Goal: Information Seeking & Learning: Learn about a topic

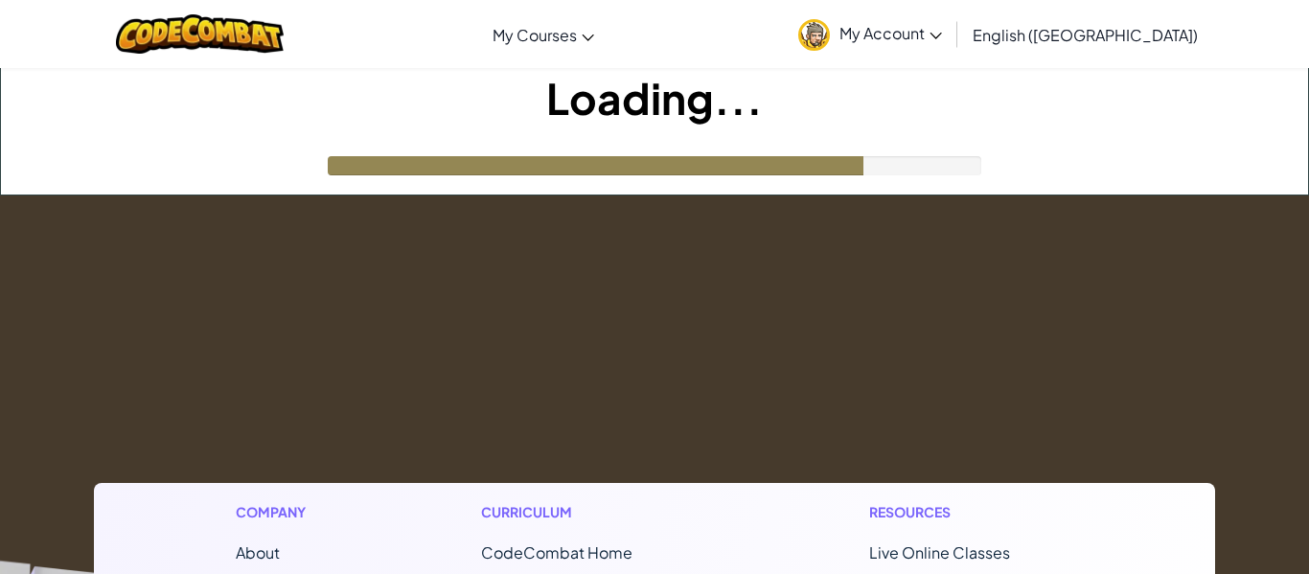
click at [1290, 122] on h1 "Loading..." at bounding box center [654, 97] width 1307 height 59
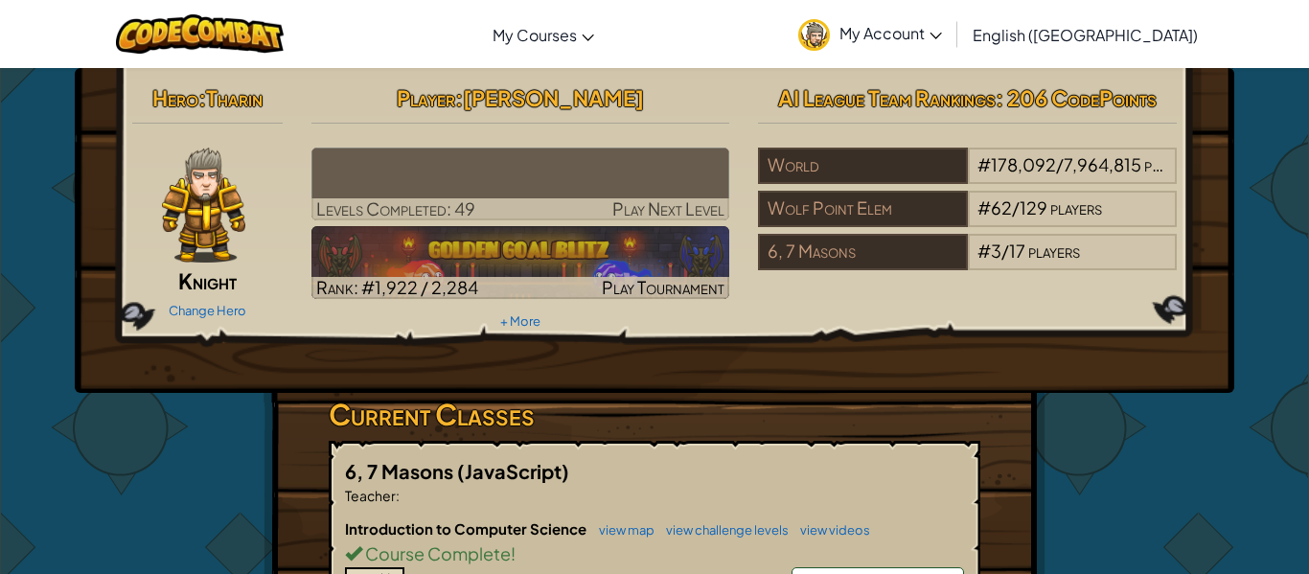
click at [1241, 67] on div "Toggle navigation My Courses CodeCombat Classroom Ozaria Classroom AI League Es…" at bounding box center [654, 34] width 1319 height 68
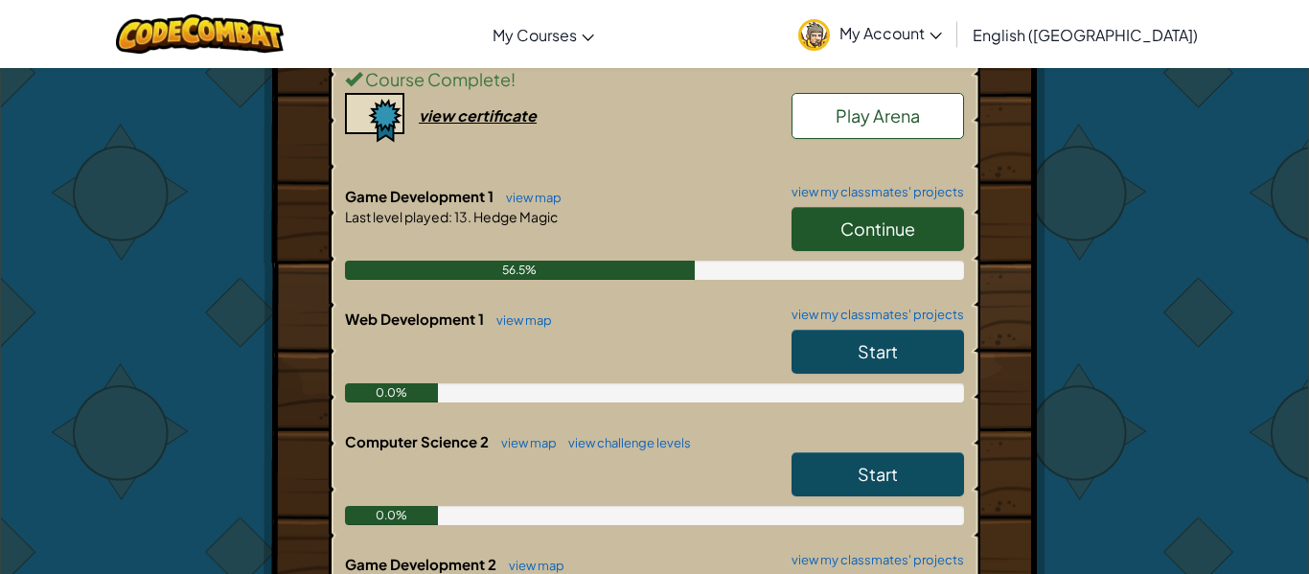
scroll to position [484, 0]
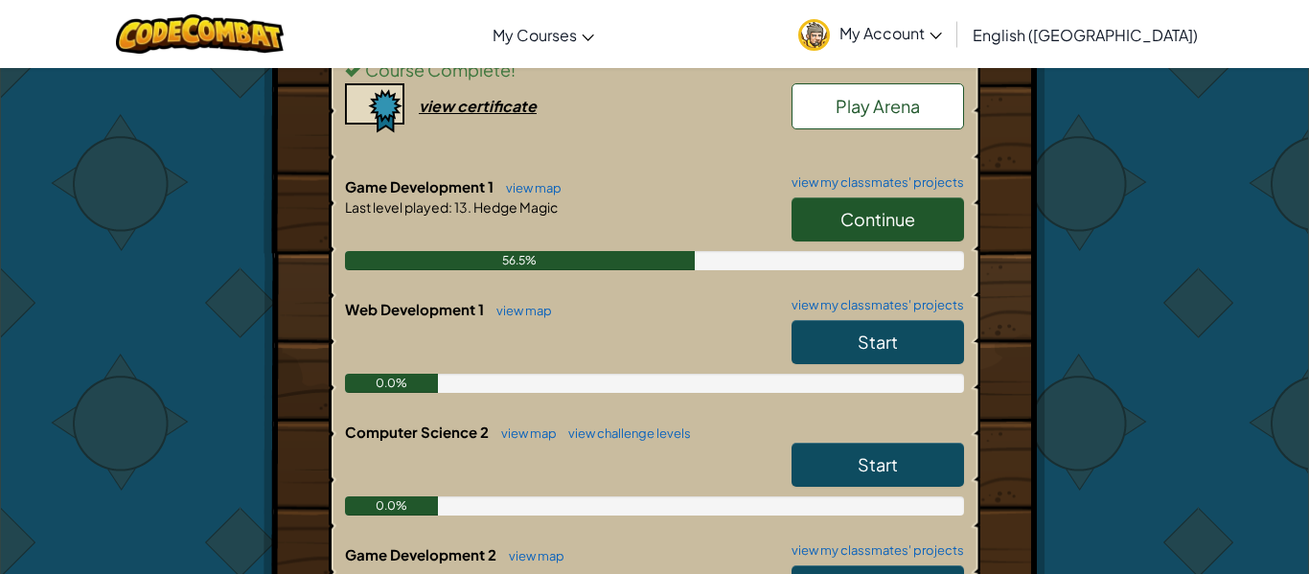
click at [899, 239] on link "Continue" at bounding box center [878, 219] width 173 height 44
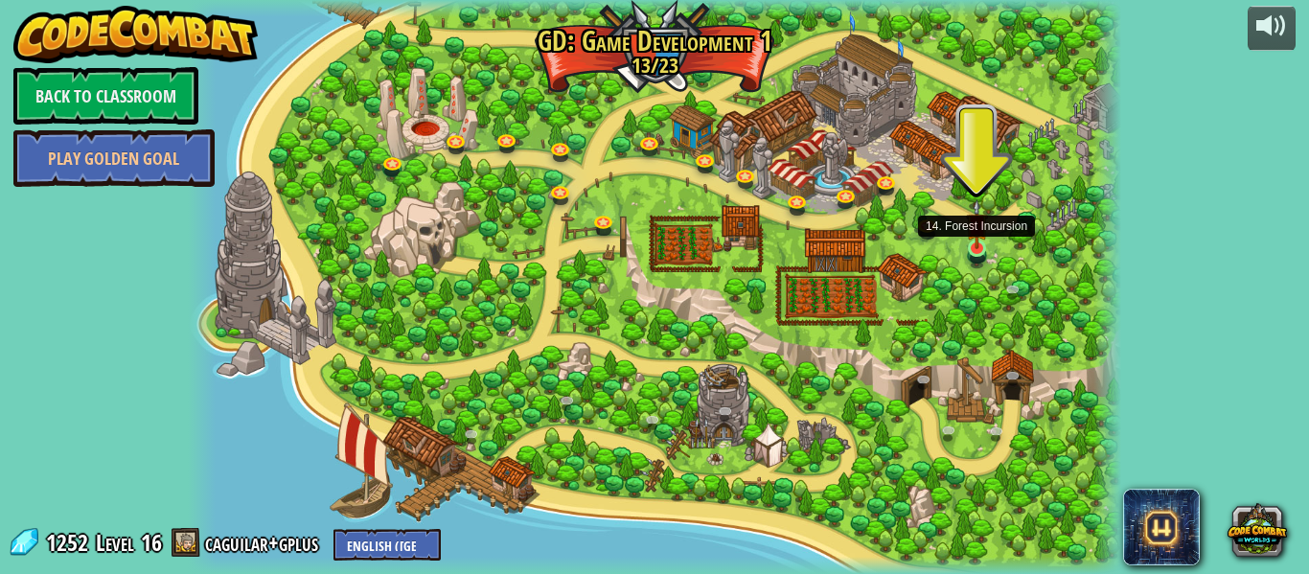
click at [974, 242] on img at bounding box center [977, 224] width 22 height 51
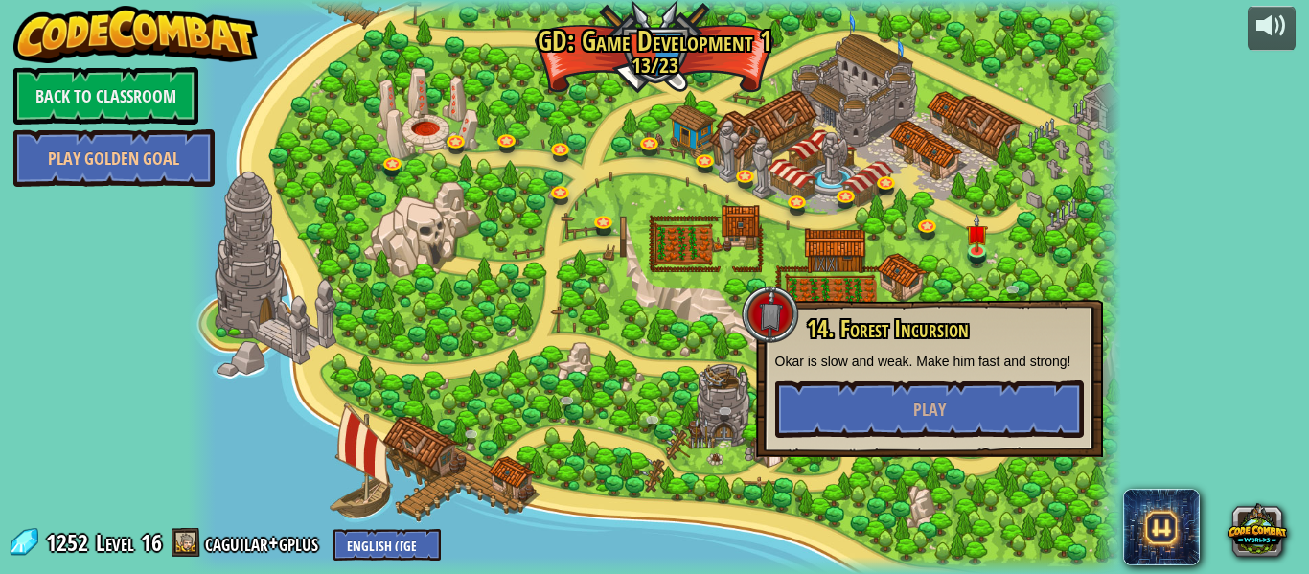
click at [981, 440] on div "14. Forest Incursion Okar is slow and weak. Make him fast and strong! Play" at bounding box center [929, 378] width 347 height 157
click at [994, 414] on button "Play" at bounding box center [929, 409] width 309 height 58
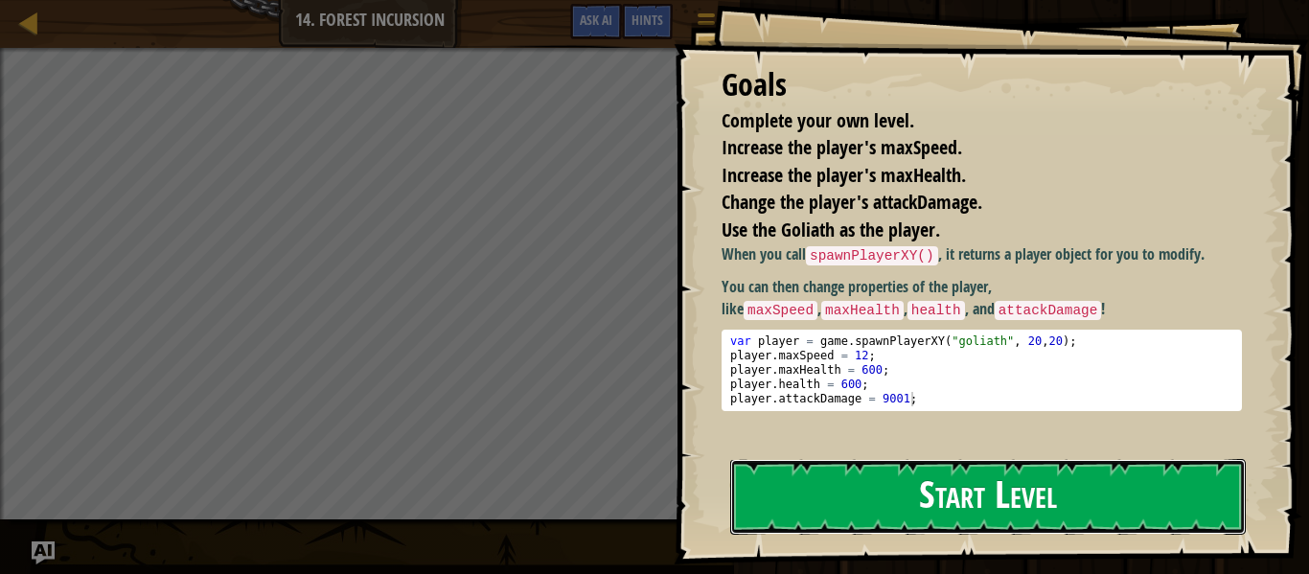
click at [997, 478] on button "Start Level" at bounding box center [988, 497] width 516 height 76
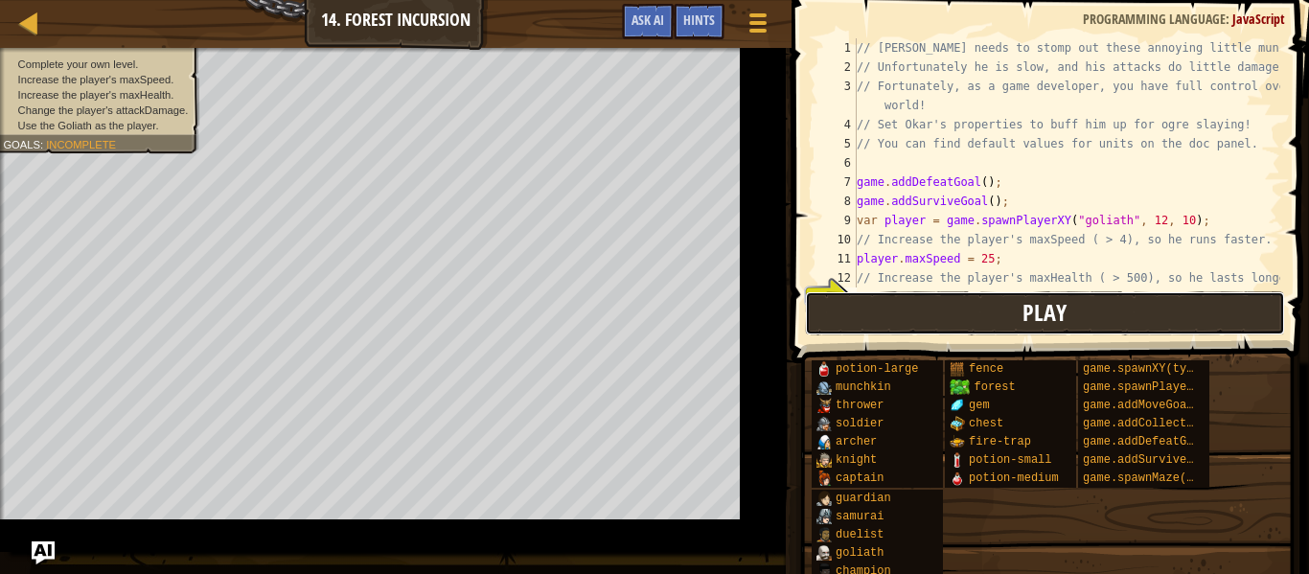
click at [1037, 308] on span "Play" at bounding box center [1045, 312] width 44 height 31
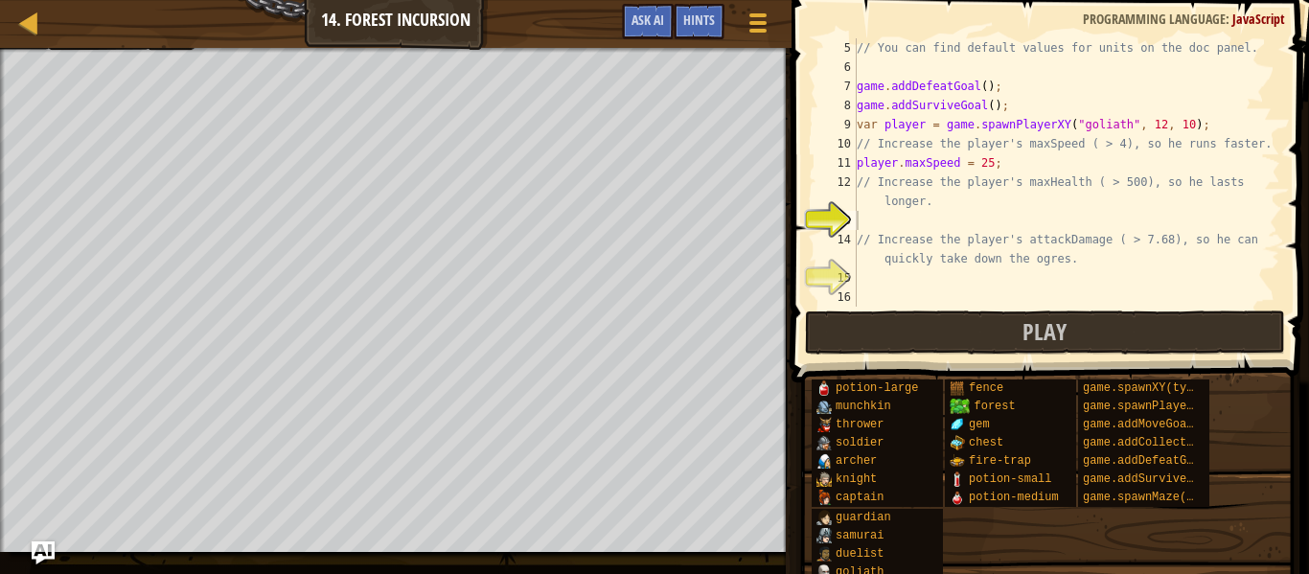
scroll to position [96, 0]
click at [971, 219] on div "// You can find default values for units on the doc panel. game . addDefeatGoal…" at bounding box center [1066, 191] width 427 height 307
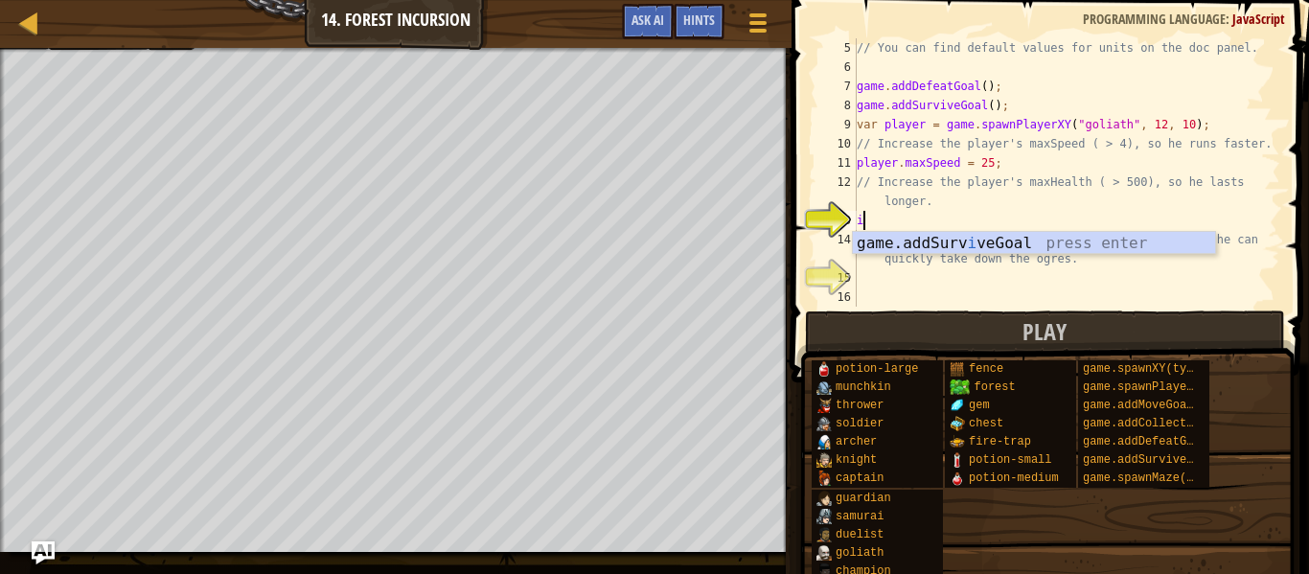
scroll to position [9, 1]
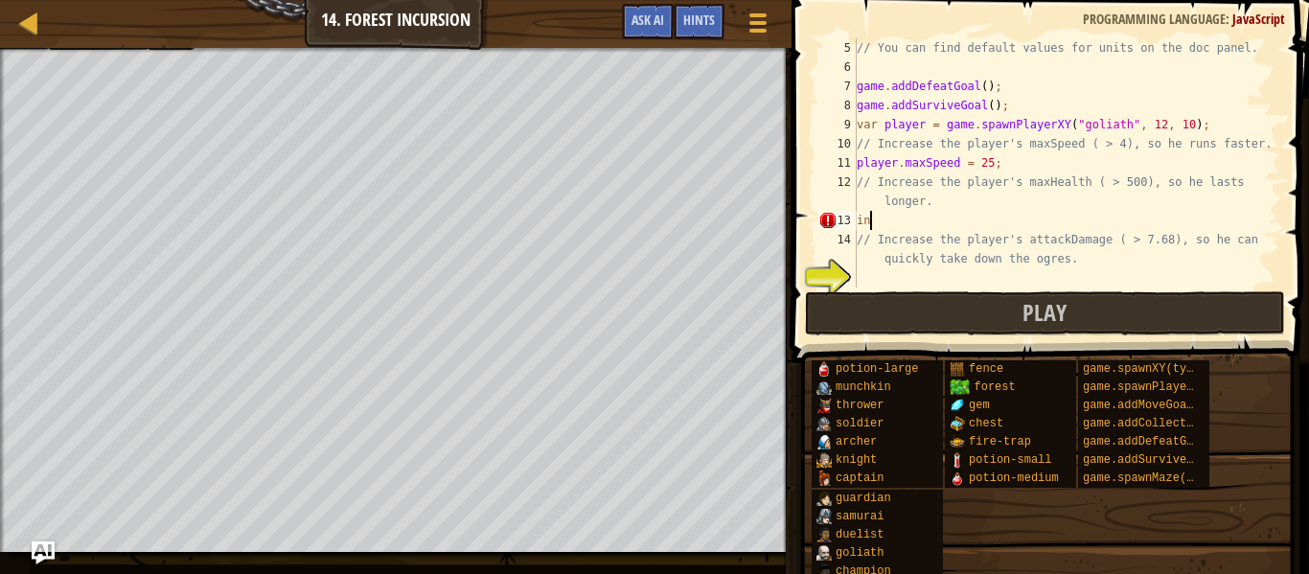
type textarea "i"
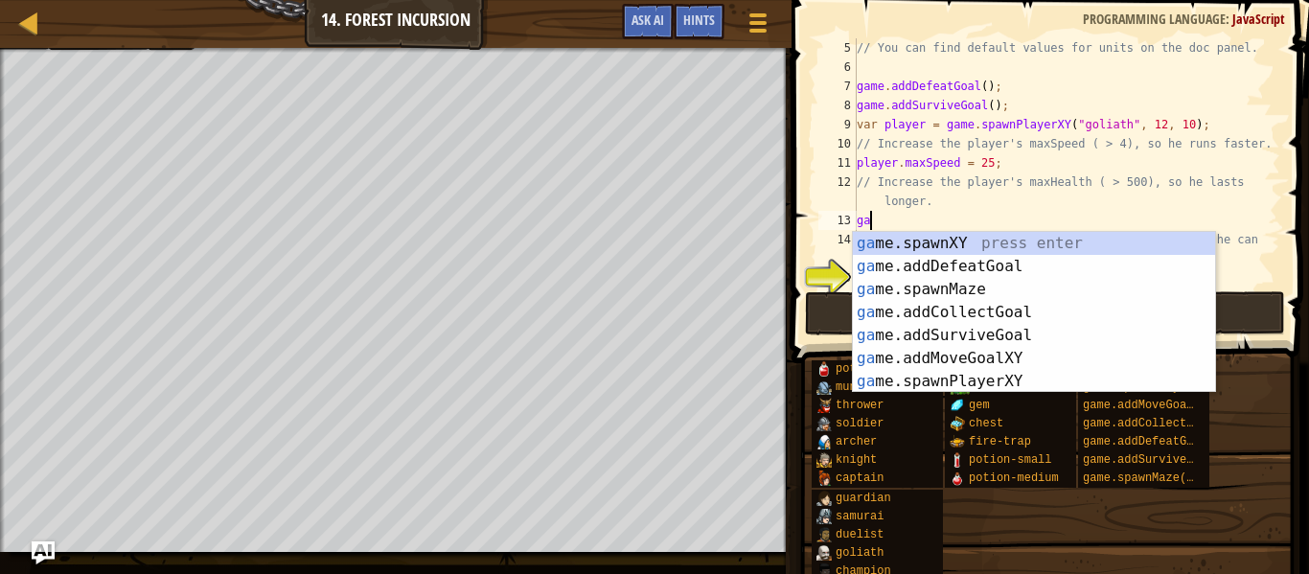
scroll to position [9, 0]
type textarea "g"
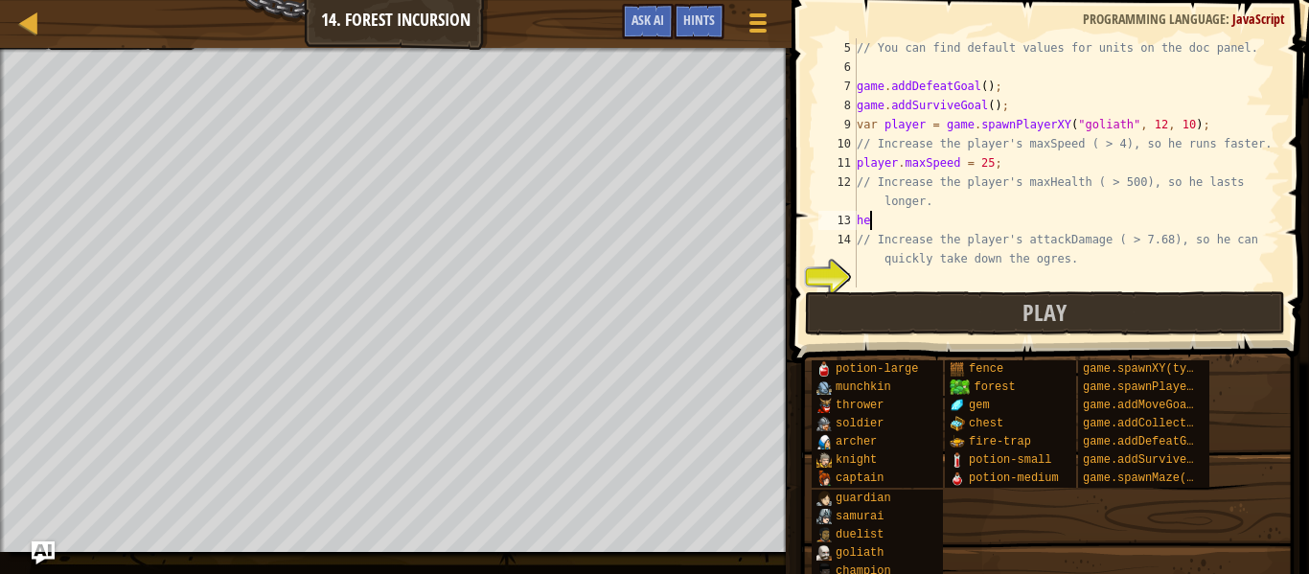
scroll to position [9, 1]
type textarea "h"
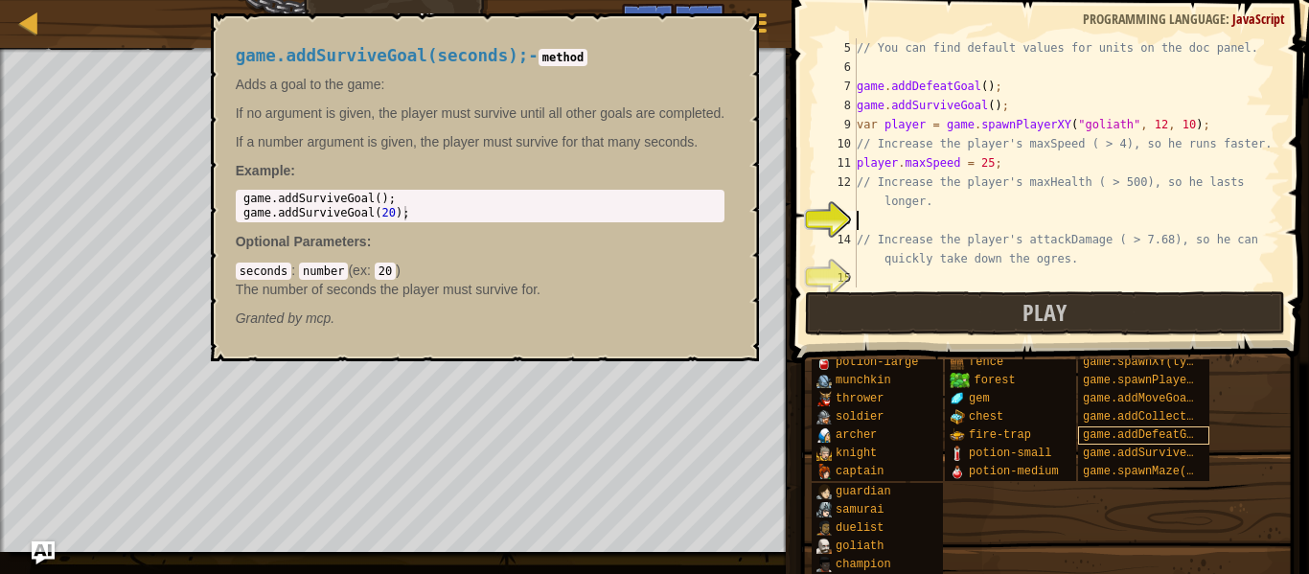
scroll to position [0, 0]
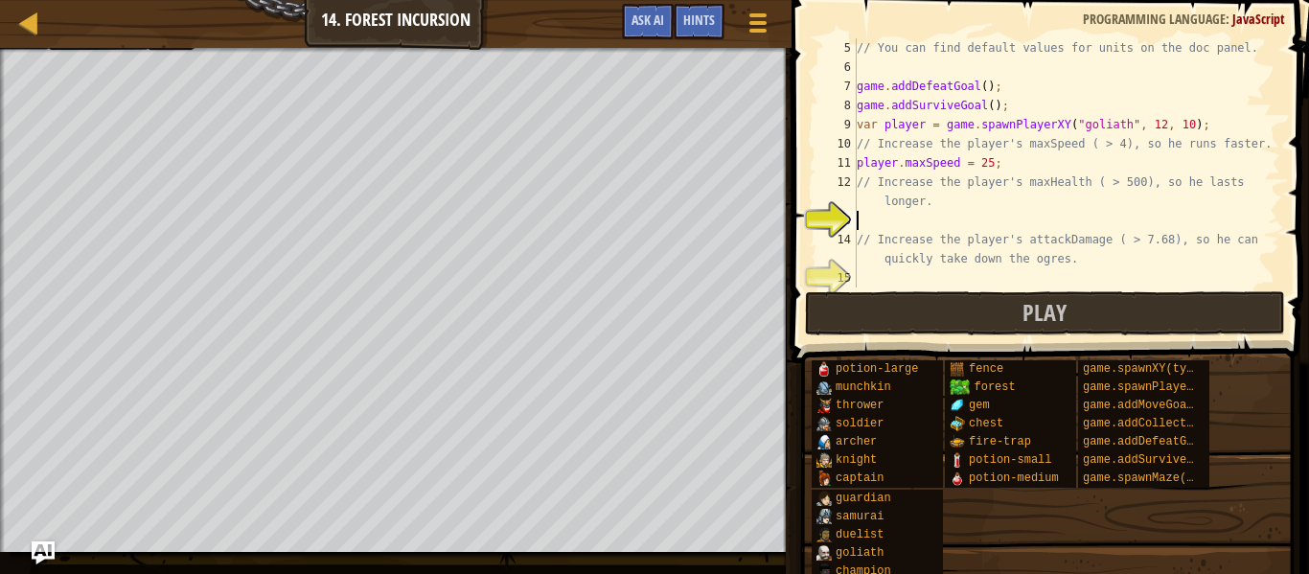
type textarea "("
type textarea "// Increase the player's maxHealth ( > 500), so he lasts longer."
click at [693, 23] on span "Hints" at bounding box center [699, 20] width 32 height 18
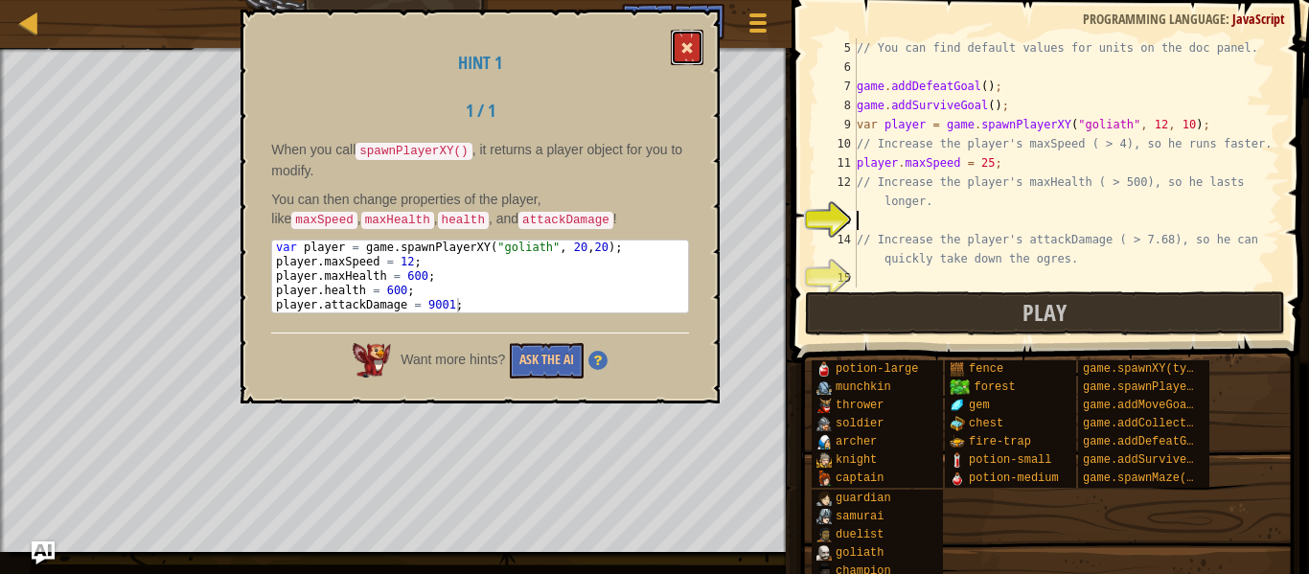
click at [679, 39] on button at bounding box center [687, 47] width 33 height 35
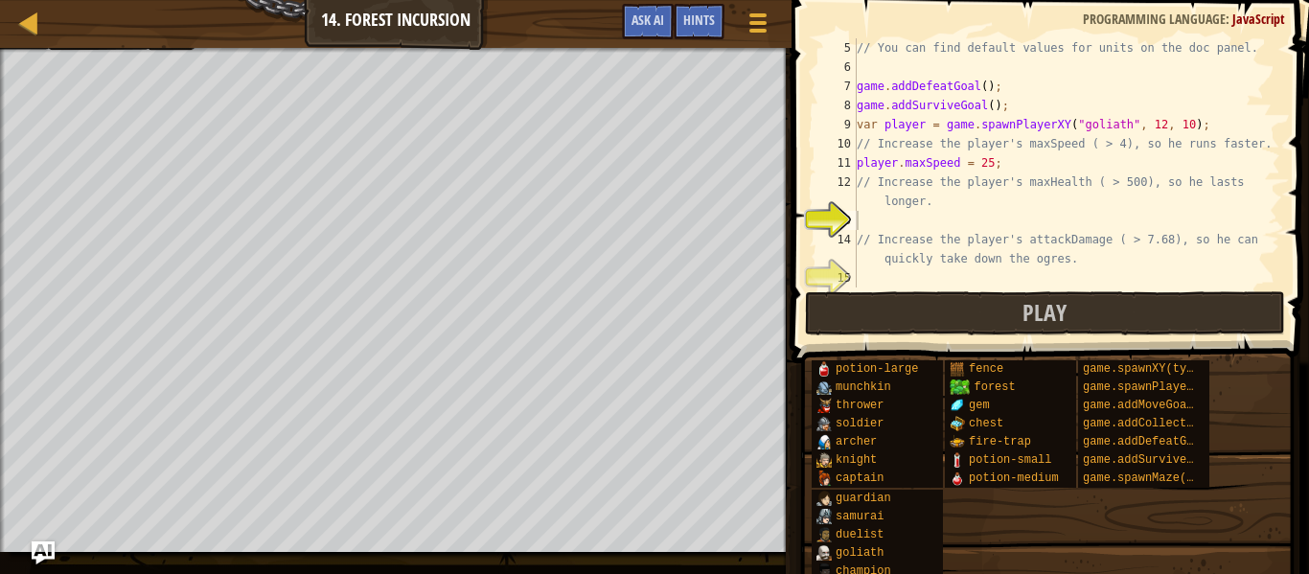
click at [1025, 220] on div "// You can find default values for units on the doc panel. game . addDefeatGoal…" at bounding box center [1066, 182] width 427 height 288
type textarea "player.maxHealth =777;"
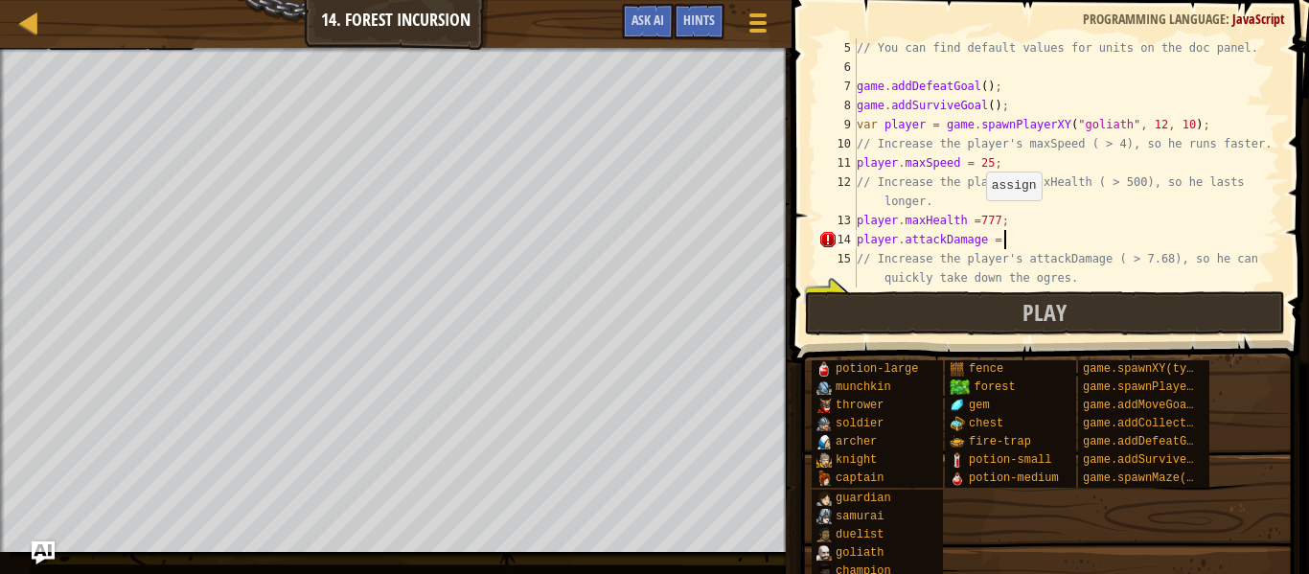
click at [978, 219] on div "// You can find default values for units on the doc panel. game . addDefeatGoal…" at bounding box center [1066, 182] width 427 height 288
click at [1031, 247] on div "// You can find default values for units on the doc panel. game . addDefeatGoal…" at bounding box center [1066, 182] width 427 height 288
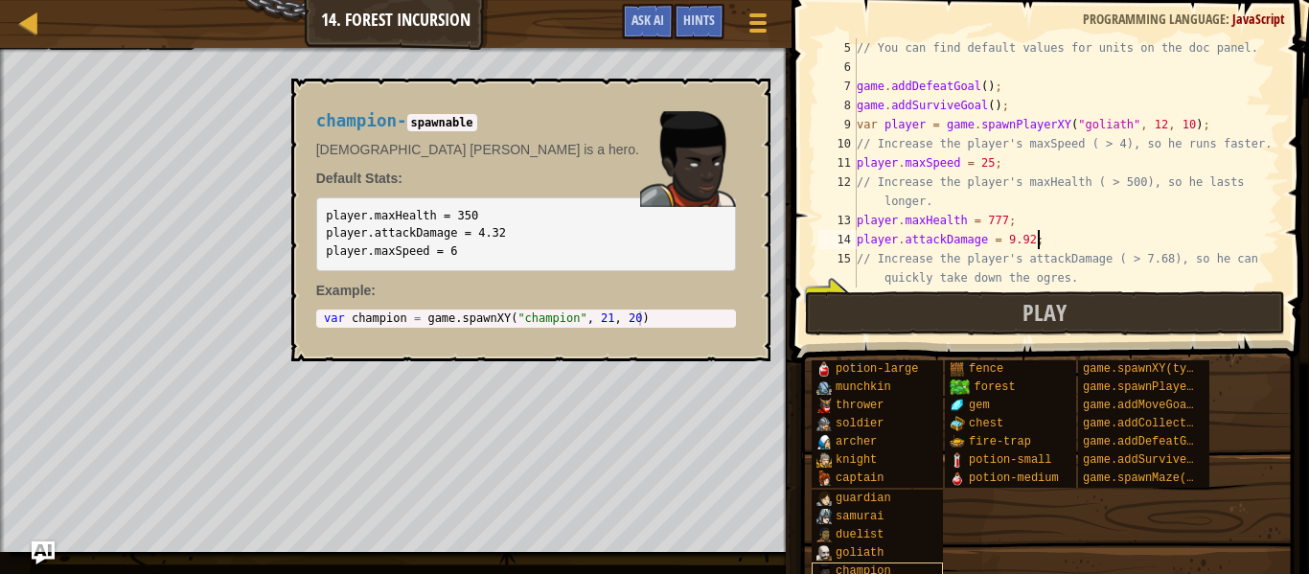
type textarea "player.attackDamage = 9.92;"
click at [862, 570] on span "champion" at bounding box center [864, 570] width 56 height 13
click at [747, 101] on button "×" at bounding box center [748, 100] width 15 height 27
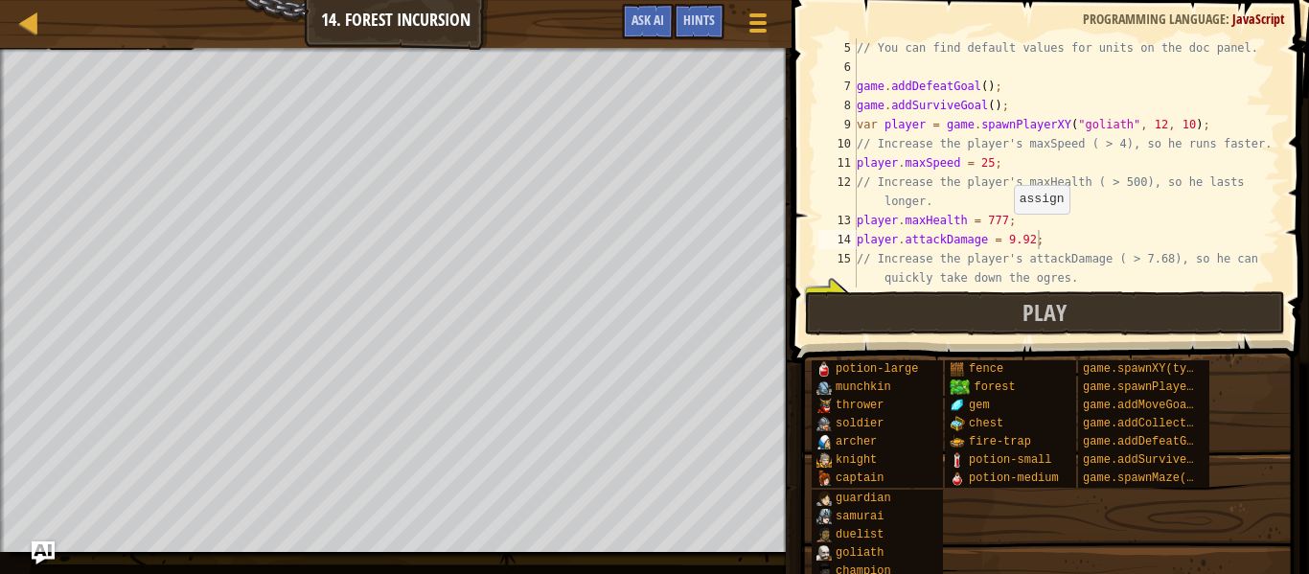
scroll to position [134, 0]
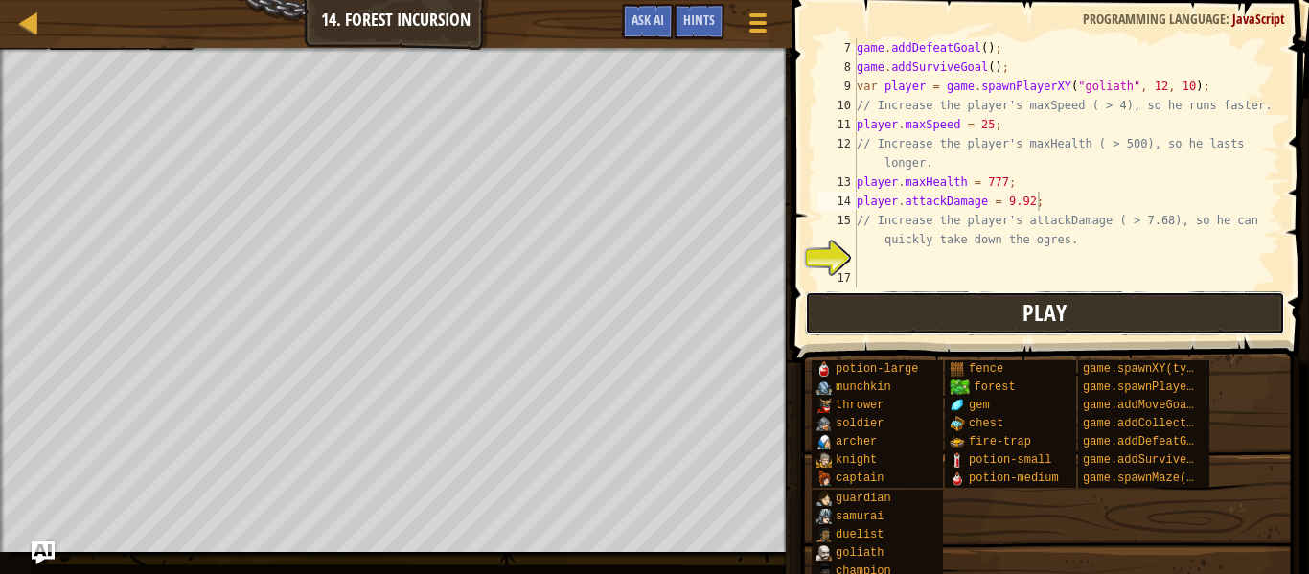
click at [1116, 308] on button "Play" at bounding box center [1045, 313] width 480 height 44
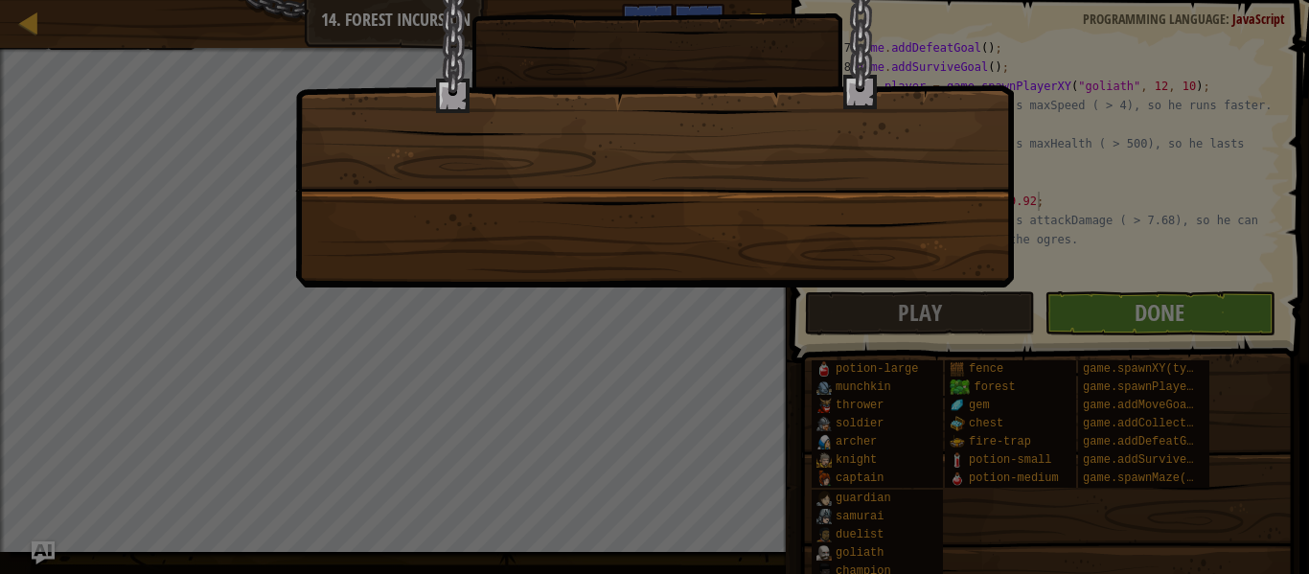
click at [1116, 312] on div at bounding box center [654, 287] width 1309 height 574
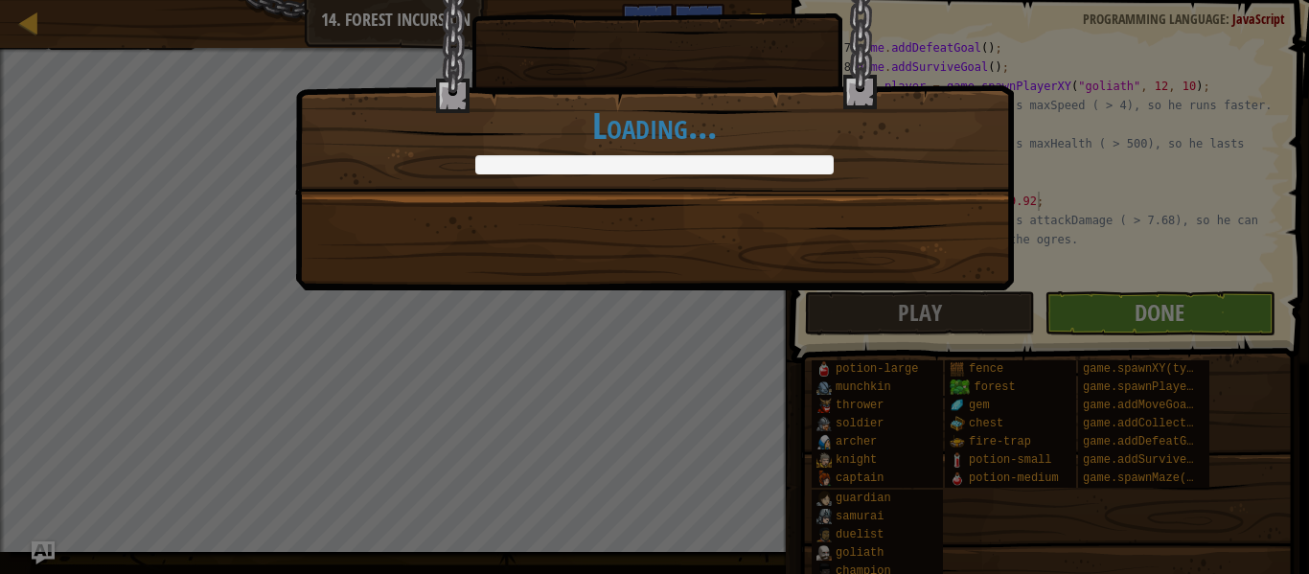
click at [1118, 315] on div "What a comeback! +0 +0 Continue Loading..." at bounding box center [654, 287] width 1309 height 574
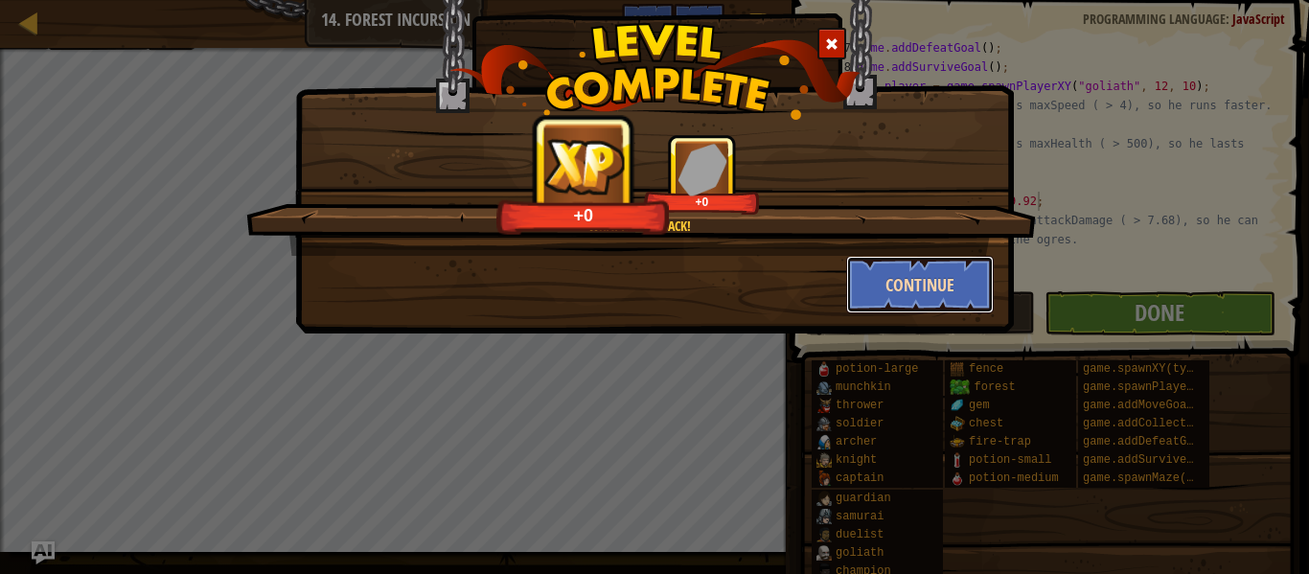
click at [864, 265] on button "Continue" at bounding box center [920, 285] width 149 height 58
click at [1104, 307] on div "What a comeback! +0 +0 Continue" at bounding box center [654, 287] width 1309 height 574
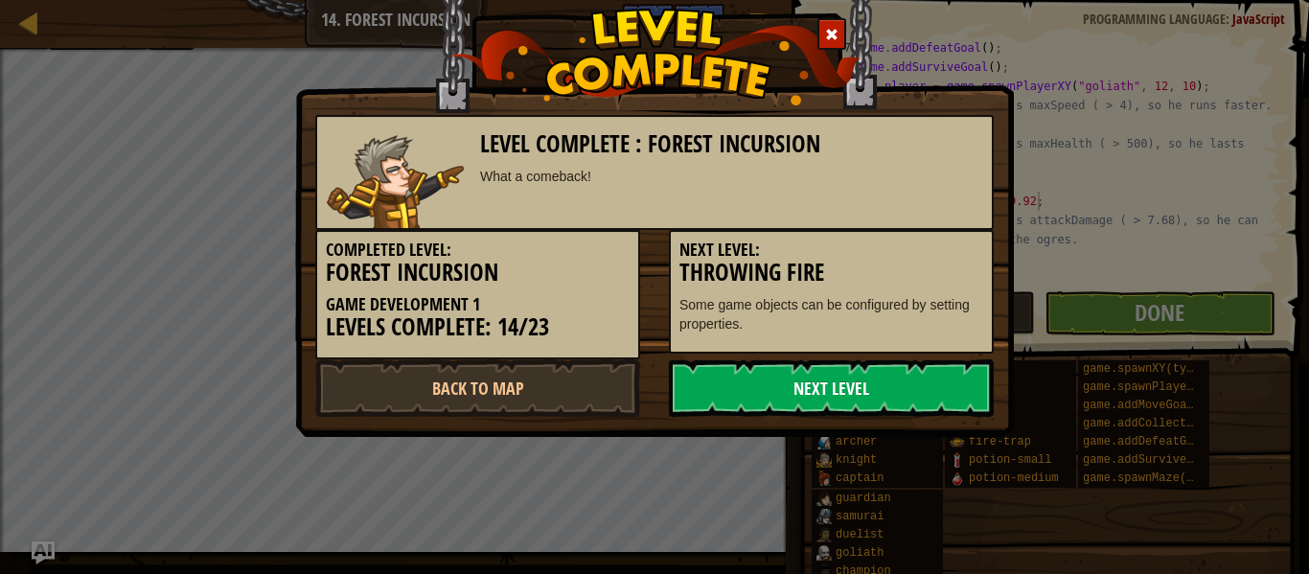
click at [942, 405] on link "Next Level" at bounding box center [831, 388] width 325 height 58
click at [893, 563] on div "Level Complete : Forest Incursion What a comeback! Completed Level: Forest Incu…" at bounding box center [654, 287] width 1309 height 574
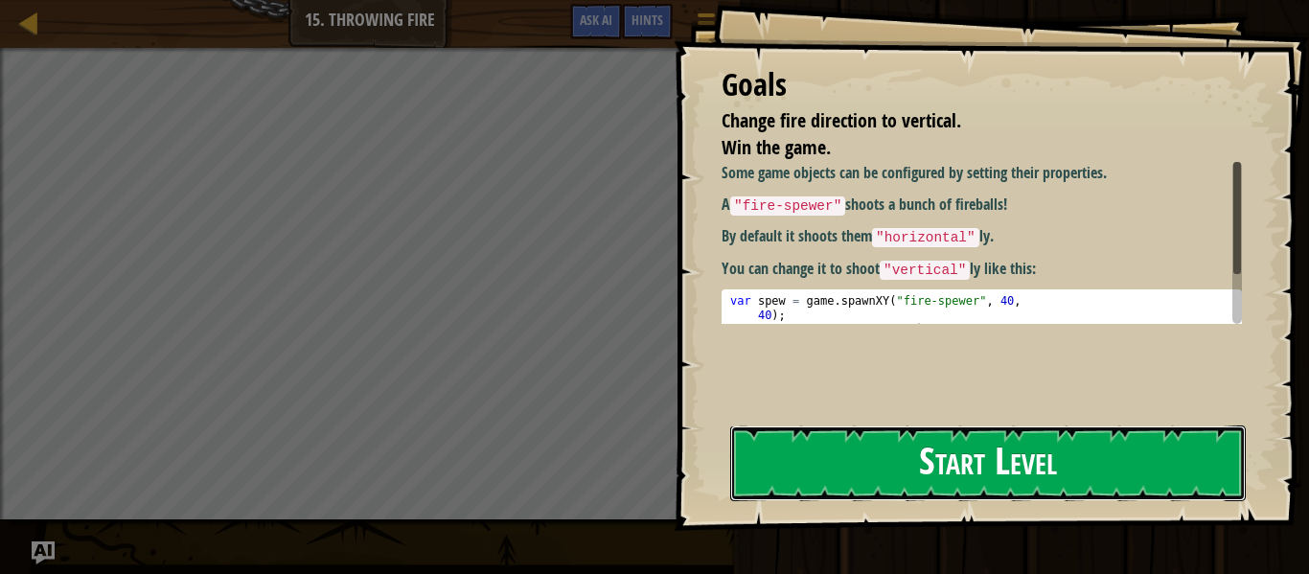
click at [1207, 457] on button "Start Level" at bounding box center [988, 464] width 516 height 76
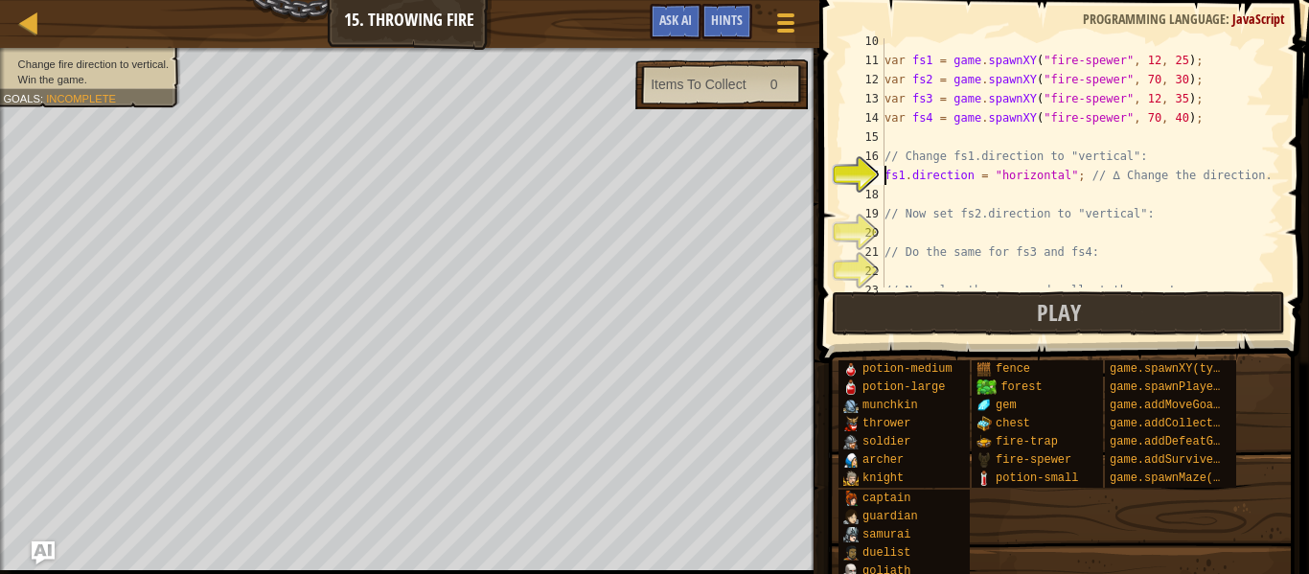
scroll to position [182, 0]
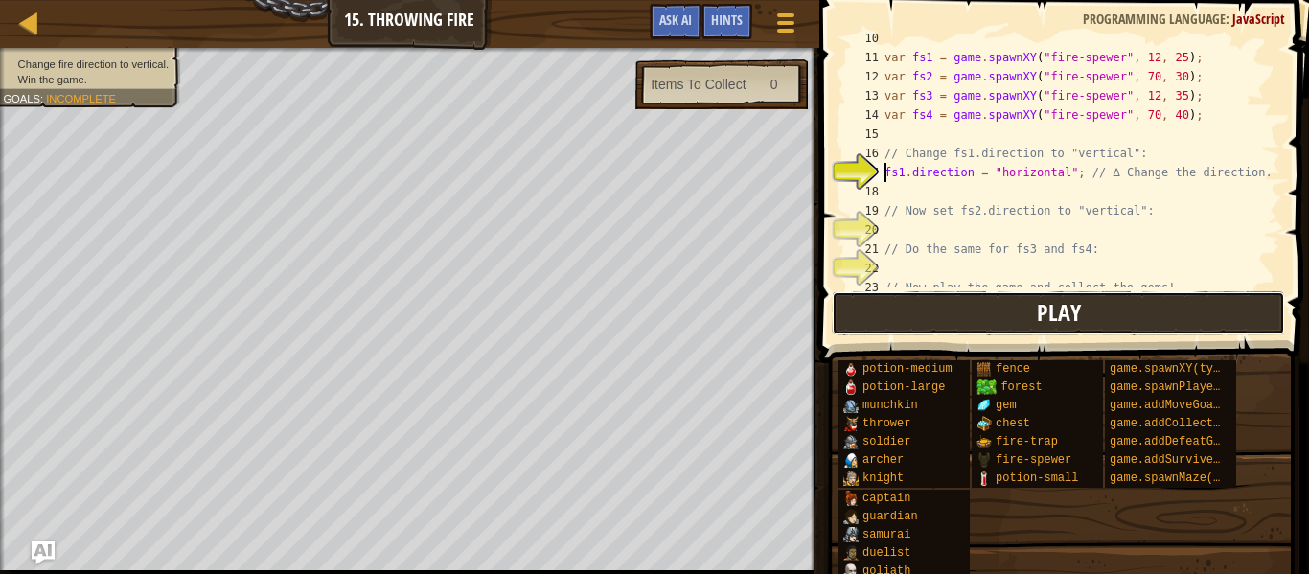
click at [1021, 330] on button "Play" at bounding box center [1058, 313] width 453 height 44
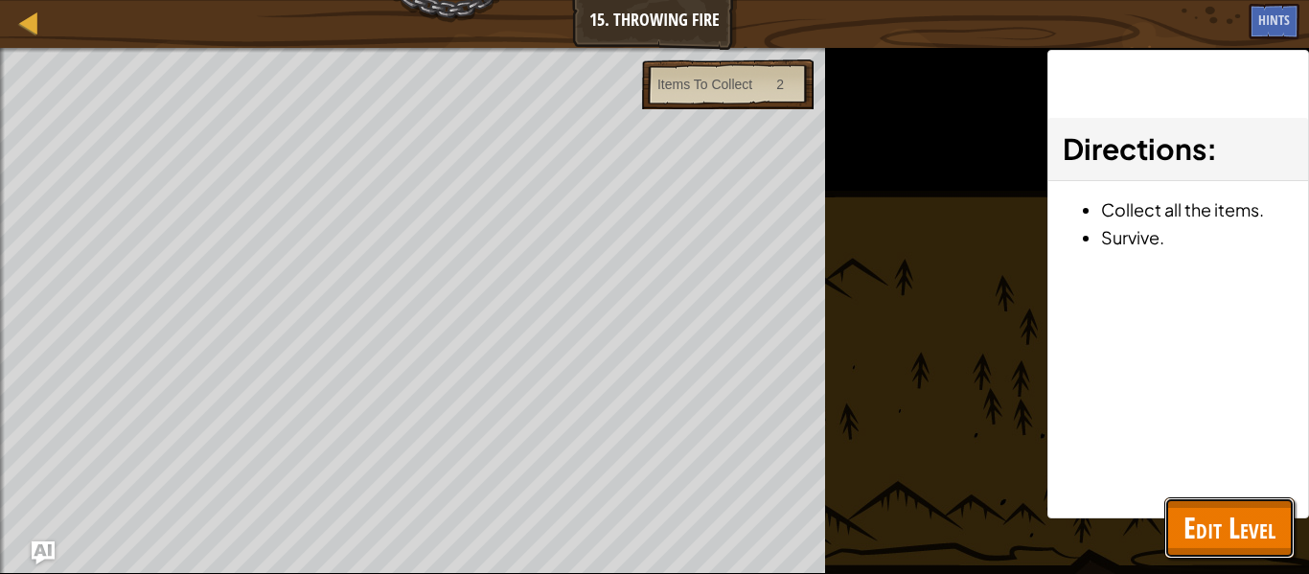
click at [1261, 523] on span "Edit Level" at bounding box center [1230, 527] width 92 height 39
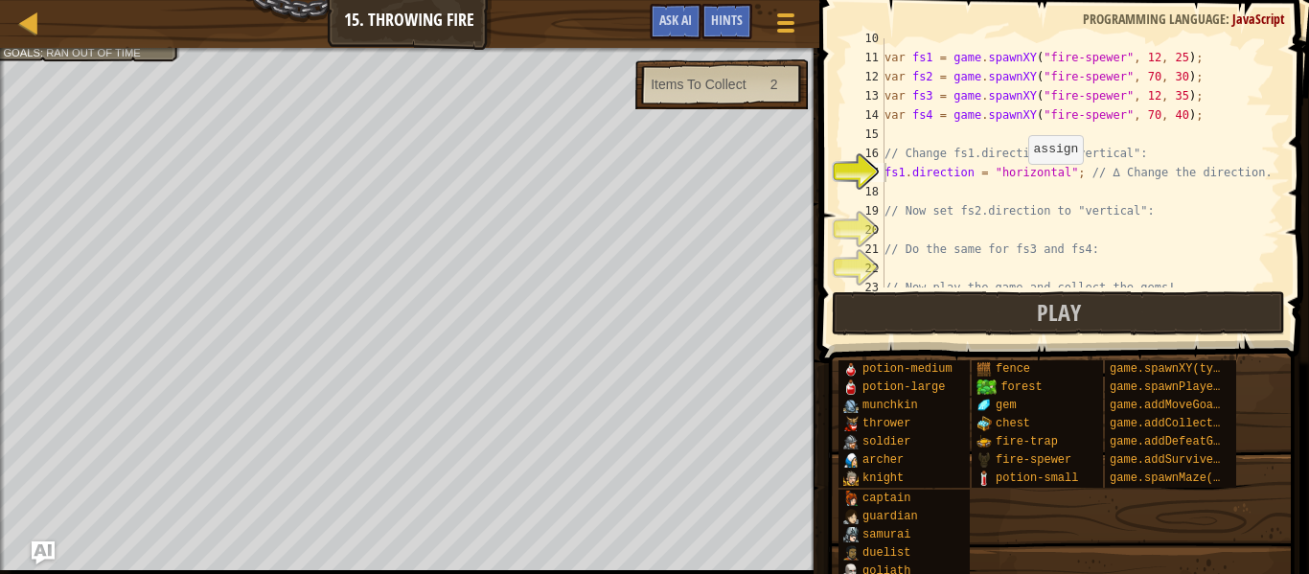
click at [1024, 174] on div "var fs1 = game . spawnXY ( "fire-spewer" , 12 , 25 ) ; var fs2 = game . spawnXY…" at bounding box center [1081, 173] width 400 height 288
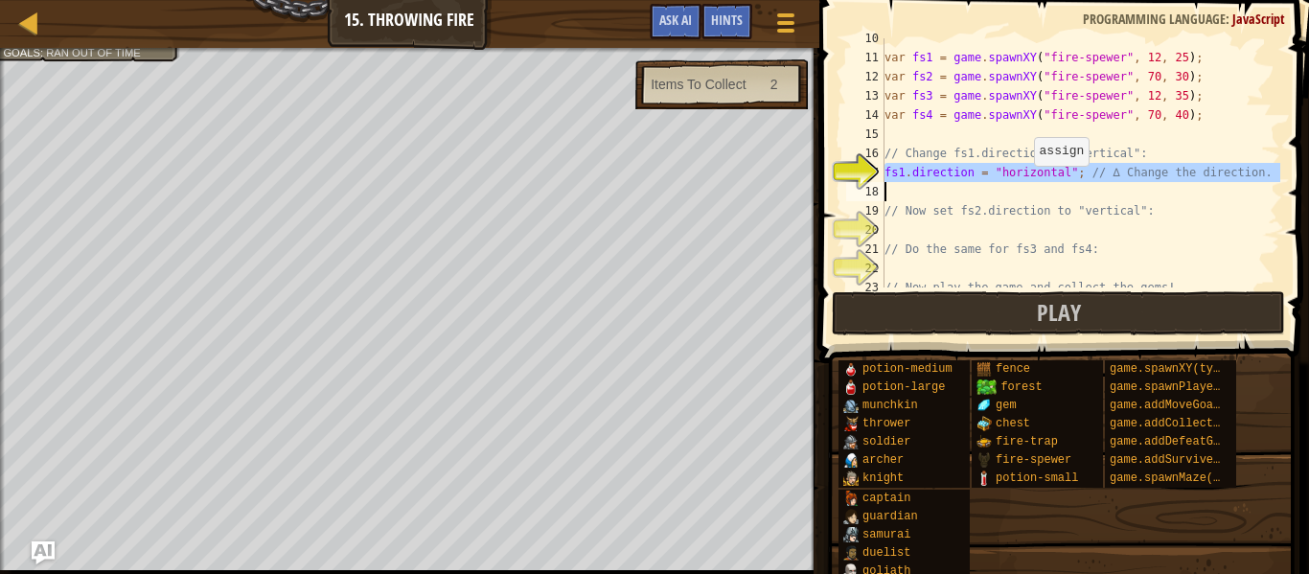
click at [1024, 174] on div "var fs1 = game . spawnXY ( "fire-spewer" , 12 , 25 ) ; var fs2 = game . spawnXY…" at bounding box center [1081, 162] width 400 height 249
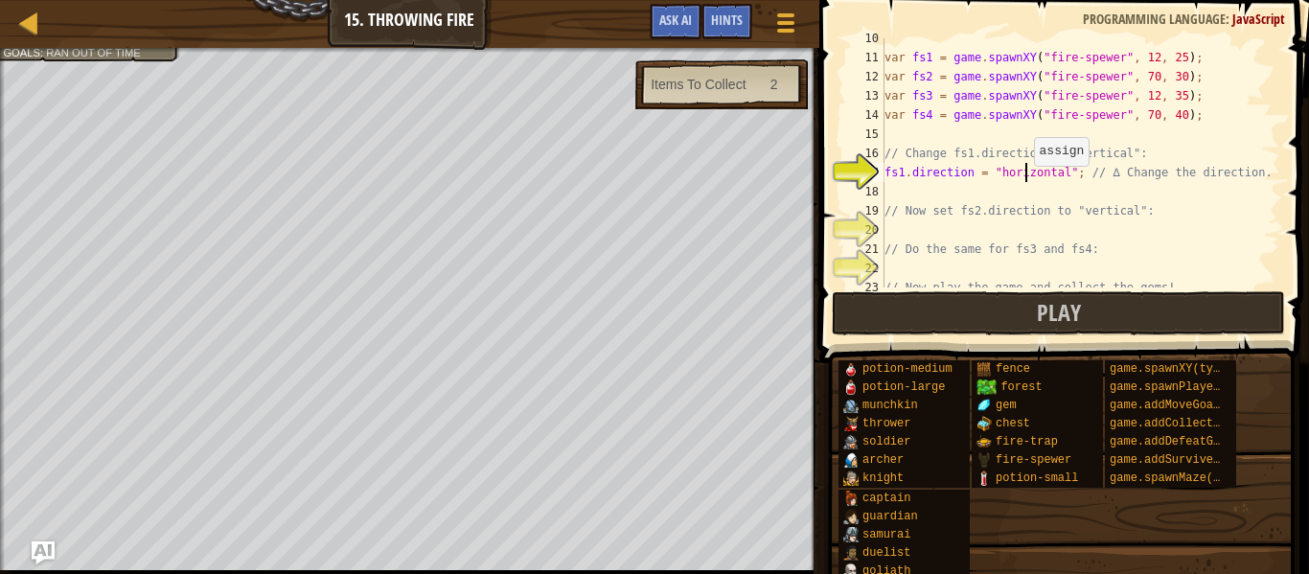
click at [1024, 174] on div "var fs1 = game . spawnXY ( "fire-spewer" , 12 , 25 ) ; var fs2 = game . spawnXY…" at bounding box center [1081, 173] width 400 height 288
click at [1044, 175] on div "var fs1 = game . spawnXY ( "fire-spewer" , 12 , 25 ) ; var fs2 = game . spawnXY…" at bounding box center [1081, 173] width 400 height 288
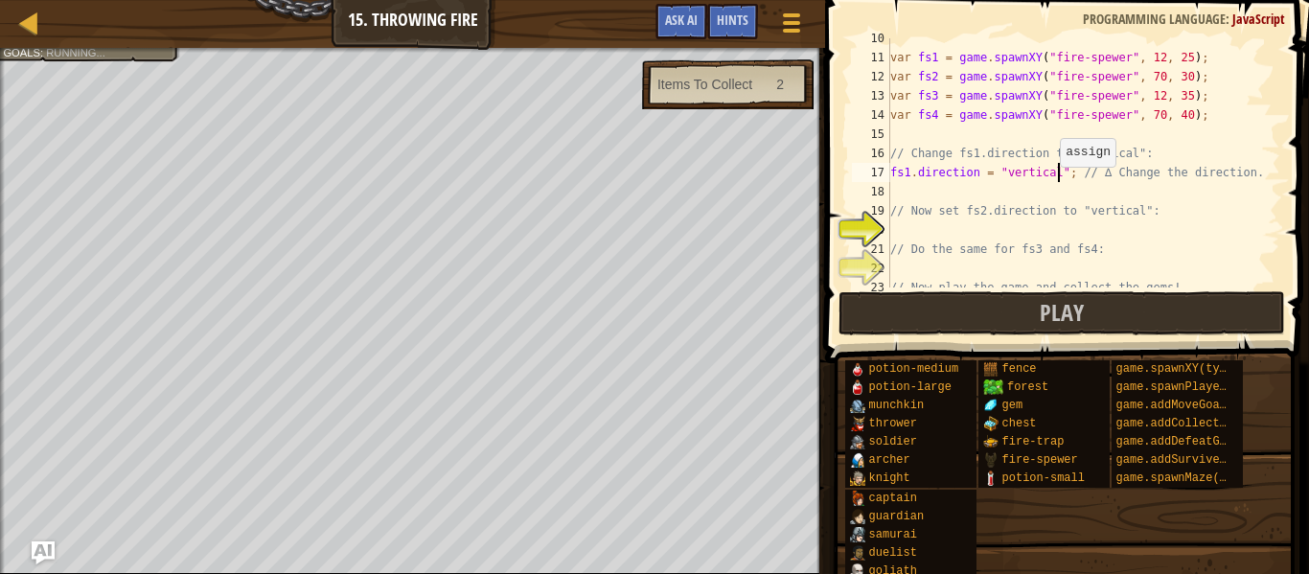
scroll to position [9, 25]
type textarea "fs1.direction = "vertical"; // ∆ Change the direction."
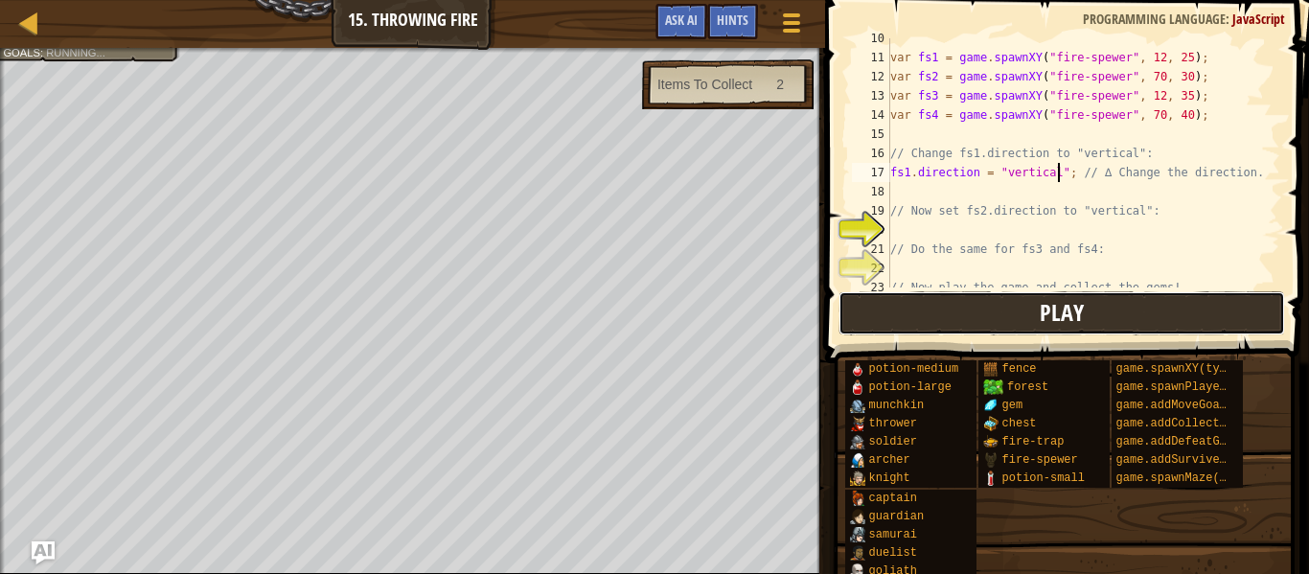
click at [1087, 305] on button "Play" at bounding box center [1062, 313] width 447 height 44
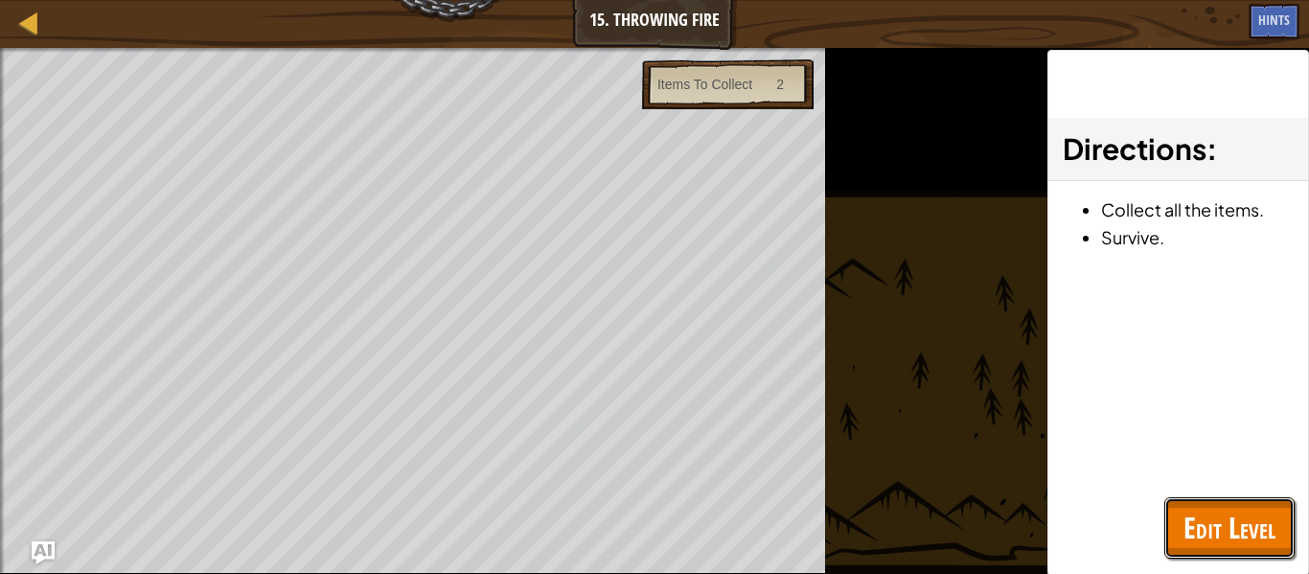
click at [1190, 526] on span "Edit Level" at bounding box center [1230, 527] width 92 height 39
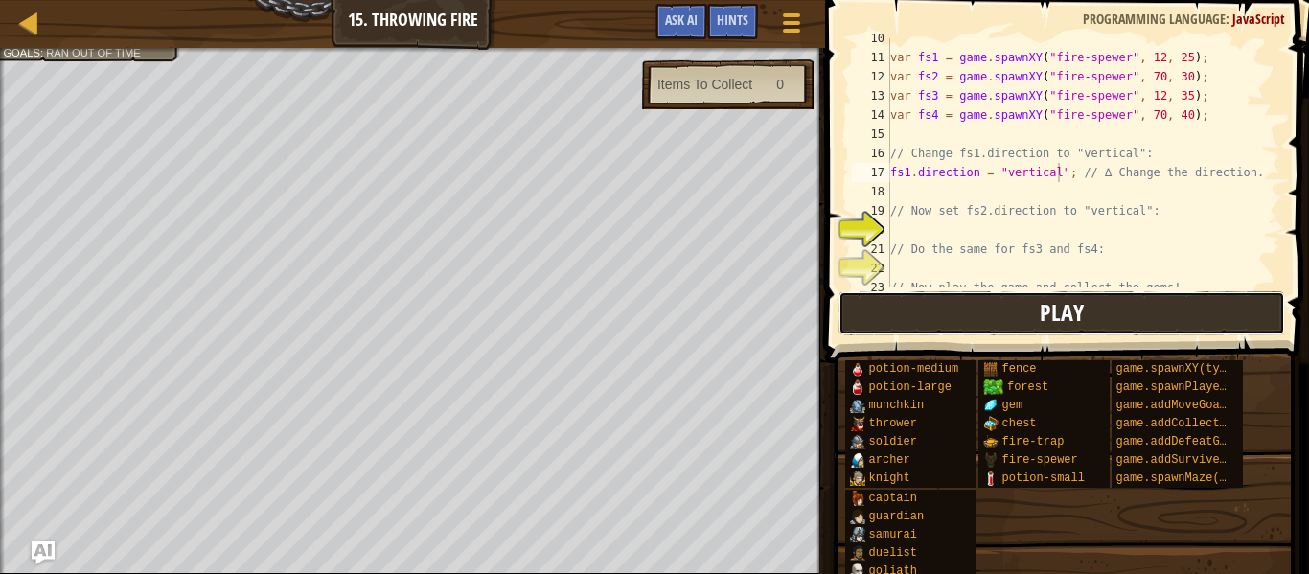
click at [1093, 325] on button "Play" at bounding box center [1062, 313] width 447 height 44
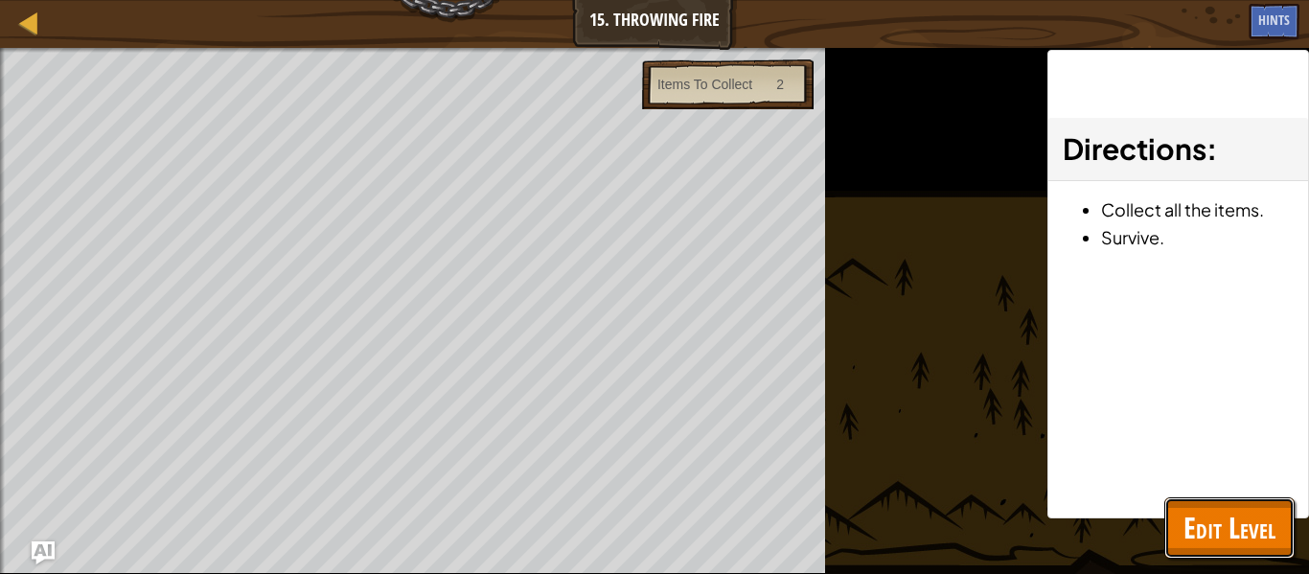
click at [1270, 545] on span "Edit Level" at bounding box center [1230, 527] width 92 height 39
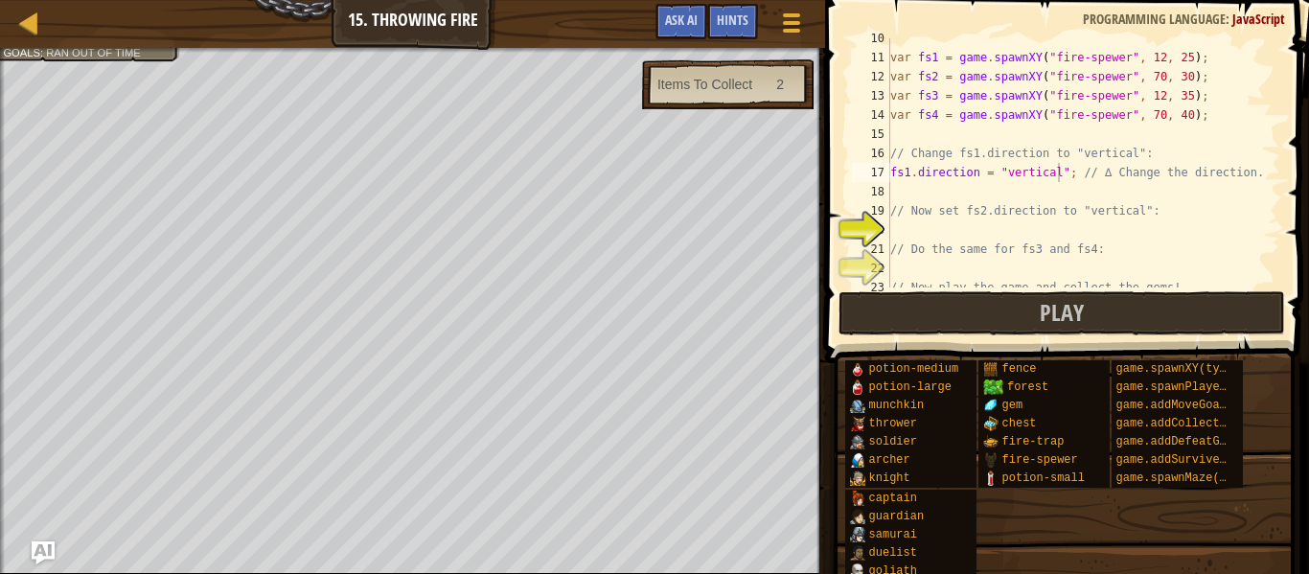
scroll to position [211, 0]
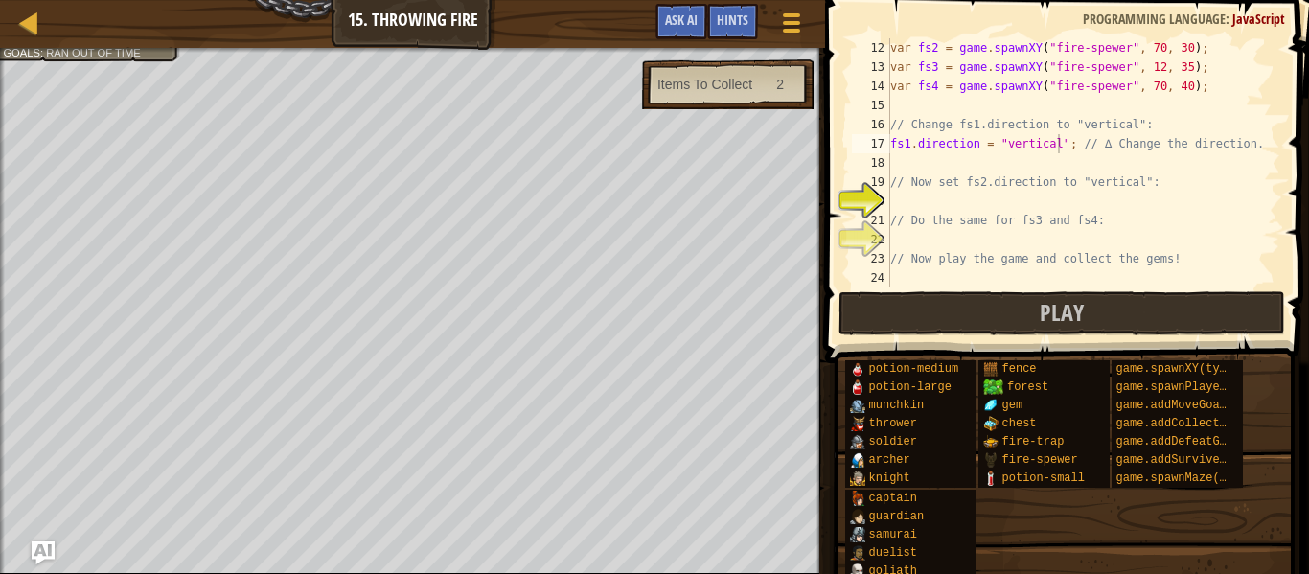
click at [1121, 231] on div "var fs2 = game . spawnXY ( "fire-spewer" , 70 , 30 ) ; var fs3 = game . spawnXY…" at bounding box center [1084, 182] width 394 height 288
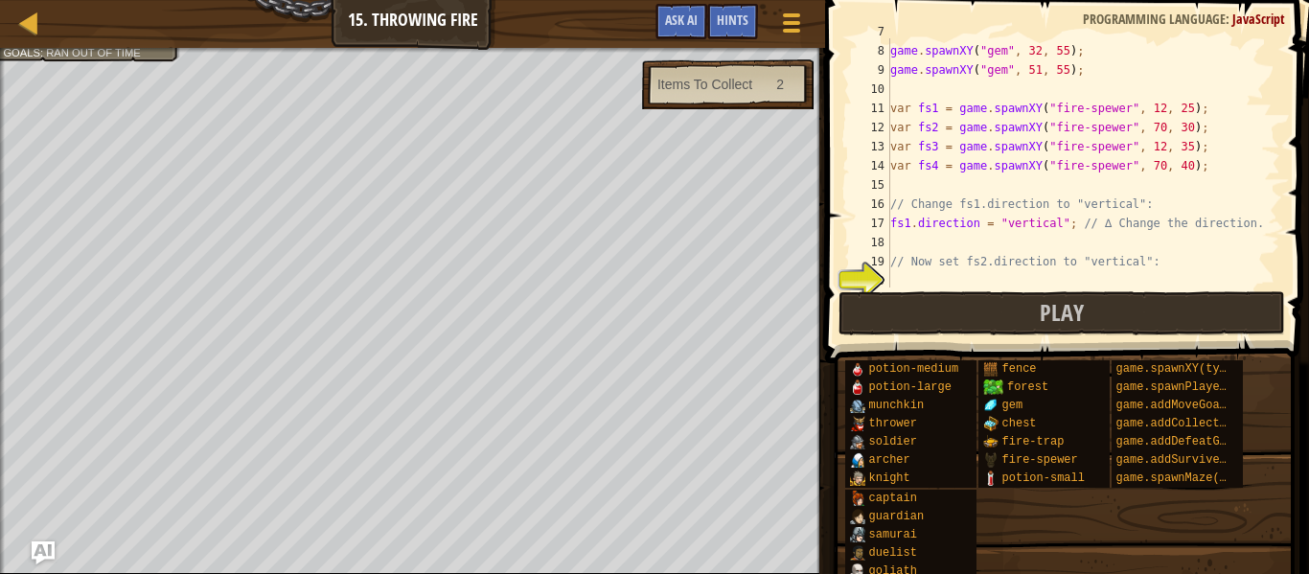
scroll to position [132, 0]
click at [1025, 242] on div "game . spawnXY ( "gem" , 32 , 55 ) ; game . spawnXY ( "gem" , 51 , 55 ) ; var f…" at bounding box center [1084, 165] width 394 height 288
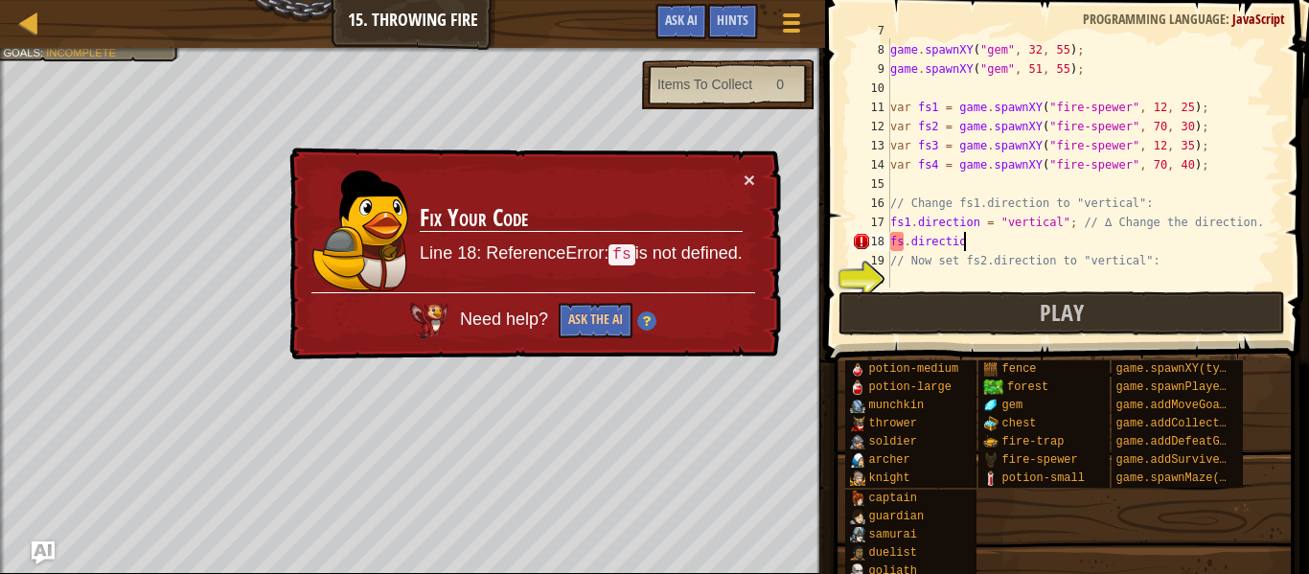
click at [904, 243] on div "game . spawnXY ( "gem" , 32 , 55 ) ; game . spawnXY ( "gem" , 51 , 55 ) ; var f…" at bounding box center [1084, 165] width 394 height 288
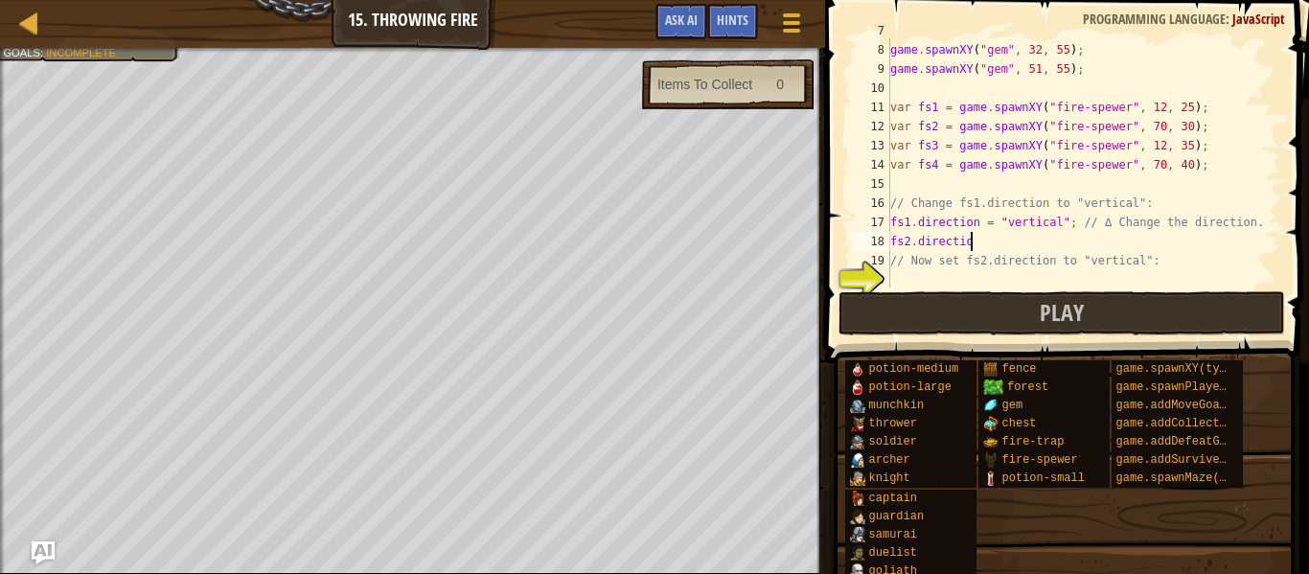
click at [977, 242] on div "game . spawnXY ( "gem" , 32 , 55 ) ; game . spawnXY ( "gem" , 51 , 55 ) ; var f…" at bounding box center [1084, 165] width 394 height 288
type textarea "fs2.direction = "vertical+;"
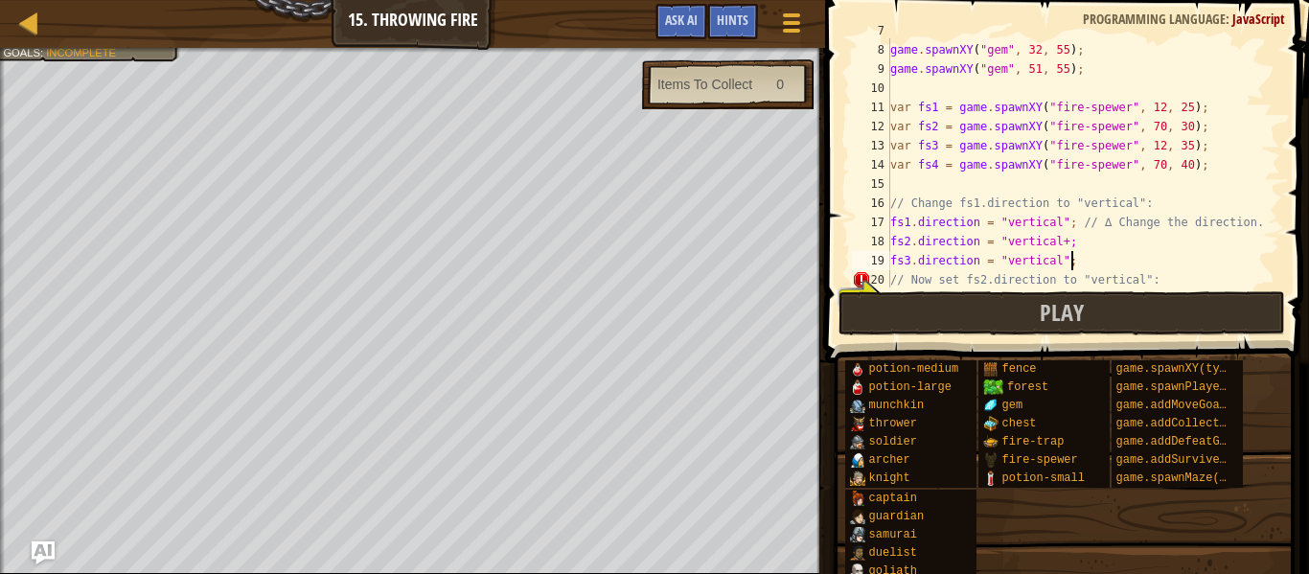
click at [1062, 243] on div "game . spawnXY ( "gem" , 32 , 55 ) ; game . spawnXY ( "gem" , 51 , 55 ) ; var f…" at bounding box center [1084, 165] width 394 height 288
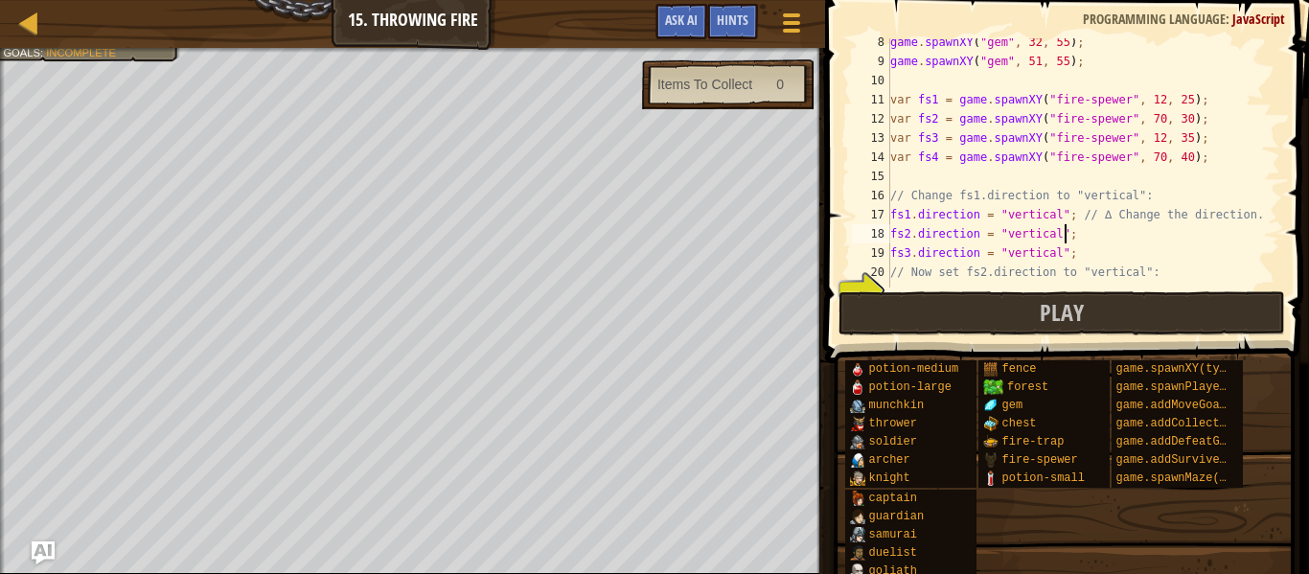
scroll to position [144, 0]
click at [1097, 251] on div "game . spawnXY ( "gem" , 32 , 55 ) ; game . spawnXY ( "gem" , 51 , 55 ) ; var f…" at bounding box center [1084, 173] width 394 height 288
type textarea "fs3.direction = "vertical";"
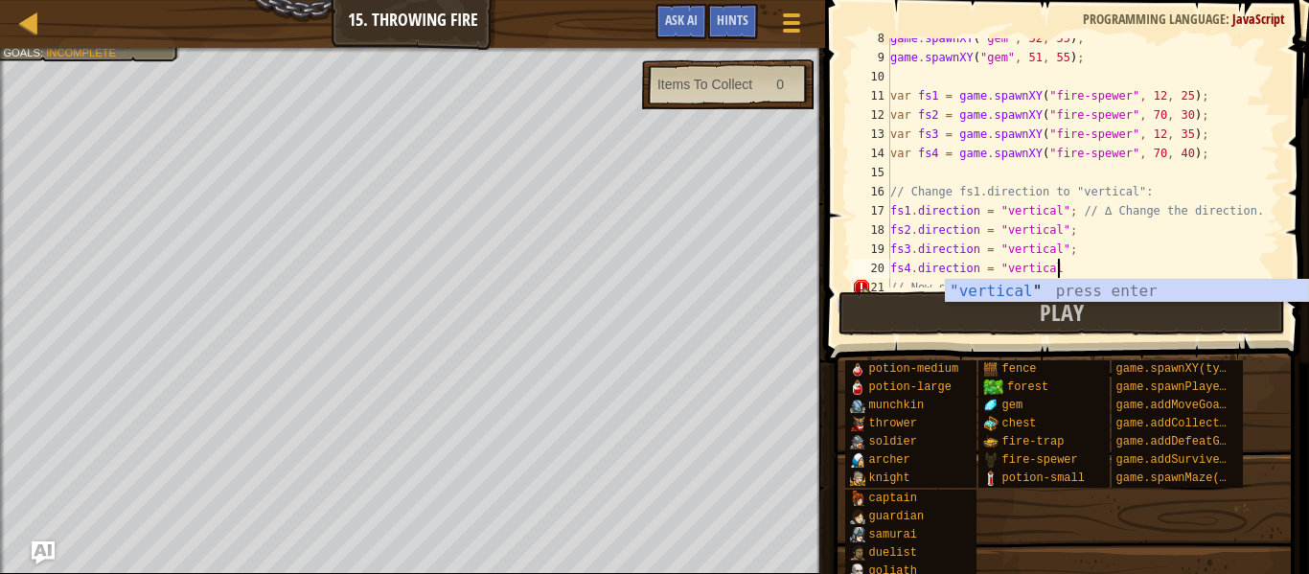
scroll to position [9, 23]
type textarea "fs4.direction = "vertical";"
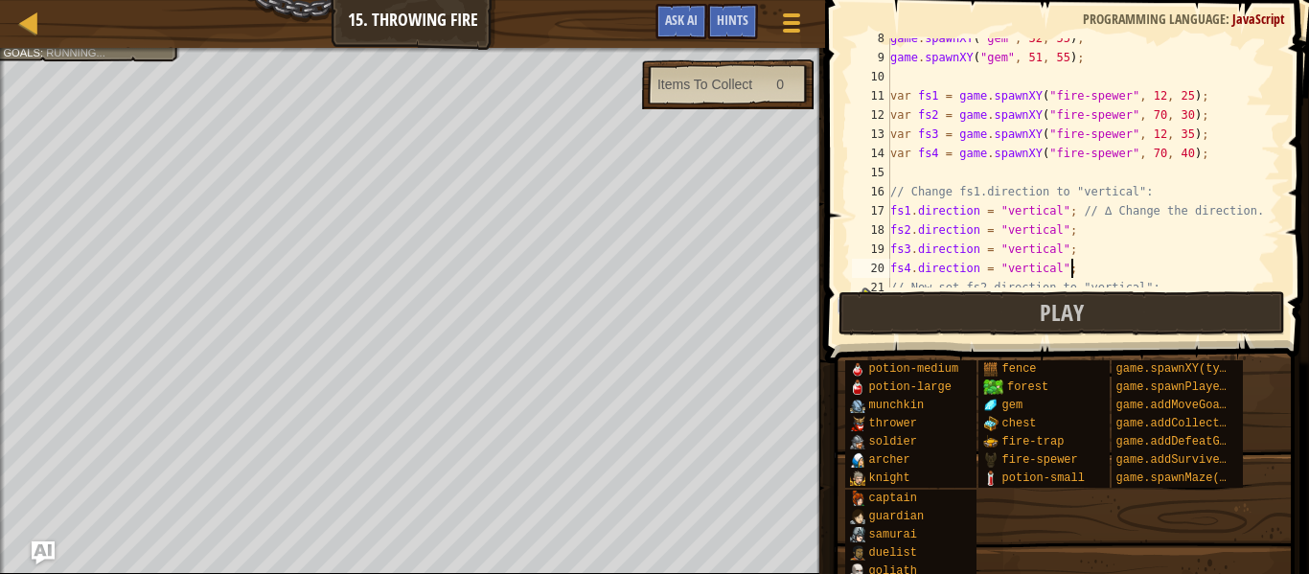
scroll to position [9, 25]
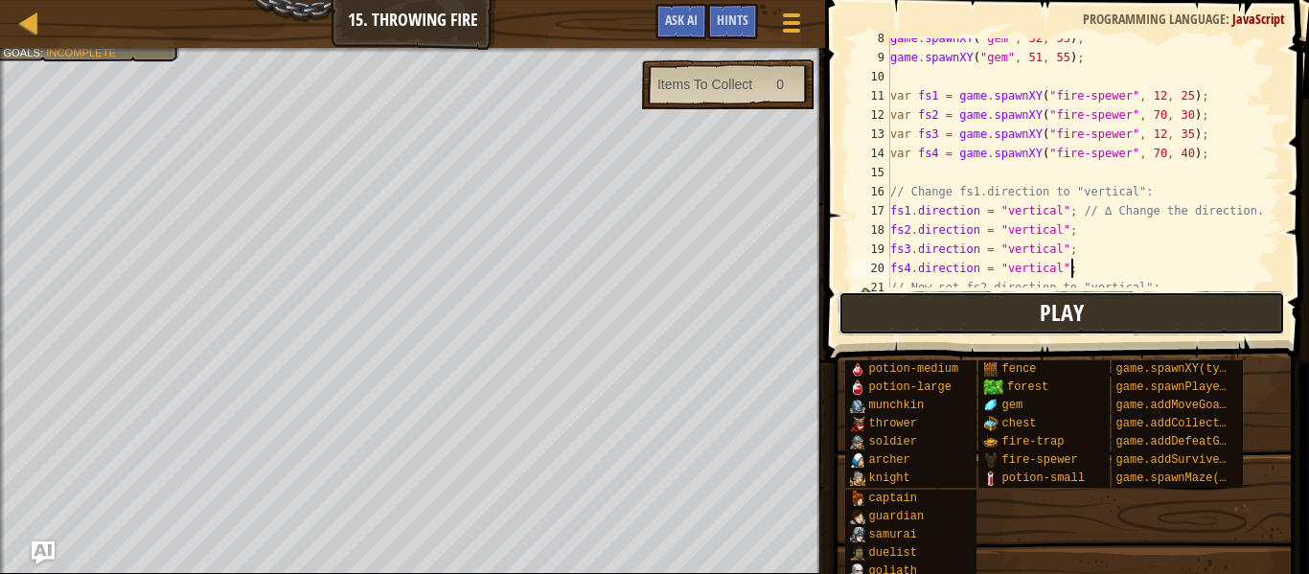
click at [1142, 309] on button "Play" at bounding box center [1062, 313] width 447 height 44
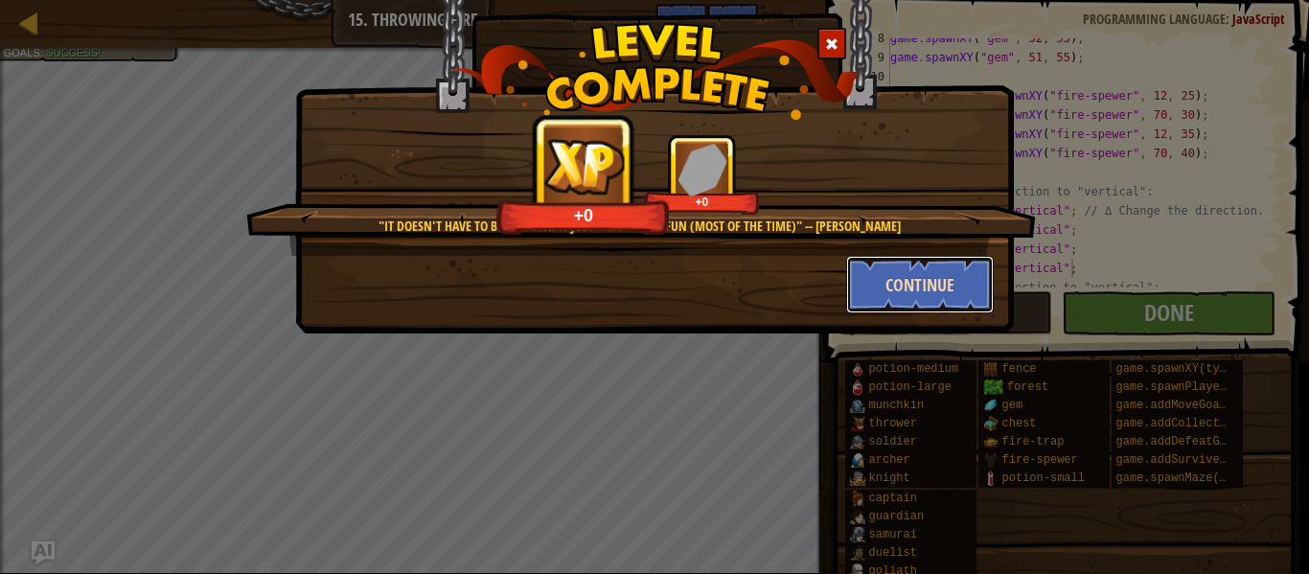
click at [953, 286] on button "Continue" at bounding box center [920, 285] width 149 height 58
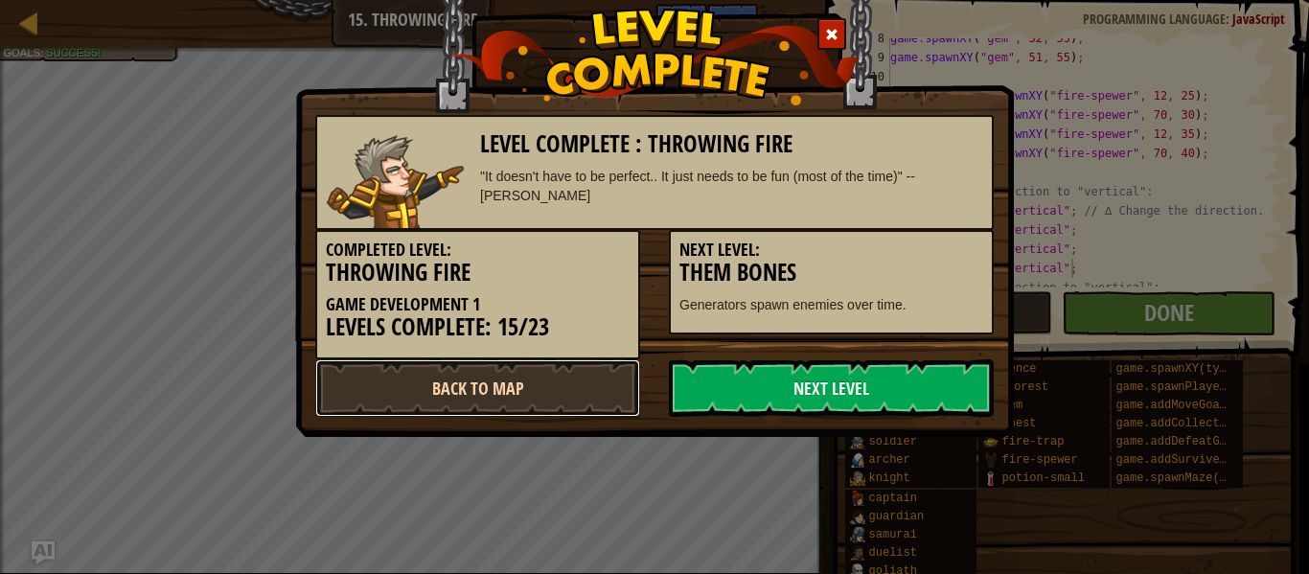
click at [524, 403] on link "Back to Map" at bounding box center [477, 388] width 325 height 58
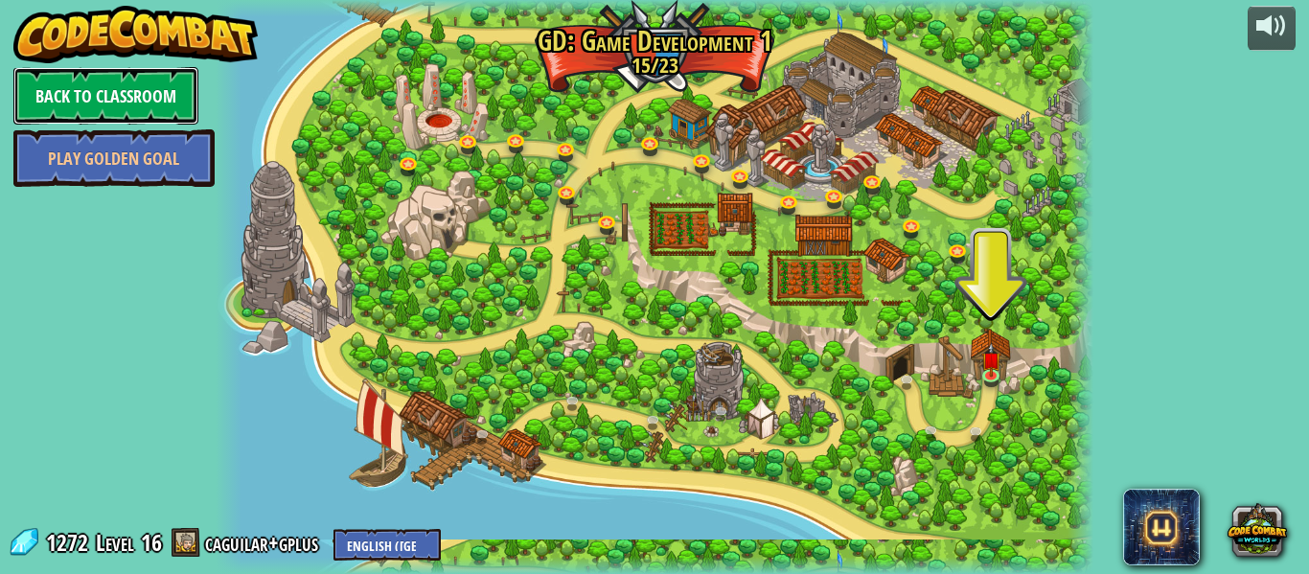
click at [123, 84] on link "Back to Classroom" at bounding box center [105, 96] width 185 height 58
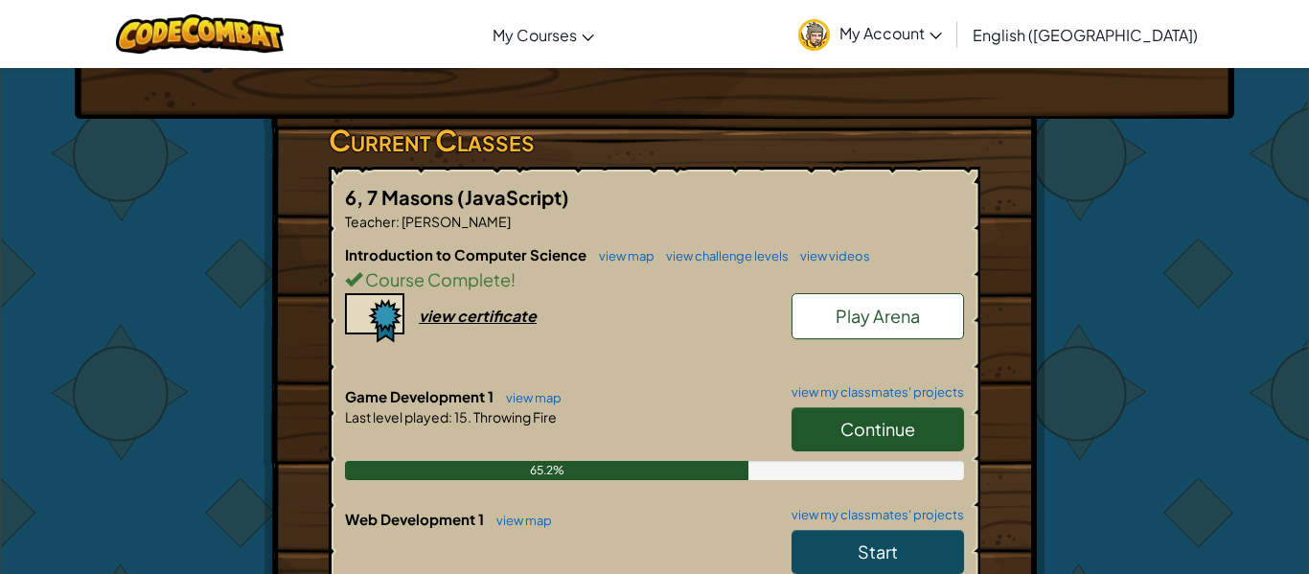
scroll to position [280, 0]
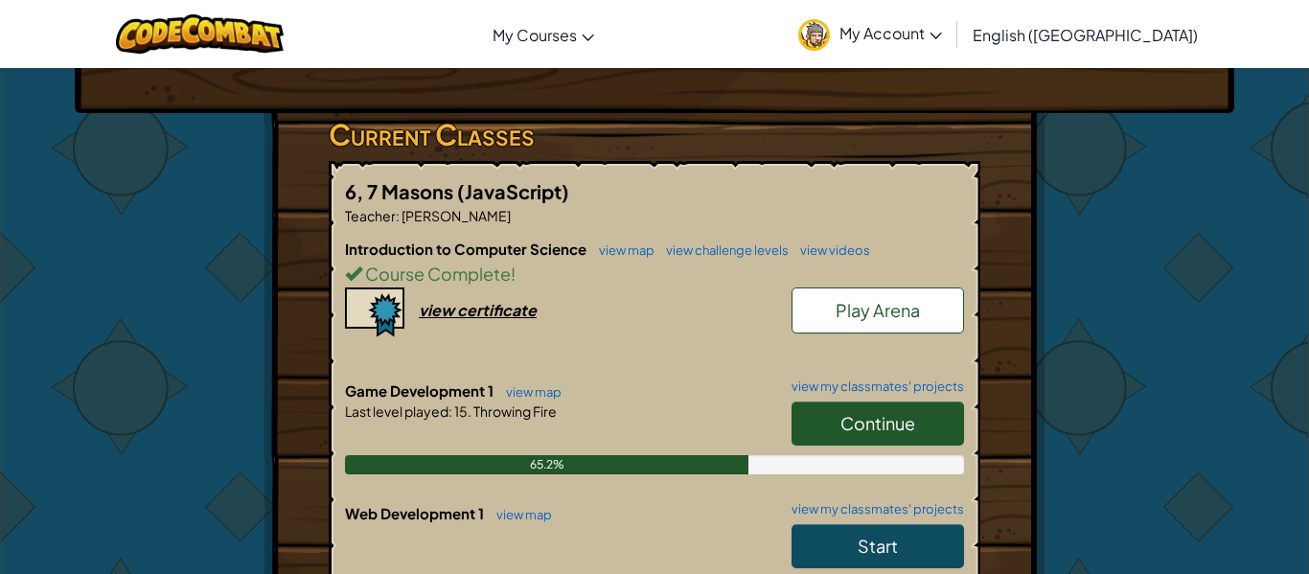
click at [841, 308] on span "Play Arena" at bounding box center [878, 310] width 84 height 22
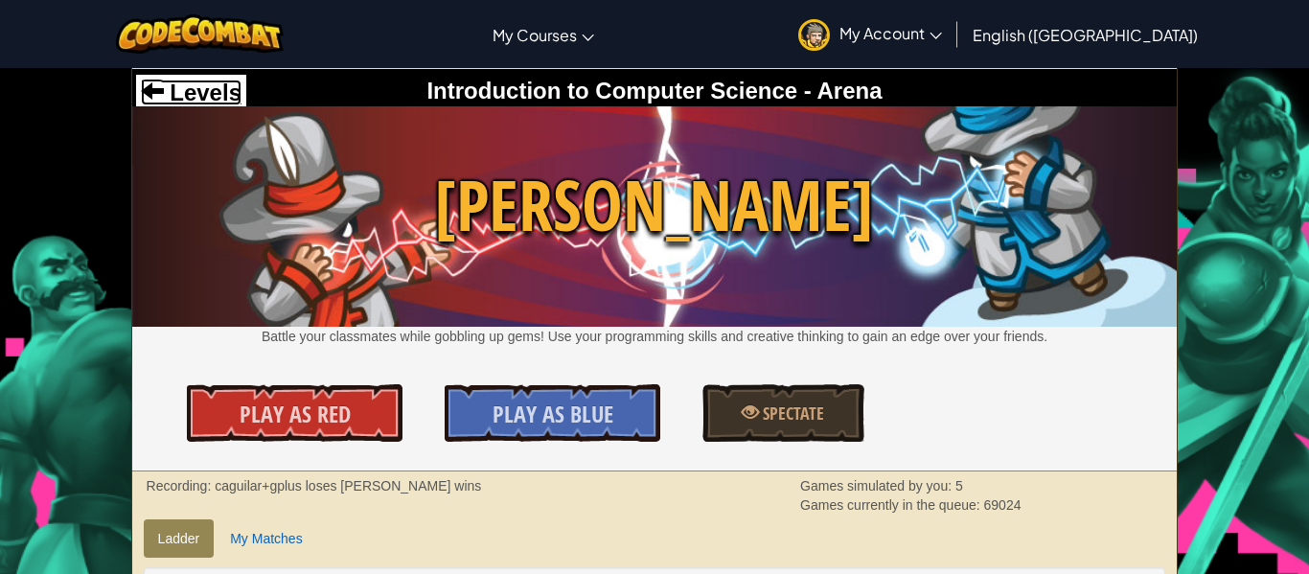
click at [153, 87] on span at bounding box center [152, 90] width 23 height 23
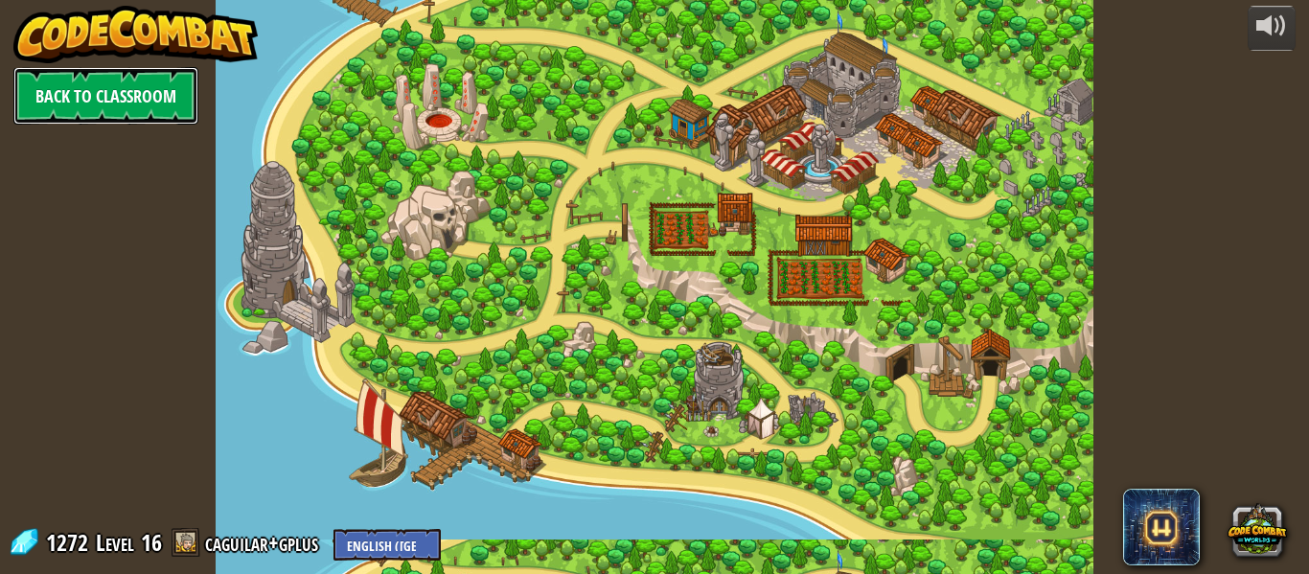
click at [173, 119] on link "Back to Classroom" at bounding box center [105, 96] width 185 height 58
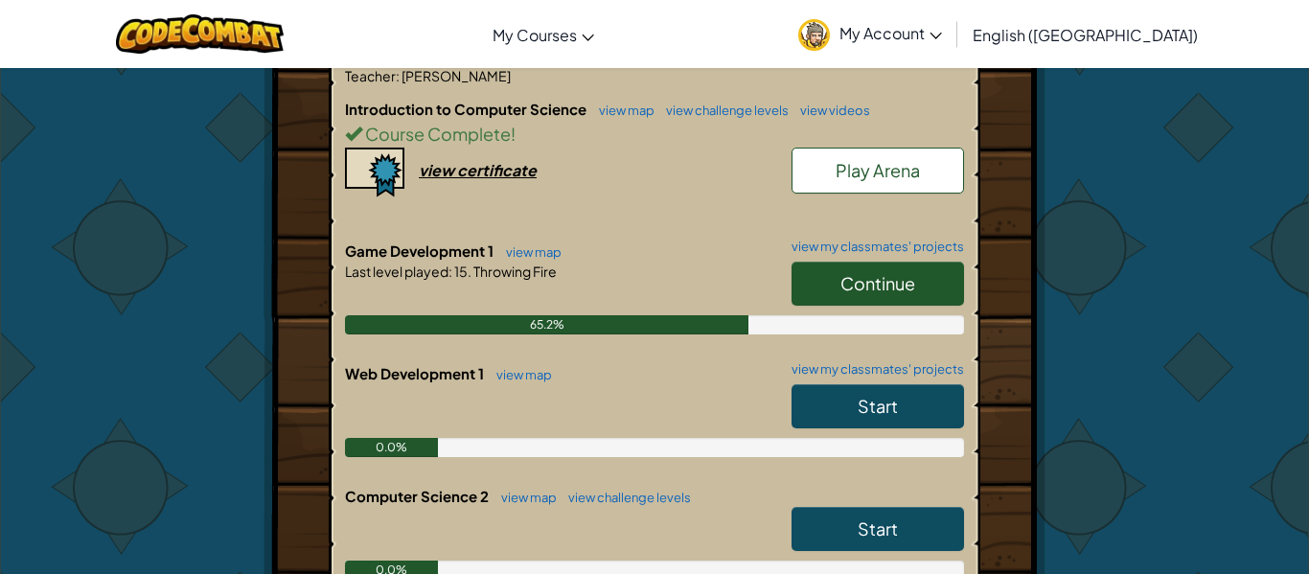
scroll to position [422, 0]
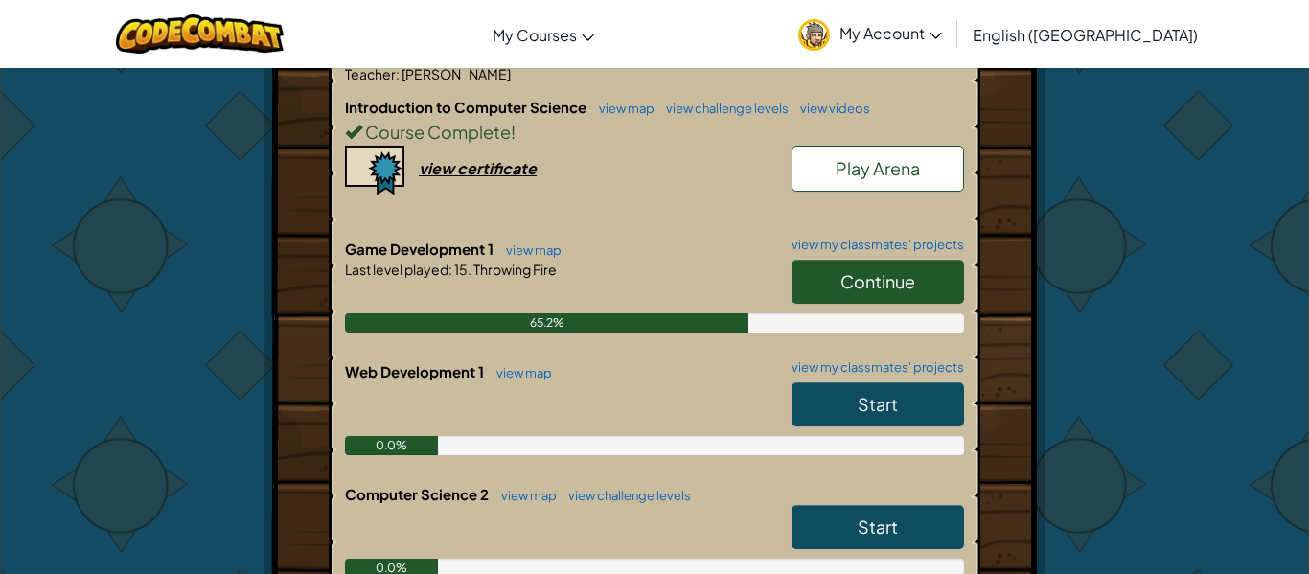
click at [423, 144] on div "Course Complete !" at bounding box center [654, 132] width 619 height 28
click at [438, 134] on span "Course Complete" at bounding box center [436, 132] width 149 height 22
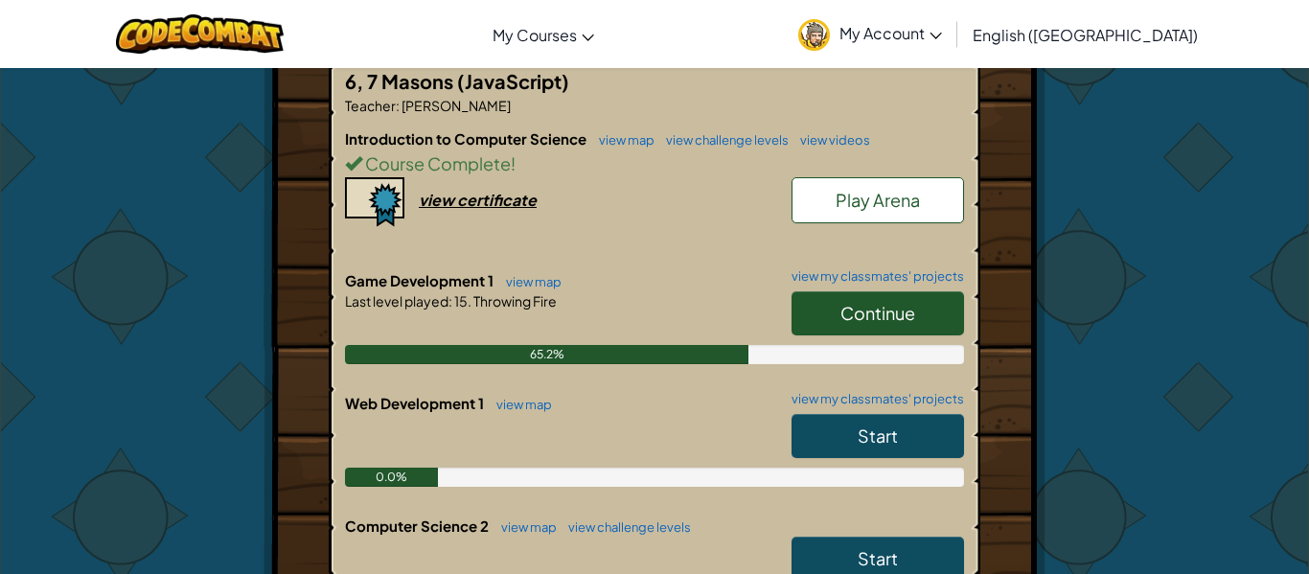
scroll to position [381, 0]
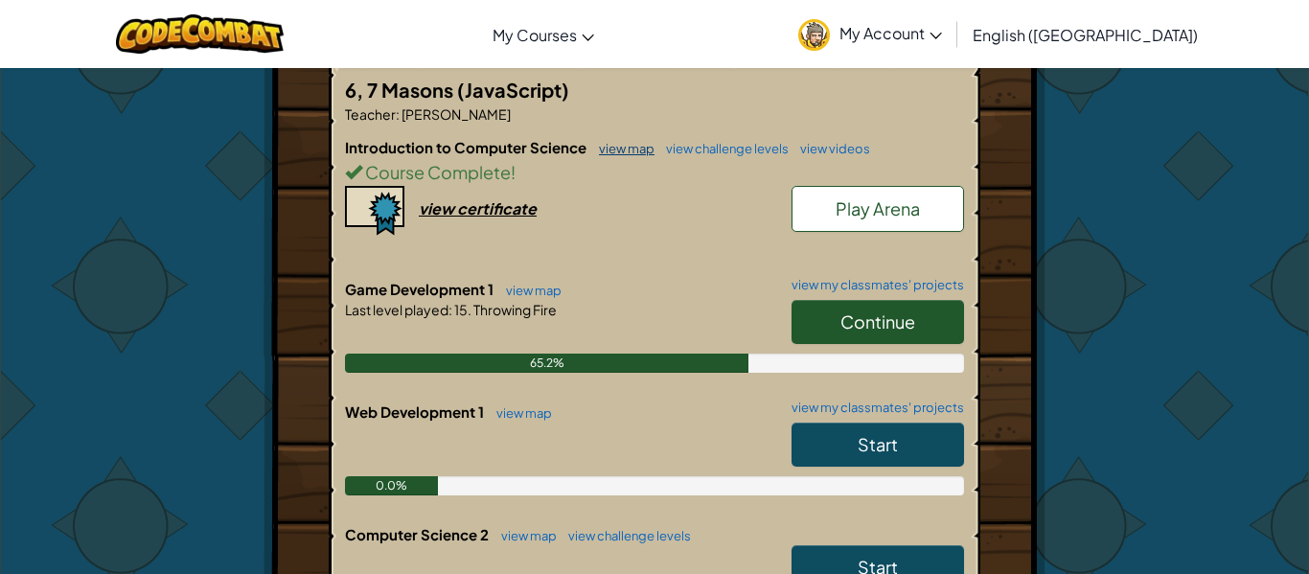
click at [636, 153] on link "view map" at bounding box center [621, 148] width 65 height 15
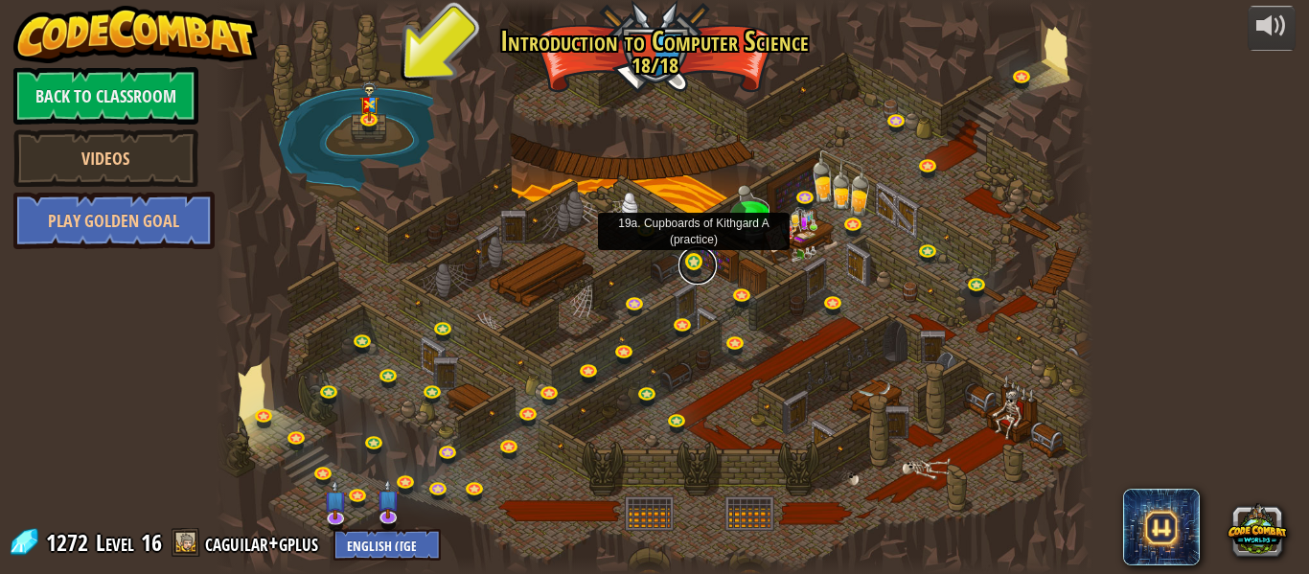
click at [692, 277] on link at bounding box center [698, 265] width 38 height 38
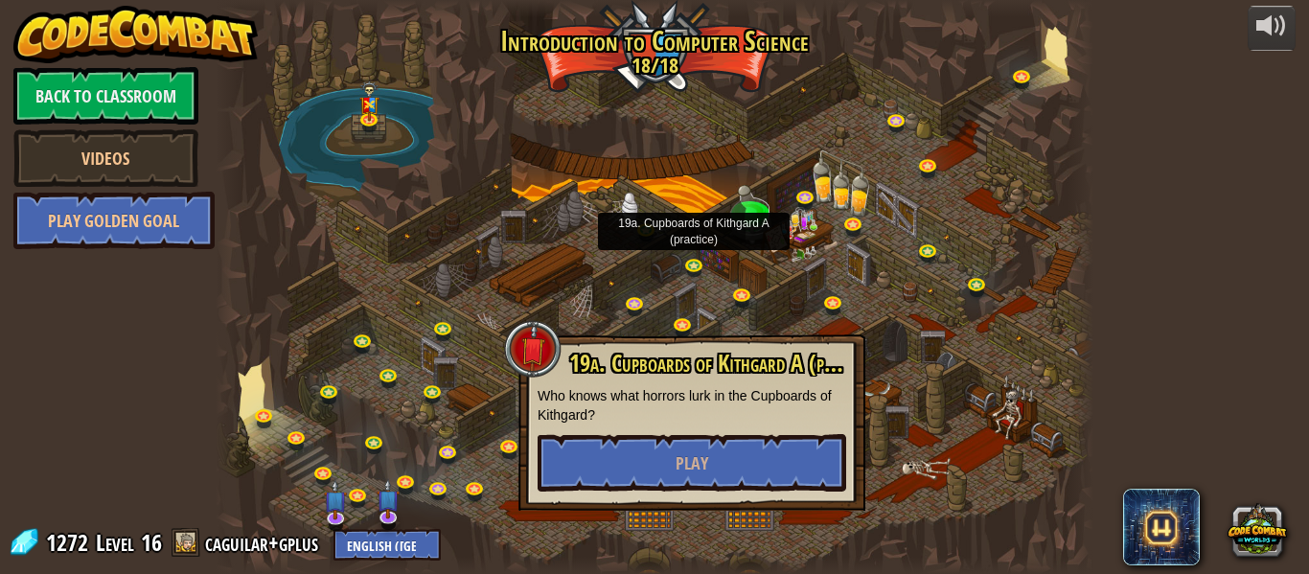
click at [542, 356] on div at bounding box center [533, 349] width 58 height 58
click at [288, 301] on div at bounding box center [655, 287] width 878 height 574
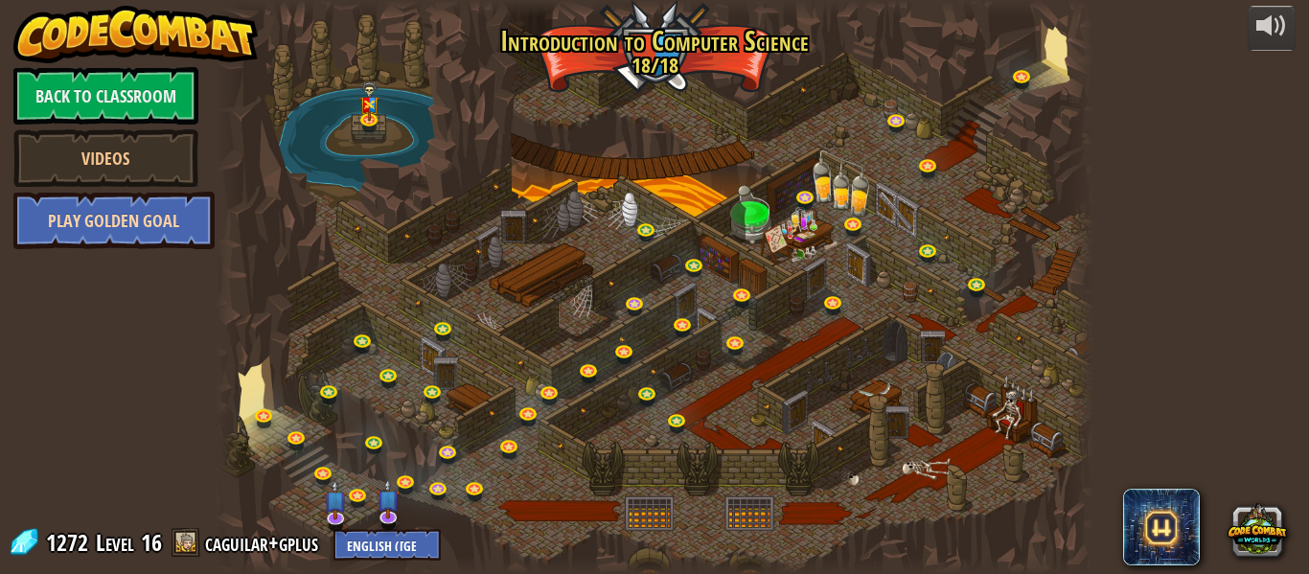
click at [150, 223] on link "Play Golden Goal" at bounding box center [113, 221] width 201 height 58
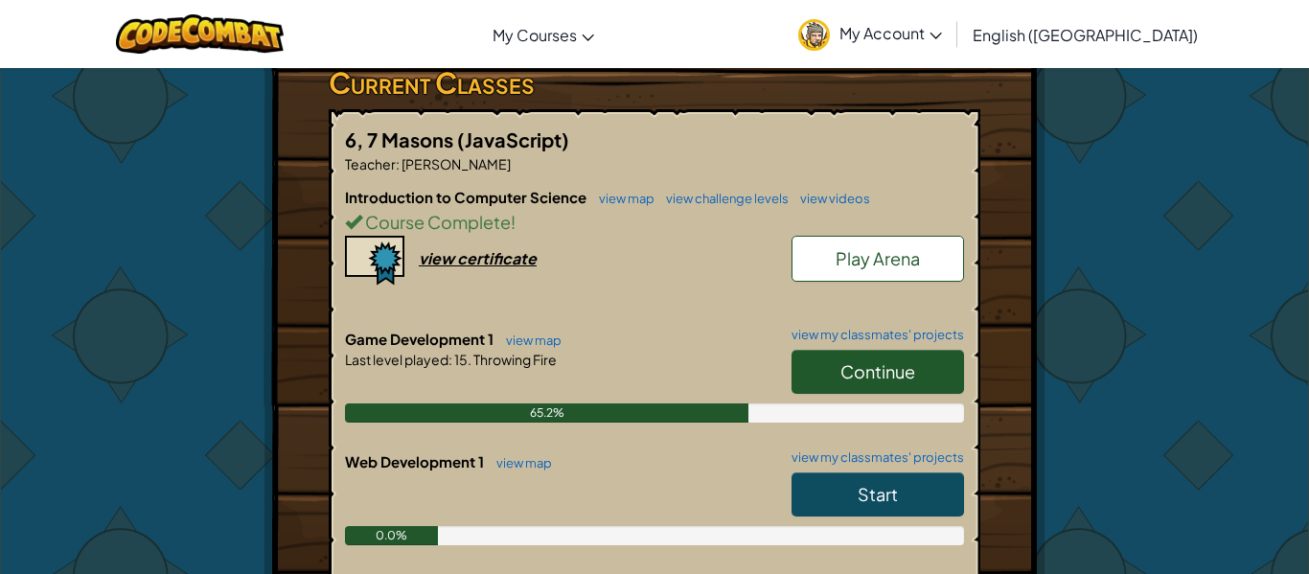
scroll to position [363, 0]
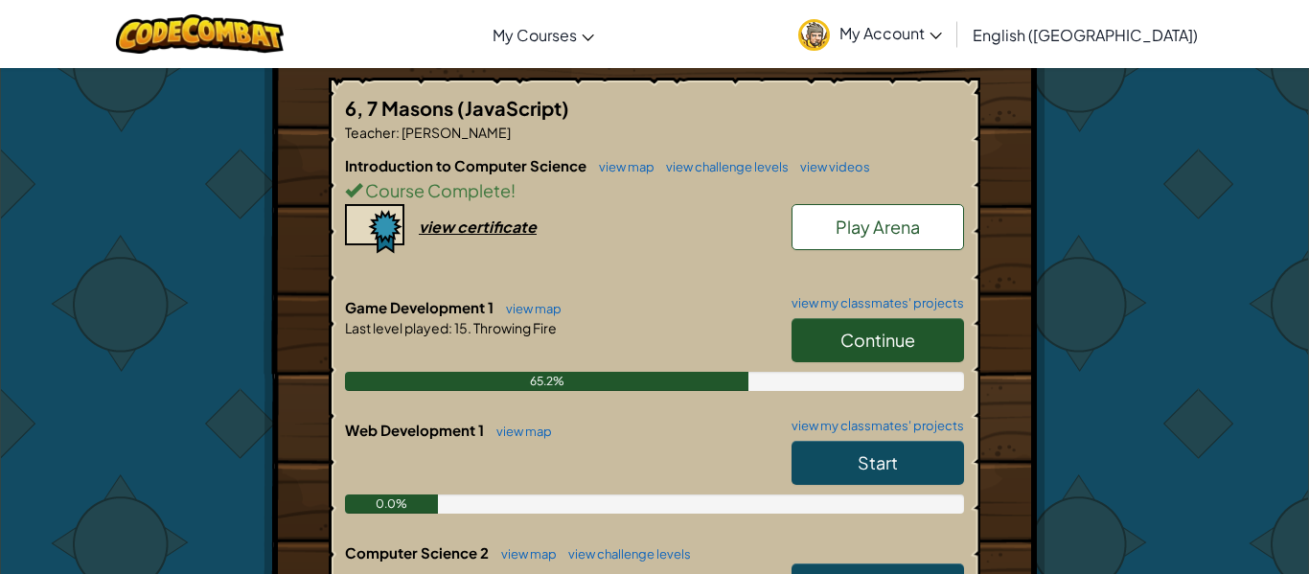
click at [694, 174] on h6 "Introduction to Computer Science view map view challenge levels view videos" at bounding box center [654, 165] width 619 height 21
click at [697, 170] on link "view challenge levels" at bounding box center [722, 166] width 132 height 15
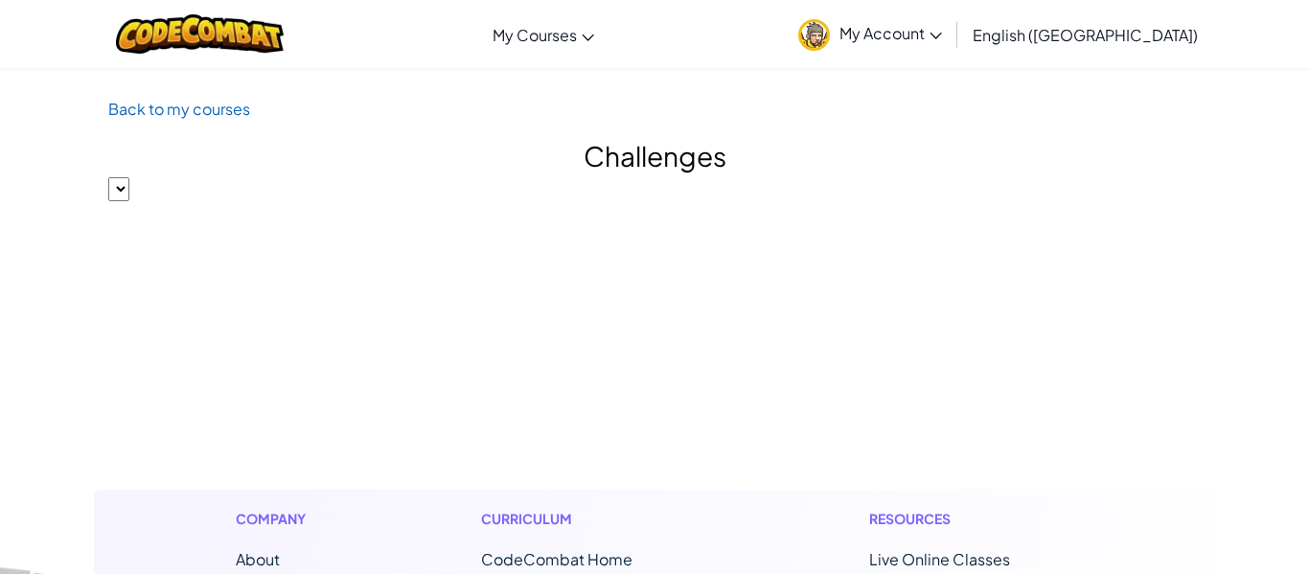
select select "560f1a9f22961295f9427742"
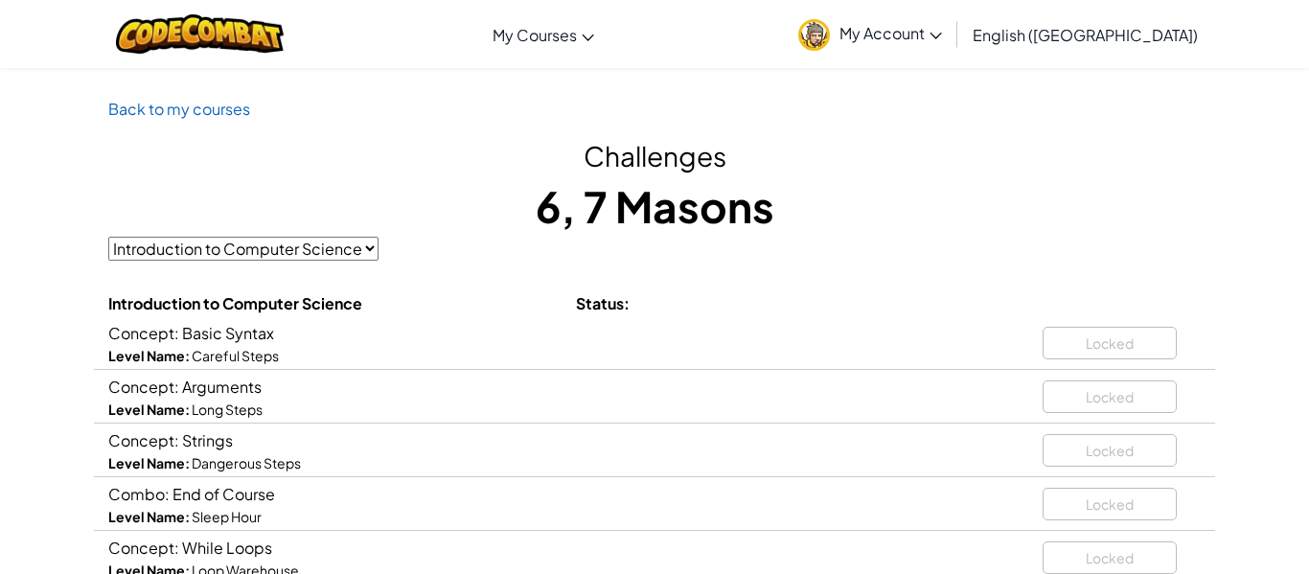
click at [196, 103] on link "Back to my courses" at bounding box center [179, 109] width 142 height 20
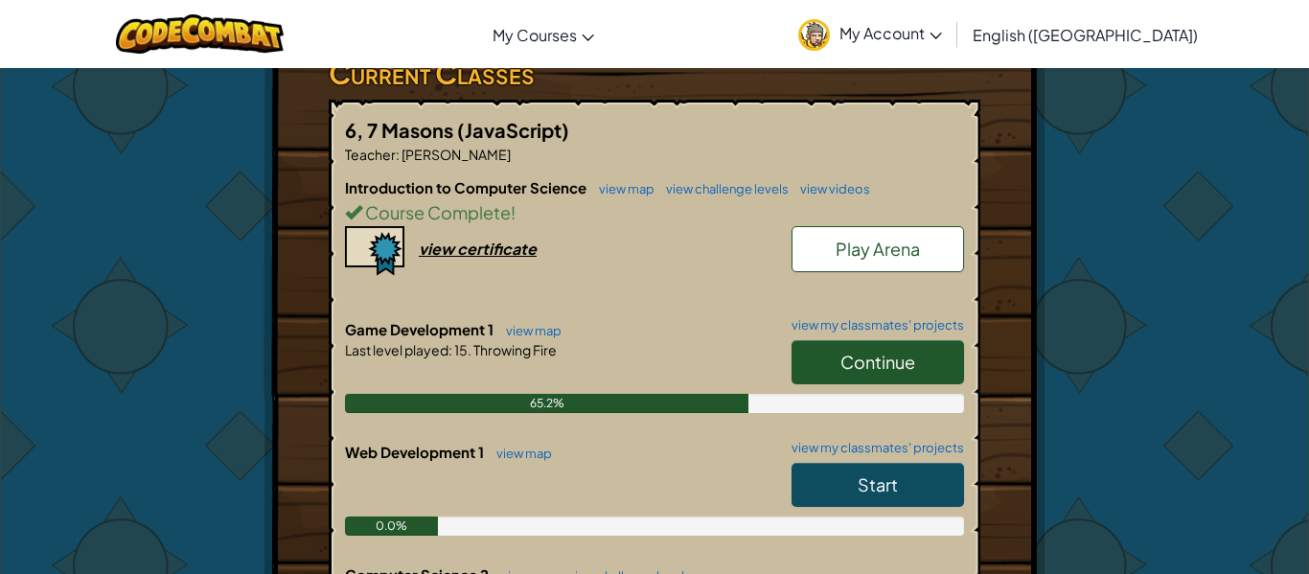
scroll to position [332, 0]
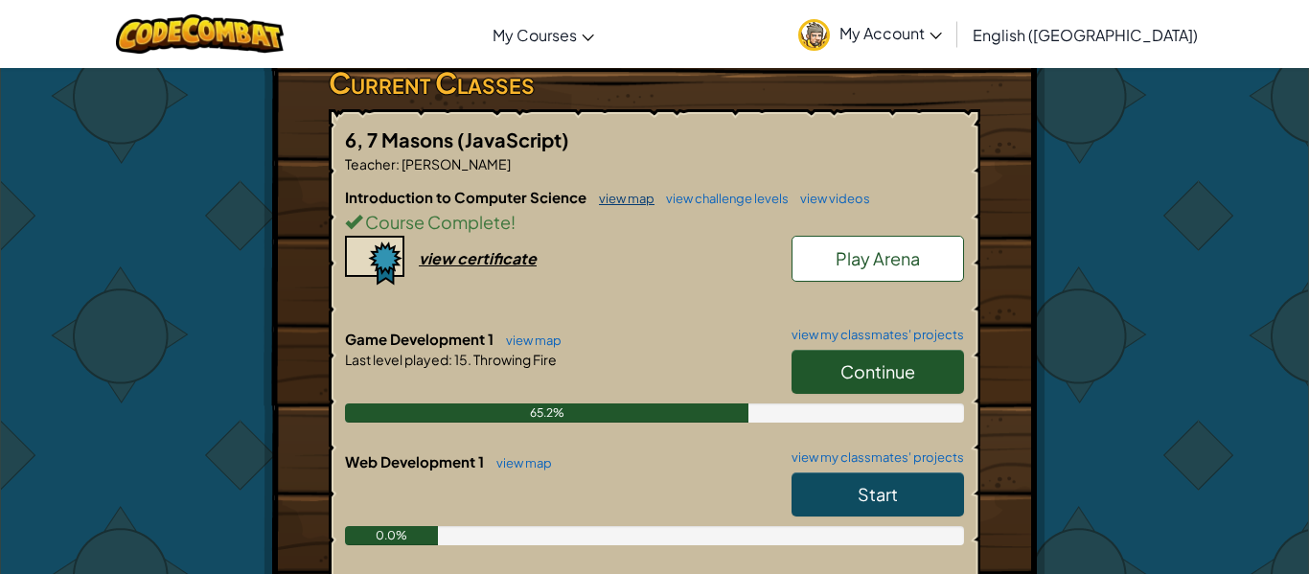
click at [639, 194] on link "view map" at bounding box center [621, 198] width 65 height 15
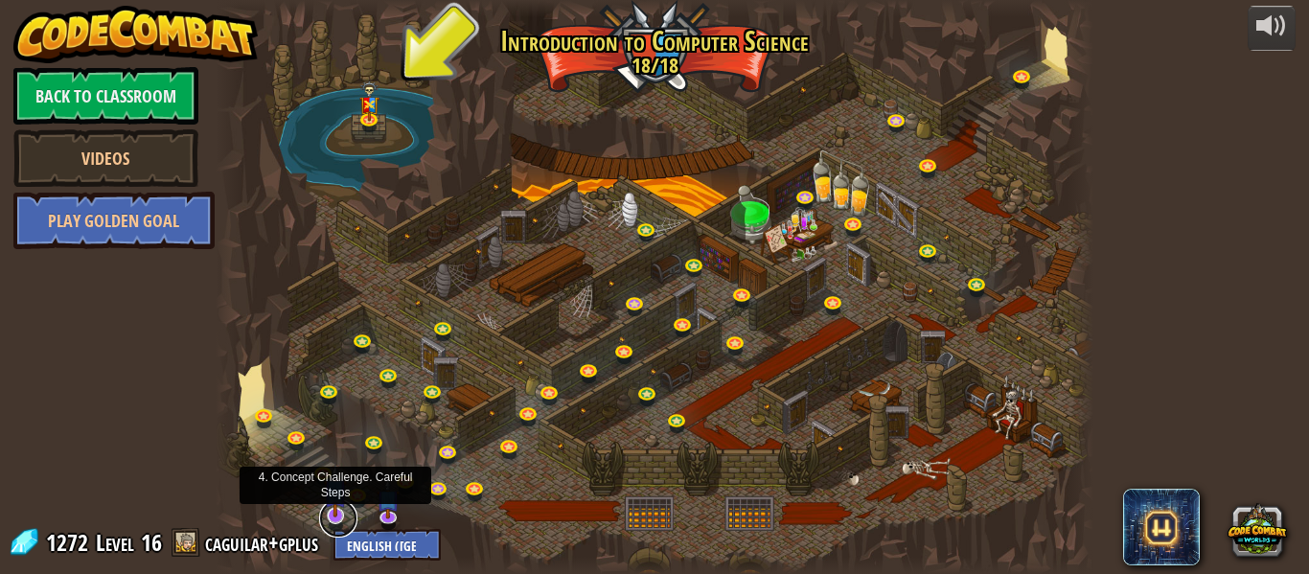
click at [339, 518] on link at bounding box center [338, 518] width 38 height 38
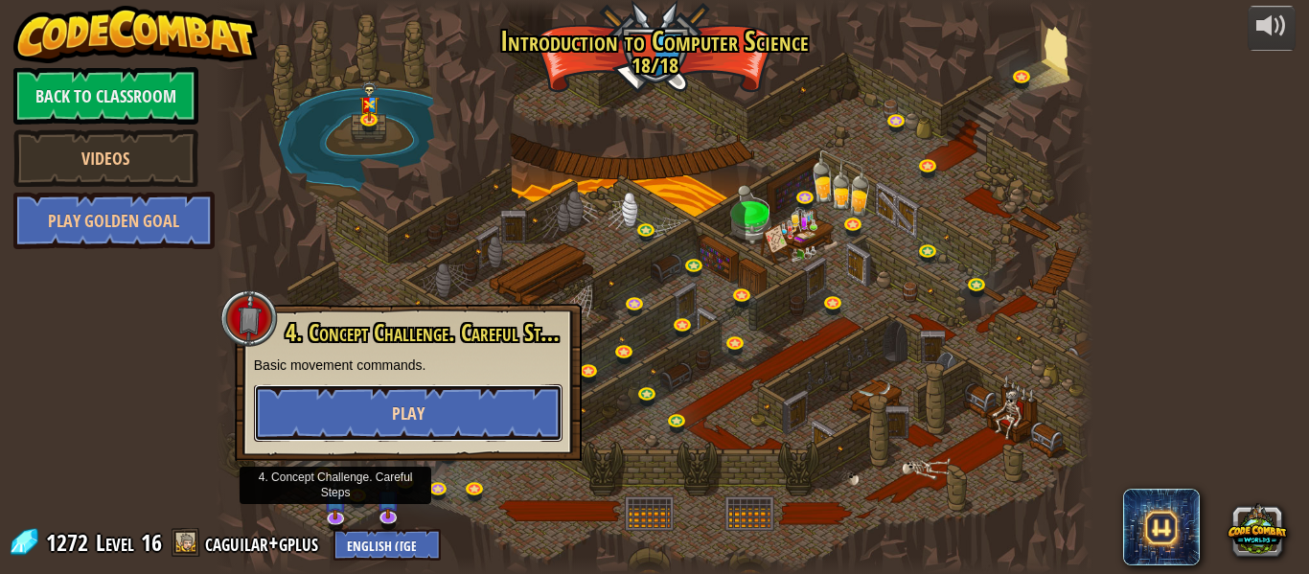
click at [490, 414] on button "Play" at bounding box center [408, 413] width 309 height 58
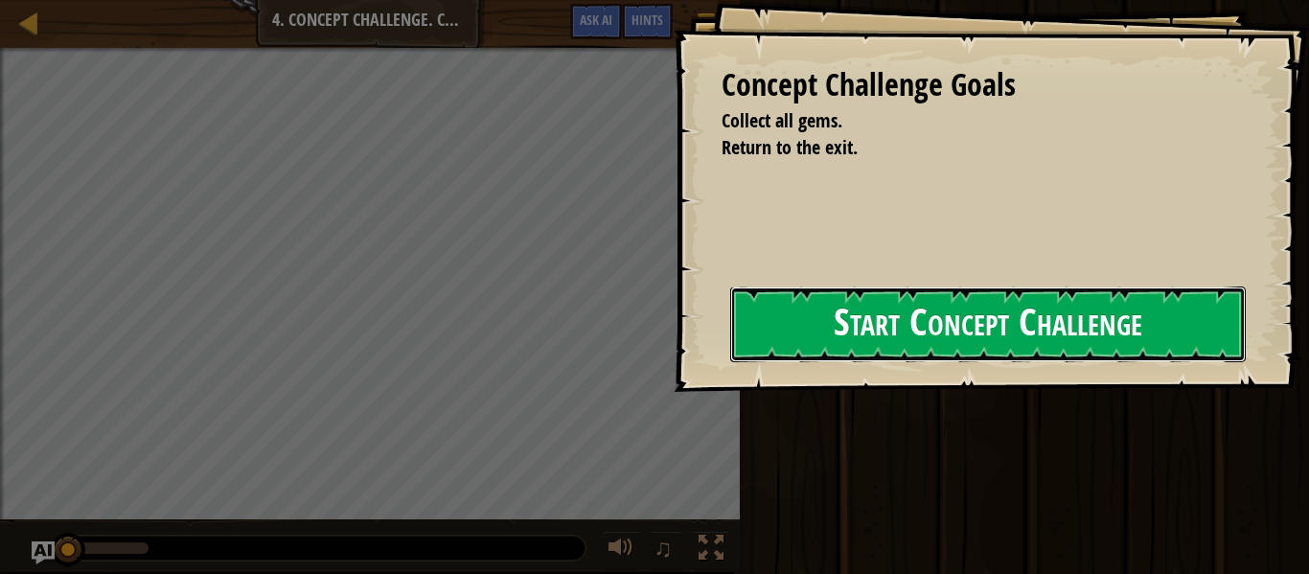
click at [994, 332] on button "Start Concept Challenge" at bounding box center [988, 325] width 516 height 76
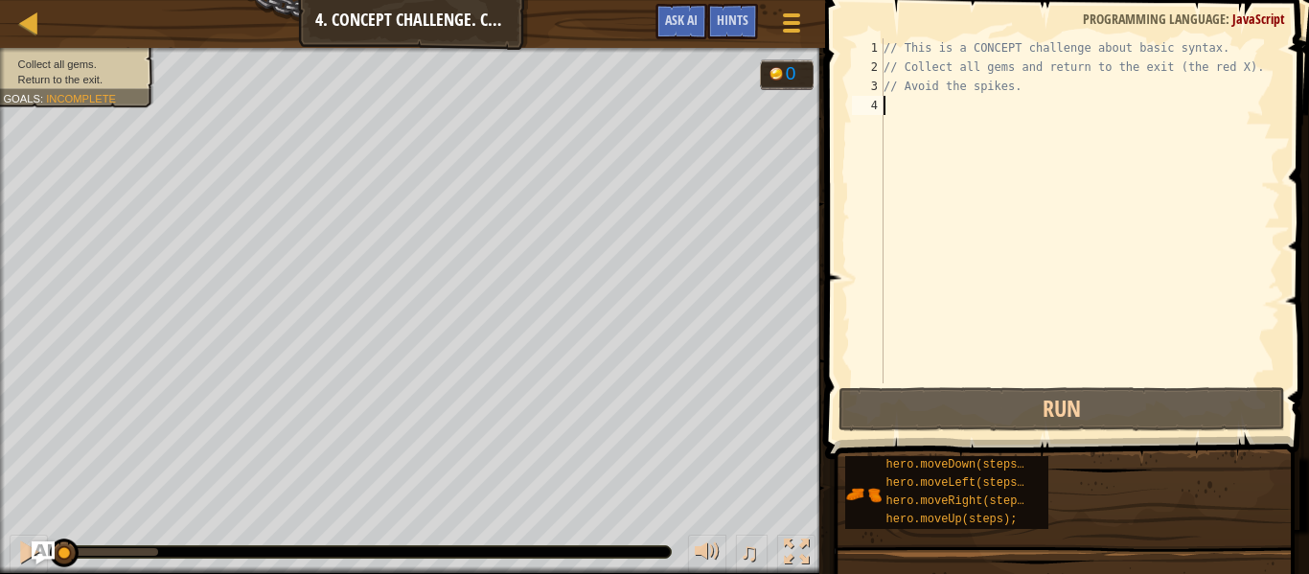
scroll to position [9, 0]
type textarea "up"
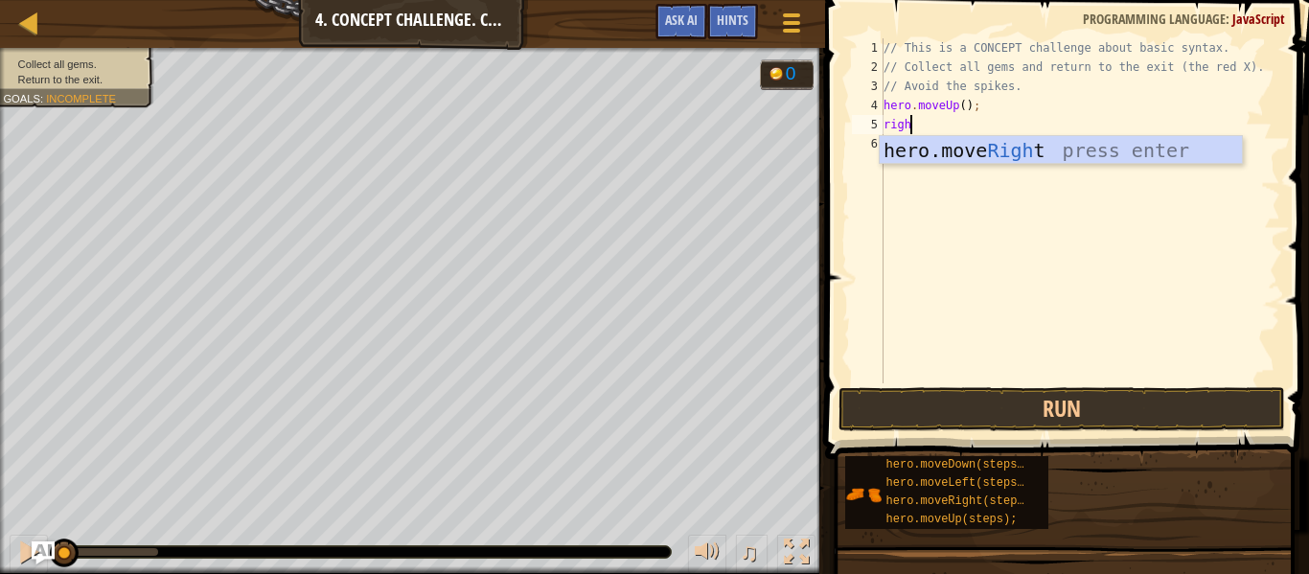
type textarea "right"
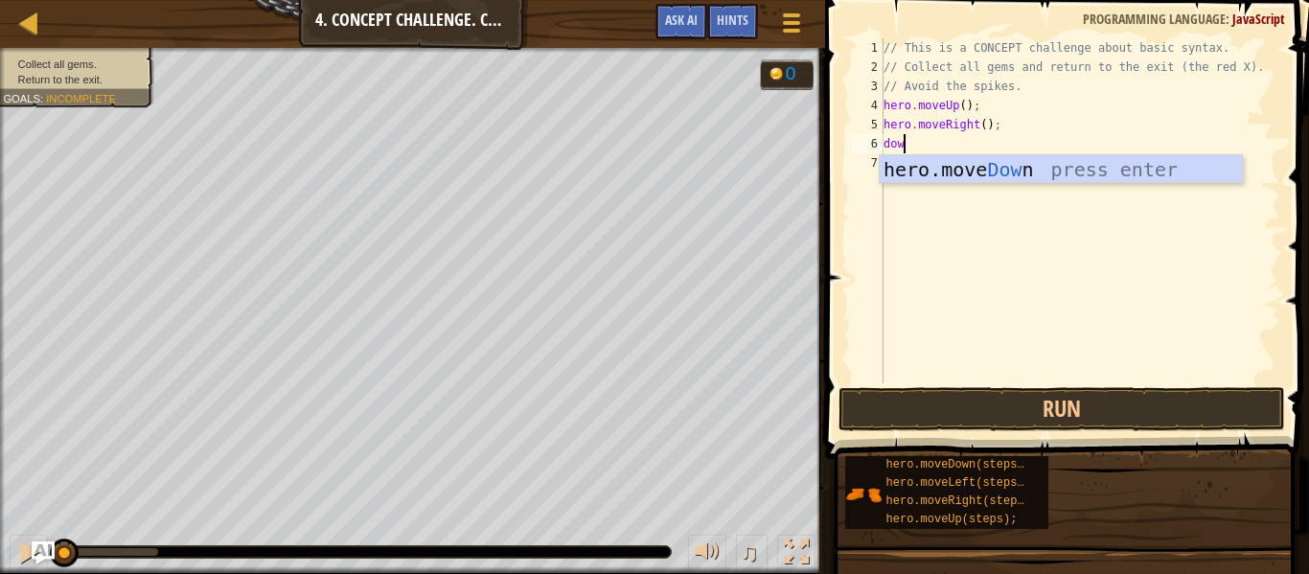
type textarea "down"
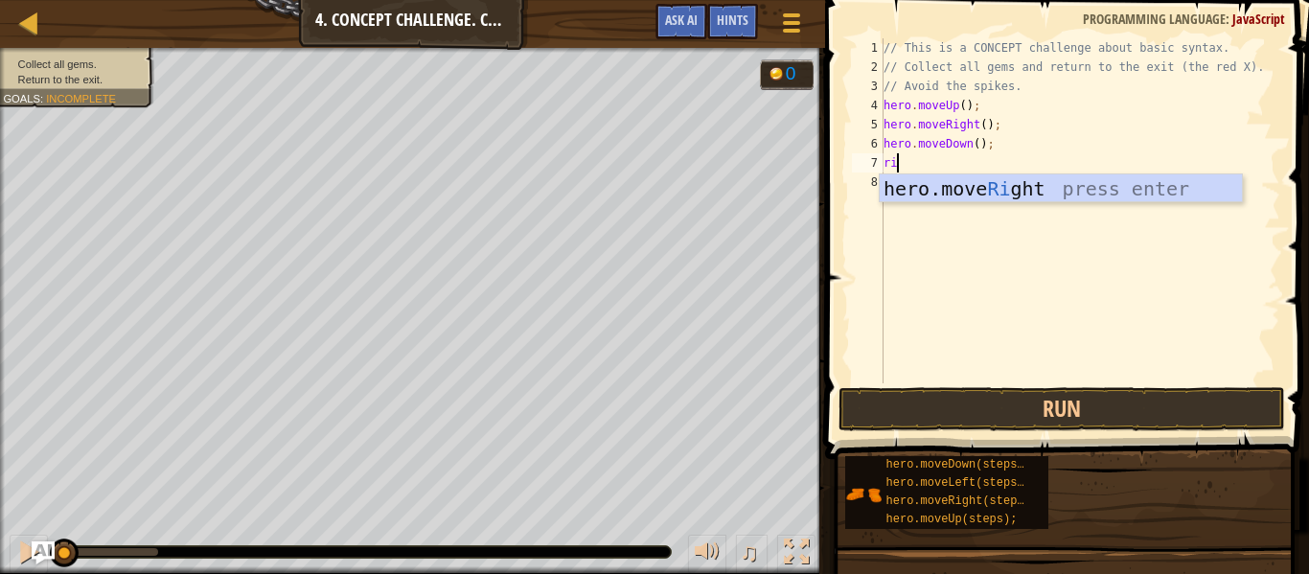
scroll to position [9, 3]
type textarea "right"
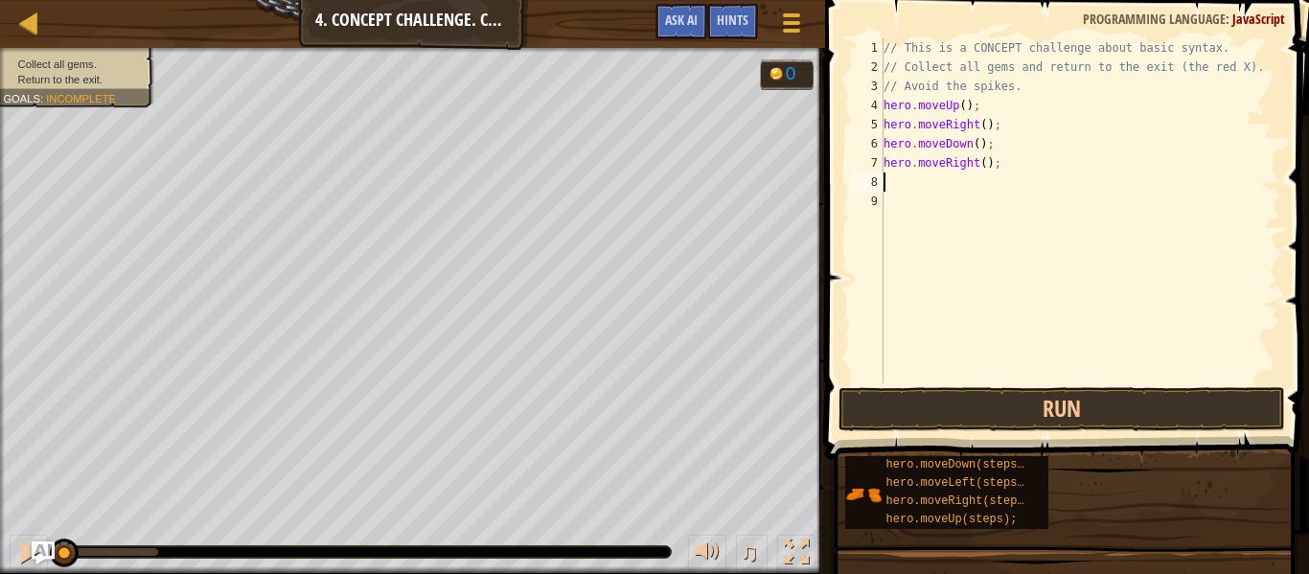
scroll to position [9, 0]
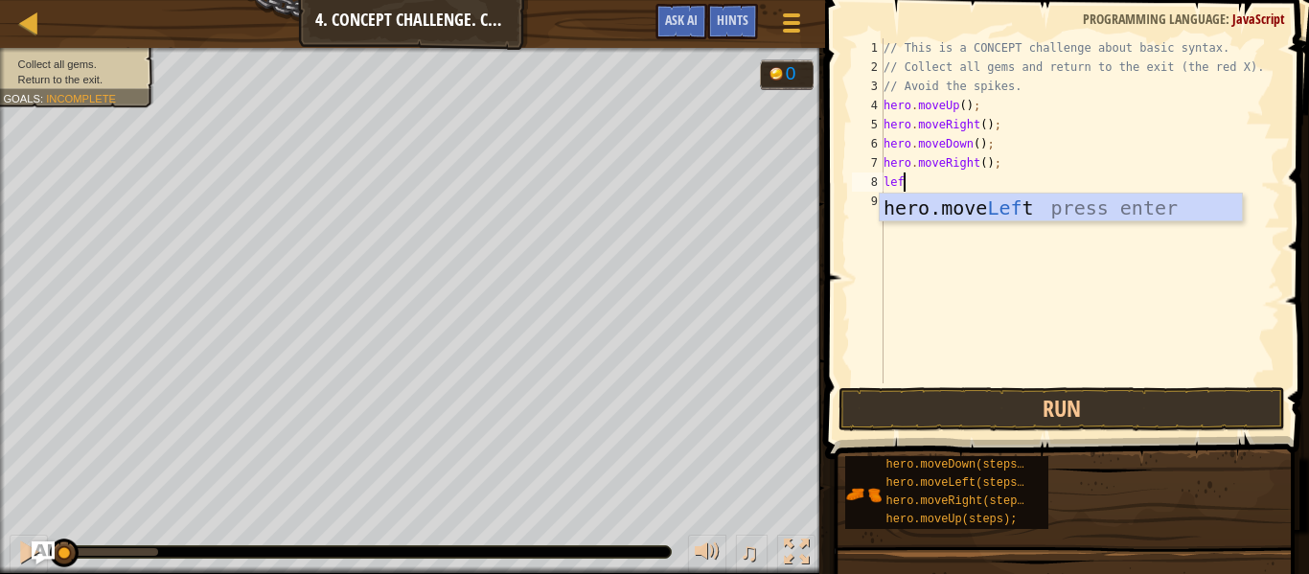
type textarea "left"
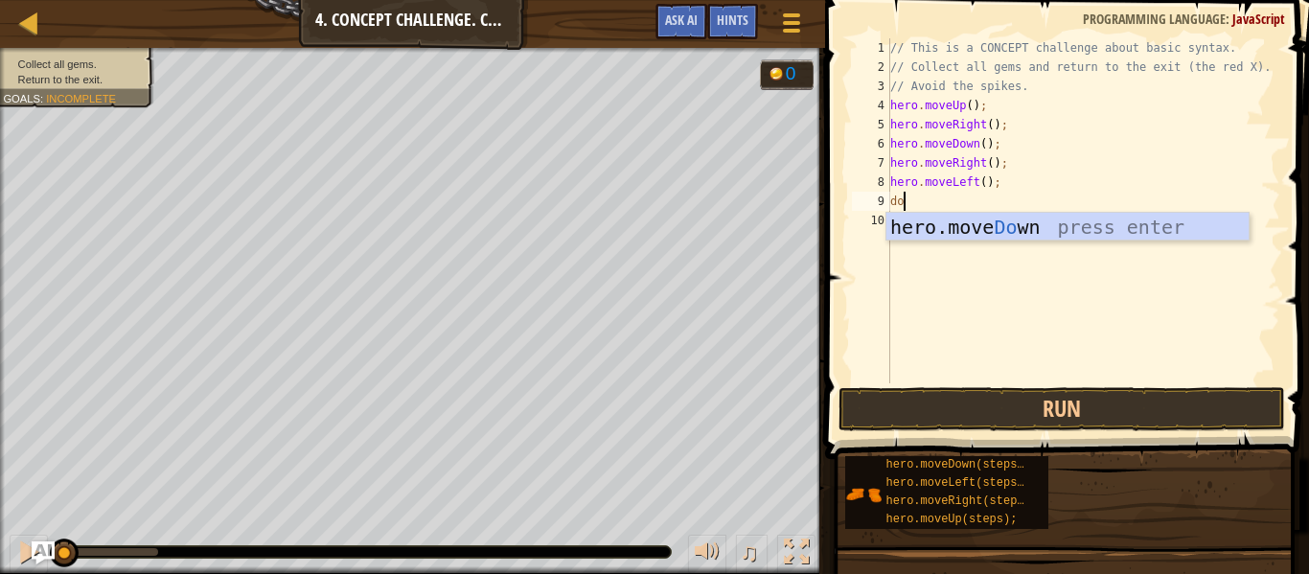
type textarea "down"
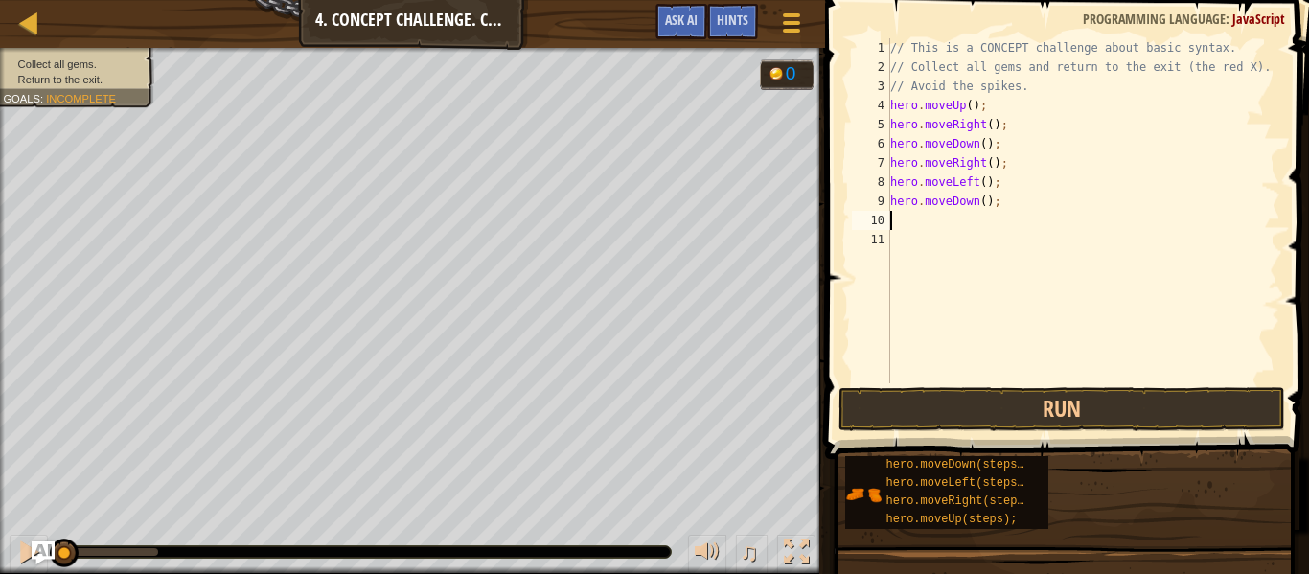
click at [979, 385] on span at bounding box center [1068, 202] width 499 height 516
click at [978, 408] on button "Run" at bounding box center [1062, 409] width 447 height 44
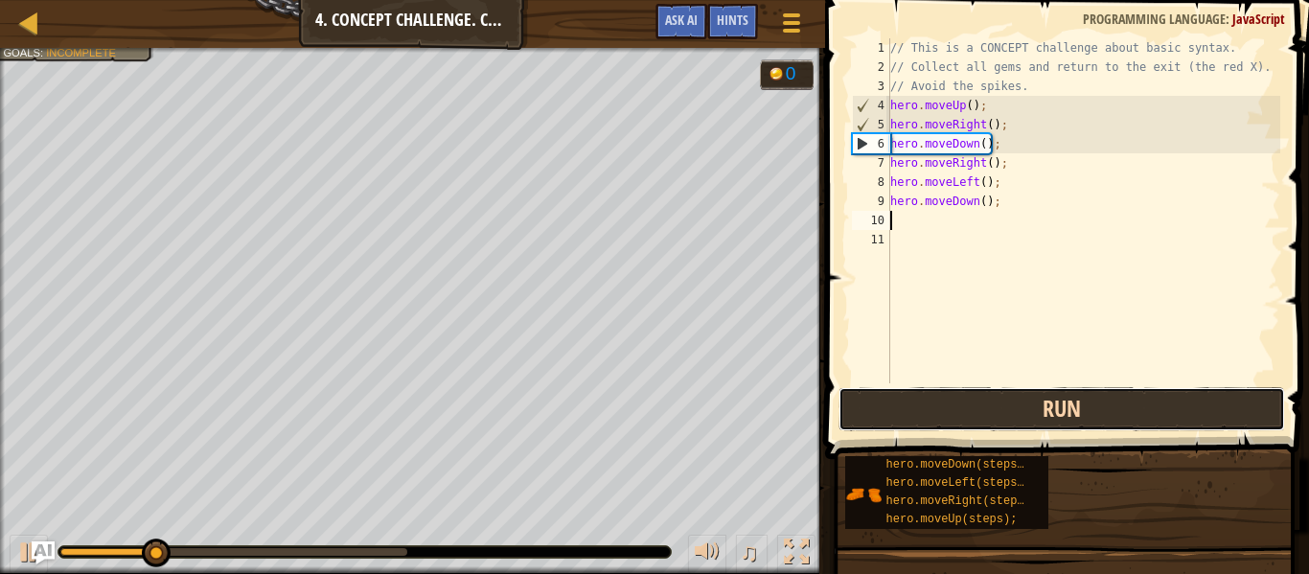
click at [978, 408] on button "Run" at bounding box center [1062, 409] width 447 height 44
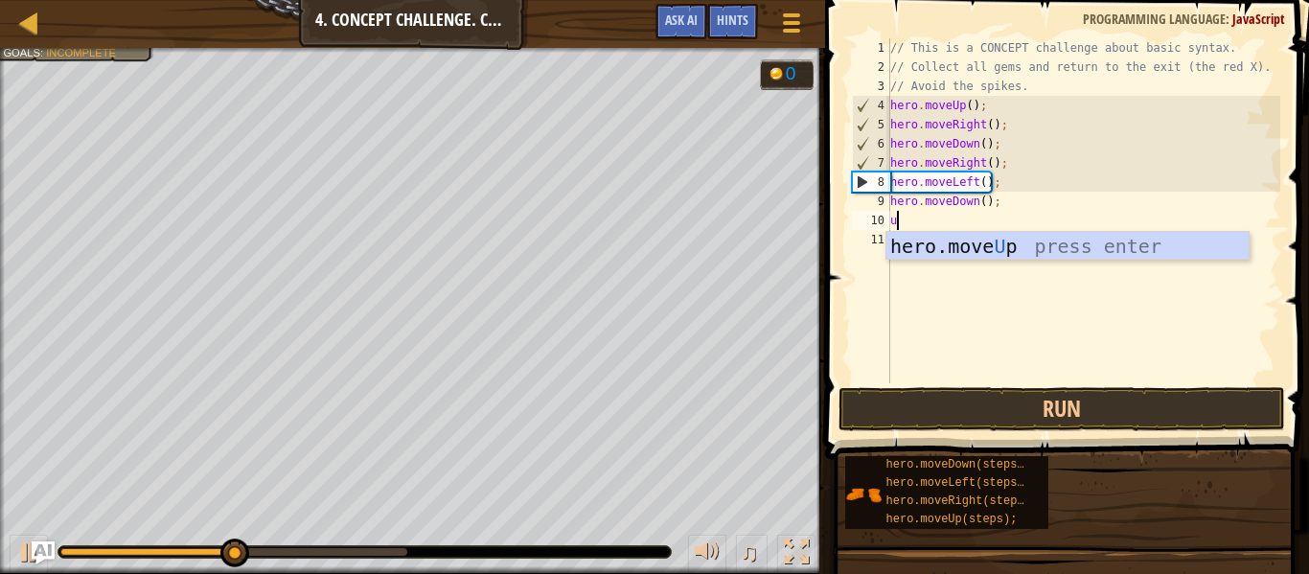
type textarea "up"
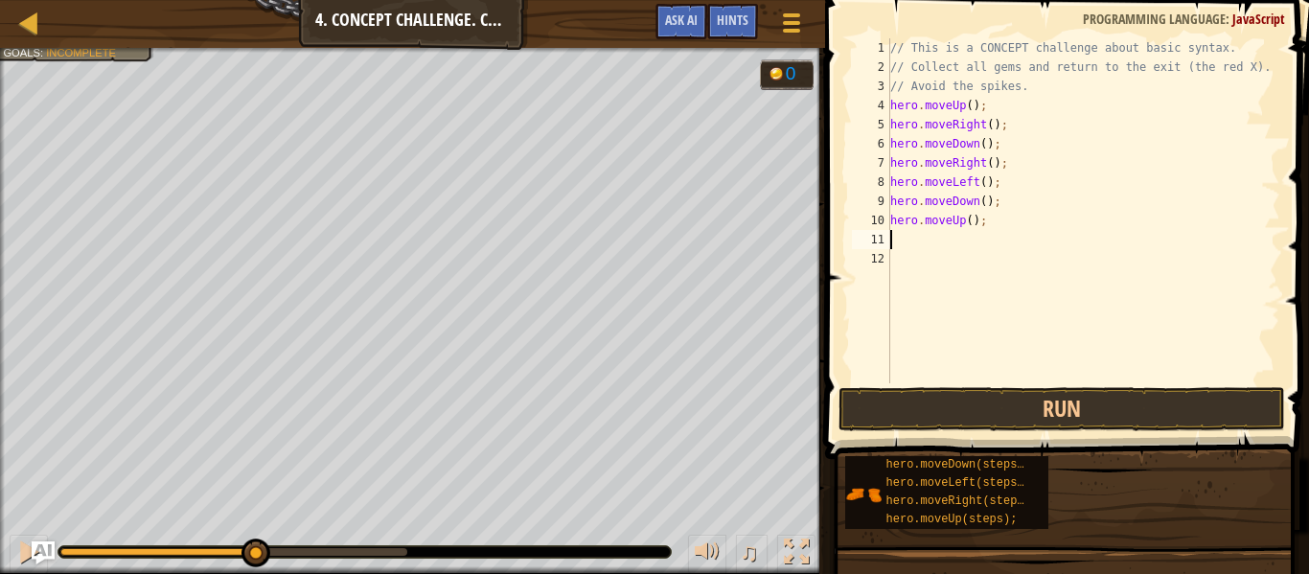
click at [972, 219] on div "// This is a CONCEPT challenge about basic syntax. // Collect all gems and retu…" at bounding box center [1084, 229] width 394 height 383
type textarea "hero.moveUp(2);"
click at [1009, 235] on div "// This is a CONCEPT challenge about basic syntax. // Collect all gems and retu…" at bounding box center [1084, 229] width 394 height 383
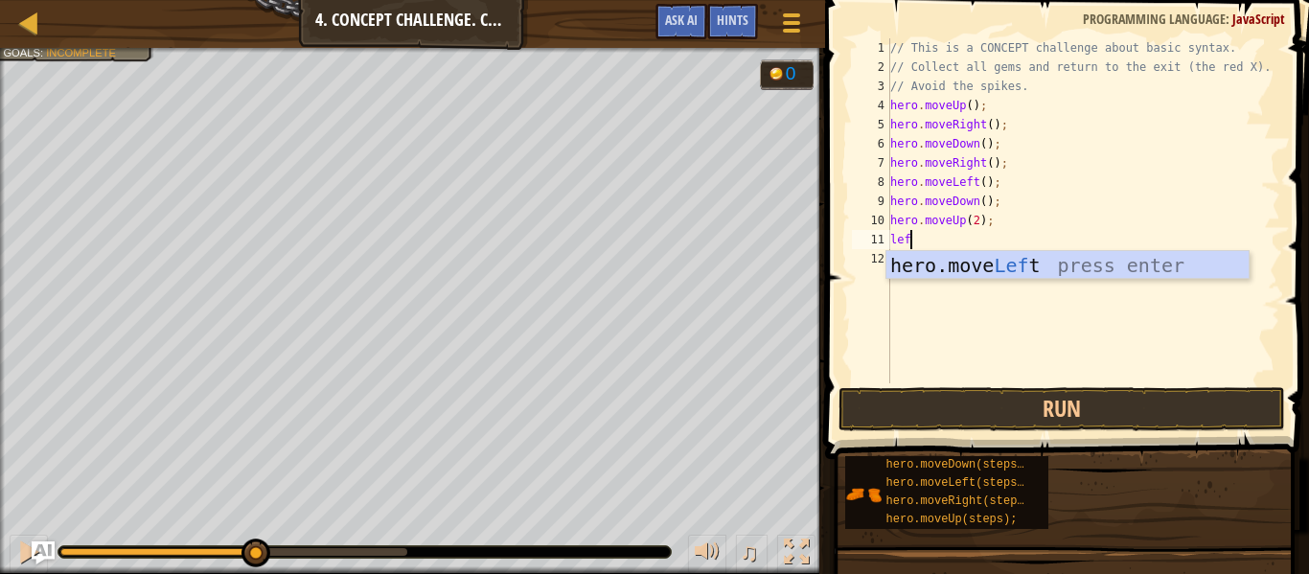
type textarea "left"
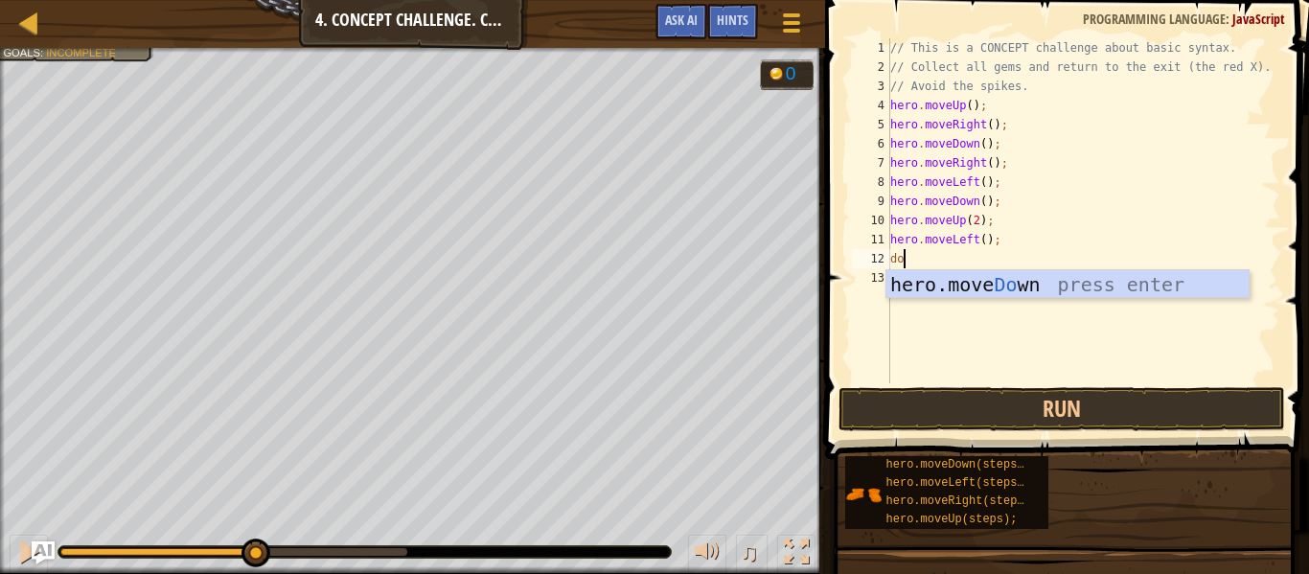
type textarea "down"
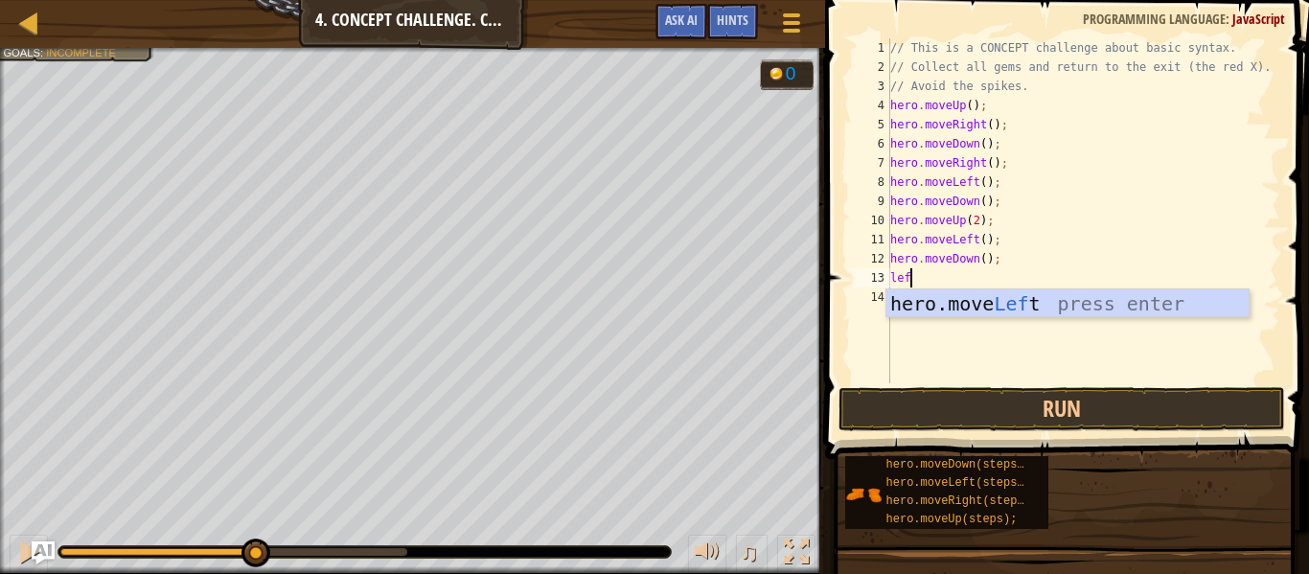
type textarea "left"
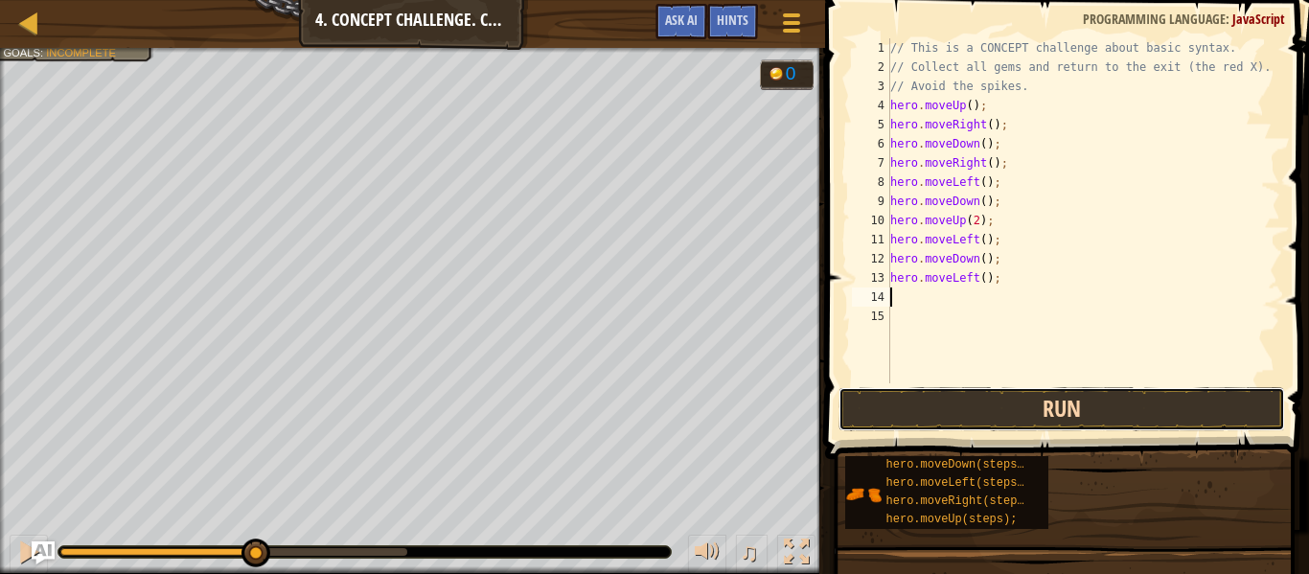
click at [1113, 420] on button "Run" at bounding box center [1062, 409] width 447 height 44
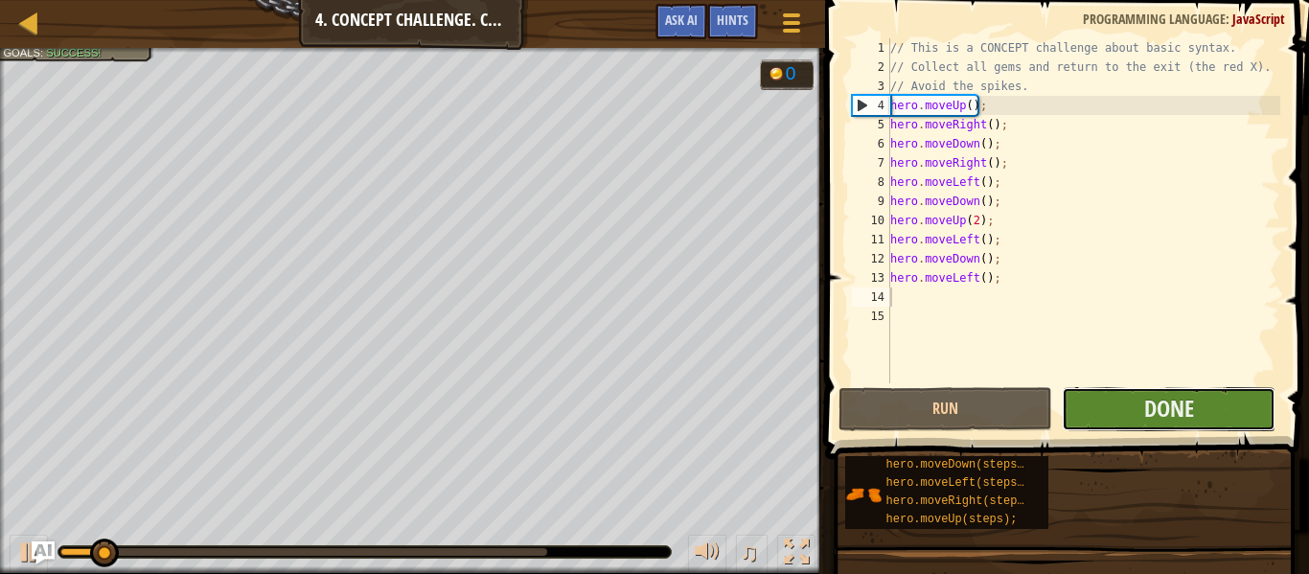
click at [1139, 397] on button "Done" at bounding box center [1169, 409] width 214 height 44
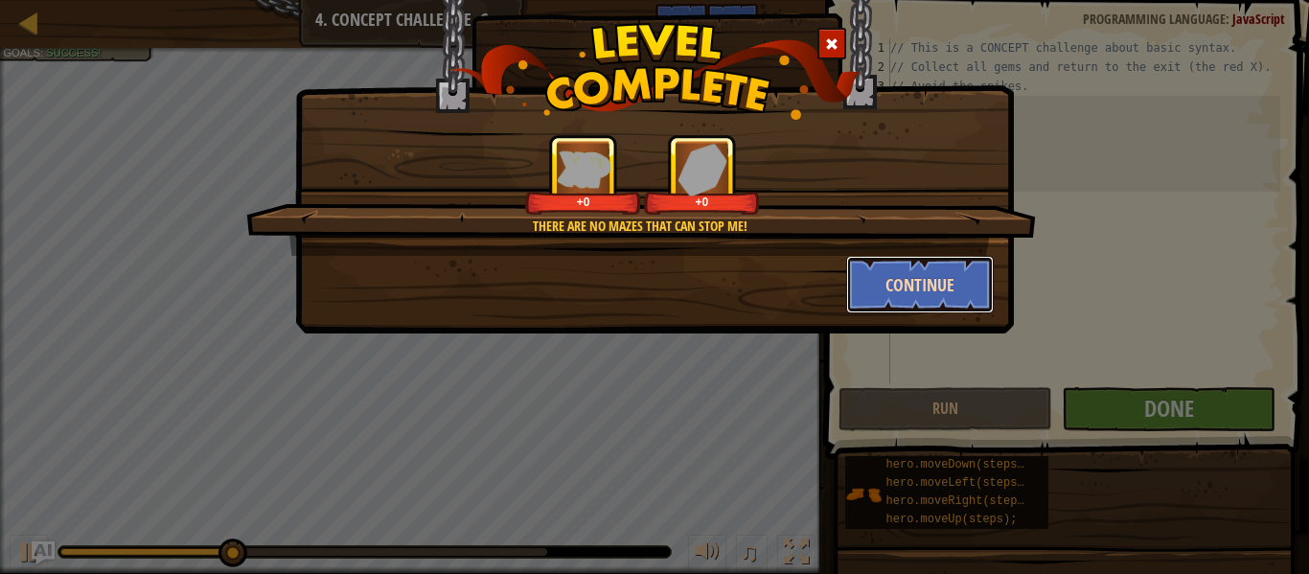
click at [887, 286] on button "Continue" at bounding box center [920, 285] width 149 height 58
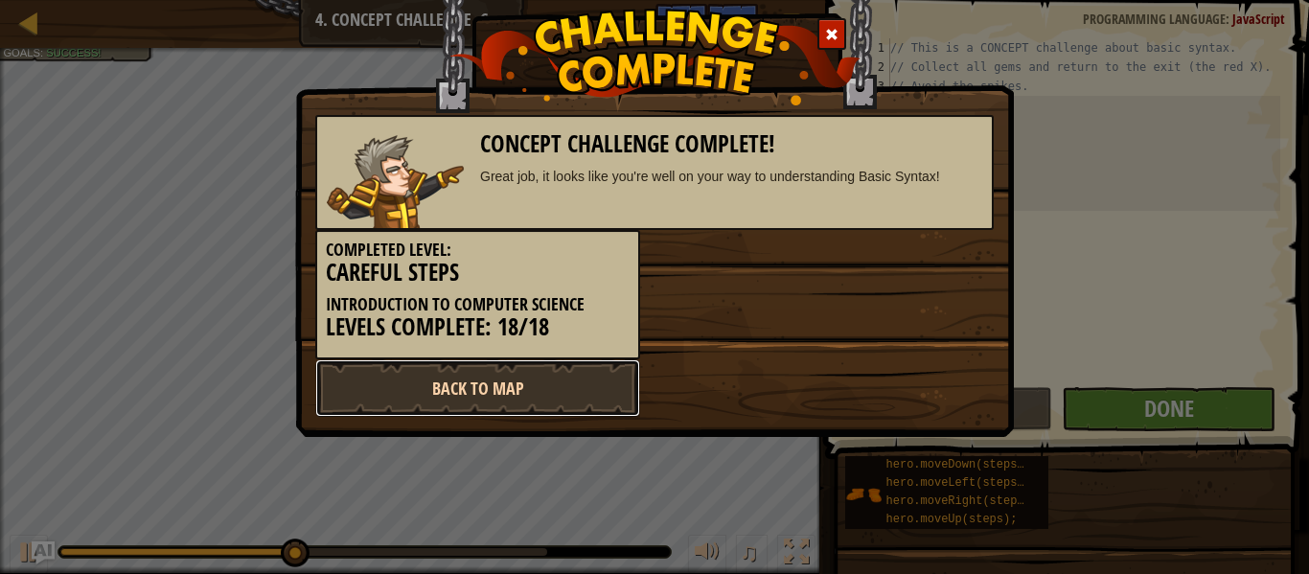
click at [605, 401] on link "Back to Map" at bounding box center [477, 388] width 325 height 58
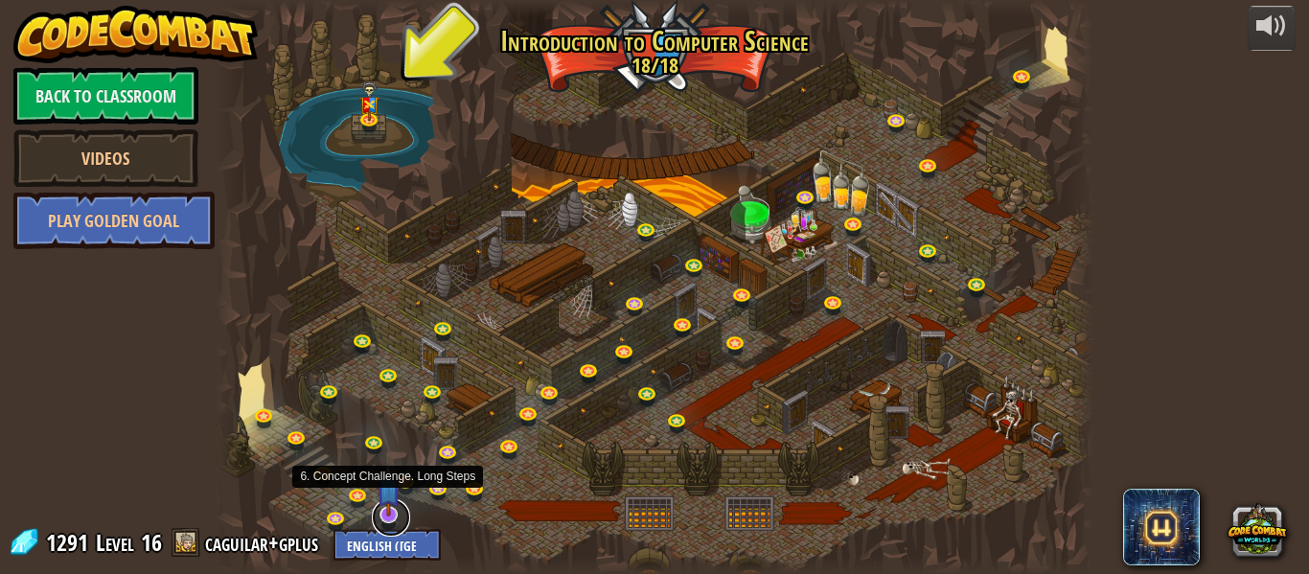
click at [394, 517] on link at bounding box center [391, 517] width 38 height 38
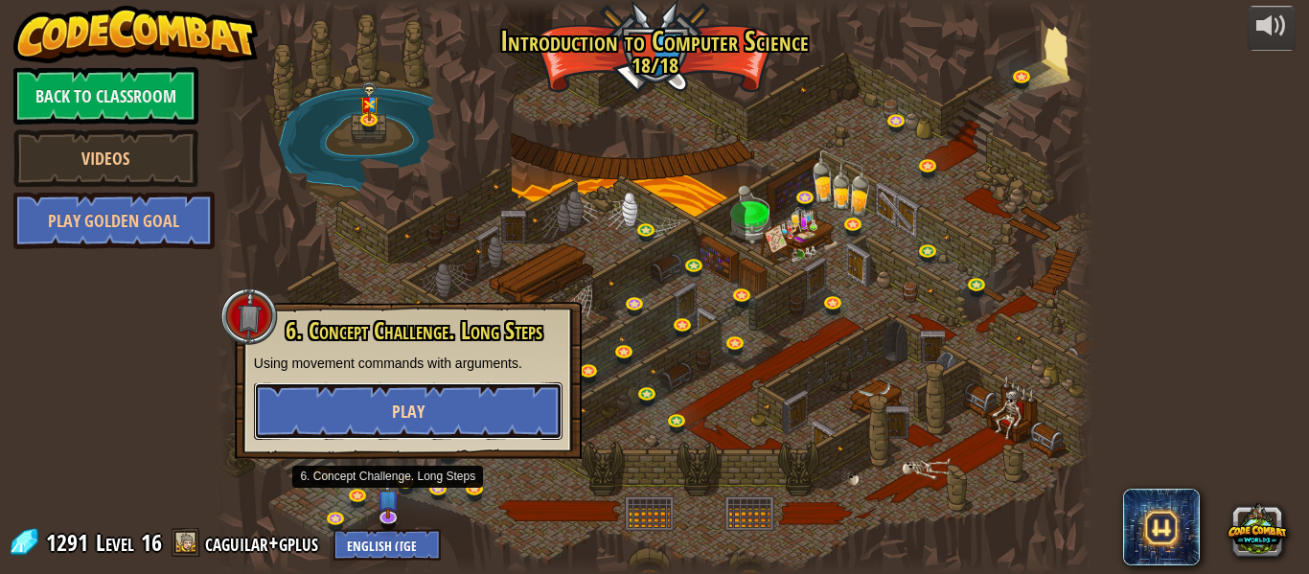
click at [448, 402] on button "Play" at bounding box center [408, 411] width 309 height 58
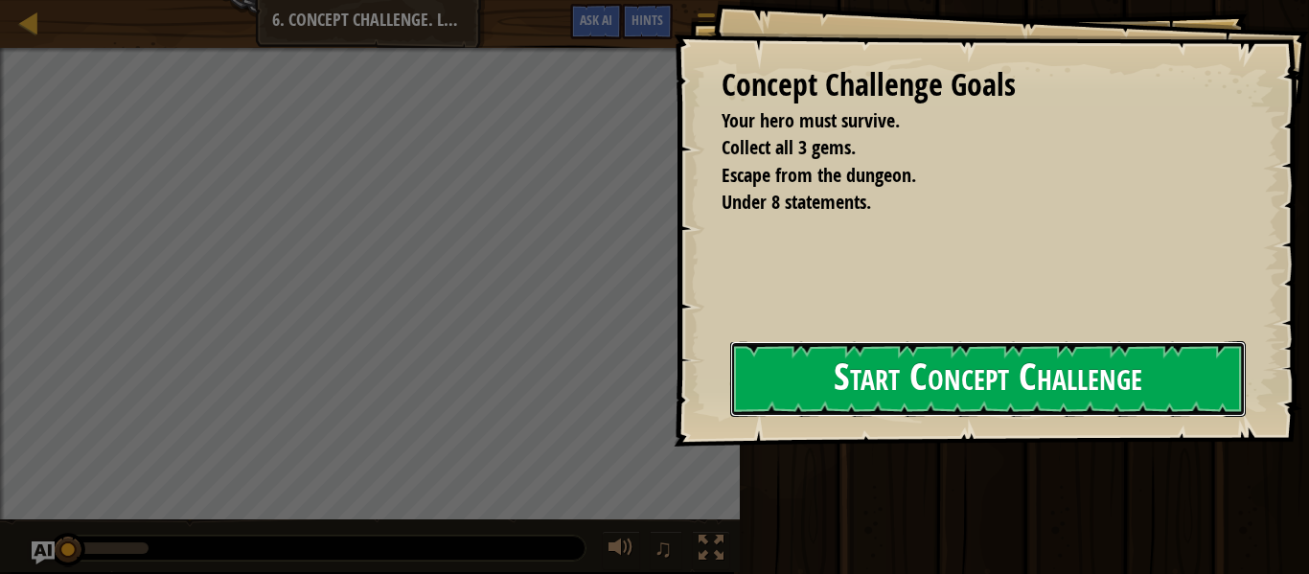
click at [791, 390] on button "Start Concept Challenge" at bounding box center [988, 379] width 516 height 76
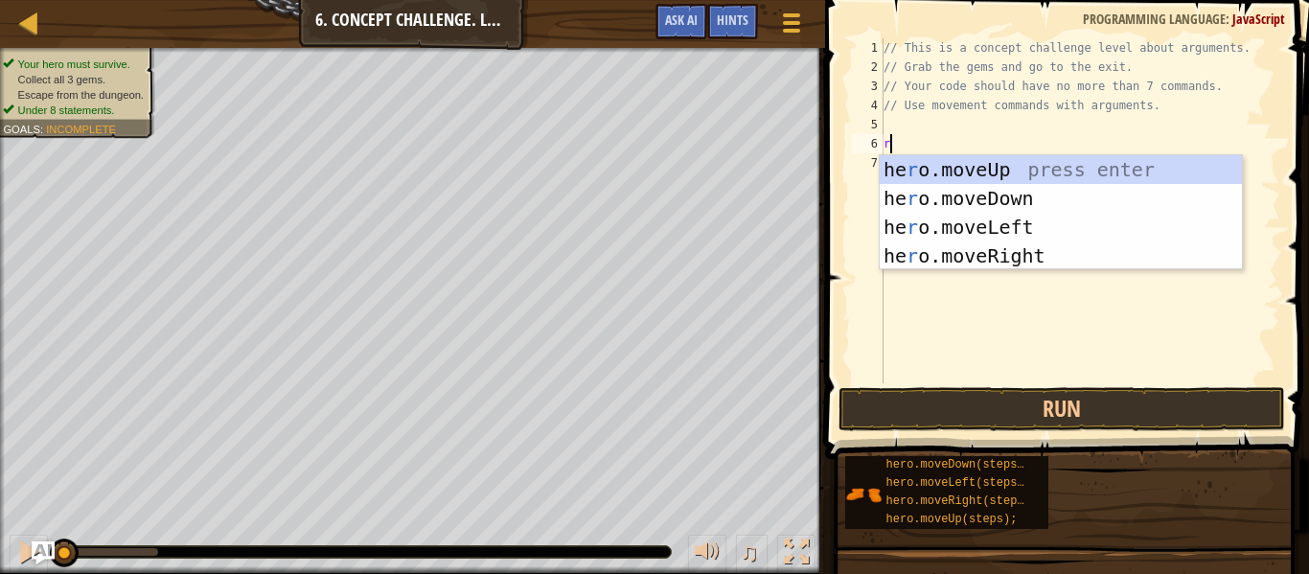
scroll to position [9, 0]
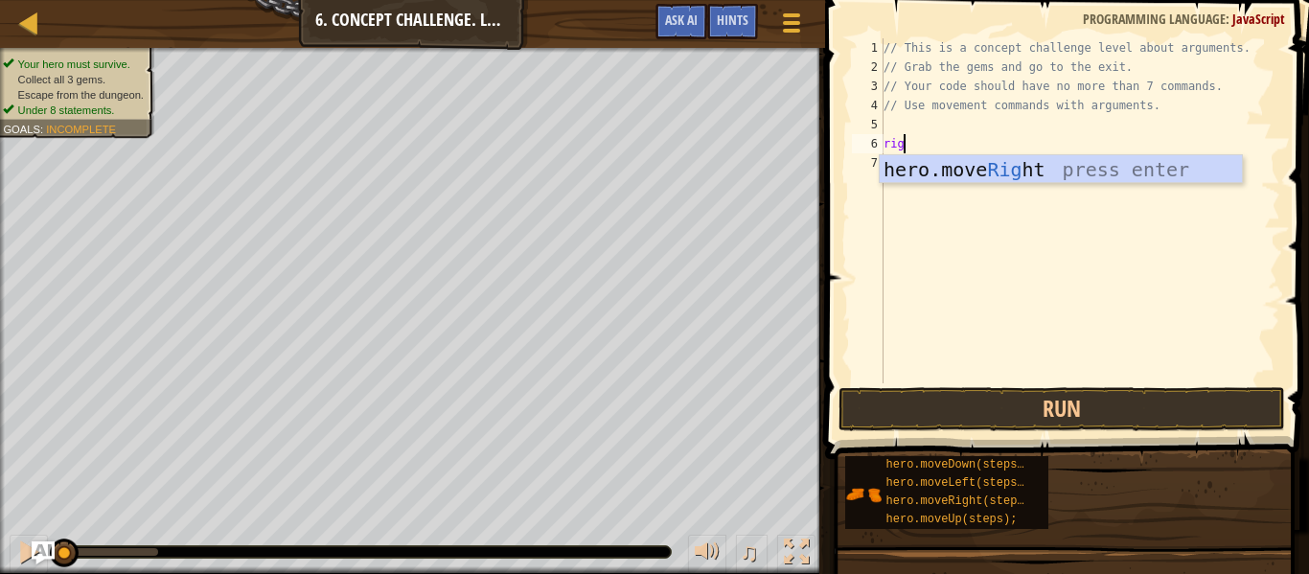
type textarea "right"
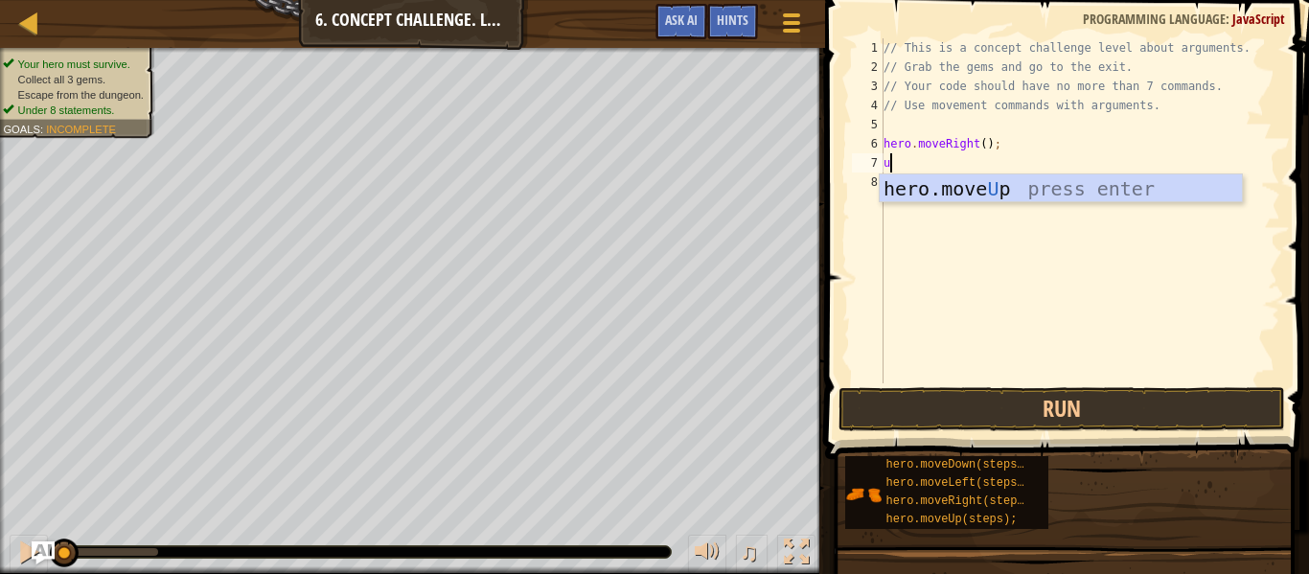
scroll to position [9, 1]
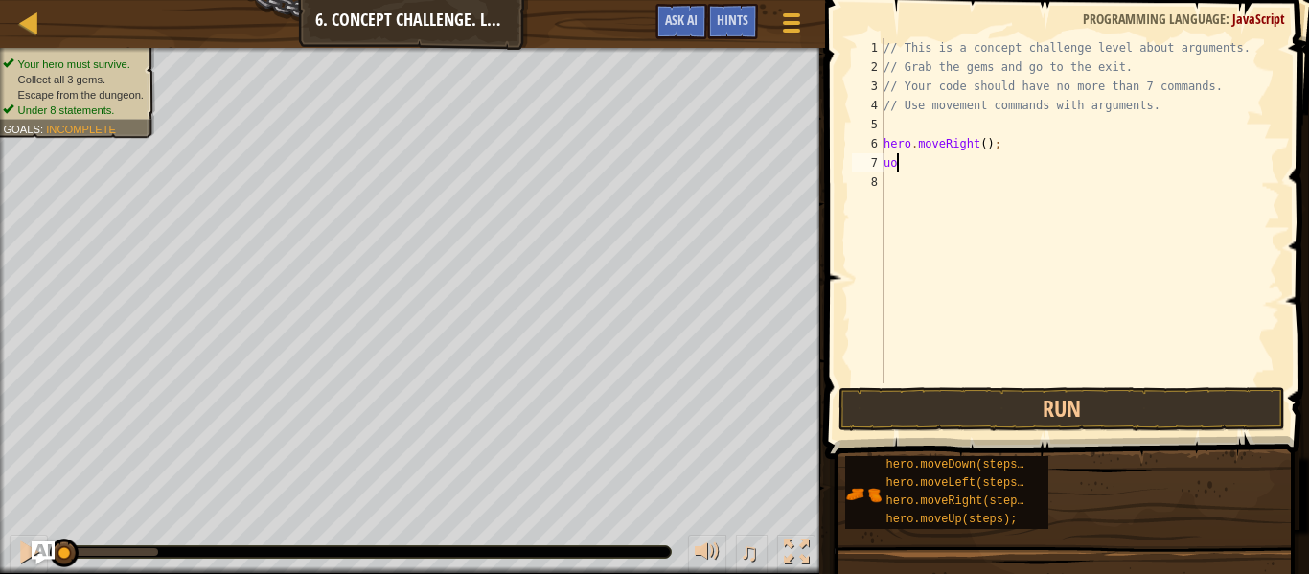
type textarea "u"
type textarea "p"
type textarea "up"
click at [967, 166] on div "// This is a concept challenge level about arguments. // Grab the gems and go t…" at bounding box center [1080, 229] width 401 height 383
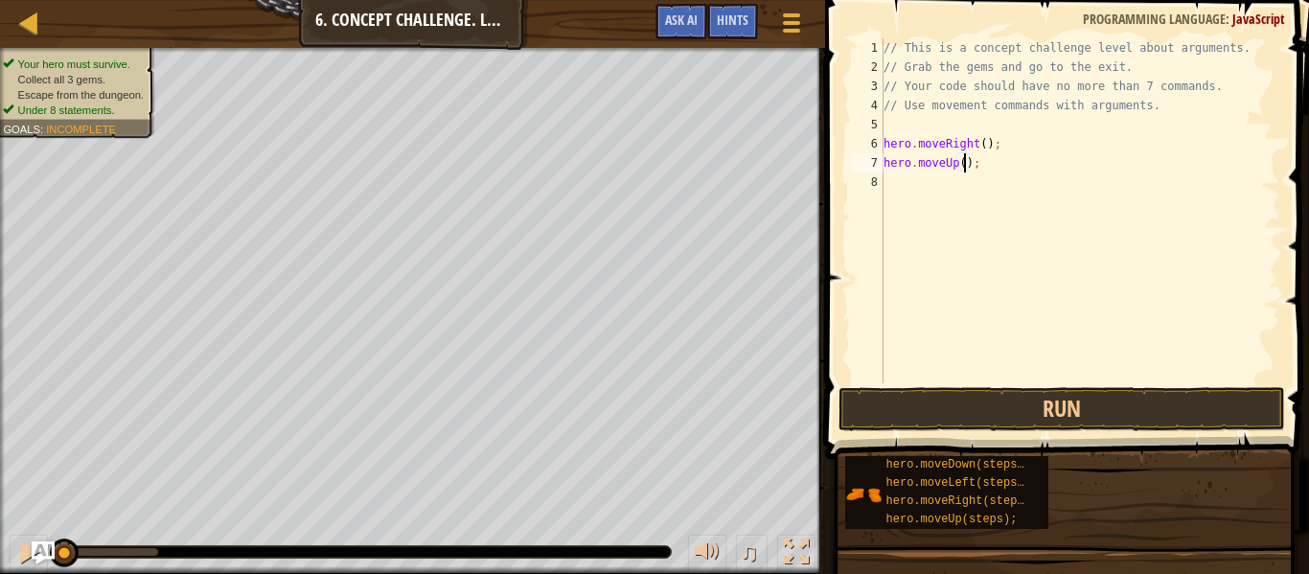
type textarea "hero.moveUp(3);"
click at [971, 199] on div "// This is a concept challenge level about arguments. // Grab the gems and go t…" at bounding box center [1080, 229] width 401 height 383
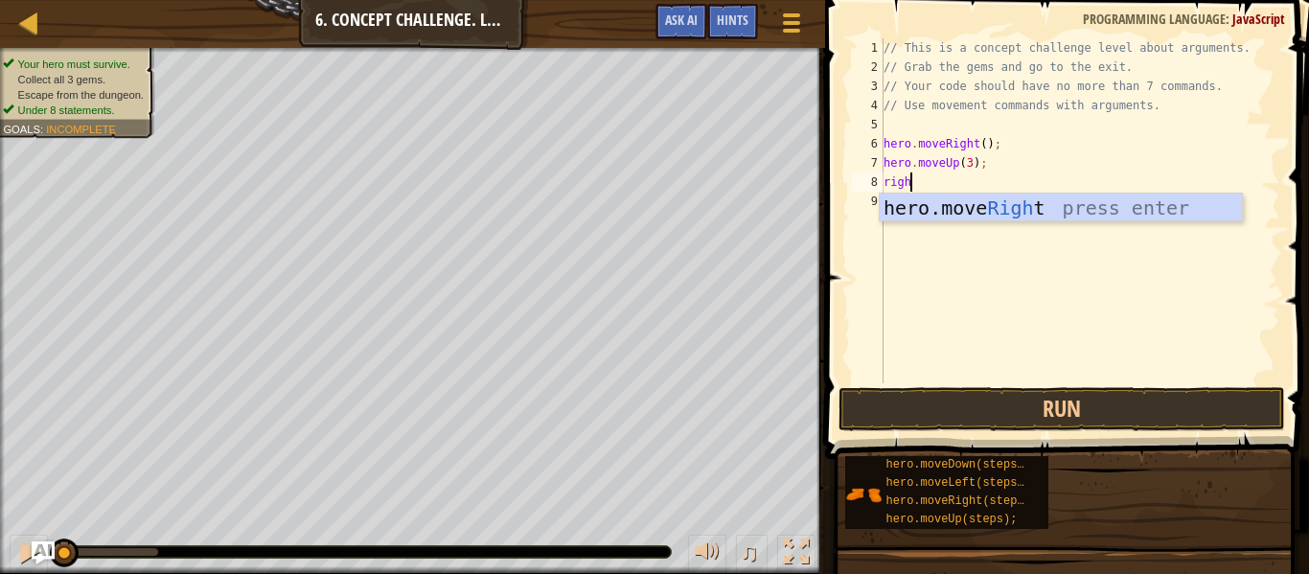
scroll to position [9, 4]
type textarea "right"
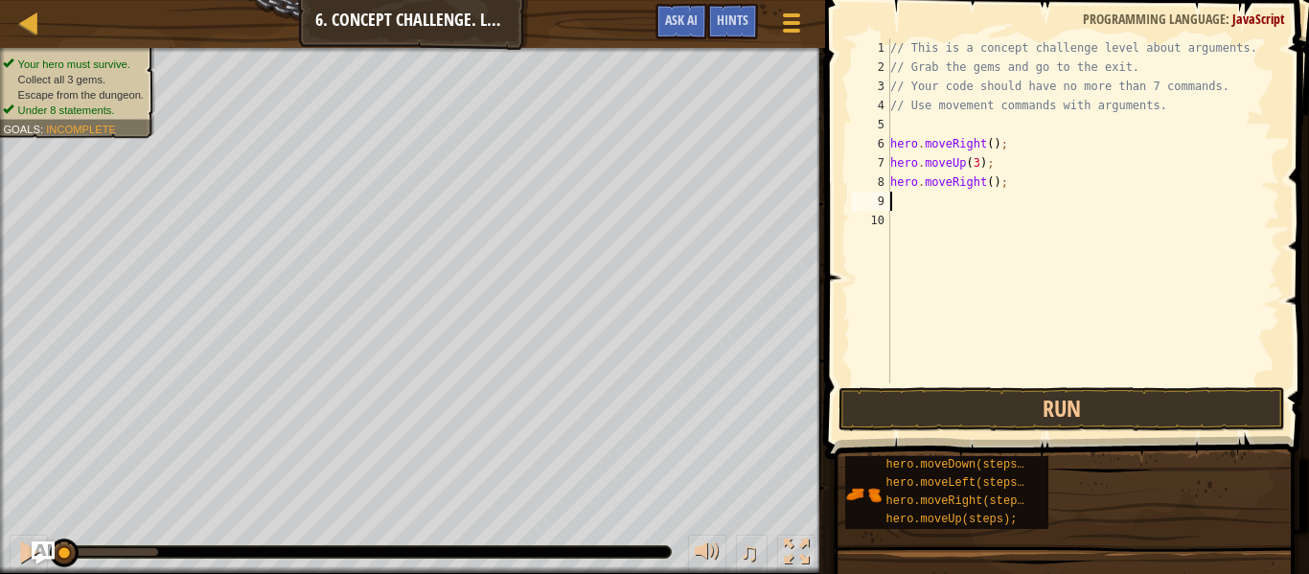
scroll to position [9, 0]
click at [985, 177] on div "// This is a concept challenge level about arguments. // Grab the gems and go t…" at bounding box center [1080, 229] width 401 height 383
type textarea "hero.moveRight(2);"
click at [975, 234] on div "// This is a concept challenge level about arguments. // Grab the gems and go t…" at bounding box center [1080, 229] width 401 height 383
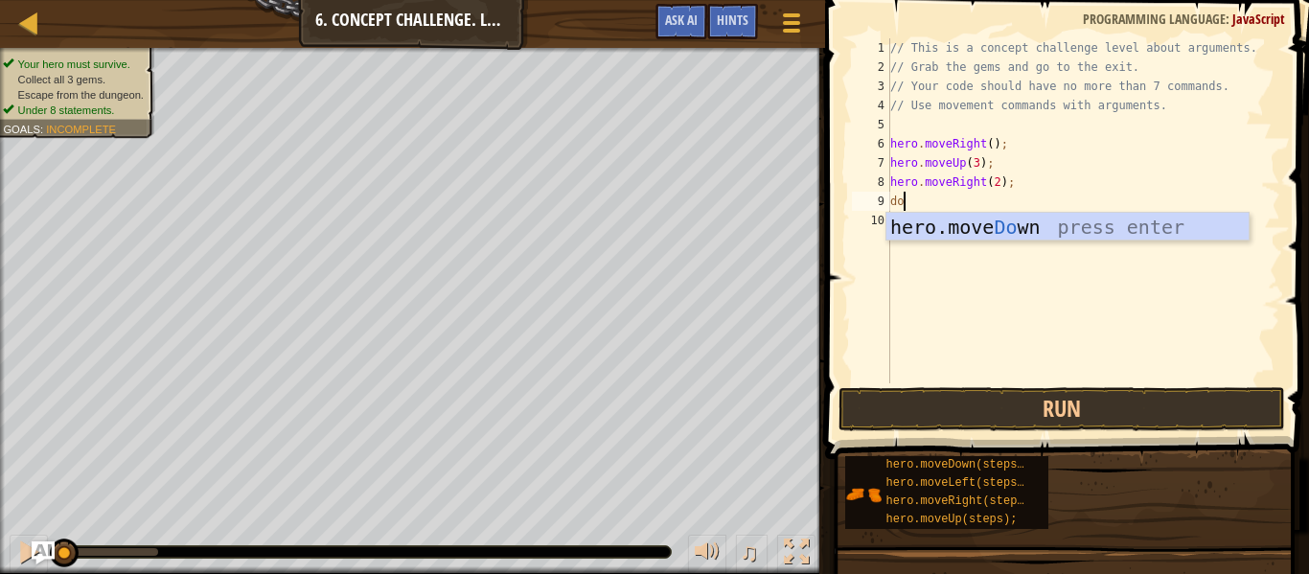
scroll to position [9, 3]
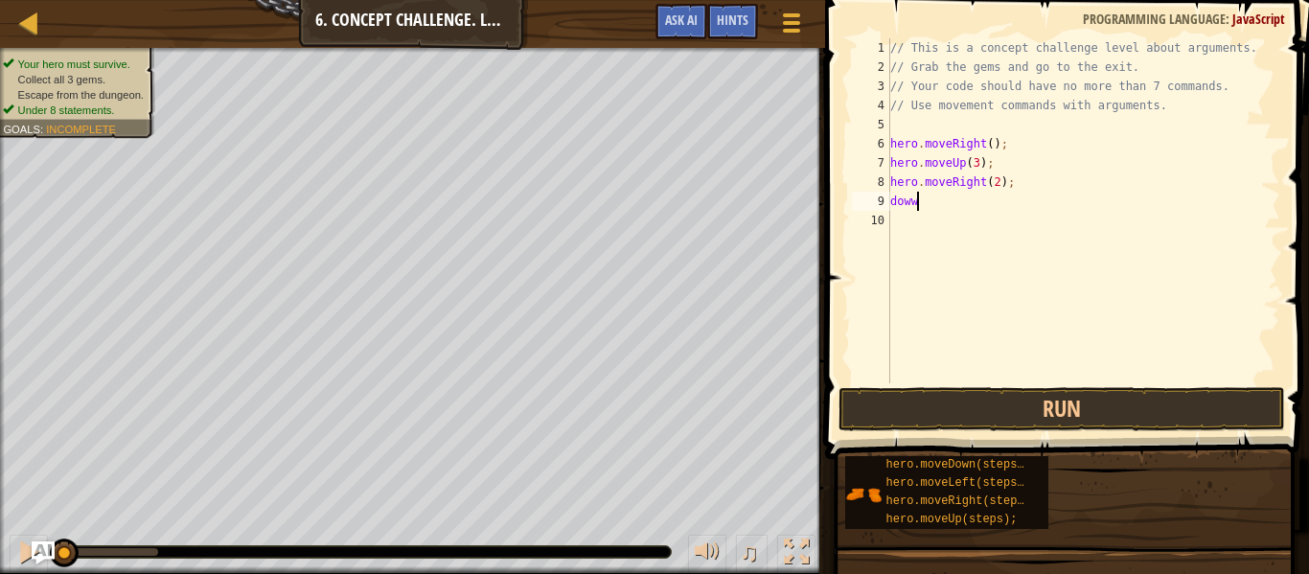
type textarea "down"
type textarea "hero.moveDown();"
click at [986, 201] on div "// This is a concept challenge level about arguments. // Grab the gems and go t…" at bounding box center [1084, 229] width 394 height 383
click at [972, 224] on div "// This is a concept challenge level about arguments. // Grab the gems and go t…" at bounding box center [1084, 229] width 394 height 383
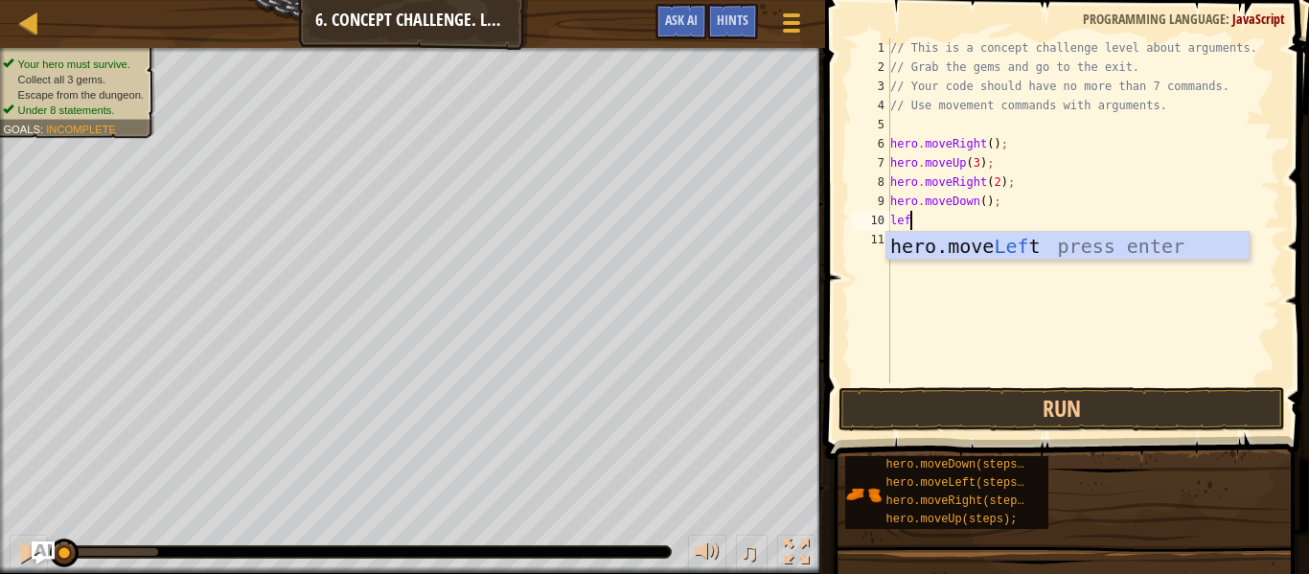
type textarea "left"
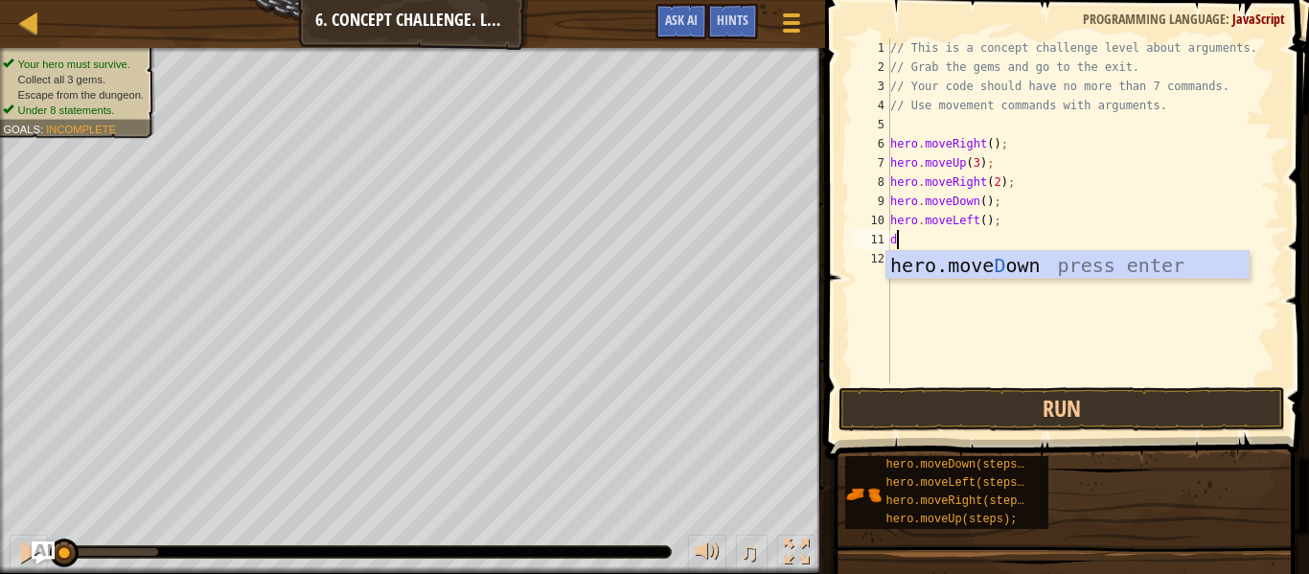
type textarea "down"
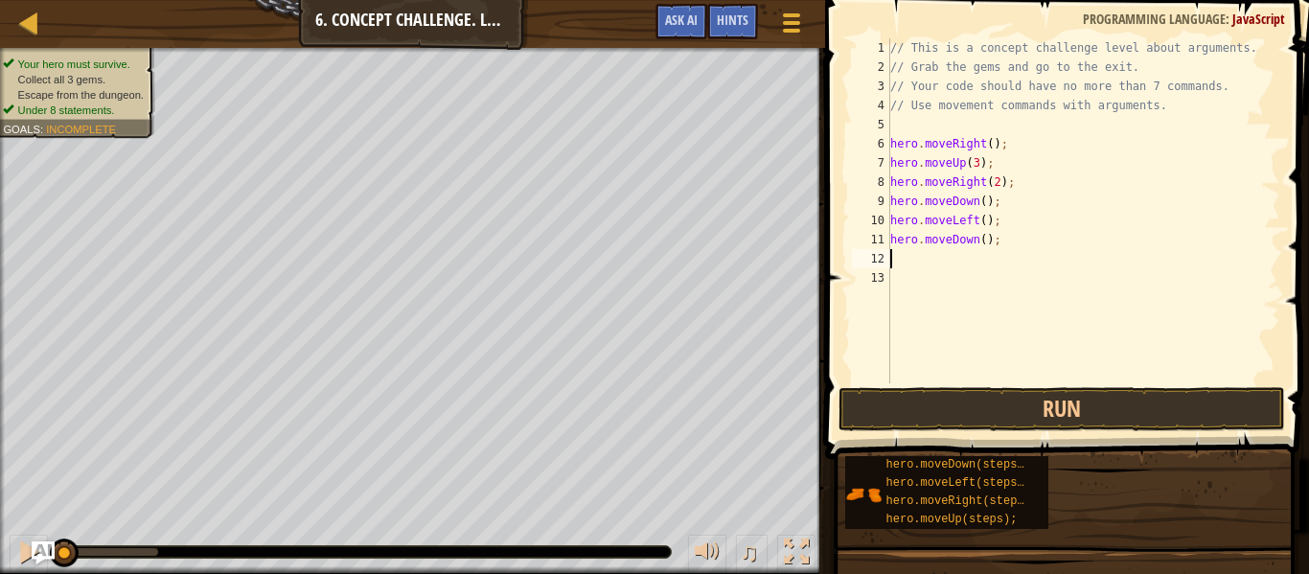
click at [987, 243] on div "// This is a concept challenge level about arguments. // Grab the gems and go t…" at bounding box center [1084, 229] width 394 height 383
type textarea "hero.moveDown(2);"
click at [976, 267] on div "// This is a concept challenge level about arguments. // Grab the gems and go t…" at bounding box center [1084, 229] width 394 height 383
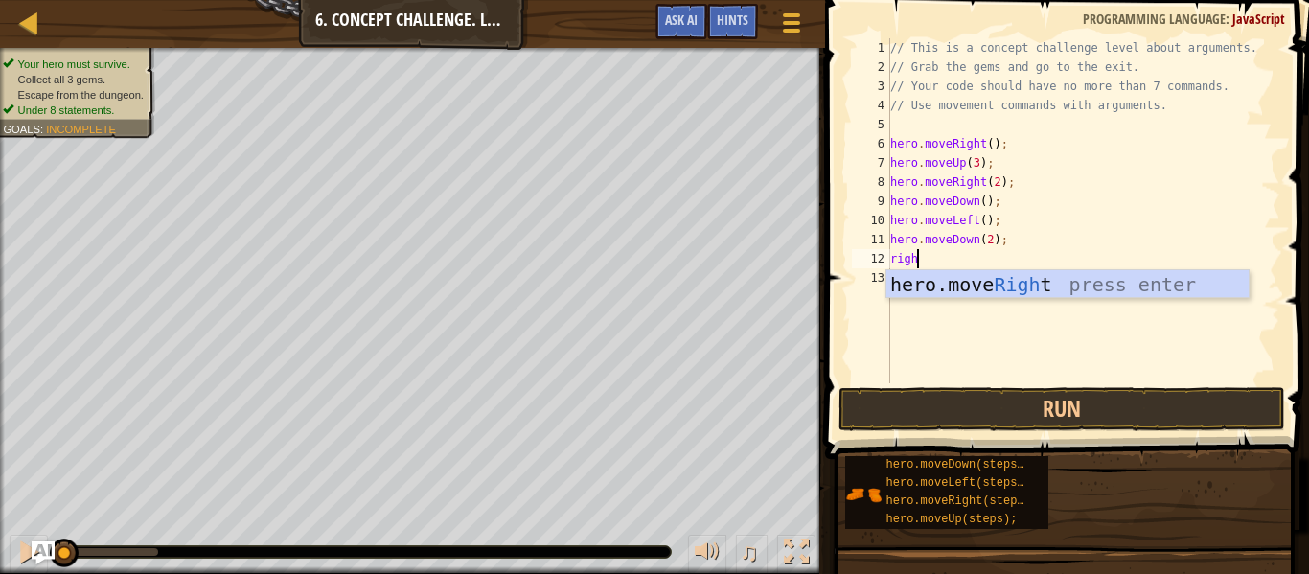
scroll to position [9, 4]
type textarea "right"
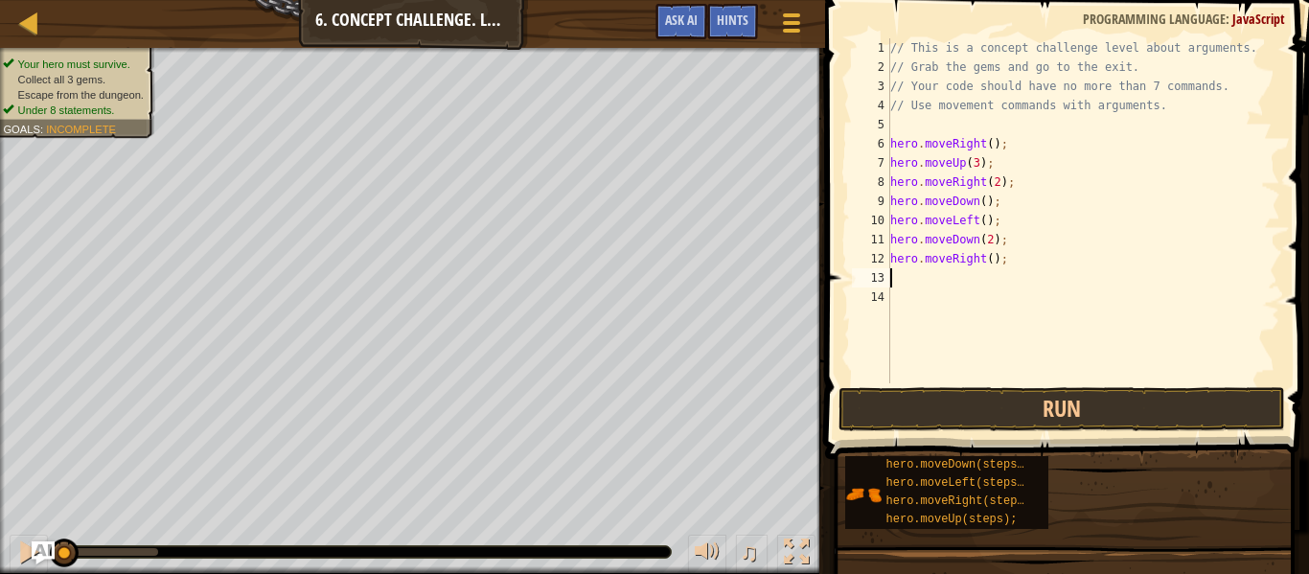
scroll to position [9, 0]
type textarea "hero.moveRight();"
click at [960, 307] on div "// This is a concept challenge level about arguments. // Grab the gems and go t…" at bounding box center [1084, 229] width 394 height 383
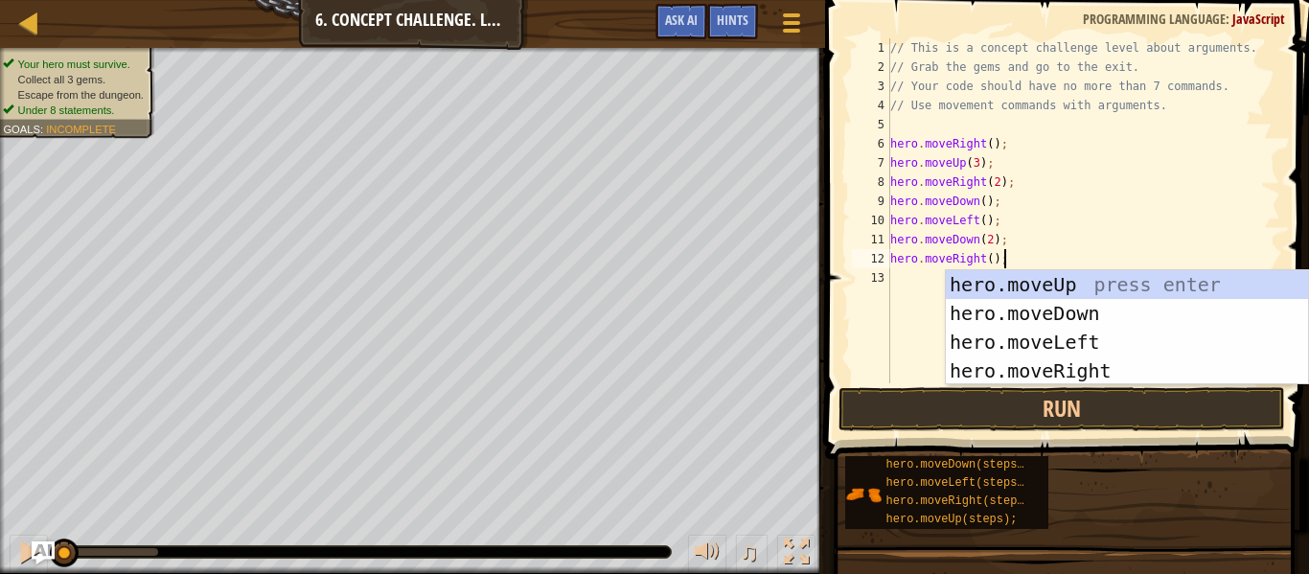
click at [993, 255] on div "// This is a concept challenge level about arguments. // Grab the gems and go t…" at bounding box center [1084, 229] width 394 height 383
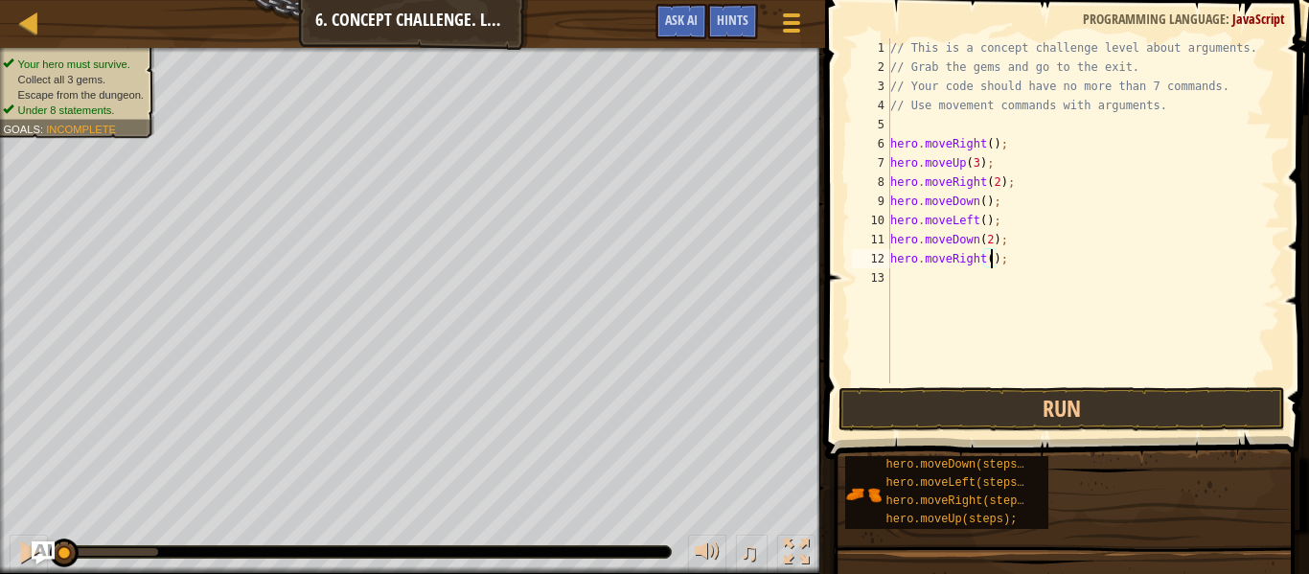
type textarea "hero.moveRight(2);"
click at [975, 280] on div "// This is a concept challenge level about arguments. // Grab the gems and go t…" at bounding box center [1084, 229] width 394 height 383
type textarea "up"
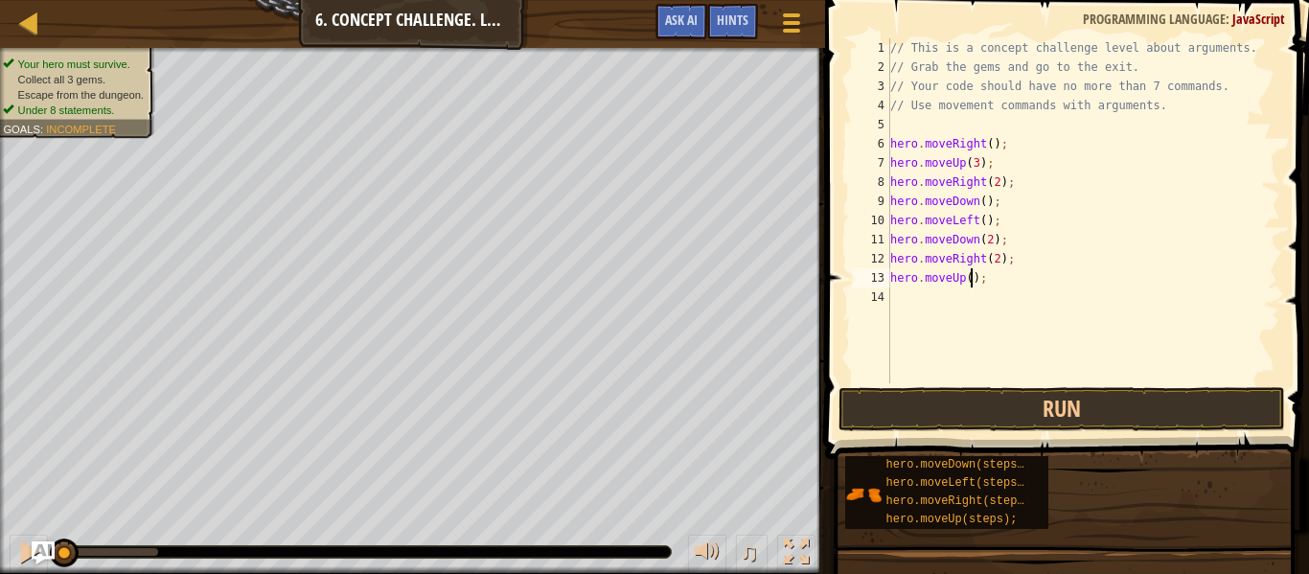
click at [972, 285] on div "// This is a concept challenge level about arguments. // Grab the gems and go t…" at bounding box center [1084, 229] width 394 height 383
type textarea "hero.moveUp(2);"
click at [962, 303] on div "// This is a concept challenge level about arguments. // Grab the gems and go t…" at bounding box center [1084, 229] width 394 height 383
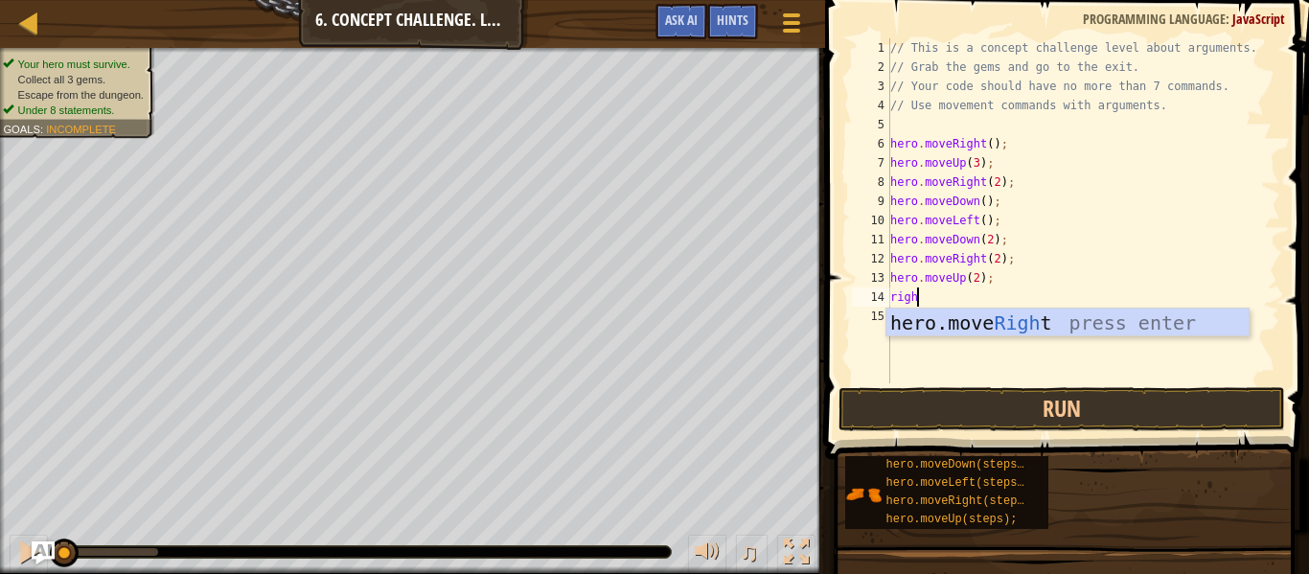
scroll to position [0, 0]
type textarea "right"
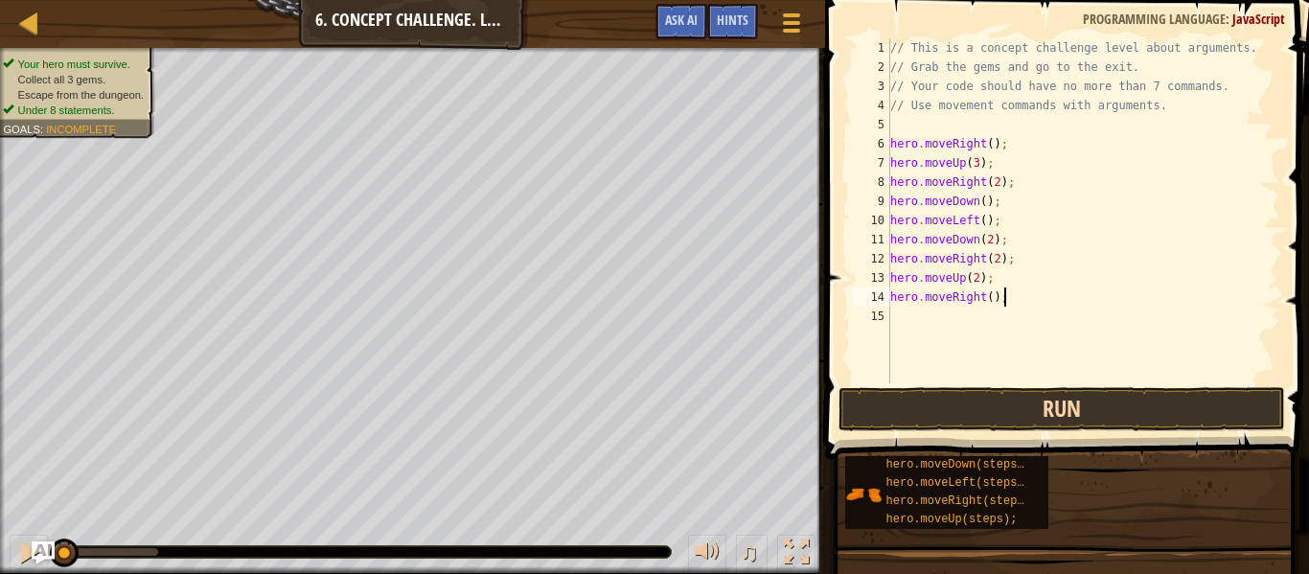
type textarea "hero.moveRight();"
click at [1015, 408] on button "Run" at bounding box center [1062, 409] width 447 height 44
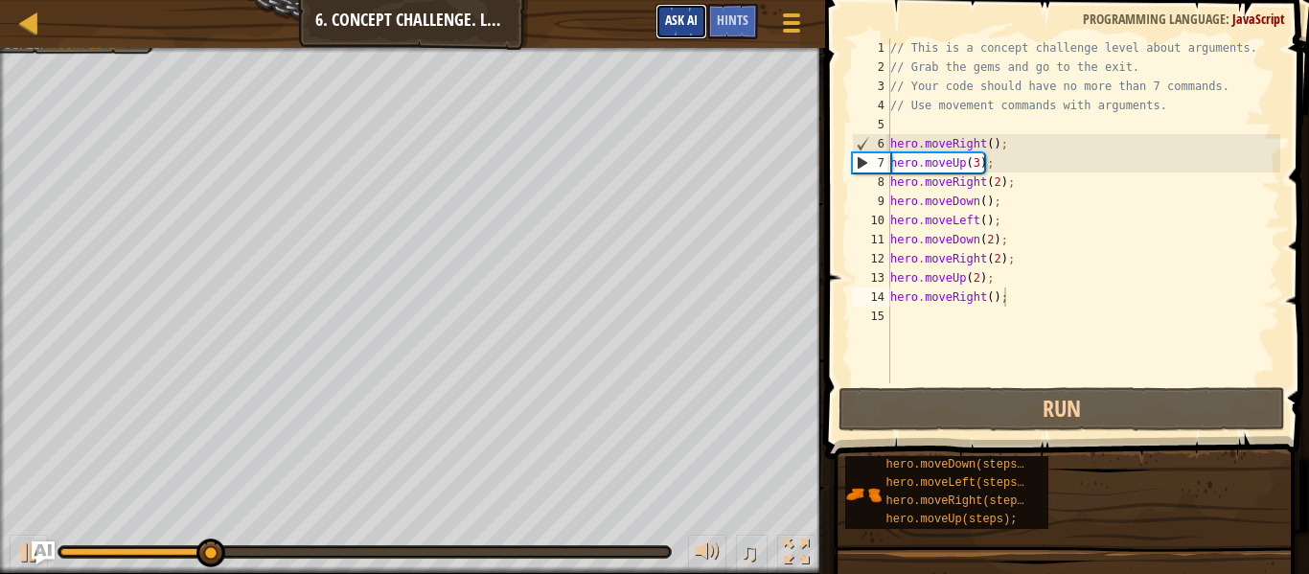
click at [677, 31] on button "Ask AI" at bounding box center [682, 21] width 52 height 35
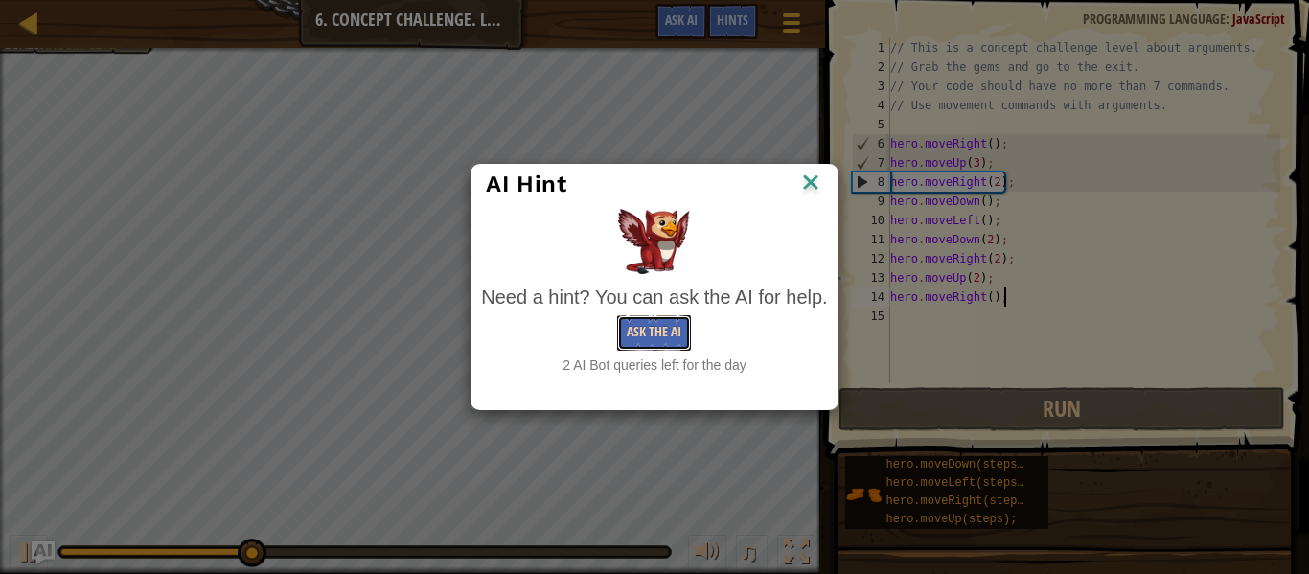
click at [664, 330] on button "Ask the AI" at bounding box center [654, 332] width 74 height 35
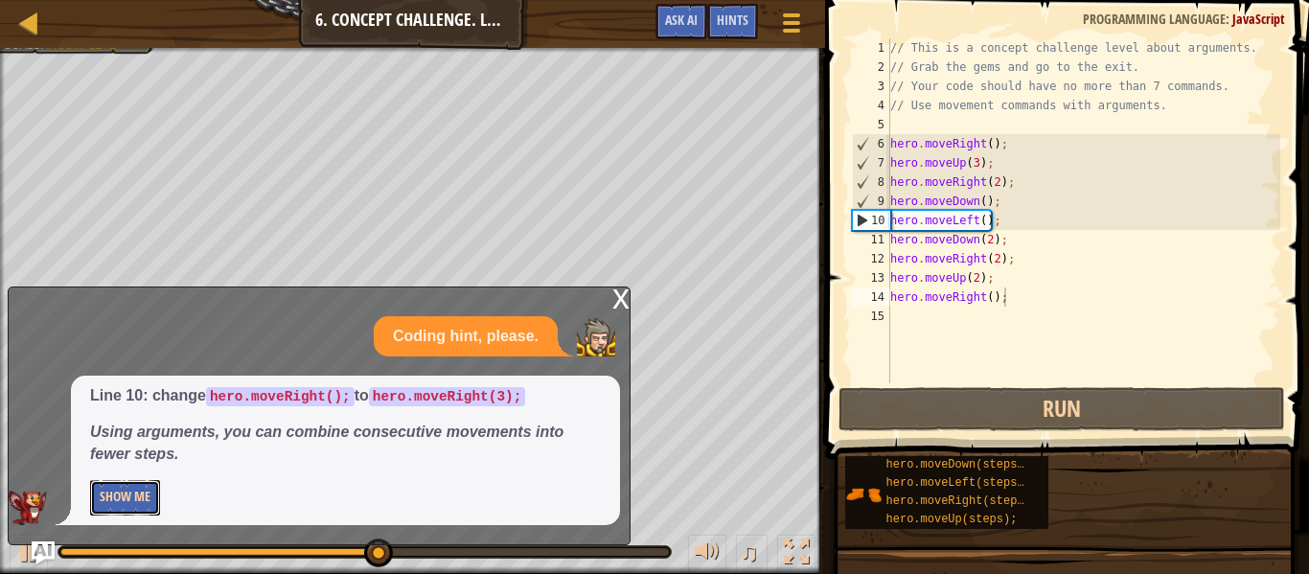
click at [150, 493] on button "Show Me" at bounding box center [125, 497] width 70 height 35
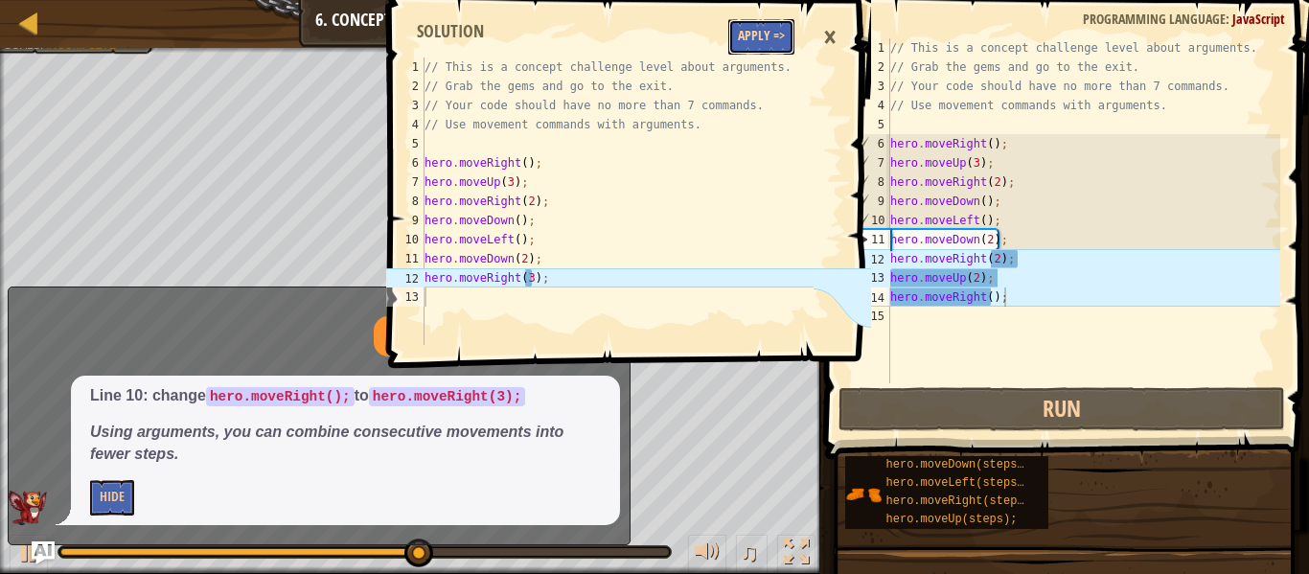
click at [774, 43] on button "Apply =>" at bounding box center [761, 36] width 66 height 35
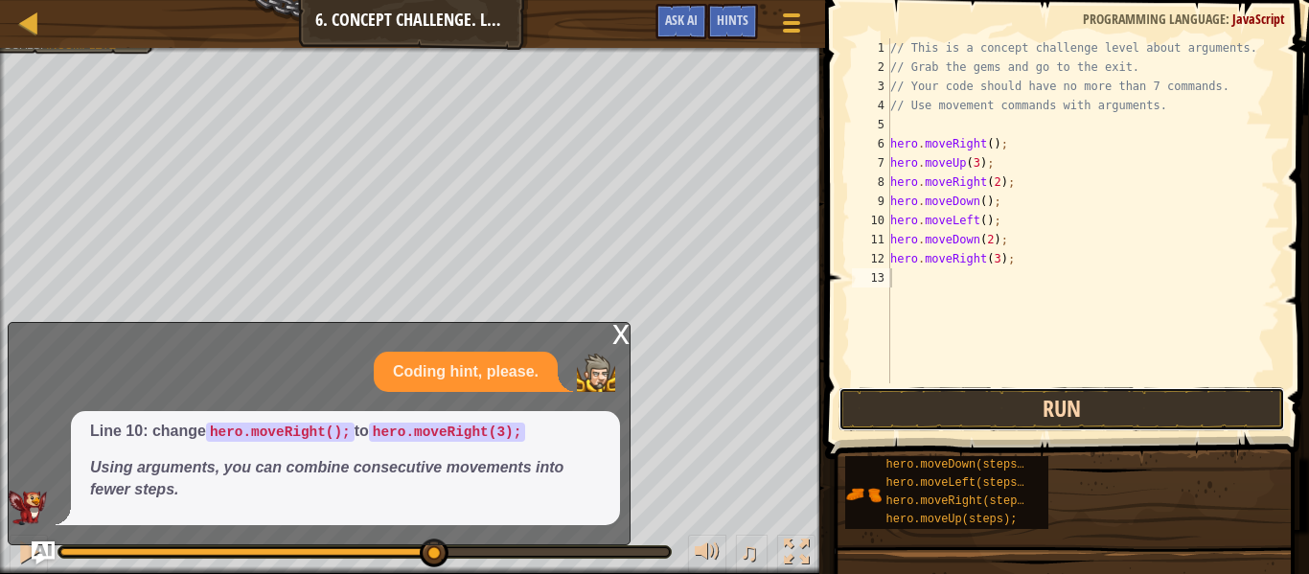
click at [973, 417] on button "Run" at bounding box center [1062, 409] width 447 height 44
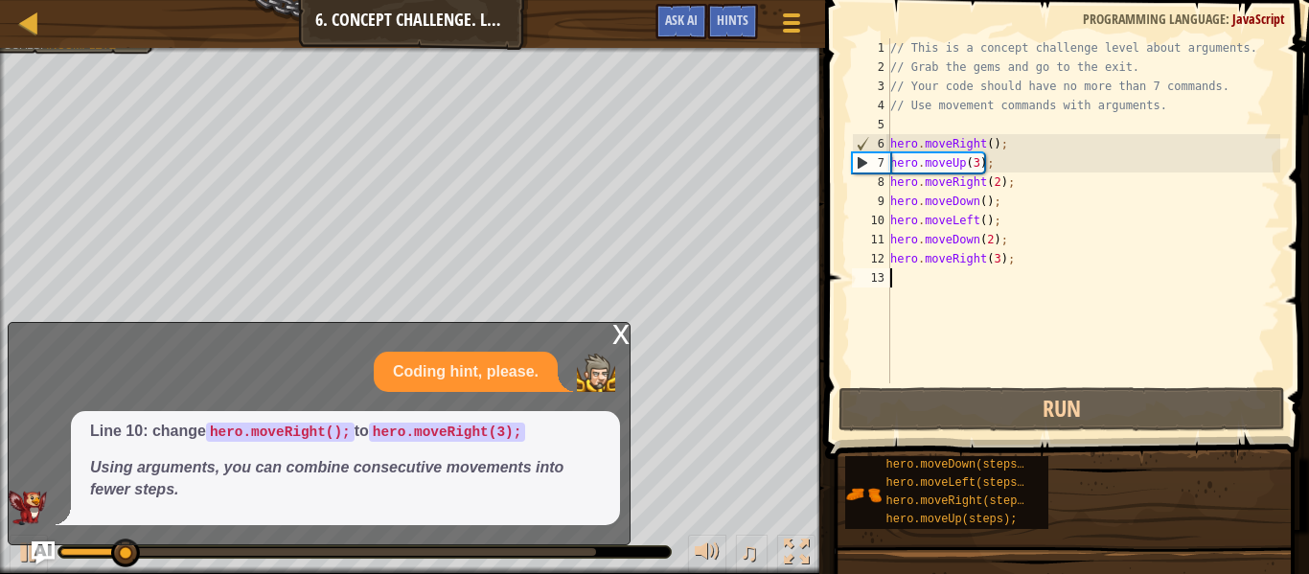
click at [622, 341] on div "x" at bounding box center [620, 332] width 17 height 19
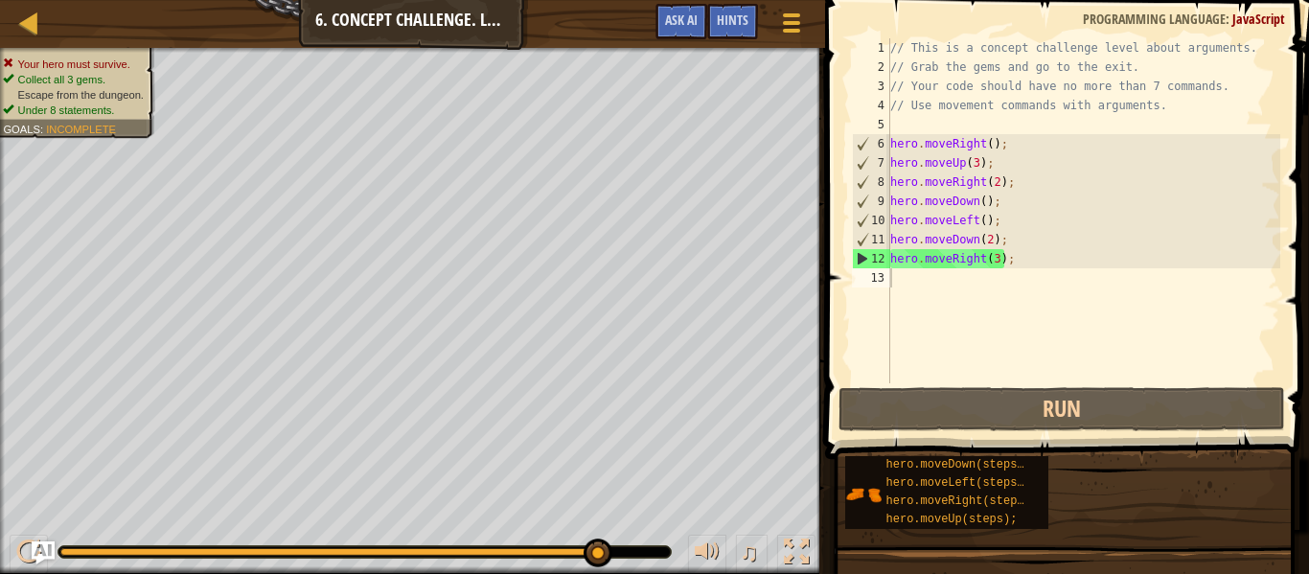
click at [933, 291] on div "// This is a concept challenge level about arguments. // Grab the gems and go t…" at bounding box center [1084, 229] width 394 height 383
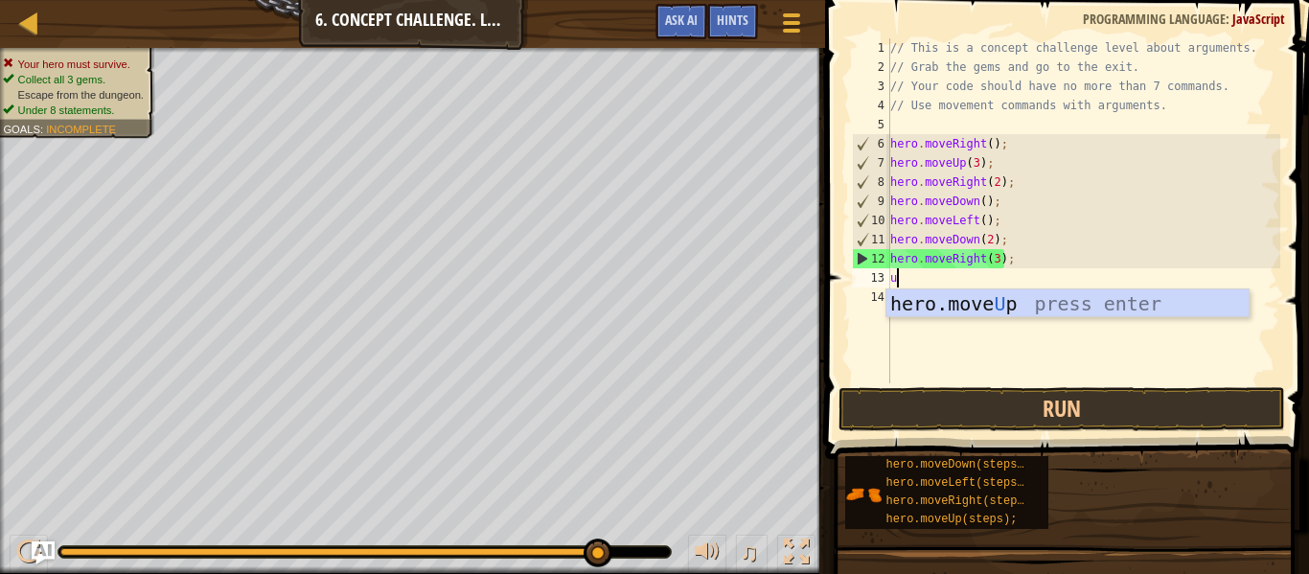
type textarea "up"
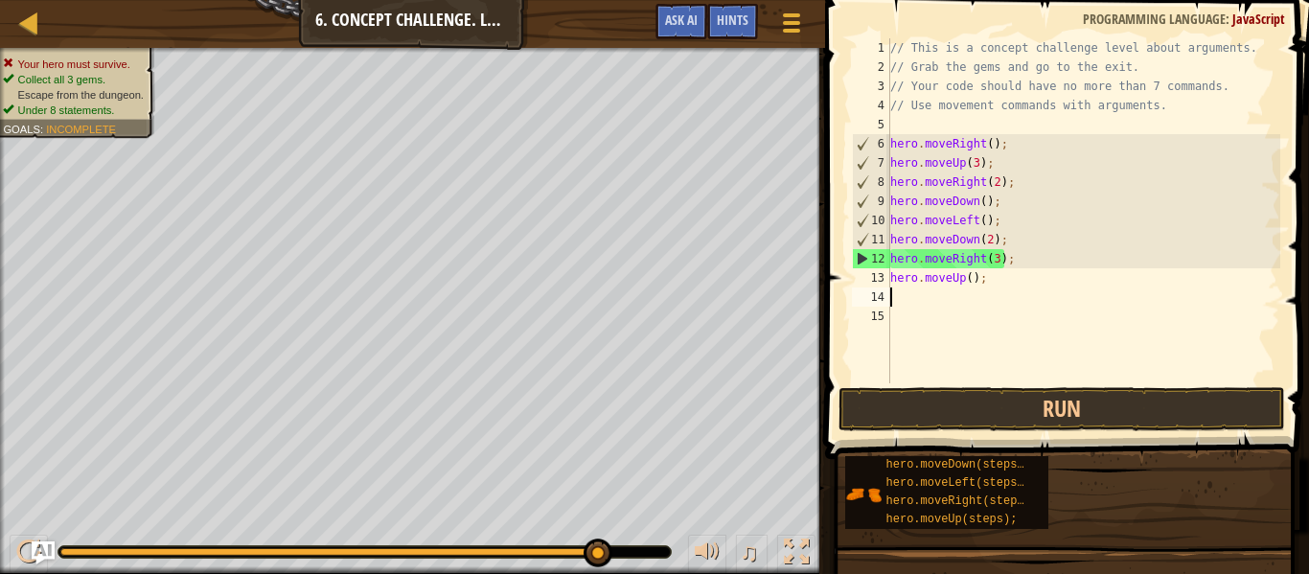
scroll to position [9, 0]
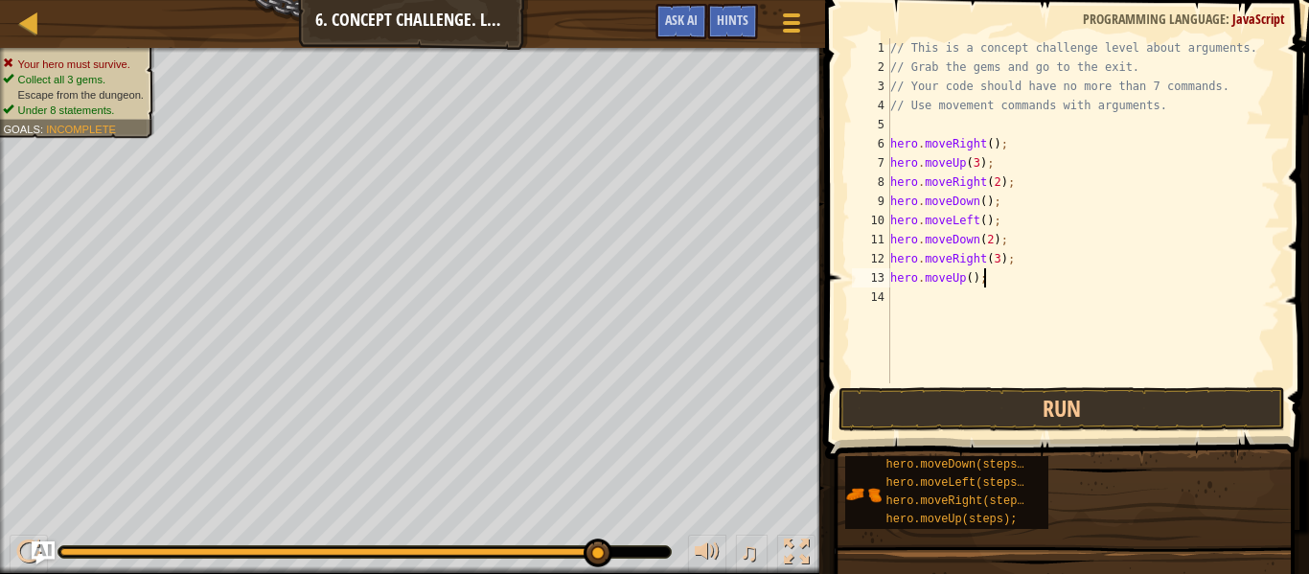
click at [972, 282] on div "// This is a concept challenge level about arguments. // Grab the gems and go t…" at bounding box center [1084, 229] width 394 height 383
click at [1031, 402] on button "Run" at bounding box center [1062, 409] width 447 height 44
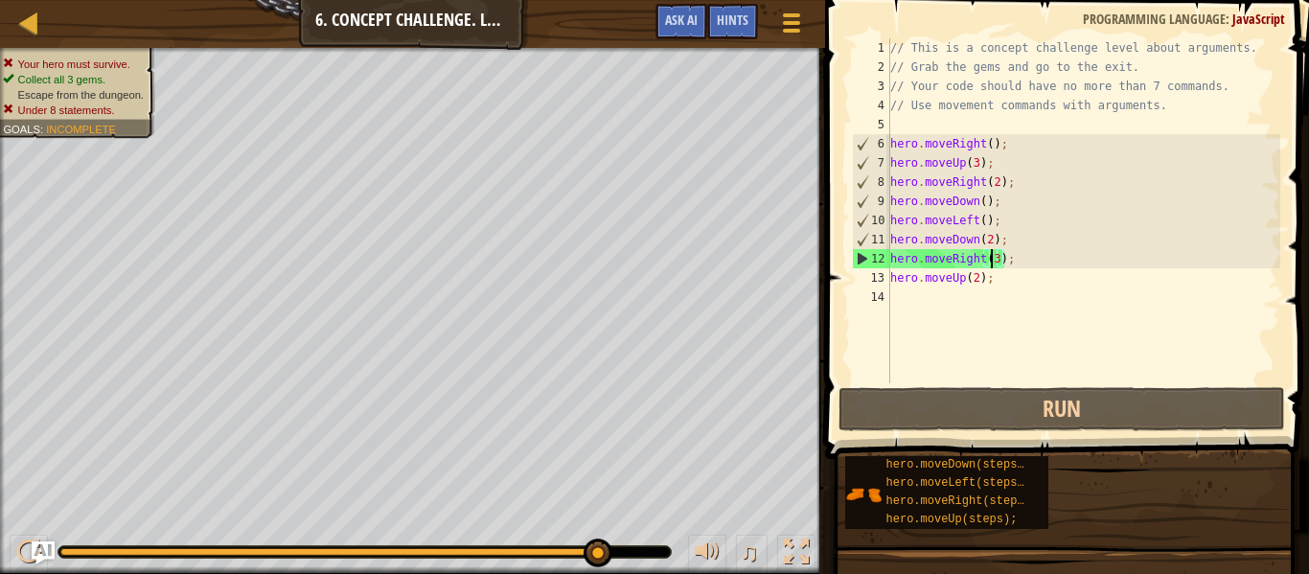
click at [993, 266] on div "// This is a concept challenge level about arguments. // Grab the gems and go t…" at bounding box center [1084, 229] width 394 height 383
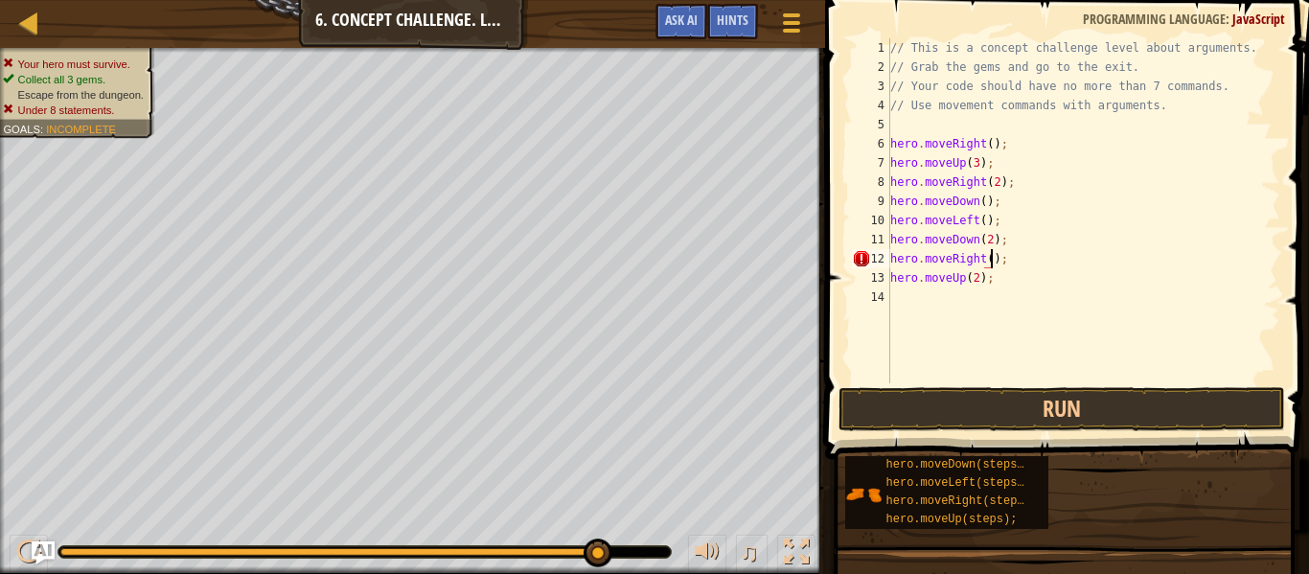
scroll to position [9, 16]
type textarea "hero.moveRight(2);"
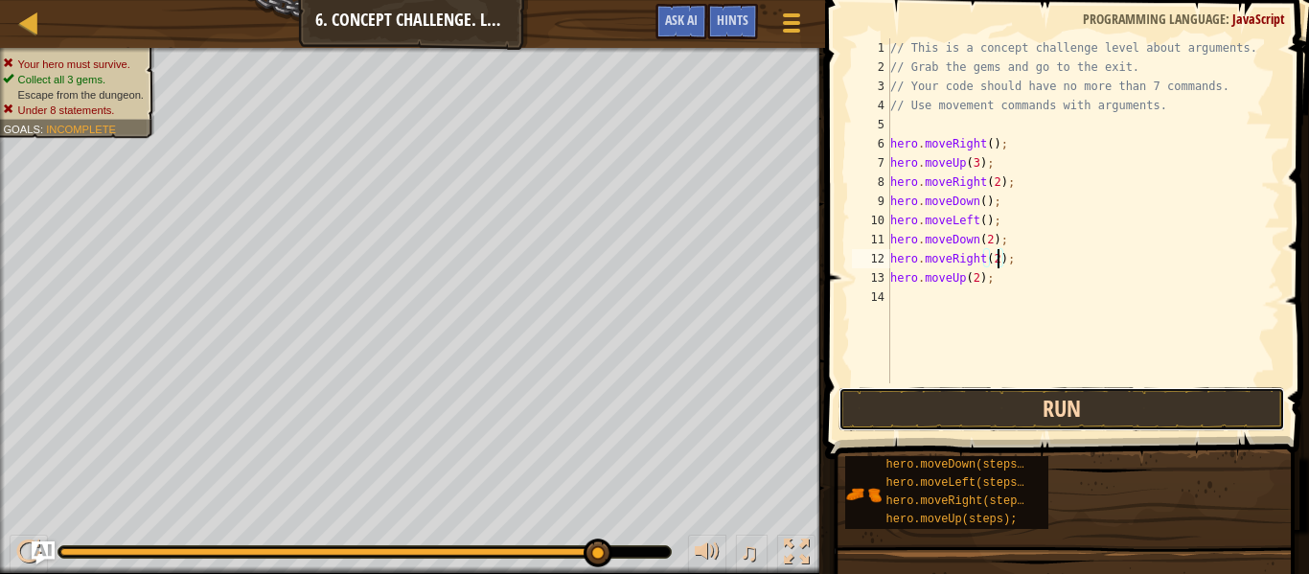
click at [1199, 413] on button "Run" at bounding box center [1062, 409] width 447 height 44
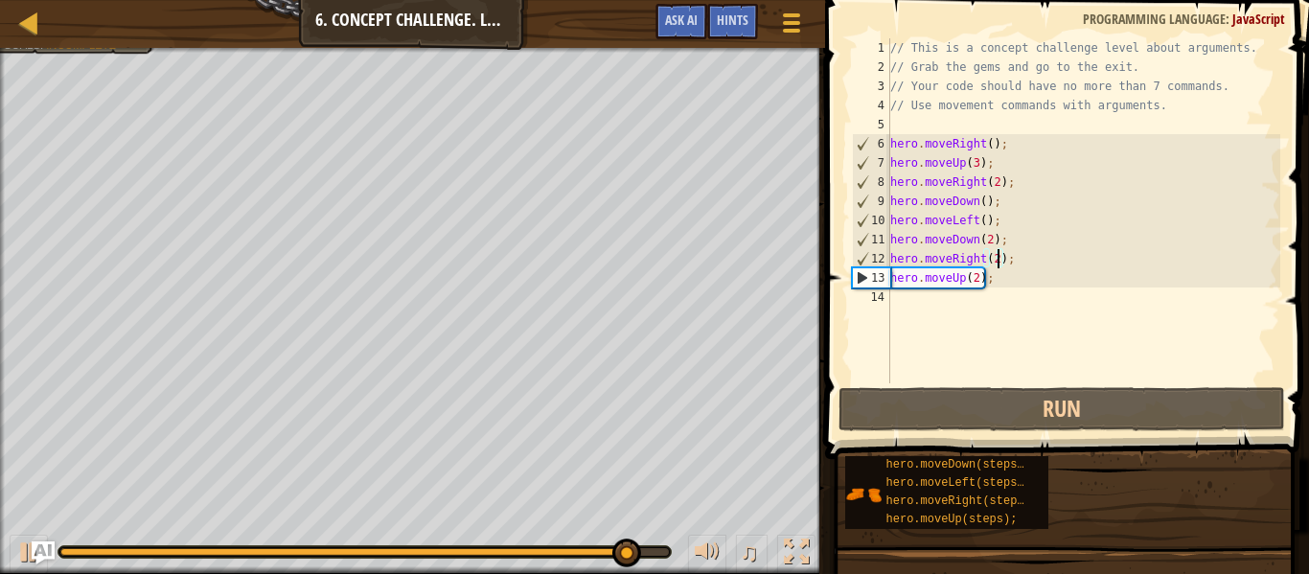
click at [969, 310] on div "// This is a concept challenge level about arguments. // Grab the gems and go t…" at bounding box center [1084, 229] width 394 height 383
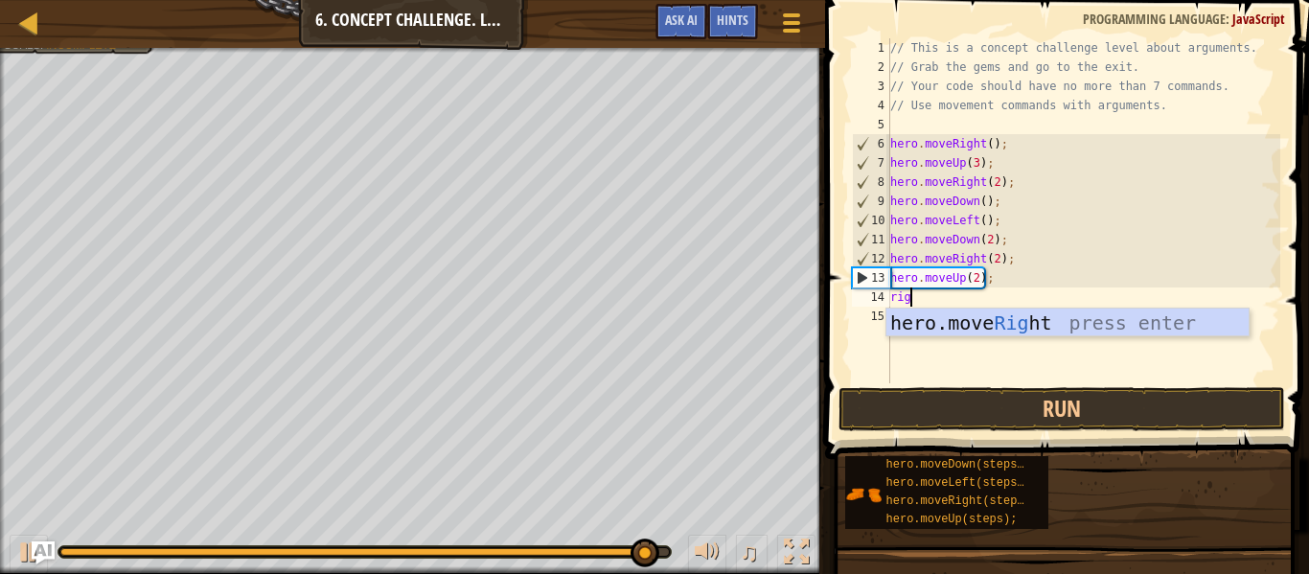
type textarea "righ"
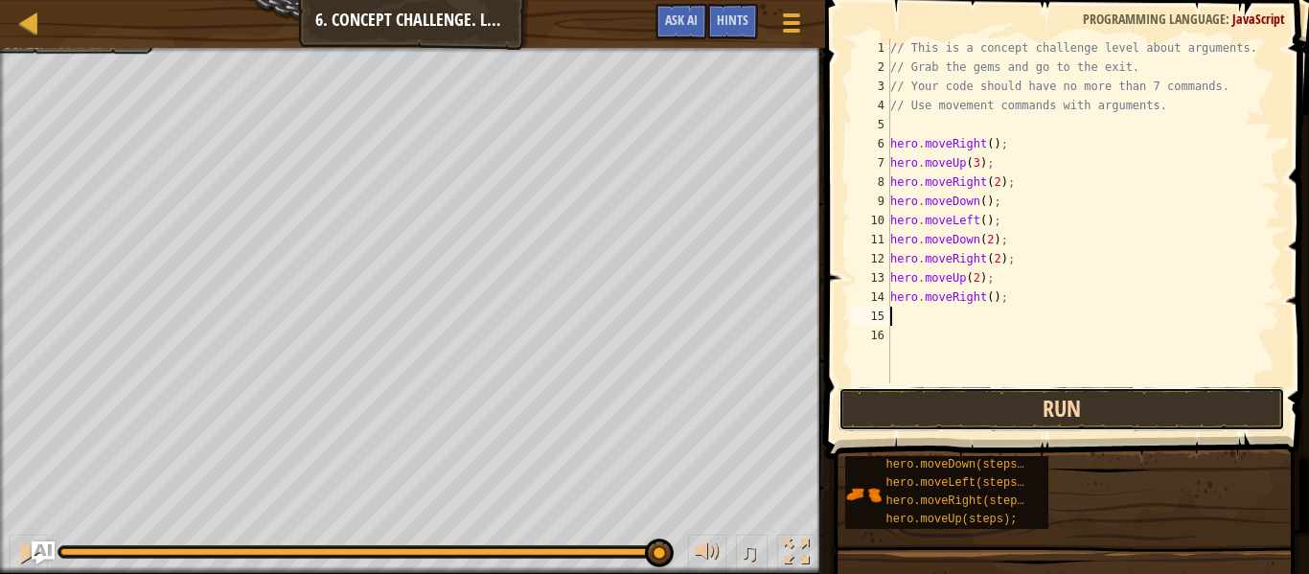
click at [991, 398] on button "Run" at bounding box center [1062, 409] width 447 height 44
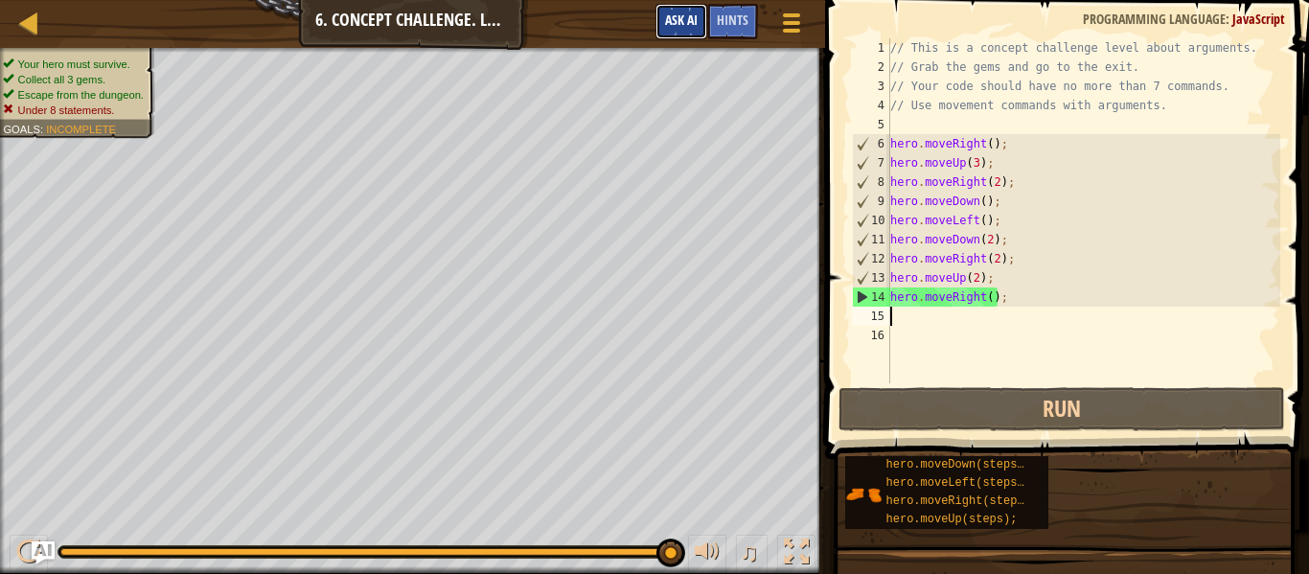
click at [680, 16] on span "Ask AI" at bounding box center [681, 20] width 33 height 18
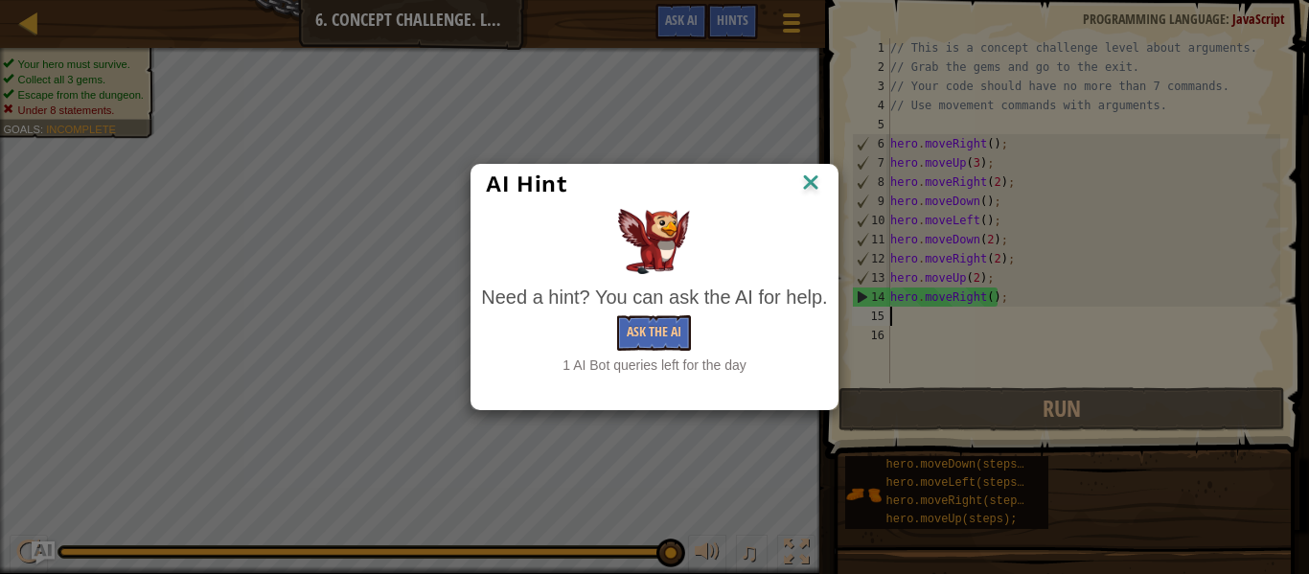
click at [805, 188] on img at bounding box center [810, 184] width 25 height 29
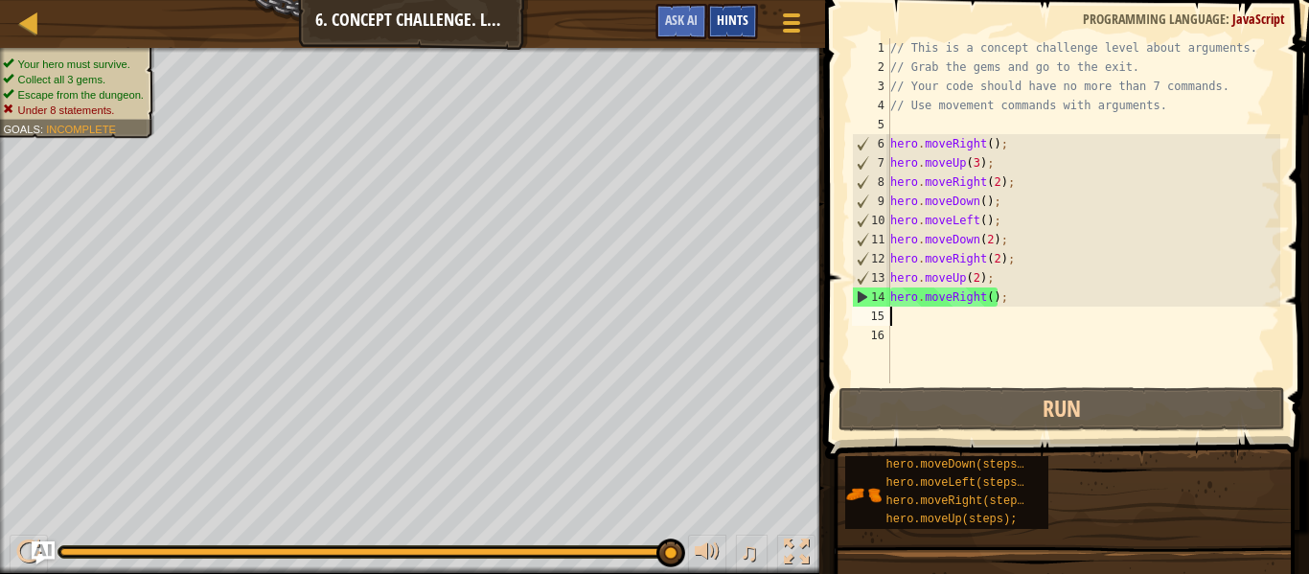
click at [737, 29] on div "Hints" at bounding box center [732, 21] width 51 height 35
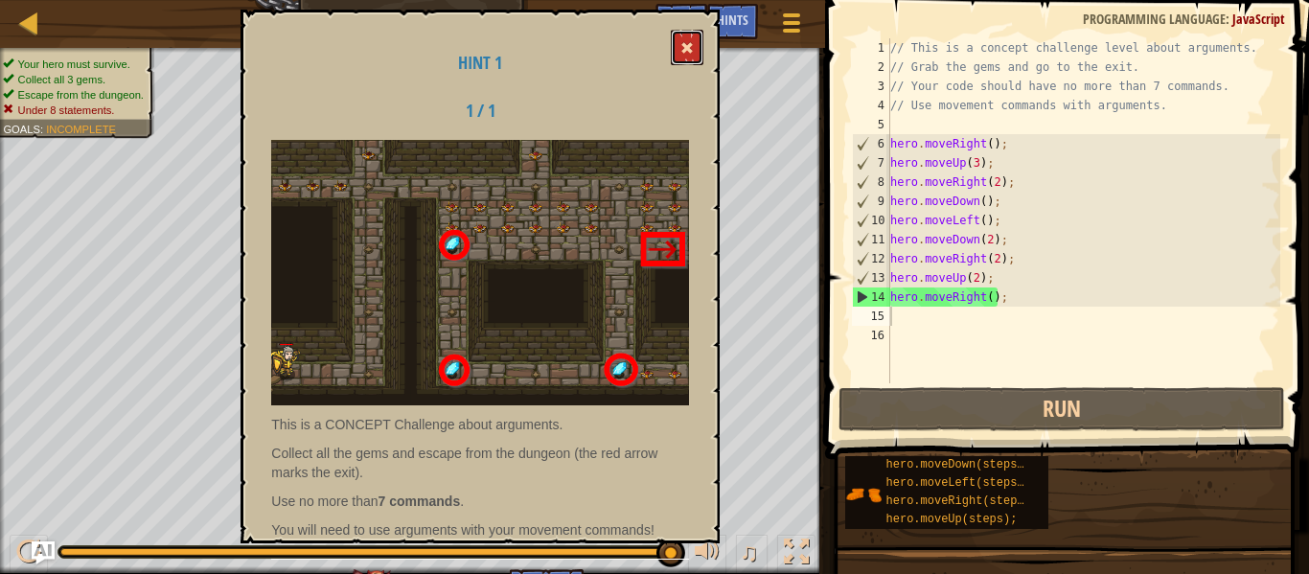
click at [689, 43] on span at bounding box center [686, 47] width 13 height 13
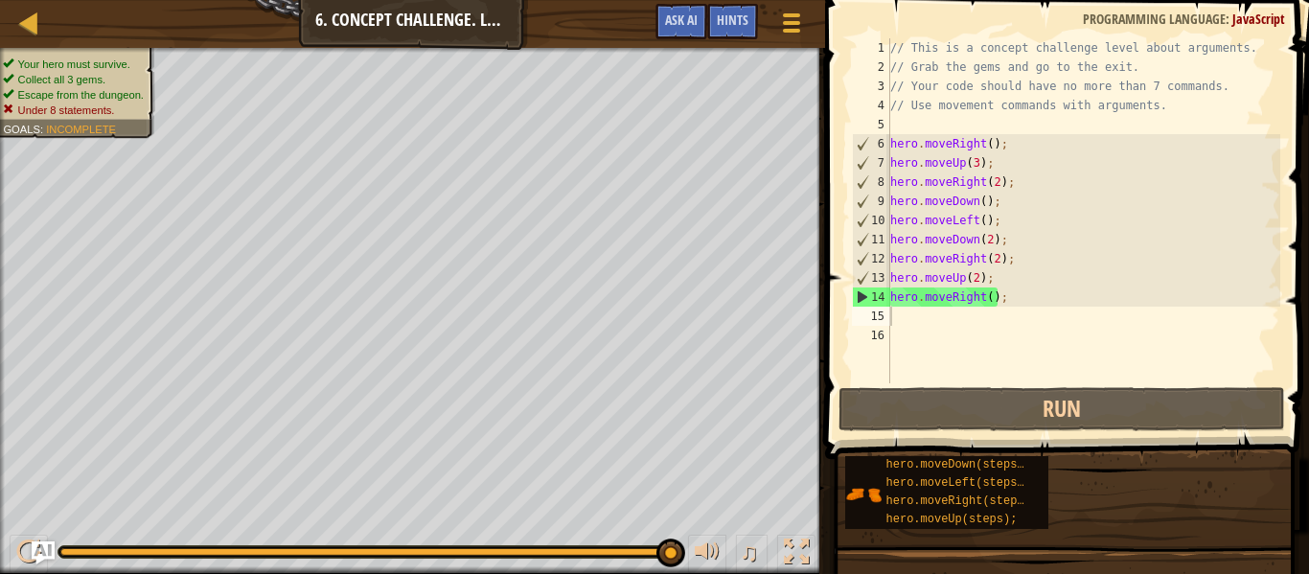
click at [949, 335] on div "// This is a concept challenge level about arguments. // Grab the gems and go t…" at bounding box center [1084, 229] width 394 height 383
click at [957, 307] on div "// This is a concept challenge level about arguments. // Grab the gems and go t…" at bounding box center [1084, 229] width 394 height 383
drag, startPoint x: 1017, startPoint y: 296, endPoint x: 873, endPoint y: 299, distance: 143.8
click at [873, 299] on div "1 2 3 4 5 6 7 8 9 10 11 12 13 14 15 16 // This is a concept challenge level abo…" at bounding box center [1064, 210] width 432 height 345
type textarea "hero.moveRight();"
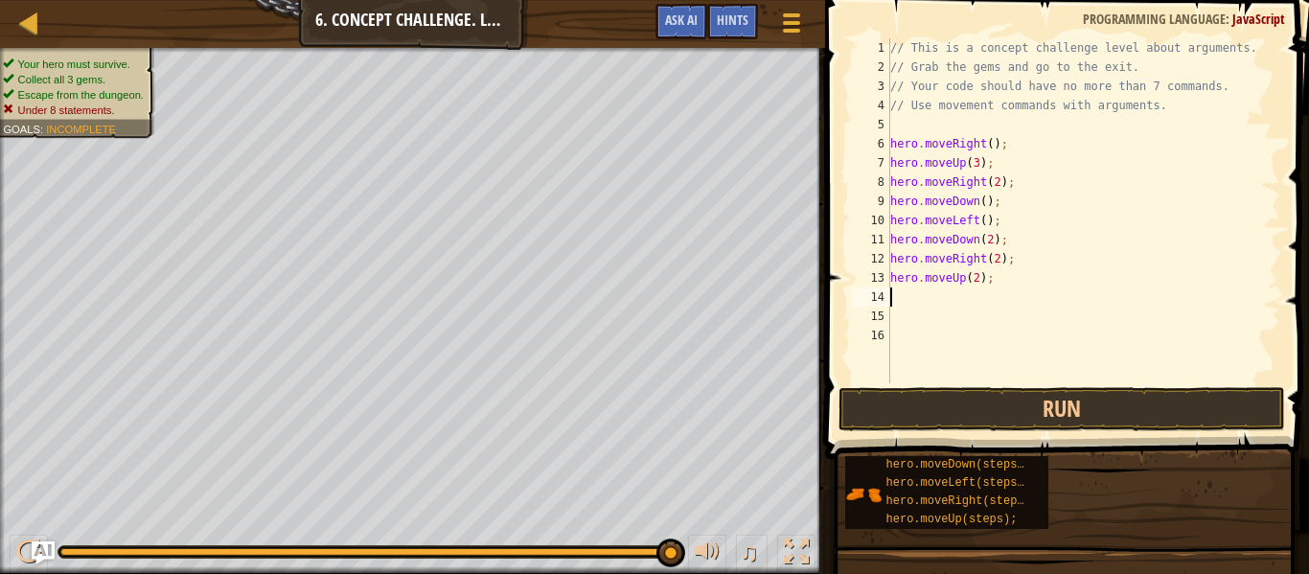
click at [1043, 127] on div "// This is a concept challenge level about arguments. // Grab the gems and go t…" at bounding box center [1084, 229] width 394 height 383
type textarea "w"
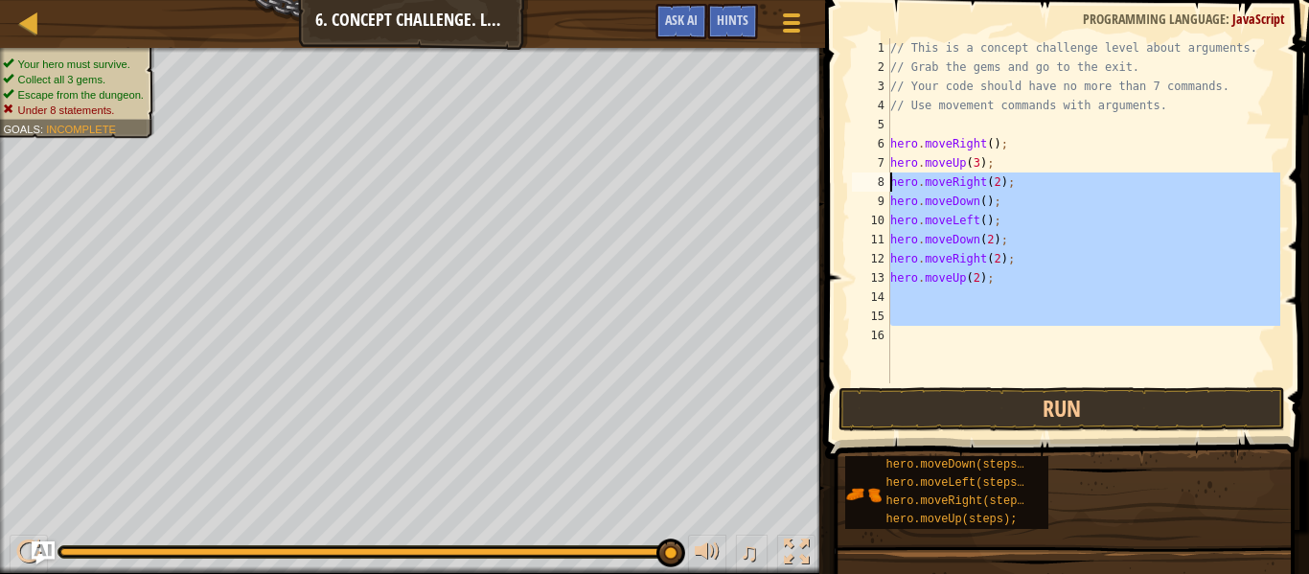
drag, startPoint x: 1032, startPoint y: 329, endPoint x: 834, endPoint y: 159, distance: 261.0
click at [834, 159] on div "1 2 3 4 5 6 7 8 9 10 11 12 13 14 15 16 // This is a concept challenge level abo…" at bounding box center [1064, 268] width 490 height 516
type textarea "hero.moveUp(3); hero.moveRight(2);"
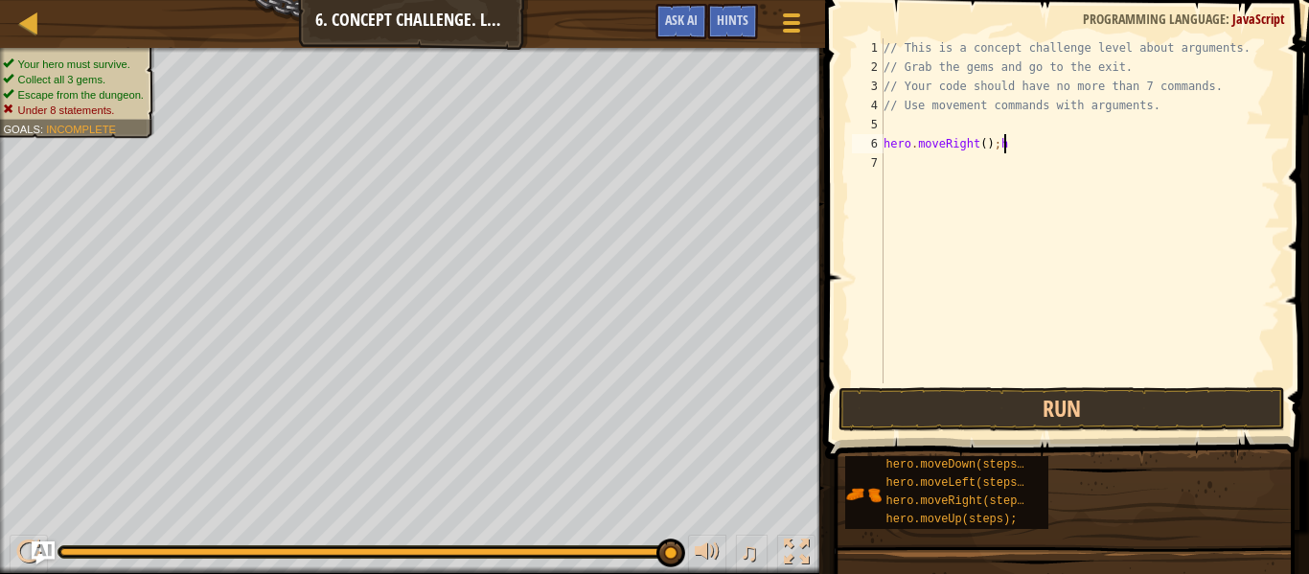
type textarea "hero.moveRight();"
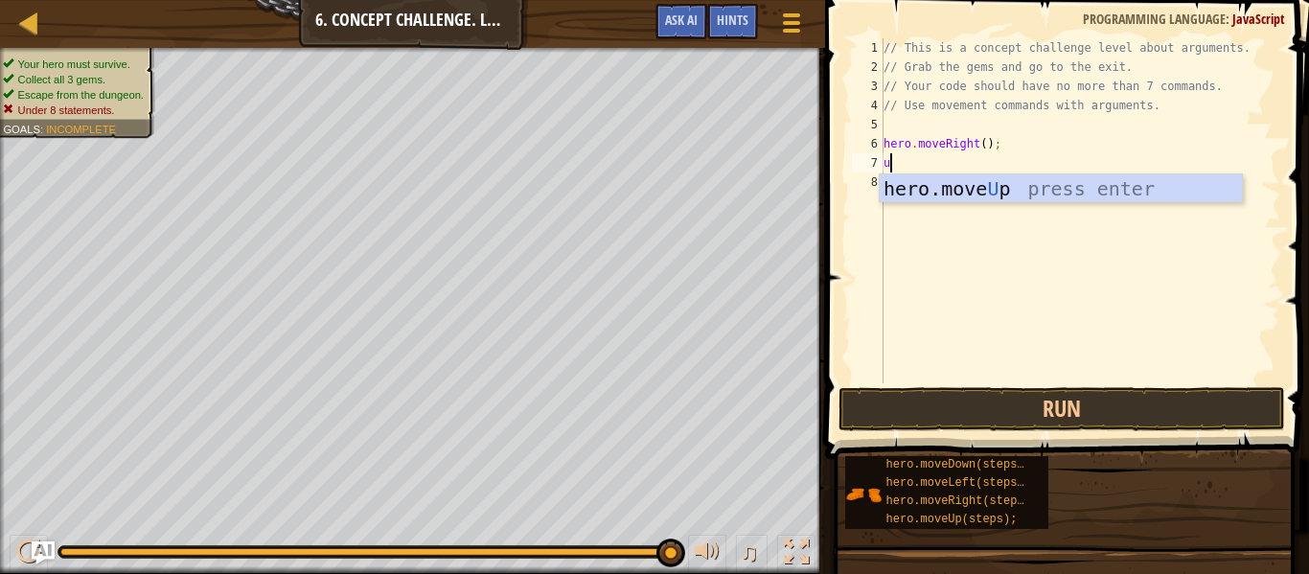
type textarea "up"
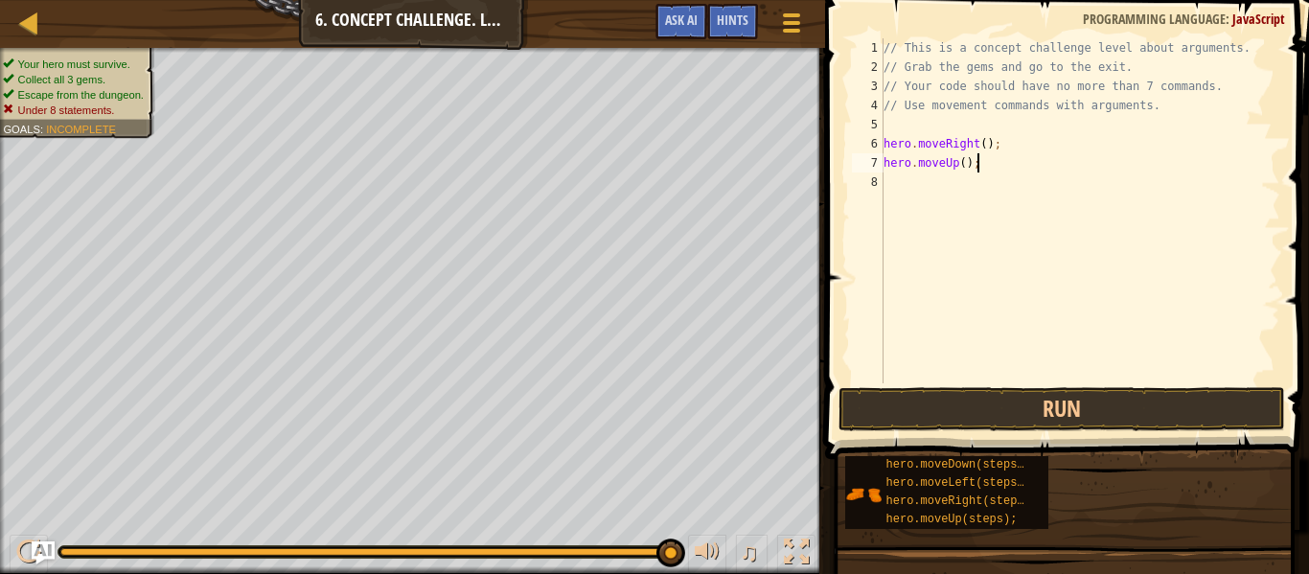
click at [966, 168] on div "// This is a concept challenge level about arguments. // Grab the gems and go t…" at bounding box center [1080, 229] width 401 height 383
type textarea "hero.moveUp(3);"
click at [962, 184] on div "// This is a concept challenge level about arguments. // Grab the gems and go t…" at bounding box center [1080, 229] width 401 height 383
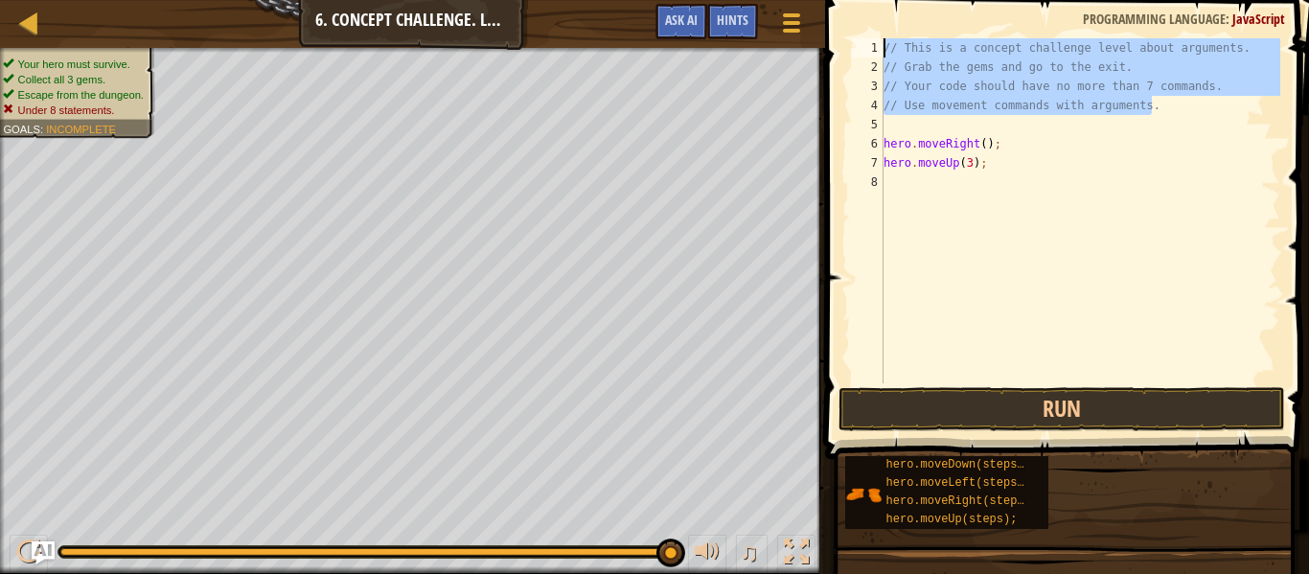
drag, startPoint x: 1171, startPoint y: 114, endPoint x: 675, endPoint y: -30, distance: 516.8
click at [675, 0] on html "Map Introduction to Computer Science 6. Concept Challenge. Long Steps Game Menu…" at bounding box center [654, 0] width 1309 height 0
type textarea "// This is a concept challenge level about arguments. // Grab the gems and go t…"
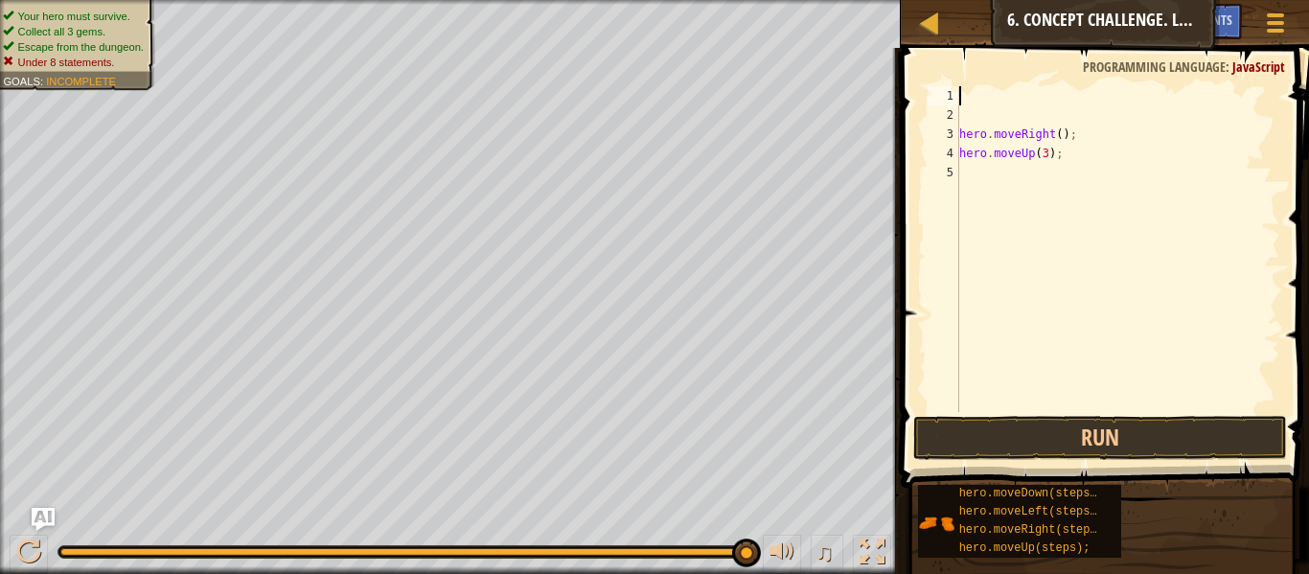
click at [1051, 114] on div "hero . moveRight ( ) ; hero . moveUp ( 3 ) ;" at bounding box center [1118, 268] width 325 height 364
click at [1109, 117] on div "hero . moveRight ( ) ; hero . moveUp ( 3 ) ;" at bounding box center [1118, 268] width 325 height 364
type textarea "h"
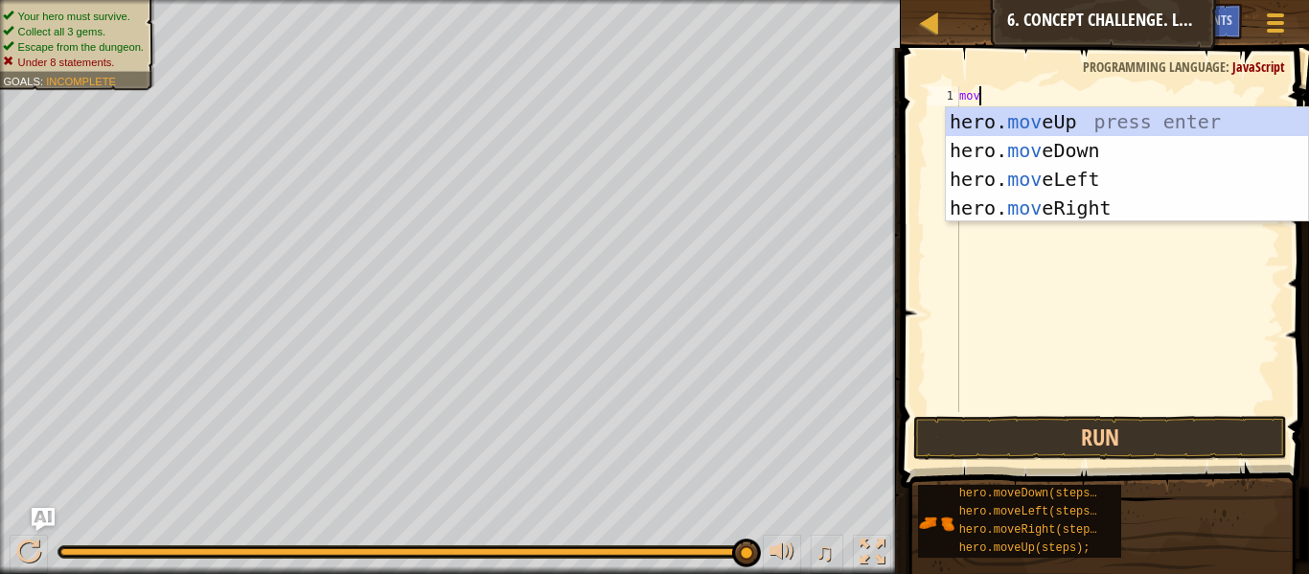
scroll to position [9, 1]
type textarea "m"
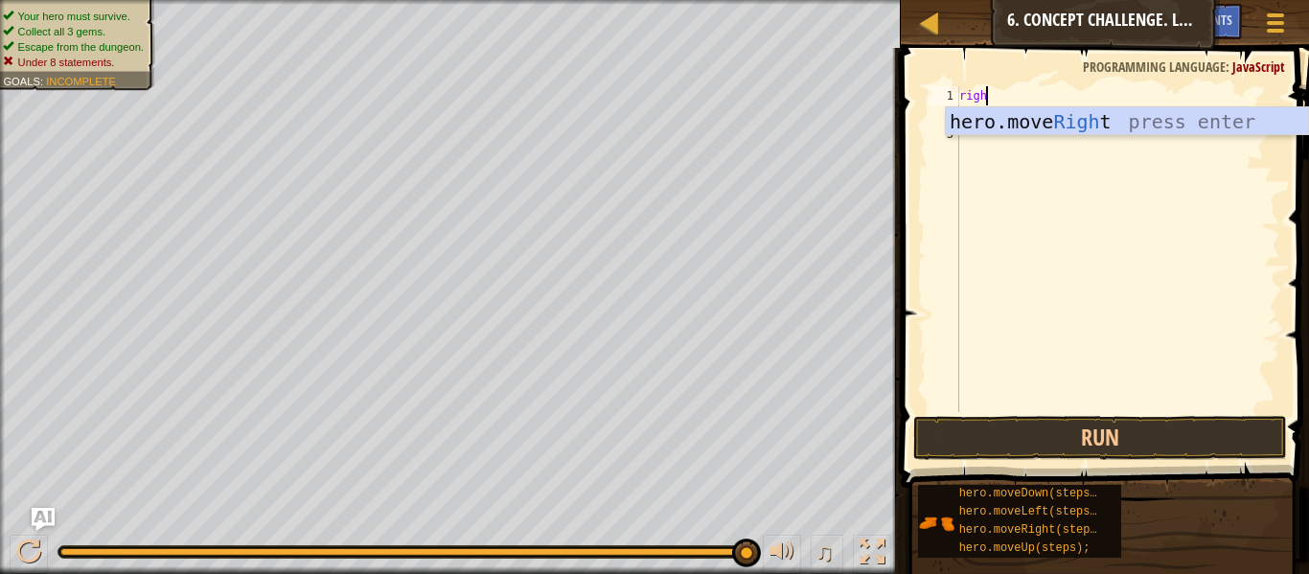
type textarea "right"
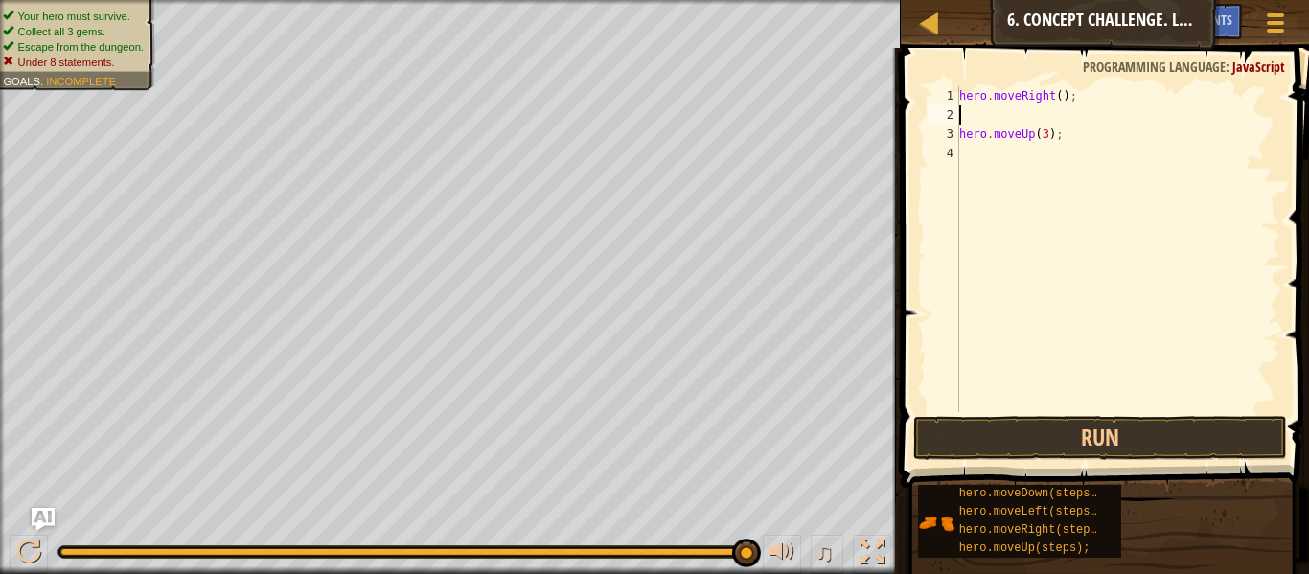
type textarea "hero.moveRight();"
click at [1106, 157] on div "hero . moveRight ( ) ; hero . moveUp ( 3 ) ;" at bounding box center [1118, 268] width 325 height 364
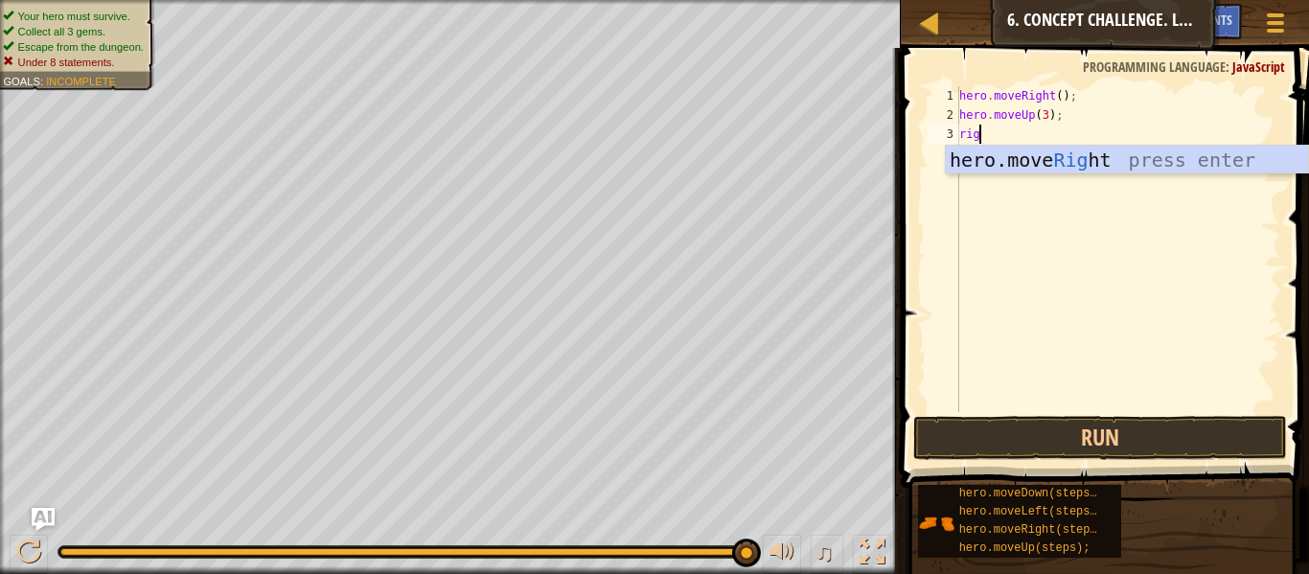
type textarea "right"
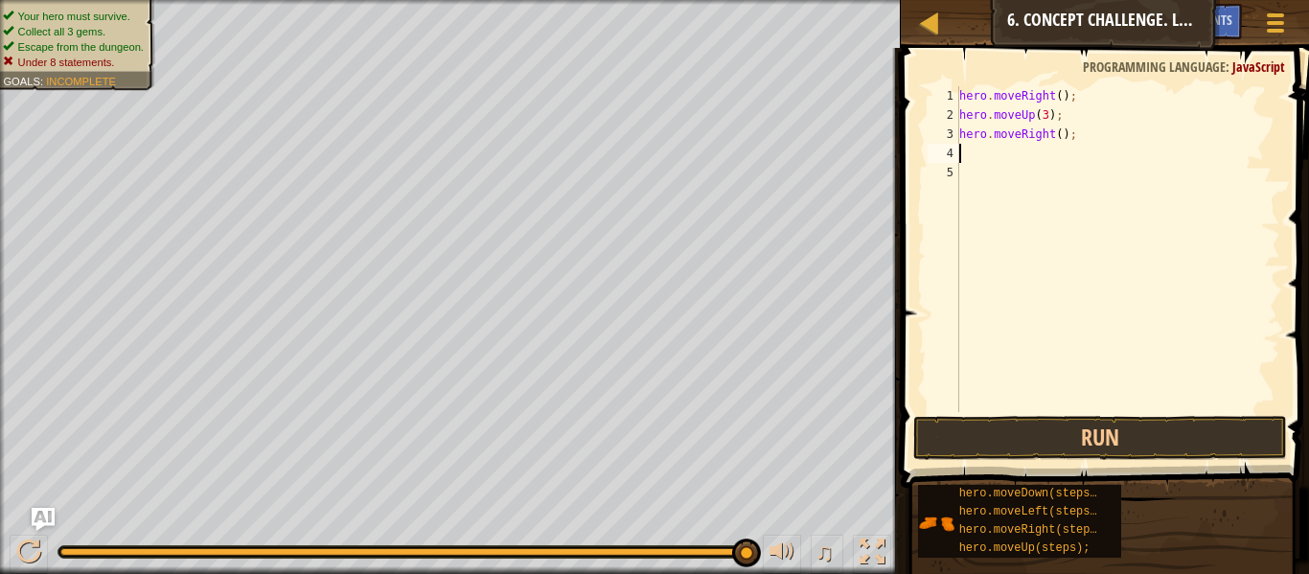
click at [1058, 140] on div "hero . moveRight ( ) ; hero . moveUp ( 3 ) ; hero . moveRight ( ) ;" at bounding box center [1118, 268] width 325 height 364
type textarea "hero.moveRight(2);"
click at [1046, 163] on div "hero . moveRight ( ) ; hero . moveUp ( 3 ) ; hero . moveRight ( 2 ) ;" at bounding box center [1118, 268] width 325 height 364
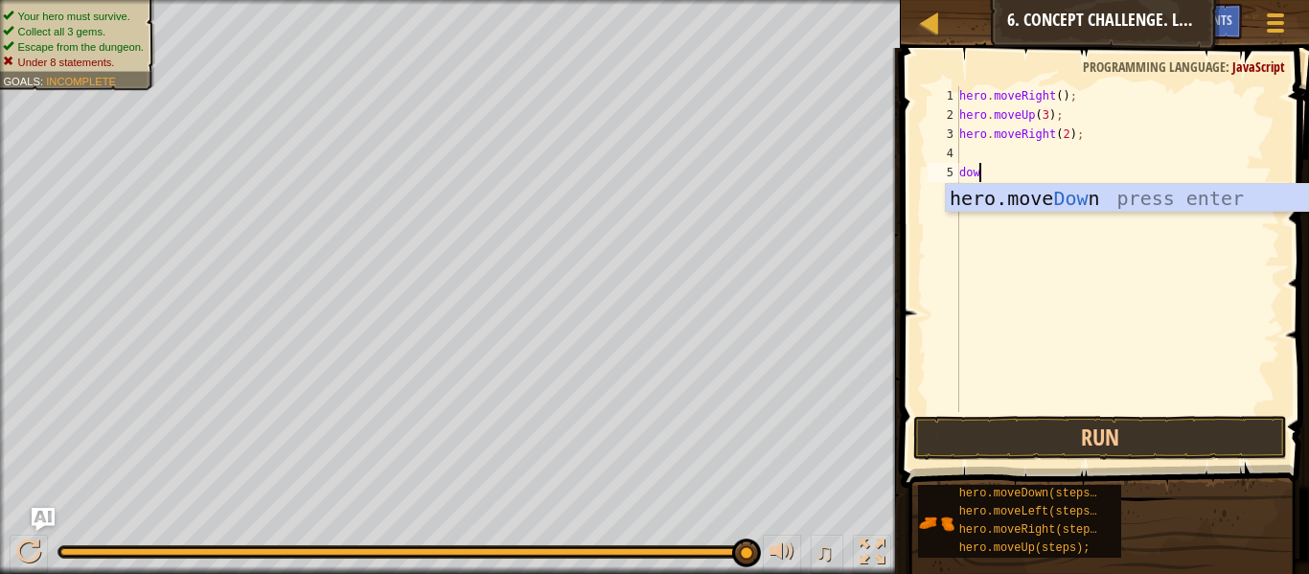
scroll to position [9, 3]
type textarea "down"
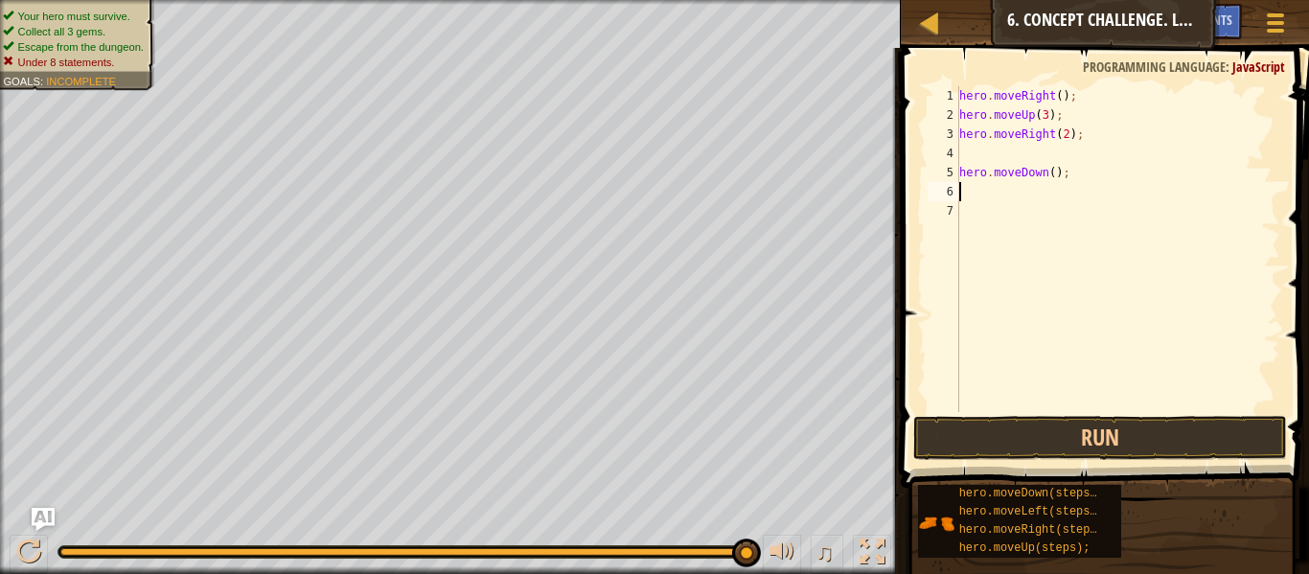
click at [1057, 176] on div "hero . moveRight ( ) ; hero . moveUp ( 3 ) ; hero . moveRight ( 2 ) ; hero . mo…" at bounding box center [1118, 268] width 325 height 364
type textarea "hero.moveDown()2;"
click at [1091, 162] on div "hero . moveRight ( ) ; hero . moveUp ( 3 ) ; hero . moveRight ( 2 ) ; hero . mo…" at bounding box center [1118, 268] width 325 height 364
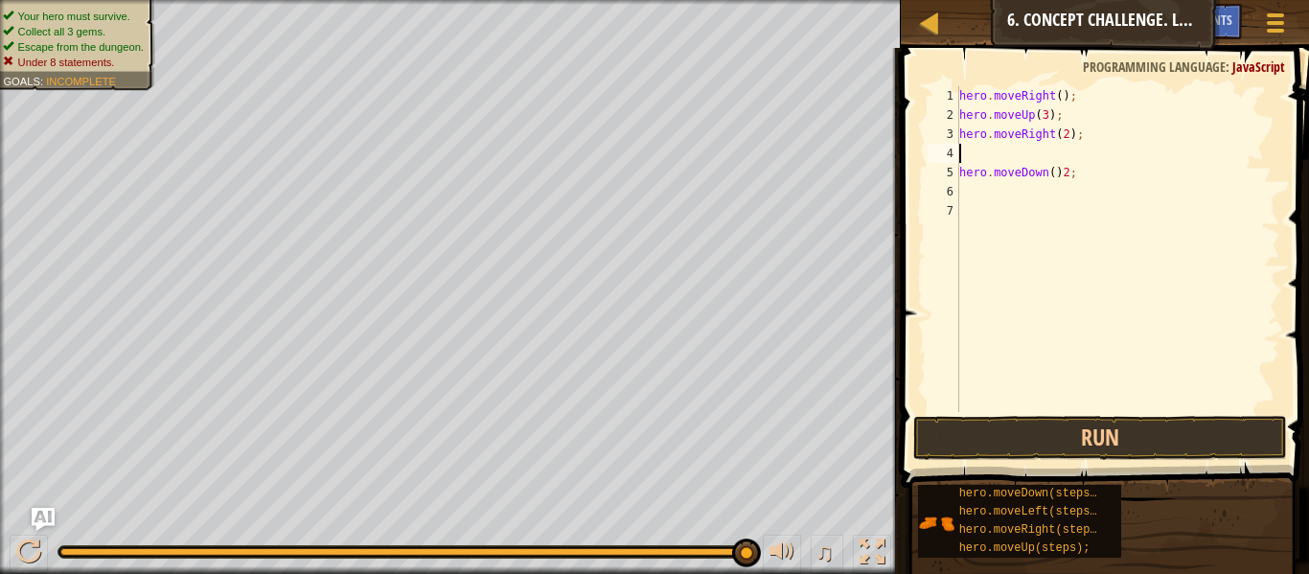
type textarea "hero.moveRight(2);"
click at [1077, 184] on div "hero . moveRight ( ) ; hero . moveUp ( 3 ) ; hero . moveRight ( 2 ) ; hero . mo…" at bounding box center [1118, 268] width 325 height 364
click at [1085, 173] on div "hero . moveRight ( ) ; hero . moveUp ( 3 ) ; hero . moveRight ( 2 ) ; hero . mo…" at bounding box center [1118, 268] width 325 height 364
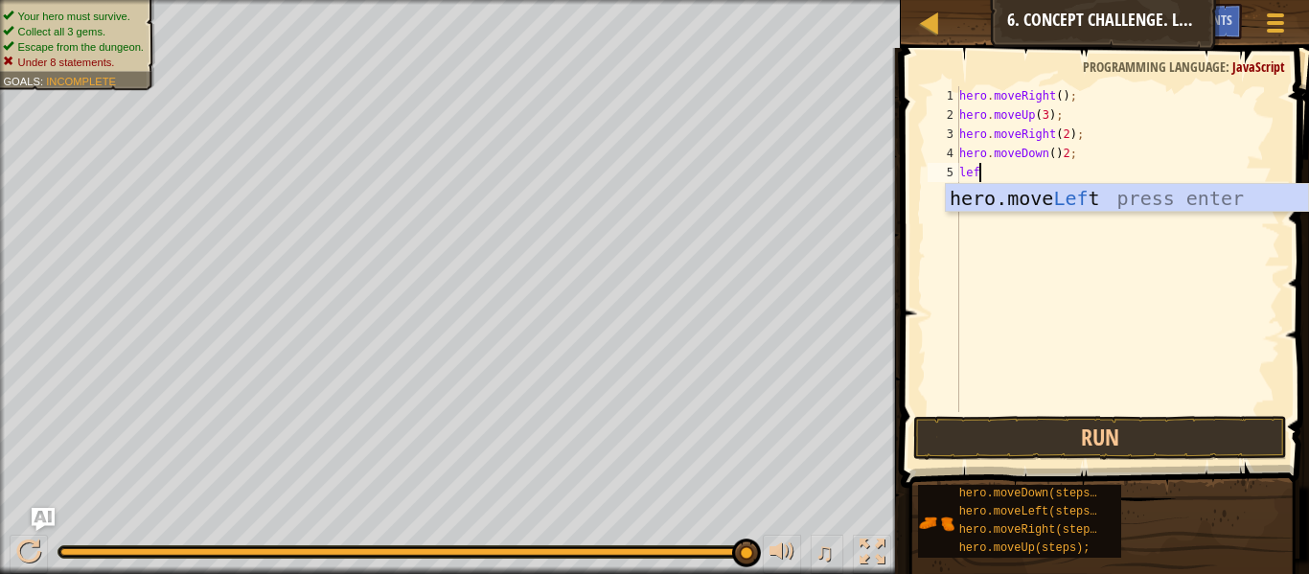
type textarea "left"
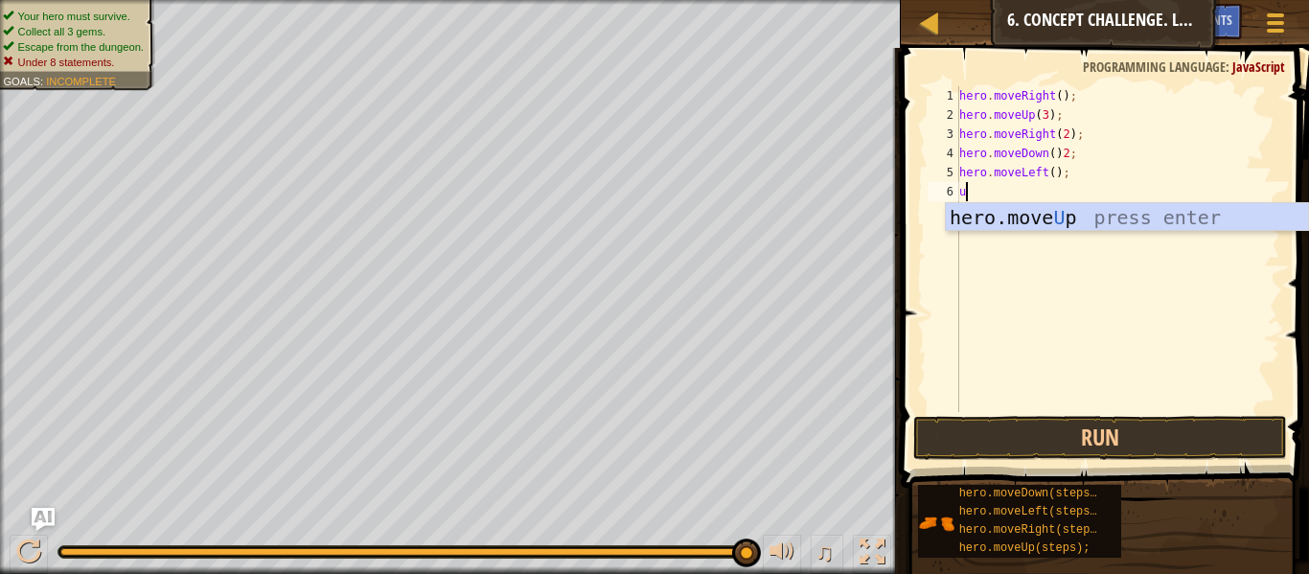
type textarea "up"
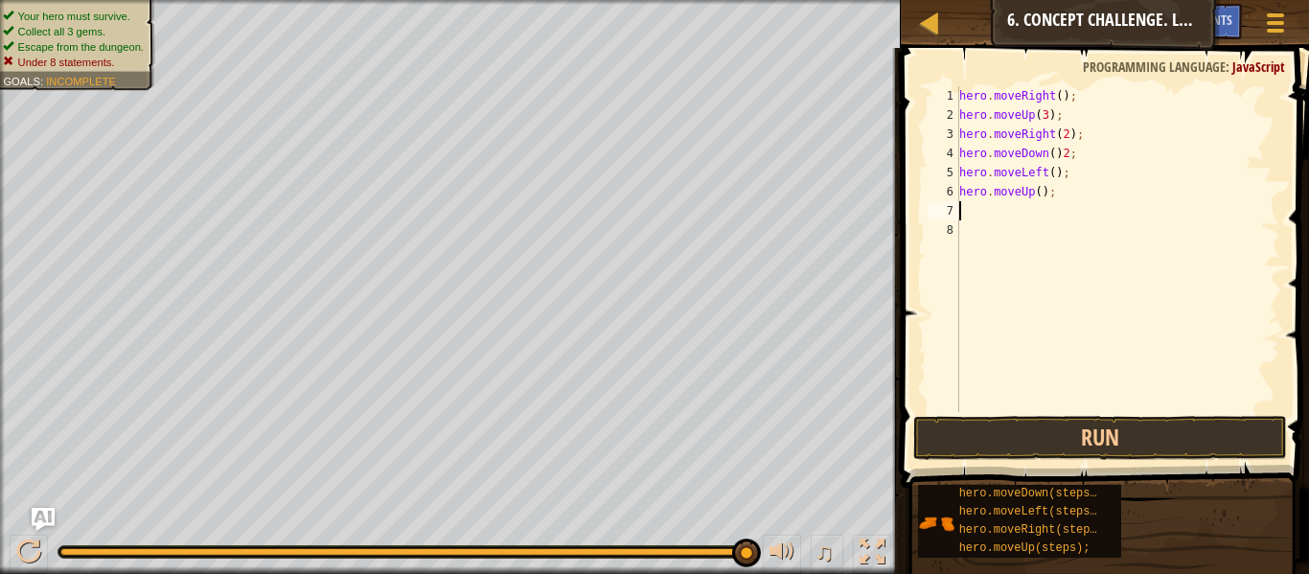
click at [1037, 194] on div "hero . moveRight ( ) ; hero . moveUp ( 3 ) ; hero . moveRight ( 2 ) ; hero . mo…" at bounding box center [1118, 268] width 325 height 364
type textarea "hero.moveUp(2);"
click at [1033, 208] on div "hero . moveRight ( ) ; hero . moveUp ( 3 ) ; hero . moveRight ( 2 ) ; hero . mo…" at bounding box center [1118, 268] width 325 height 364
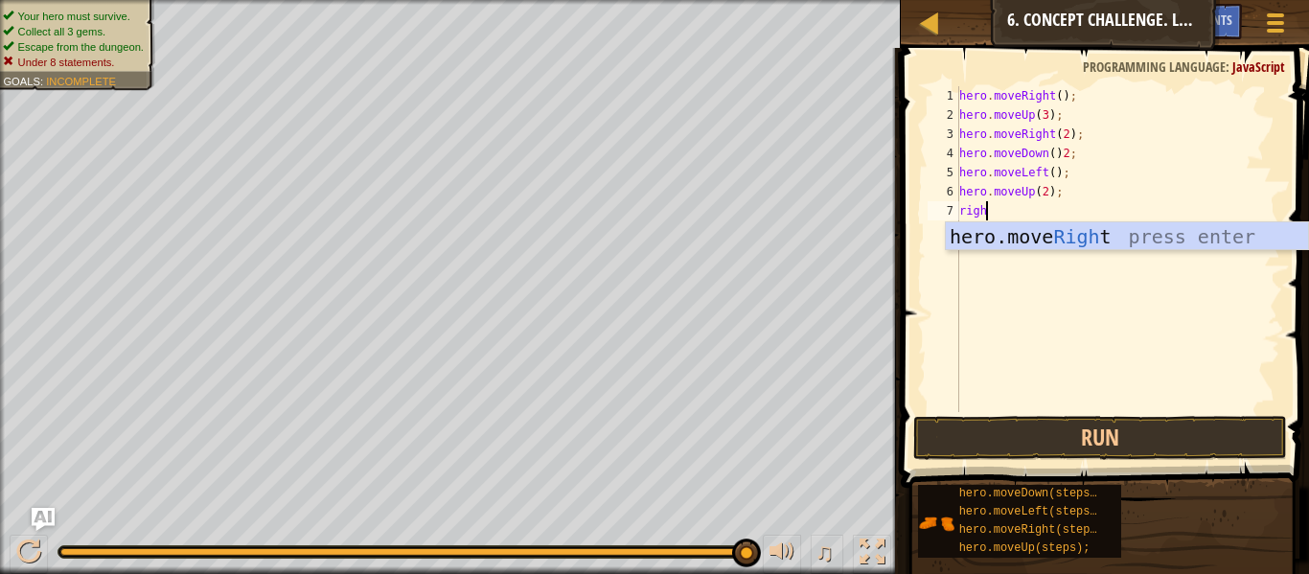
type textarea "right"
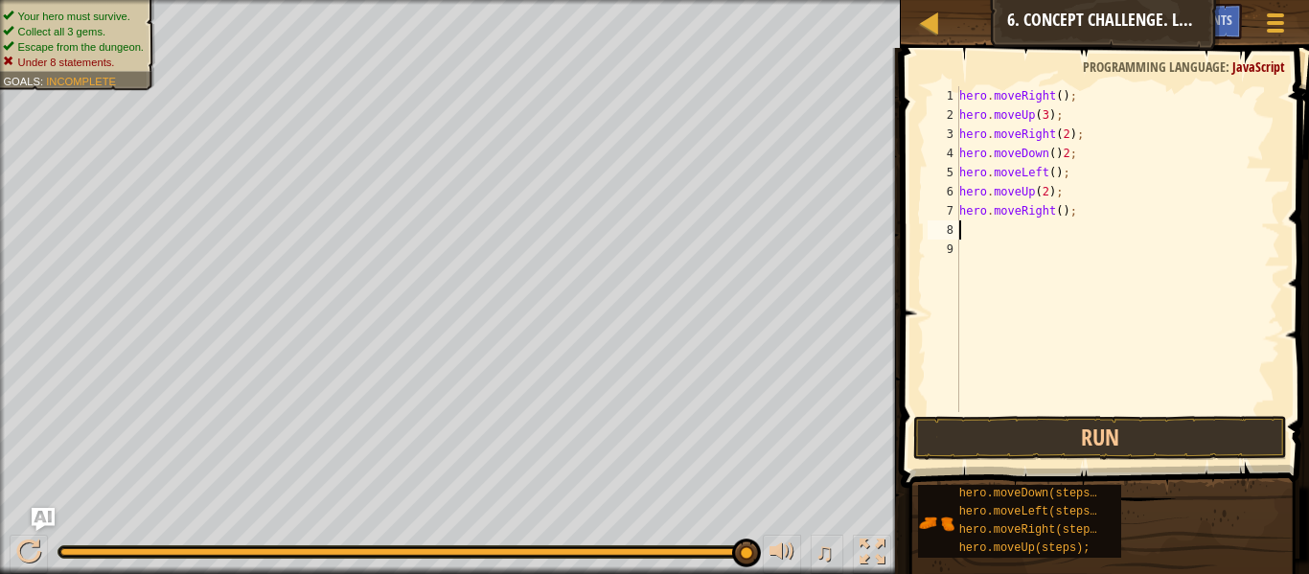
click at [1057, 211] on div "hero . moveRight ( ) ; hero . moveUp ( 3 ) ; hero . moveRight ( 2 ) ; hero . mo…" at bounding box center [1118, 268] width 325 height 364
click at [1057, 442] on button "Run" at bounding box center [1100, 438] width 374 height 44
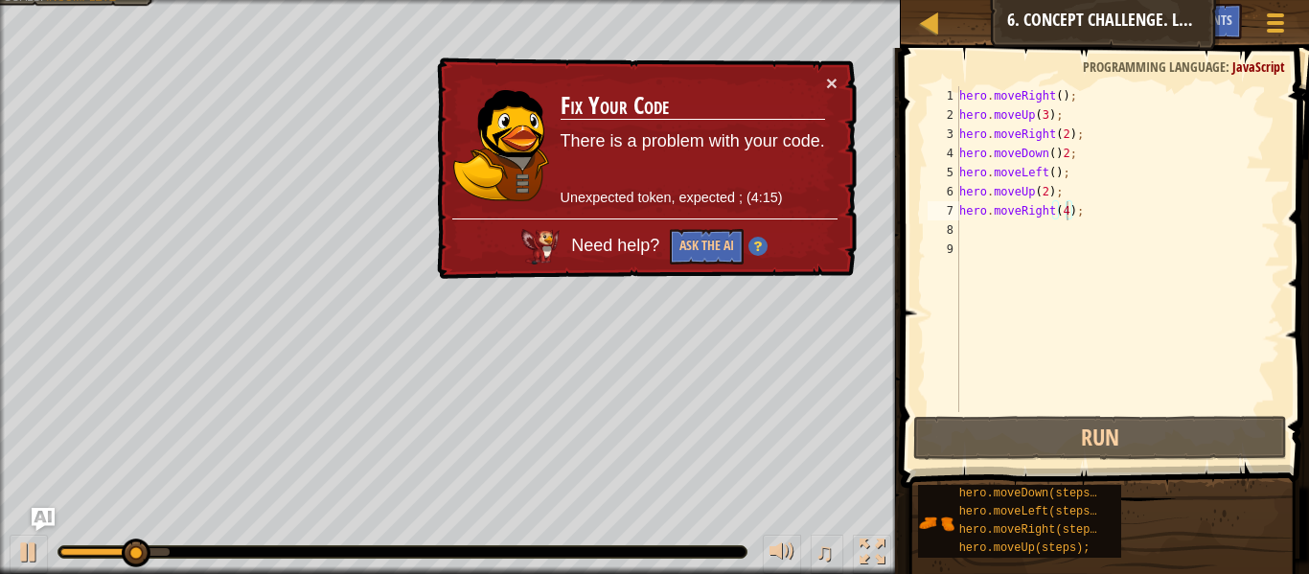
click at [824, 90] on td "Fix Your Code There is a problem with your code. Unexpected token, expected ; (…" at bounding box center [693, 146] width 266 height 146
click at [830, 83] on button "×" at bounding box center [832, 83] width 12 height 20
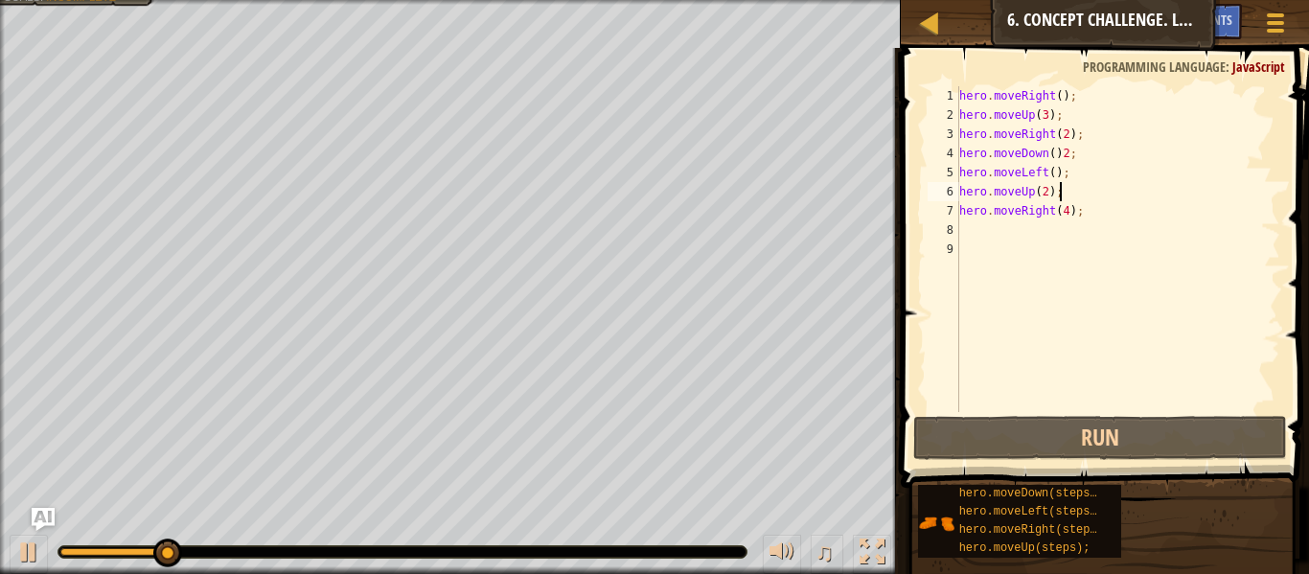
click at [1094, 183] on div "hero . moveRight ( ) ; hero . moveUp ( 3 ) ; hero . moveRight ( 2 ) ; hero . mo…" at bounding box center [1118, 268] width 325 height 364
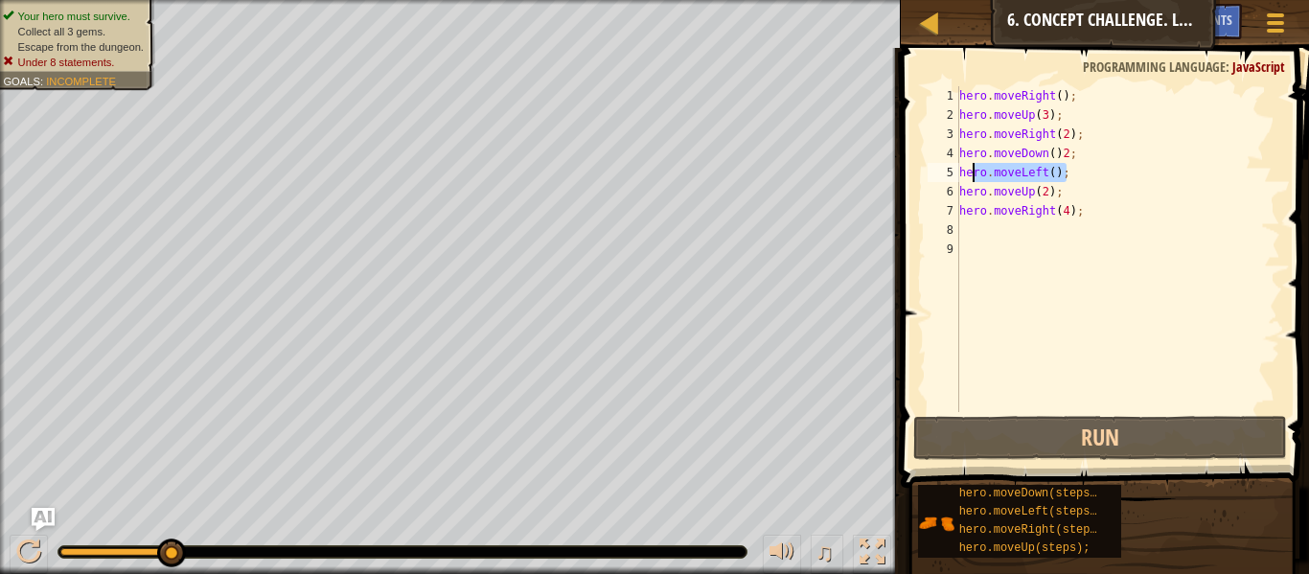
click at [761, 207] on div "Map Introduction to Computer Science 6. Concept Challenge. Long Steps Game Menu…" at bounding box center [654, 287] width 1309 height 574
type textarea "hero.moveUp(2); hero.moveRight(4);"
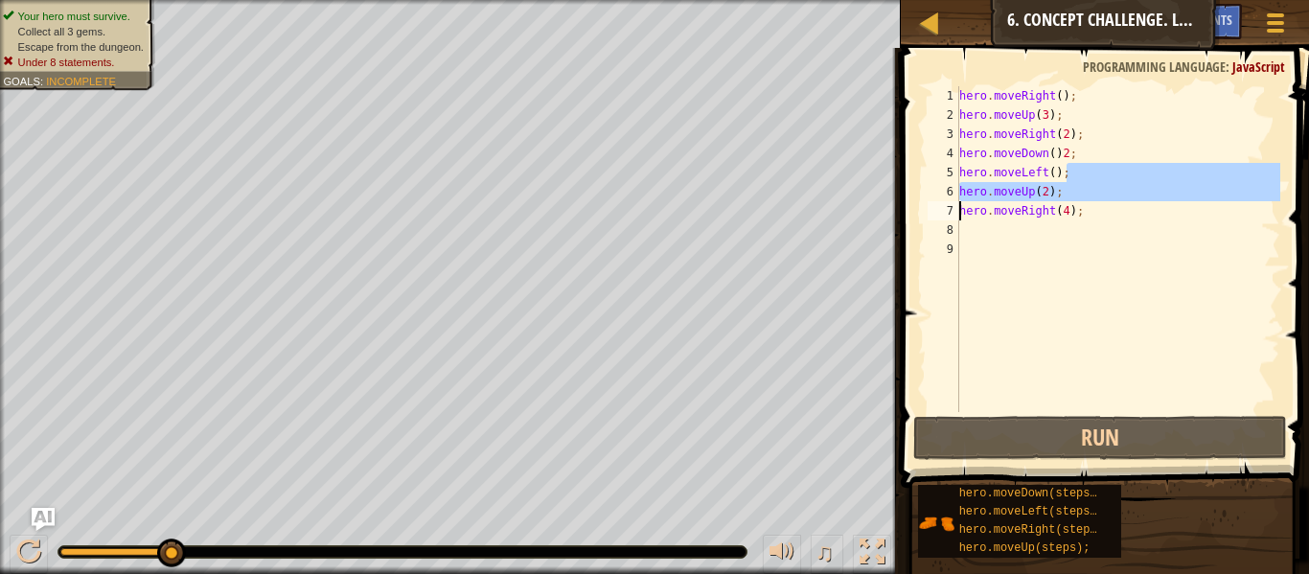
click at [1161, 265] on div "hero . moveRight ( ) ; hero . moveUp ( 3 ) ; hero . moveRight ( 2 ) ; hero . mo…" at bounding box center [1118, 268] width 325 height 364
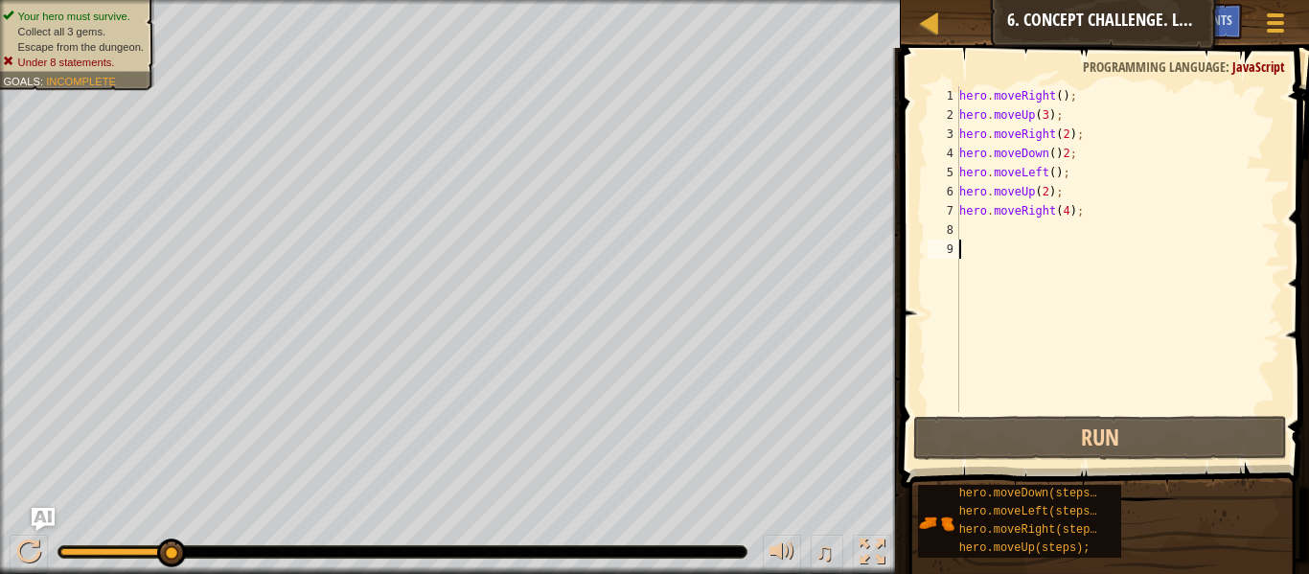
scroll to position [9, 0]
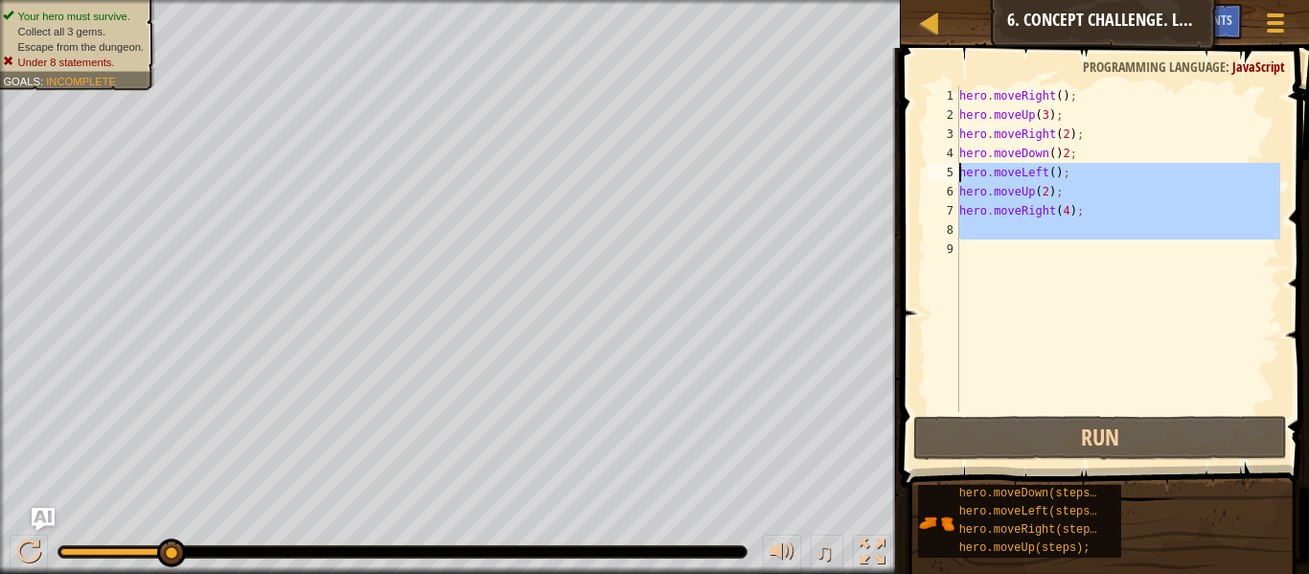
drag, startPoint x: 1130, startPoint y: 242, endPoint x: 940, endPoint y: 164, distance: 205.4
click at [940, 164] on div "1 2 3 4 5 6 7 8 9 hero . moveRight ( ) ; hero . moveUp ( 3 ) ; hero . moveRight…" at bounding box center [1102, 249] width 357 height 326
type textarea "hero.moveLeft(); hero.moveUp(2);"
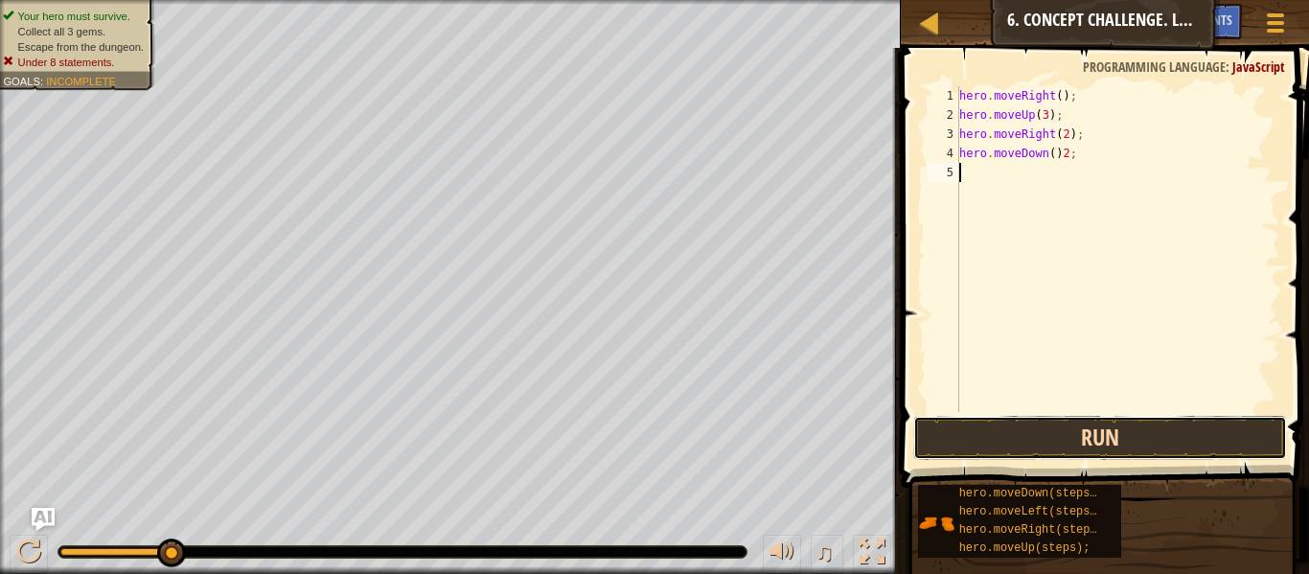
click at [1234, 453] on button "Run" at bounding box center [1100, 438] width 374 height 44
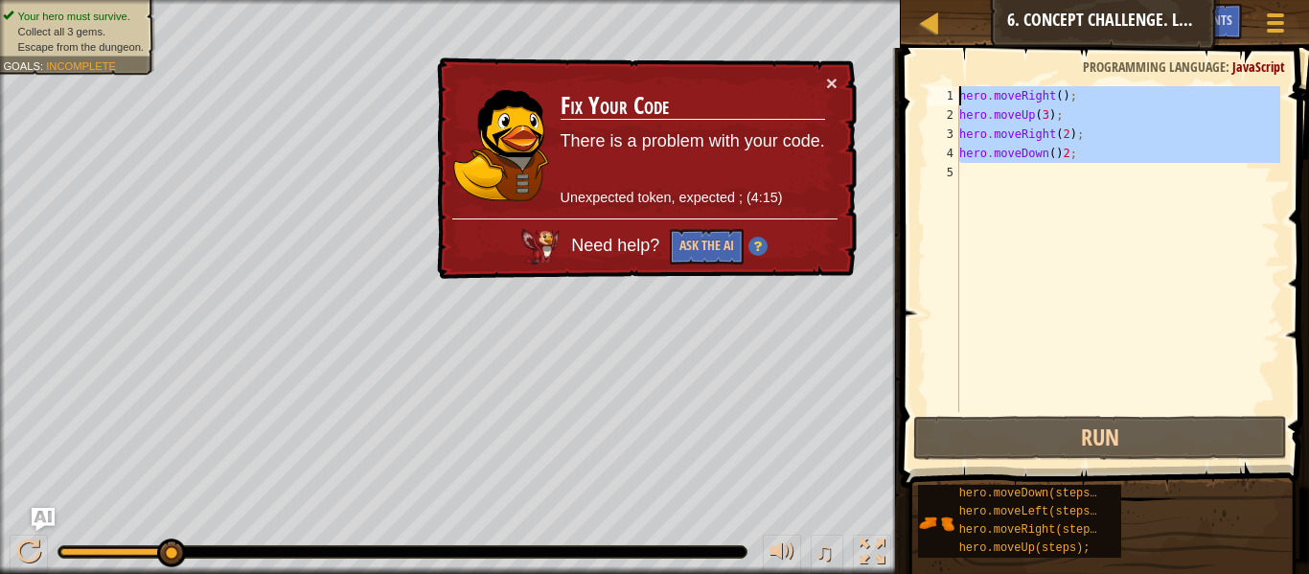
drag, startPoint x: 1079, startPoint y: 188, endPoint x: 563, endPoint y: -71, distance: 577.8
click at [563, 0] on html "Map Introduction to Computer Science 6. Concept Challenge. Long Steps Game Menu…" at bounding box center [654, 0] width 1309 height 0
type textarea "hero.moveRight(); hero.moveUp(3);"
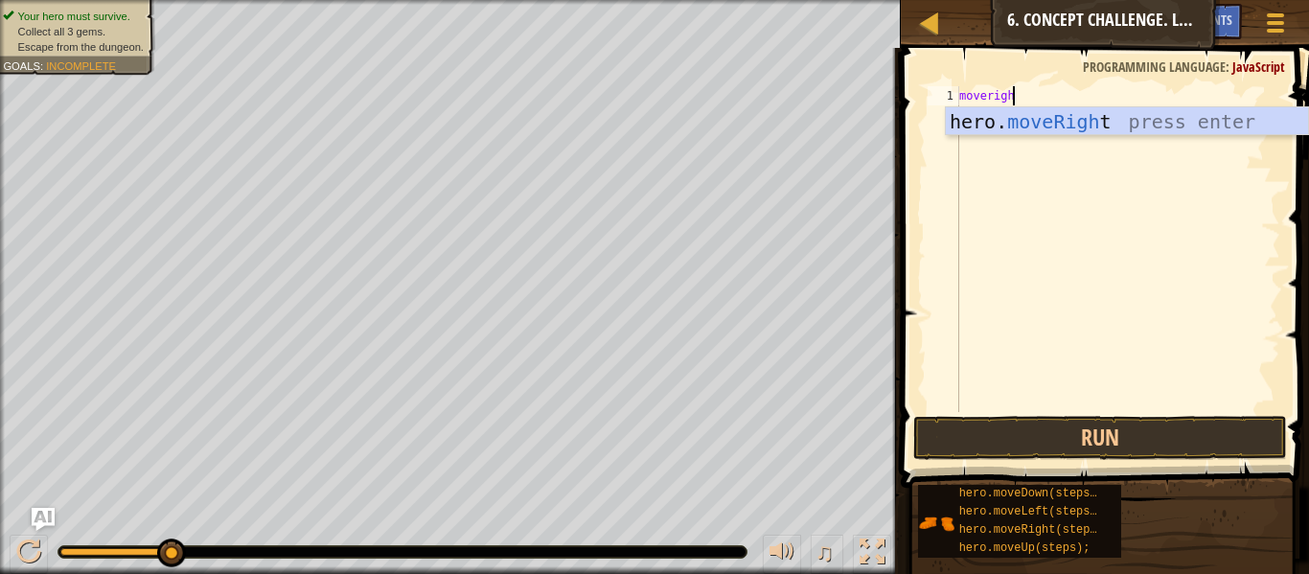
type textarea "moveright"
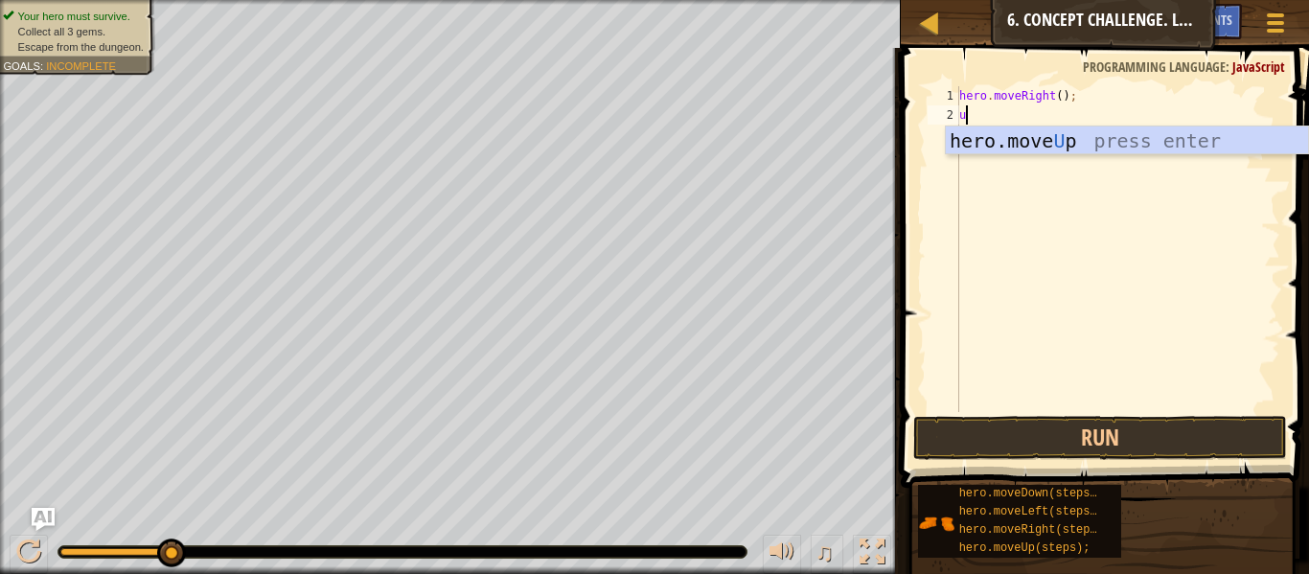
type textarea "up"
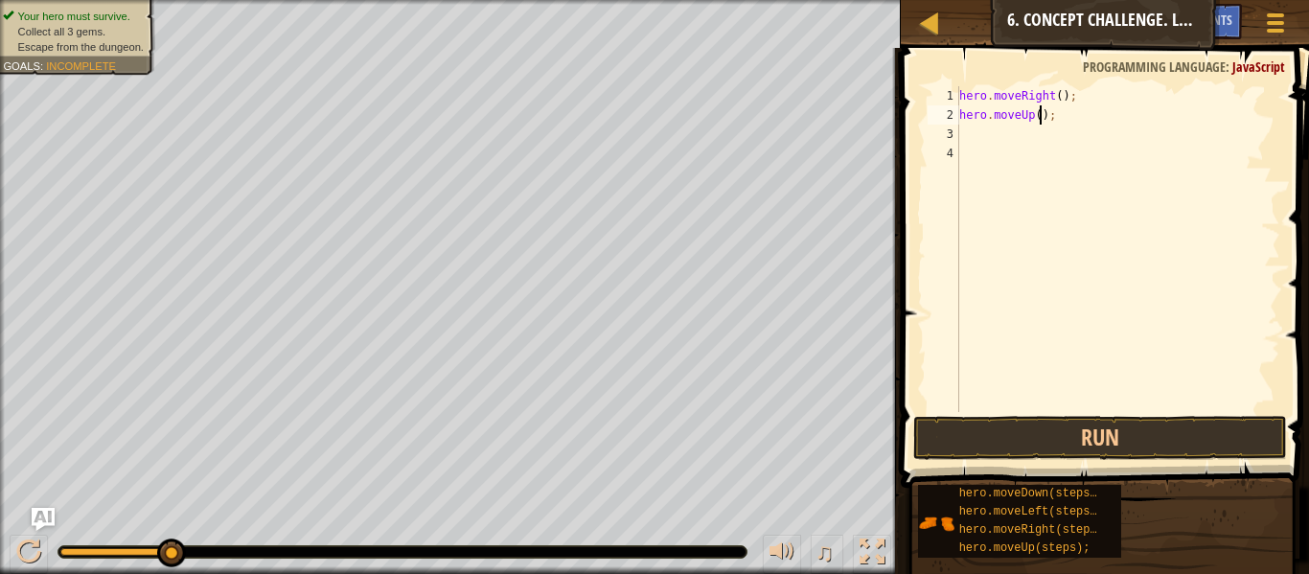
click at [1043, 116] on div "hero . moveRight ( ) ; hero . moveUp ( ) ;" at bounding box center [1118, 268] width 325 height 364
type textarea "hero.moveUp(3);"
click at [1038, 163] on div "hero . moveRight ( ) ; hero . moveUp ( 3 ) ;" at bounding box center [1118, 268] width 325 height 364
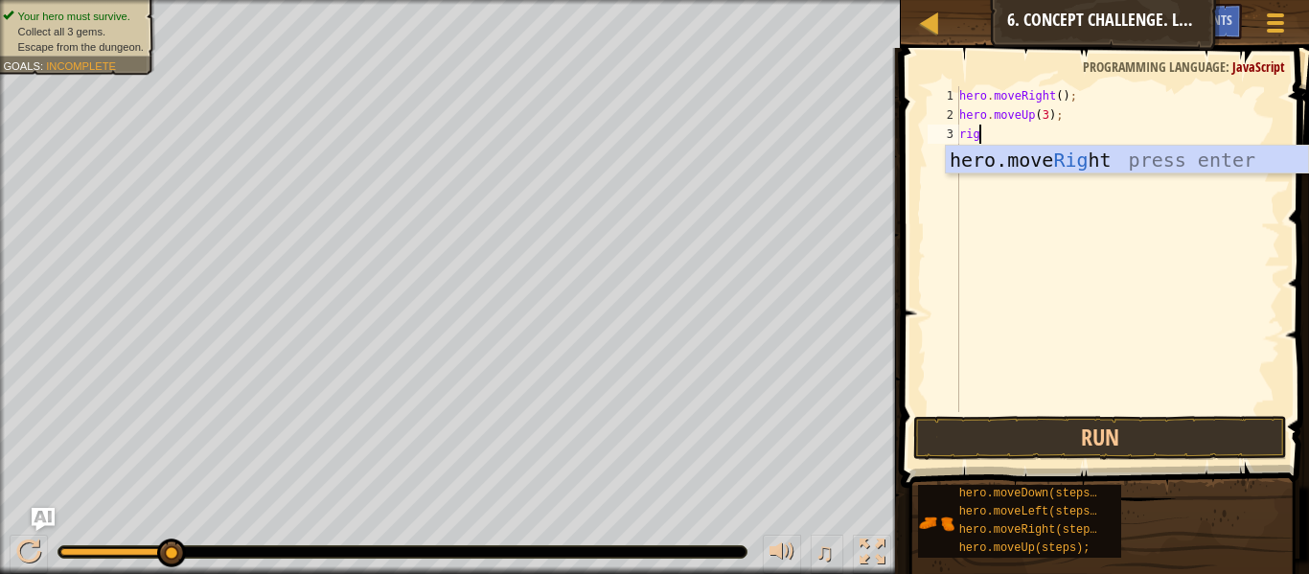
scroll to position [9, 3]
type textarea "right"
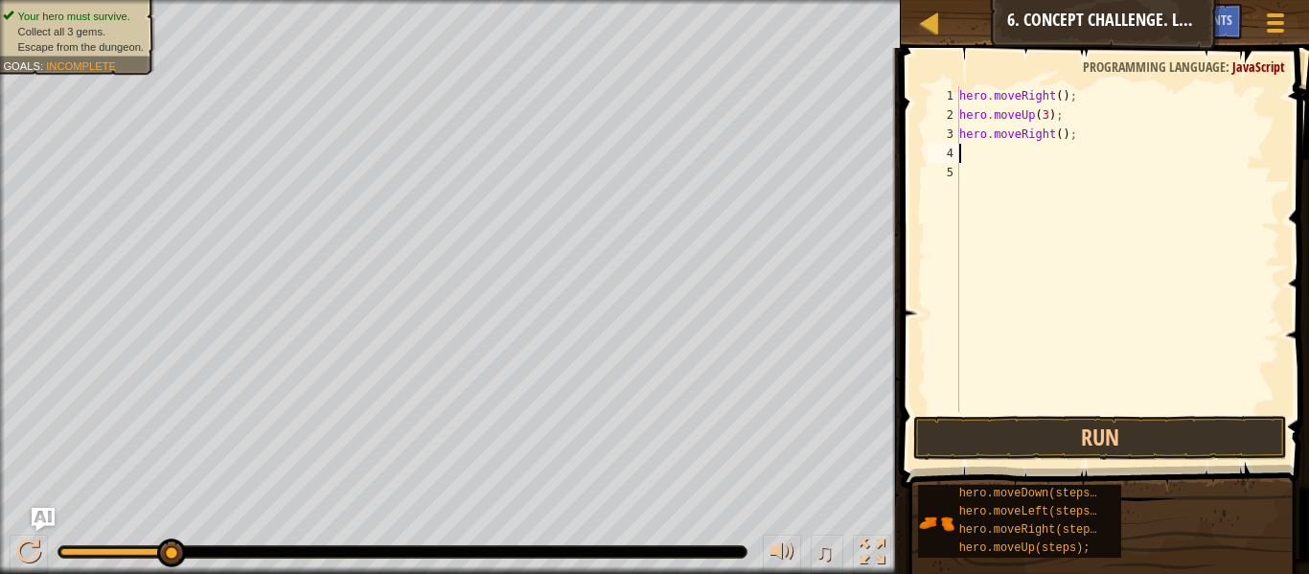
click at [1063, 143] on div "hero . moveRight ( ) ; hero . moveUp ( 3 ) ; hero . moveRight ( ) ;" at bounding box center [1118, 268] width 325 height 364
type textarea "hero.moveRight(2);"
click at [1057, 187] on div "hero . moveRight ( ) ; hero . moveUp ( 3 ) ; hero . moveRight ( 2 ) ;" at bounding box center [1118, 268] width 325 height 364
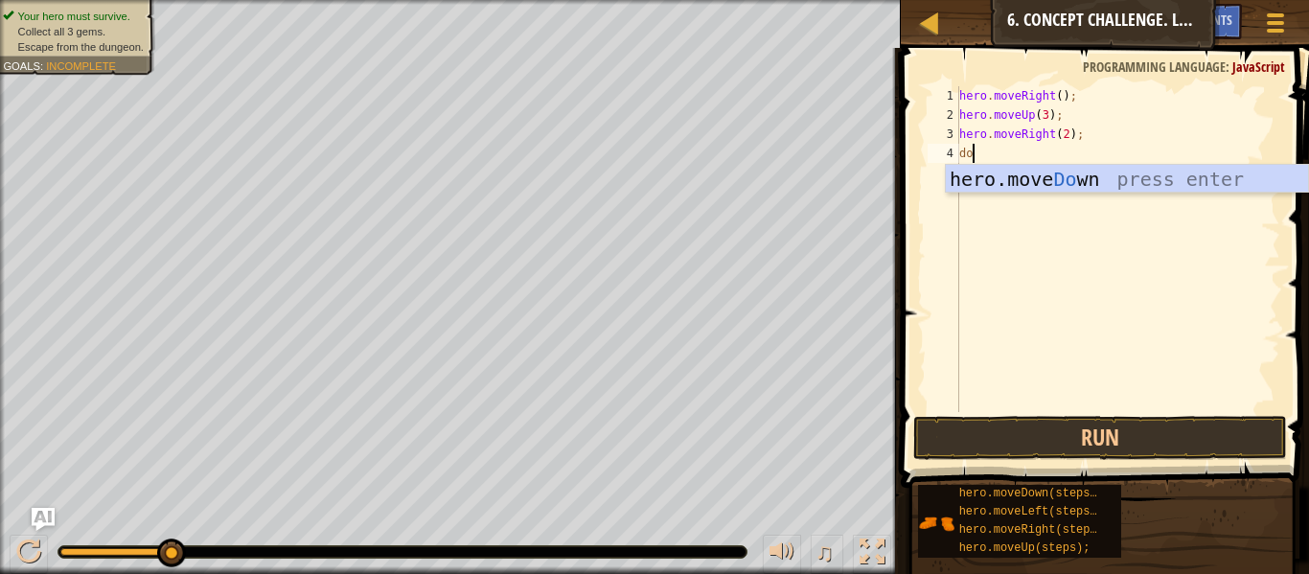
type textarea "down"
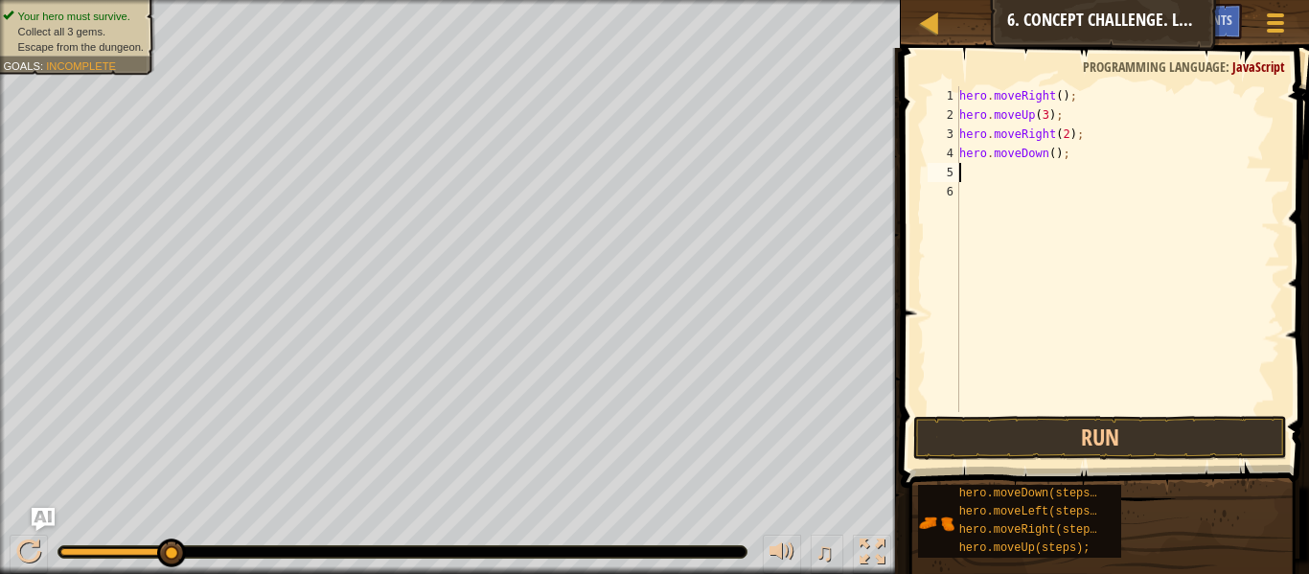
click at [1056, 156] on div "hero . moveRight ( ) ; hero . moveUp ( 3 ) ; hero . moveRight ( 2 ) ; hero . mo…" at bounding box center [1118, 268] width 325 height 364
type textarea "hero.moveDown(3);"
click at [1048, 180] on div "hero . moveRight ( ) ; hero . moveUp ( 3 ) ; hero . moveRight ( 2 ) ; hero . mo…" at bounding box center [1118, 268] width 325 height 364
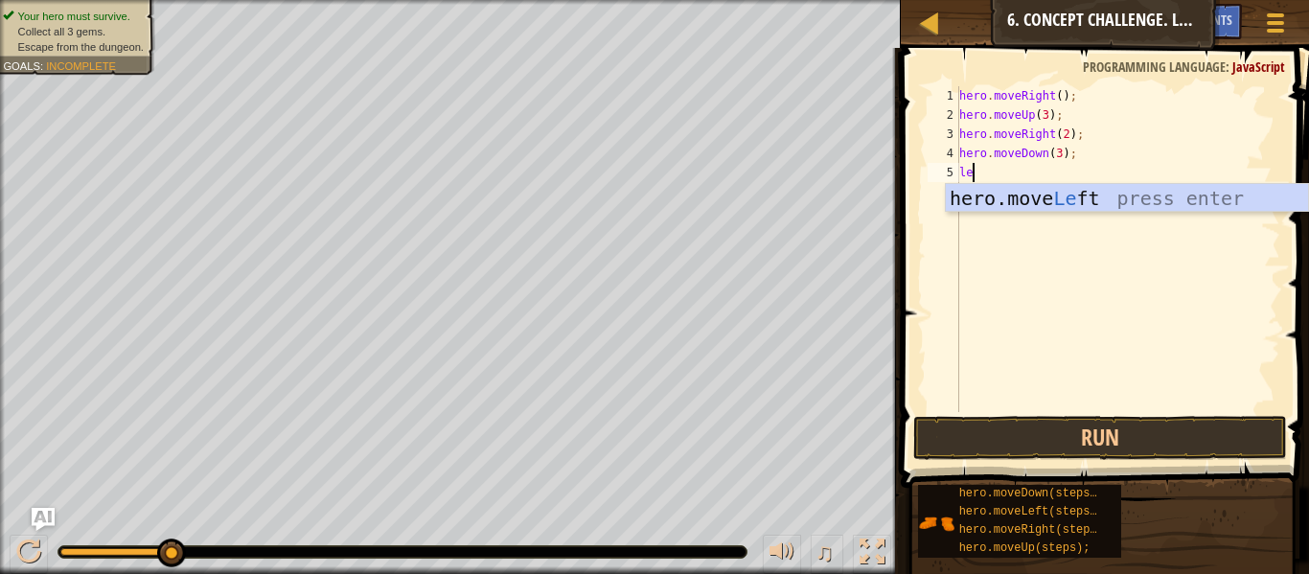
type textarea "left"
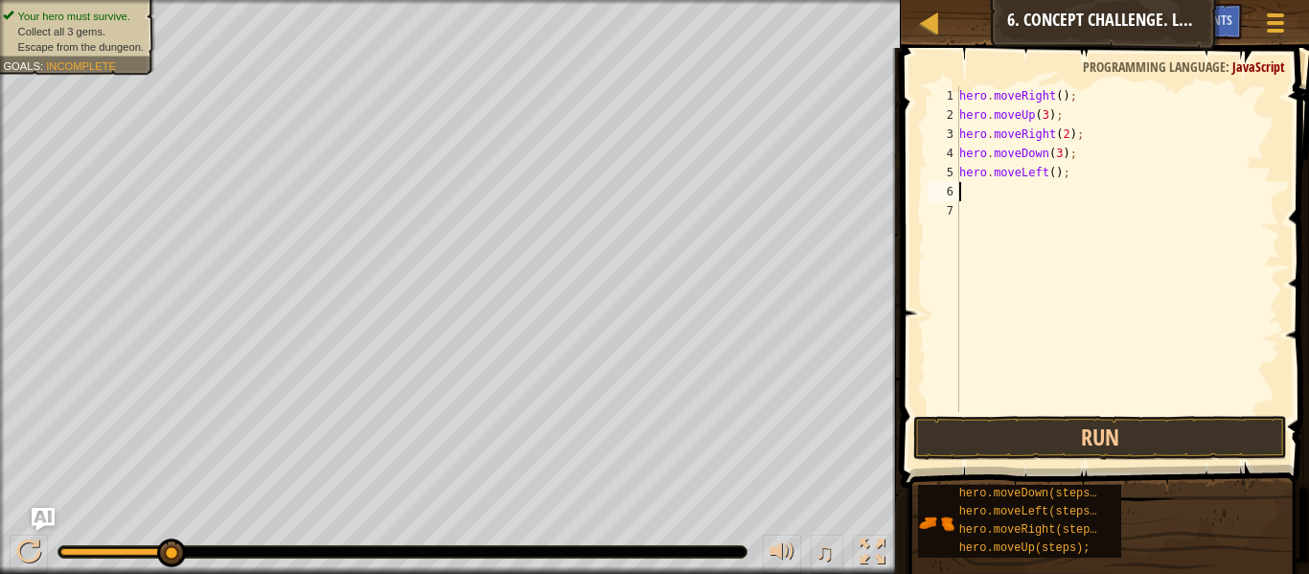
type textarea "hero.moveLeft();"
click at [1041, 213] on div "hero . moveRight ( ) ; hero . moveUp ( 3 ) ; hero . moveRight ( 2 ) ; hero . mo…" at bounding box center [1118, 268] width 325 height 364
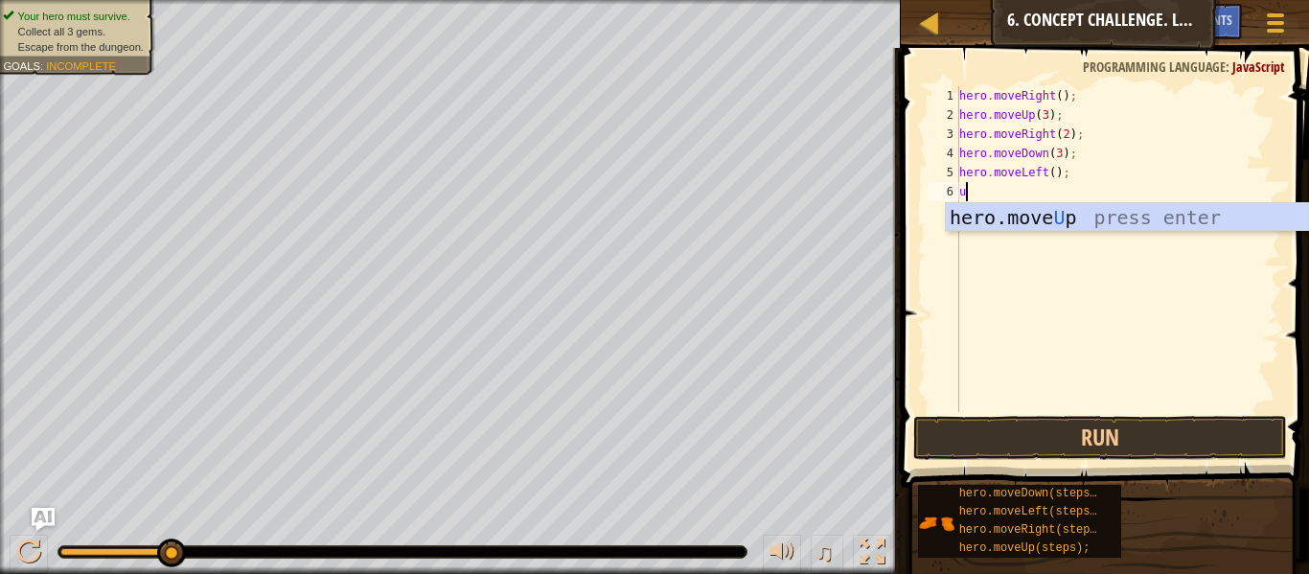
type textarea "up"
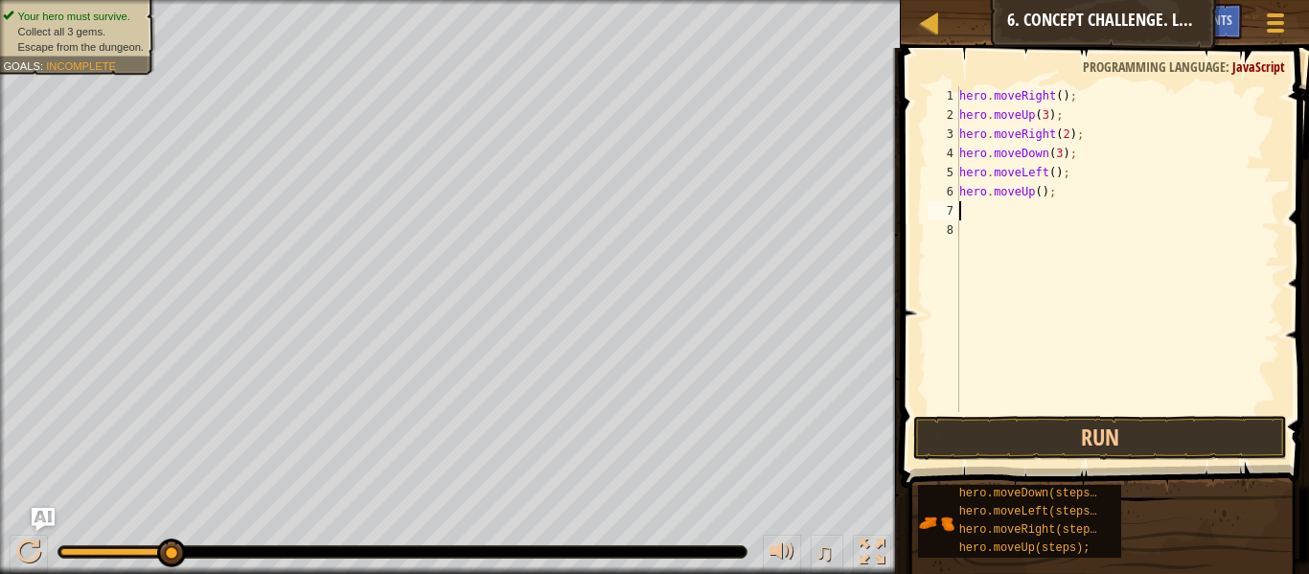
click at [1043, 194] on div "hero . moveRight ( ) ; hero . moveUp ( 3 ) ; hero . moveRight ( 2 ) ; hero . mo…" at bounding box center [1118, 268] width 325 height 364
type textarea "hero.moveUp(2);"
click at [1018, 228] on div "hero . moveRight ( ) ; hero . moveUp ( 3 ) ; hero . moveRight ( 2 ) ; hero . mo…" at bounding box center [1118, 268] width 325 height 364
type textarea "l"
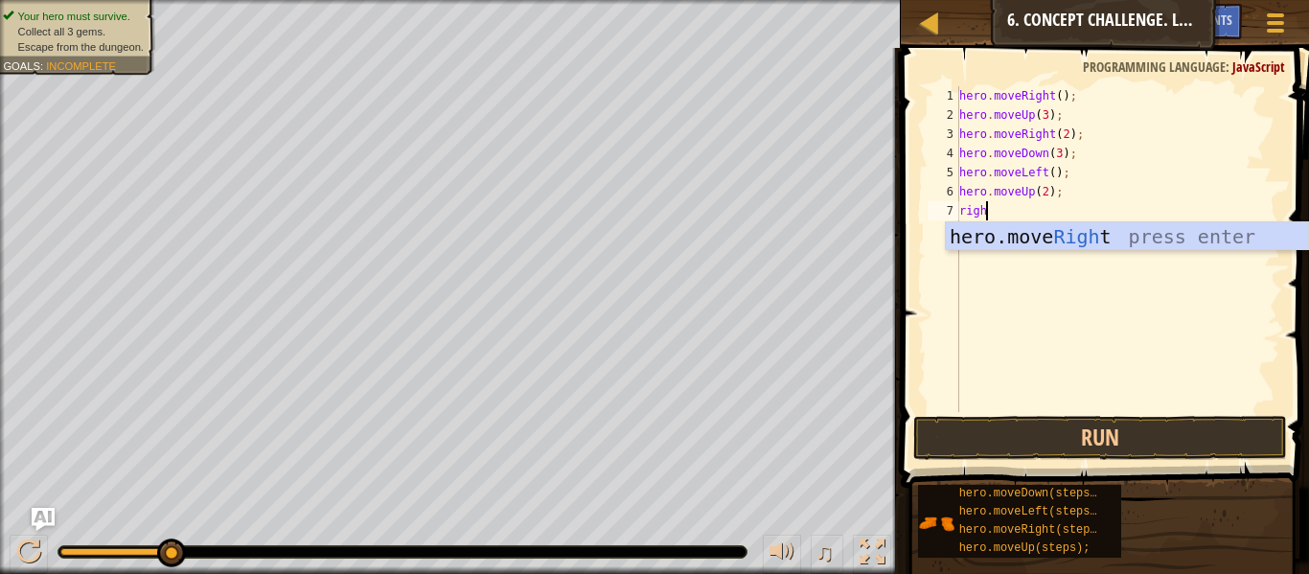
type textarea "right"
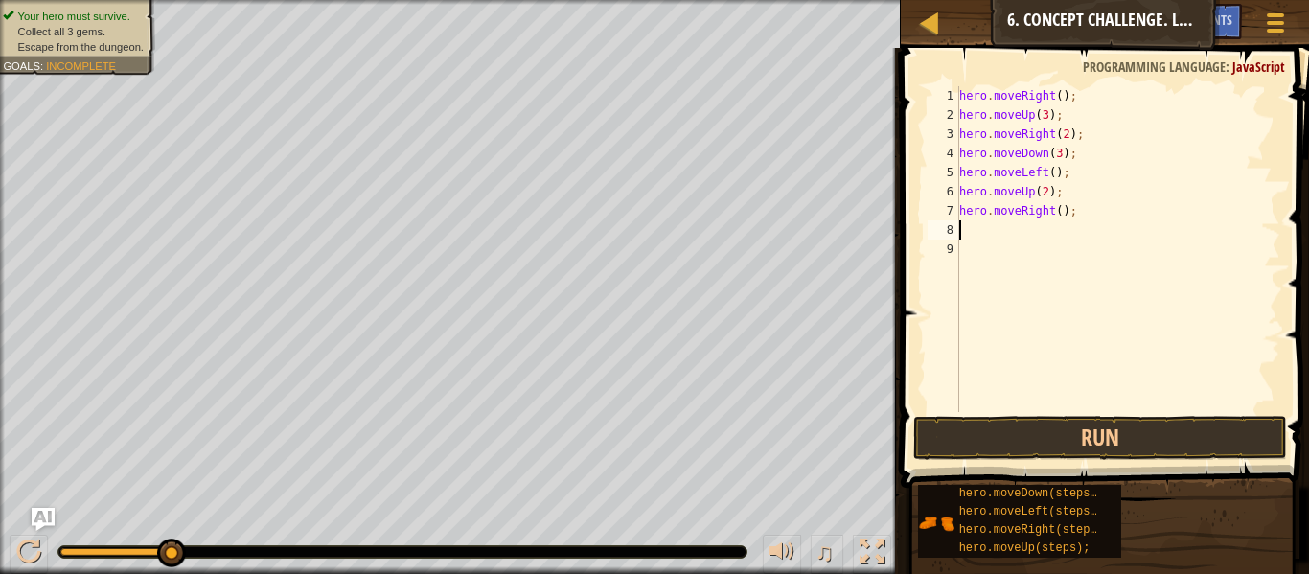
click at [1060, 217] on div "hero . moveRight ( ) ; hero . moveUp ( 3 ) ; hero . moveRight ( 2 ) ; hero . mo…" at bounding box center [1118, 268] width 325 height 364
type textarea "hero.moveRight(4);"
click at [1094, 434] on button "Run" at bounding box center [1100, 438] width 374 height 44
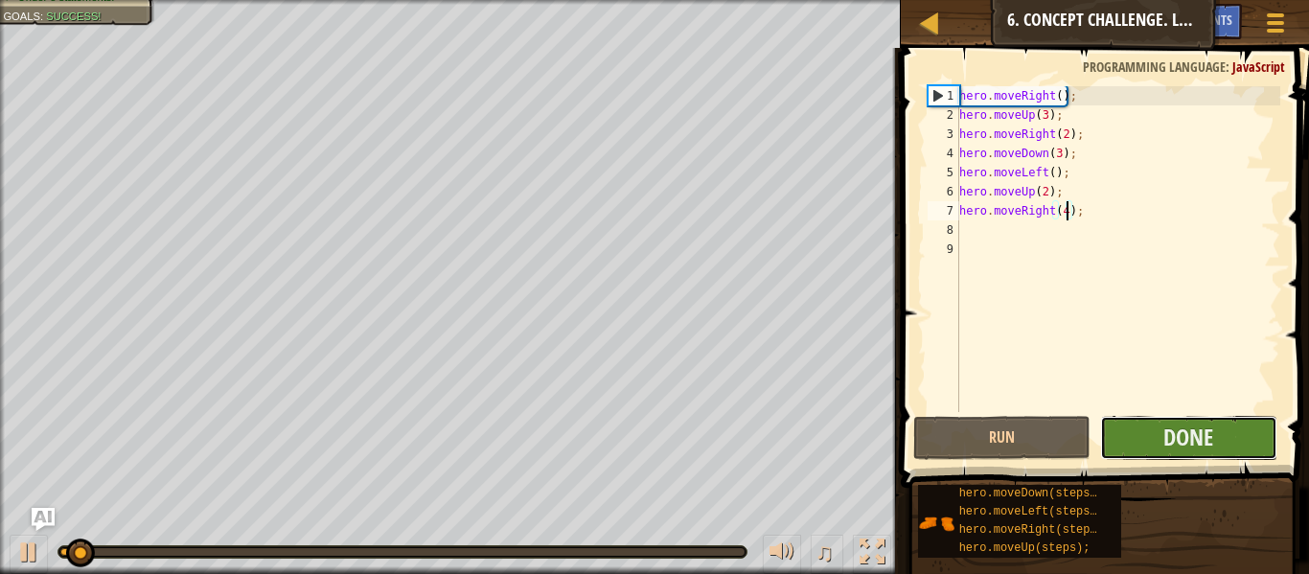
click at [1212, 452] on button "Done" at bounding box center [1188, 438] width 177 height 44
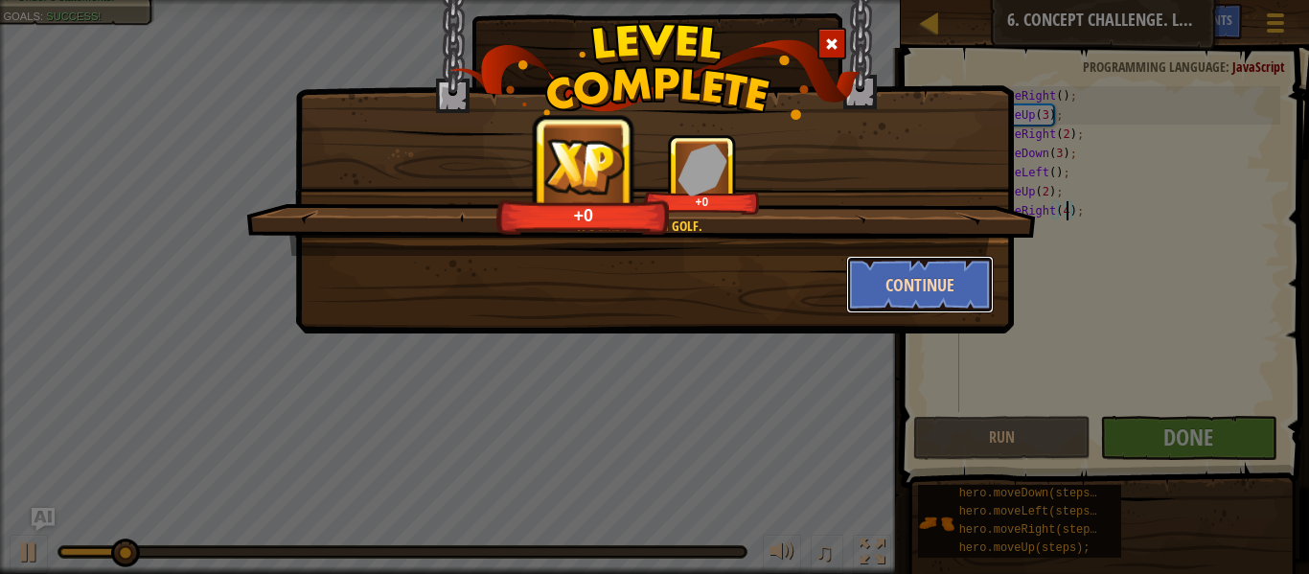
click at [876, 286] on button "Continue" at bounding box center [920, 285] width 149 height 58
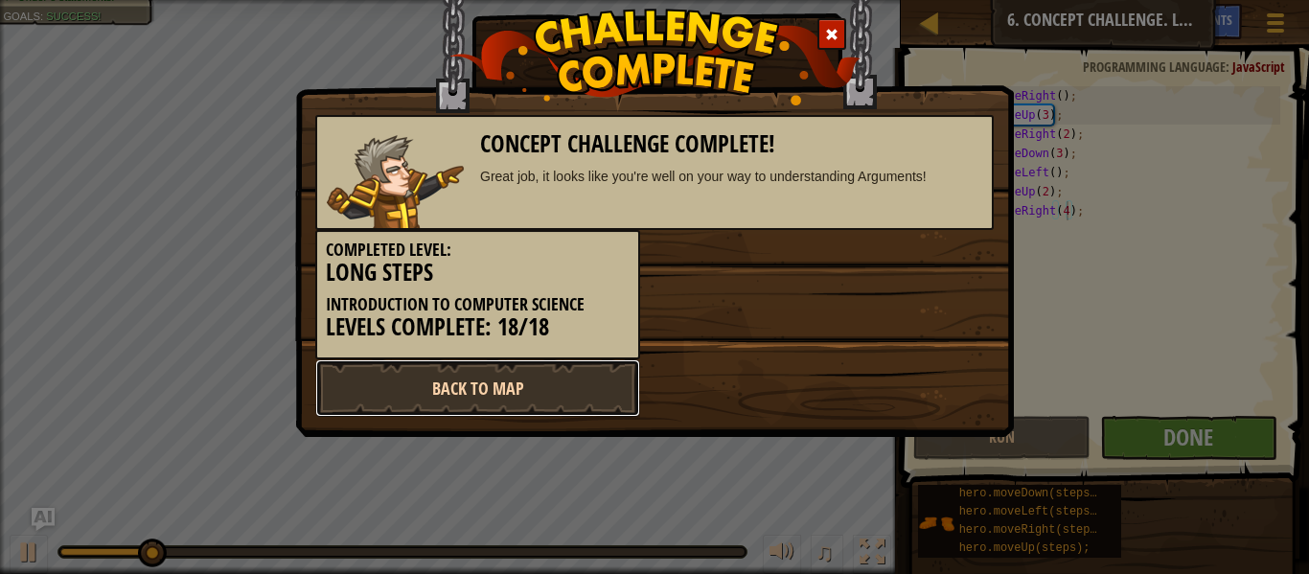
click at [600, 370] on link "Back to Map" at bounding box center [477, 388] width 325 height 58
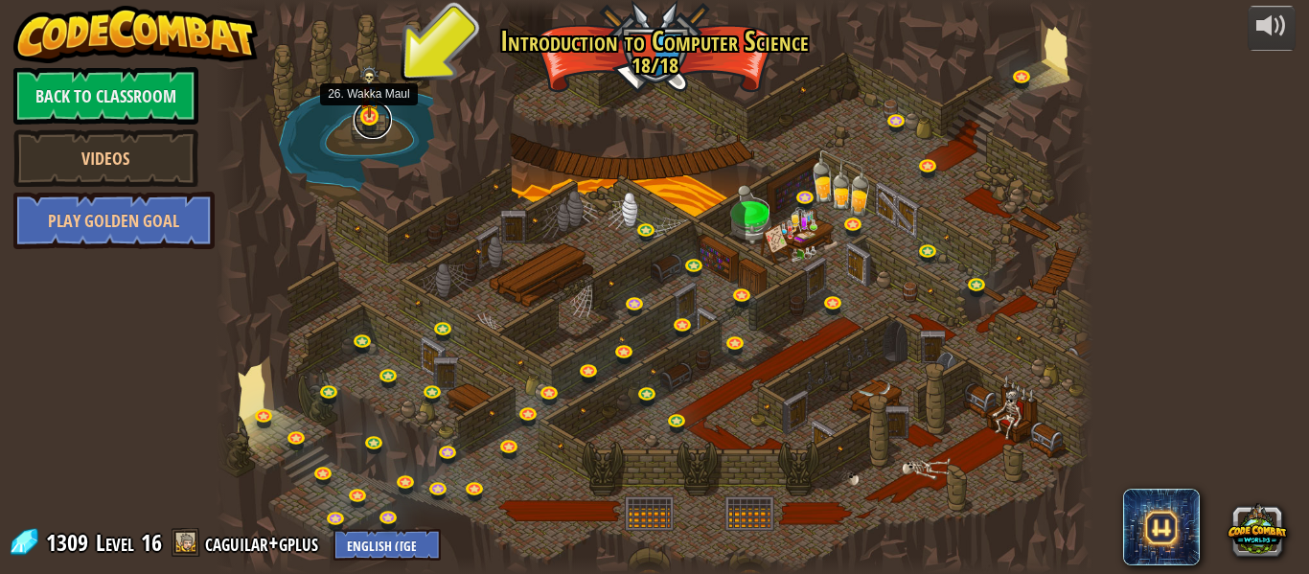
click at [357, 123] on link at bounding box center [373, 120] width 38 height 38
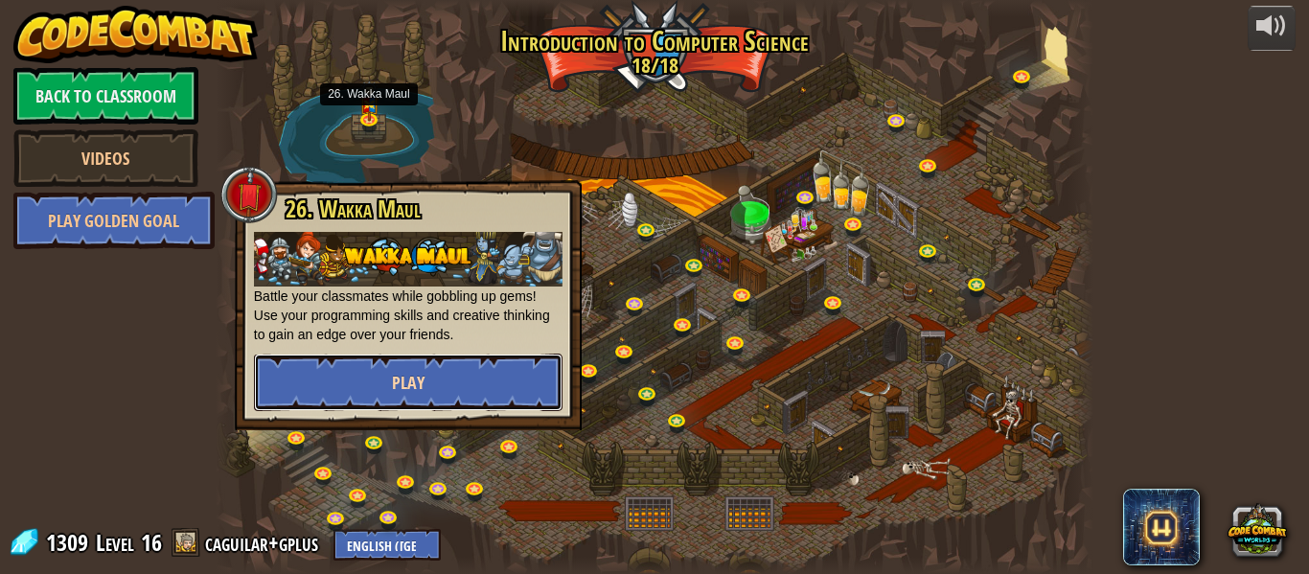
click at [398, 398] on button "Play" at bounding box center [408, 383] width 309 height 58
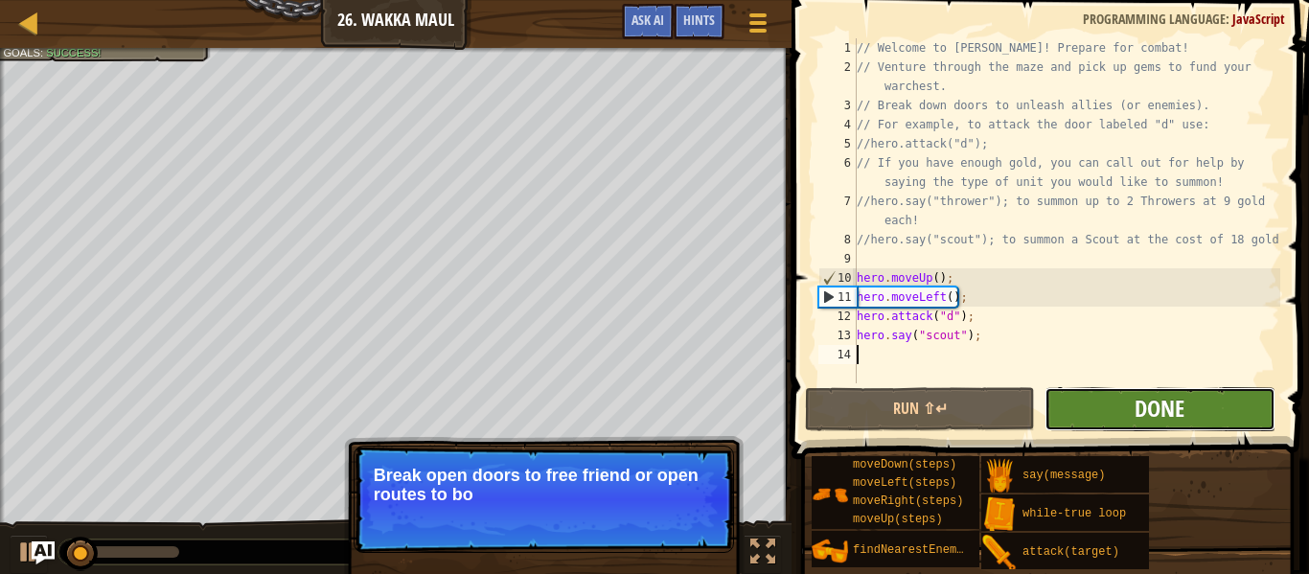
click at [1138, 411] on span "Done" at bounding box center [1160, 408] width 50 height 31
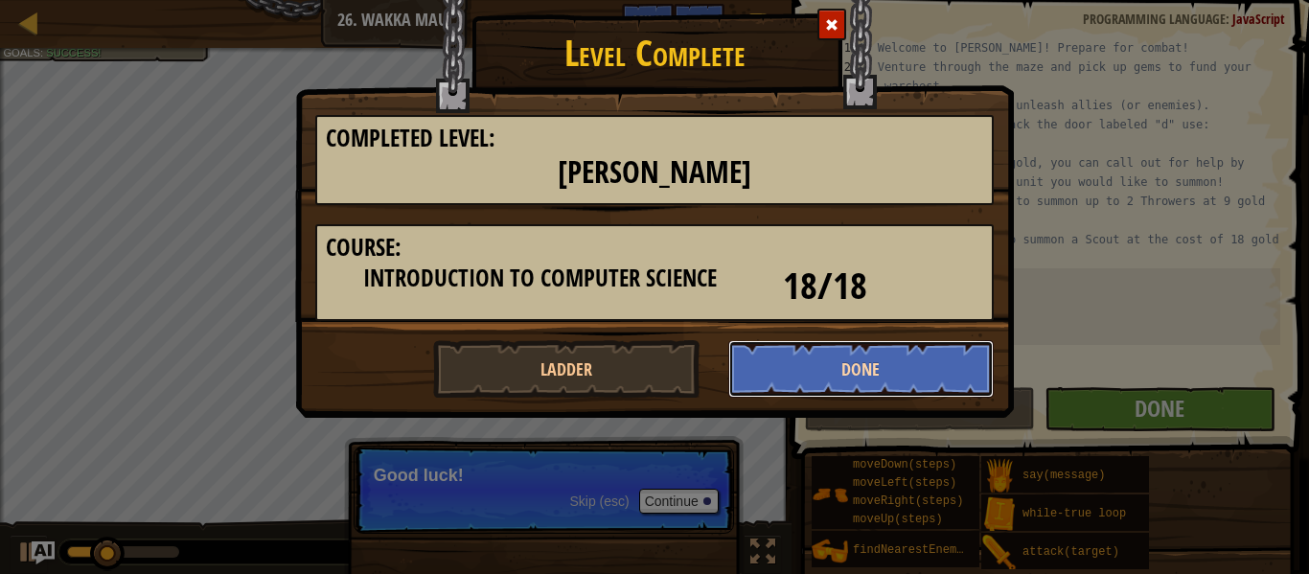
click at [762, 369] on button "Done" at bounding box center [861, 369] width 266 height 58
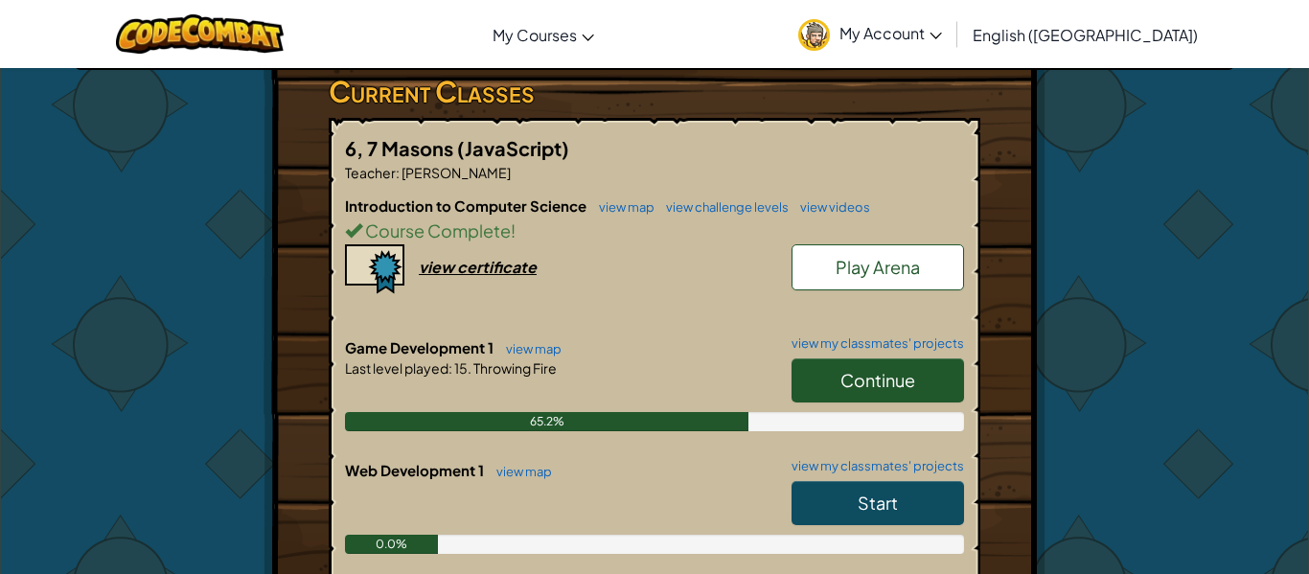
scroll to position [303, 0]
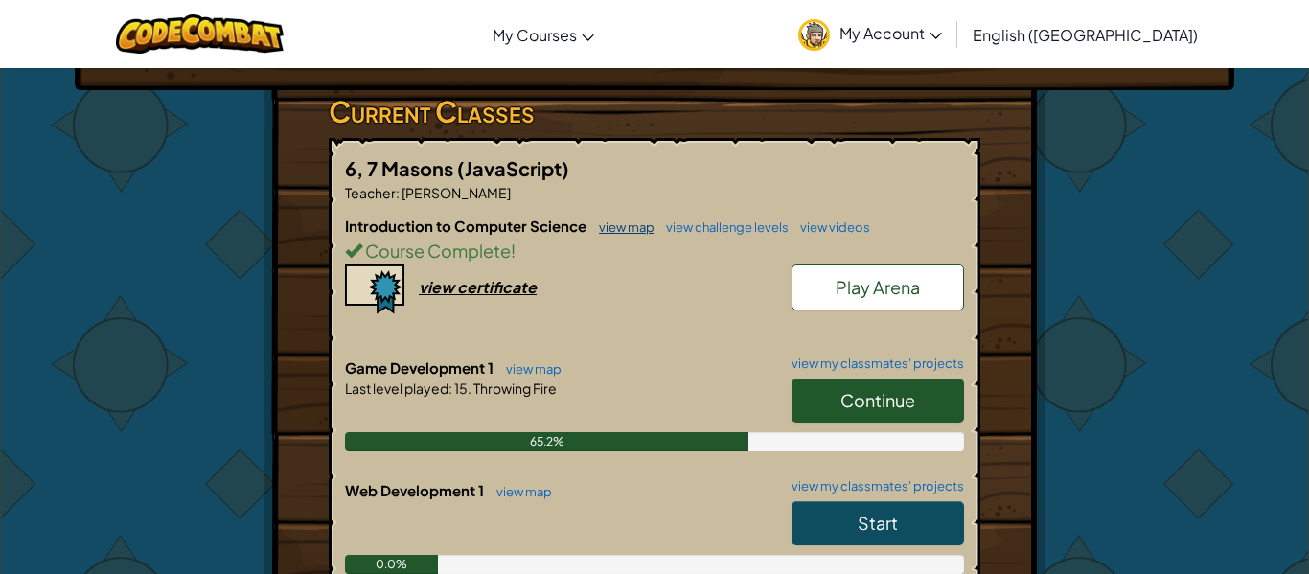
click at [615, 225] on link "view map" at bounding box center [621, 226] width 65 height 15
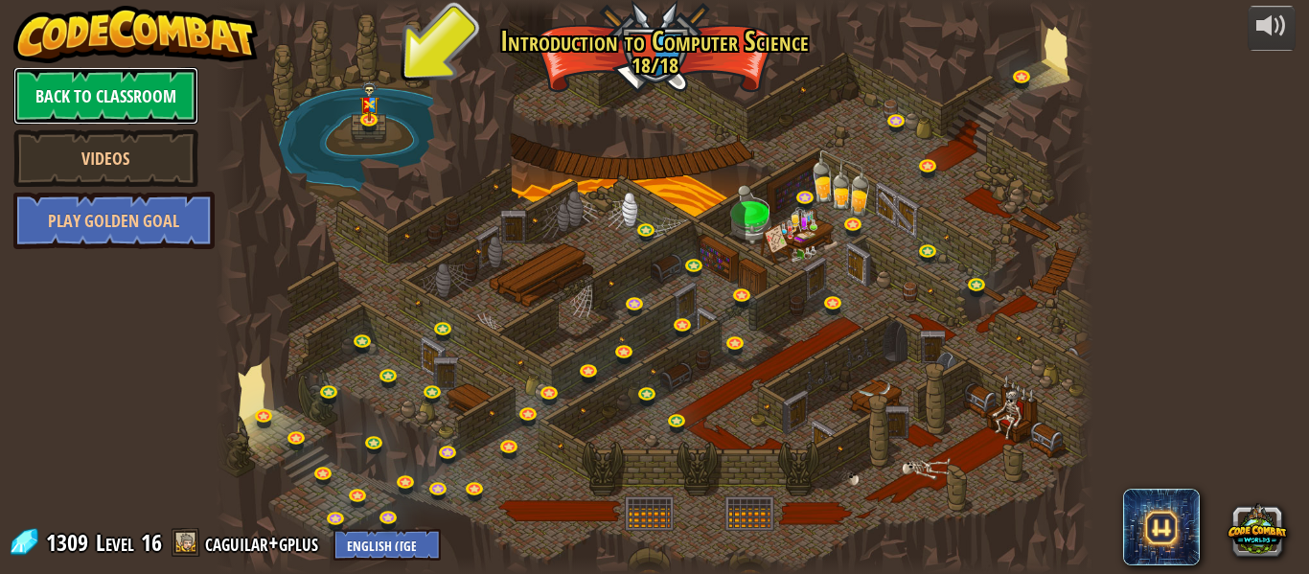
click at [133, 109] on link "Back to Classroom" at bounding box center [105, 96] width 185 height 58
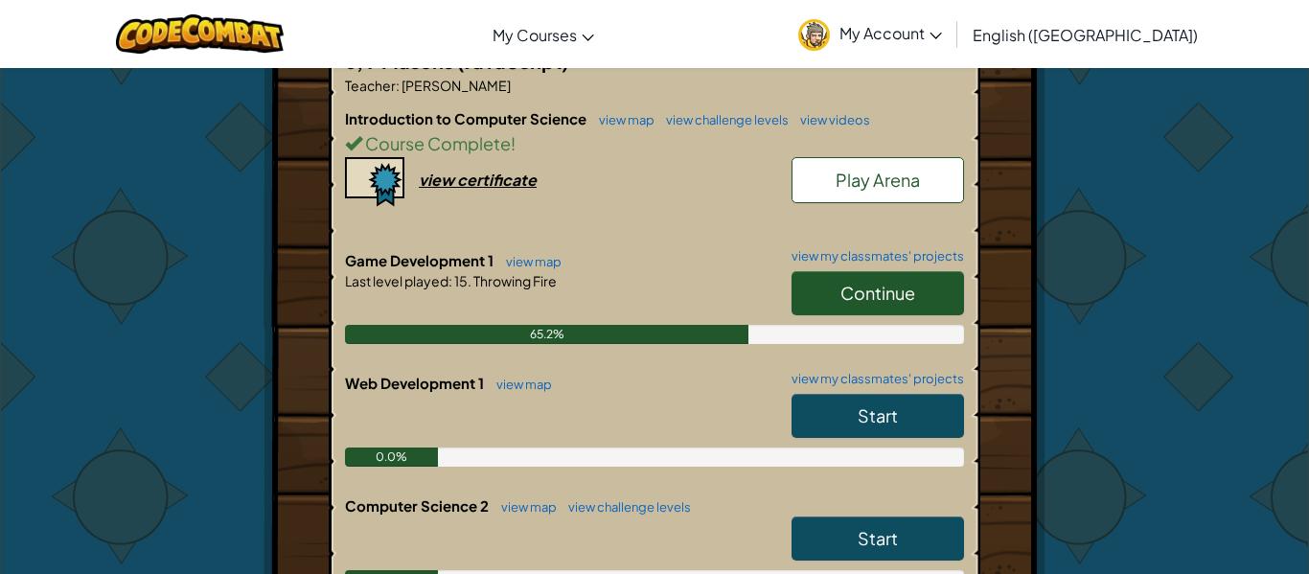
scroll to position [388, 0]
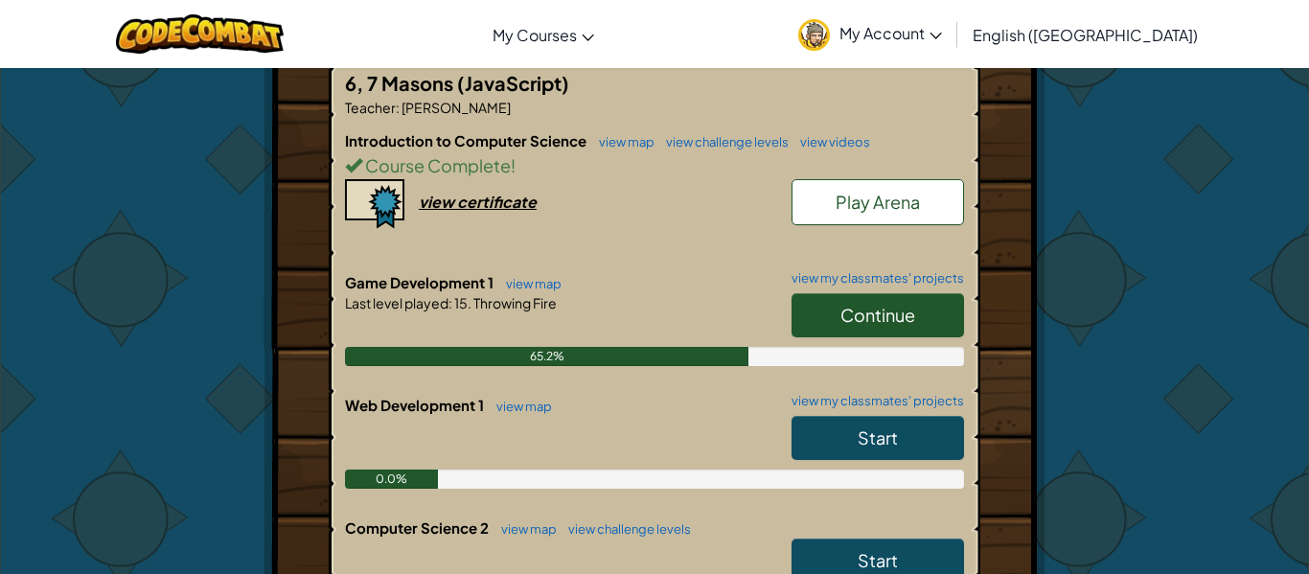
click at [828, 301] on link "Continue" at bounding box center [878, 315] width 173 height 44
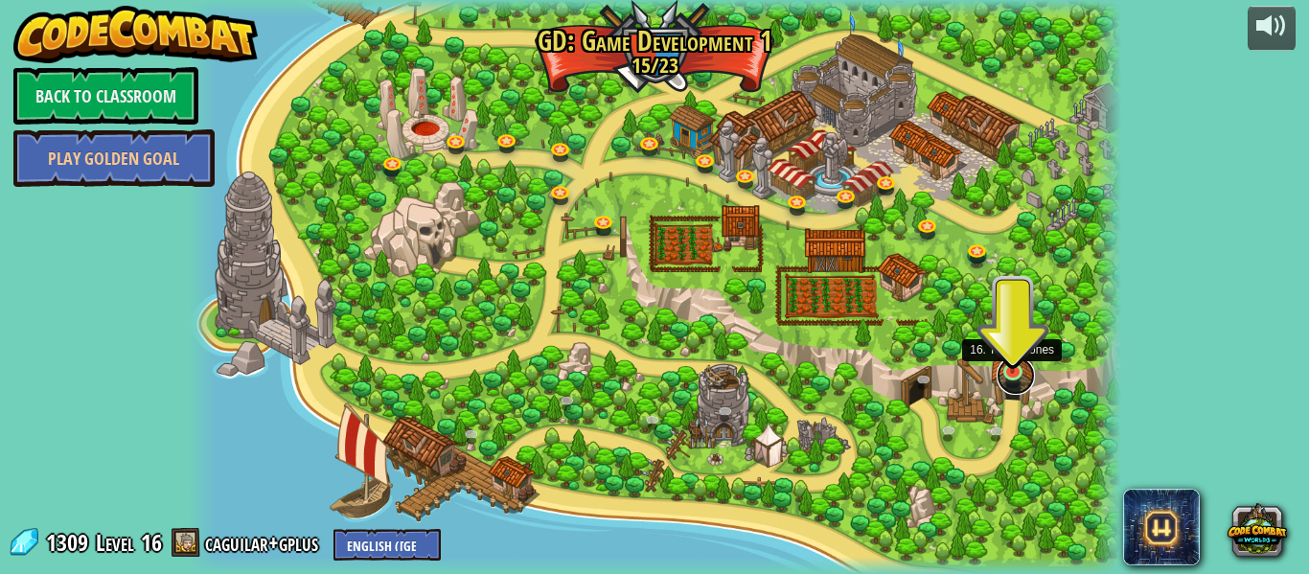
click at [1022, 376] on link at bounding box center [1016, 376] width 38 height 38
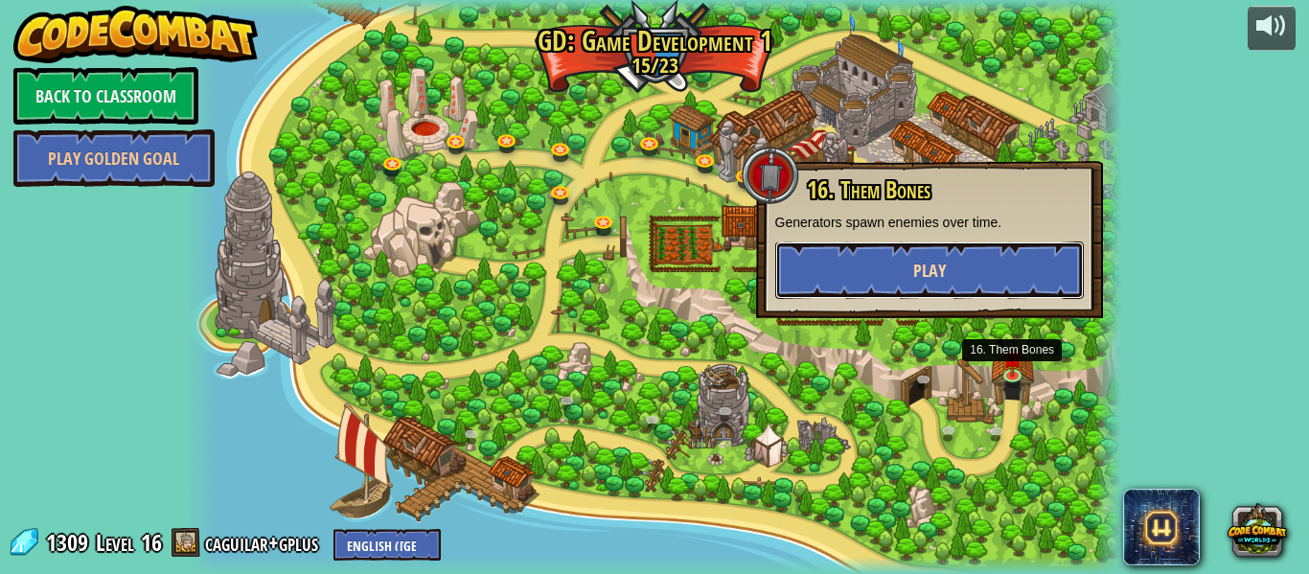
click at [1032, 263] on button "Play" at bounding box center [929, 271] width 309 height 58
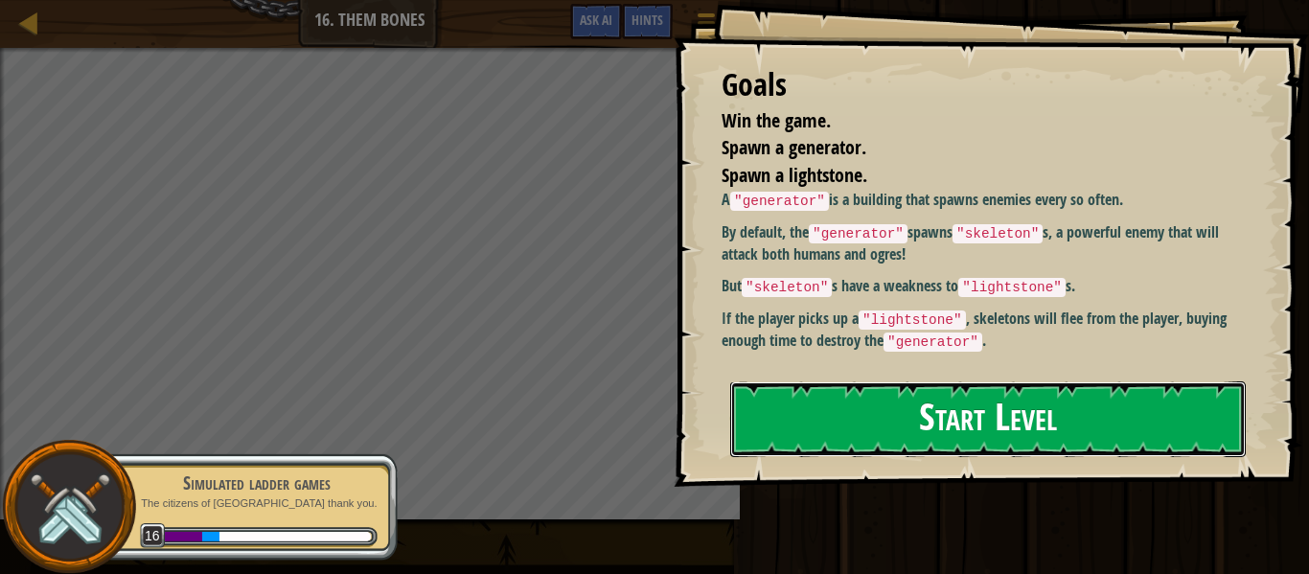
click at [907, 422] on button "Start Level" at bounding box center [988, 419] width 516 height 76
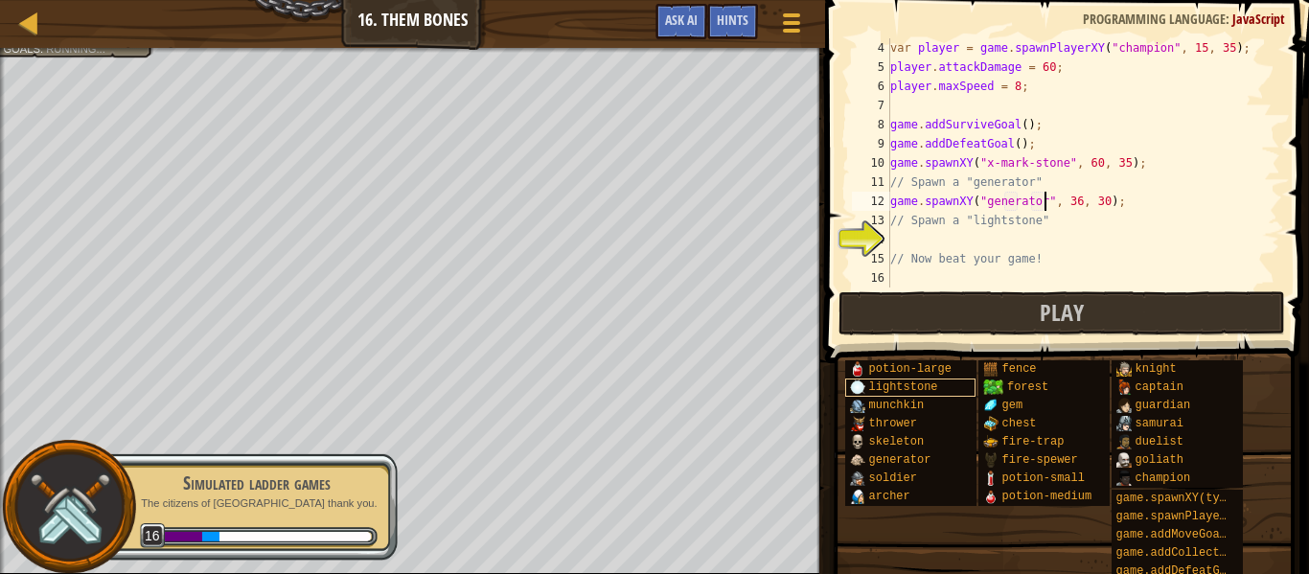
scroll to position [9, 23]
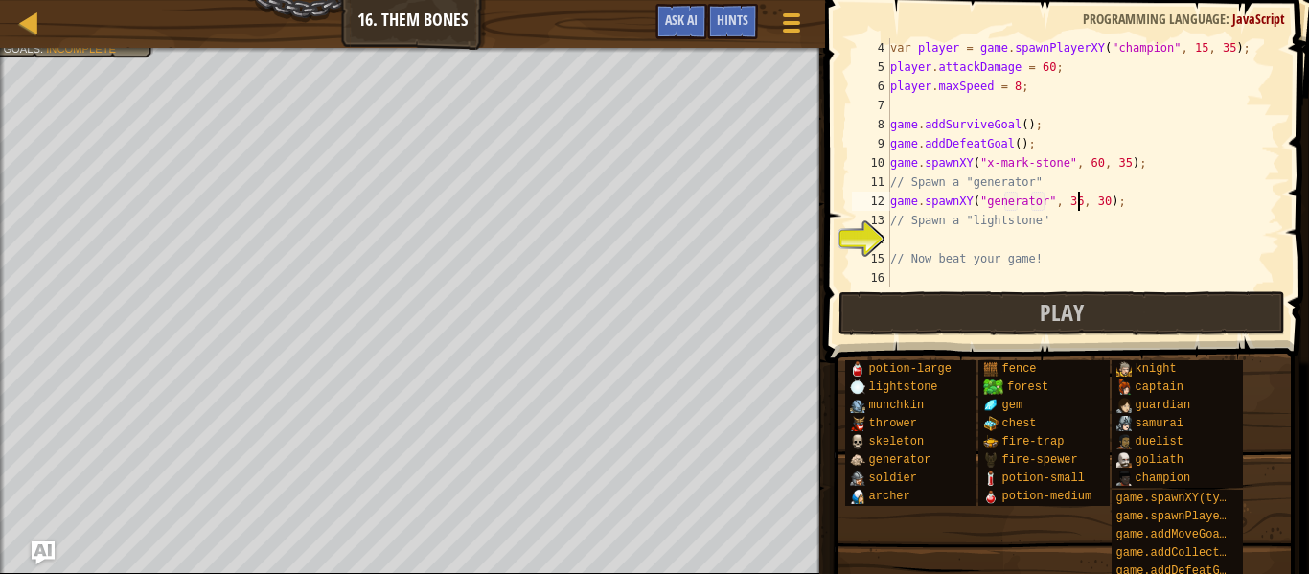
click at [1078, 205] on div "var player = game . spawnPlayerXY ( "champion" , 15 , 35 ) ; player . attackDam…" at bounding box center [1084, 182] width 394 height 288
click at [1101, 203] on div "var player = game . spawnPlayerXY ( "champion" , 15 , 35 ) ; player . attackDam…" at bounding box center [1084, 182] width 394 height 288
type textarea "game.spawnXY("generator", 14, 50);"
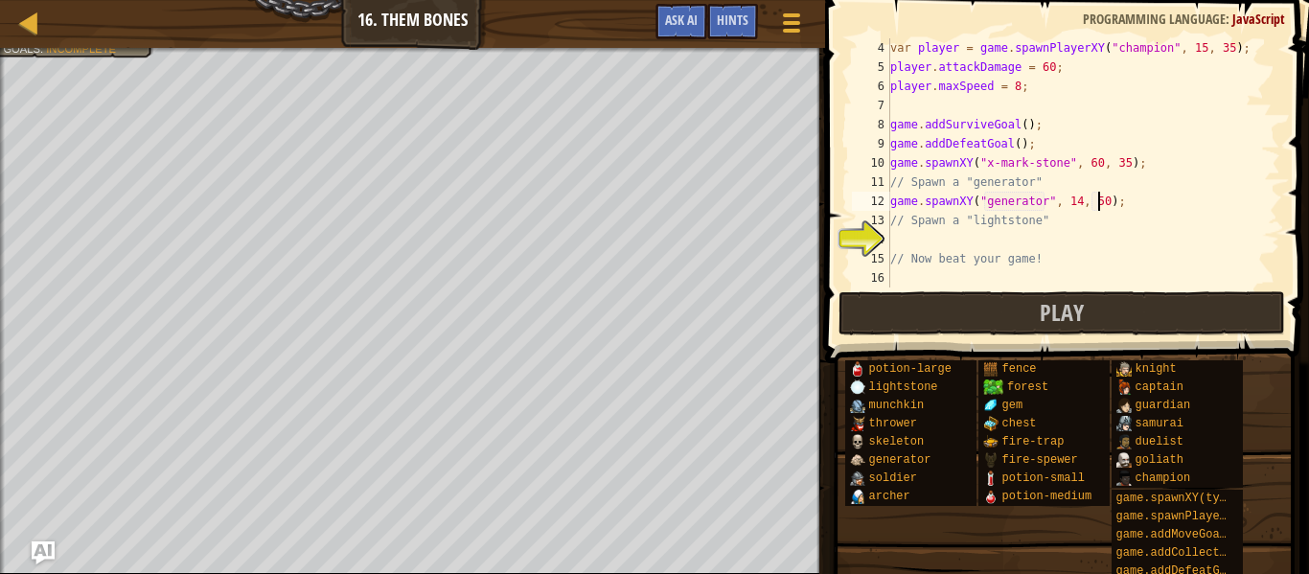
click at [1066, 246] on div "var player = game . spawnPlayerXY ( "champion" , 15 , 35 ) ; player . attackDam…" at bounding box center [1084, 182] width 394 height 288
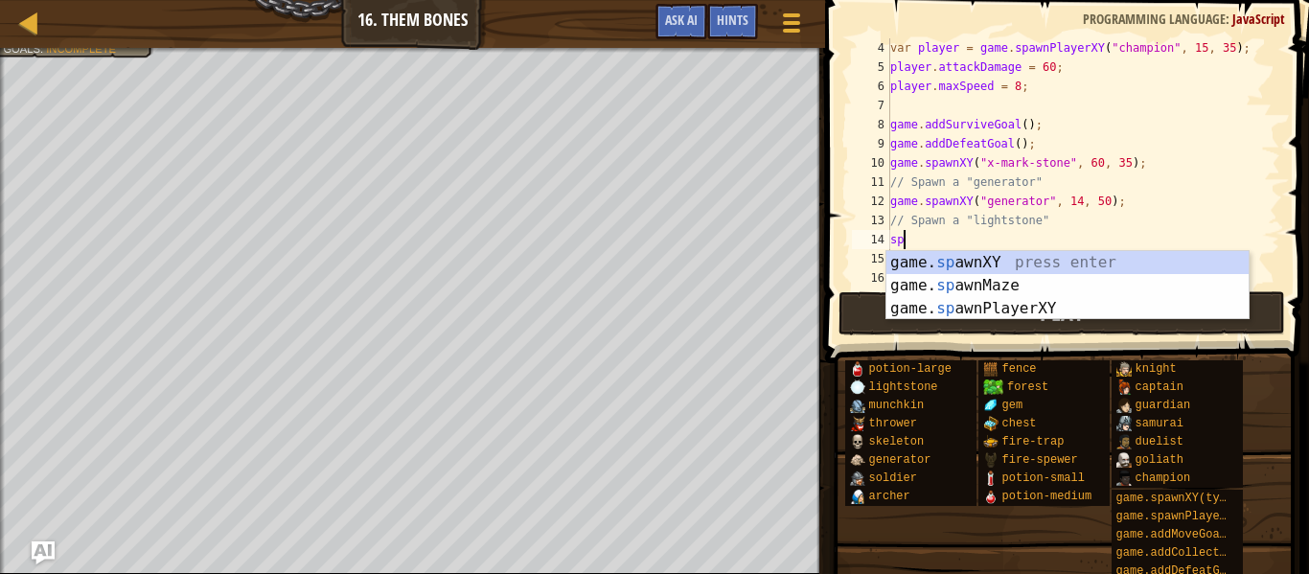
scroll to position [9, 2]
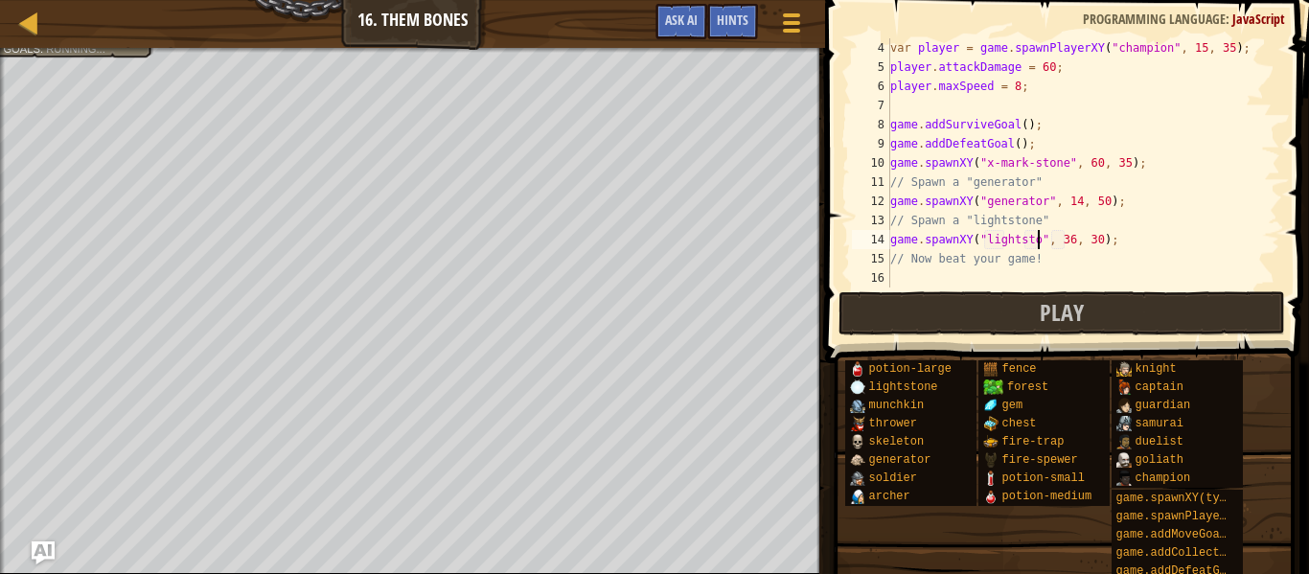
type textarea "game.spawnXY("lightstone", 36, 30);"
click at [1048, 277] on div "var player = game . spawnPlayerXY ( "champion" , 15 , 35 ) ; player . attackDam…" at bounding box center [1084, 182] width 394 height 288
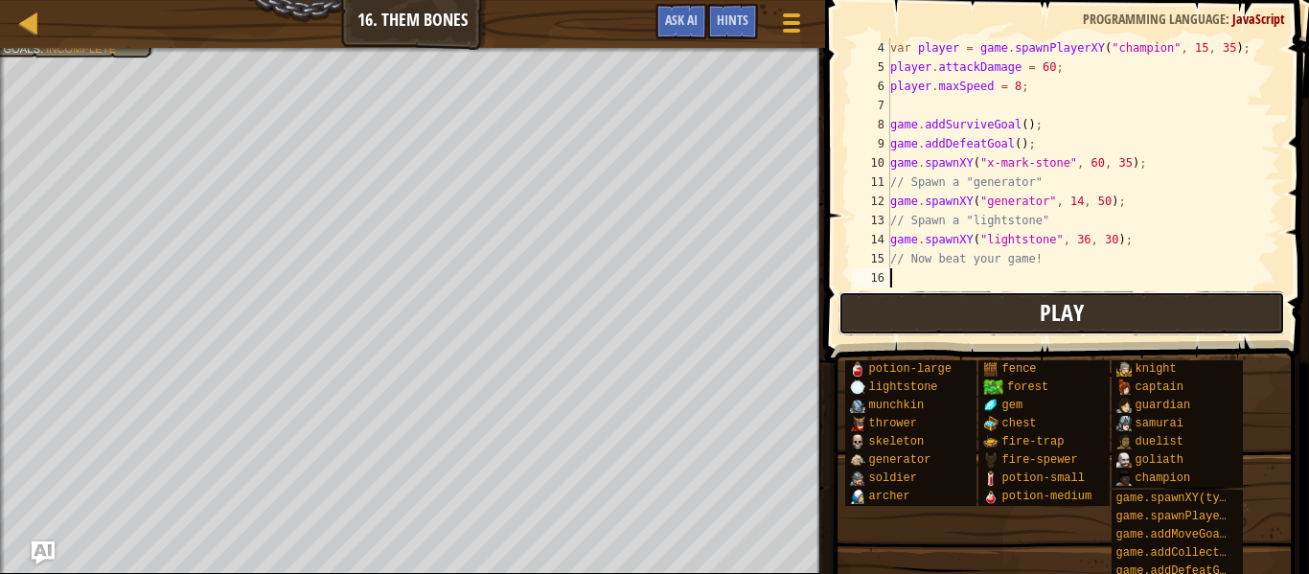
click at [1062, 319] on span "Play" at bounding box center [1062, 312] width 44 height 31
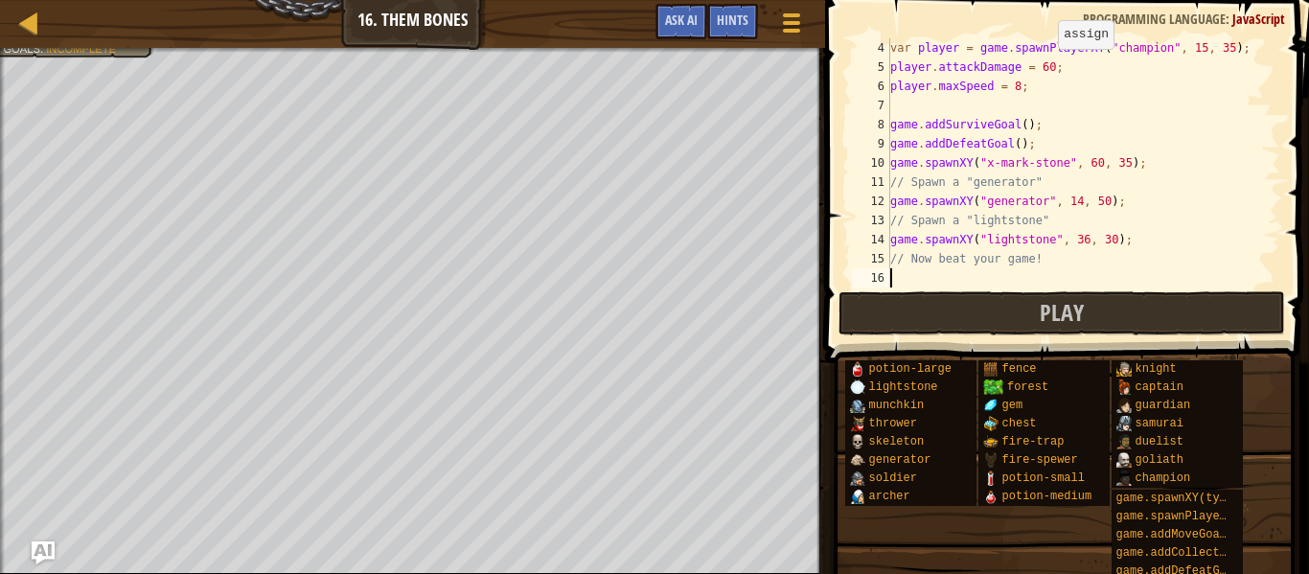
click at [1047, 69] on div "var player = game . spawnPlayerXY ( "champion" , 15 , 35 ) ; player . attackDam…" at bounding box center [1084, 182] width 394 height 288
type textarea "player.attackDamage = 990;"
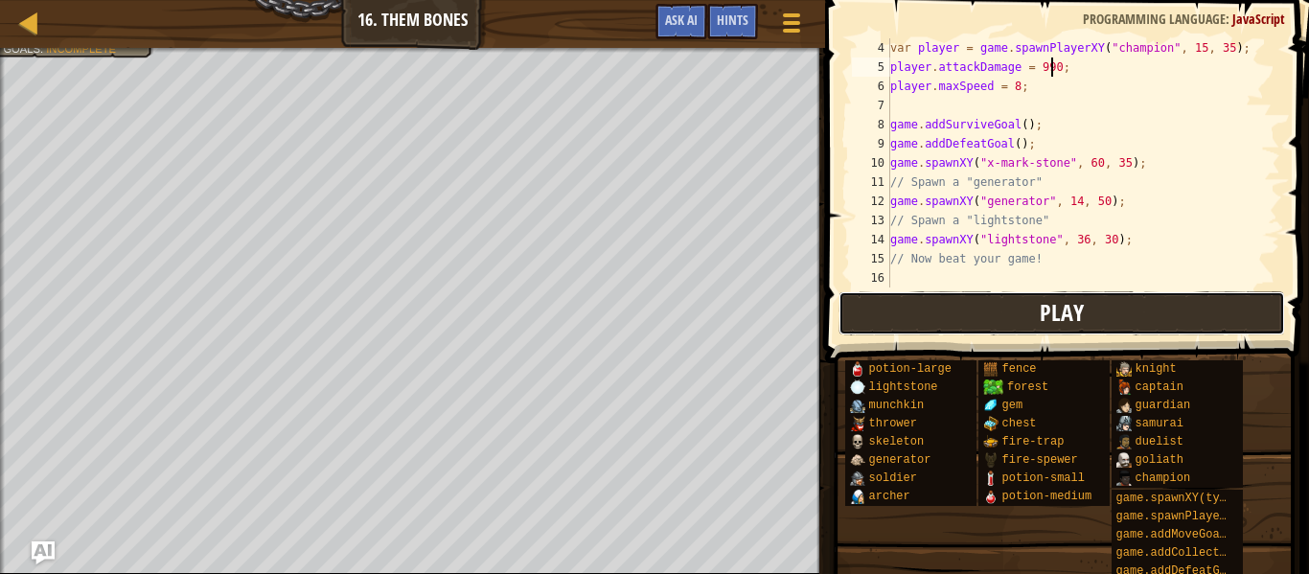
click at [1082, 293] on button "Play" at bounding box center [1062, 313] width 447 height 44
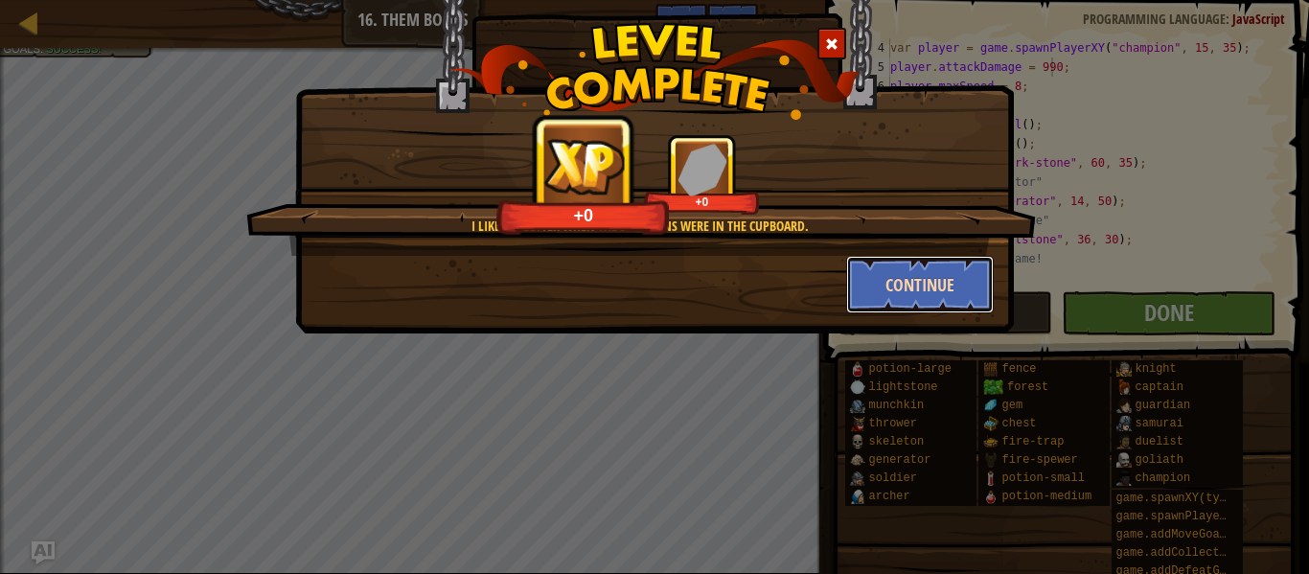
click at [893, 265] on button "Continue" at bounding box center [920, 285] width 149 height 58
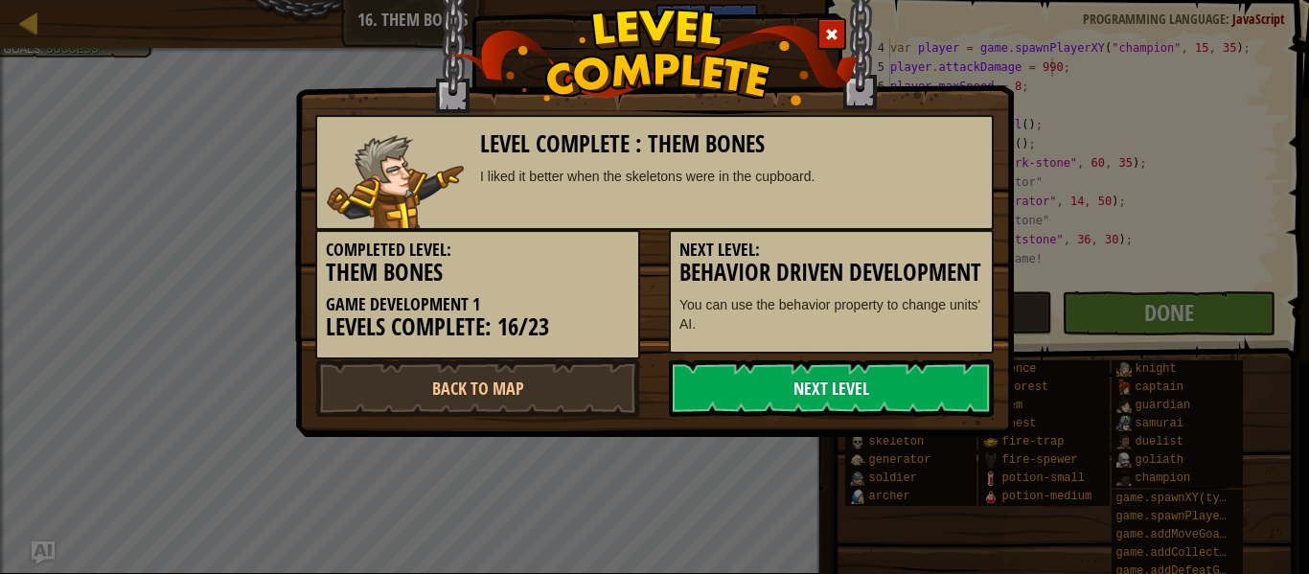
click at [833, 417] on link "Next Level" at bounding box center [831, 388] width 325 height 58
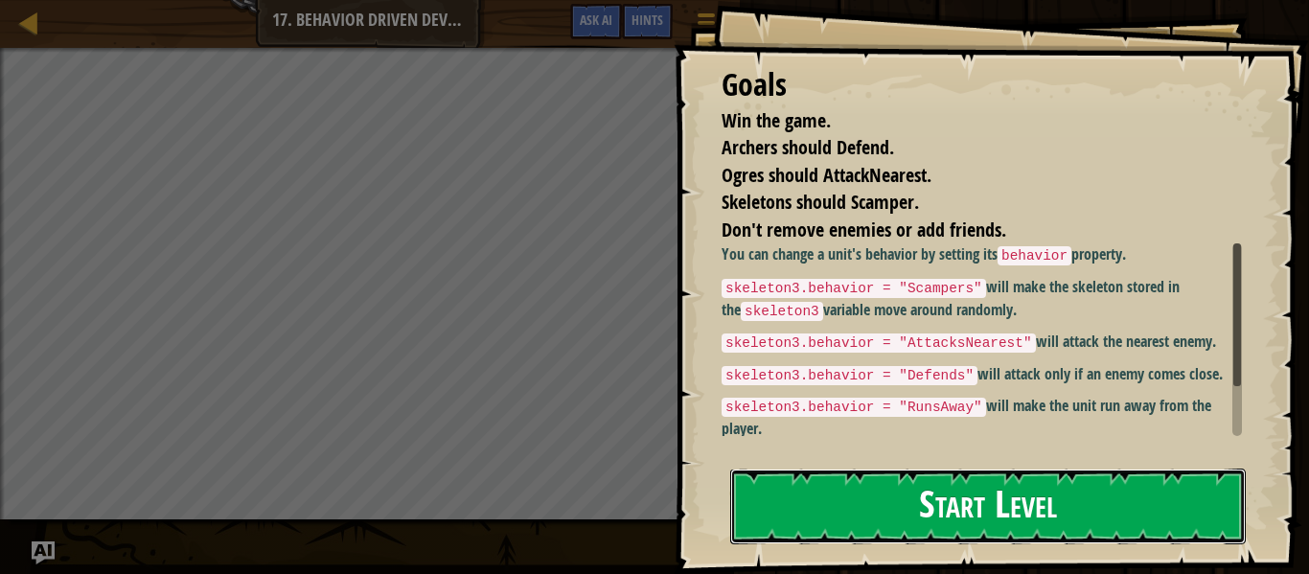
click at [925, 479] on button "Start Level" at bounding box center [988, 507] width 516 height 76
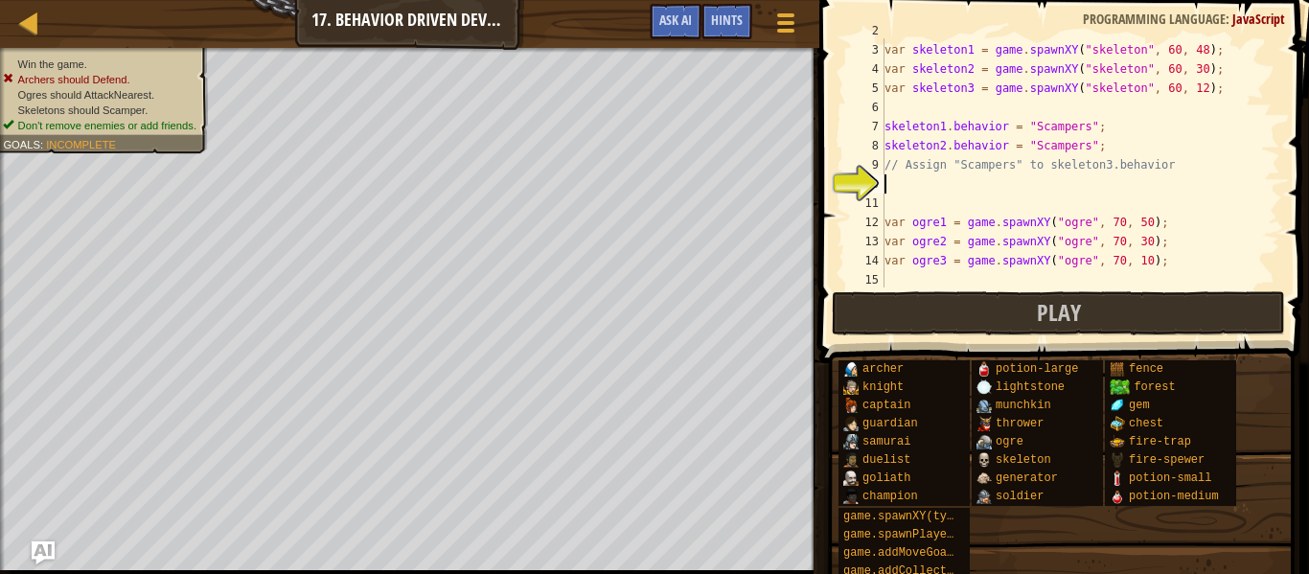
scroll to position [48, 0]
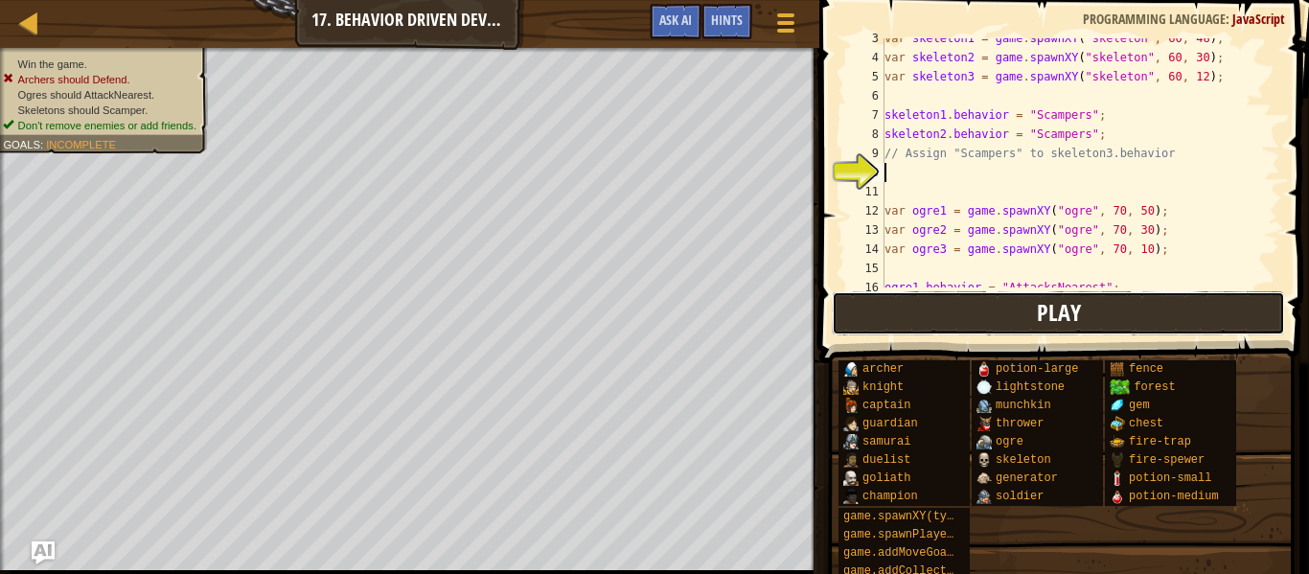
click at [903, 326] on button "Play" at bounding box center [1058, 313] width 453 height 44
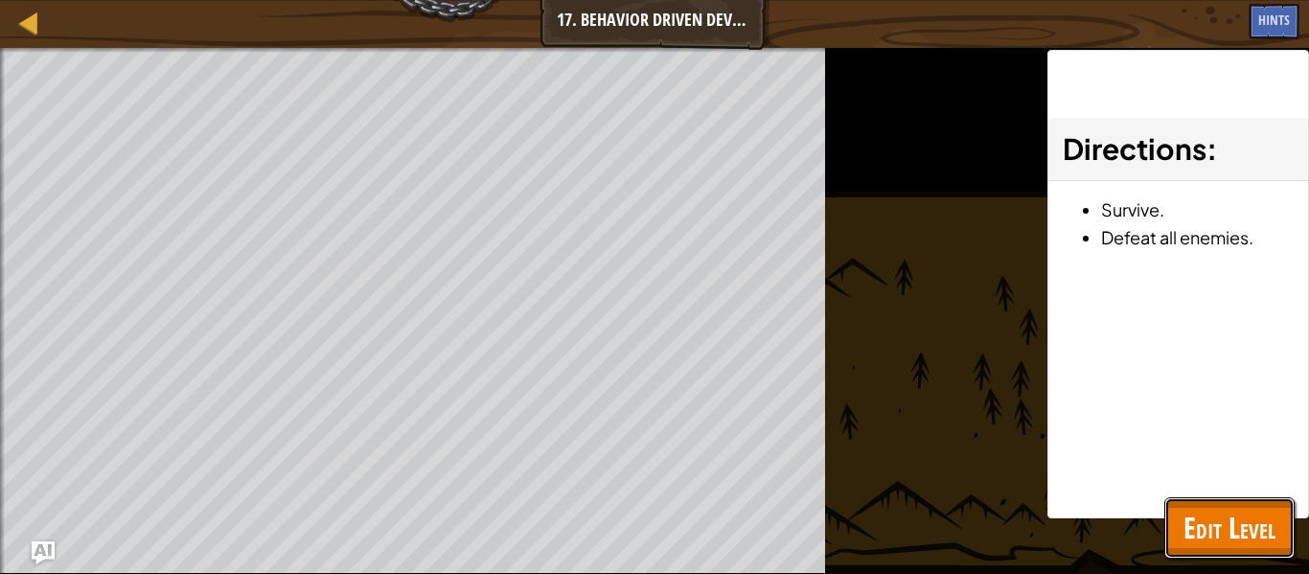
click at [1250, 518] on span "Edit Level" at bounding box center [1230, 527] width 92 height 39
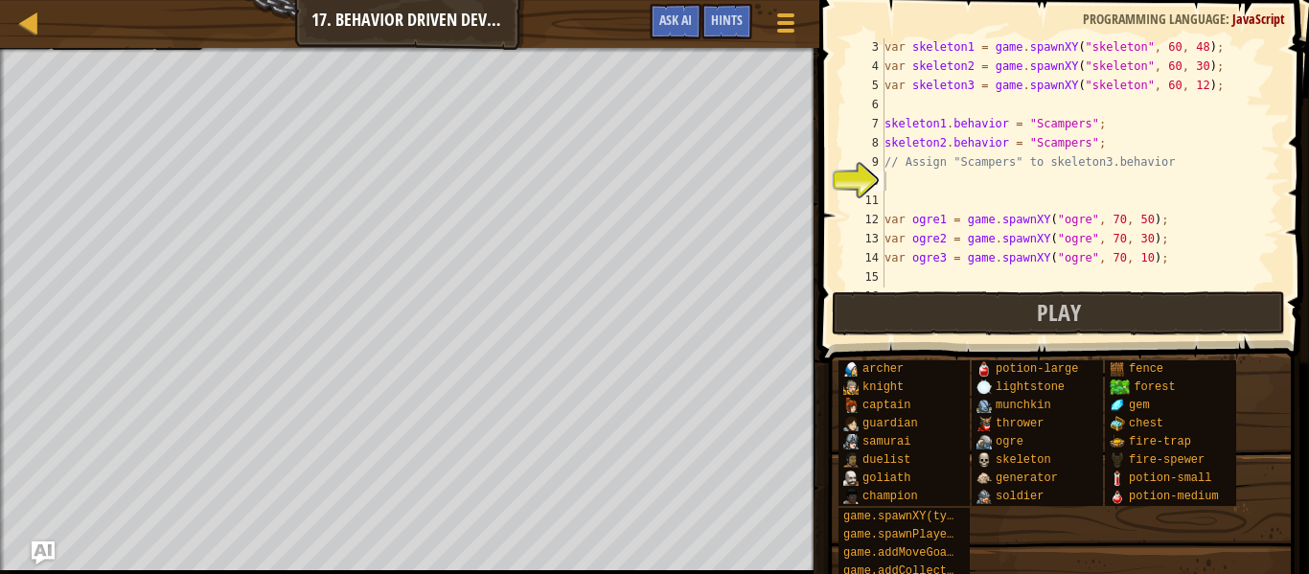
scroll to position [41, 0]
click at [1102, 224] on div "var skeleton1 = game . spawnXY ( "skeleton" , 60 , 48 ) ; var skeleton2 = game …" at bounding box center [1081, 180] width 400 height 288
click at [1128, 167] on div "var skeleton1 = game . spawnXY ( "skeleton" , 60 , 48 ) ; var skeleton2 = game …" at bounding box center [1081, 180] width 400 height 288
type textarea "// Assign "Scampers" to skeleton3.behavior"
click at [1117, 186] on div "var skeleton1 = game . spawnXY ( "skeleton" , 60 , 48 ) ; var skeleton2 = game …" at bounding box center [1081, 180] width 400 height 288
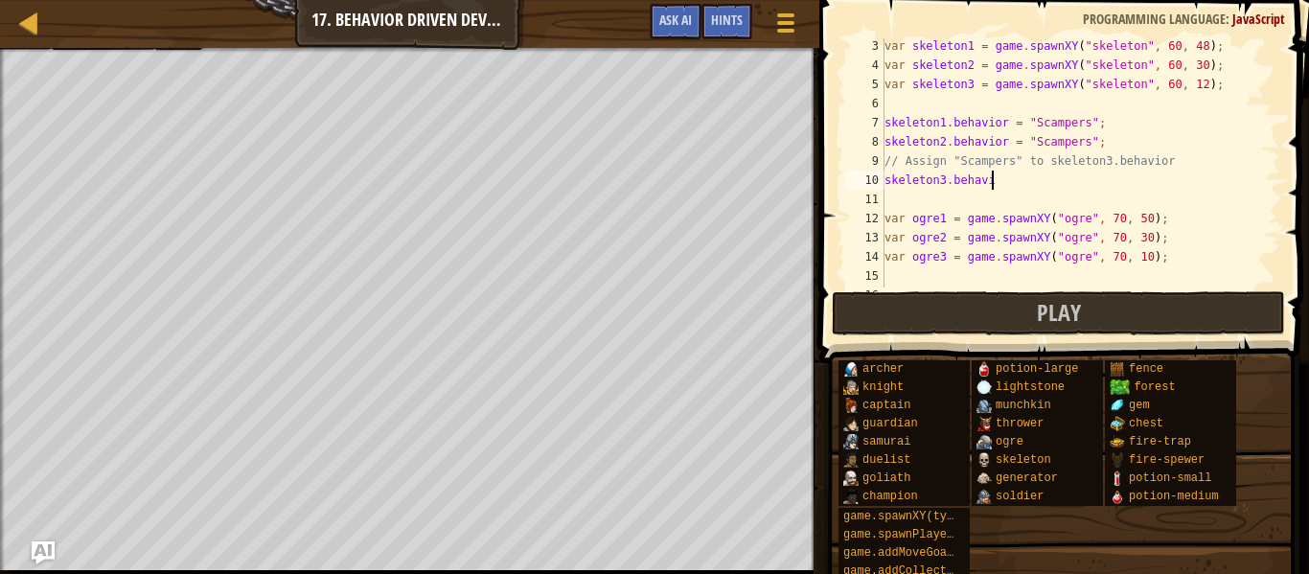
scroll to position [9, 16]
type textarea "skeleton3.behavior = "Scampers";"
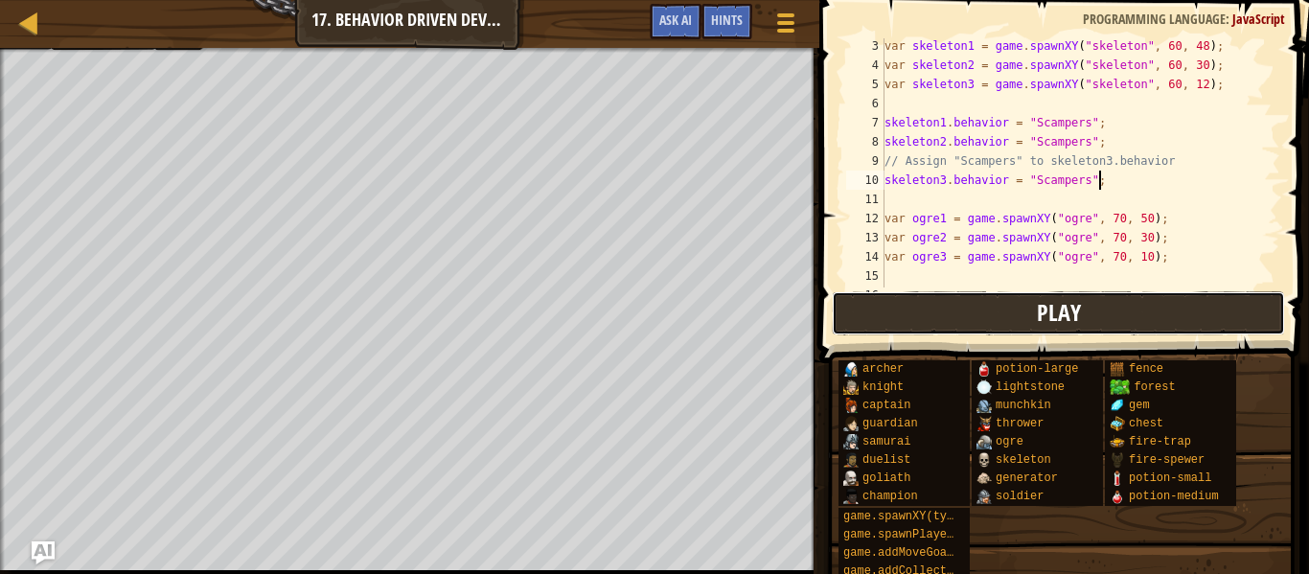
click at [1122, 318] on button "Play" at bounding box center [1058, 313] width 453 height 44
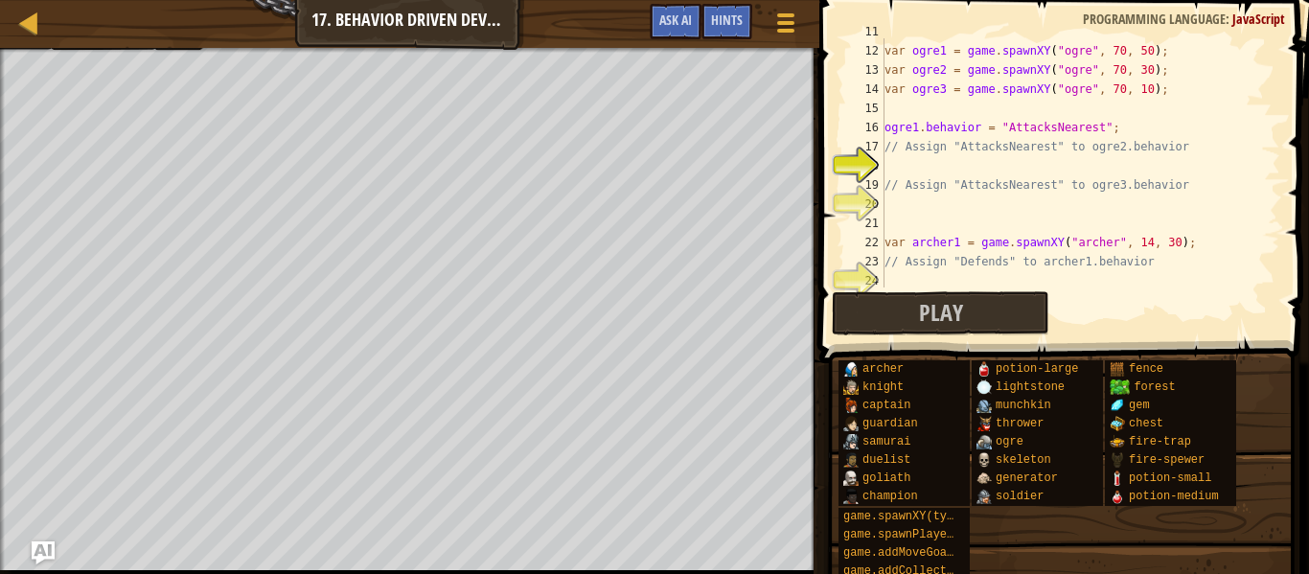
scroll to position [211, 0]
click at [1148, 167] on div "var ogre1 = game . spawnXY ( "ogre" , 70 , 50 ) ; var ogre2 = game . spawnXY ( …" at bounding box center [1081, 182] width 400 height 288
type textarea "ogre2.behavior = "AttackNearest";"
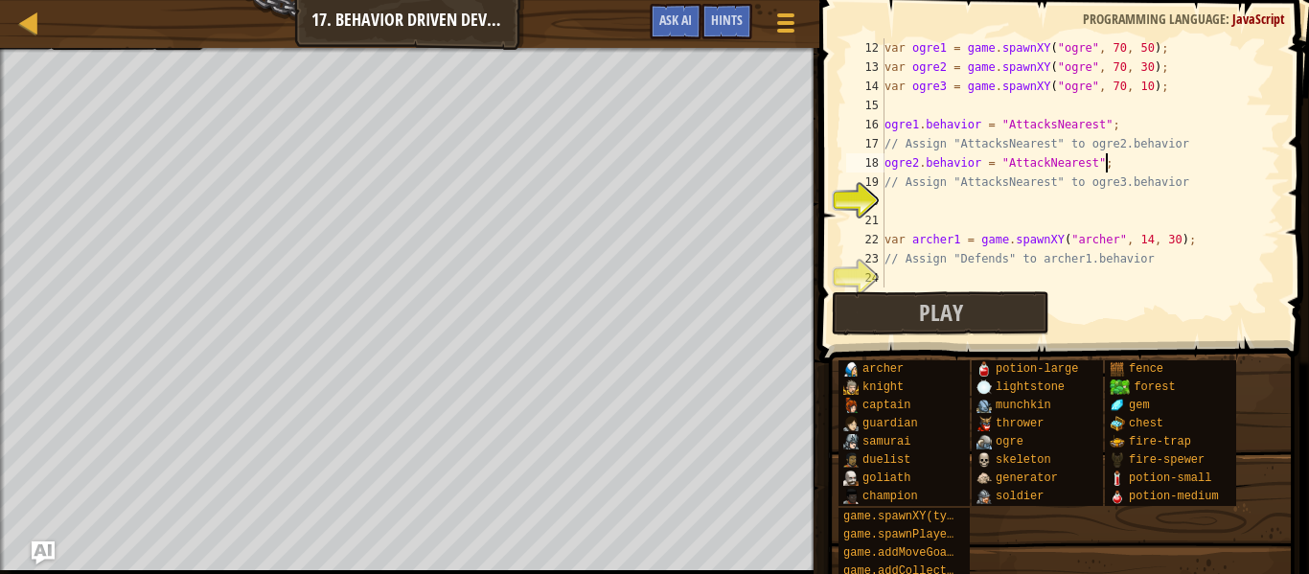
click at [1113, 204] on div "var ogre1 = game . spawnXY ( "ogre" , 70 , 50 ) ; var ogre2 = game . spawnXY ( …" at bounding box center [1081, 182] width 400 height 288
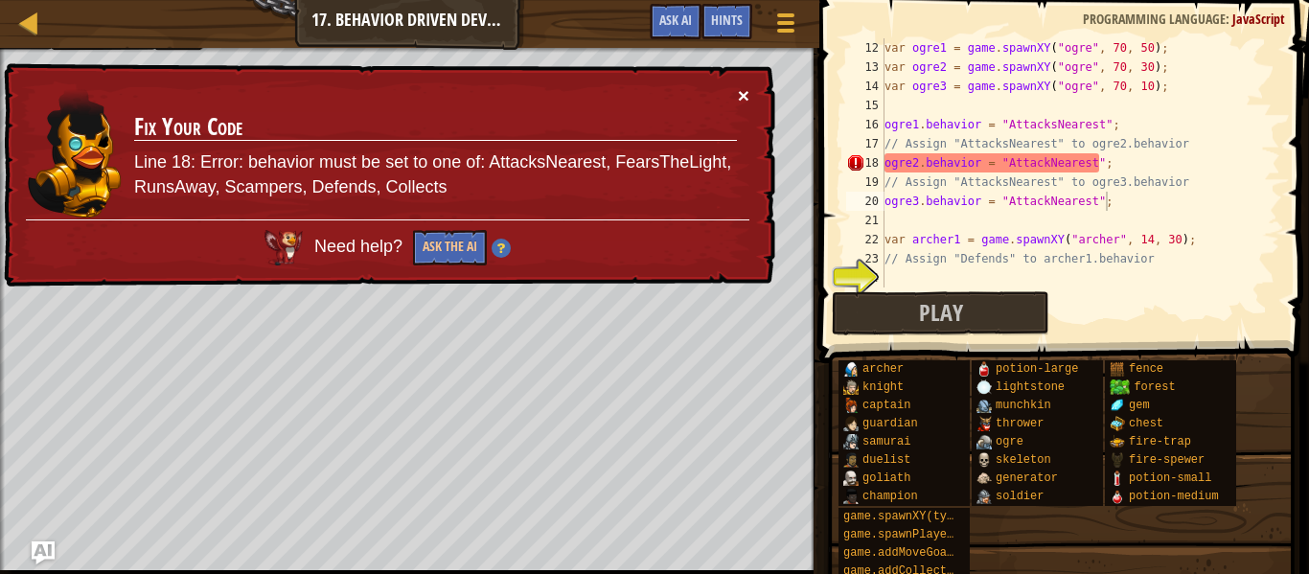
click at [739, 98] on button "×" at bounding box center [744, 95] width 12 height 20
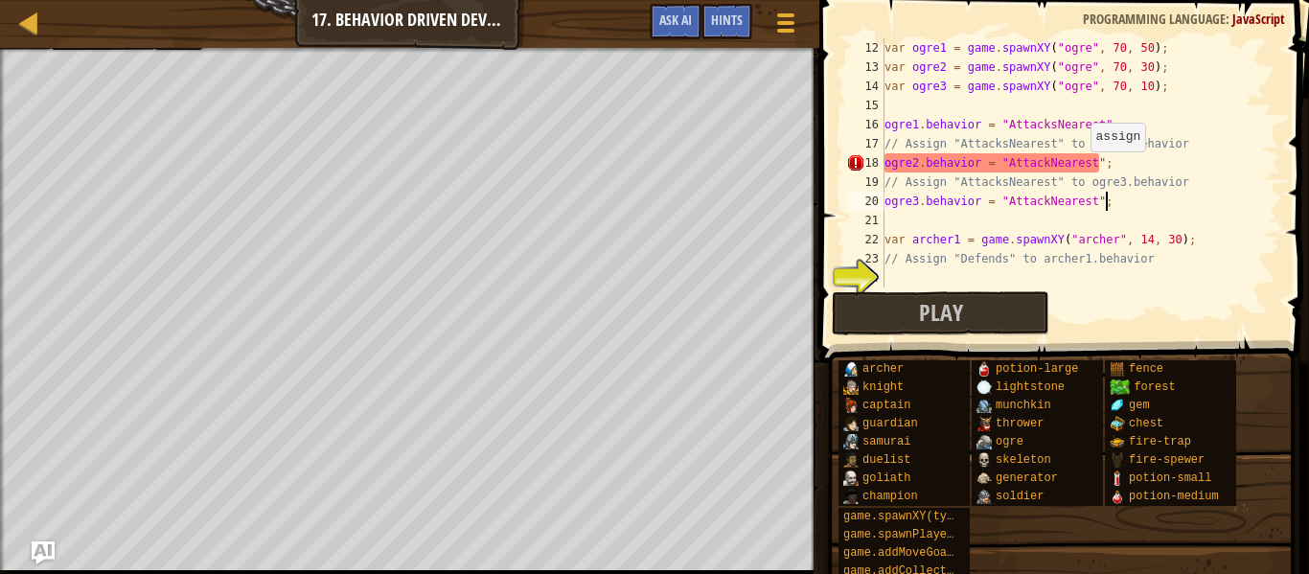
click at [1076, 169] on div "var ogre1 = game . spawnXY ( "ogre" , 70 , 50 ) ; var ogre2 = game . spawnXY ( …" at bounding box center [1081, 182] width 400 height 288
drag, startPoint x: 1095, startPoint y: 171, endPoint x: 1004, endPoint y: 161, distance: 91.5
click at [1004, 161] on div "var ogre1 = game . spawnXY ( "ogre" , 70 , 50 ) ; var ogre2 = game . spawnXY ( …" at bounding box center [1081, 182] width 400 height 288
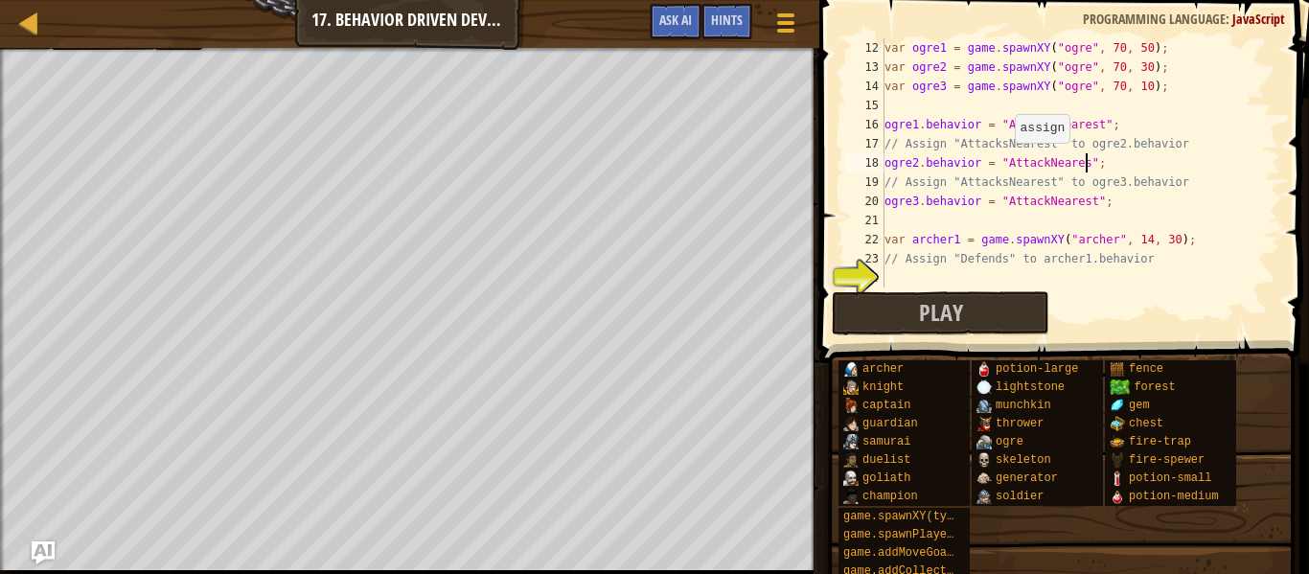
scroll to position [9, 30]
type textarea "ogre2.behavior = "AttackNearest";"
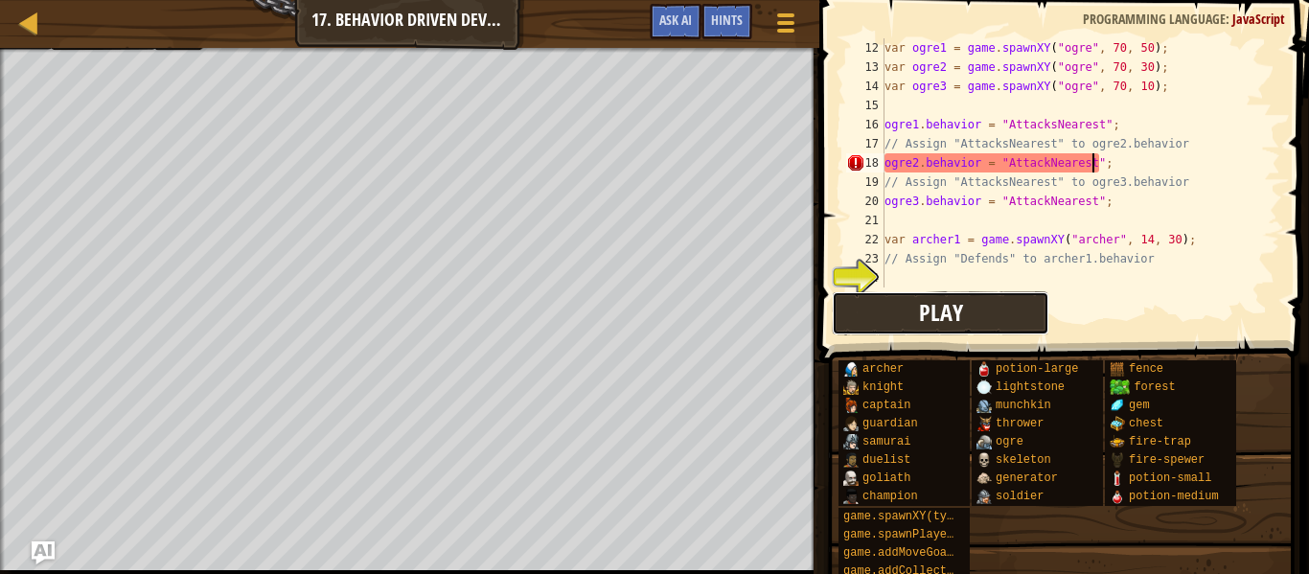
click at [993, 301] on button "Play" at bounding box center [940, 313] width 217 height 44
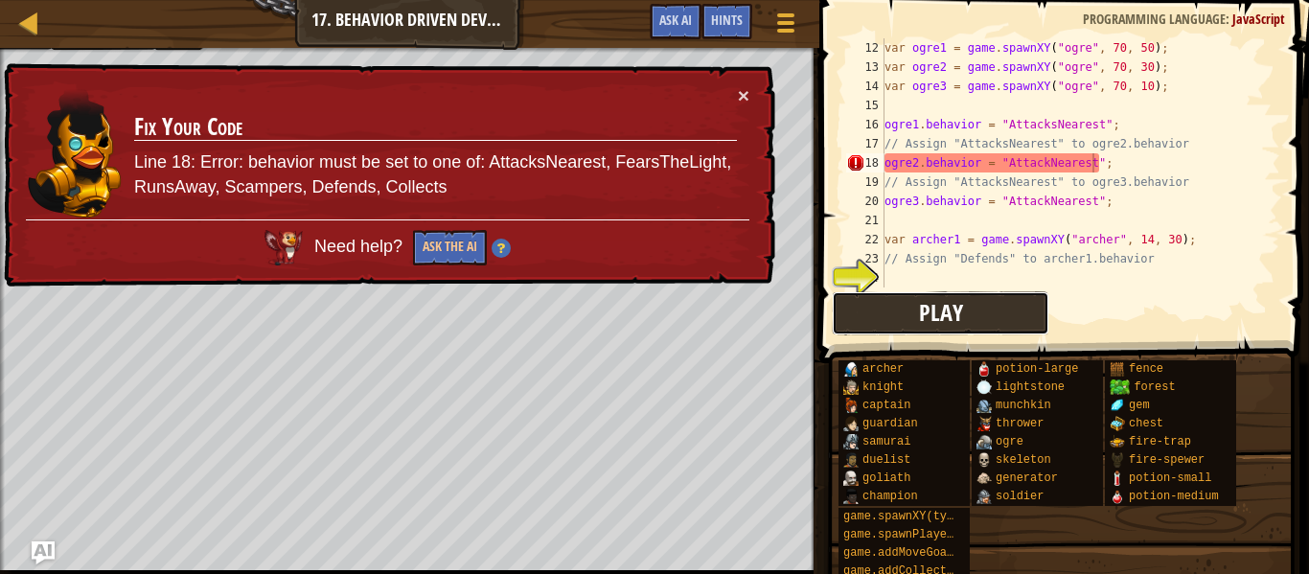
click at [993, 301] on button "Play" at bounding box center [940, 313] width 217 height 44
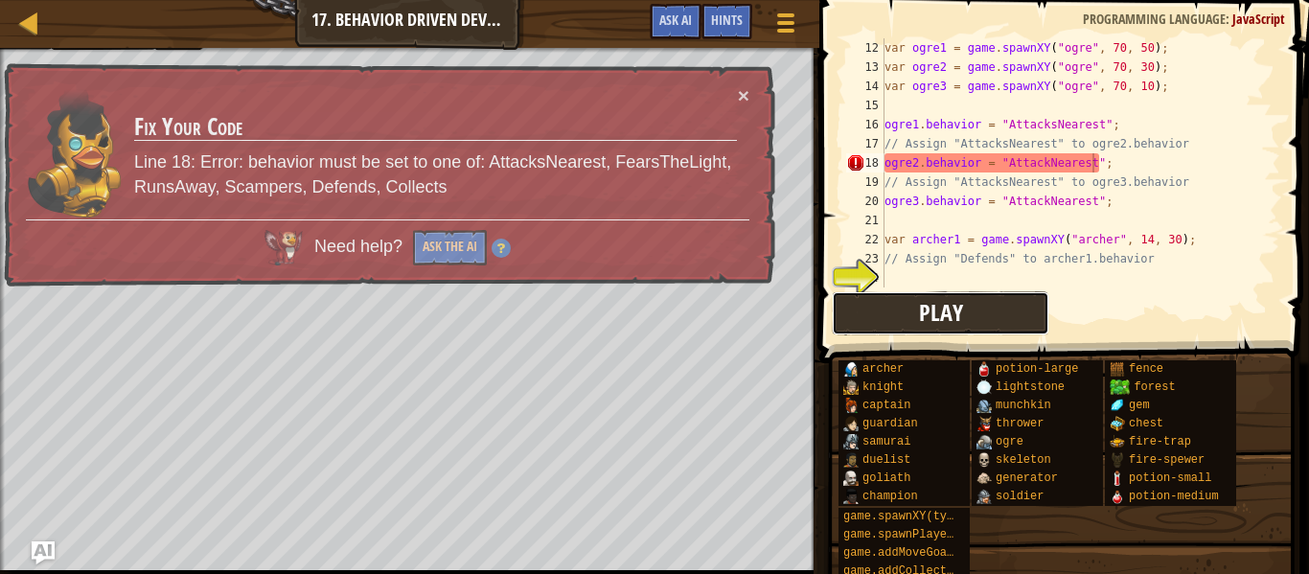
click at [993, 301] on button "Play" at bounding box center [940, 313] width 217 height 44
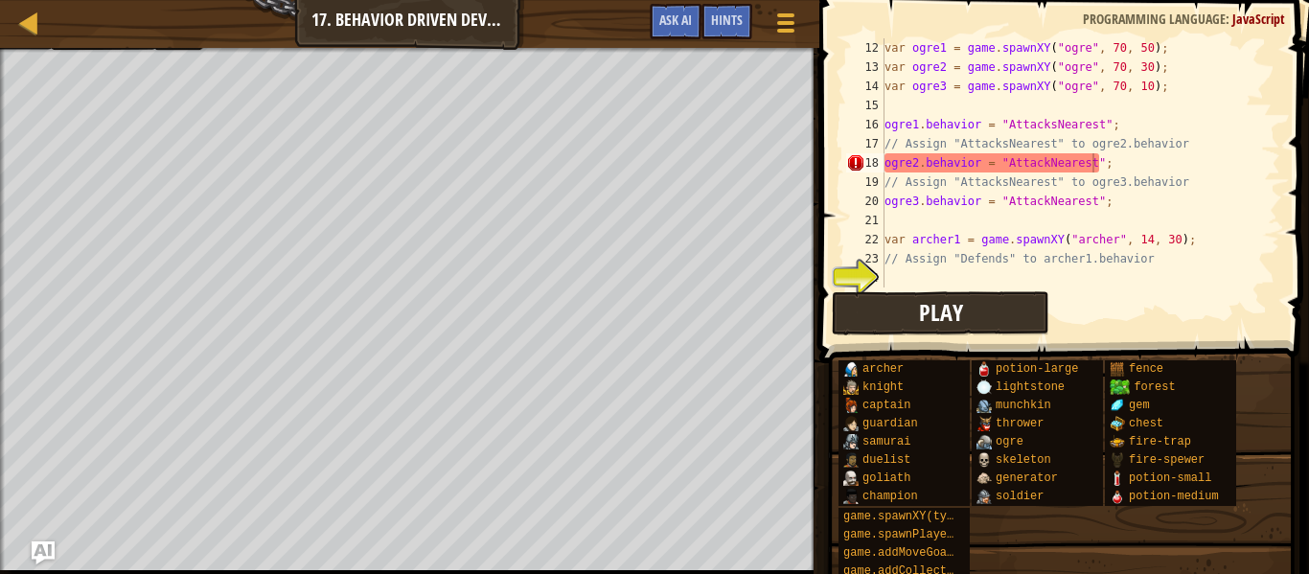
click at [1167, 397] on div "gem" at bounding box center [1170, 406] width 131 height 18
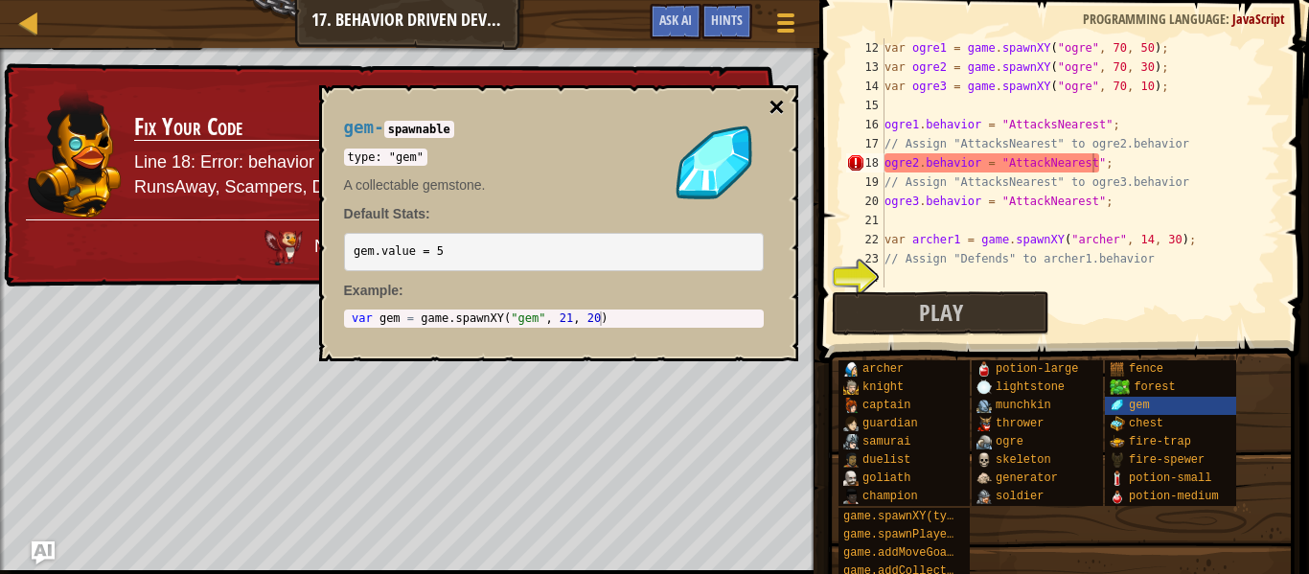
click at [778, 106] on button "×" at bounding box center [776, 107] width 15 height 27
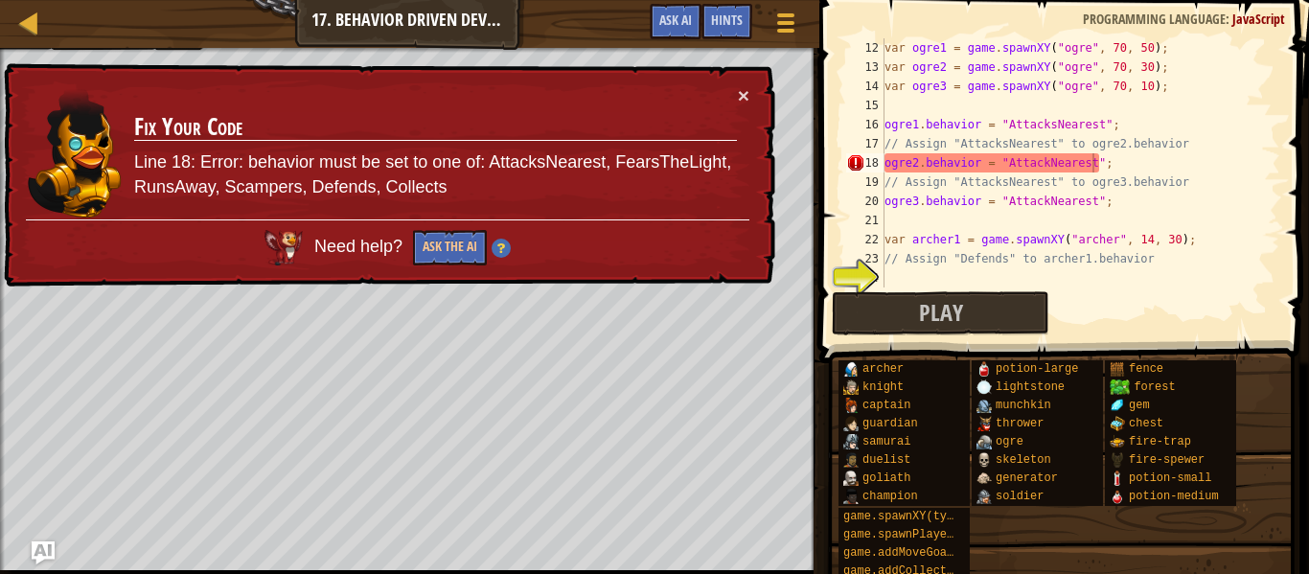
click at [509, 246] on img at bounding box center [501, 248] width 19 height 19
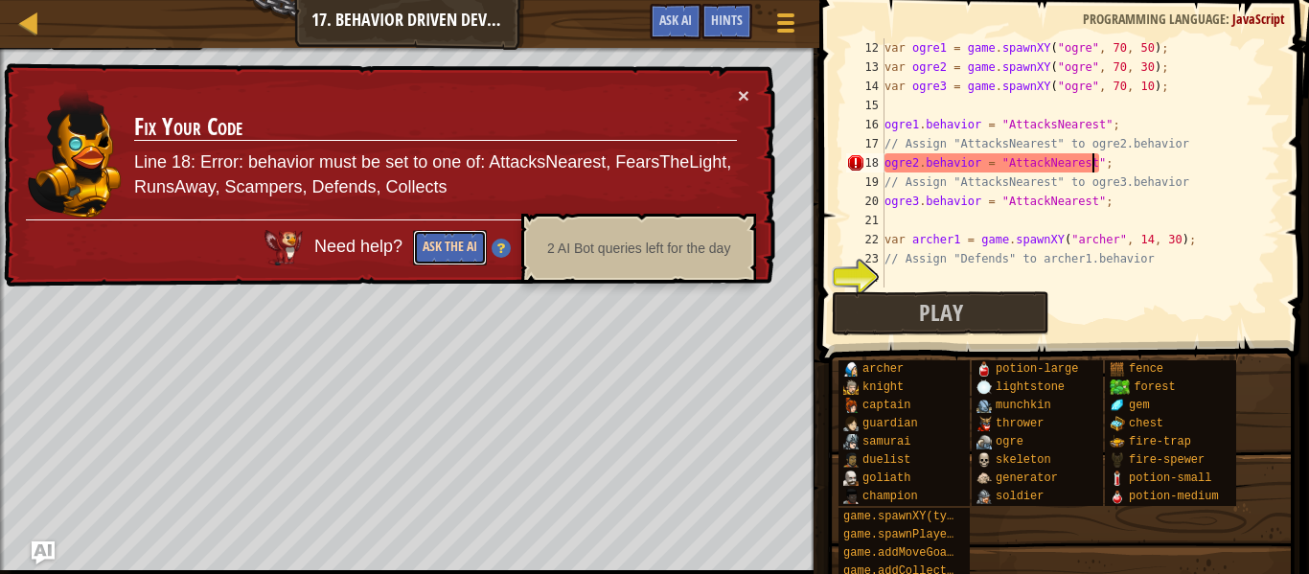
click at [424, 252] on button "Ask the AI" at bounding box center [450, 247] width 74 height 35
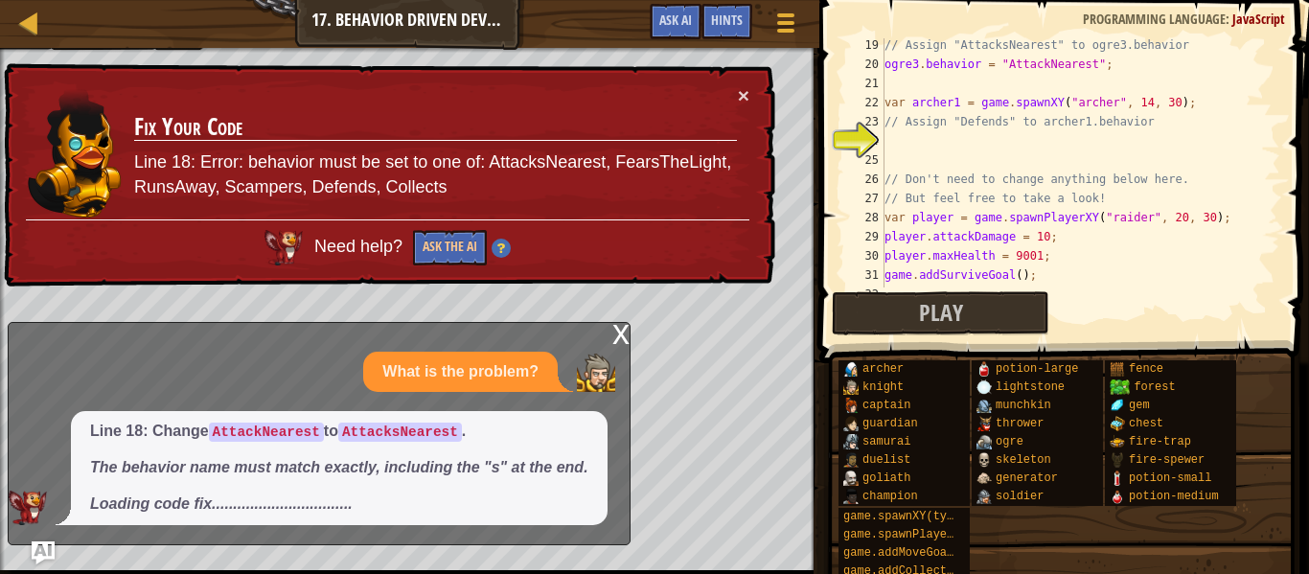
scroll to position [348, 0]
click at [1056, 145] on div "// Assign "AttacksNearest" to ogre3.behavior ogre3 . behavior = "AttackNearest"…" at bounding box center [1081, 179] width 400 height 288
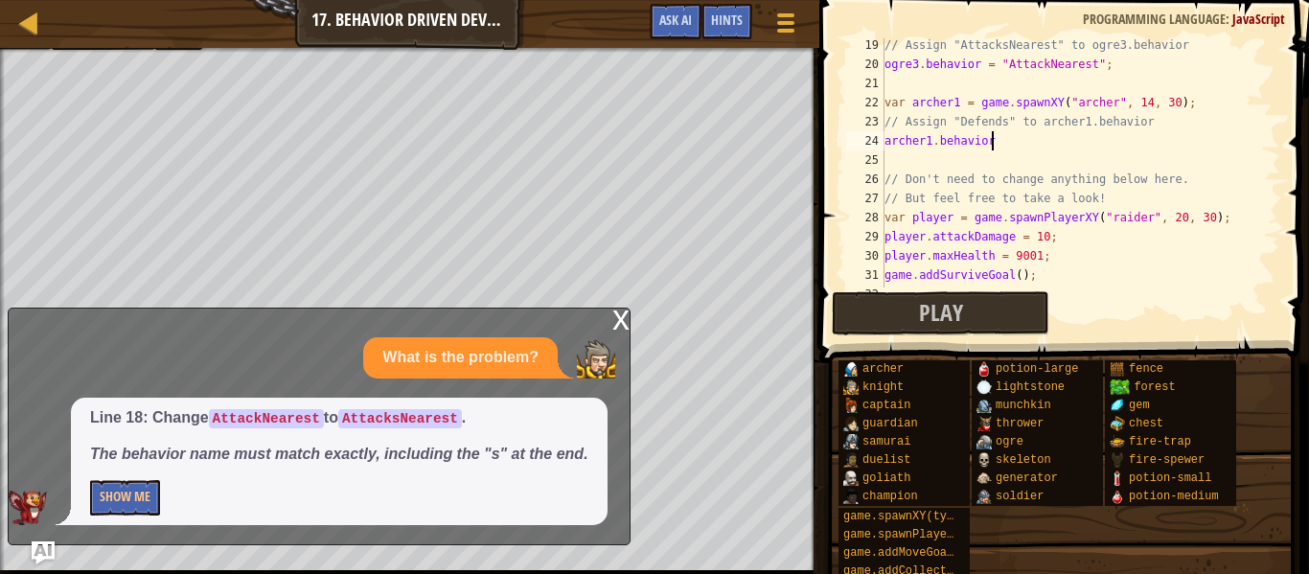
scroll to position [9, 14]
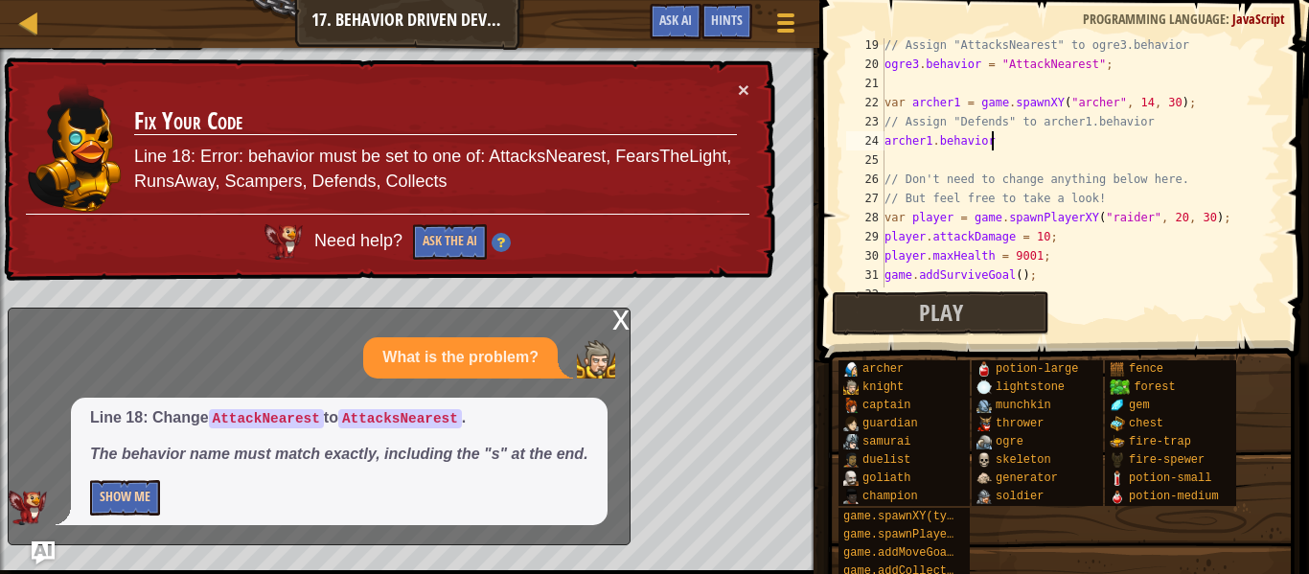
type textarea "archer1.behavior"
click at [130, 485] on button "Show Me" at bounding box center [125, 497] width 70 height 35
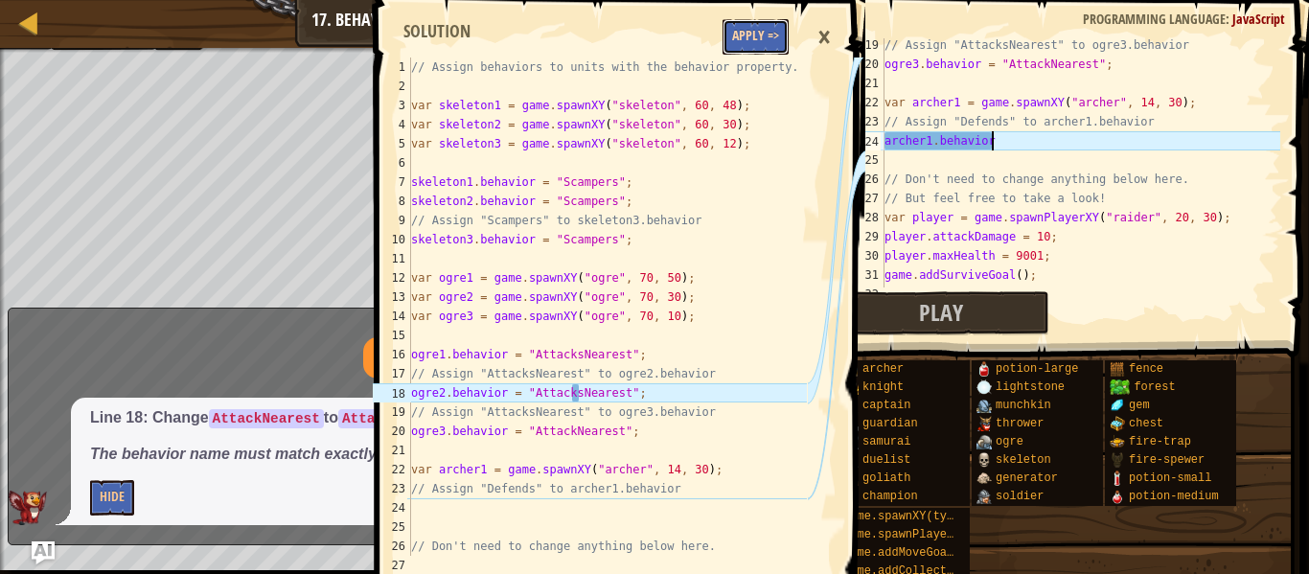
click at [752, 35] on button "Apply =>" at bounding box center [756, 36] width 66 height 35
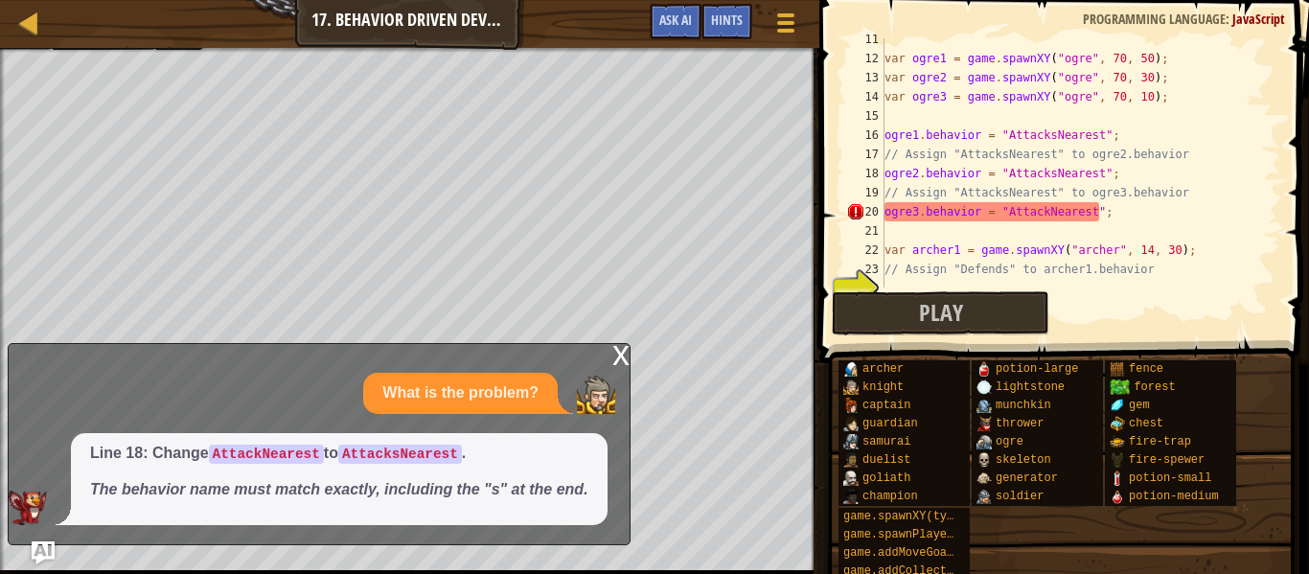
scroll to position [169, 0]
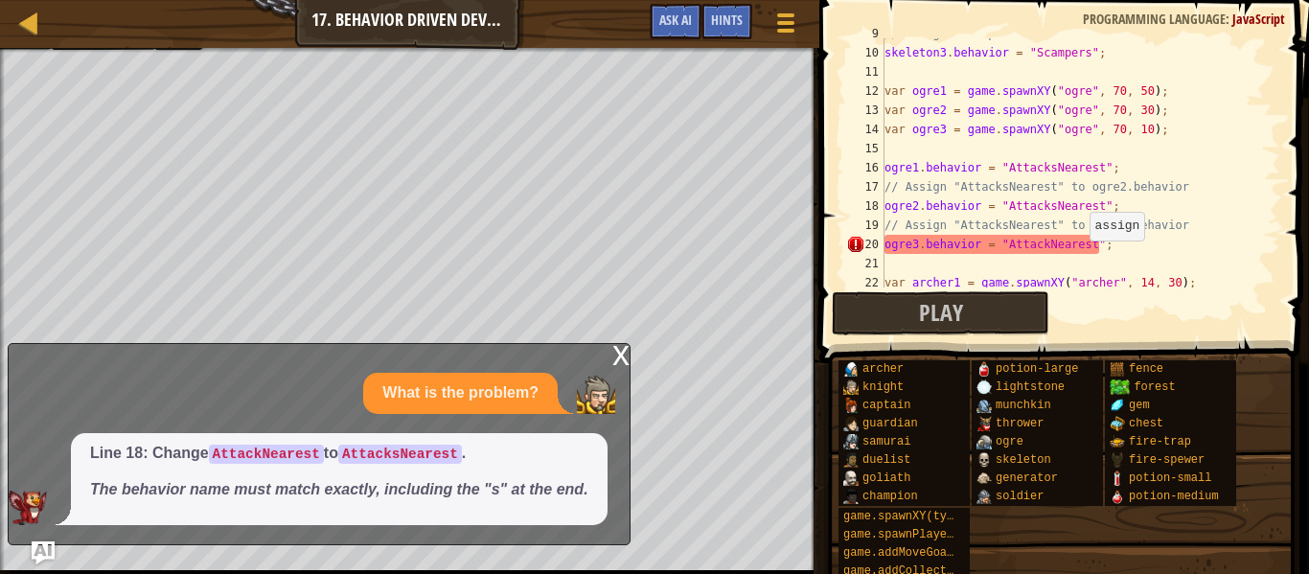
click at [1080, 246] on div "// Assign "Scampers" to skeleton3.behavior skeleton3 . behavior = "Scampers" ; …" at bounding box center [1081, 168] width 400 height 288
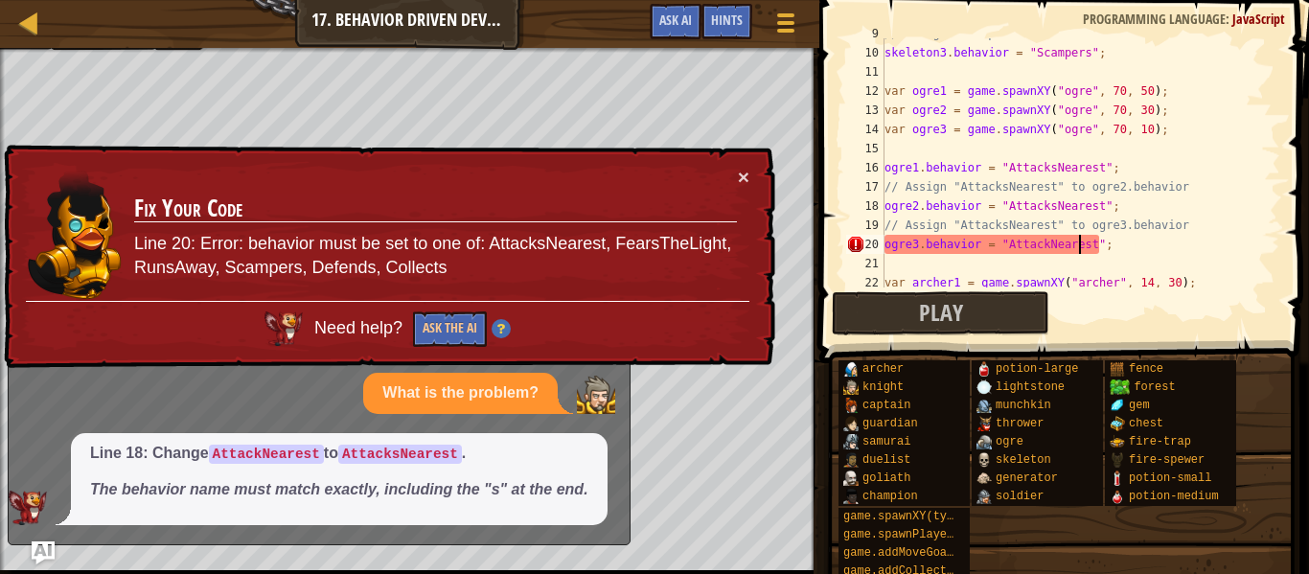
type textarea "ogre3.behavior = "AttackNearest";"
click at [754, 170] on div "× Fix Your Code Line 20: Error: behavior must be set to one of: AttacksNearest,…" at bounding box center [387, 257] width 775 height 224
click at [749, 175] on div "× Fix Your Code Line 20: Error: behavior must be set to one of: AttacksNearest,…" at bounding box center [387, 257] width 775 height 224
click at [742, 177] on button "×" at bounding box center [744, 177] width 12 height 20
drag, startPoint x: 1140, startPoint y: 252, endPoint x: 884, endPoint y: 242, distance: 256.1
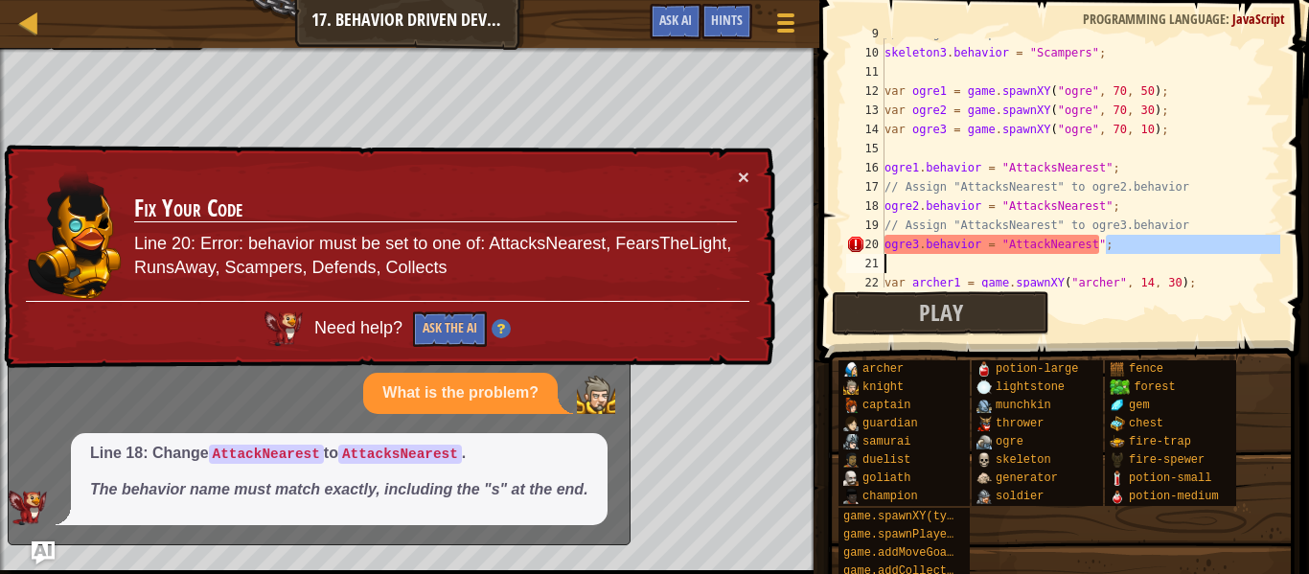
click at [884, 242] on div "ogre3.behavior = "AttackNearest"; 9 10 11 12 13 14 15 16 17 18 19 20 21 22 23 /…" at bounding box center [1061, 162] width 438 height 249
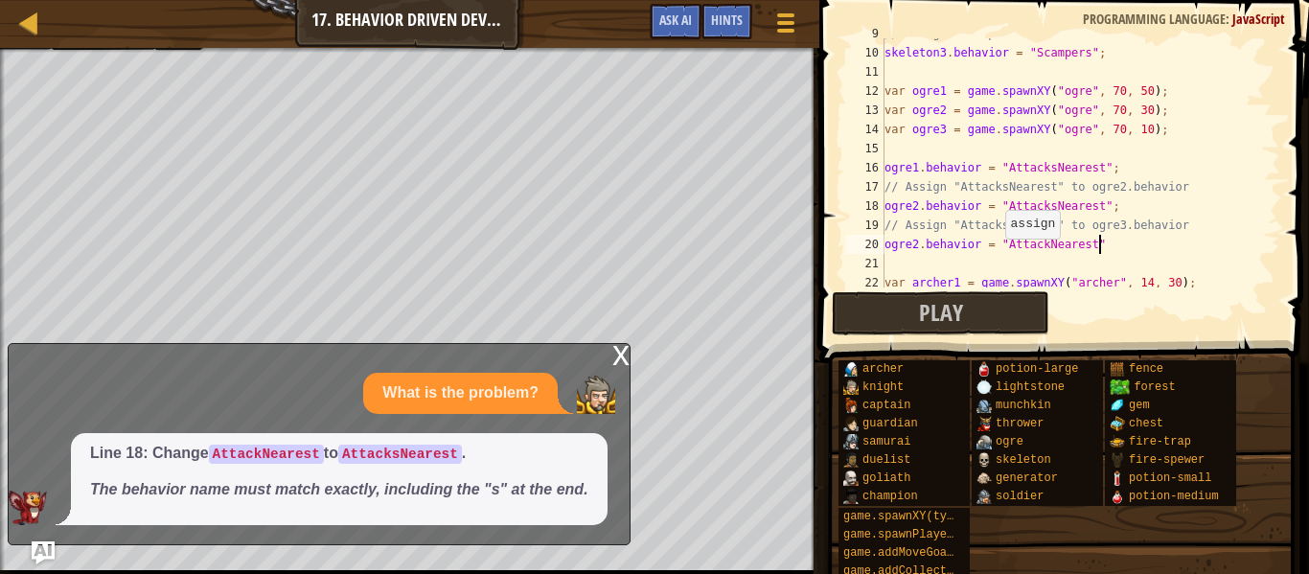
scroll to position [9, 30]
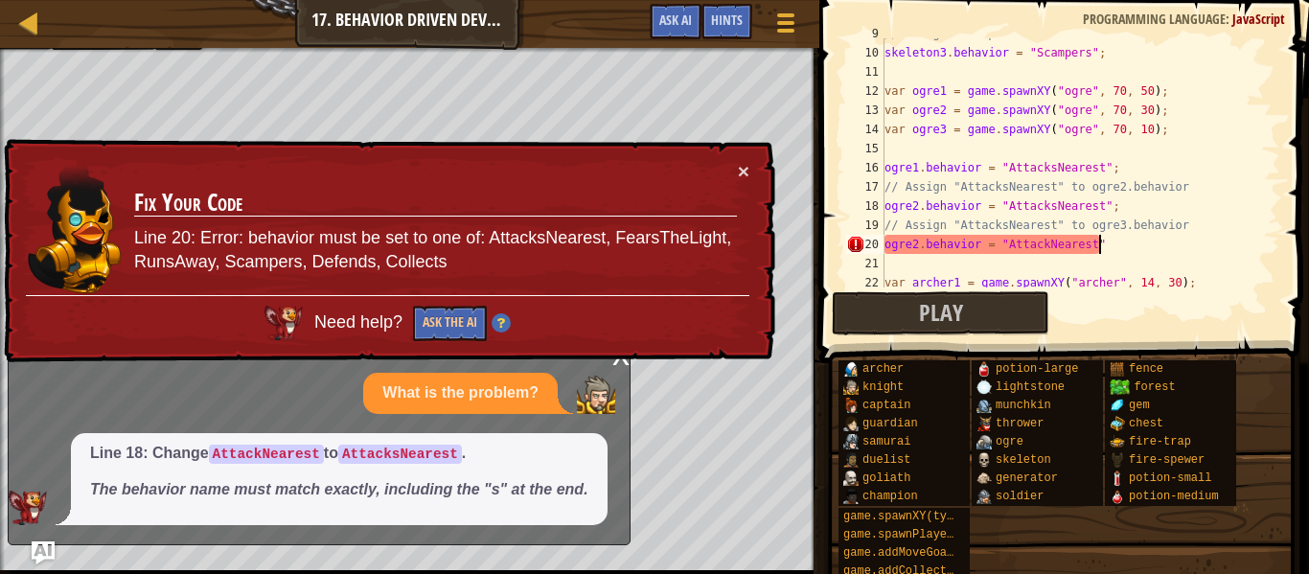
click at [1043, 247] on div "// Assign "Scampers" to skeleton3.behavior skeleton3 . behavior = "Scampers" ; …" at bounding box center [1081, 168] width 400 height 288
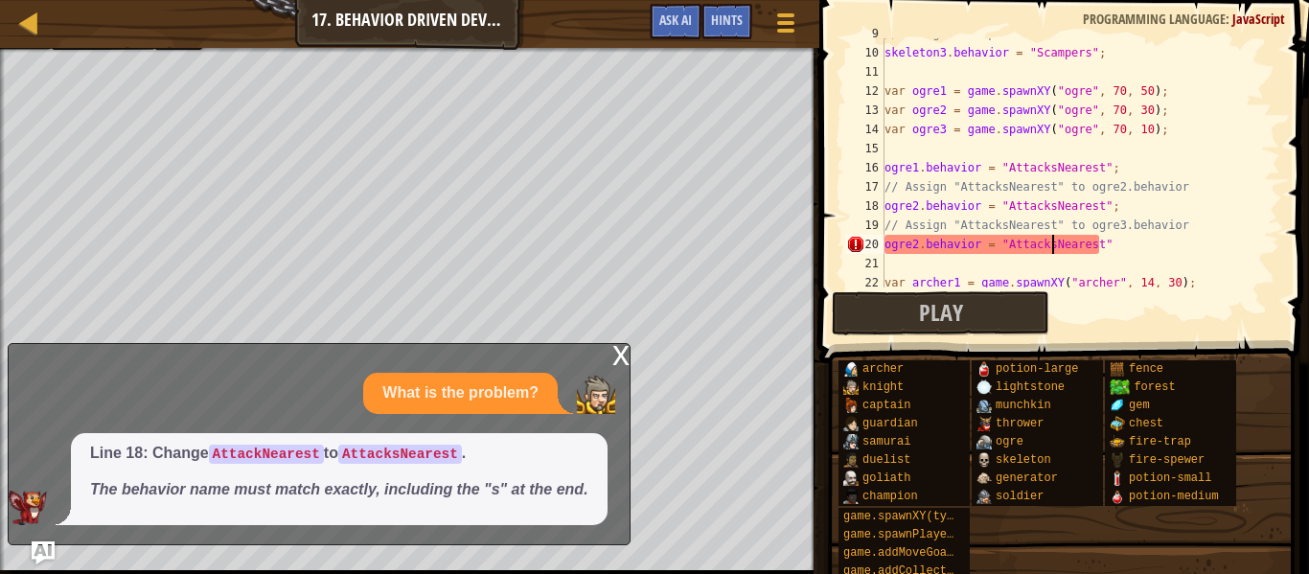
scroll to position [9, 24]
click at [1121, 242] on div "// Assign "Scampers" to skeleton3.behavior skeleton3 . behavior = "Scampers" ; …" at bounding box center [1081, 168] width 400 height 288
type textarea "ogre2.behavior = "AttacksNearest";"
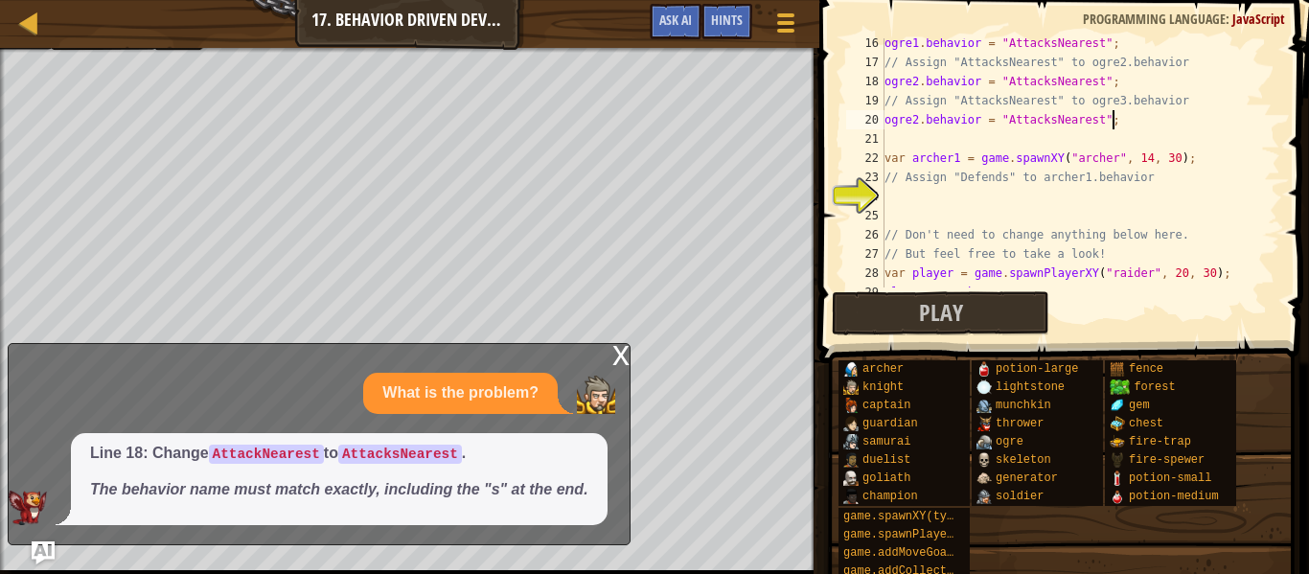
scroll to position [303, 0]
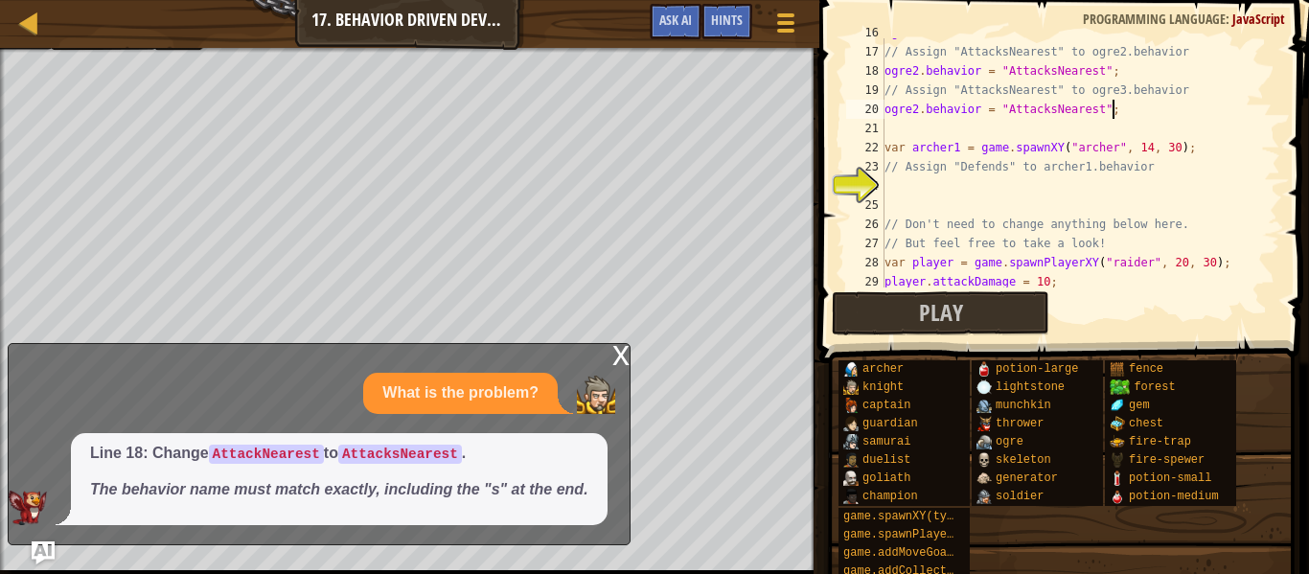
click at [1119, 186] on div "ogre1 . behavior = "AttacksNearest" ; // Assign "AttacksNearest" to ogre2.behav…" at bounding box center [1081, 167] width 400 height 288
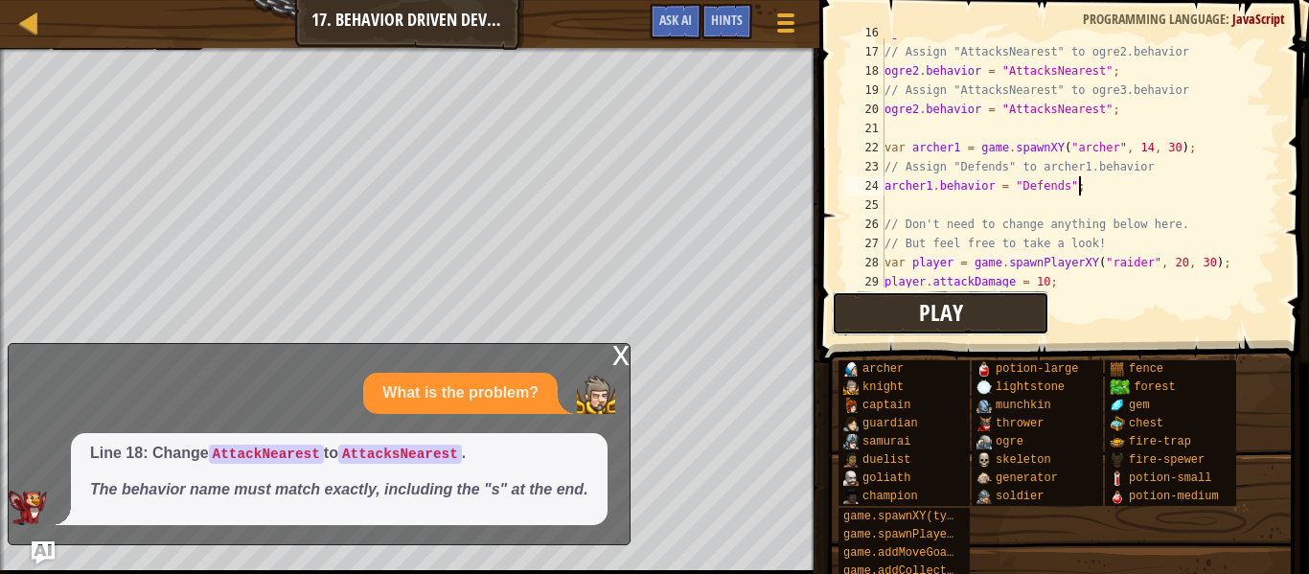
click at [960, 320] on span "Play" at bounding box center [941, 312] width 44 height 31
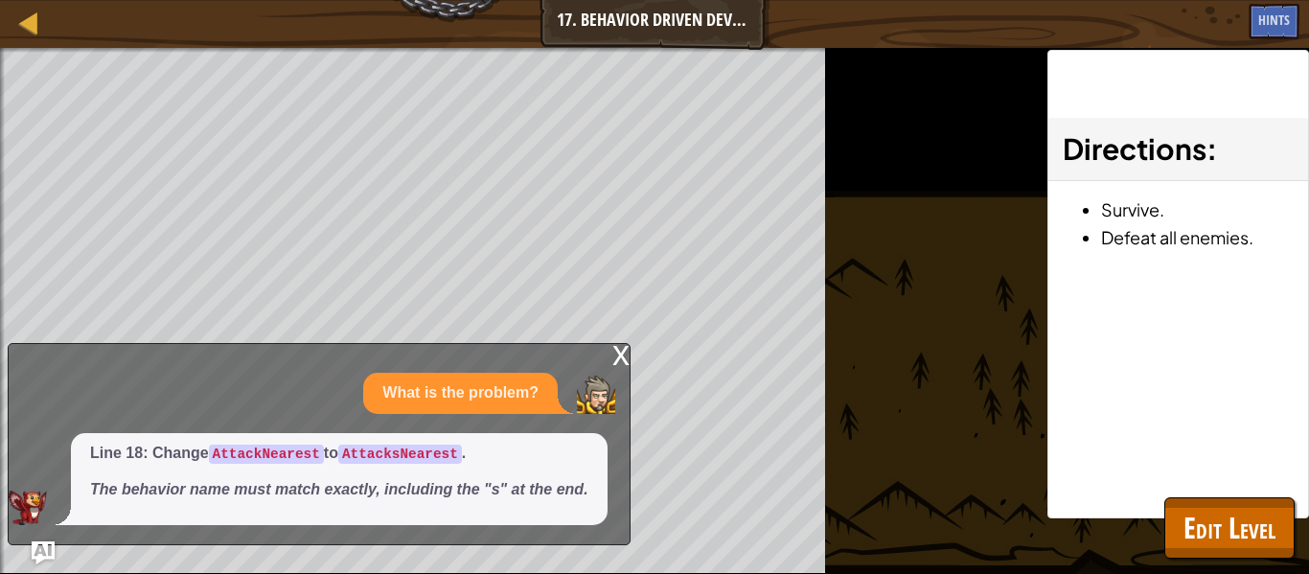
click at [622, 354] on div "x" at bounding box center [620, 353] width 17 height 19
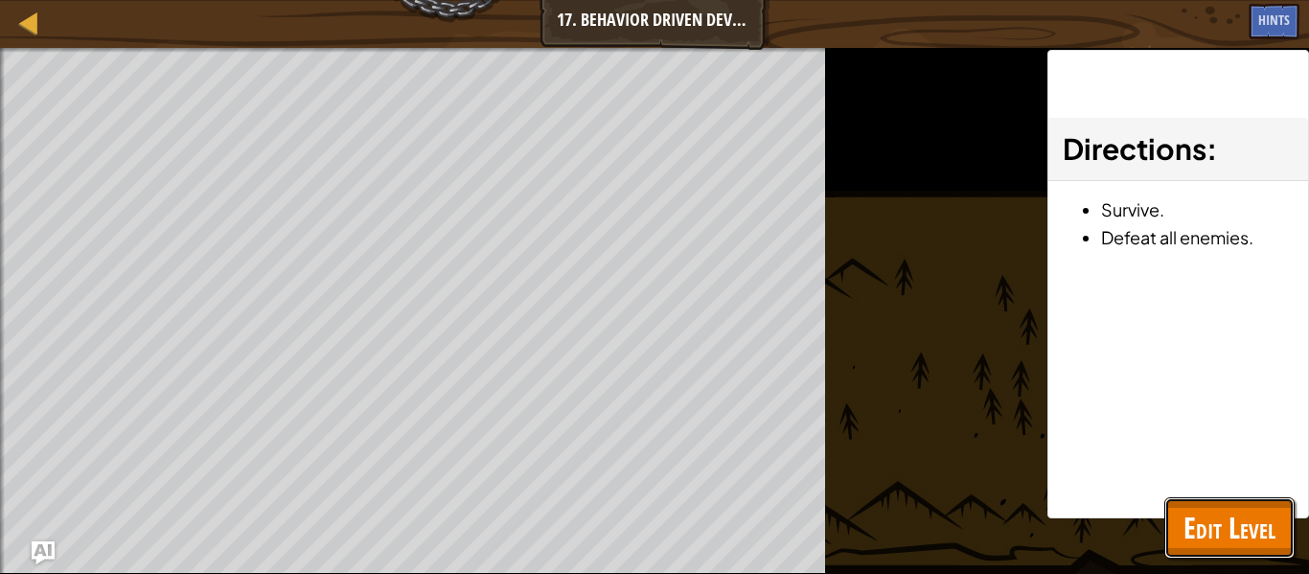
click at [1210, 528] on span "Edit Level" at bounding box center [1230, 527] width 92 height 39
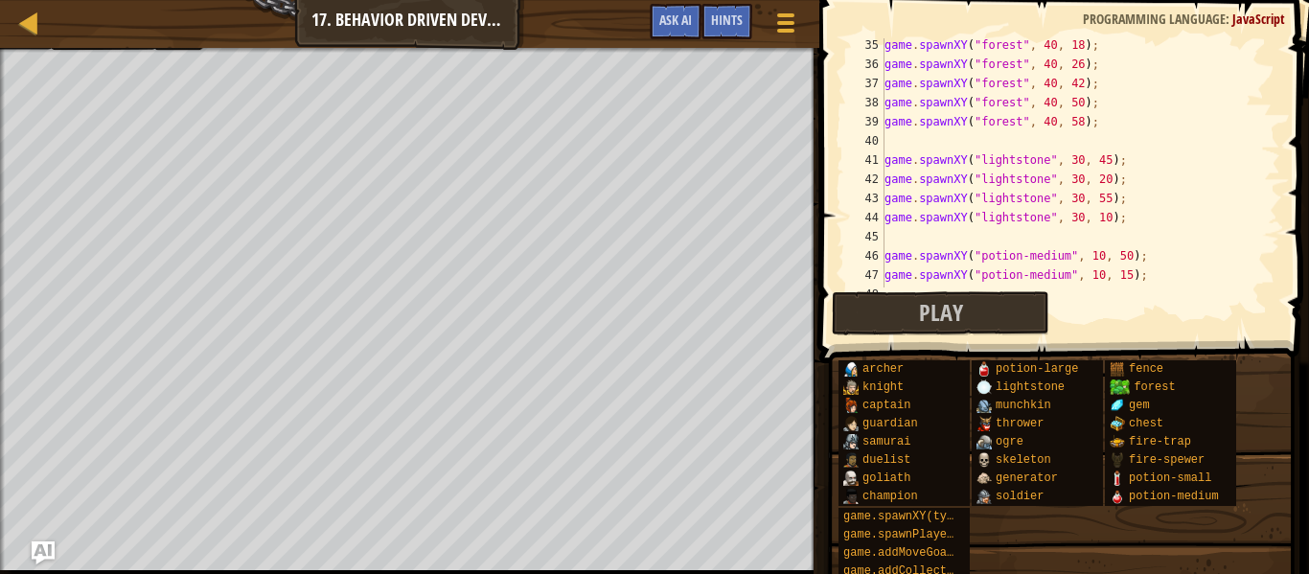
scroll to position [671, 0]
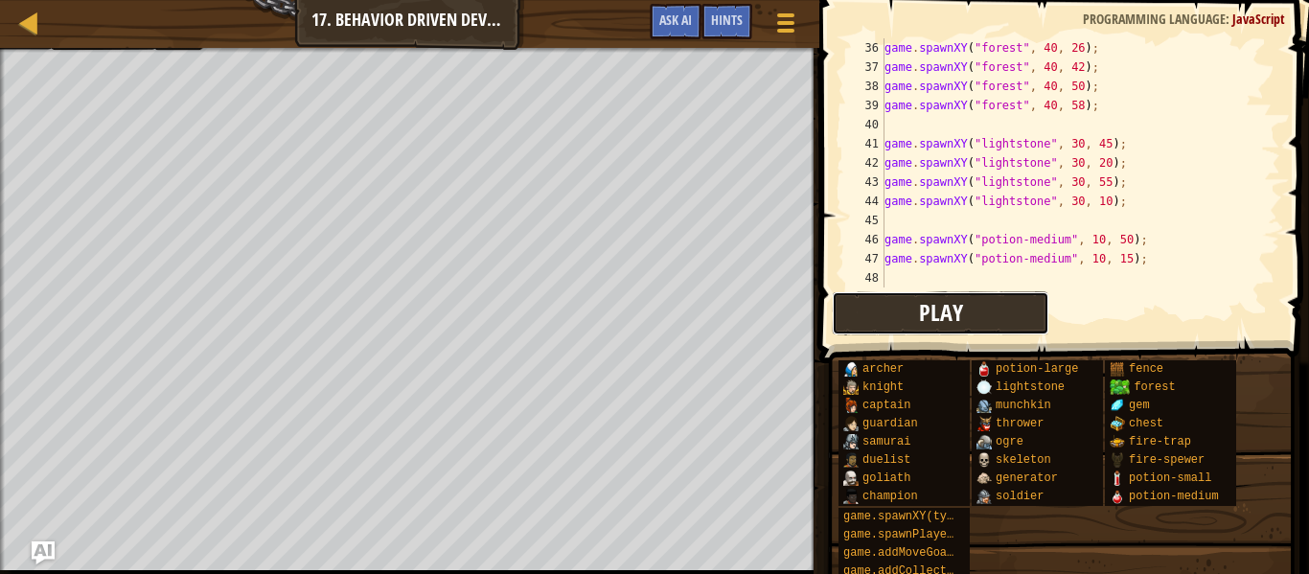
click at [991, 328] on button "Play" at bounding box center [940, 313] width 217 height 44
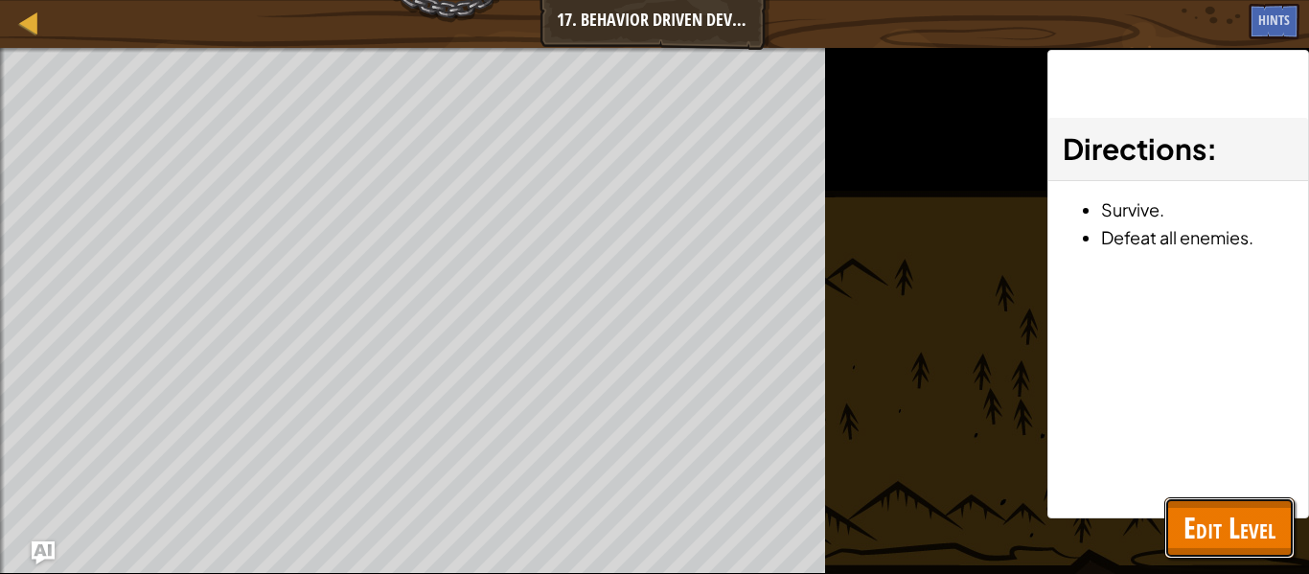
click at [1218, 533] on span "Edit Level" at bounding box center [1230, 527] width 92 height 39
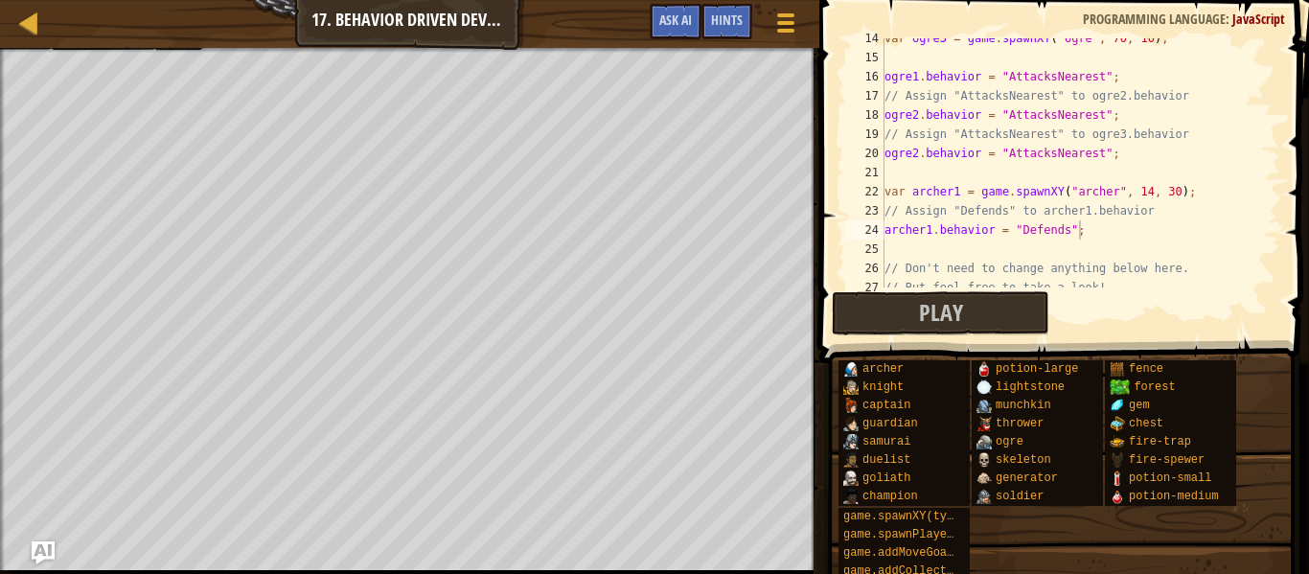
scroll to position [259, 0]
click at [916, 159] on div "var ogre3 = game . spawnXY ( "ogre" , 70 , 10 ) ; ogre1 . behavior = "AttacksNe…" at bounding box center [1081, 173] width 400 height 288
type textarea "ogre3.behavior = "AttacksNearest";"
click at [1015, 326] on button "Play" at bounding box center [940, 313] width 217 height 44
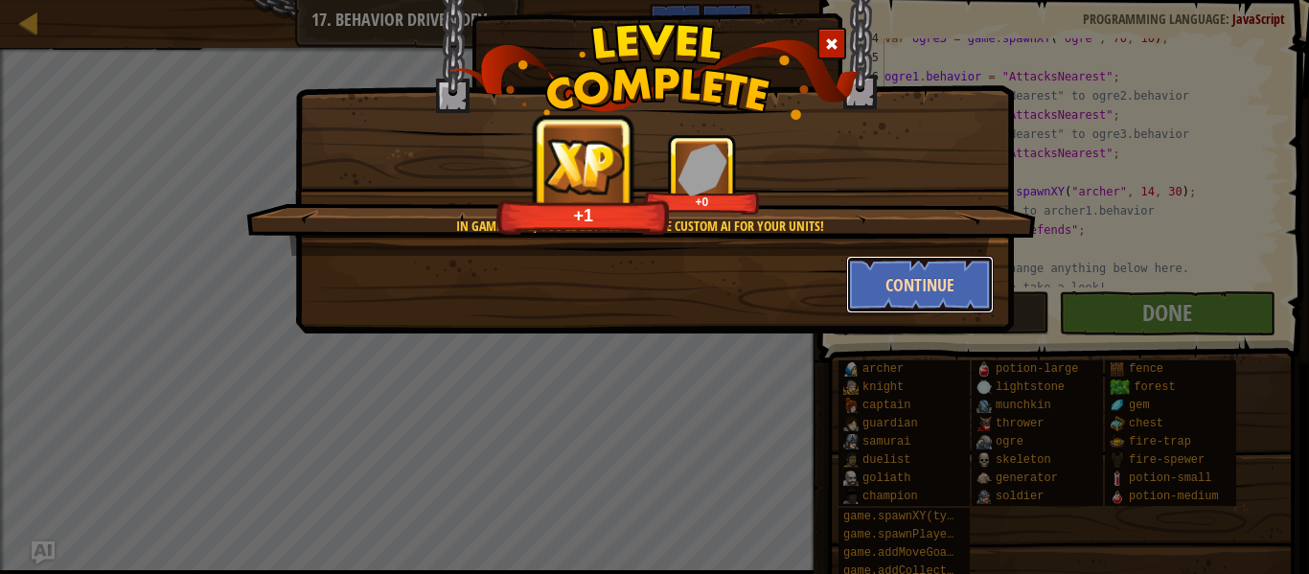
click at [945, 286] on button "Continue" at bounding box center [920, 285] width 149 height 58
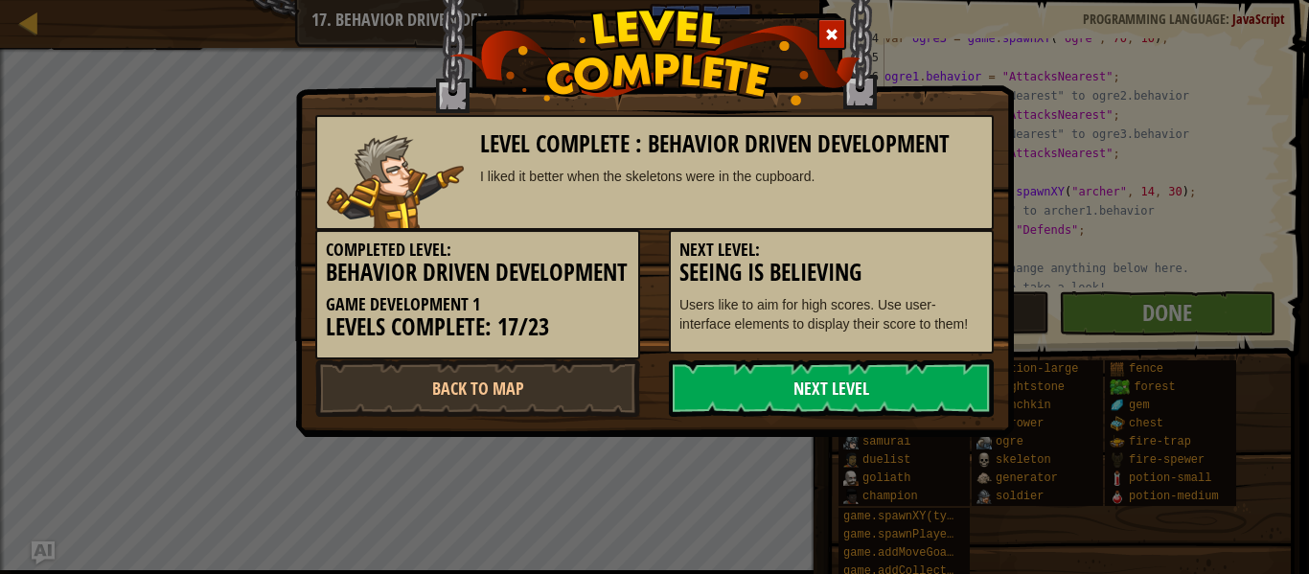
click at [870, 417] on link "Next Level" at bounding box center [831, 388] width 325 height 58
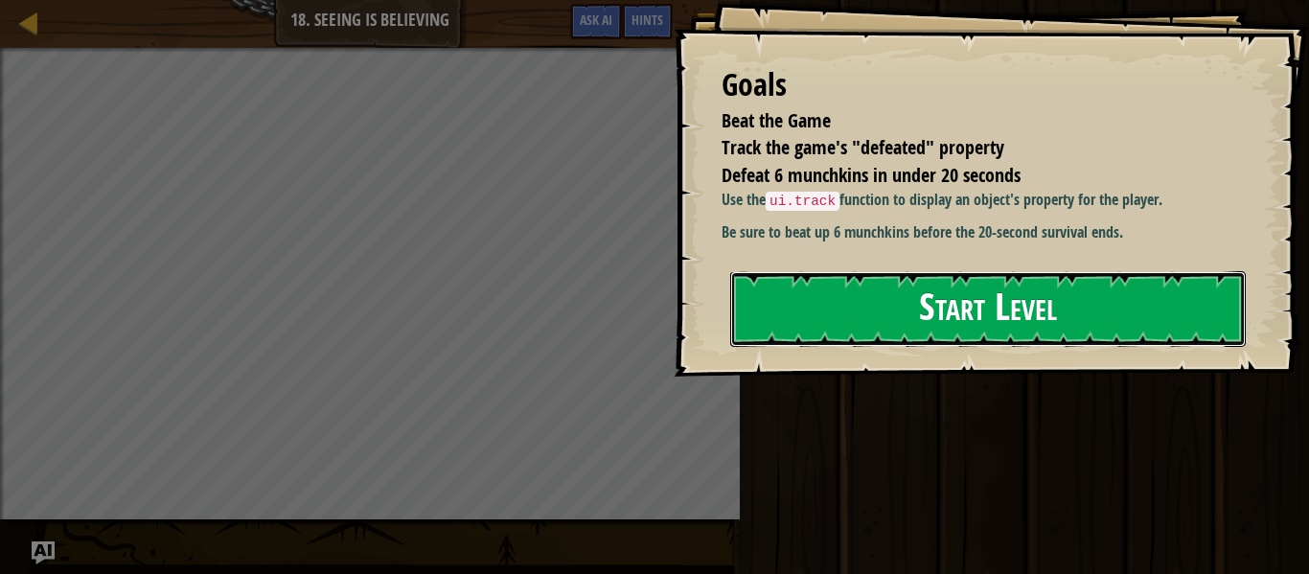
click at [898, 347] on button "Start Level" at bounding box center [988, 309] width 516 height 76
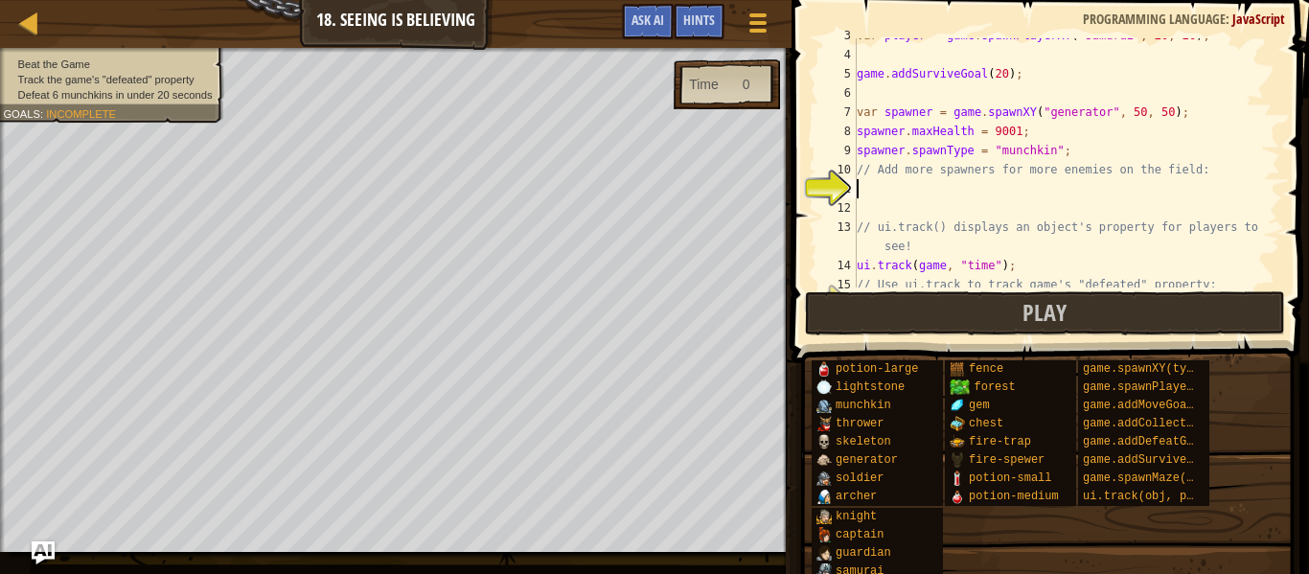
scroll to position [67, 0]
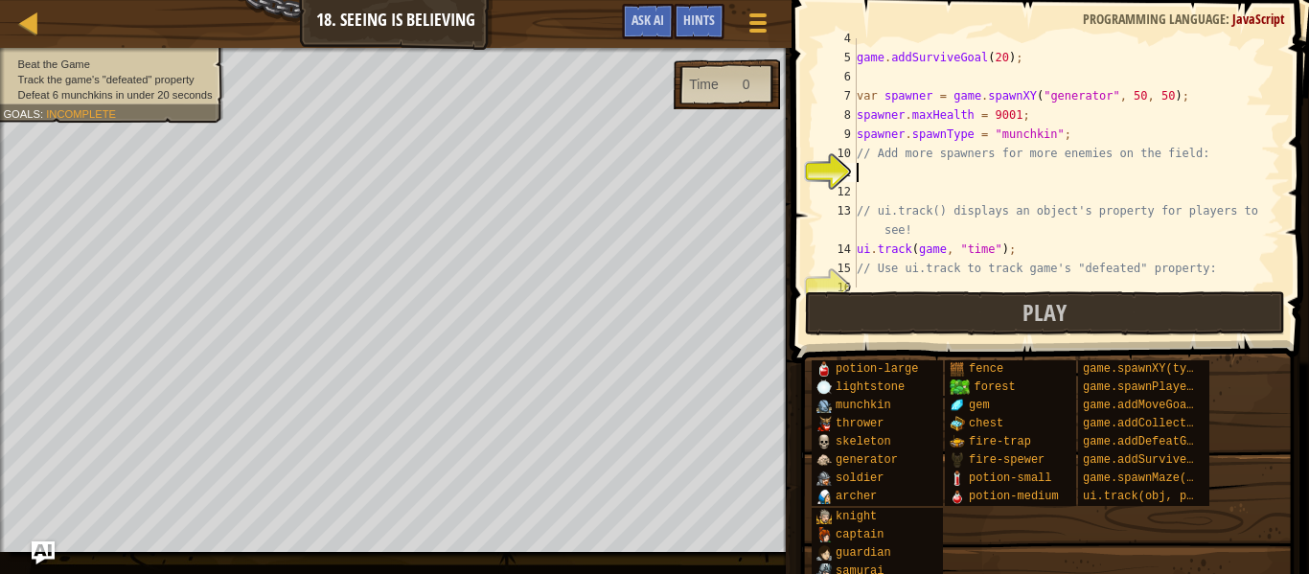
click at [11, 35] on div "Map Game Development 1 18. Seeing is Believing Game Menu Done Hints Ask AI" at bounding box center [396, 24] width 792 height 48
click at [62, 18] on div "Map Game Development 1 18. Seeing is Believing Game Menu Done Hints Ask AI" at bounding box center [396, 24] width 792 height 48
click at [44, 30] on link "Map" at bounding box center [43, 24] width 10 height 26
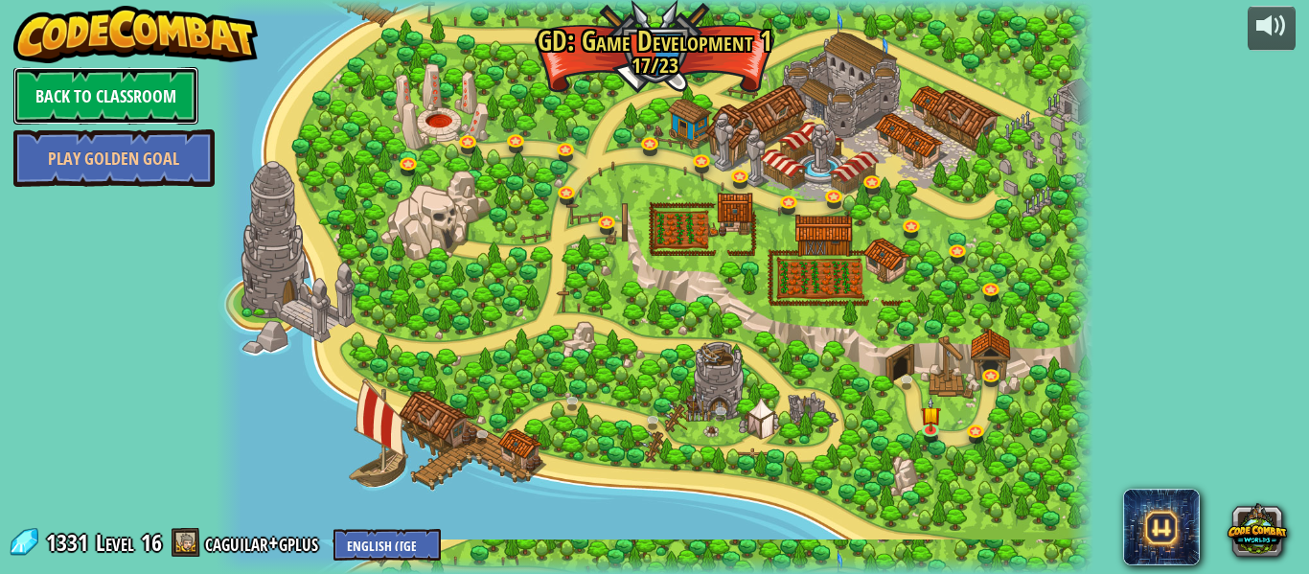
click at [162, 93] on link "Back to Classroom" at bounding box center [105, 96] width 185 height 58
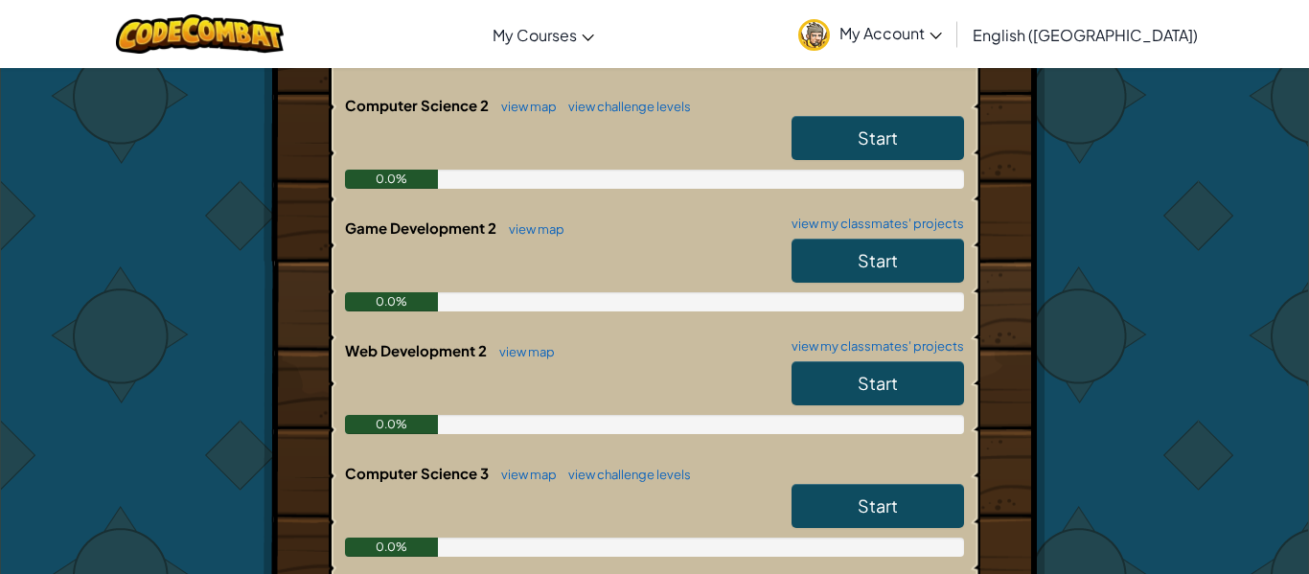
scroll to position [812, 0]
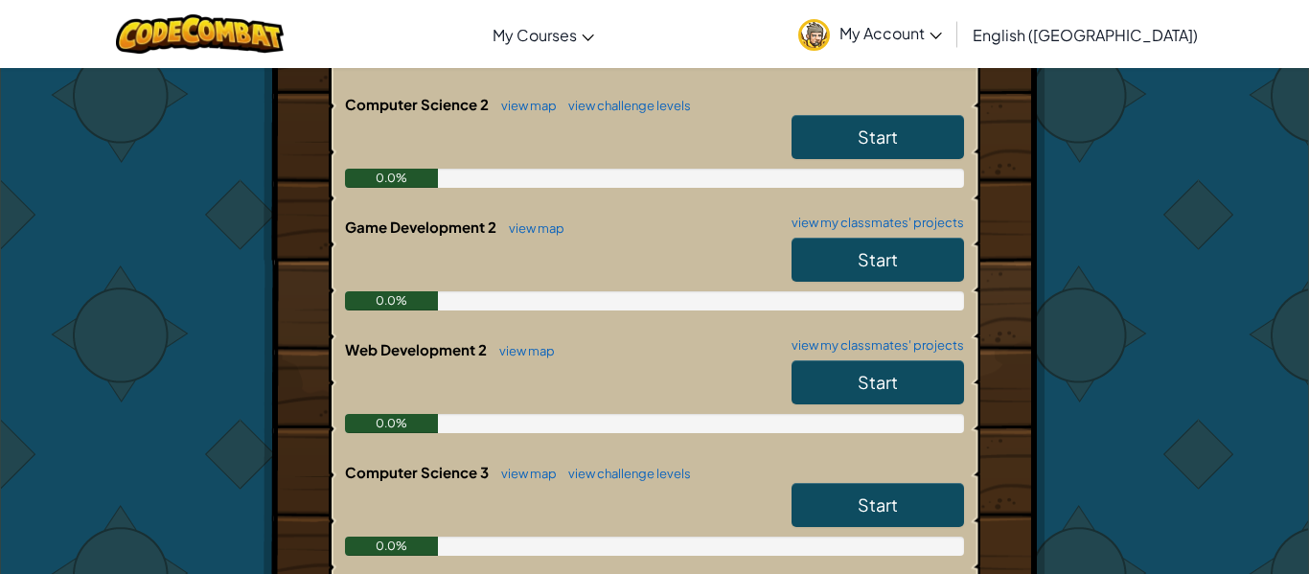
click at [865, 385] on span "Start" at bounding box center [878, 382] width 40 height 22
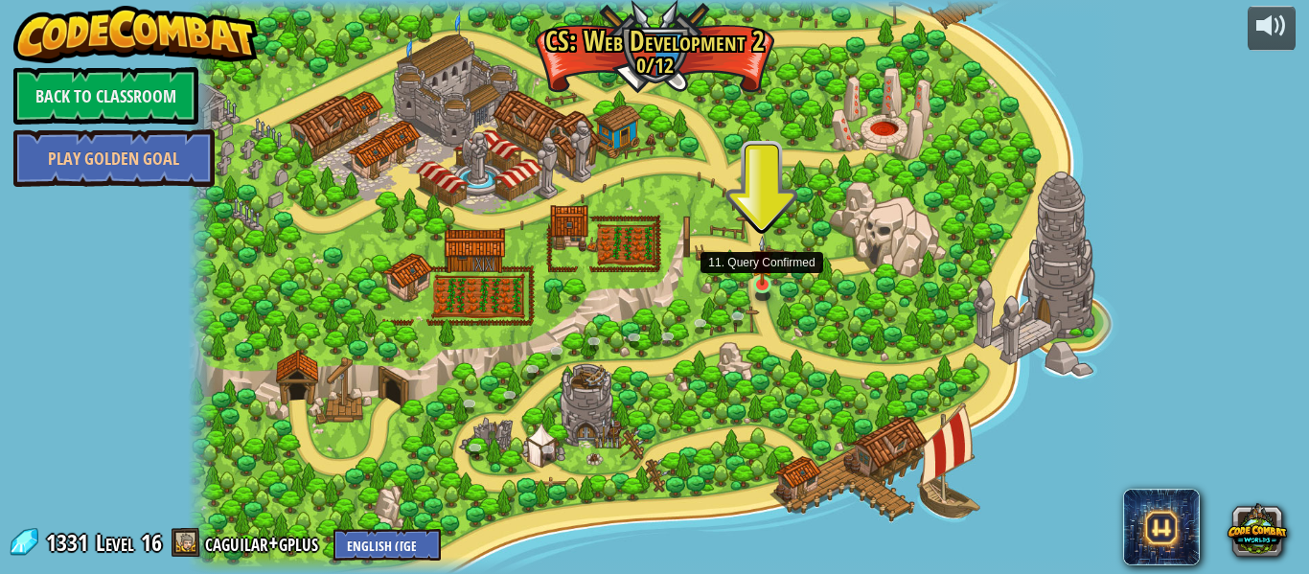
click at [767, 285] on img at bounding box center [762, 261] width 22 height 51
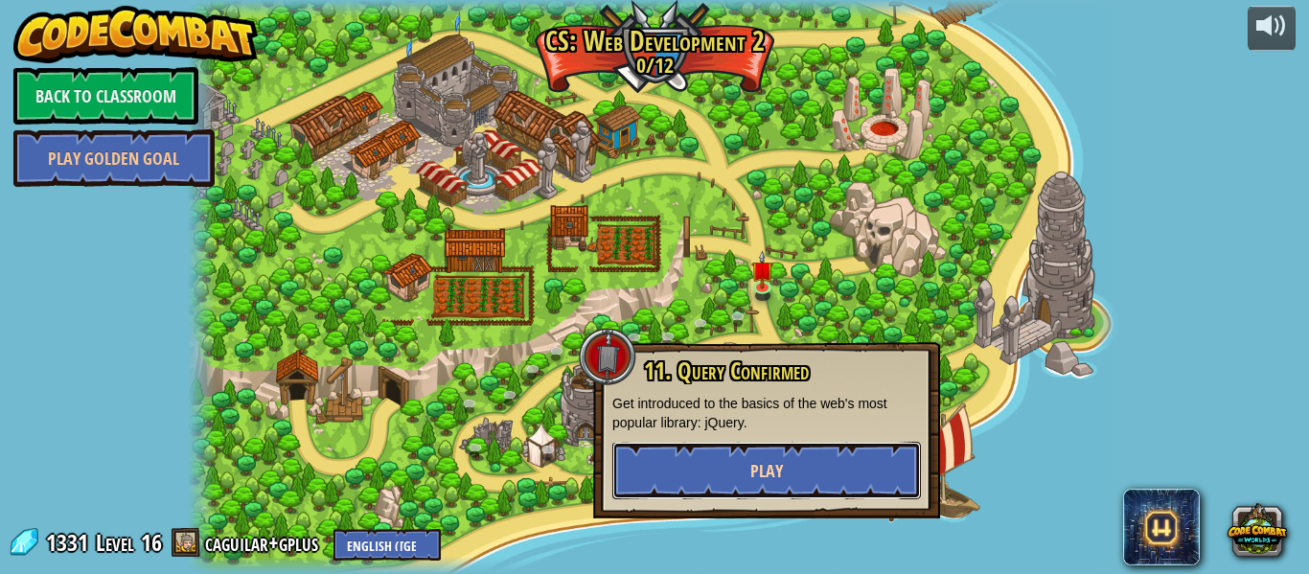
click at [738, 458] on button "Play" at bounding box center [766, 471] width 309 height 58
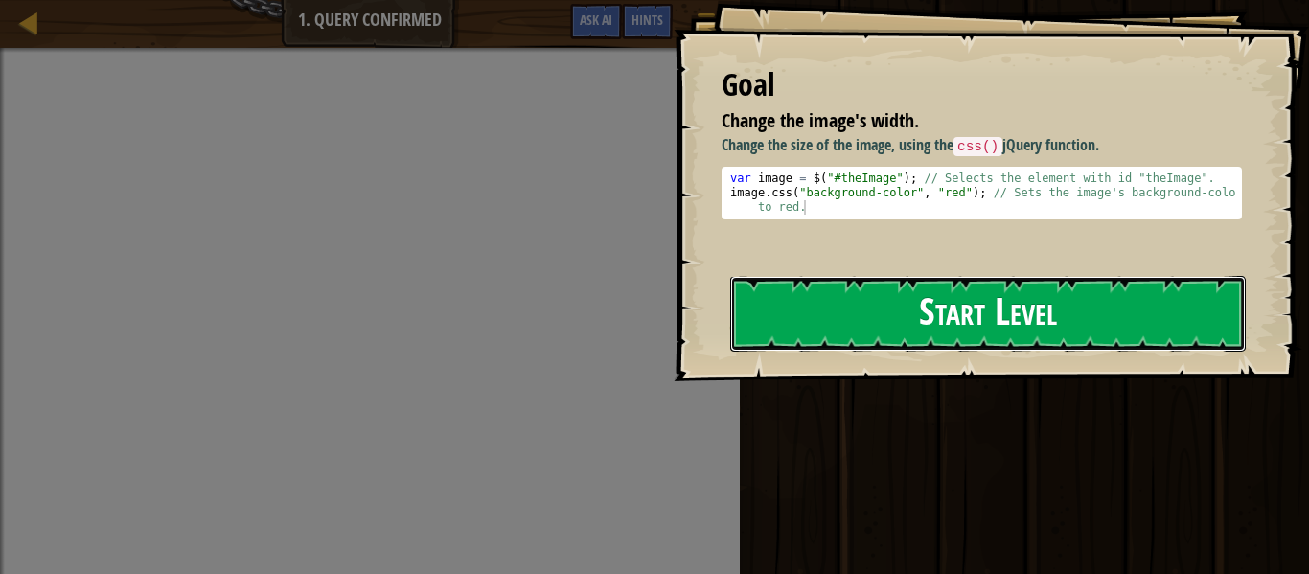
click at [959, 328] on button "Start Level" at bounding box center [988, 314] width 516 height 76
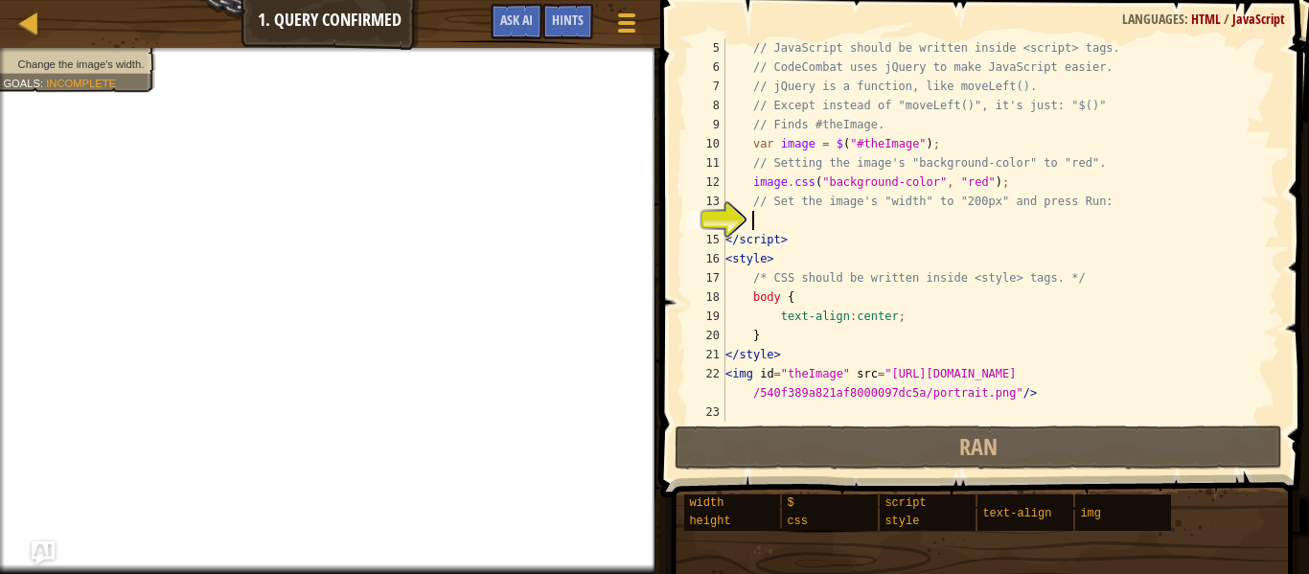
scroll to position [77, 0]
click at [32, 15] on div at bounding box center [29, 23] width 24 height 24
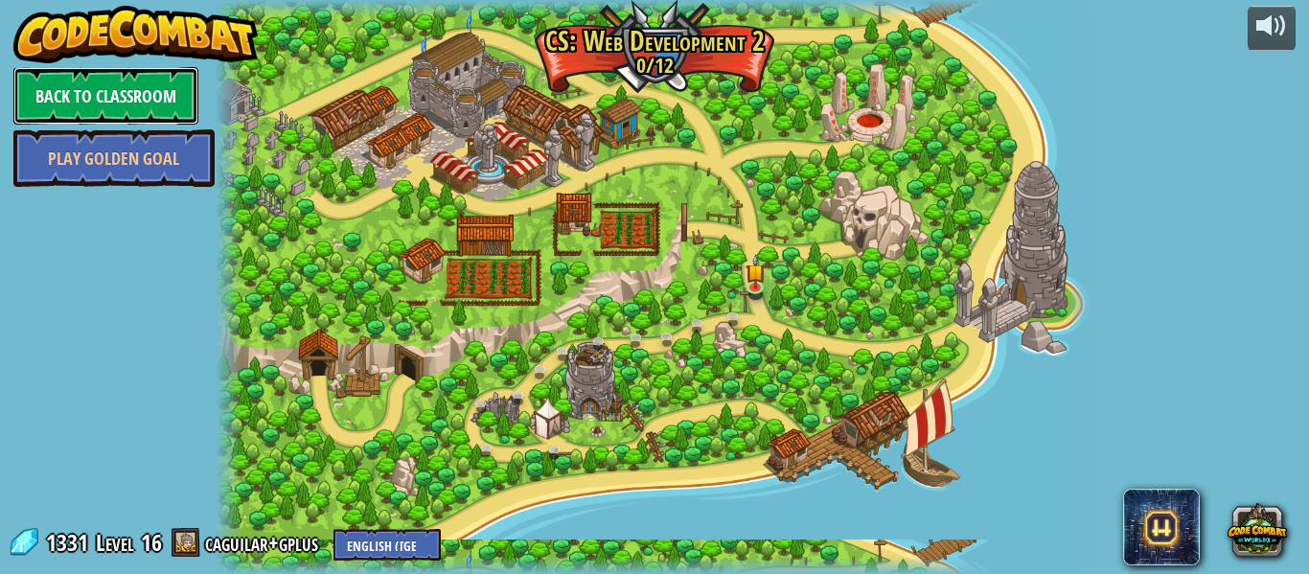
click at [106, 85] on link "Back to Classroom" at bounding box center [105, 96] width 185 height 58
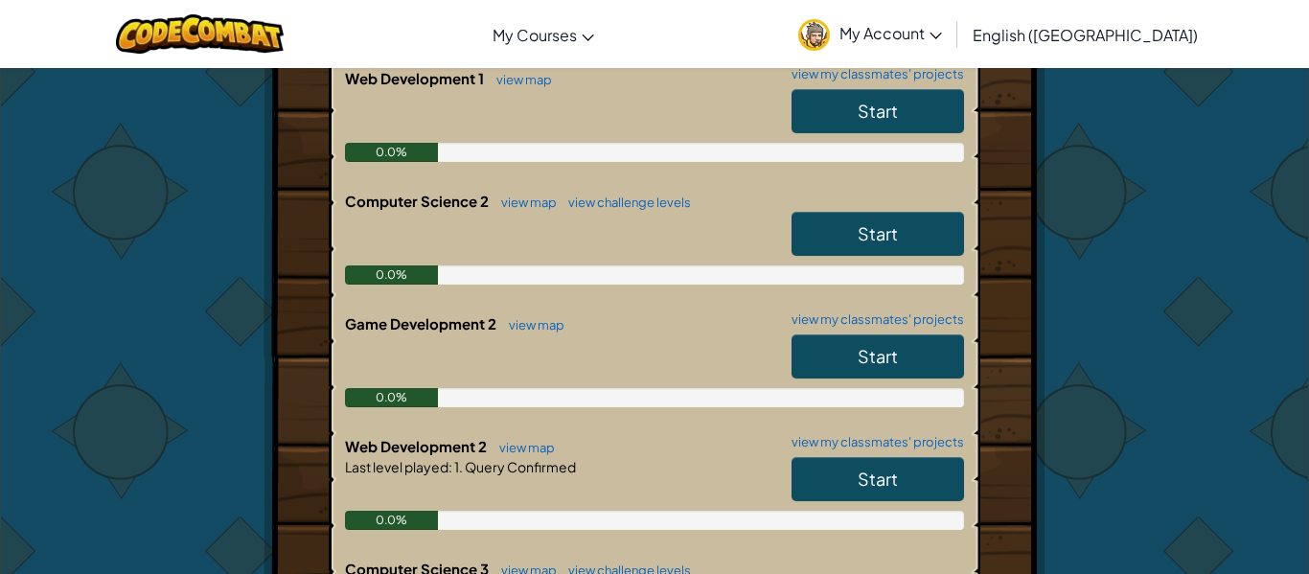
scroll to position [714, 0]
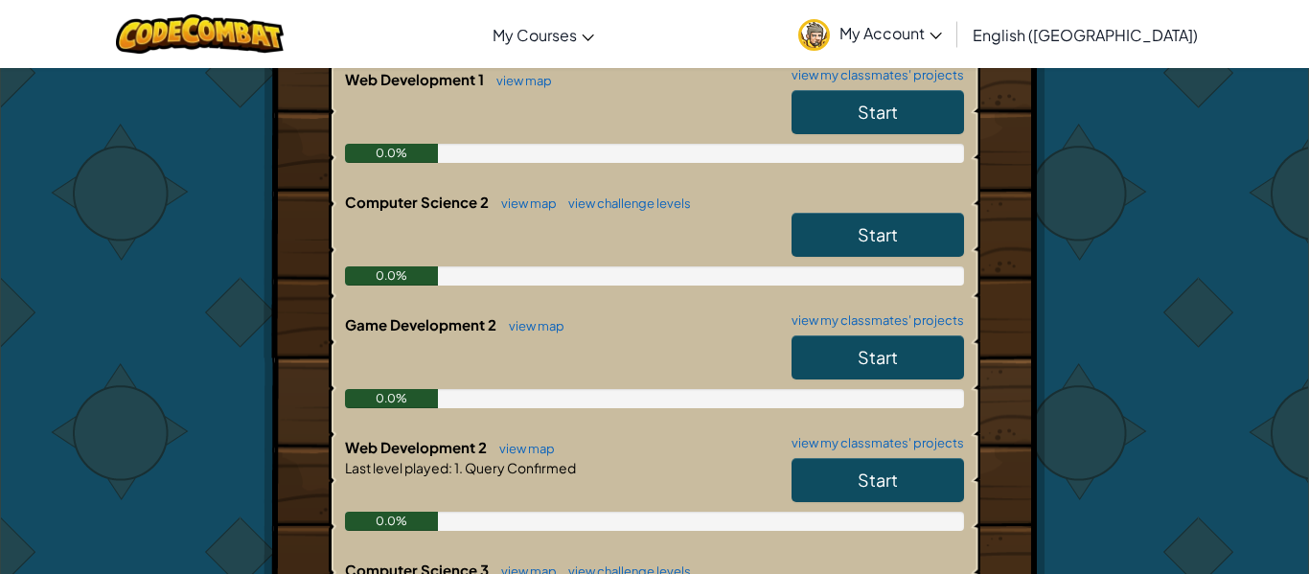
click at [879, 343] on link "Start" at bounding box center [878, 357] width 173 height 44
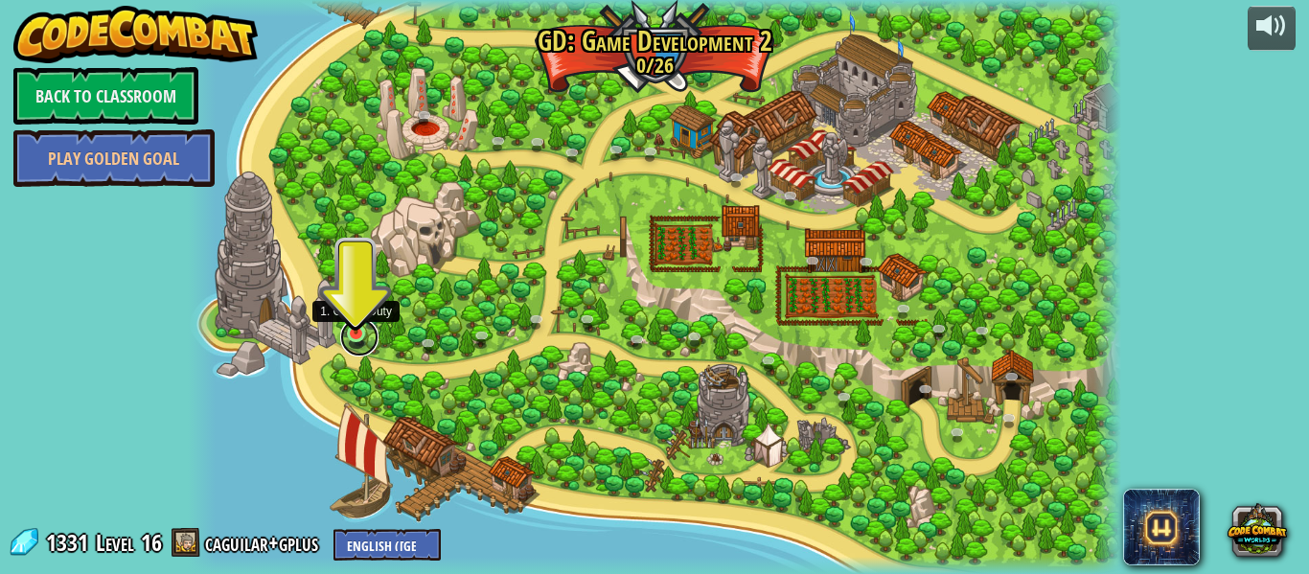
click at [345, 338] on link at bounding box center [359, 337] width 38 height 38
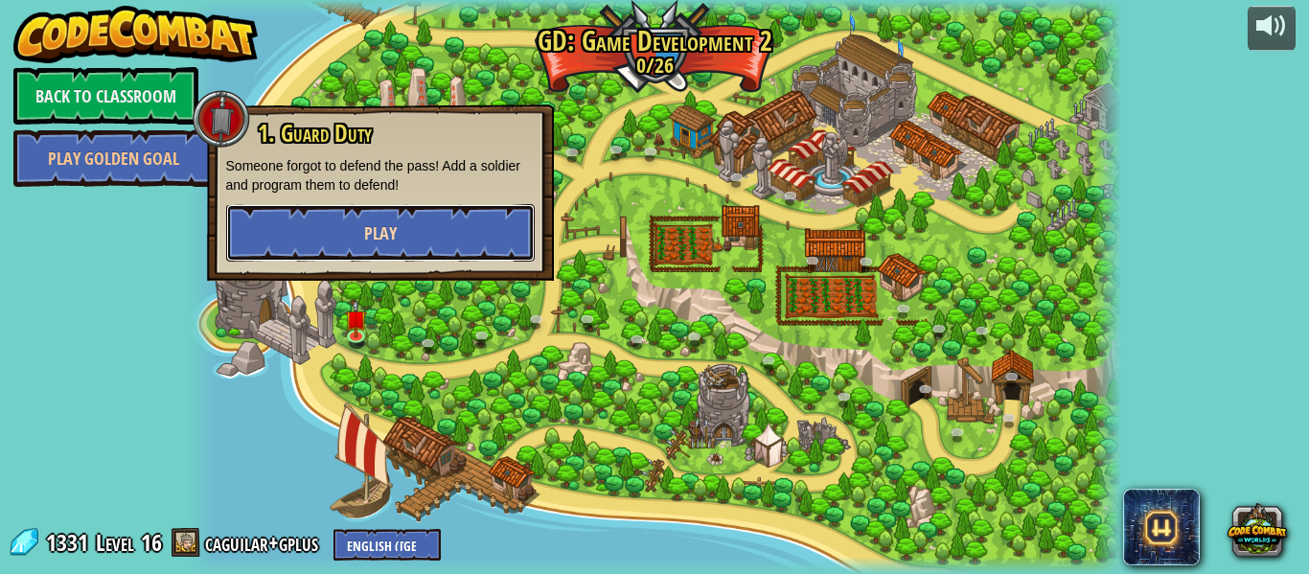
click at [464, 236] on button "Play" at bounding box center [380, 233] width 309 height 58
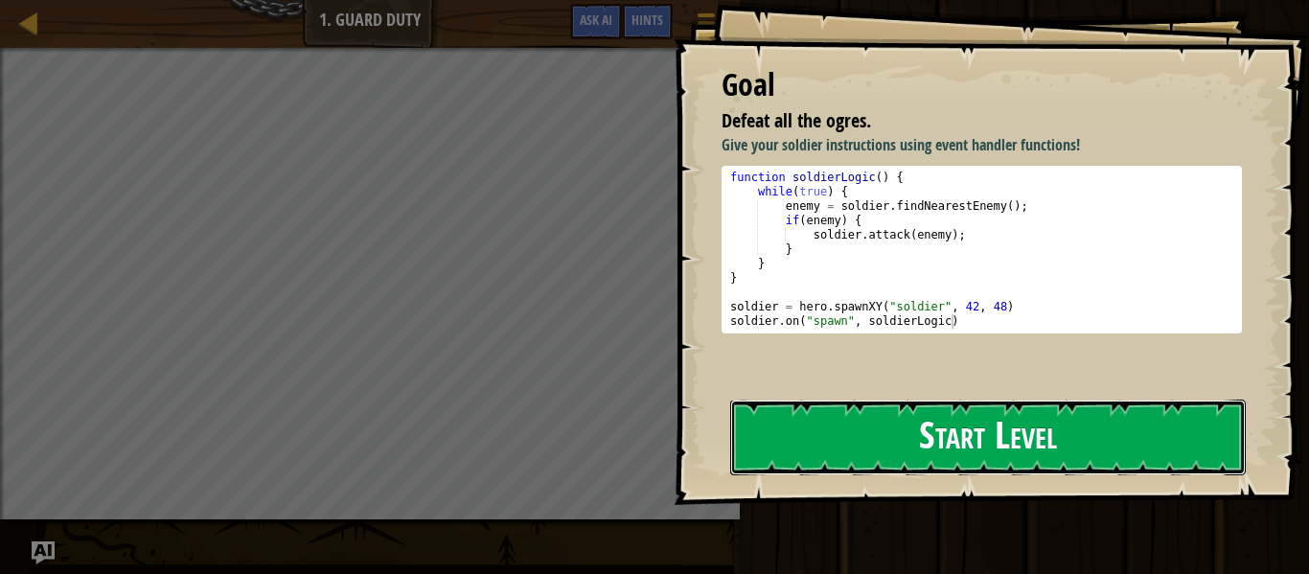
click at [905, 452] on button "Start Level" at bounding box center [988, 438] width 516 height 76
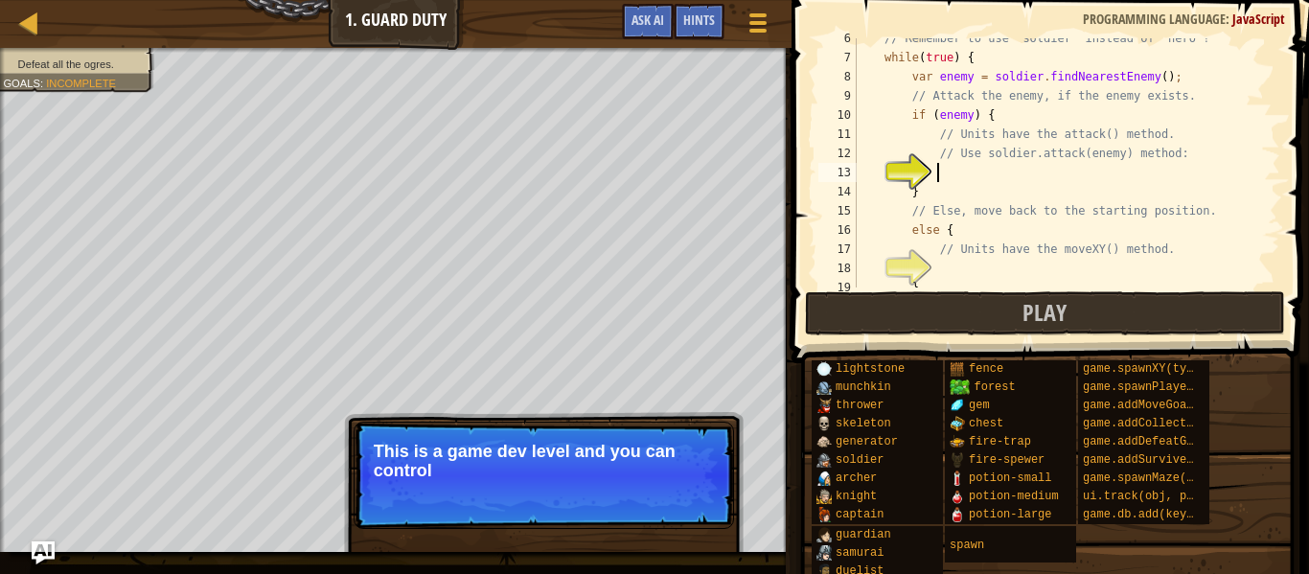
scroll to position [125, 0]
click at [685, 490] on button "Continue" at bounding box center [679, 496] width 80 height 25
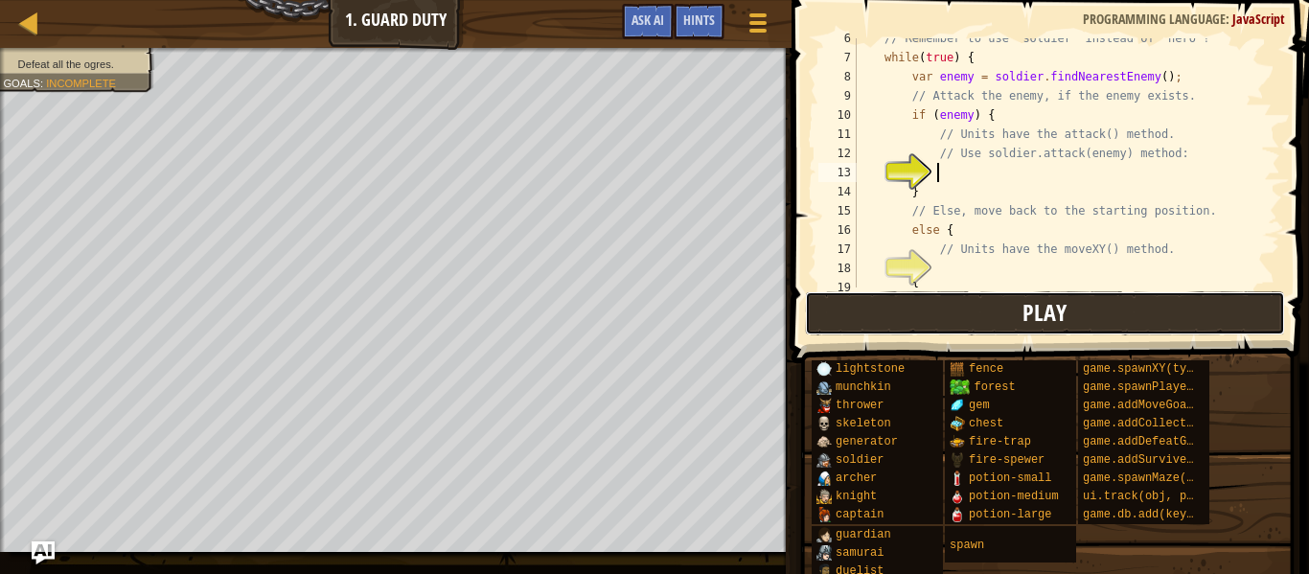
click at [1131, 324] on button "Play" at bounding box center [1045, 313] width 480 height 44
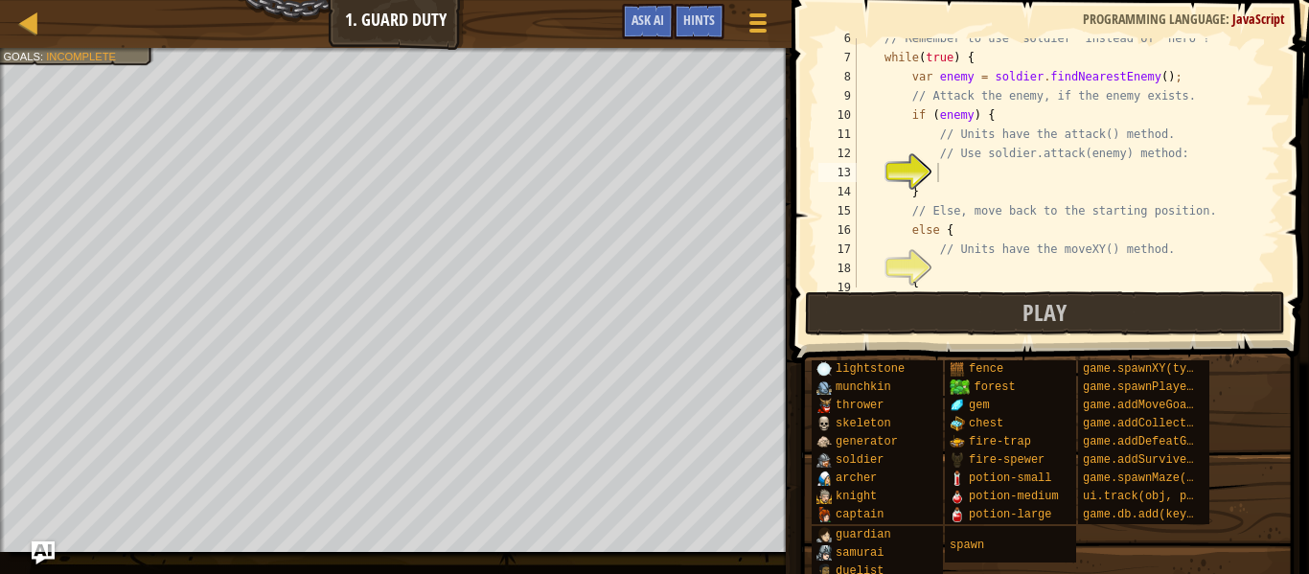
click at [967, 169] on div "// Remember to use 'soldier' instead of 'hero'! while ( true ) { var enemy = so…" at bounding box center [1066, 173] width 427 height 288
type textarea "soldier.attack(enemy)"
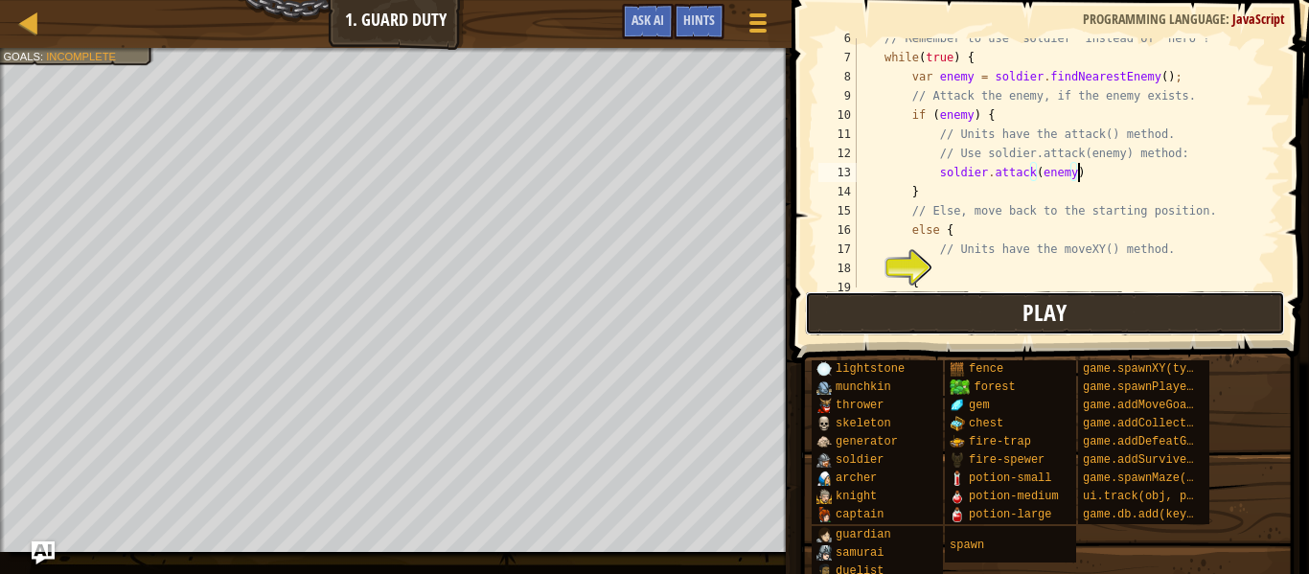
click at [985, 312] on button "Play" at bounding box center [1045, 313] width 480 height 44
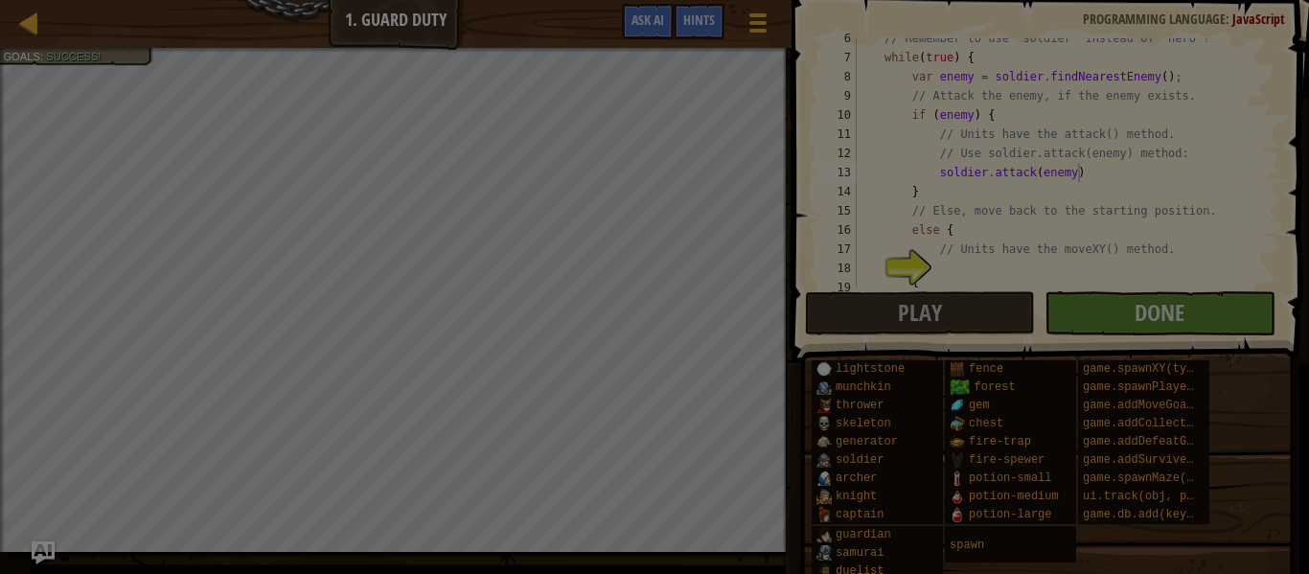
click at [1114, 337] on div at bounding box center [654, 287] width 1309 height 574
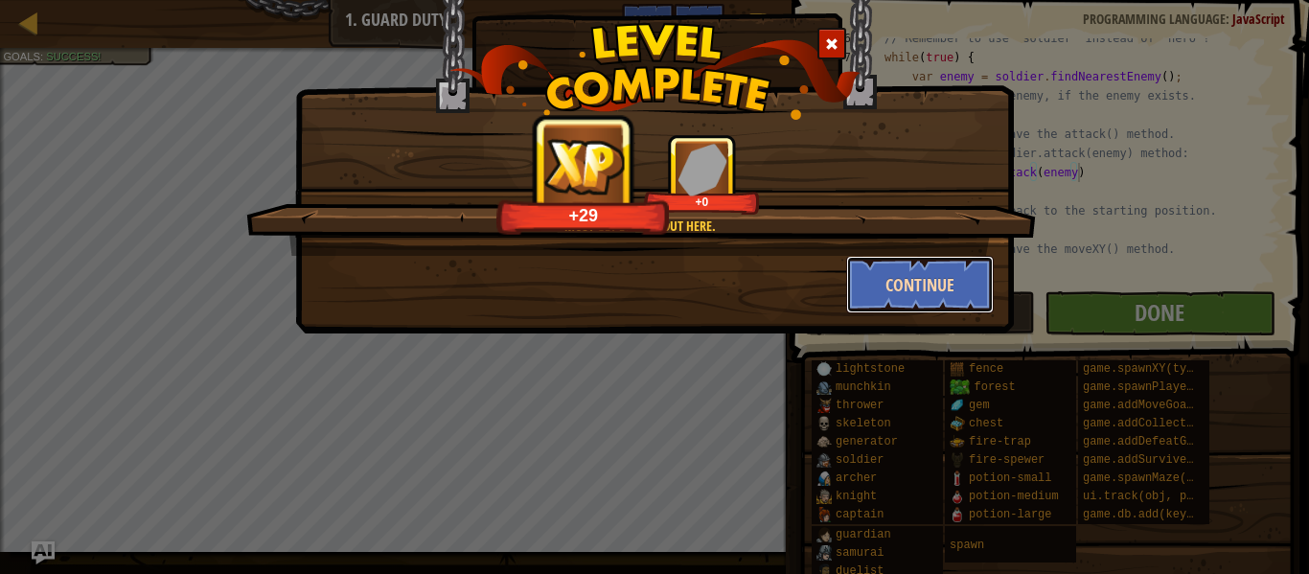
click at [894, 297] on button "Continue" at bounding box center [920, 285] width 149 height 58
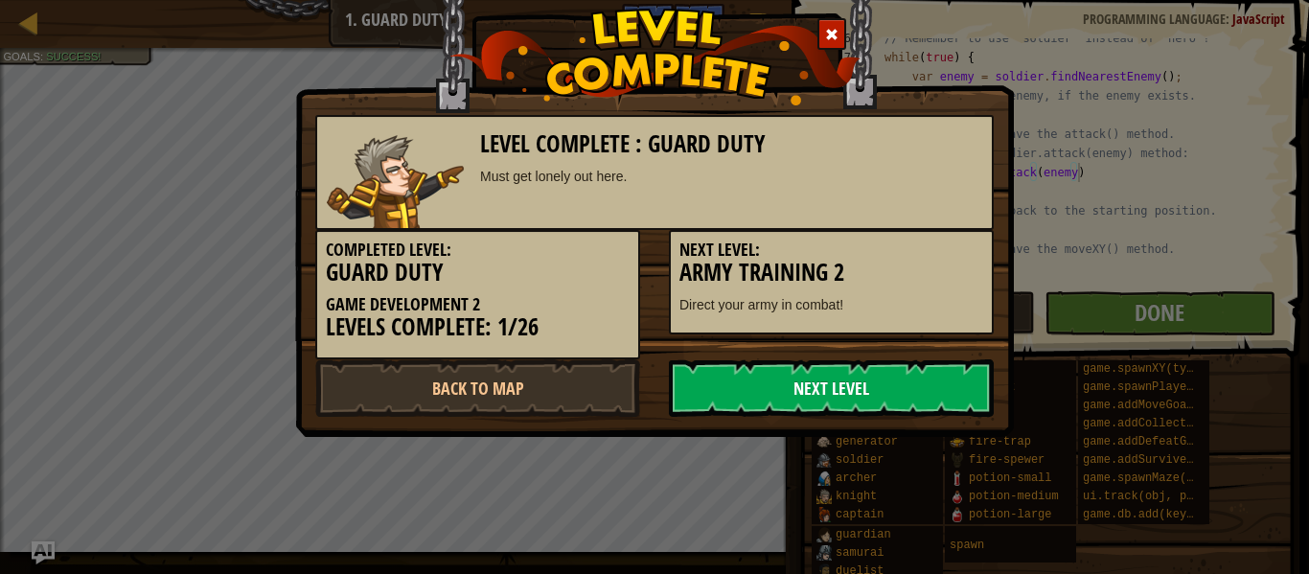
click at [766, 413] on link "Next Level" at bounding box center [831, 388] width 325 height 58
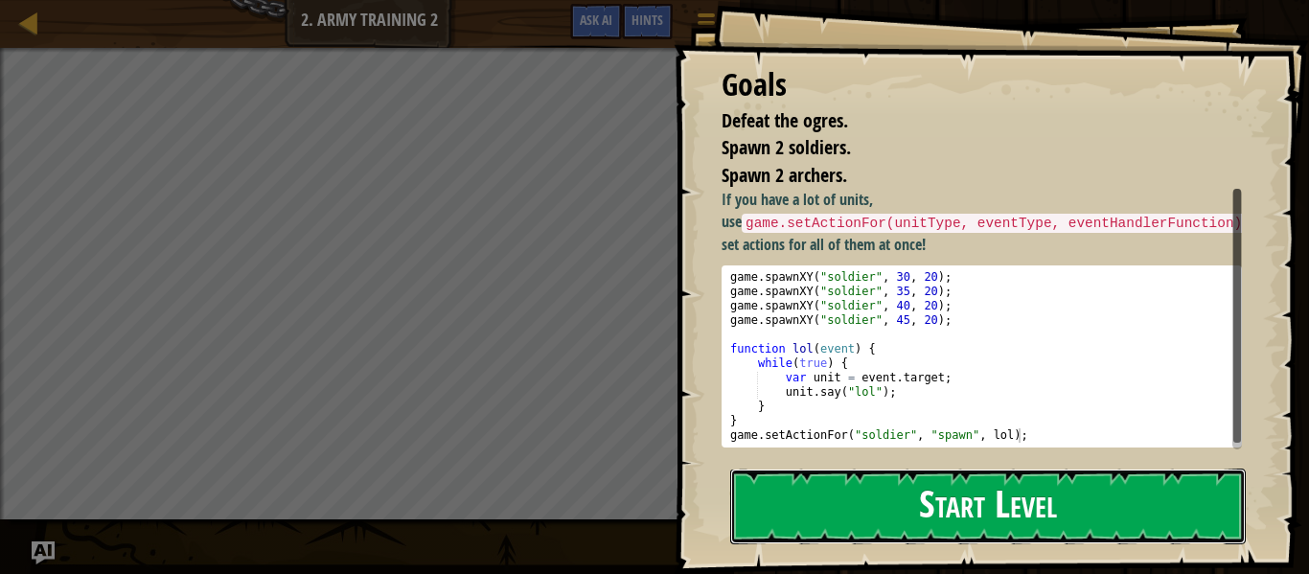
click at [871, 529] on button "Start Level" at bounding box center [988, 507] width 516 height 76
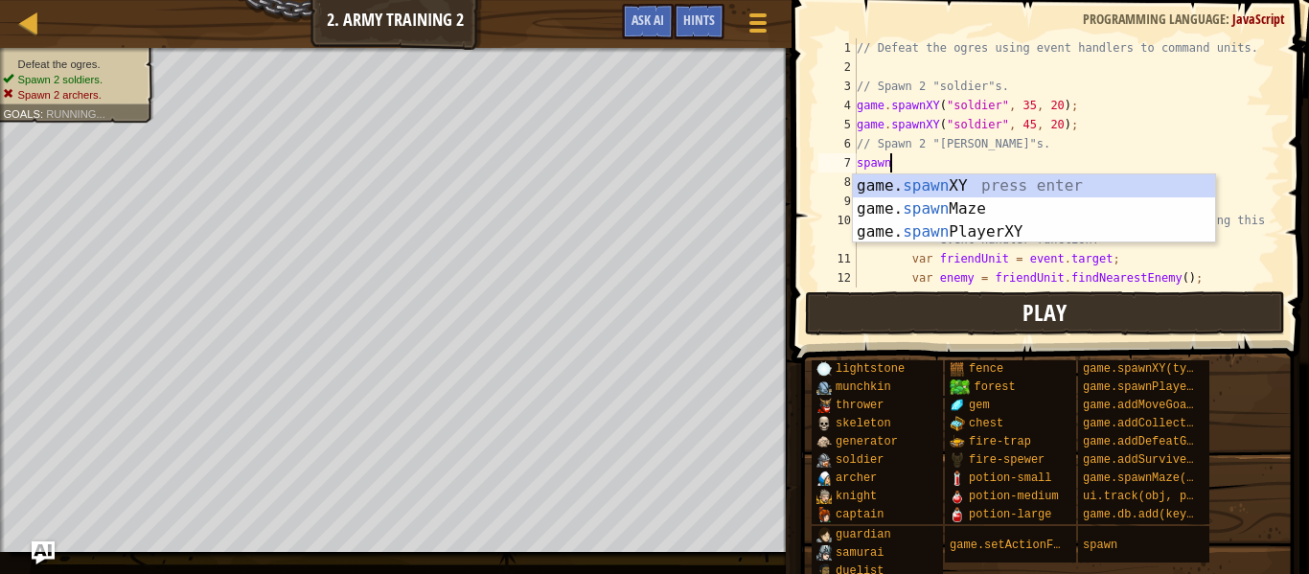
scroll to position [9, 4]
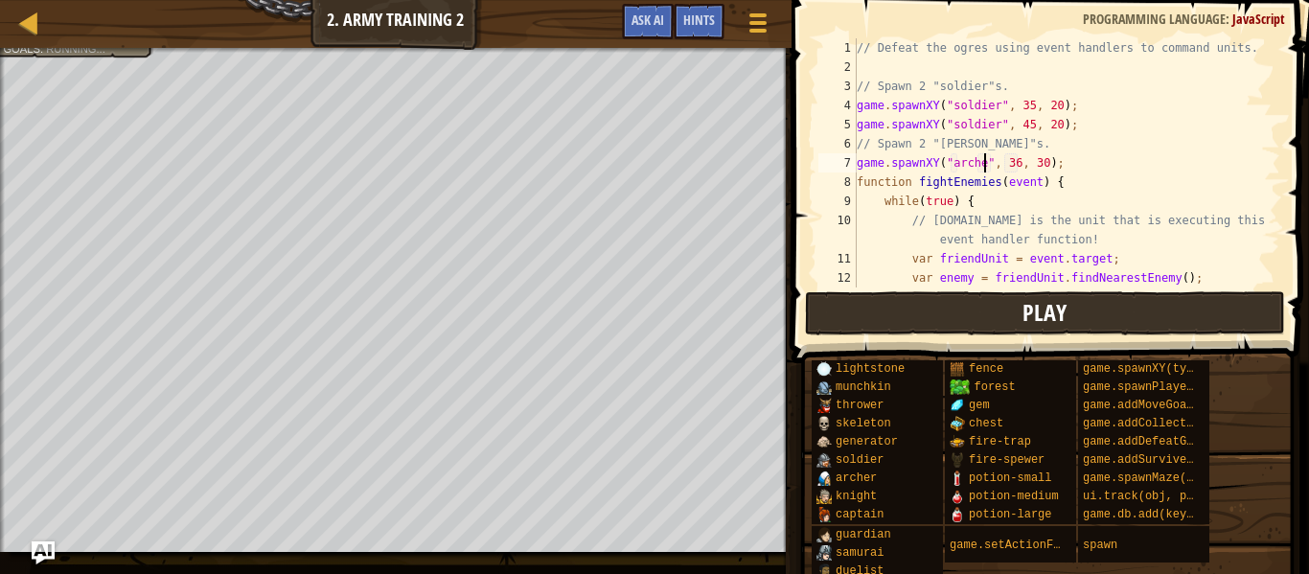
type textarea "game.spawnXY("[PERSON_NAME]", 36, 30);"
click at [38, 21] on div at bounding box center [29, 23] width 24 height 24
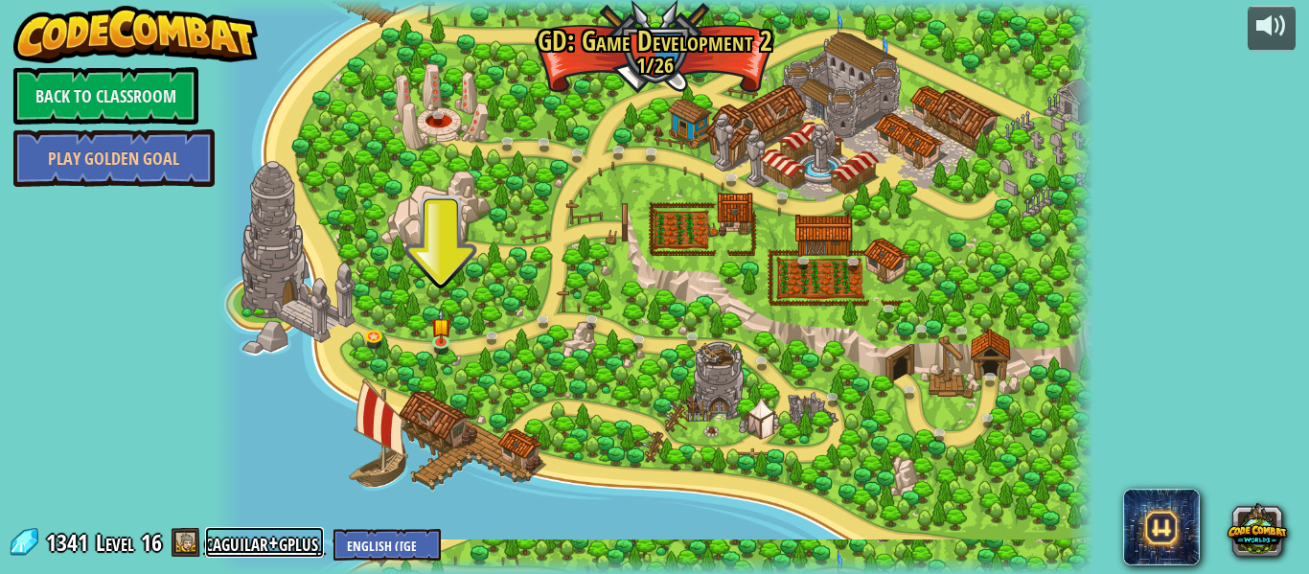
click at [252, 540] on link "caguilar+gplus" at bounding box center [264, 542] width 119 height 31
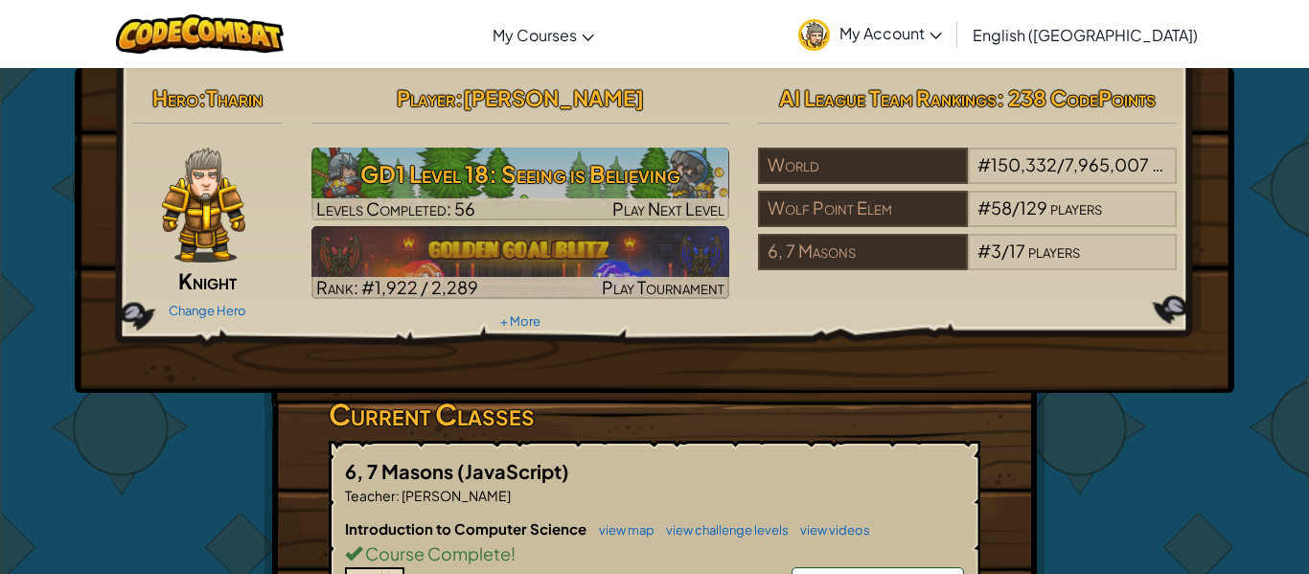
click at [234, 223] on img at bounding box center [204, 205] width 84 height 115
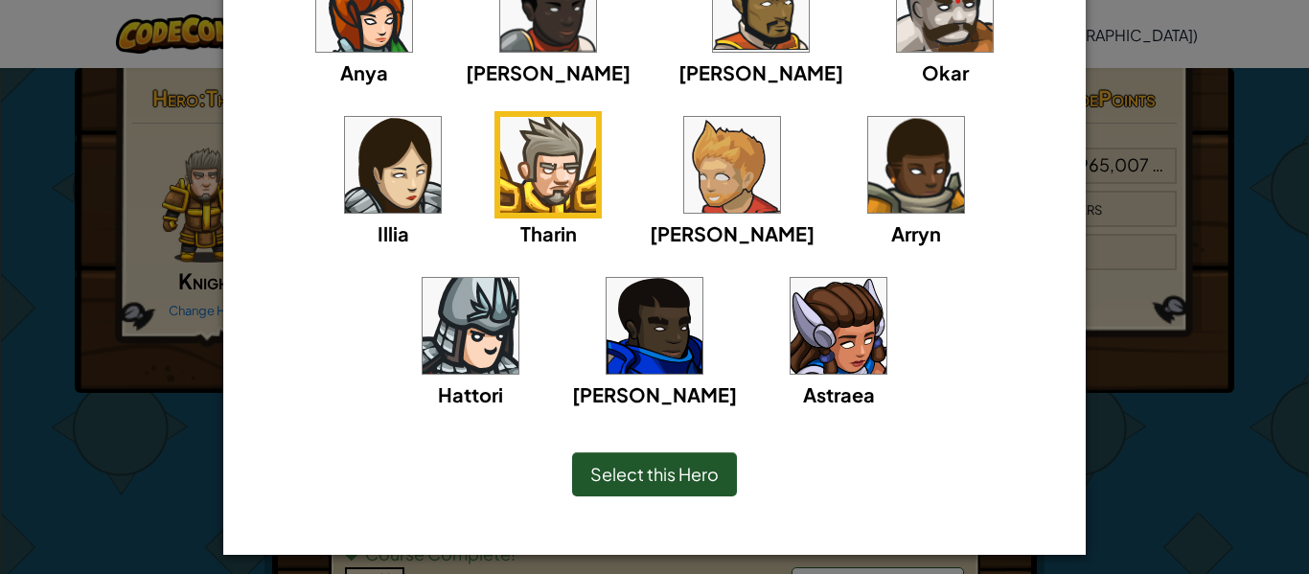
scroll to position [252, 0]
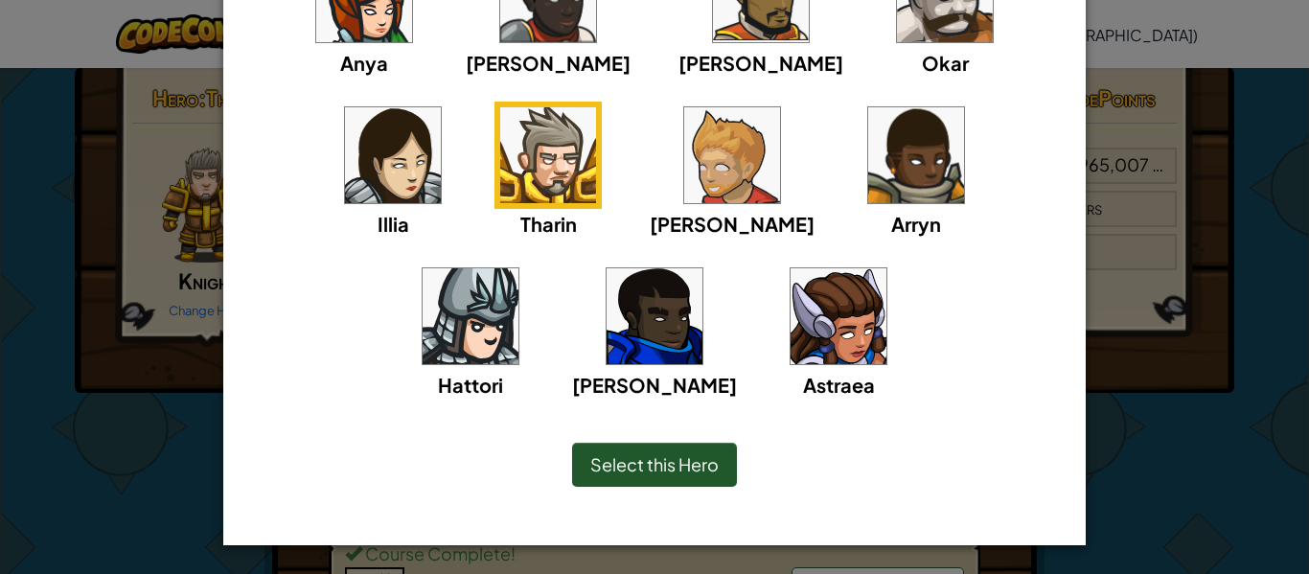
click at [1227, 257] on div "× Select Your Hero You can always change your hero by going to your Courses pag…" at bounding box center [654, 287] width 1309 height 574
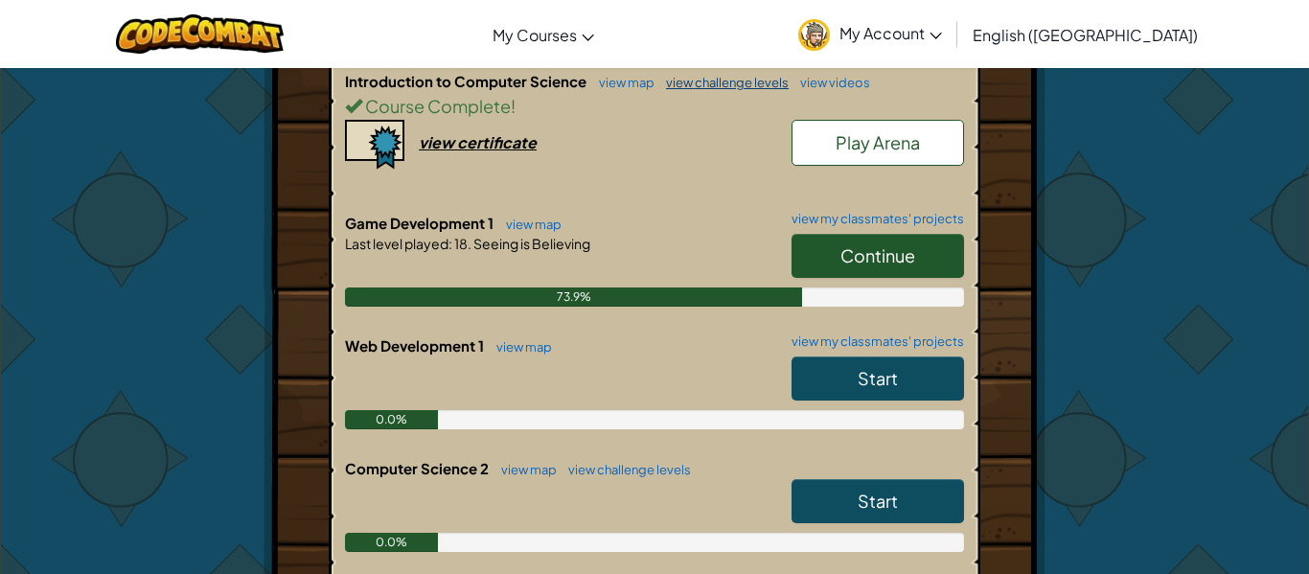
scroll to position [449, 0]
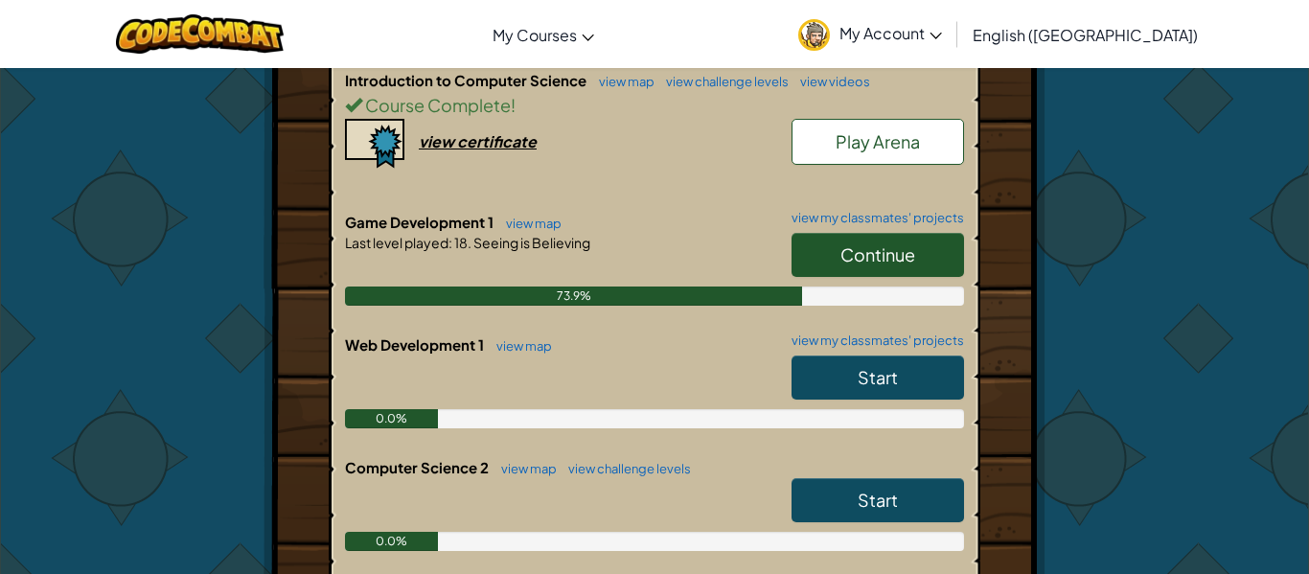
click at [838, 251] on link "Continue" at bounding box center [878, 255] width 173 height 44
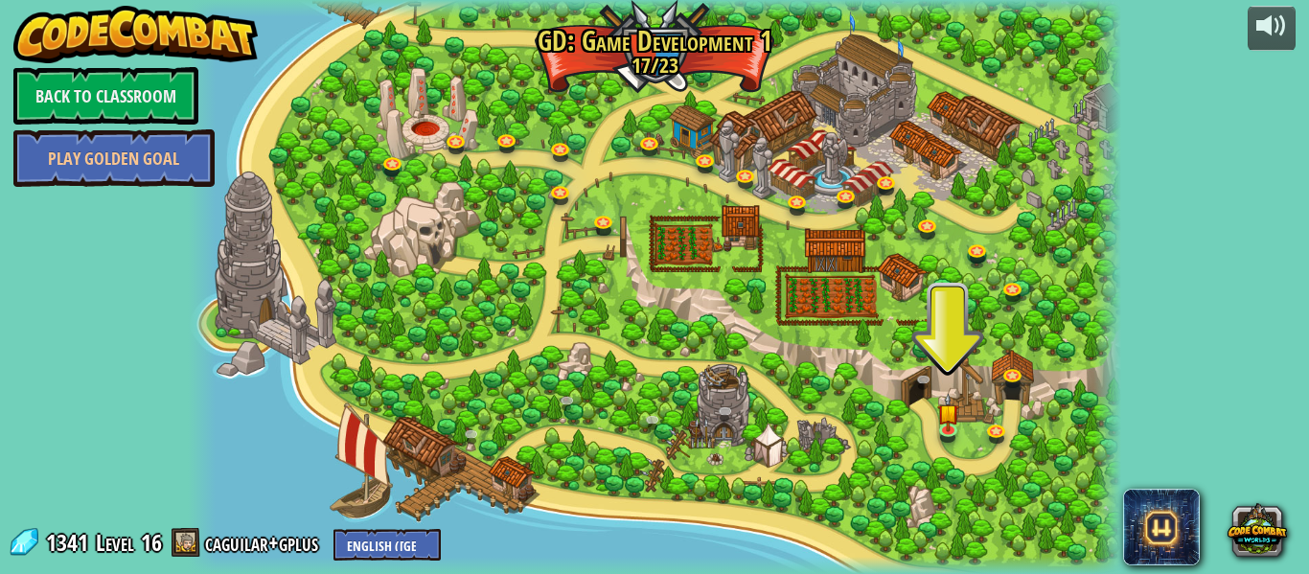
click at [81, 561] on div "powered by Back to Classroom Play Golden Goal 3. Hero's Journey Spawn a player,…" at bounding box center [654, 287] width 1309 height 574
click at [83, 556] on span "1341" at bounding box center [70, 542] width 48 height 31
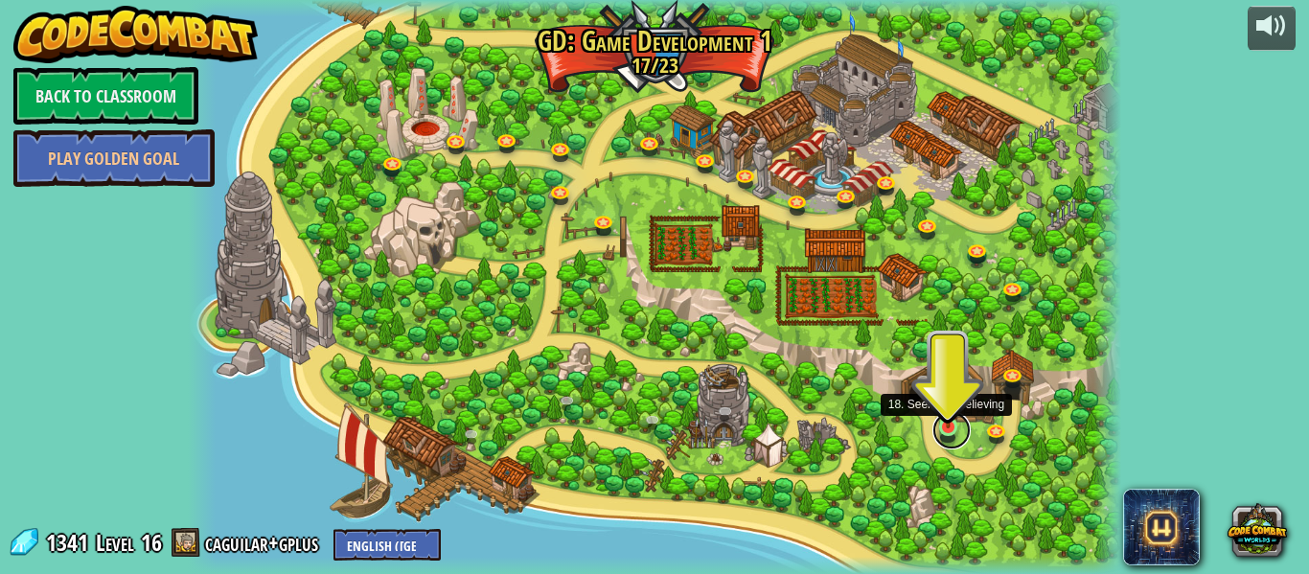
click at [955, 432] on link at bounding box center [952, 430] width 38 height 38
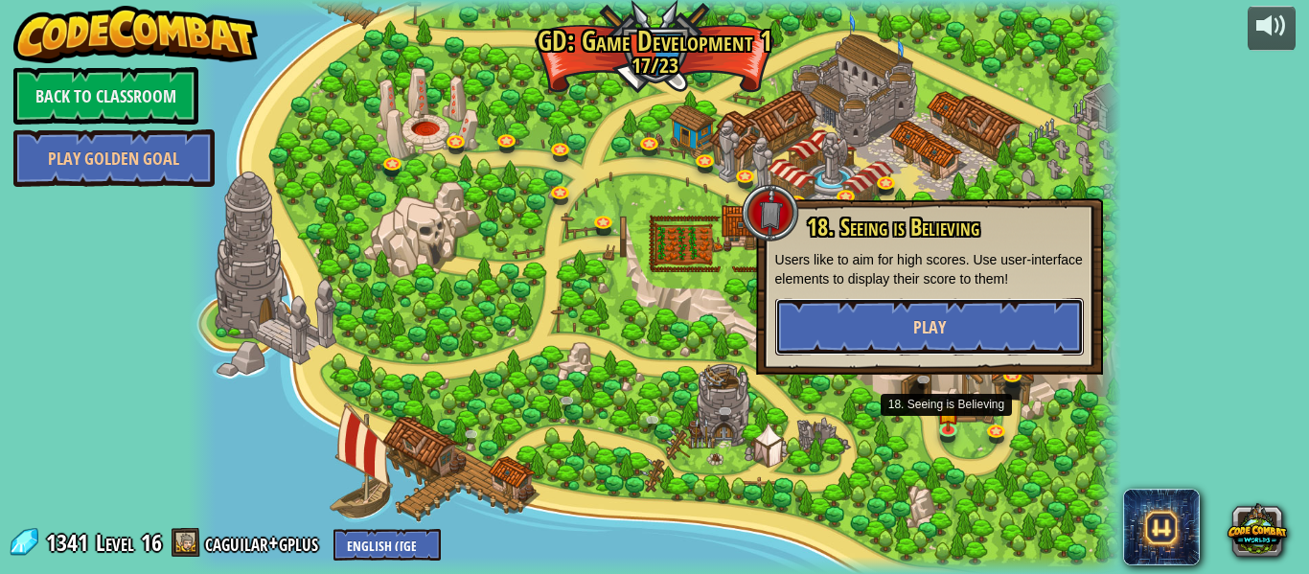
click at [977, 300] on button "Play" at bounding box center [929, 327] width 309 height 58
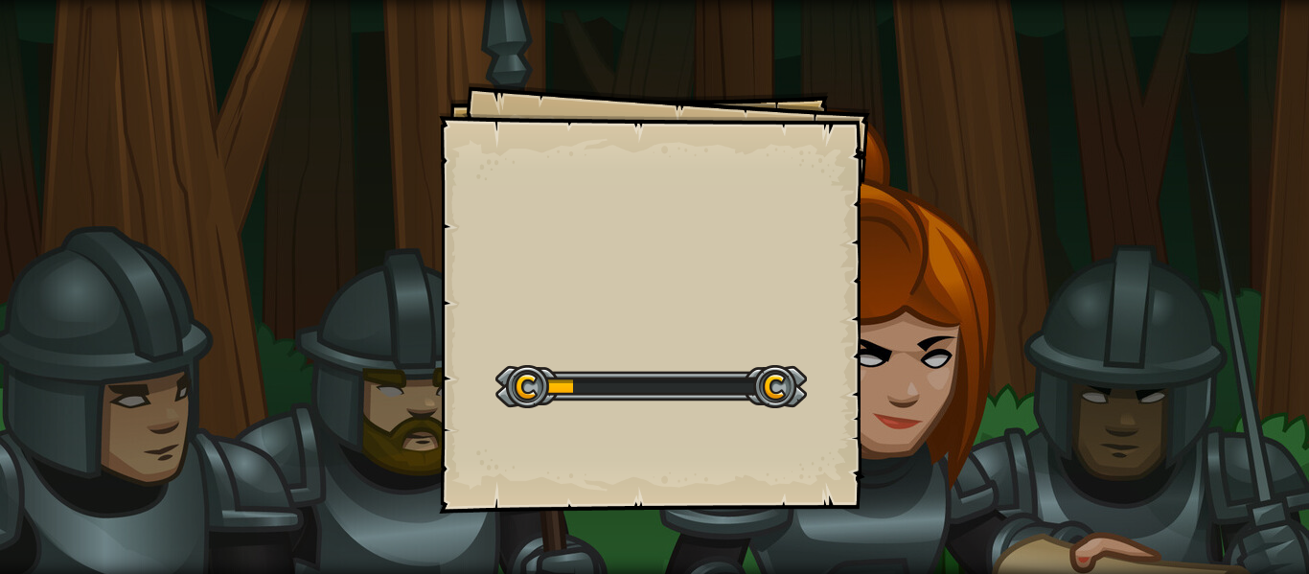
click at [973, 319] on div "Goals Start Level Error loading from server. Try refreshing the page. You'll ne…" at bounding box center [654, 287] width 1309 height 574
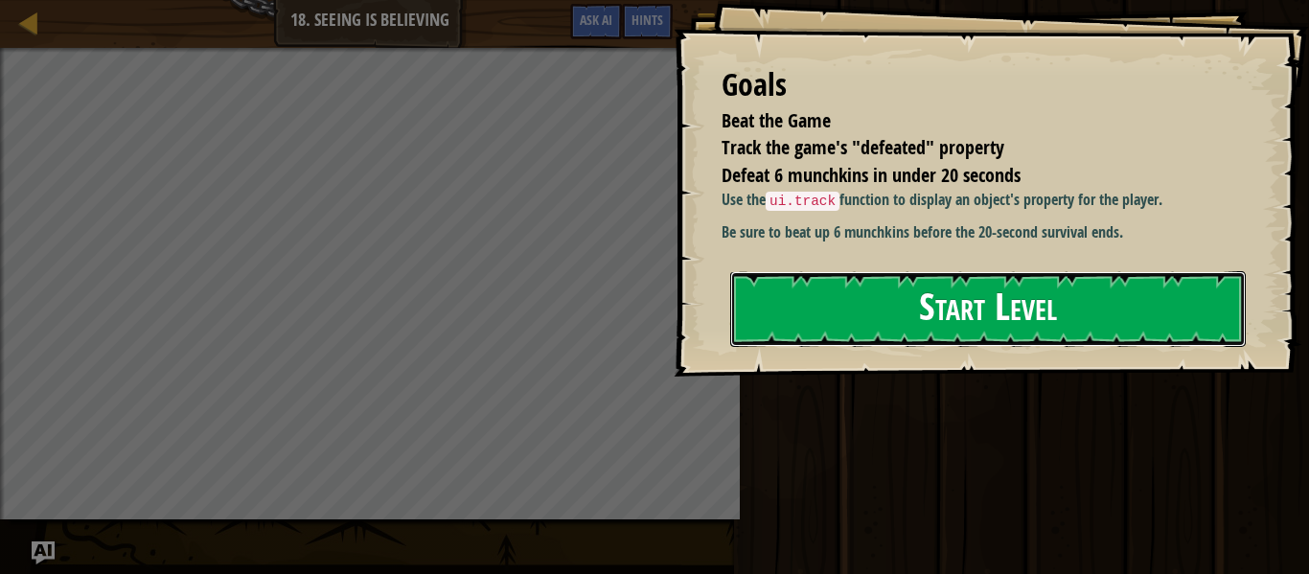
click at [807, 347] on button "Start Level" at bounding box center [988, 309] width 516 height 76
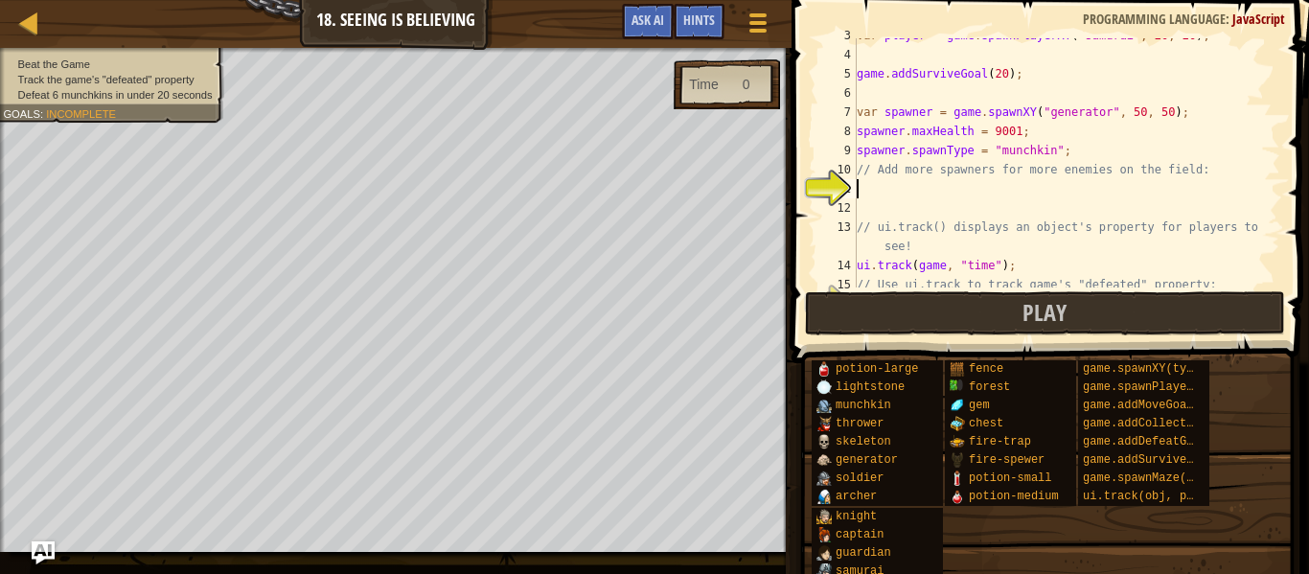
scroll to position [67, 0]
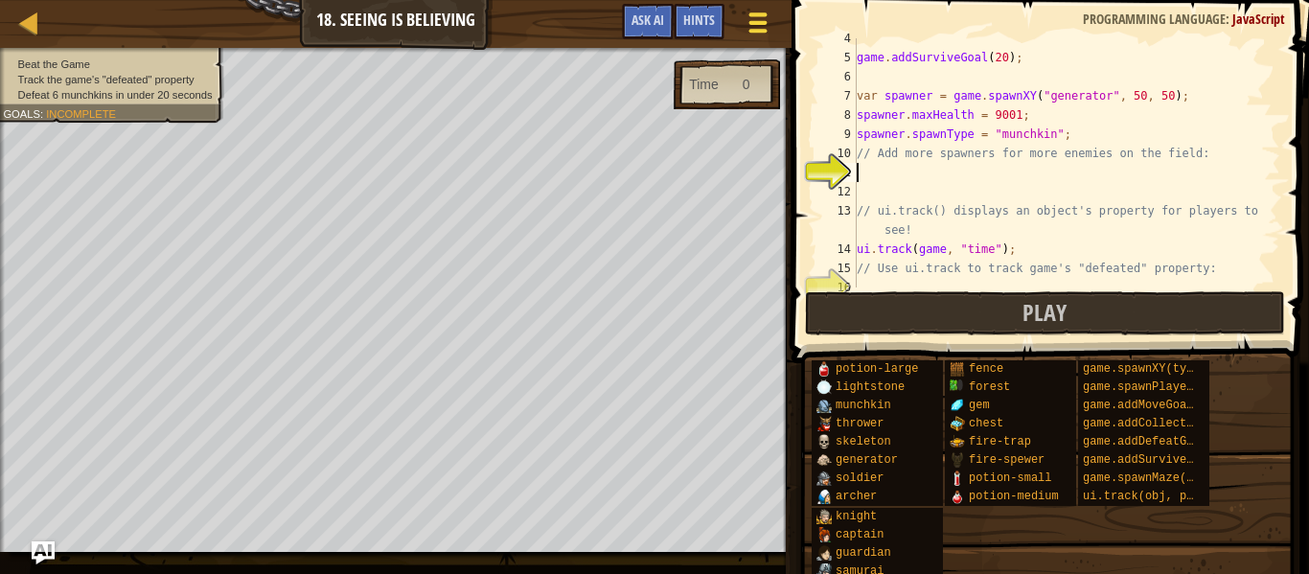
click at [765, 10] on div at bounding box center [758, 23] width 26 height 28
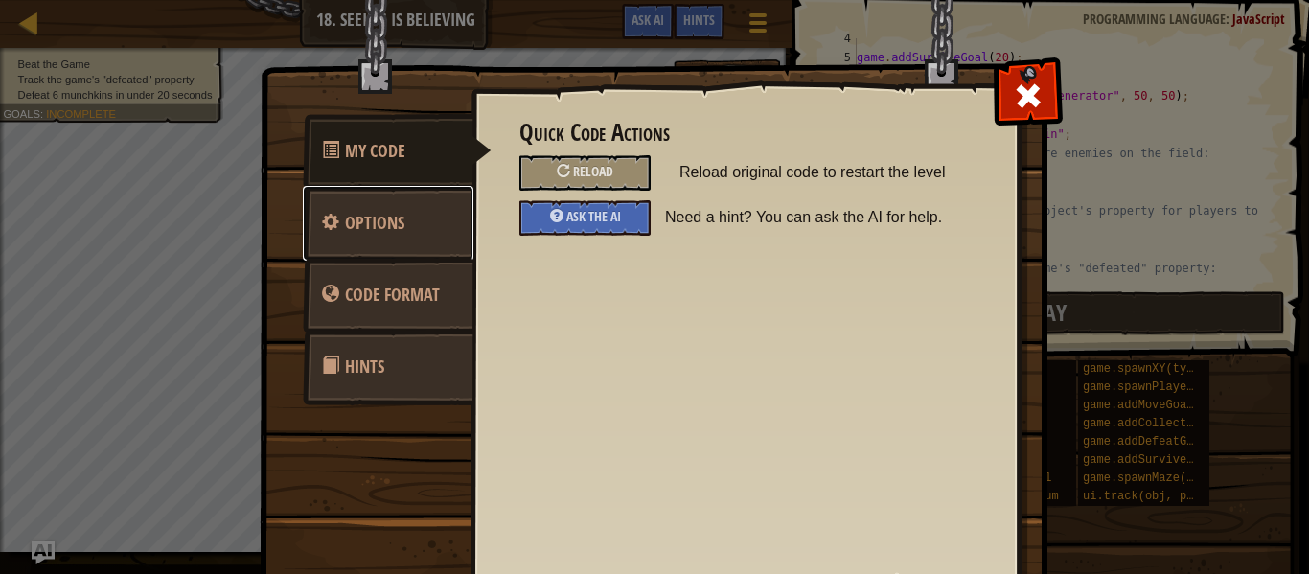
click at [345, 232] on span "Options" at bounding box center [374, 223] width 59 height 24
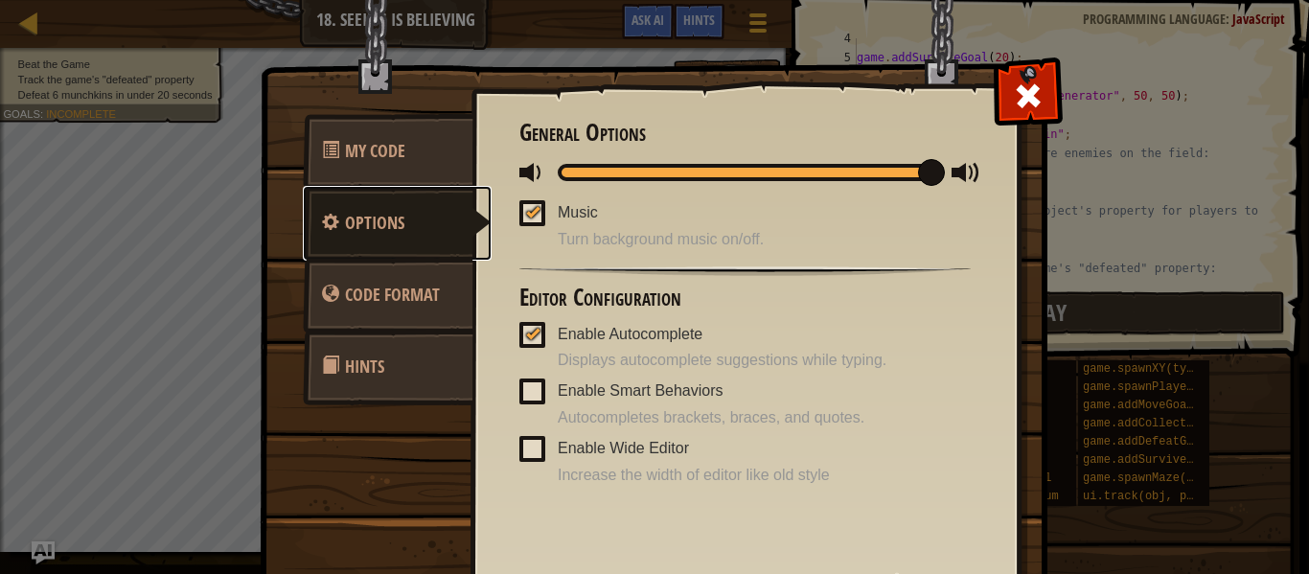
scroll to position [3, 0]
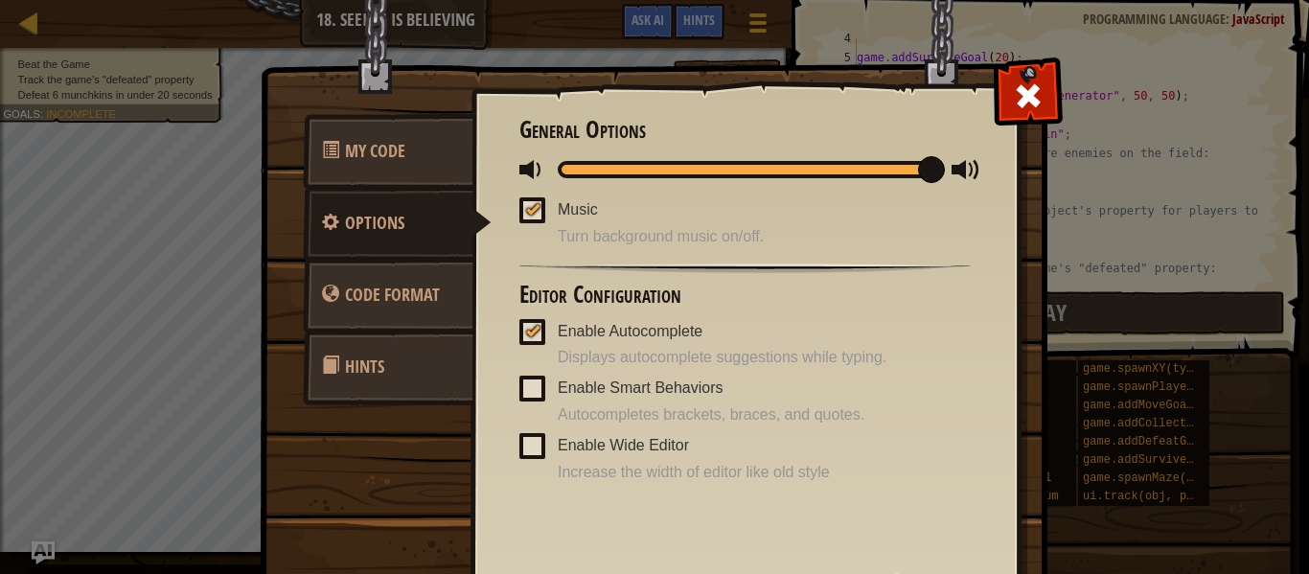
click at [525, 398] on span at bounding box center [532, 389] width 26 height 26
click at [0, 0] on input "Enable Smart Behaviors" at bounding box center [0, 0] width 0 height 0
click at [530, 451] on span at bounding box center [532, 446] width 26 height 26
click at [0, 0] on input "Enable Wide Editor" at bounding box center [0, 0] width 0 height 0
click at [530, 451] on div at bounding box center [532, 444] width 13 height 15
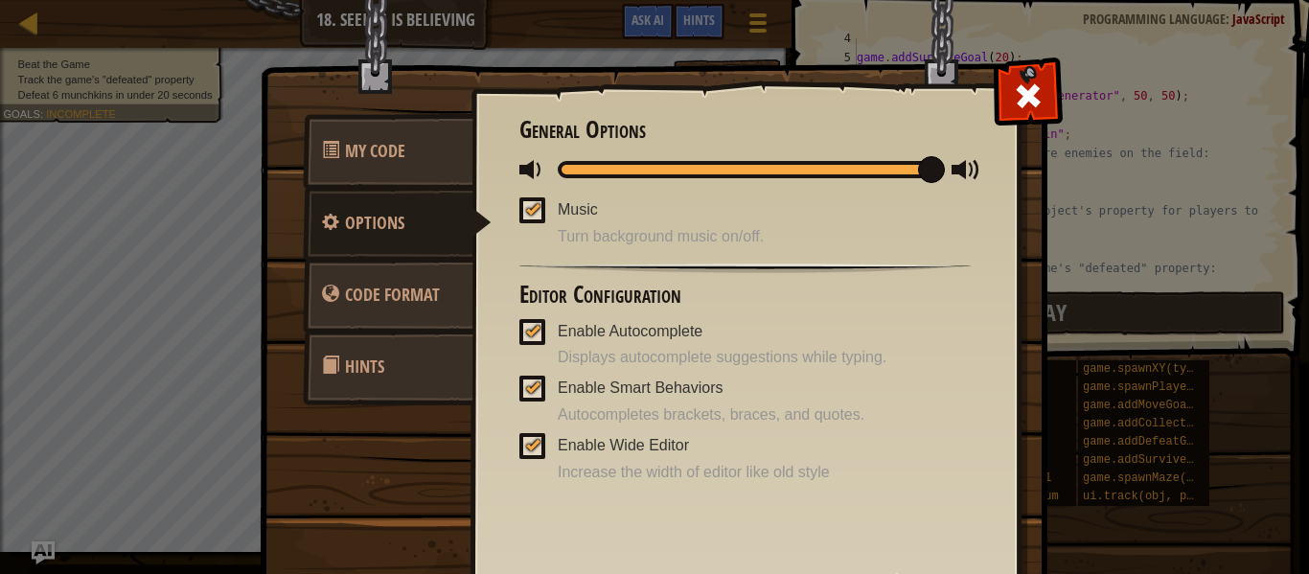
click at [0, 0] on input "Enable Wide Editor" at bounding box center [0, 0] width 0 height 0
click at [412, 311] on link "Code Format" at bounding box center [388, 295] width 171 height 75
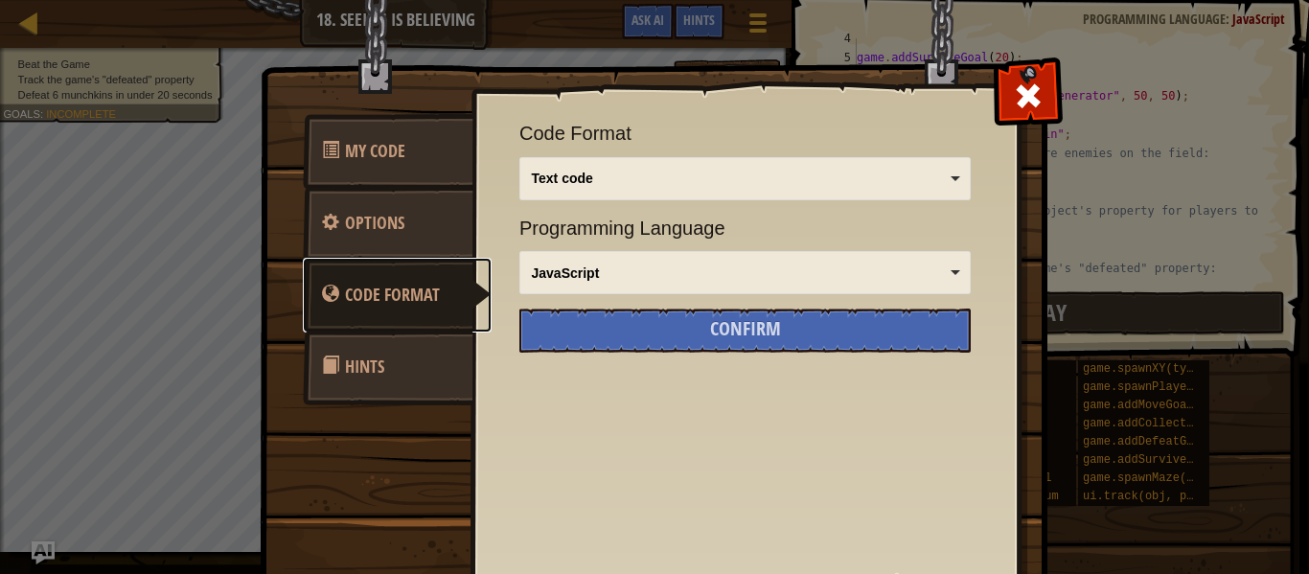
scroll to position [0, 0]
click at [558, 200] on div "Code Format Text code Blocks and code Blocks Blocks (Icons) Text code Blocks - …" at bounding box center [744, 207] width 451 height 174
click at [587, 180] on div "Text code" at bounding box center [740, 178] width 416 height 19
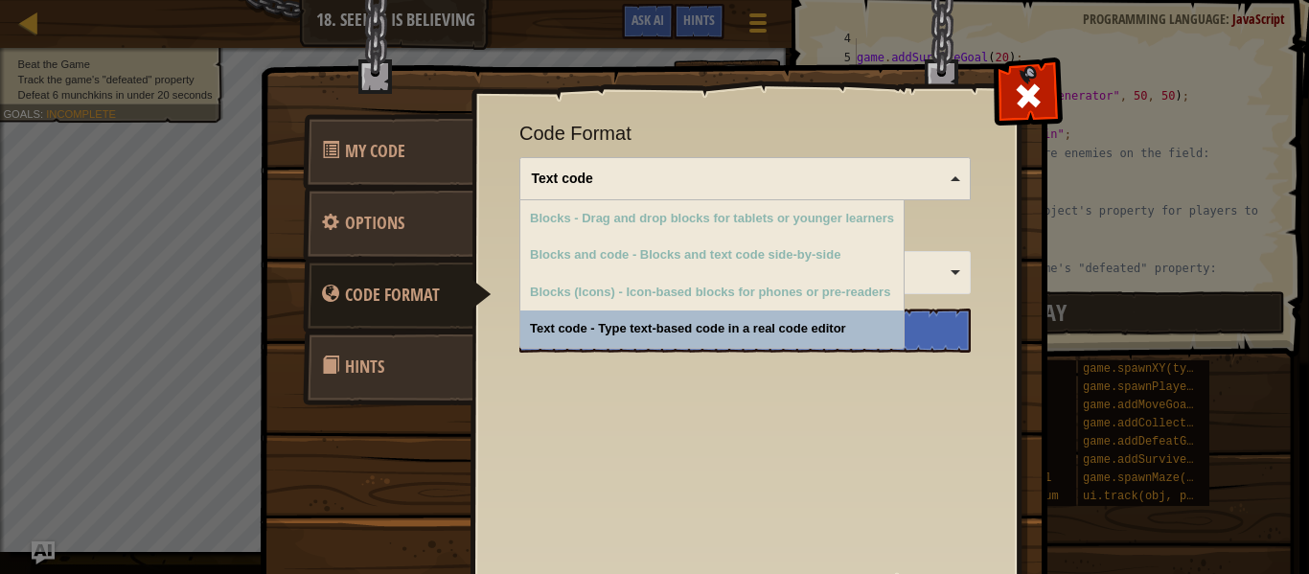
click at [587, 180] on div "Text code" at bounding box center [740, 178] width 416 height 19
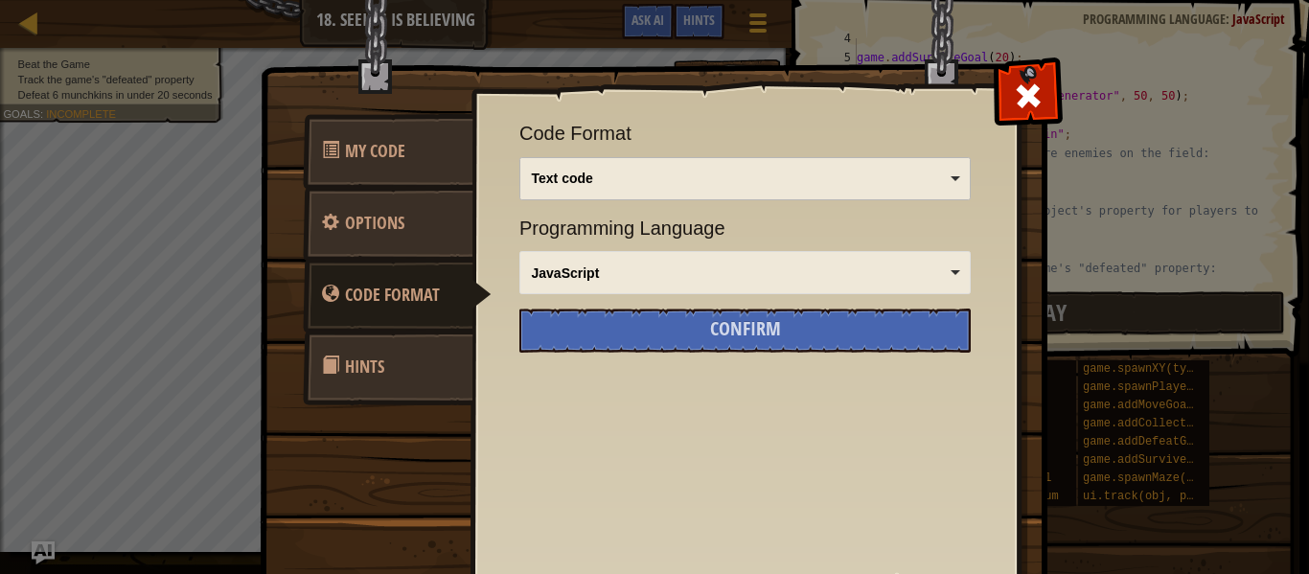
click at [587, 180] on div "Text code" at bounding box center [740, 178] width 416 height 19
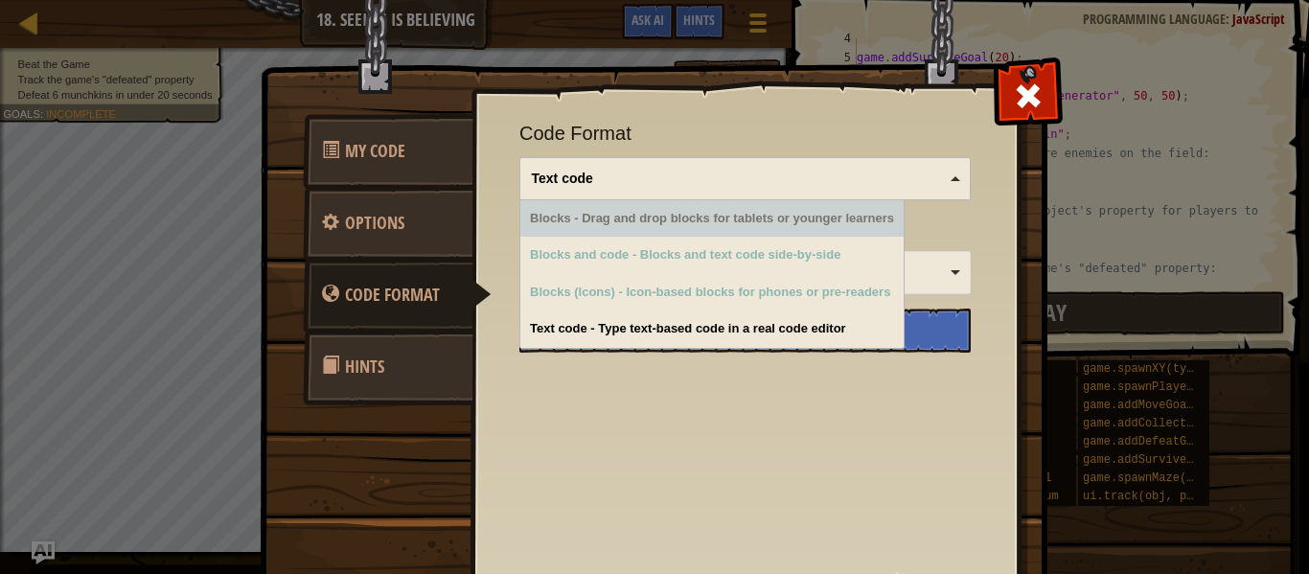
click at [603, 212] on div "Blocks - Drag and drop blocks for tablets or younger learners" at bounding box center [711, 218] width 383 height 37
click at [711, 169] on div "Text code" at bounding box center [740, 178] width 416 height 19
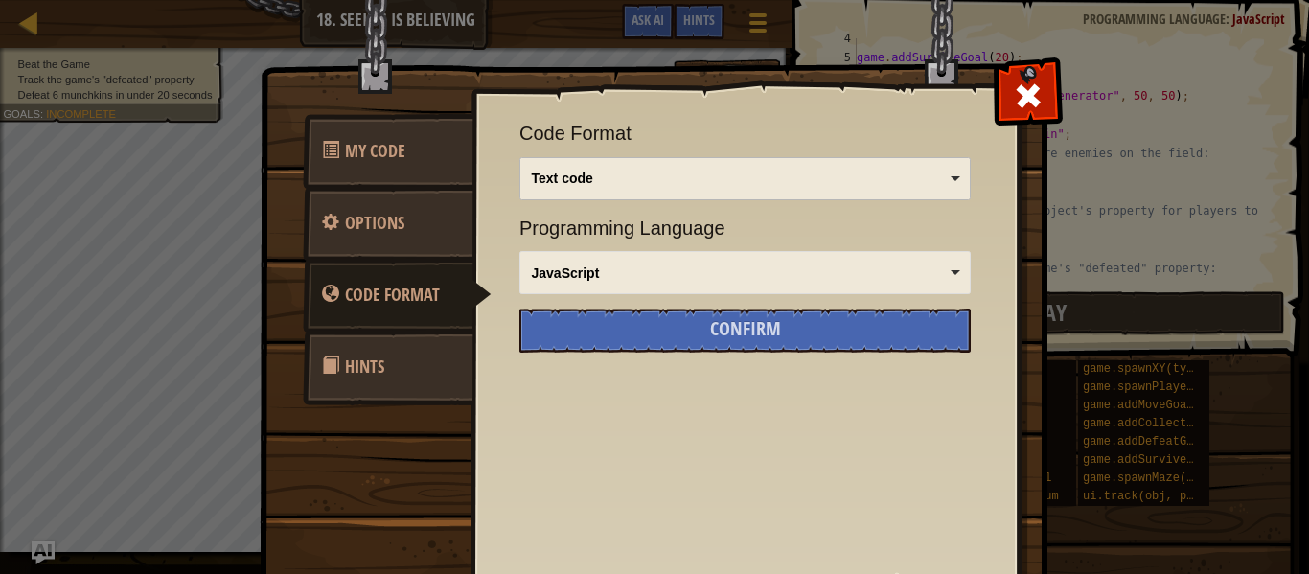
click at [677, 275] on div "JavaScript" at bounding box center [740, 273] width 416 height 19
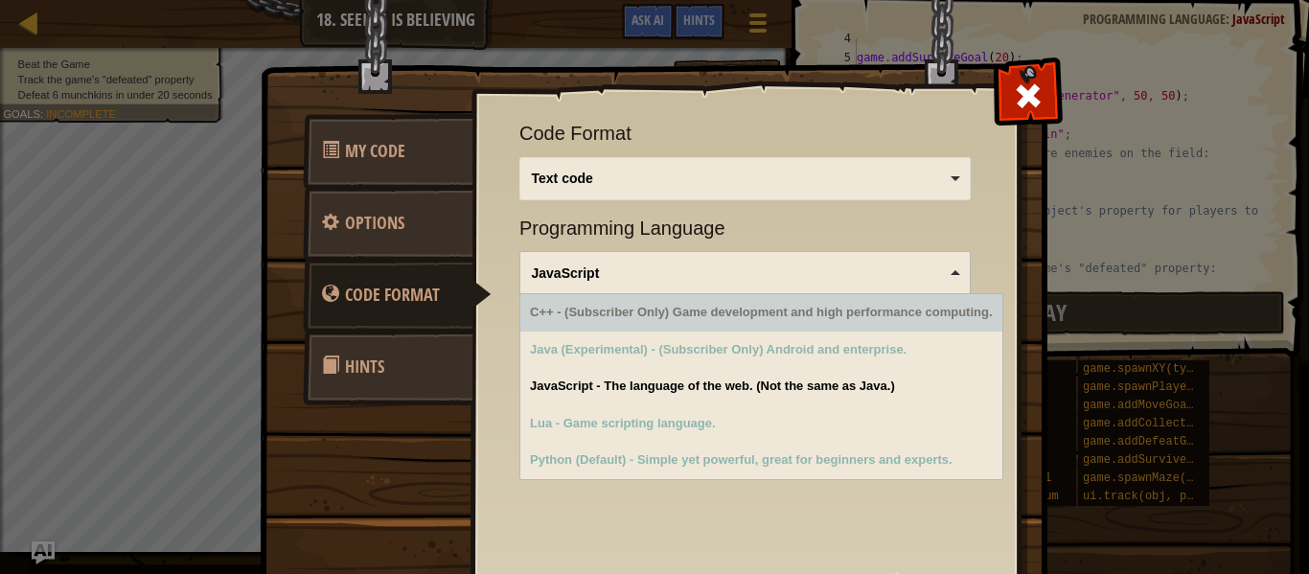
click at [716, 264] on div "JavaScript" at bounding box center [740, 273] width 416 height 19
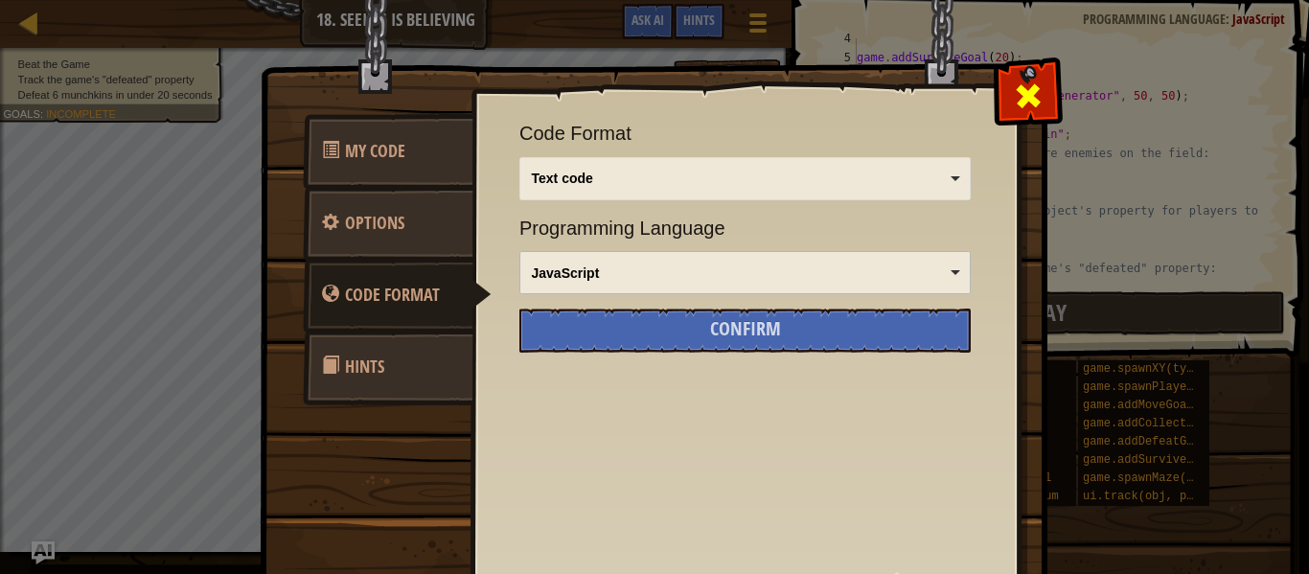
click at [1056, 93] on div at bounding box center [1028, 91] width 60 height 60
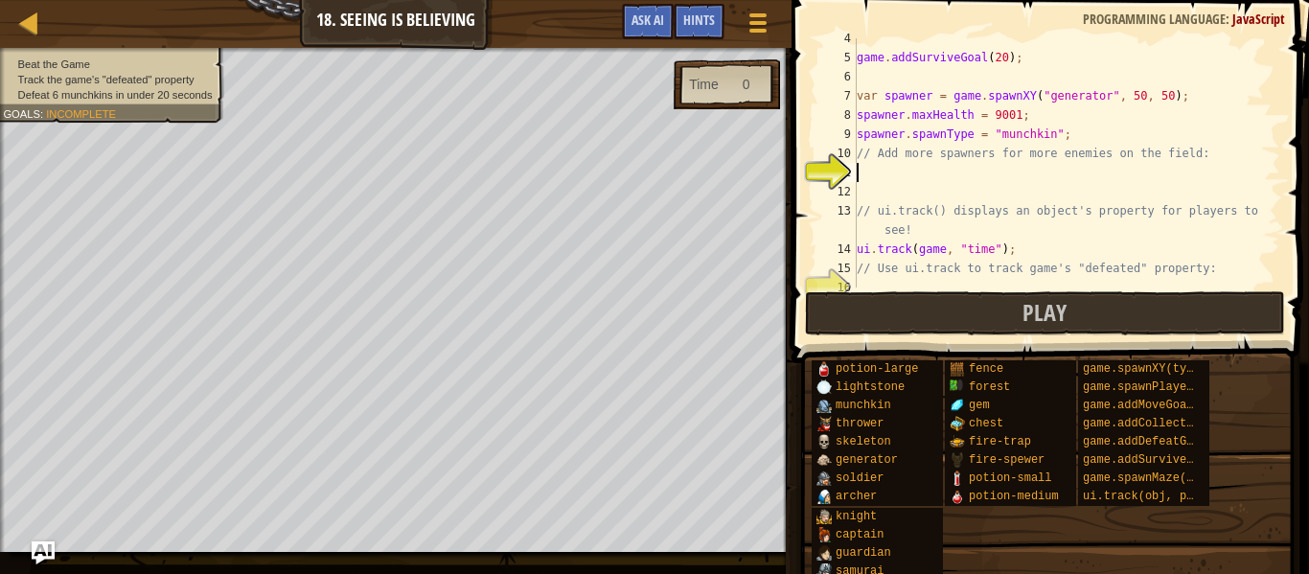
type textarea "s"
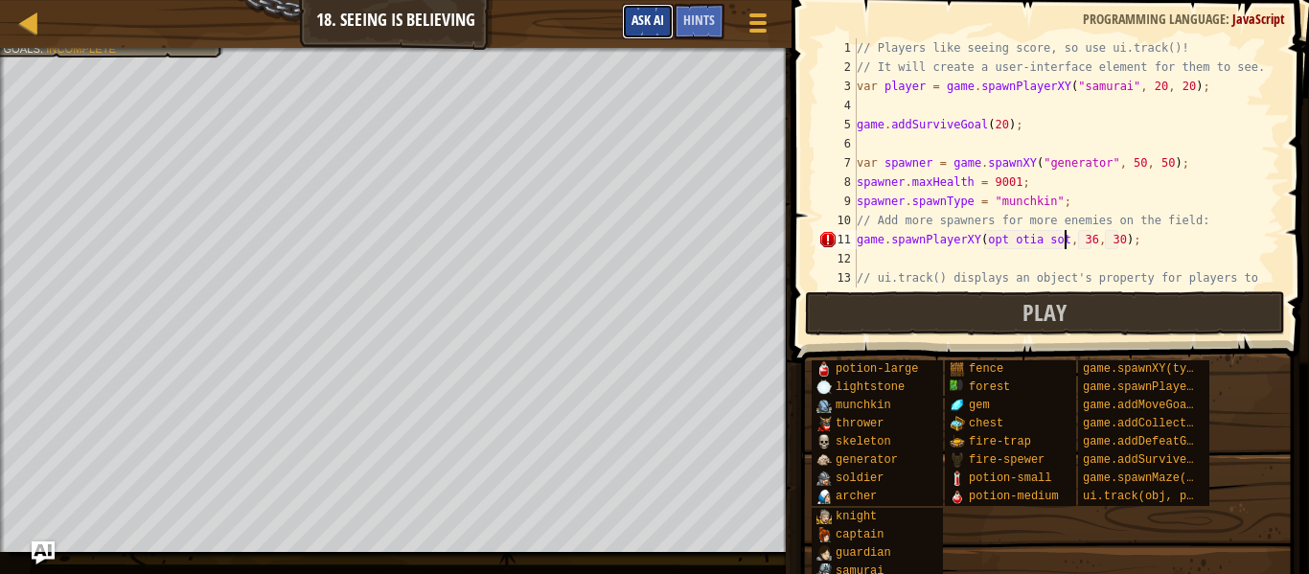
click at [634, 26] on span "Ask AI" at bounding box center [648, 20] width 33 height 18
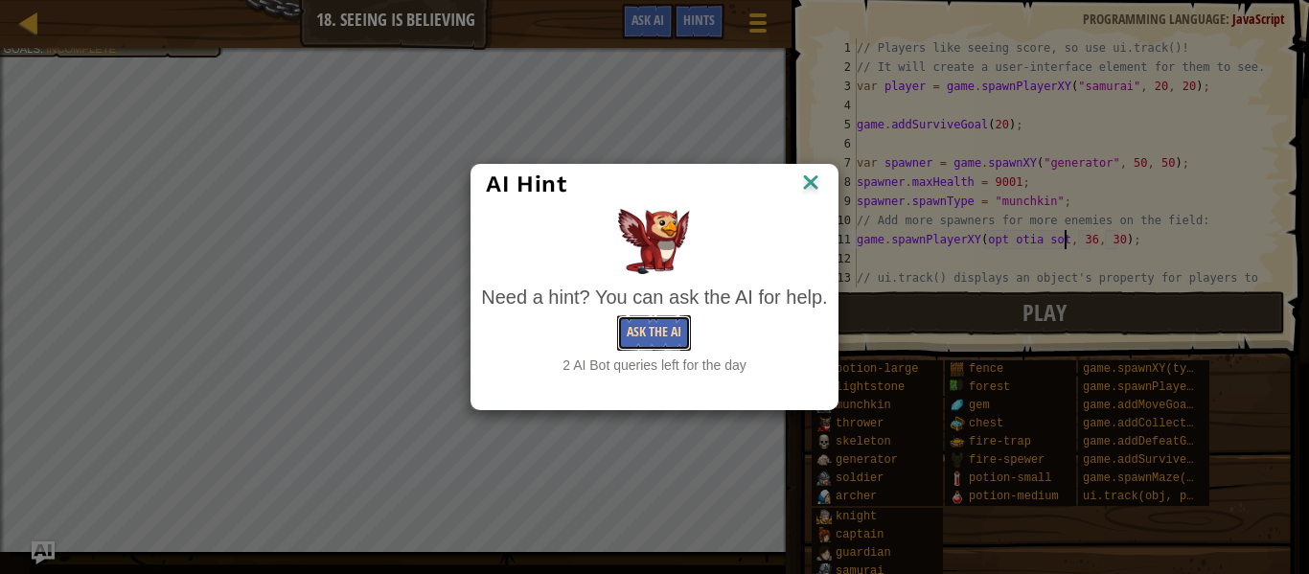
click at [657, 328] on button "Ask the AI" at bounding box center [654, 332] width 74 height 35
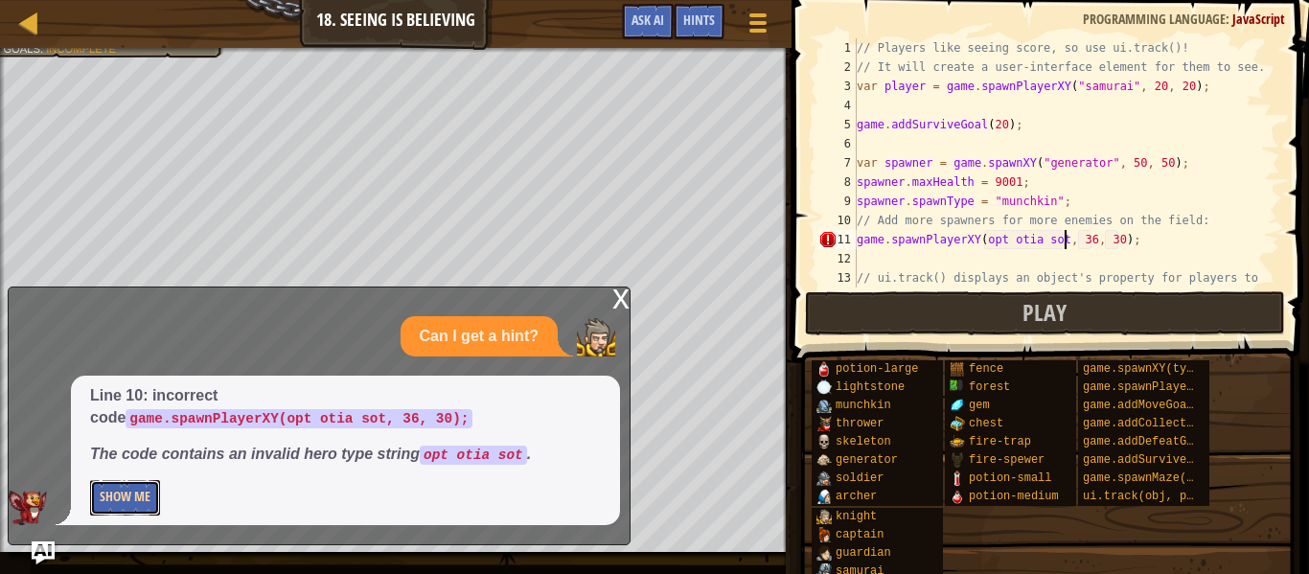
click at [113, 495] on button "Show Me" at bounding box center [125, 497] width 70 height 35
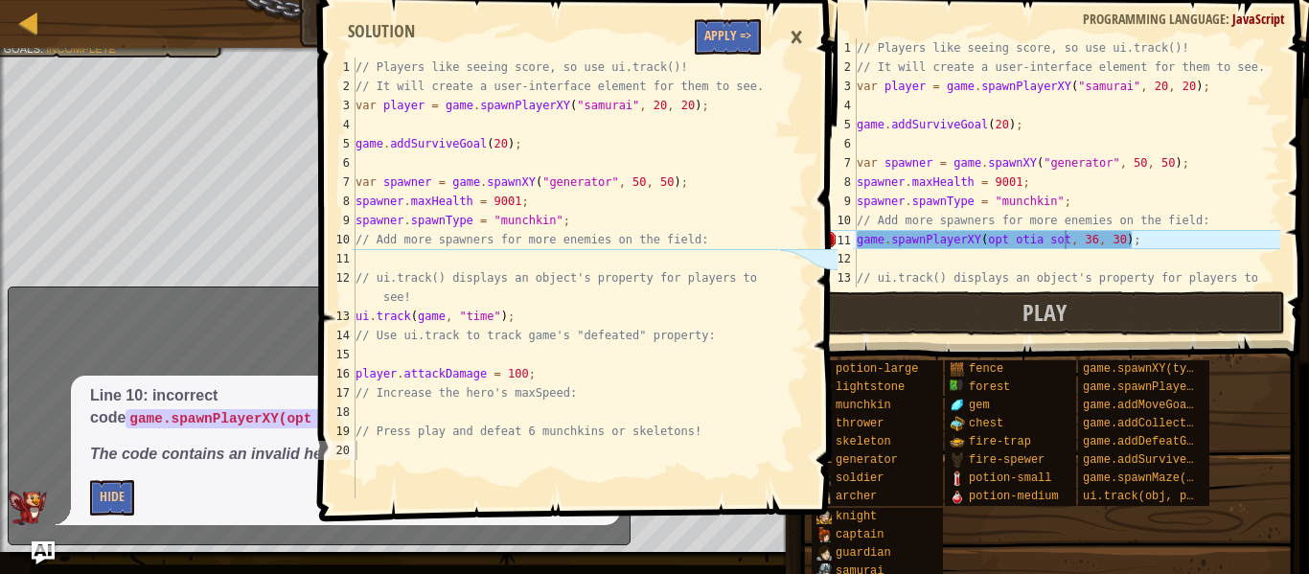
click at [692, 48] on span at bounding box center [579, 233] width 533 height 578
click at [711, 50] on button "Apply =>" at bounding box center [728, 36] width 66 height 35
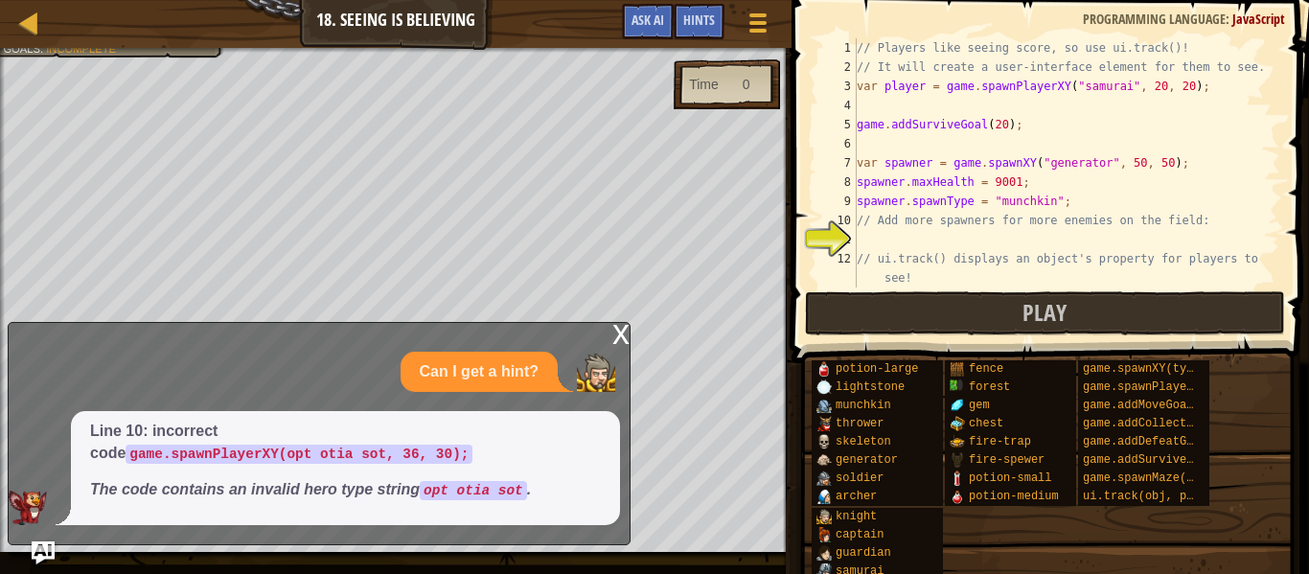
click at [612, 342] on div "x" at bounding box center [620, 332] width 17 height 19
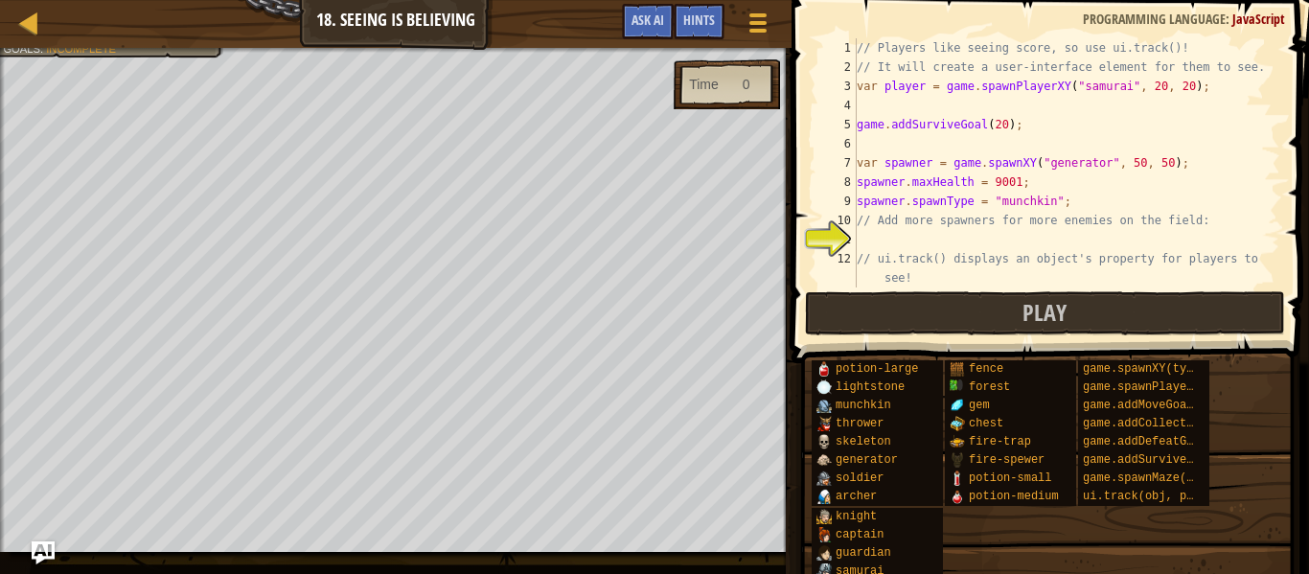
type textarea "// ui.track() displays an object's property for players to see!"
click at [994, 266] on div "// Players like seeing score, so use ui.track()! // It will create a user-inter…" at bounding box center [1066, 182] width 427 height 288
click at [1001, 250] on div "// Players like seeing score, so use ui.track()! // It will create a user-inter…" at bounding box center [1066, 182] width 427 height 288
click at [1010, 243] on div "// Players like seeing score, so use ui.track()! // It will create a user-inter…" at bounding box center [1066, 182] width 427 height 288
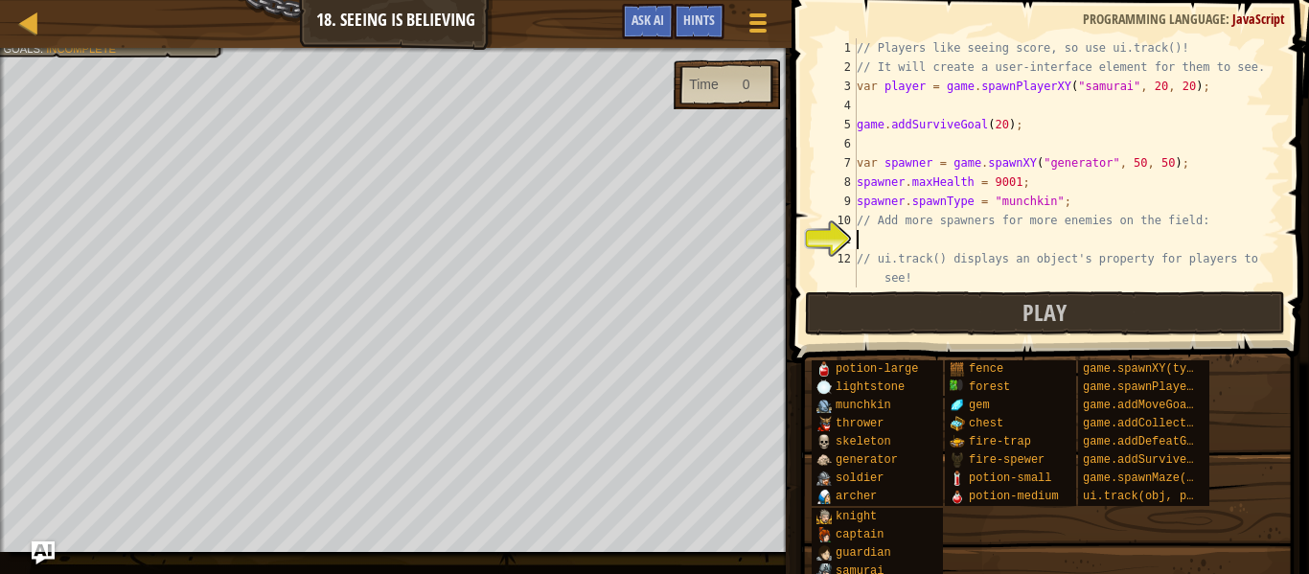
click at [1010, 243] on div "// Players like seeing score, so use ui.track()! // It will create a user-inter…" at bounding box center [1066, 182] width 427 height 288
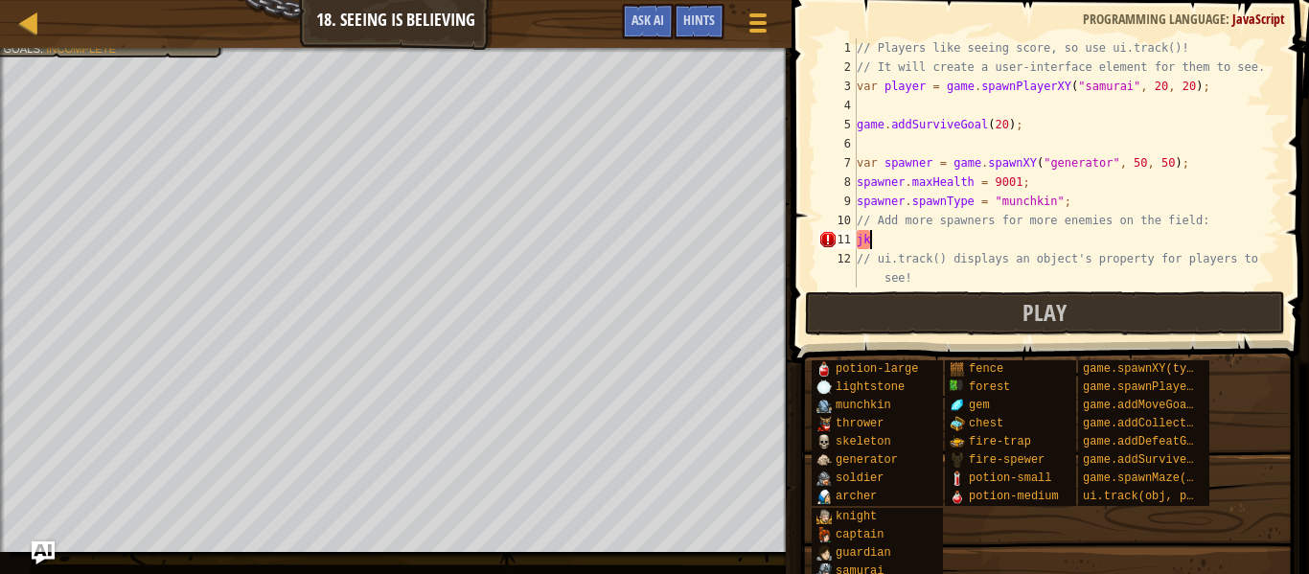
type textarea "j"
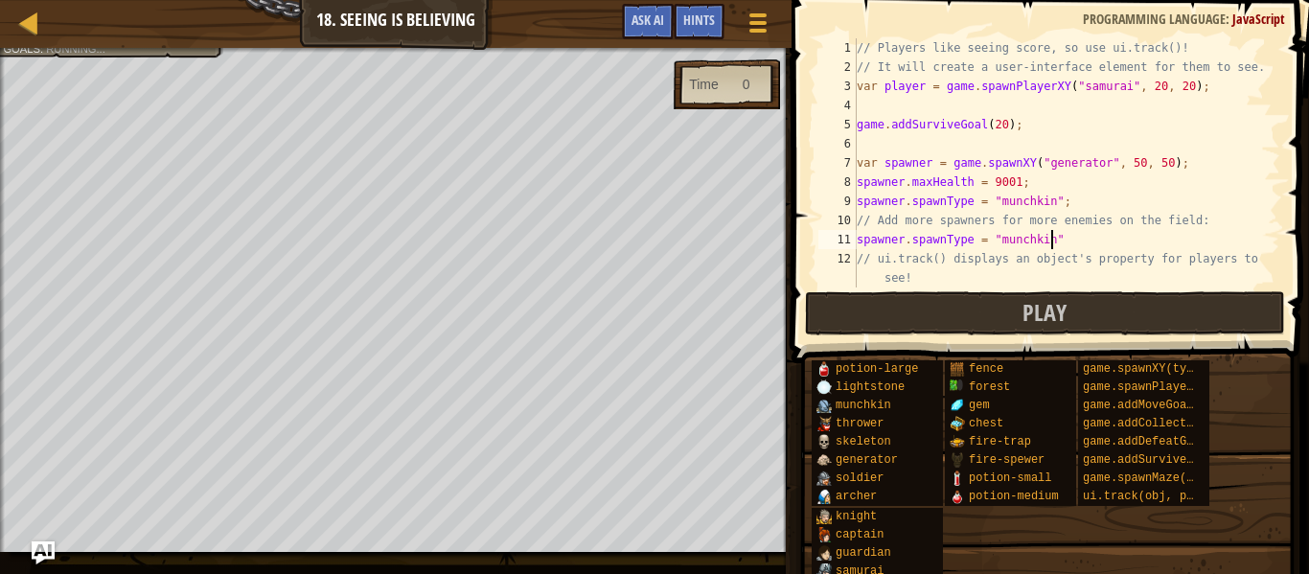
scroll to position [9, 27]
type textarea "spawner.spawnType = "munchkin";"
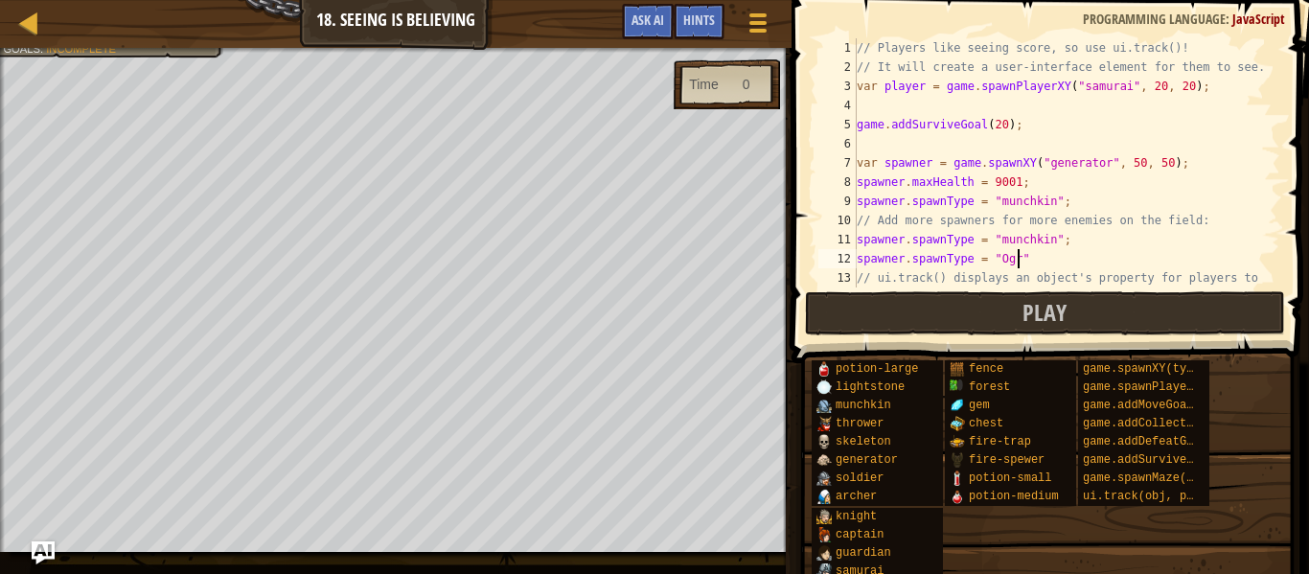
scroll to position [9, 24]
click at [1095, 263] on div "// Players like seeing score, so use ui.track()! // It will create a user-inter…" at bounding box center [1066, 191] width 427 height 307
type textarea "spawner.spawnType = "Ogre";"
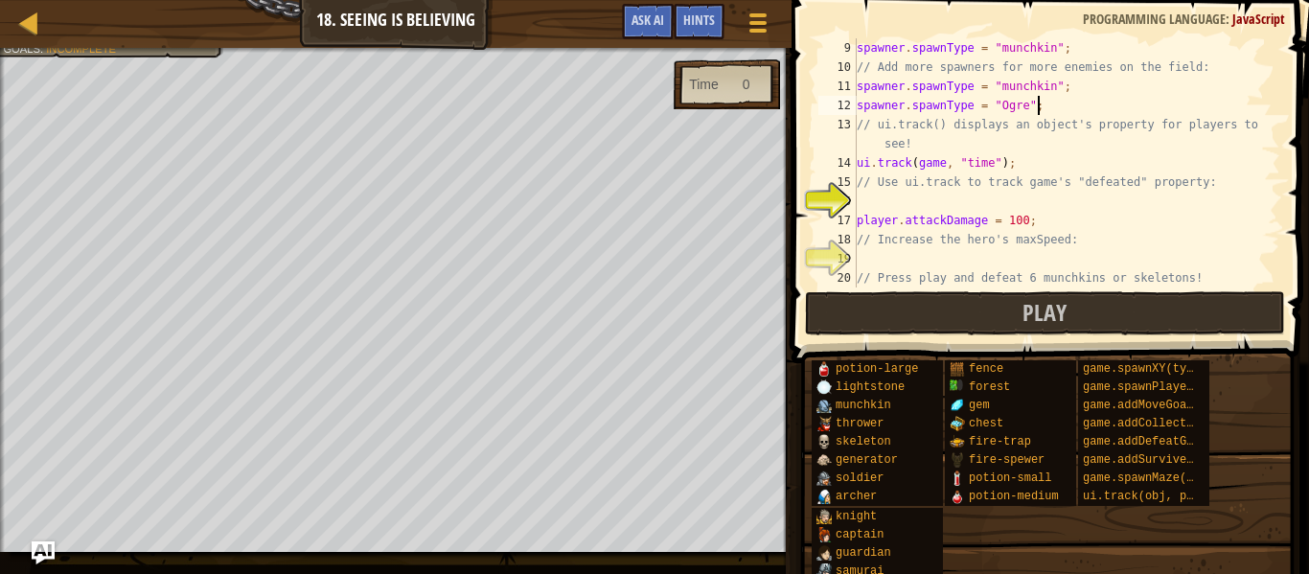
scroll to position [173, 0]
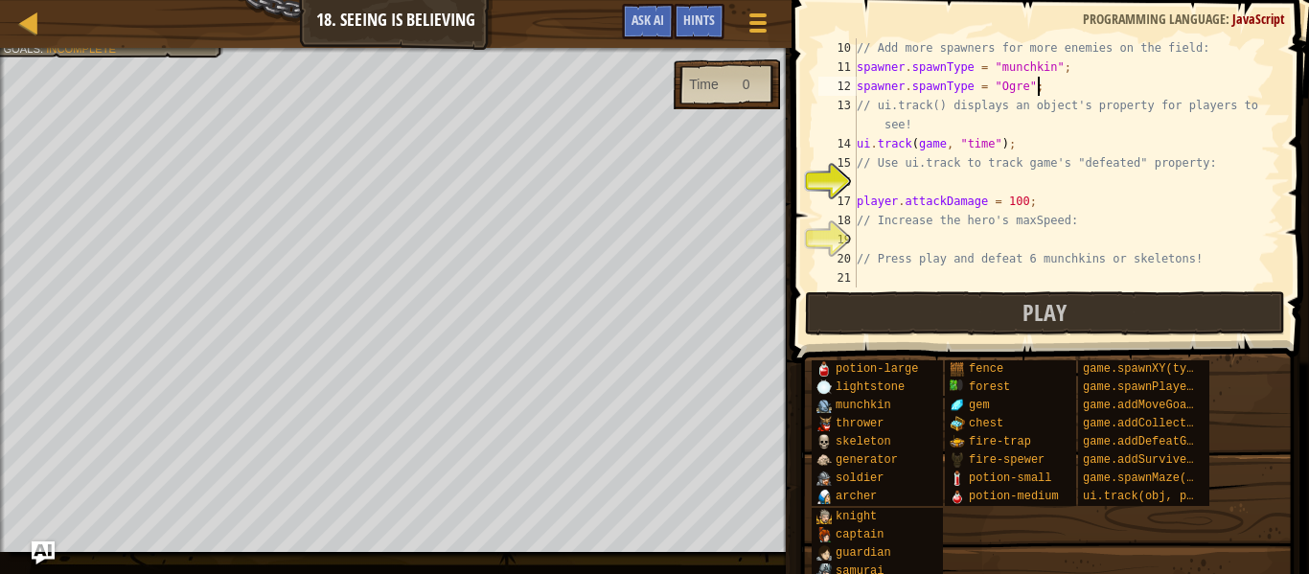
click at [1025, 244] on div "// Add more spawners for more enemies on the field: spawner . spawnType = "munc…" at bounding box center [1066, 182] width 427 height 288
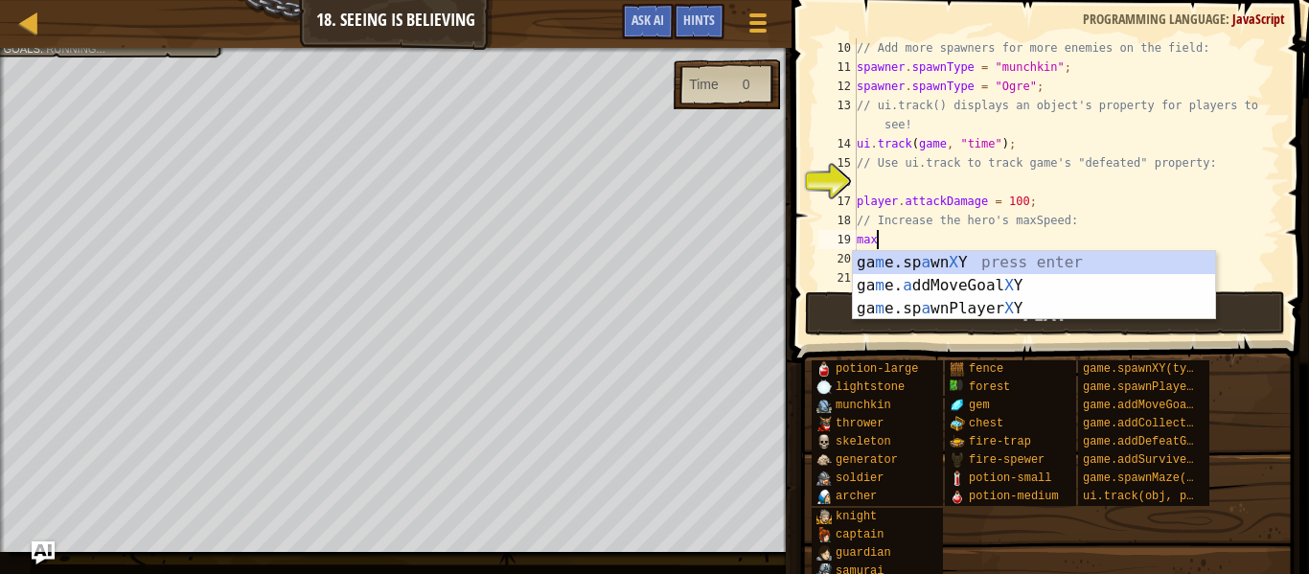
scroll to position [9, 1]
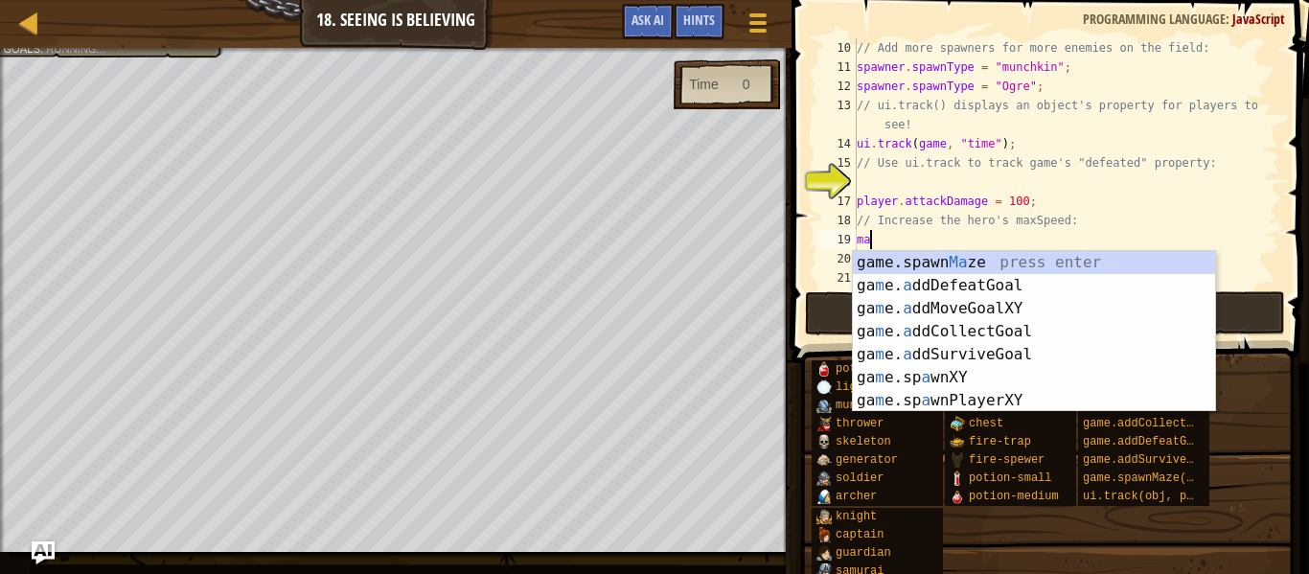
type textarea "m"
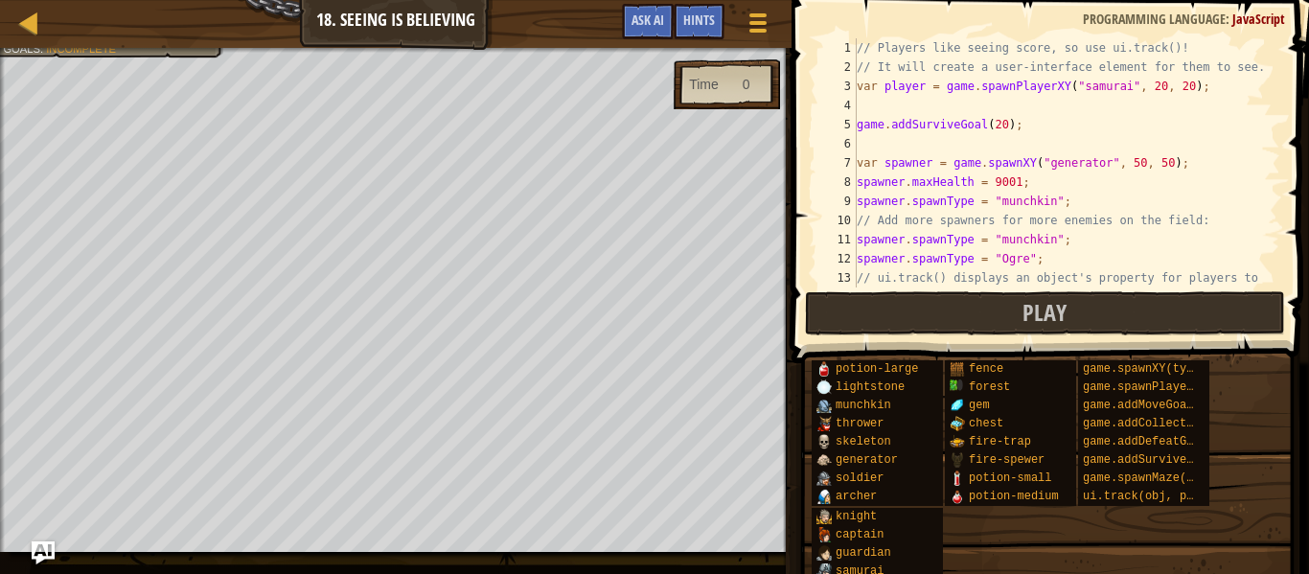
scroll to position [173, 0]
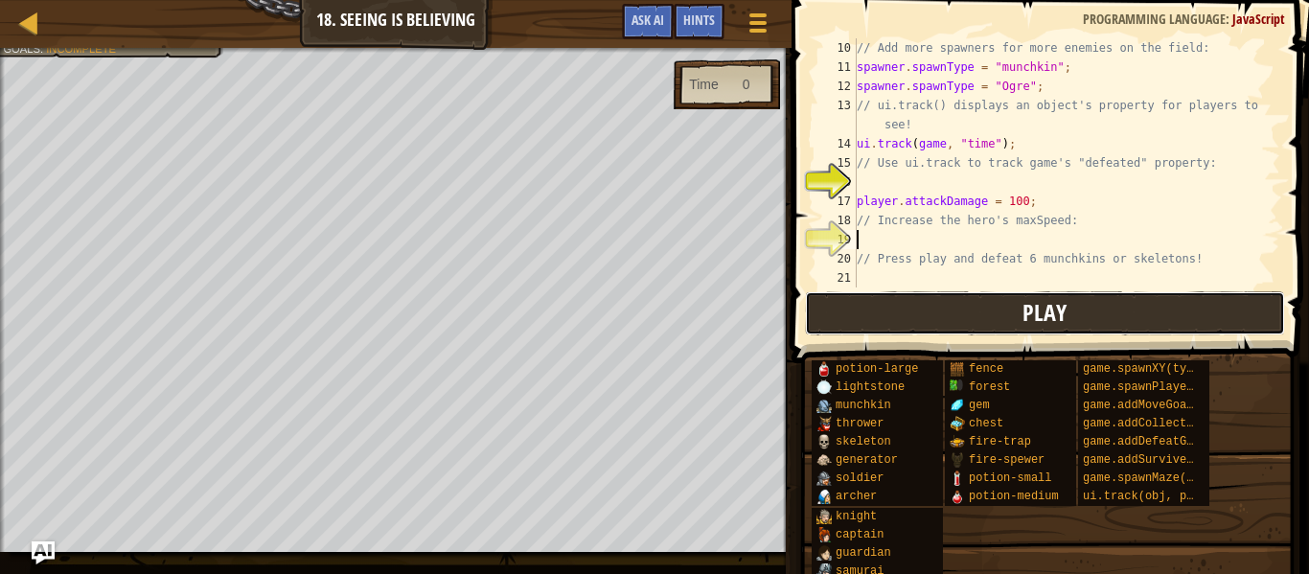
click at [1112, 294] on button "Play" at bounding box center [1045, 313] width 480 height 44
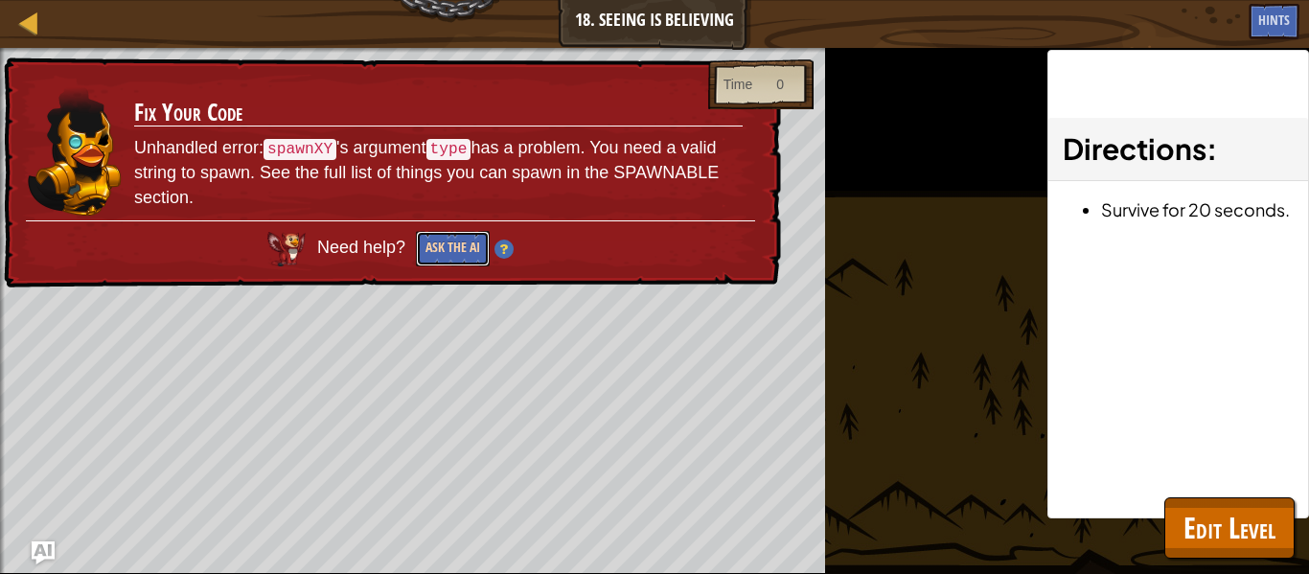
click at [452, 249] on button "Ask the AI" at bounding box center [453, 248] width 74 height 35
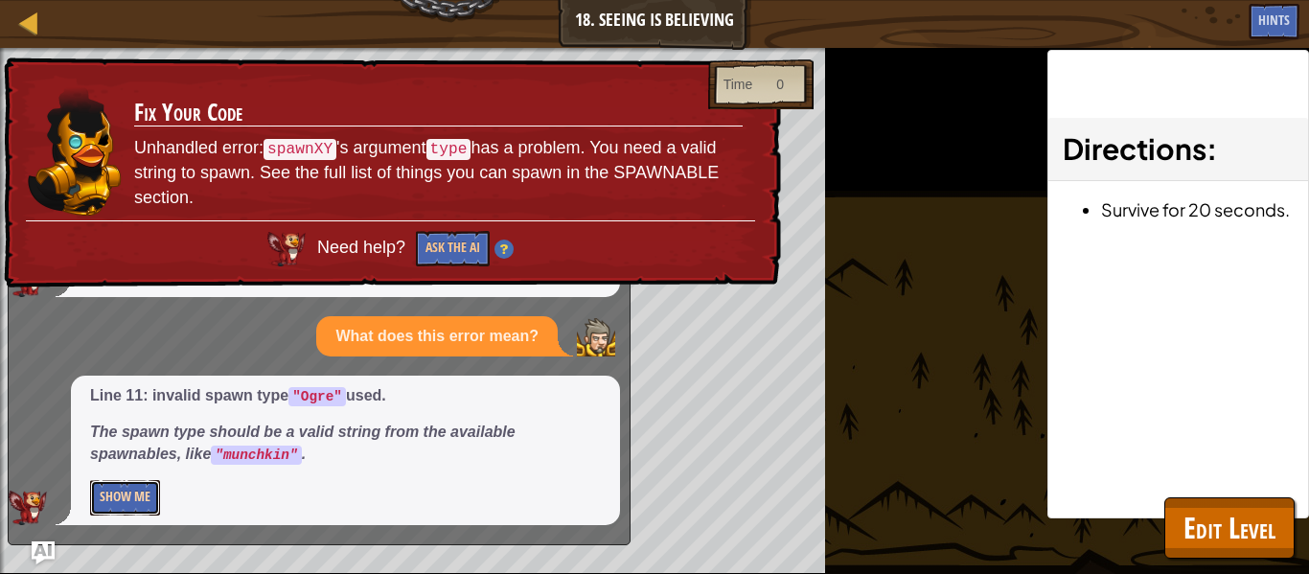
click at [147, 494] on button "Show Me" at bounding box center [125, 497] width 70 height 35
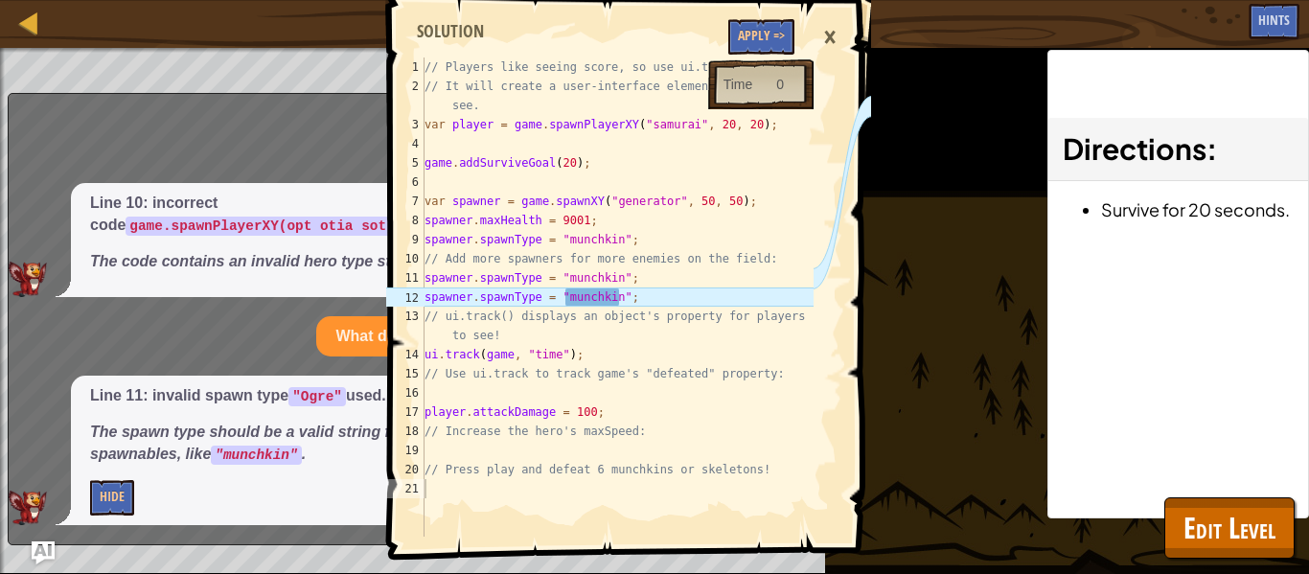
click at [735, 11] on span at bounding box center [631, 252] width 499 height 616
click at [743, 31] on button "Apply =>" at bounding box center [761, 36] width 66 height 35
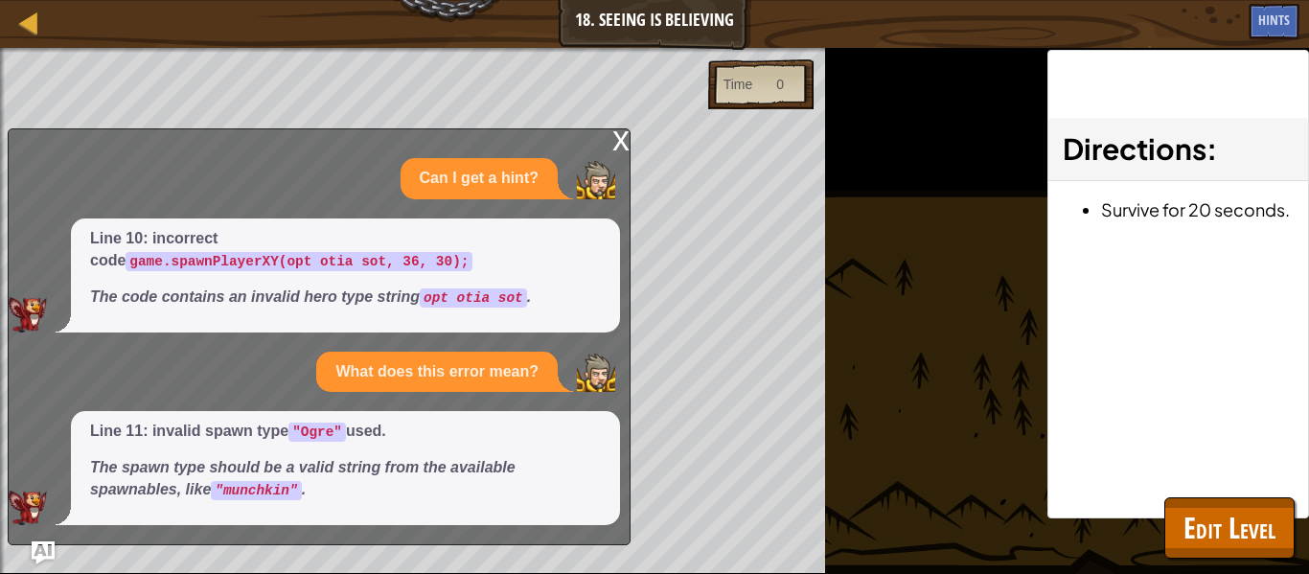
click at [617, 146] on div "x" at bounding box center [620, 138] width 17 height 19
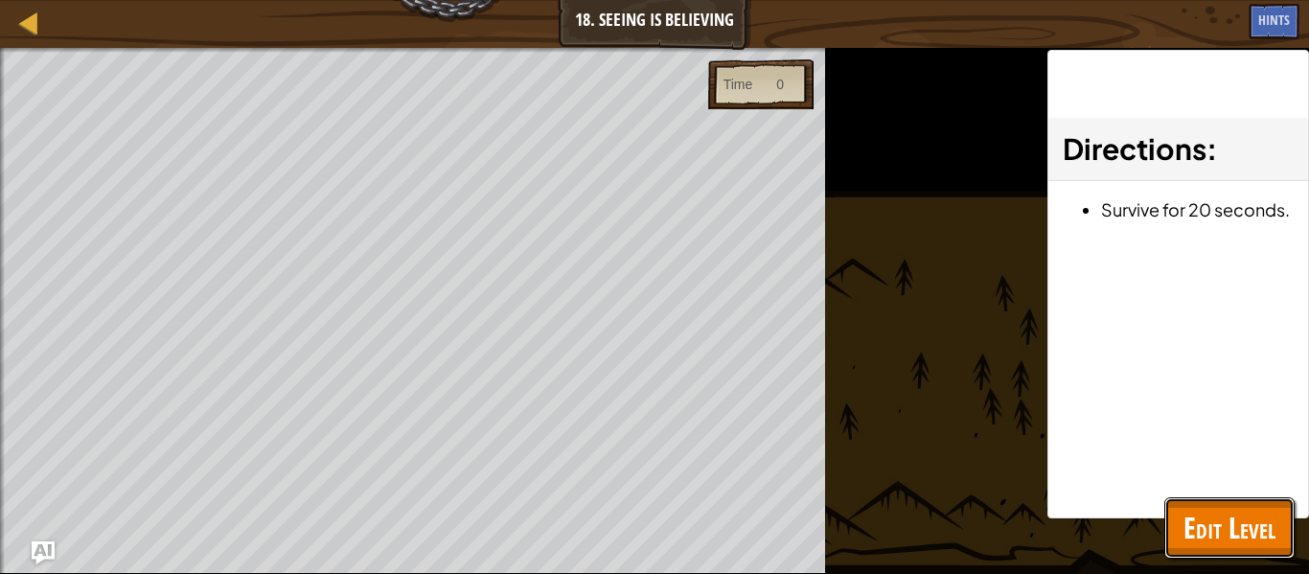
click at [1214, 543] on span "Edit Level" at bounding box center [1230, 527] width 92 height 39
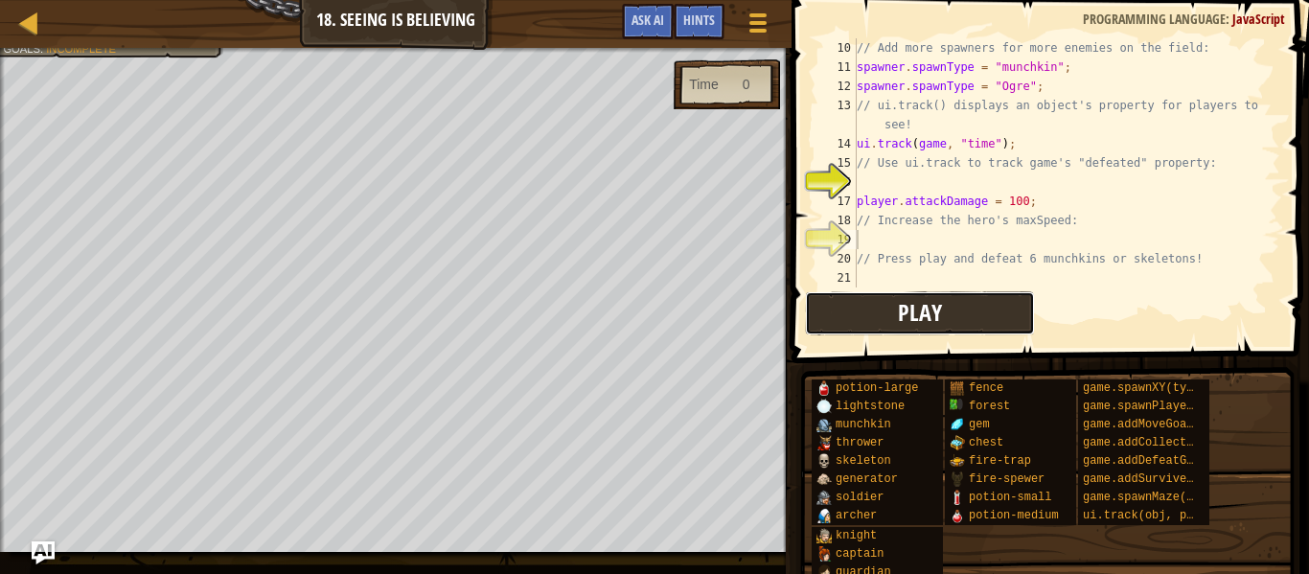
click at [952, 333] on button "Play" at bounding box center [920, 313] width 230 height 44
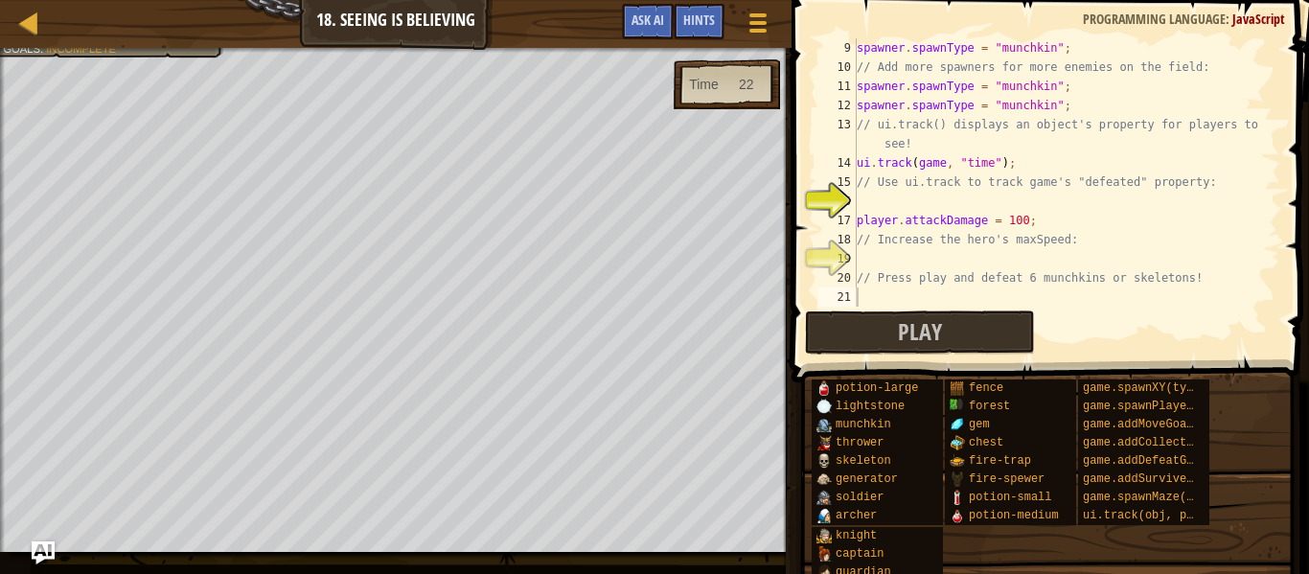
scroll to position [153, 0]
click at [25, 27] on div at bounding box center [29, 23] width 24 height 24
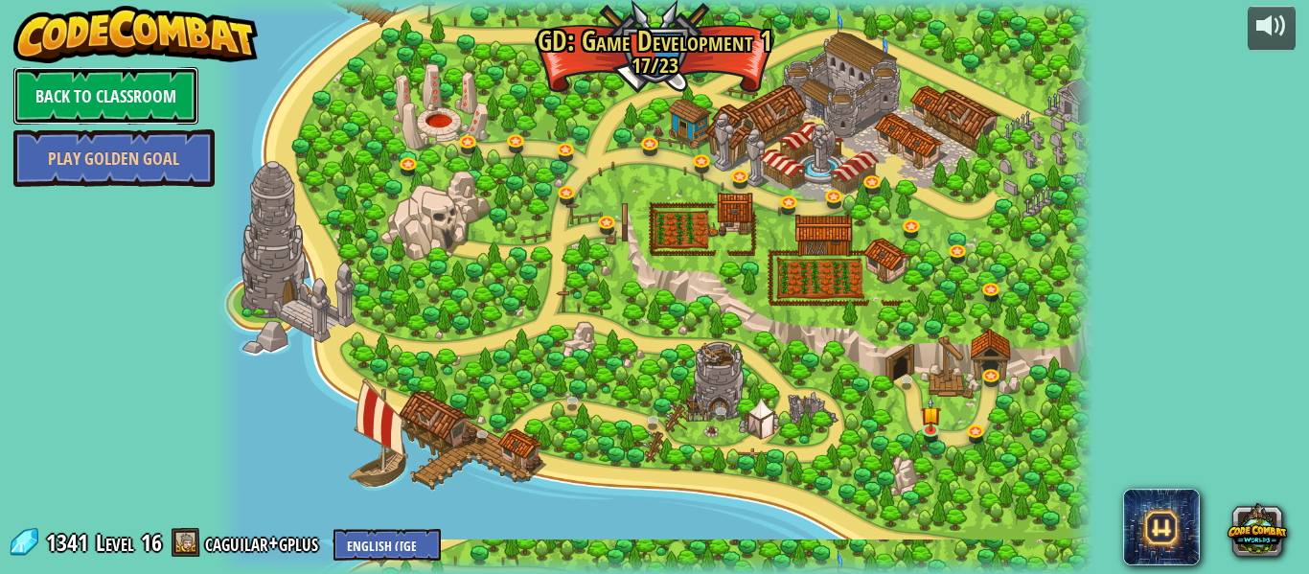
click at [99, 116] on link "Back to Classroom" at bounding box center [105, 96] width 185 height 58
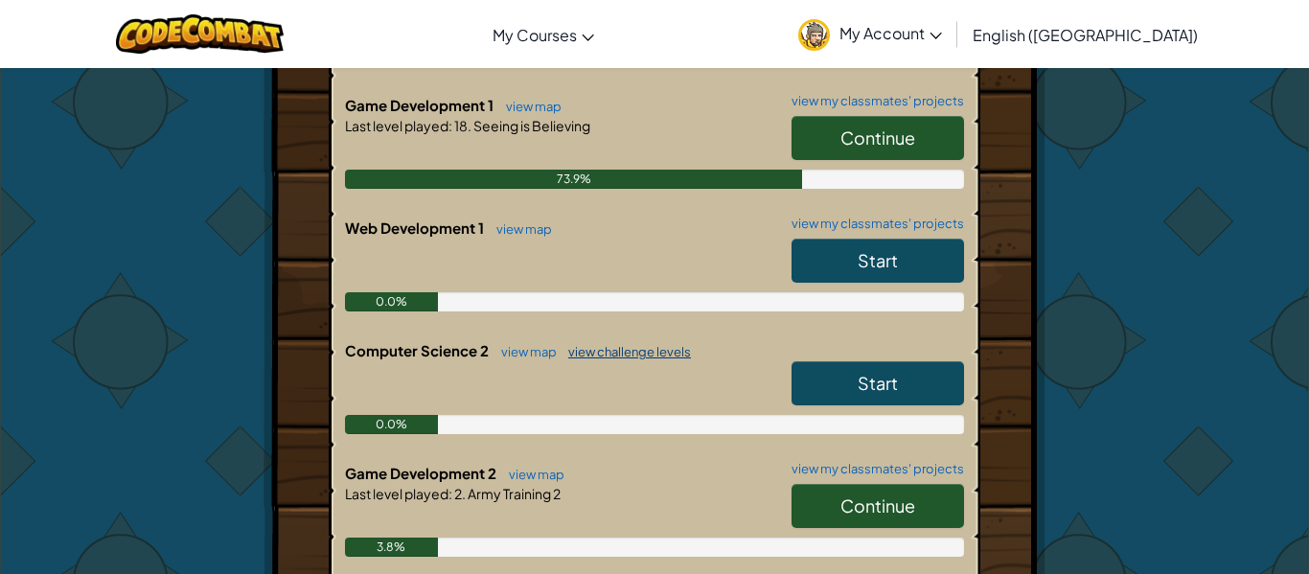
scroll to position [564, 0]
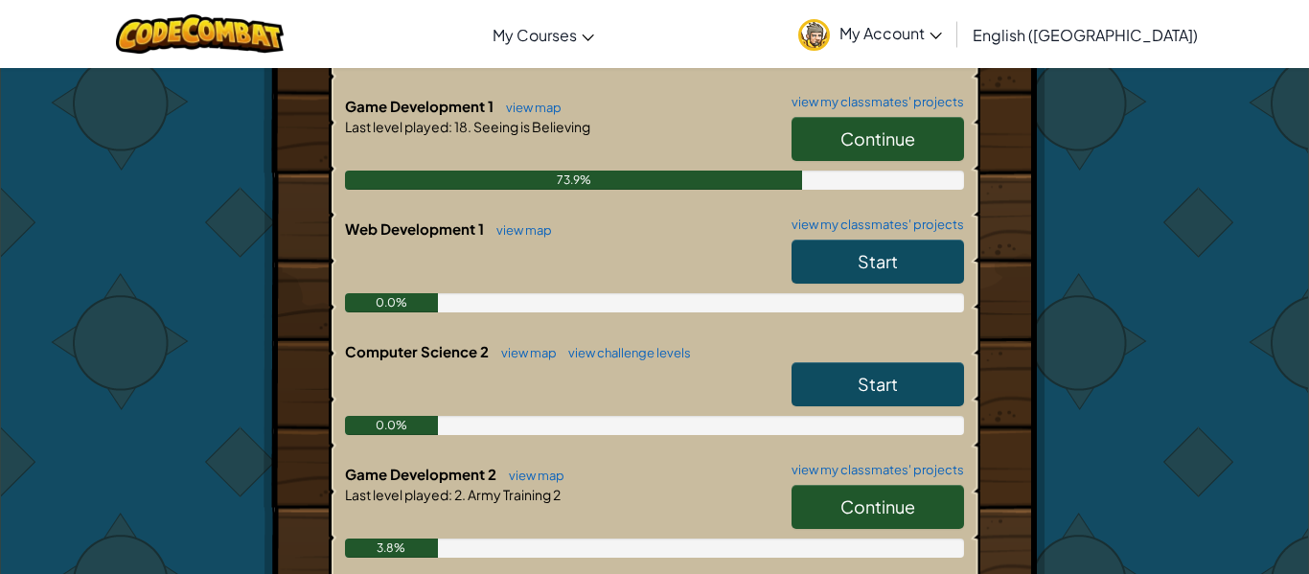
click at [891, 383] on span "Start" at bounding box center [878, 384] width 40 height 22
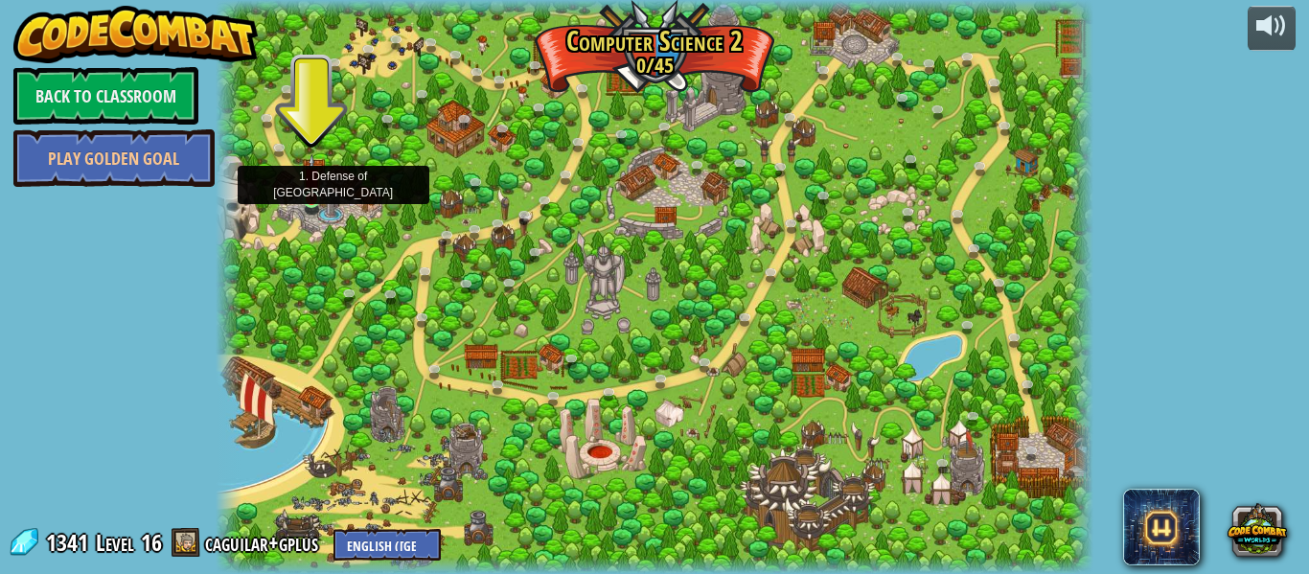
click at [310, 196] on img at bounding box center [312, 177] width 20 height 46
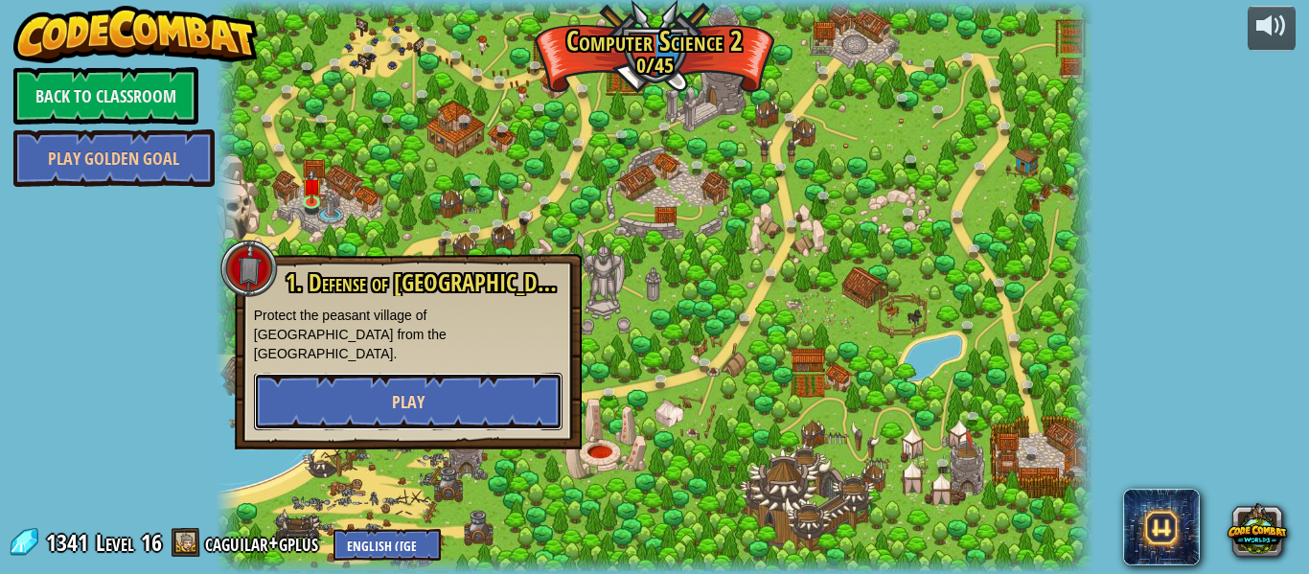
click at [481, 373] on button "Play" at bounding box center [408, 402] width 309 height 58
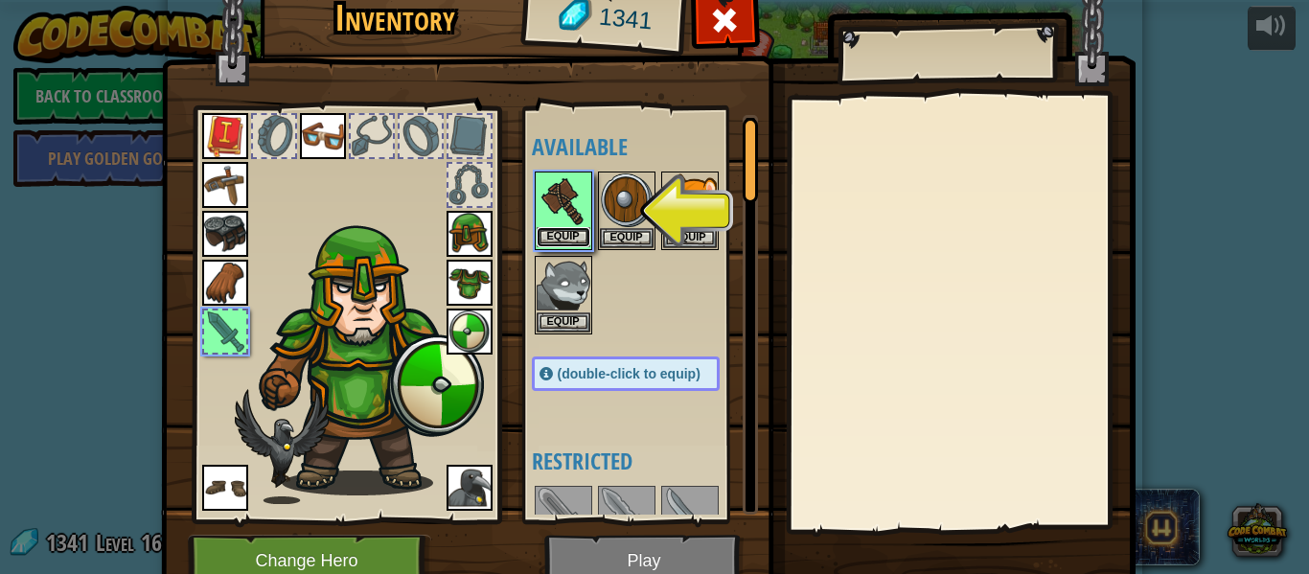
click at [575, 233] on button "Equip" at bounding box center [564, 237] width 54 height 20
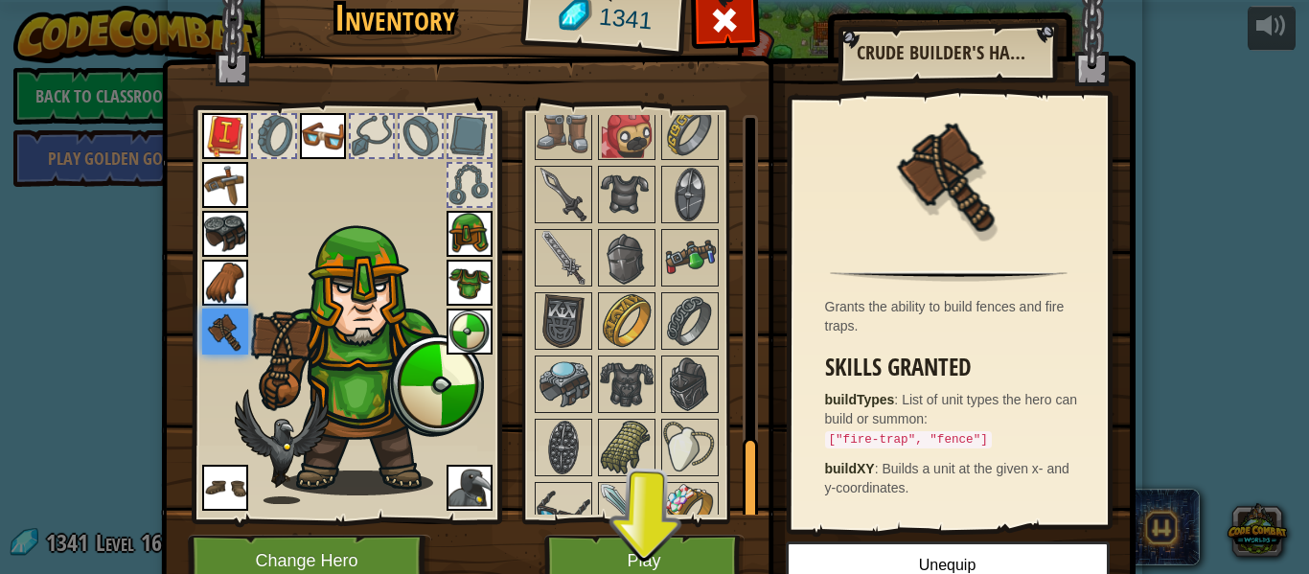
scroll to position [1520, 0]
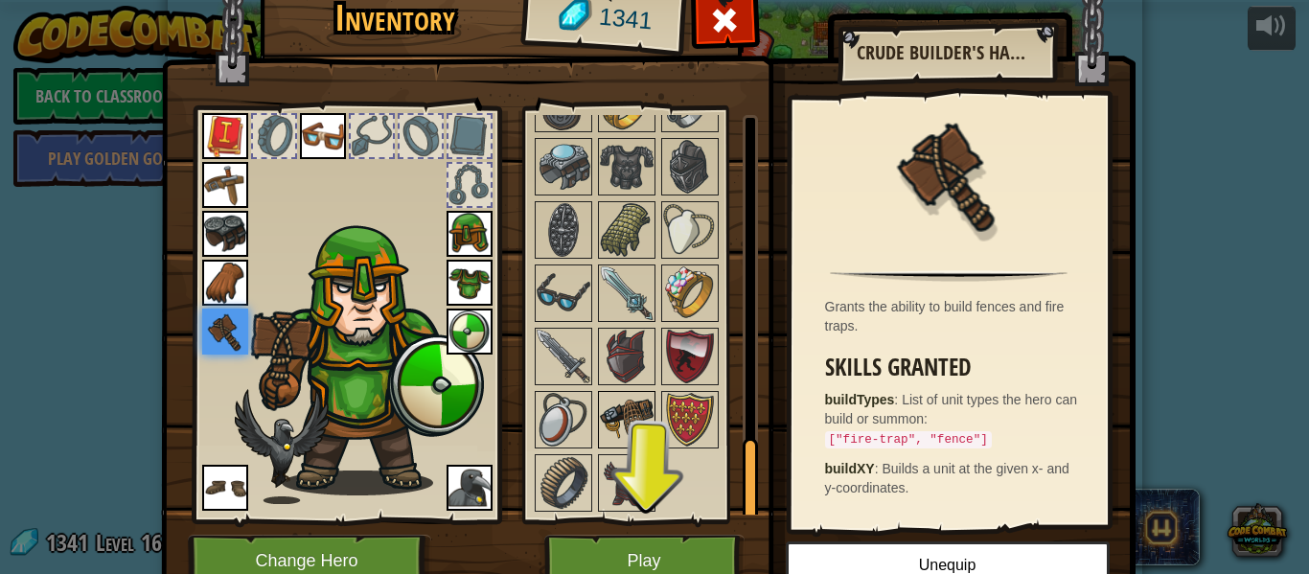
click at [651, 430] on img at bounding box center [627, 420] width 54 height 54
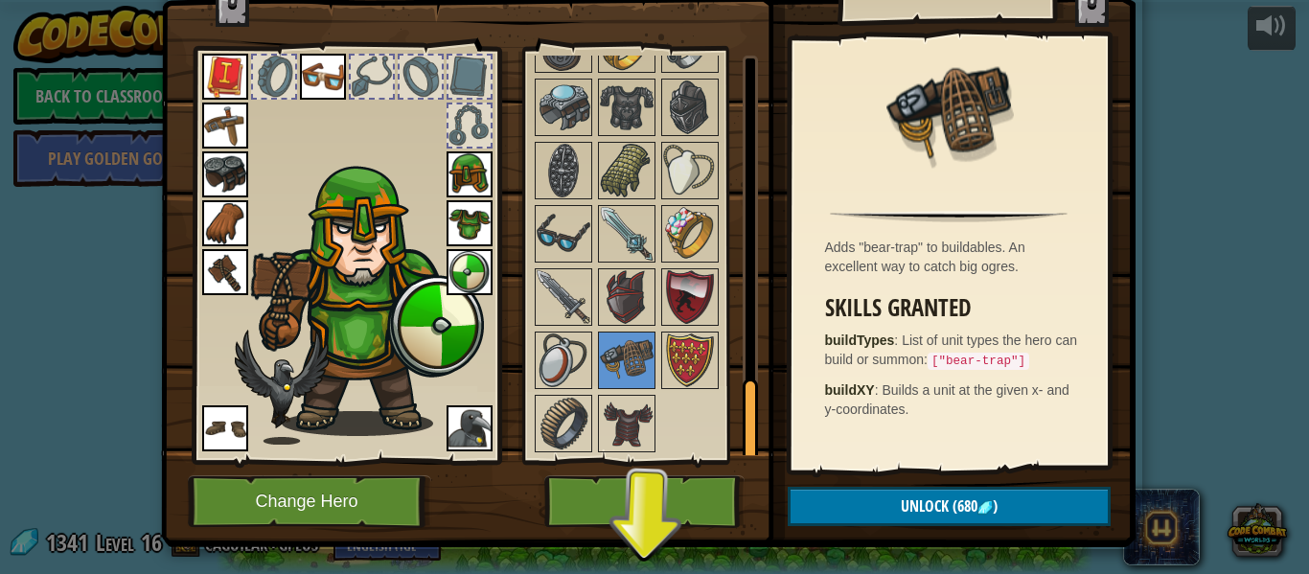
scroll to position [87, 0]
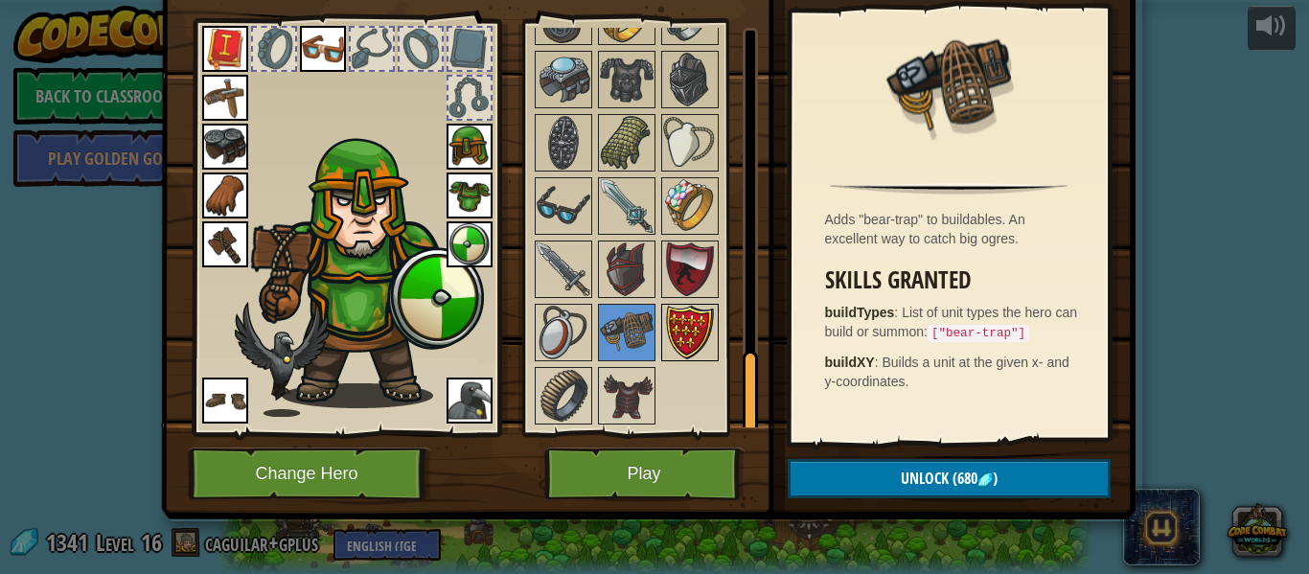
click at [695, 346] on img at bounding box center [690, 333] width 54 height 54
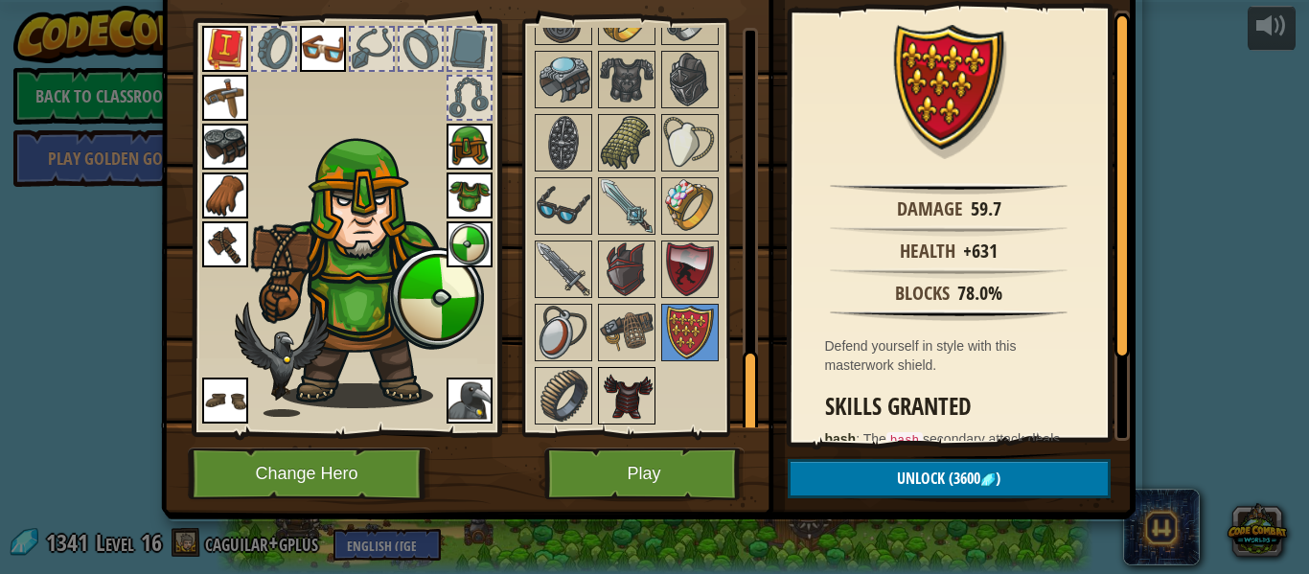
click at [616, 401] on img at bounding box center [627, 396] width 54 height 54
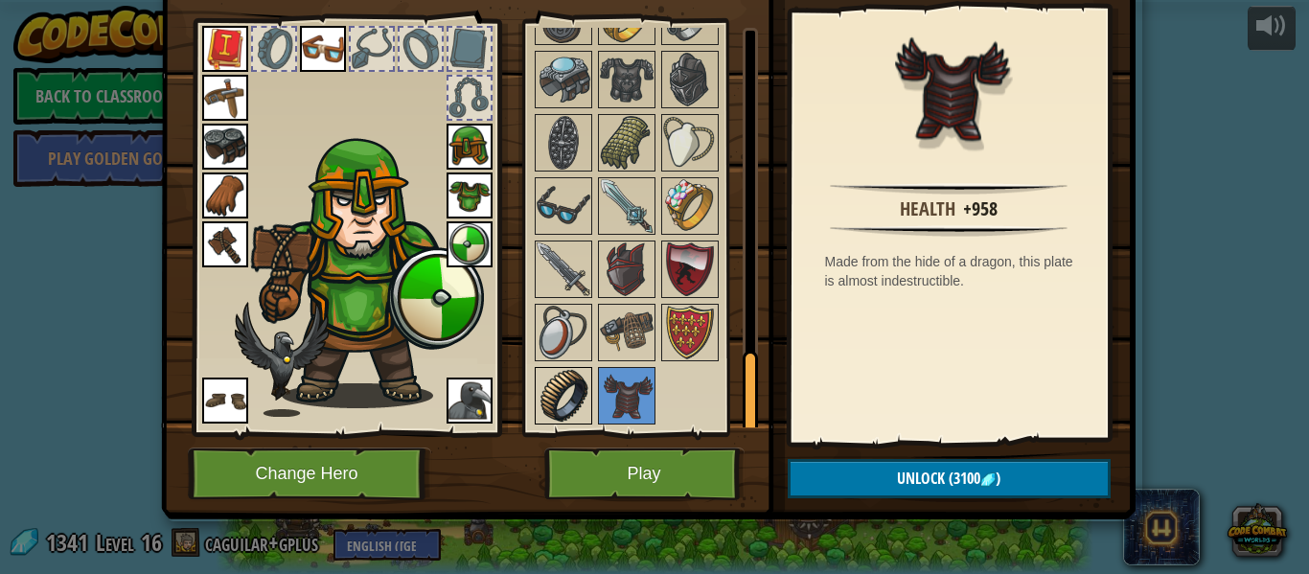
click at [569, 401] on img at bounding box center [564, 396] width 54 height 54
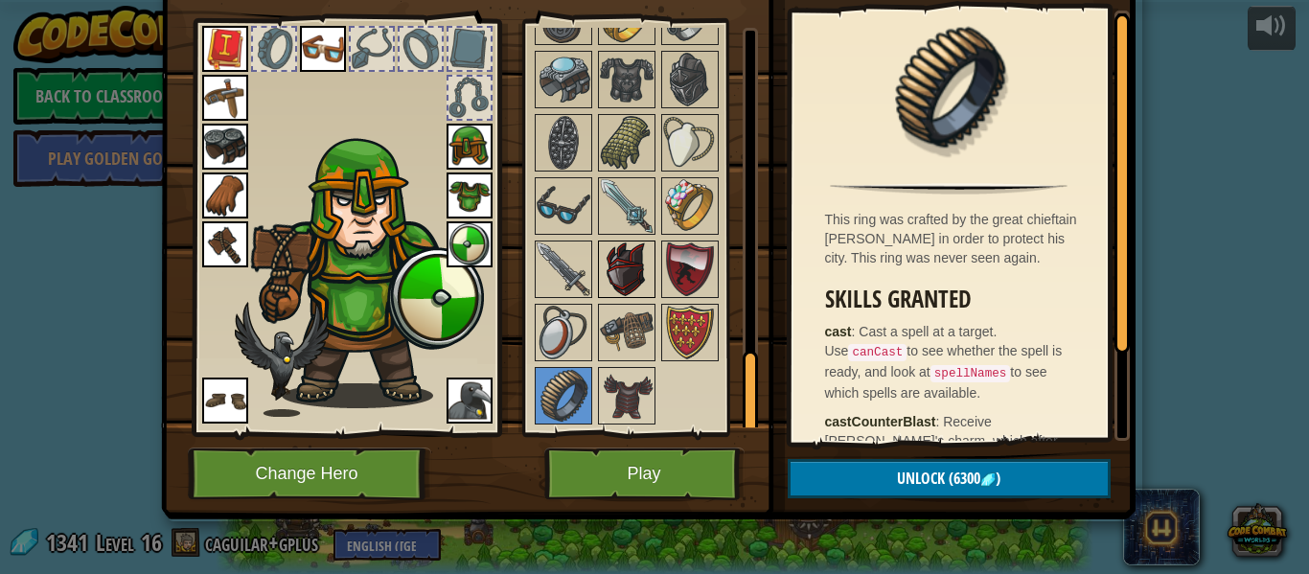
click at [624, 259] on img at bounding box center [627, 269] width 54 height 54
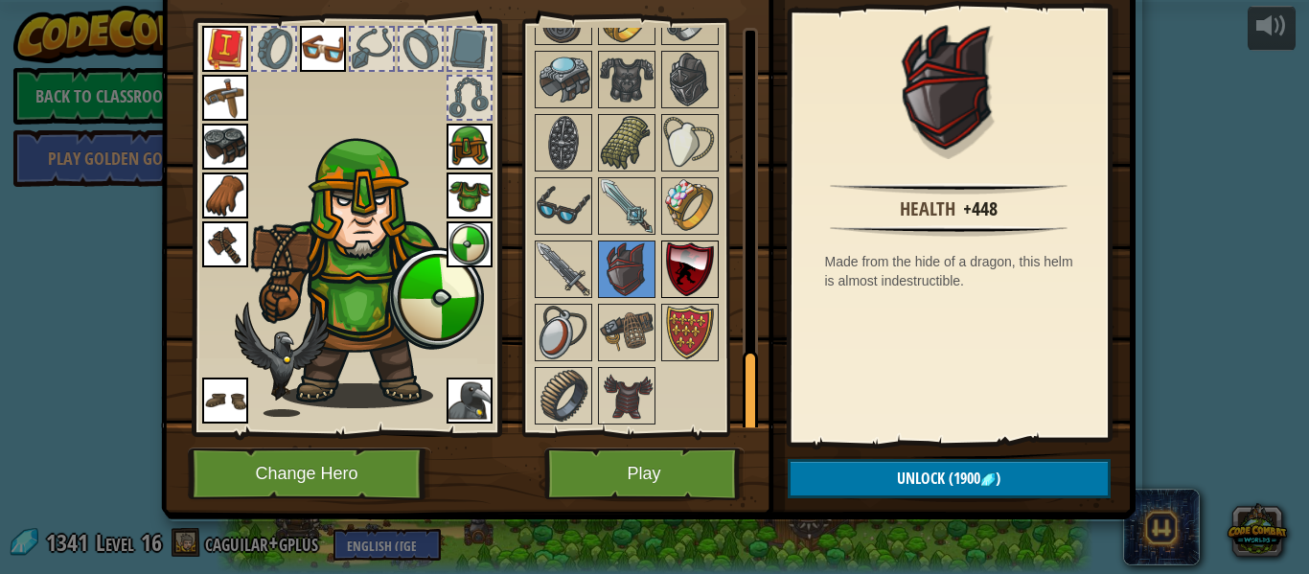
click at [666, 261] on img at bounding box center [690, 269] width 54 height 54
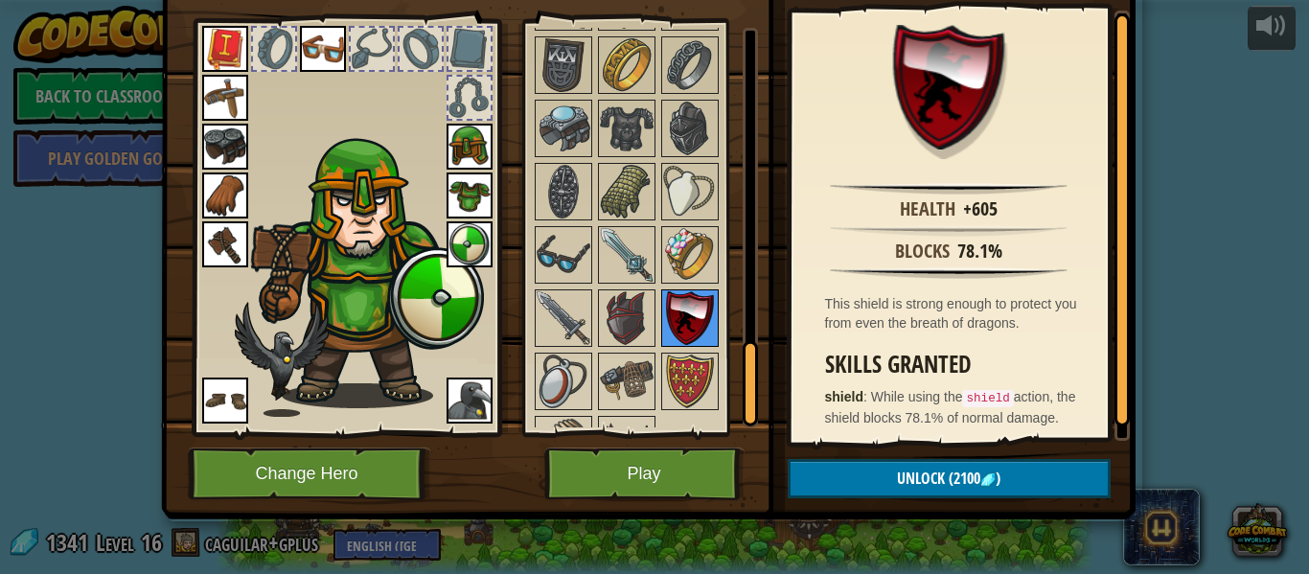
scroll to position [1462, 0]
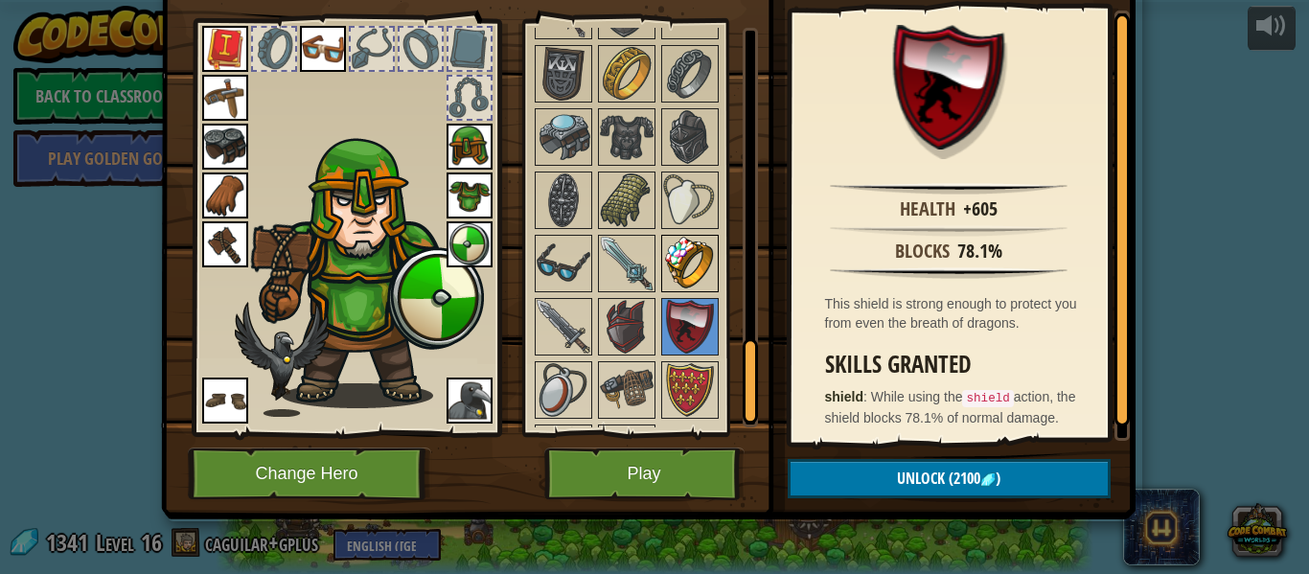
click at [669, 261] on img at bounding box center [690, 264] width 54 height 54
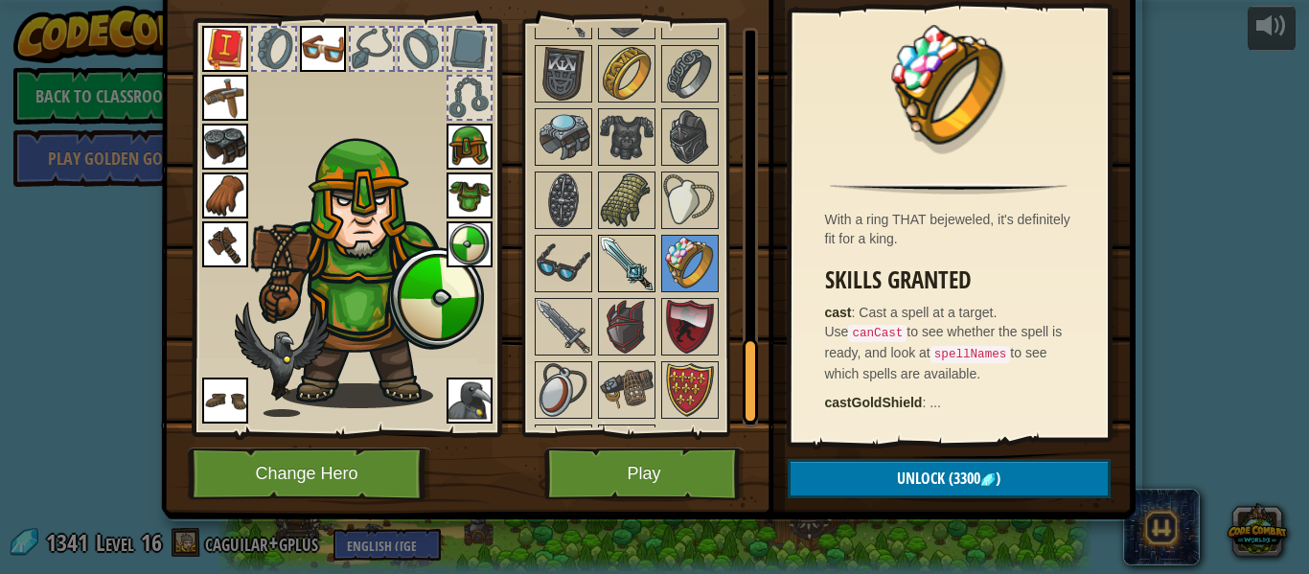
click at [630, 253] on img at bounding box center [627, 264] width 54 height 54
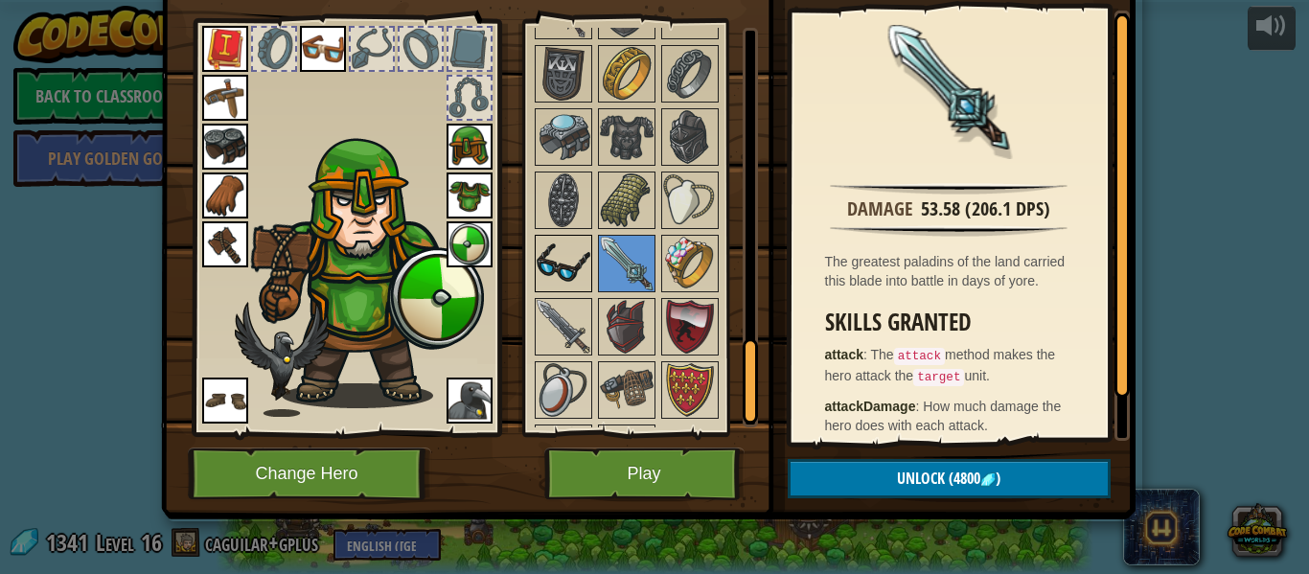
click at [561, 263] on img at bounding box center [564, 264] width 54 height 54
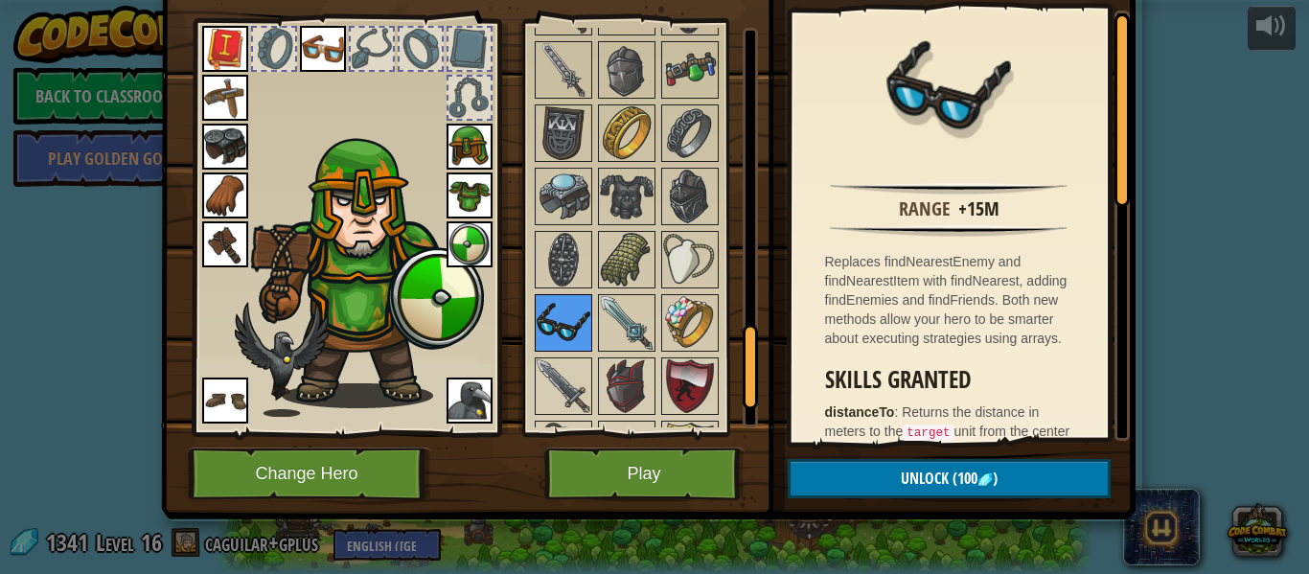
scroll to position [1394, 0]
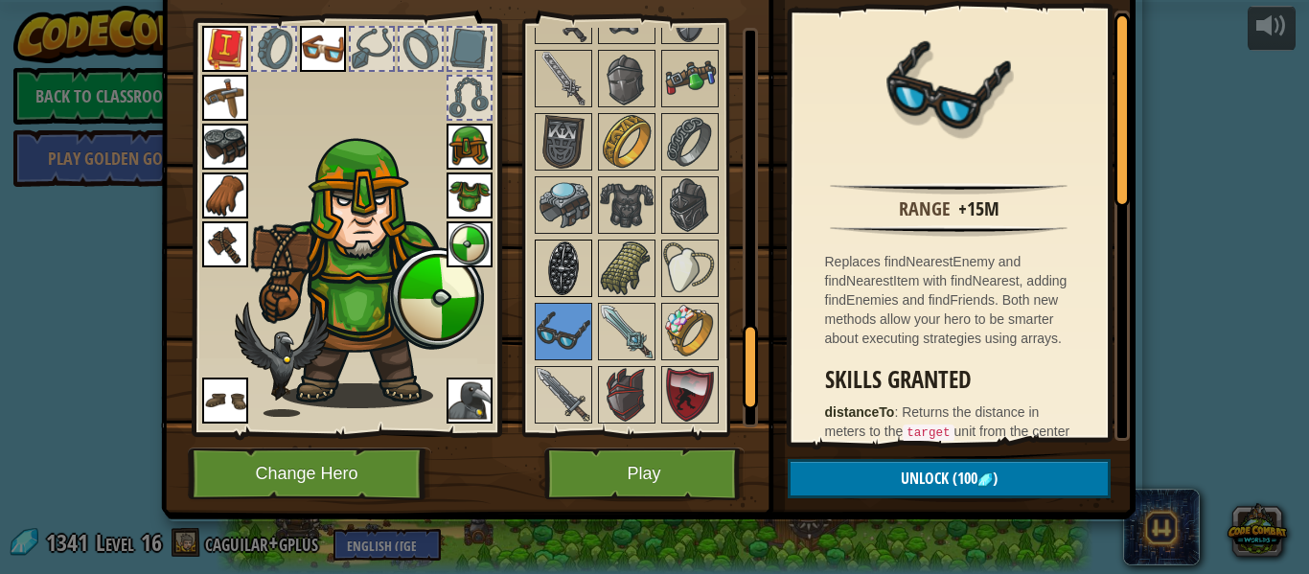
click at [590, 284] on div at bounding box center [564, 269] width 58 height 58
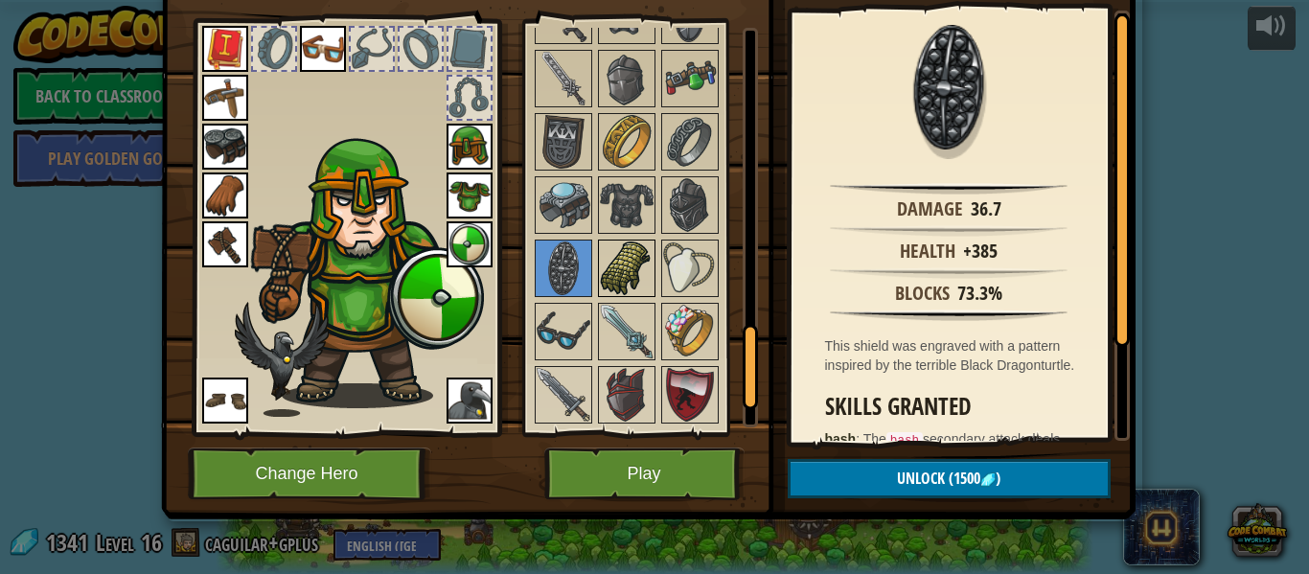
click at [600, 286] on img at bounding box center [627, 269] width 54 height 54
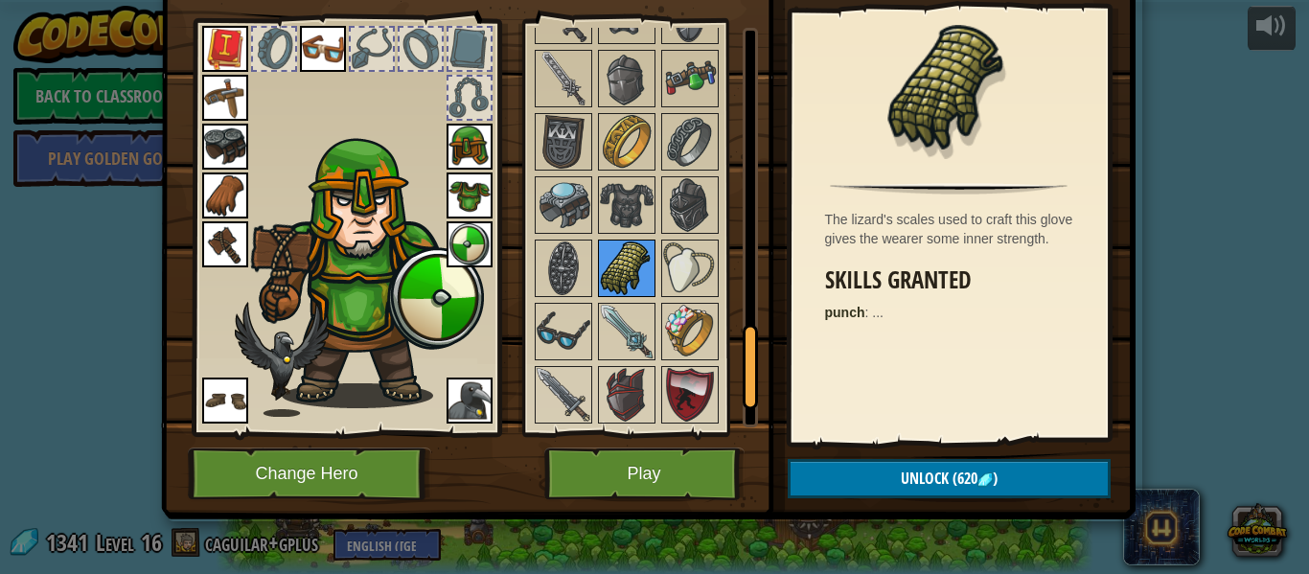
click at [600, 286] on img at bounding box center [627, 269] width 54 height 54
click at [633, 288] on img at bounding box center [627, 269] width 54 height 54
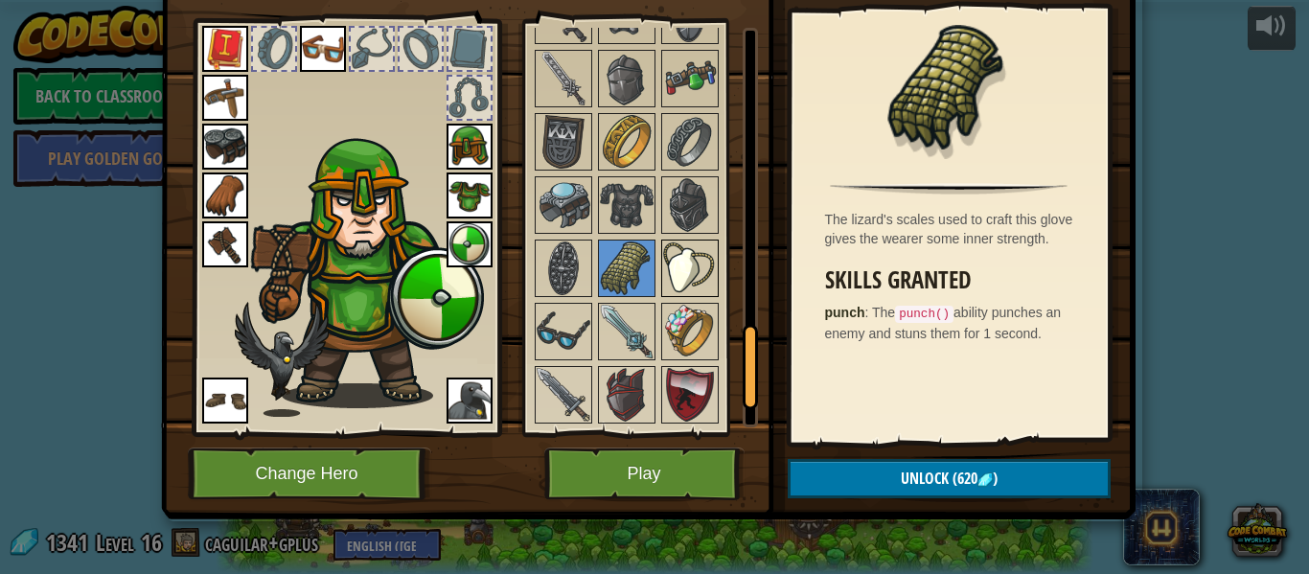
click at [673, 273] on img at bounding box center [690, 269] width 54 height 54
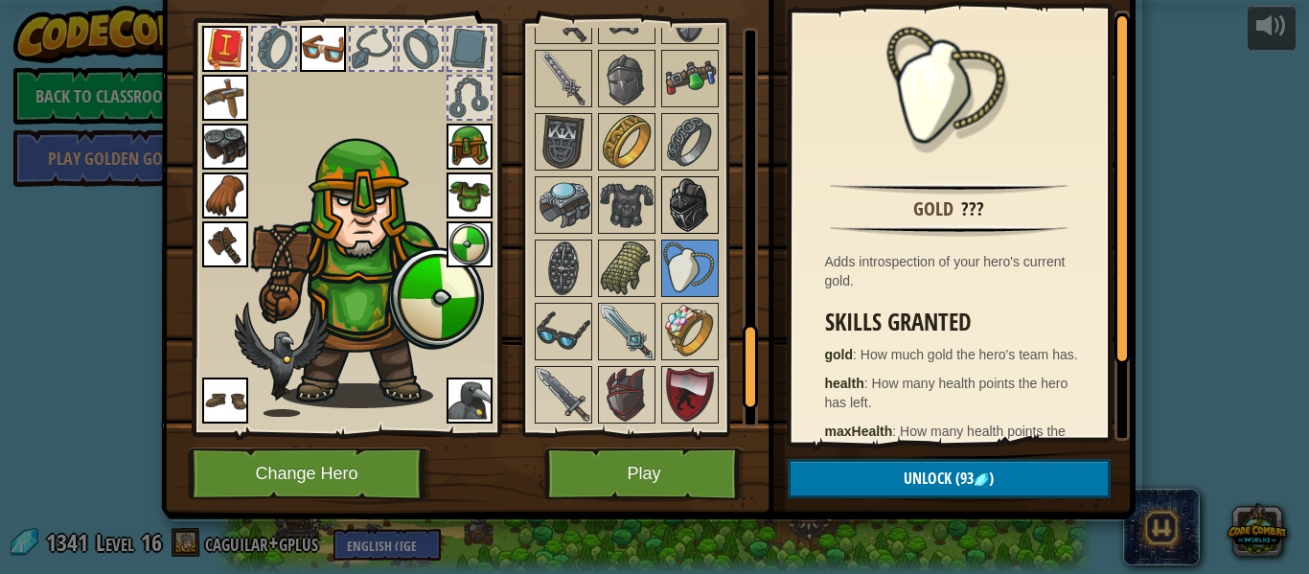
click at [673, 208] on img at bounding box center [690, 205] width 54 height 54
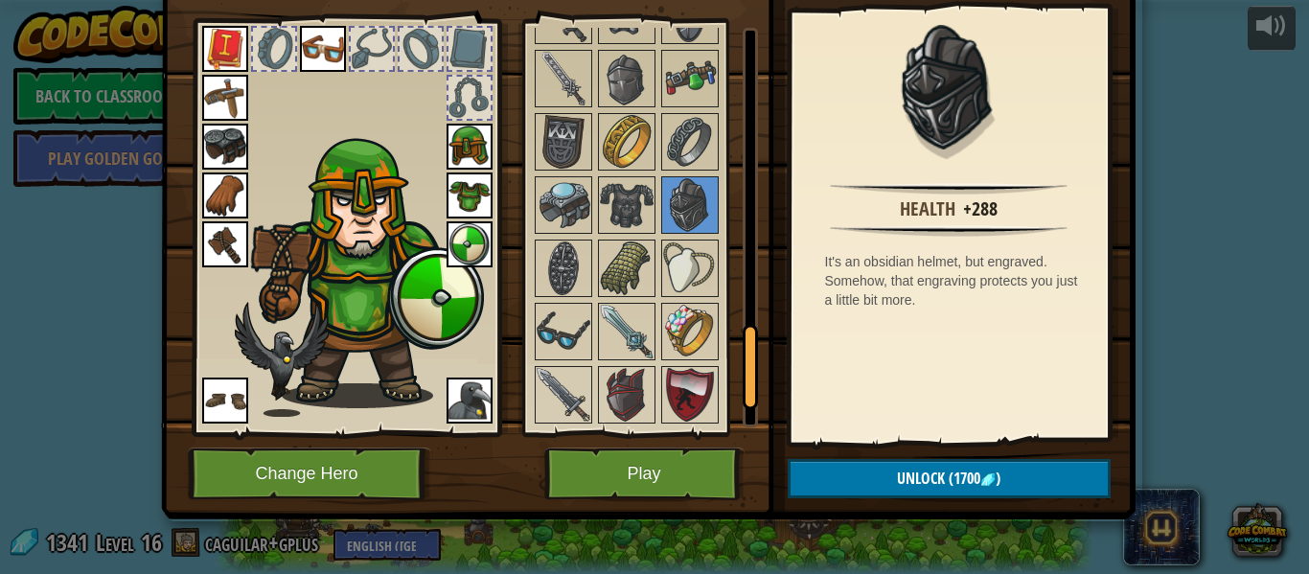
click at [650, 216] on img at bounding box center [627, 205] width 54 height 54
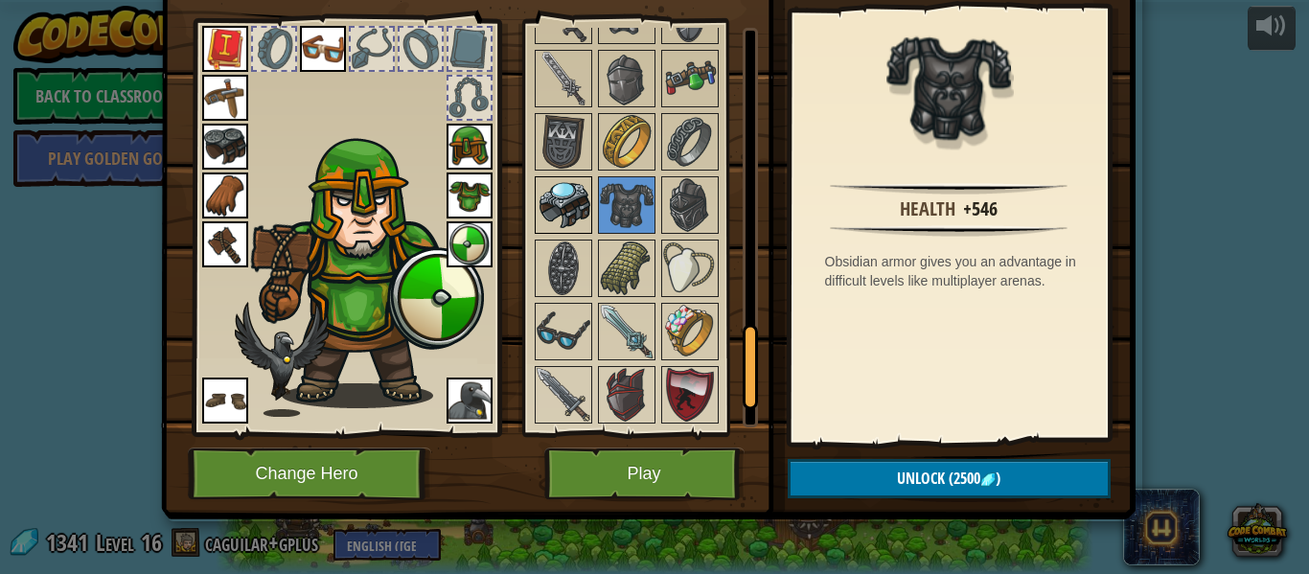
click at [574, 206] on img at bounding box center [564, 205] width 54 height 54
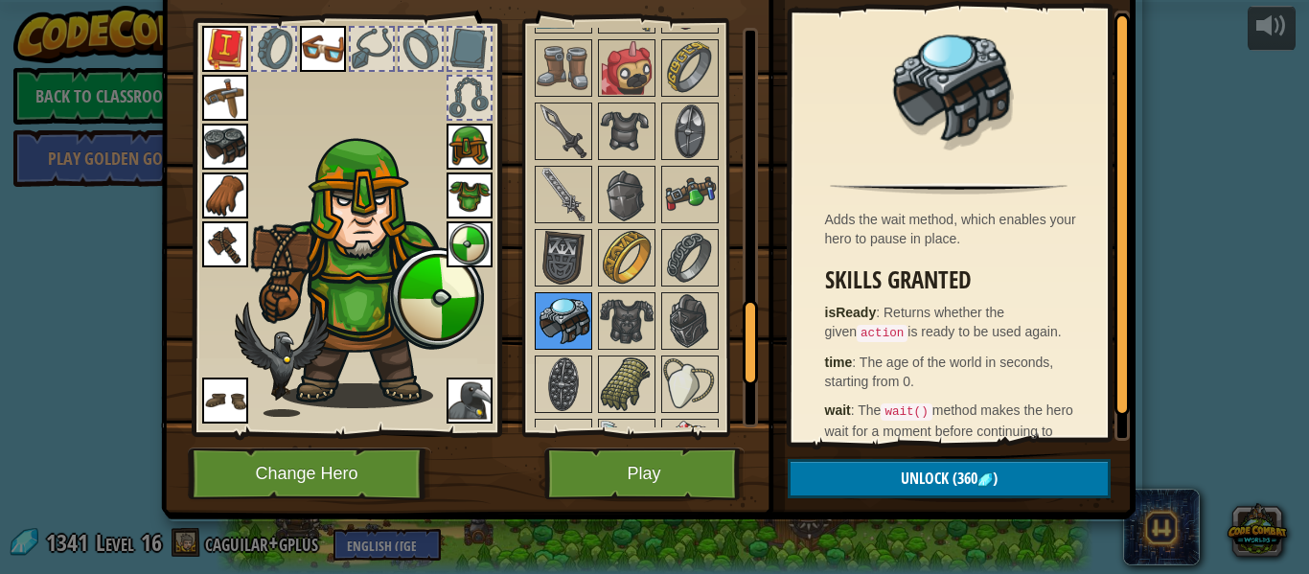
scroll to position [1275, 0]
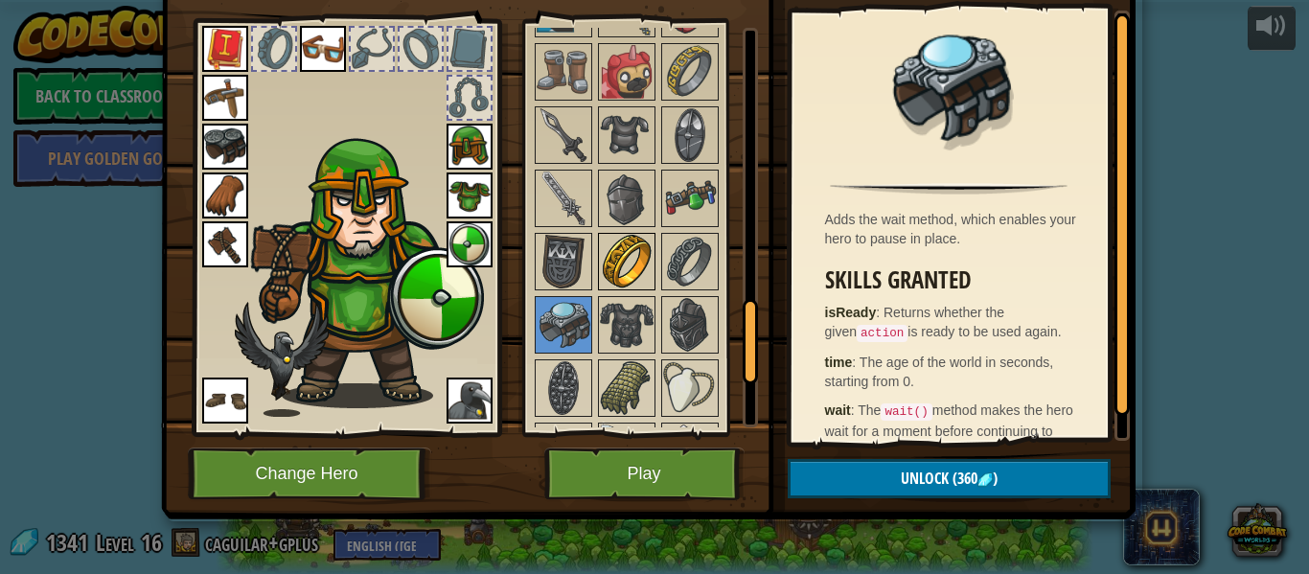
click at [621, 248] on img at bounding box center [627, 262] width 54 height 54
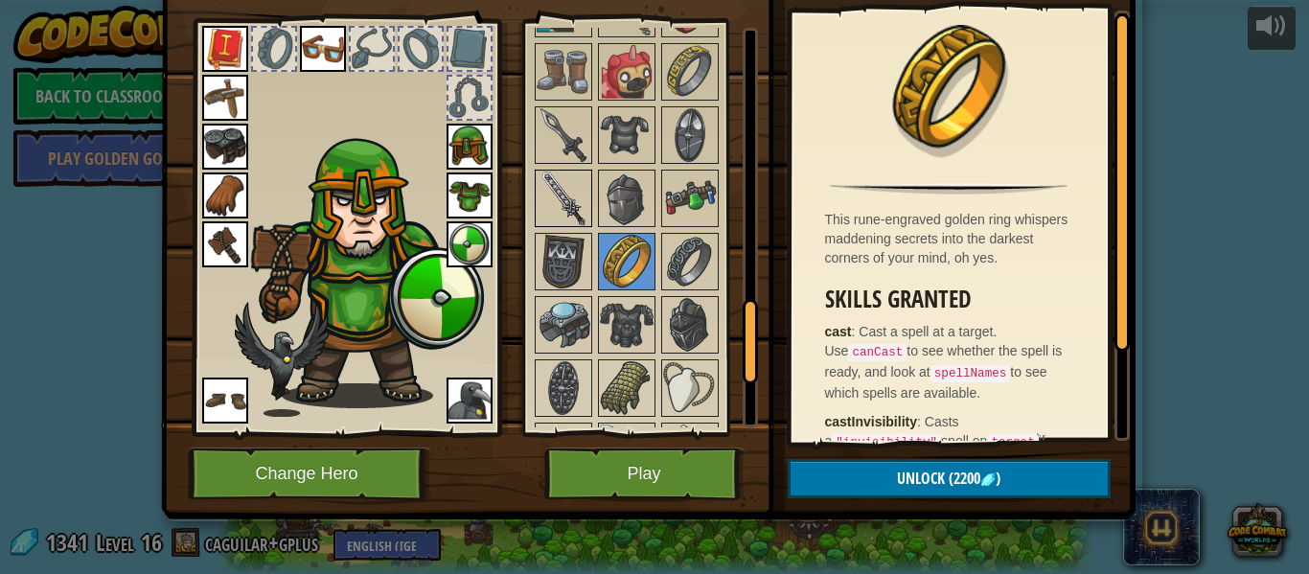
click at [586, 221] on img at bounding box center [564, 199] width 54 height 54
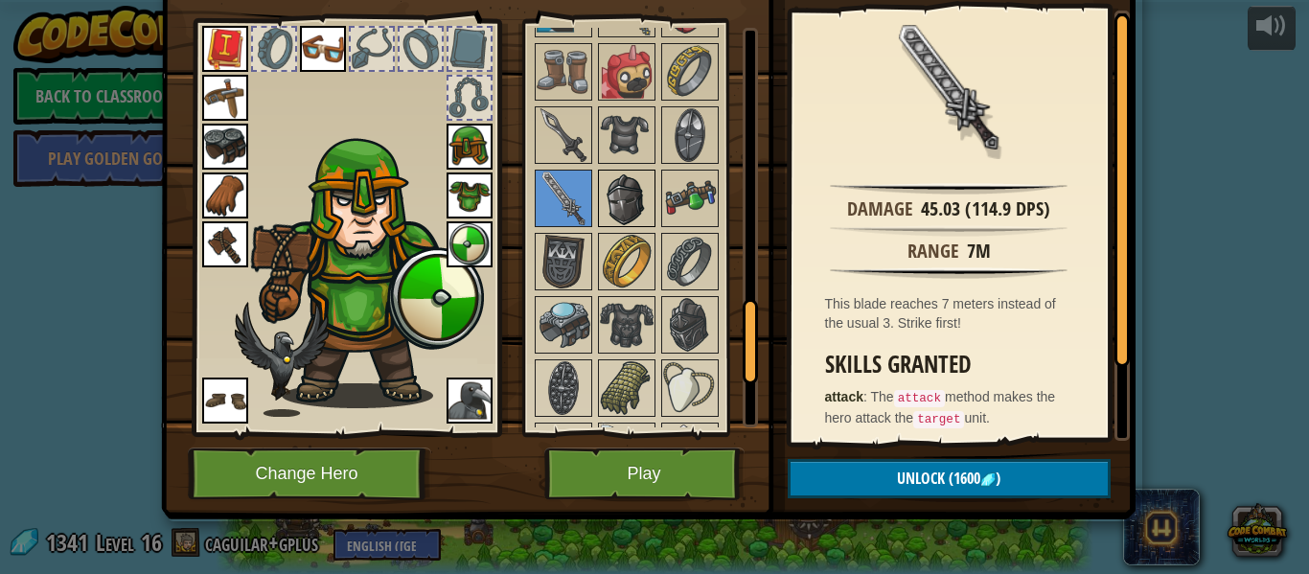
click at [643, 214] on img at bounding box center [627, 199] width 54 height 54
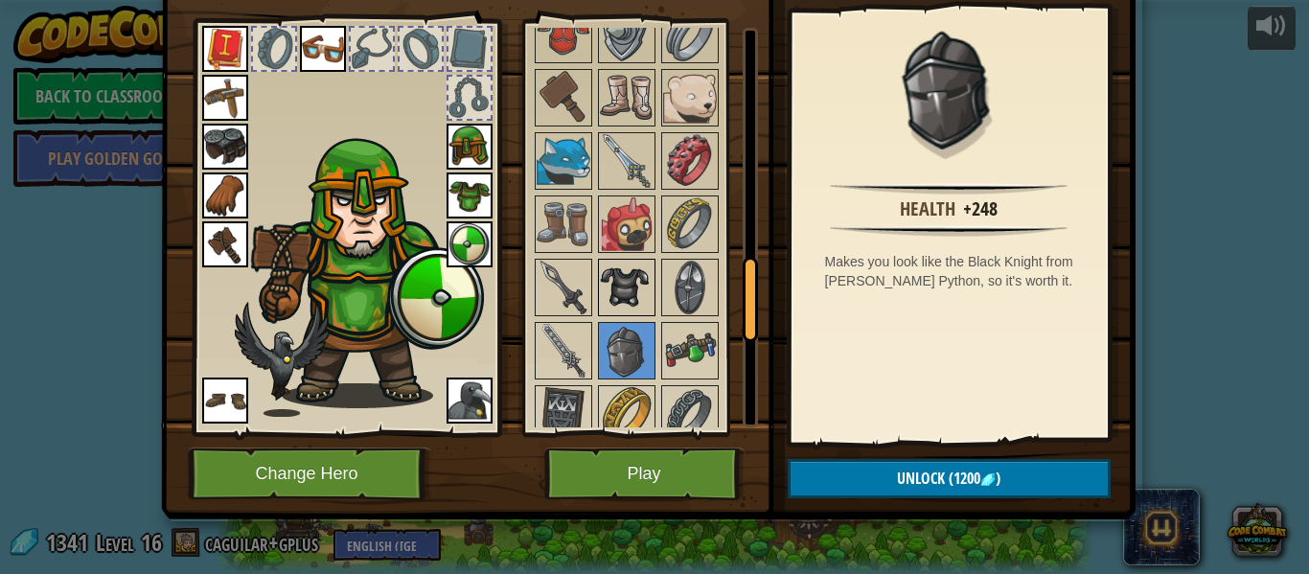
scroll to position [1068, 0]
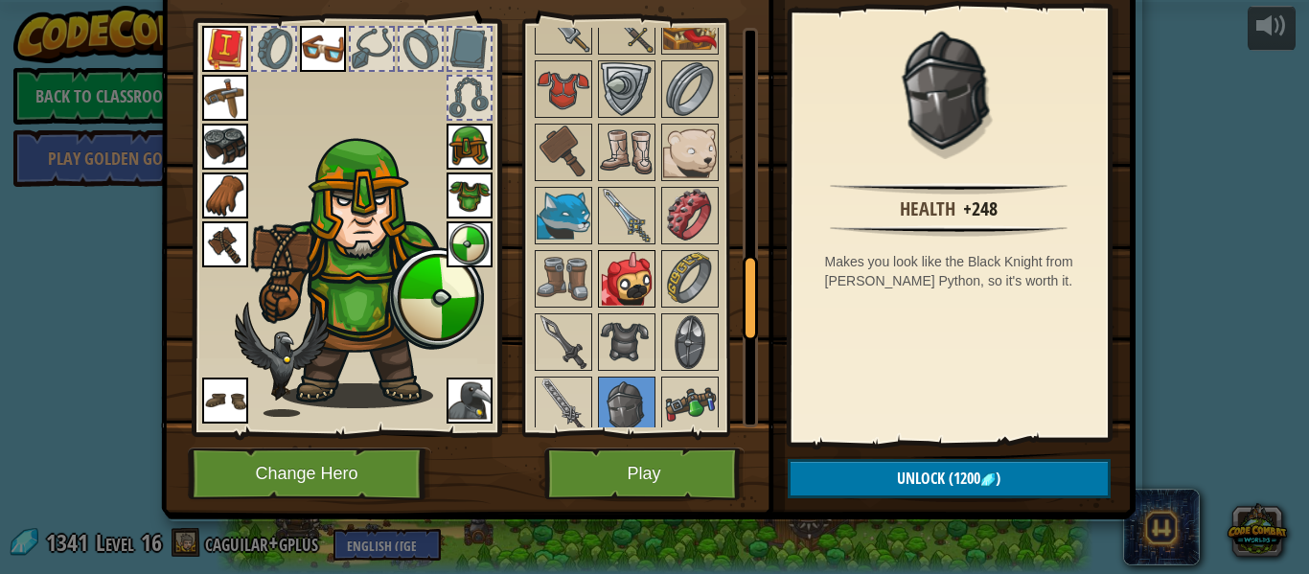
click at [643, 297] on img at bounding box center [627, 279] width 54 height 54
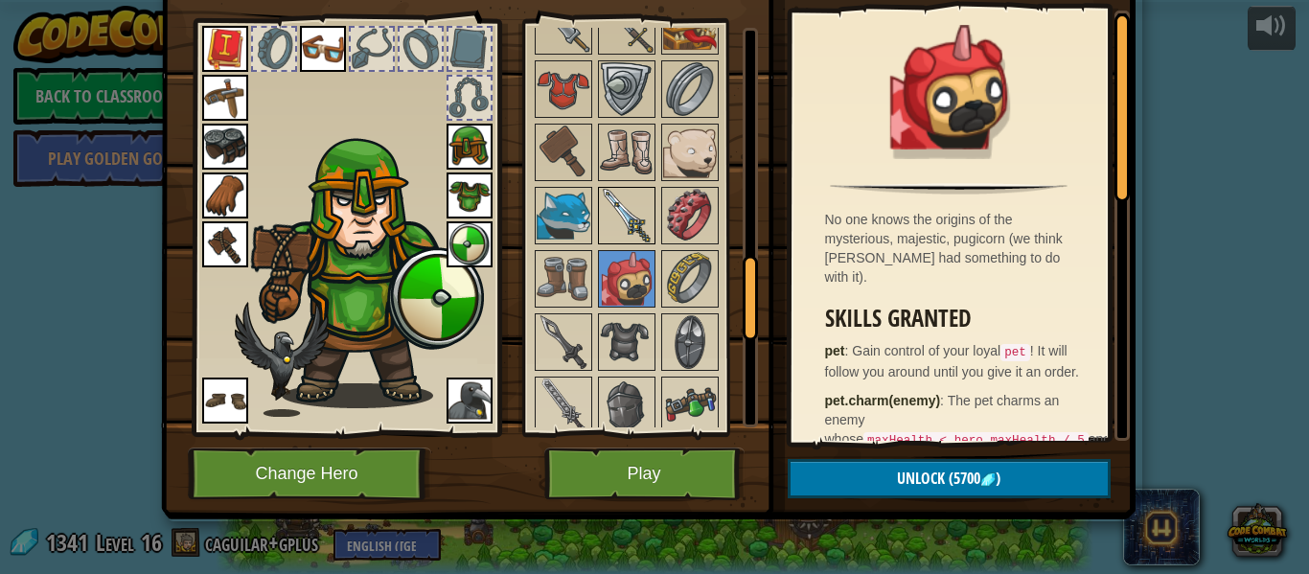
click at [635, 219] on img at bounding box center [627, 216] width 54 height 54
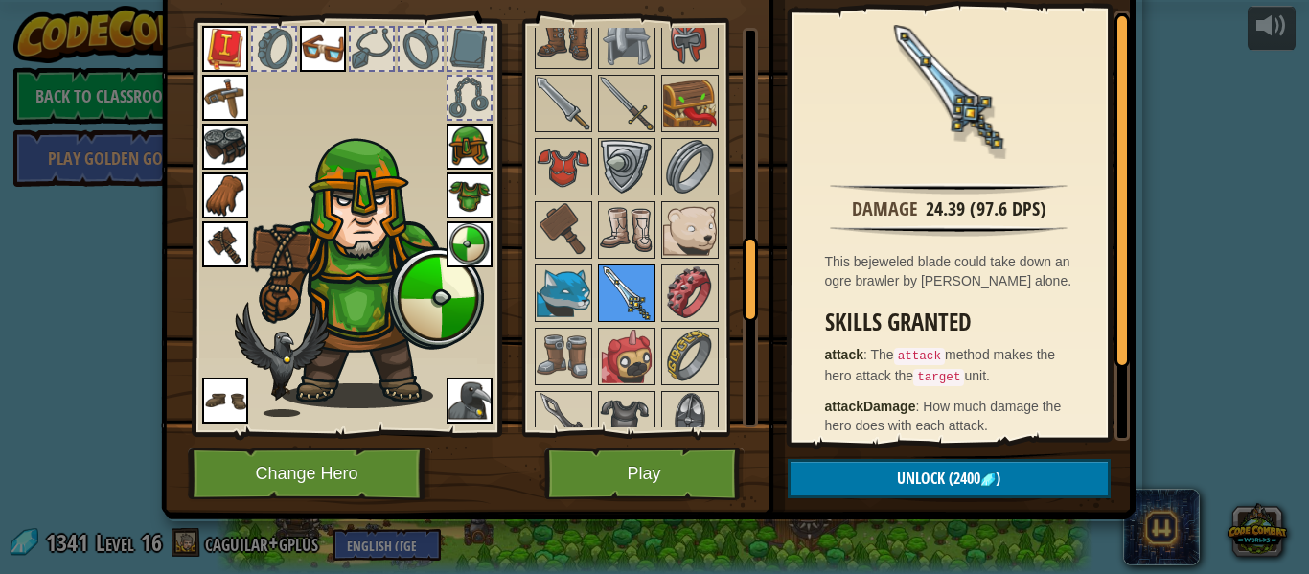
scroll to position [973, 0]
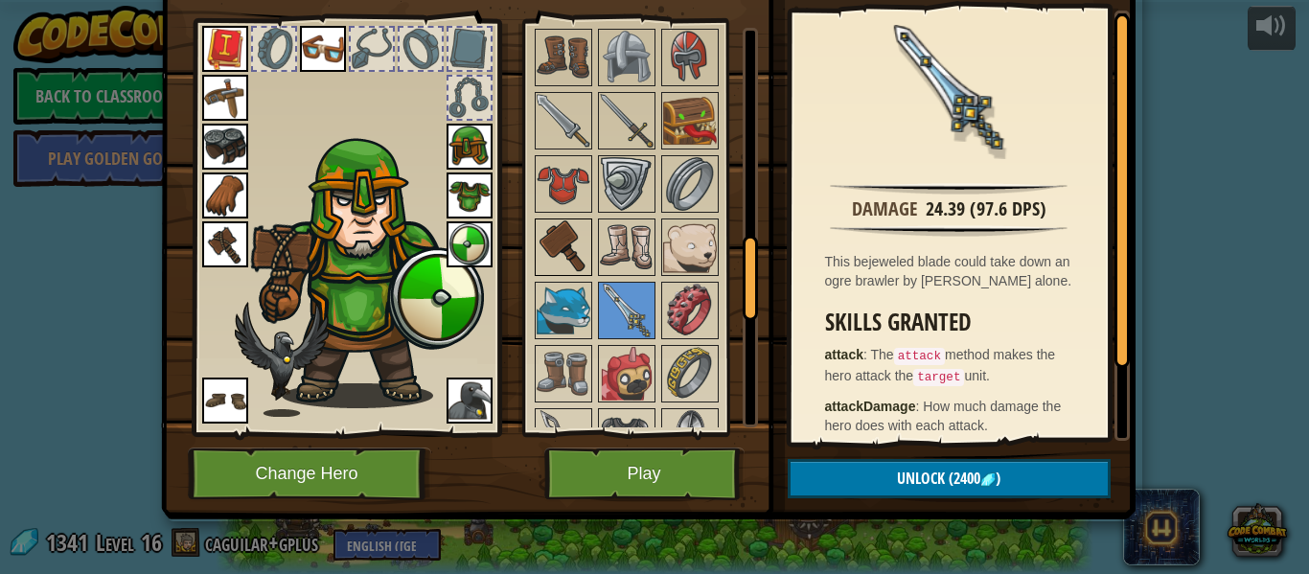
click at [580, 255] on img at bounding box center [564, 247] width 54 height 54
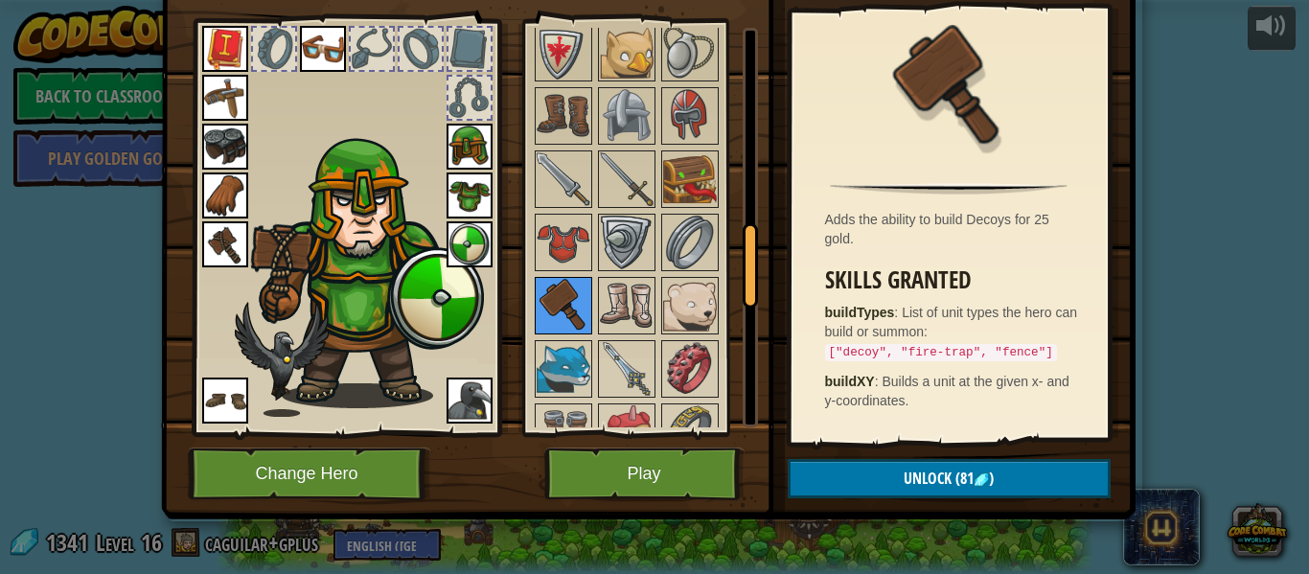
scroll to position [910, 0]
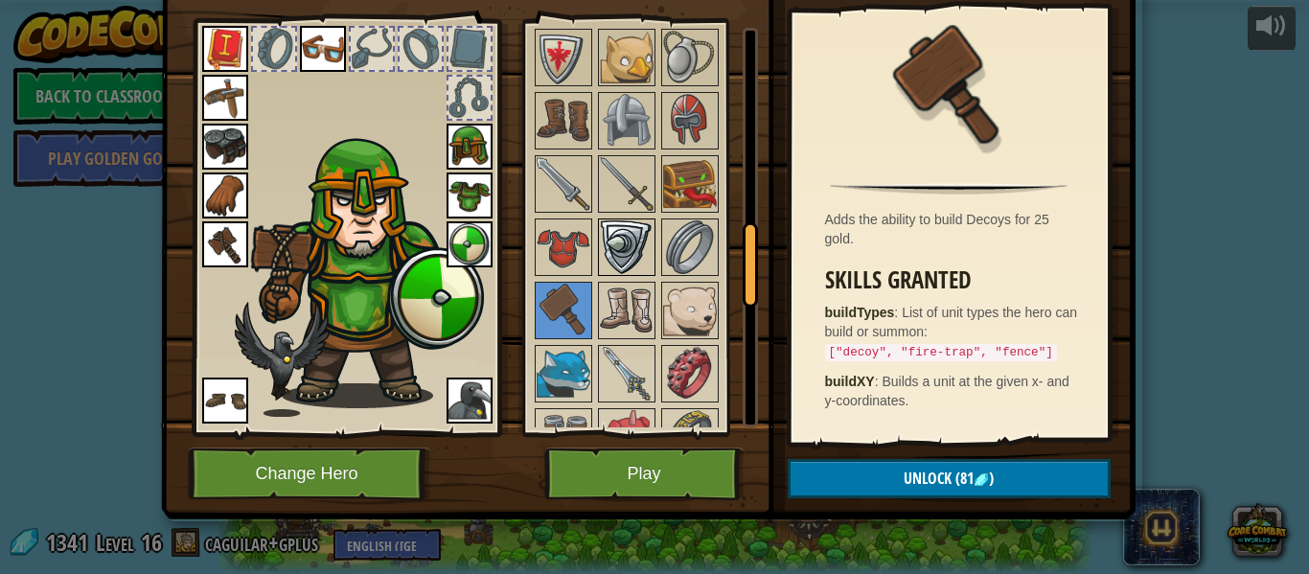
click at [614, 275] on div at bounding box center [627, 248] width 58 height 58
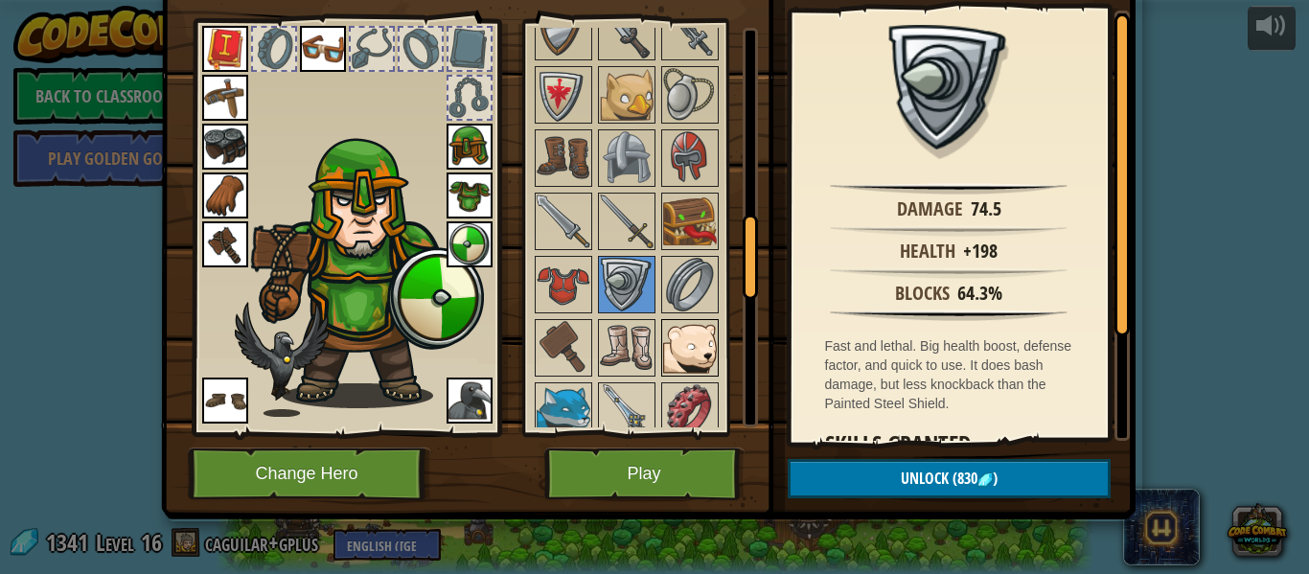
scroll to position [866, 0]
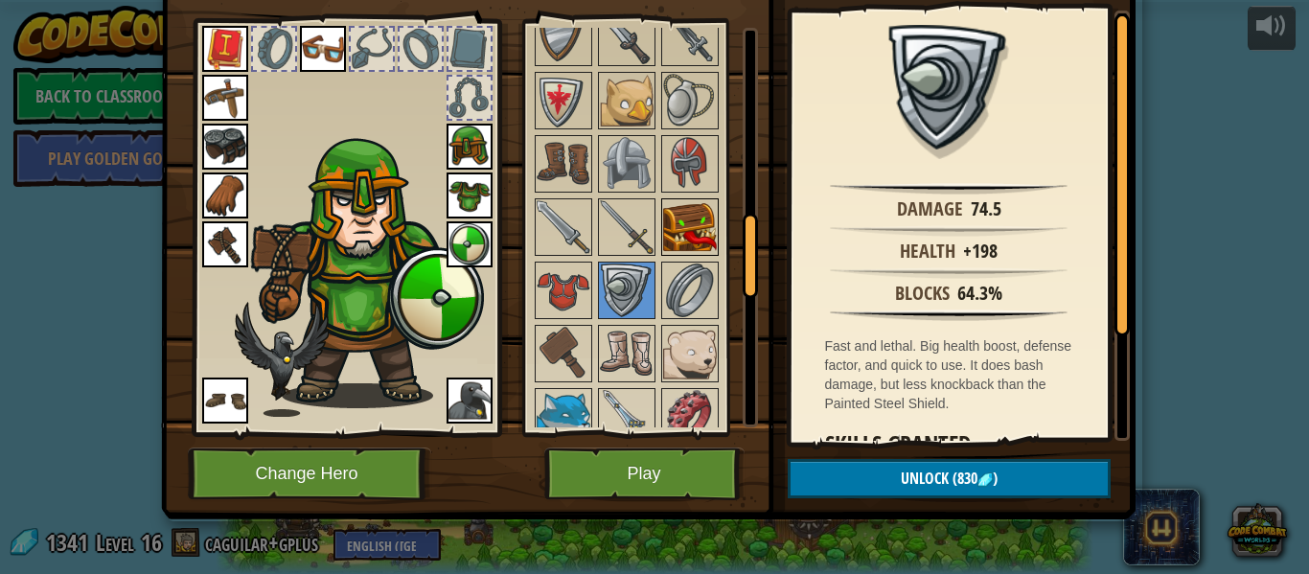
click at [678, 243] on img at bounding box center [690, 227] width 54 height 54
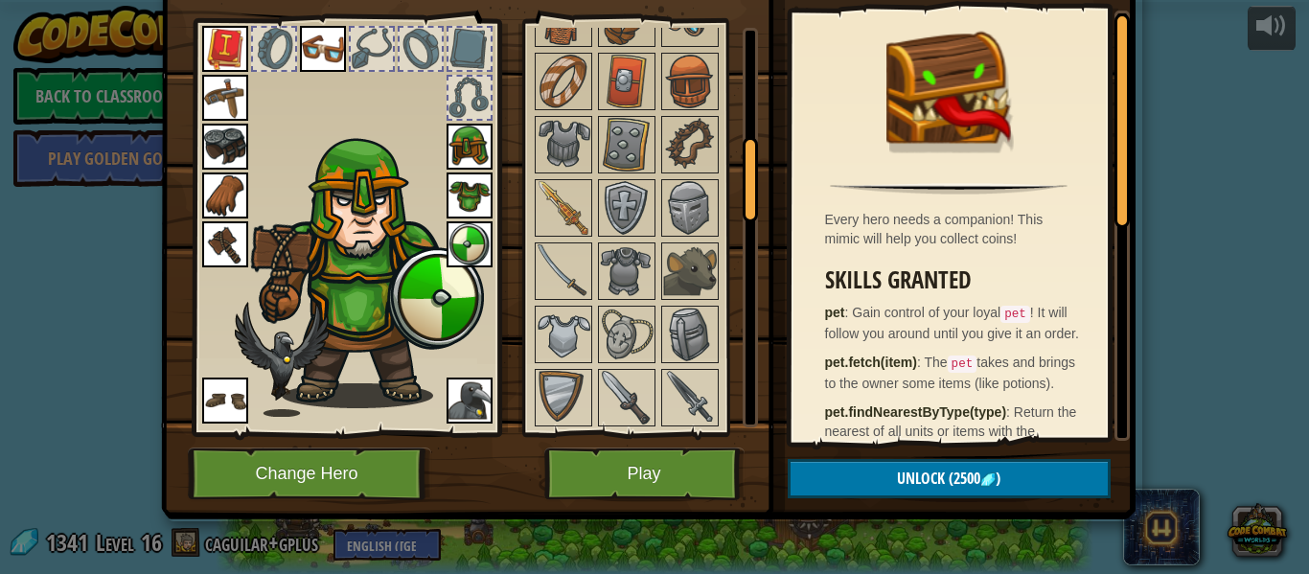
scroll to position [505, 0]
click at [626, 215] on img at bounding box center [627, 209] width 54 height 54
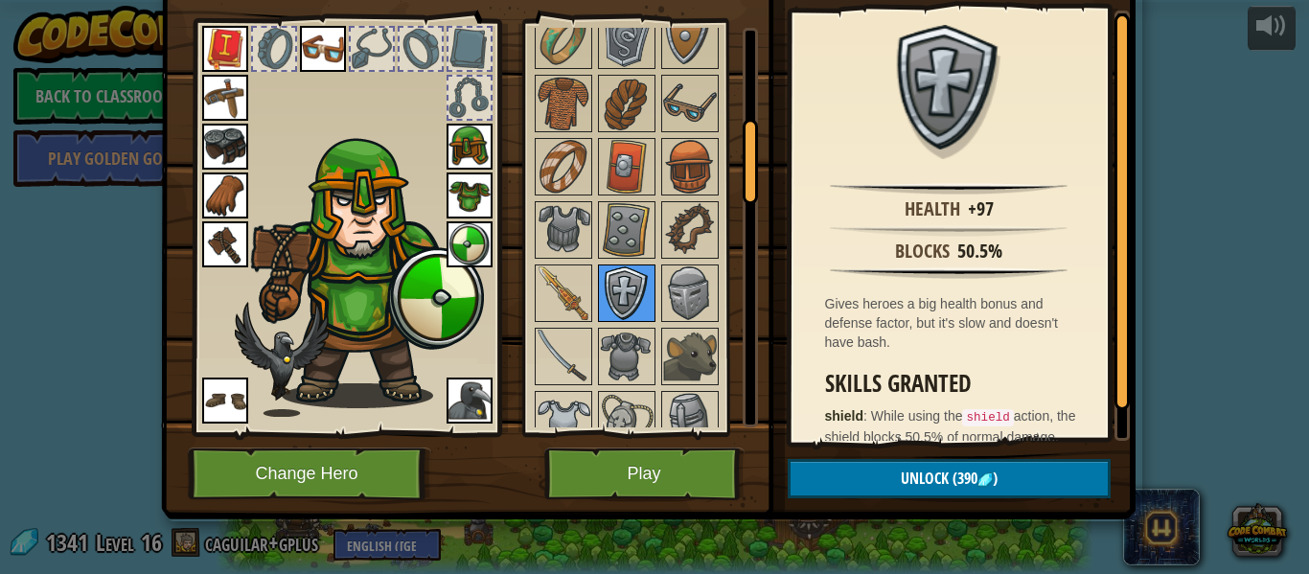
scroll to position [420, 0]
click at [624, 219] on img at bounding box center [627, 231] width 54 height 54
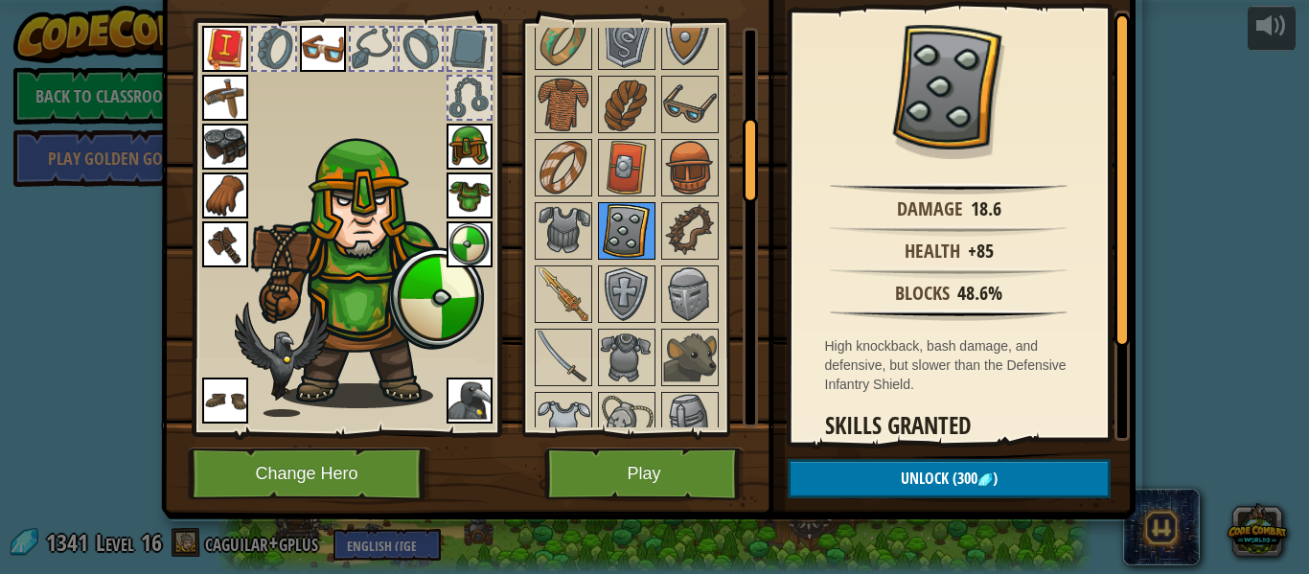
scroll to position [394, 0]
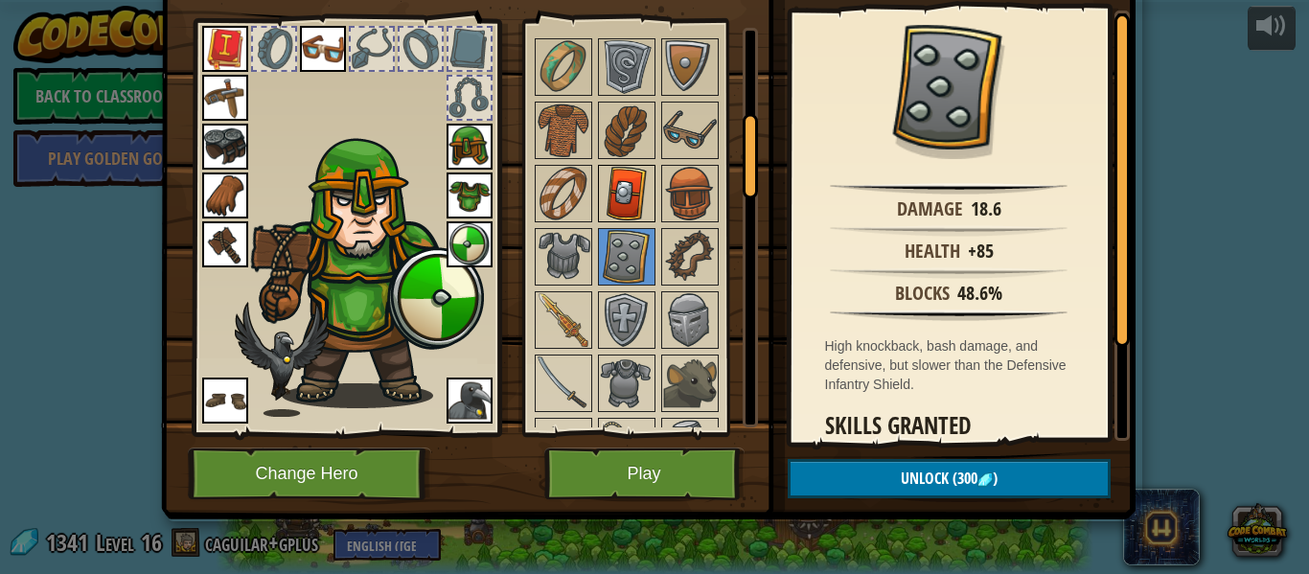
click at [626, 216] on img at bounding box center [627, 194] width 54 height 54
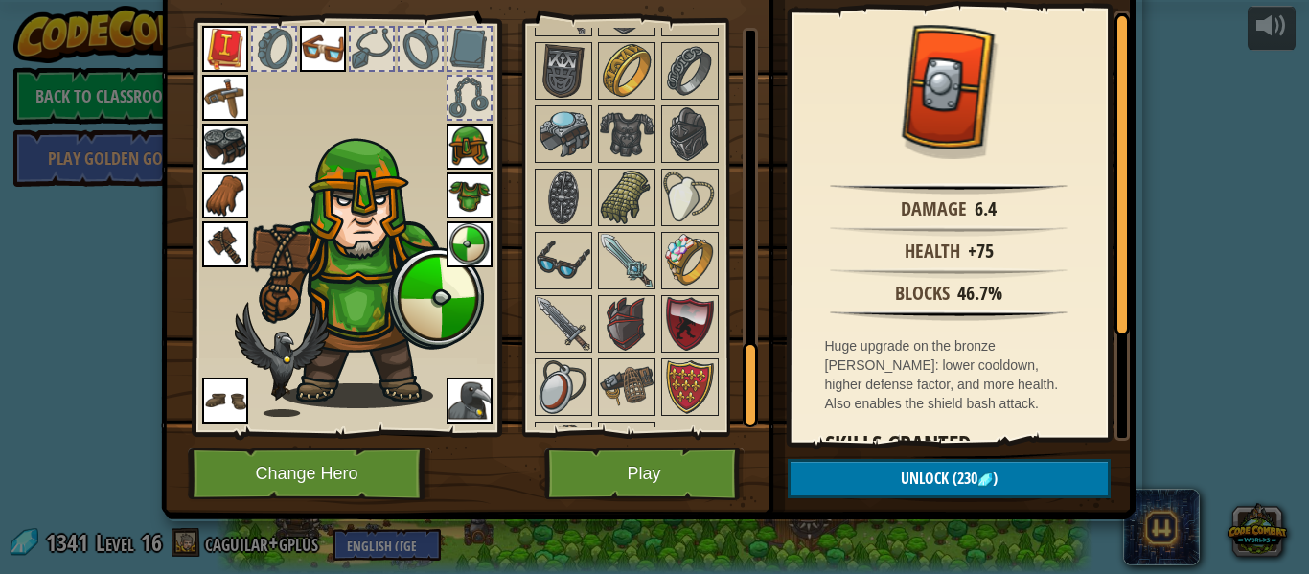
scroll to position [1520, 0]
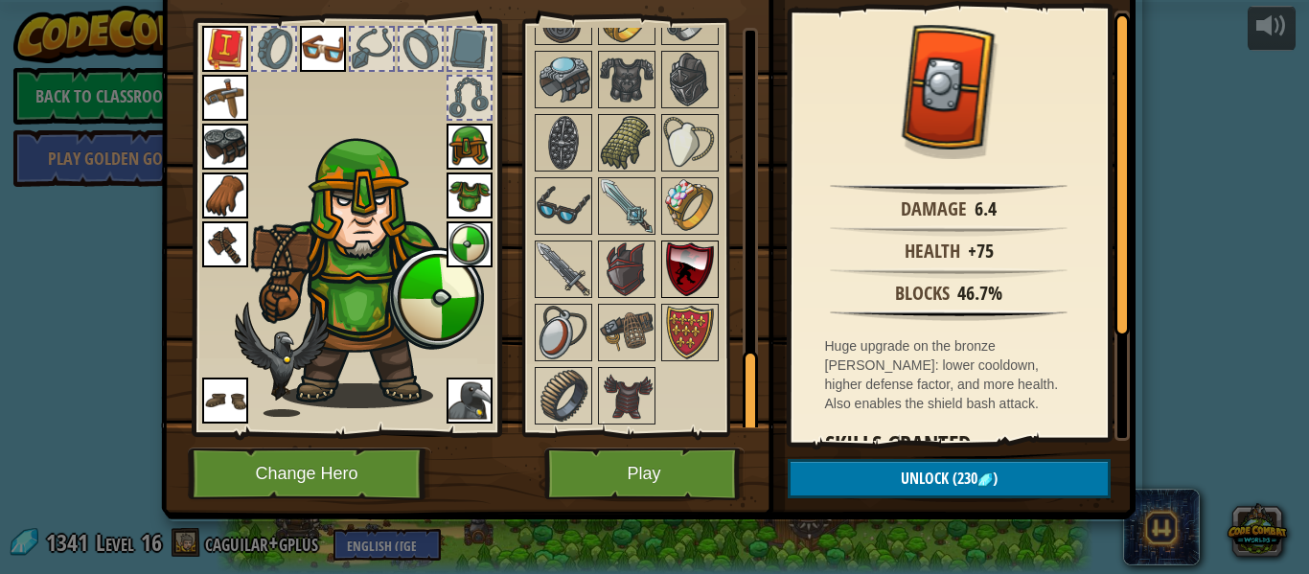
click at [670, 257] on img at bounding box center [690, 269] width 54 height 54
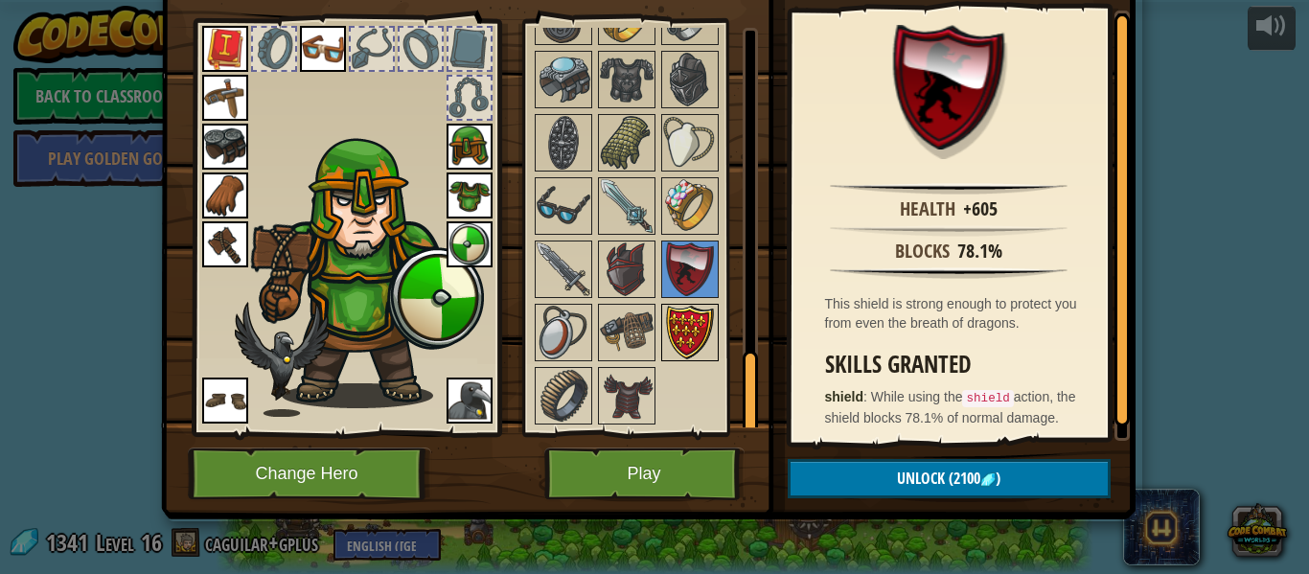
click at [690, 333] on img at bounding box center [690, 333] width 54 height 54
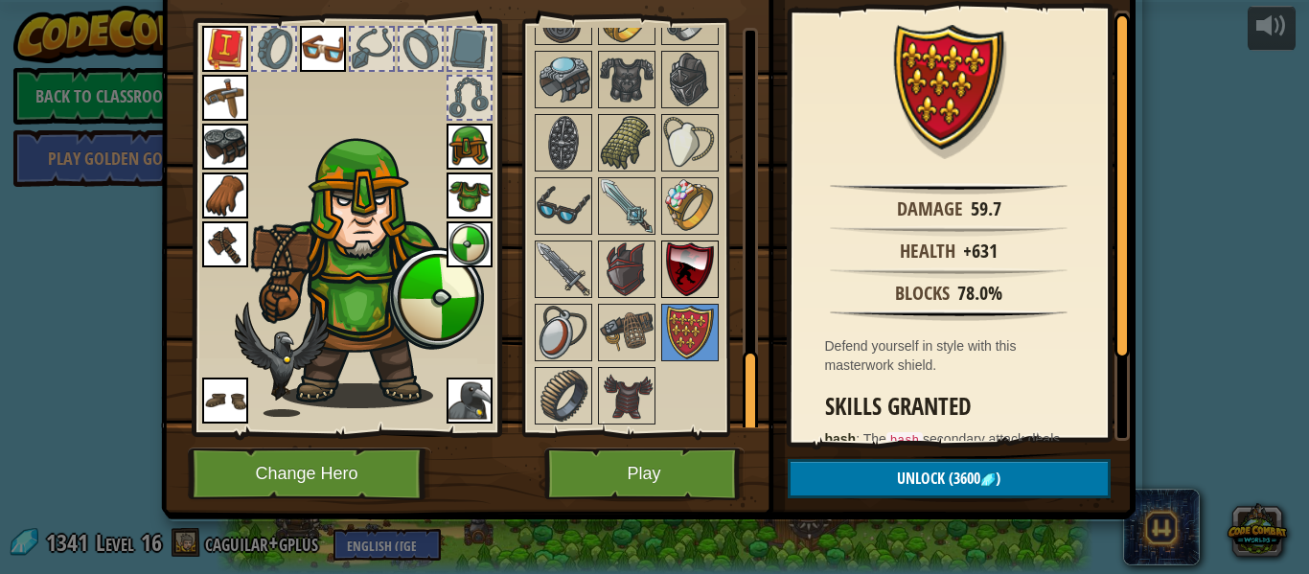
click at [705, 262] on img at bounding box center [690, 269] width 54 height 54
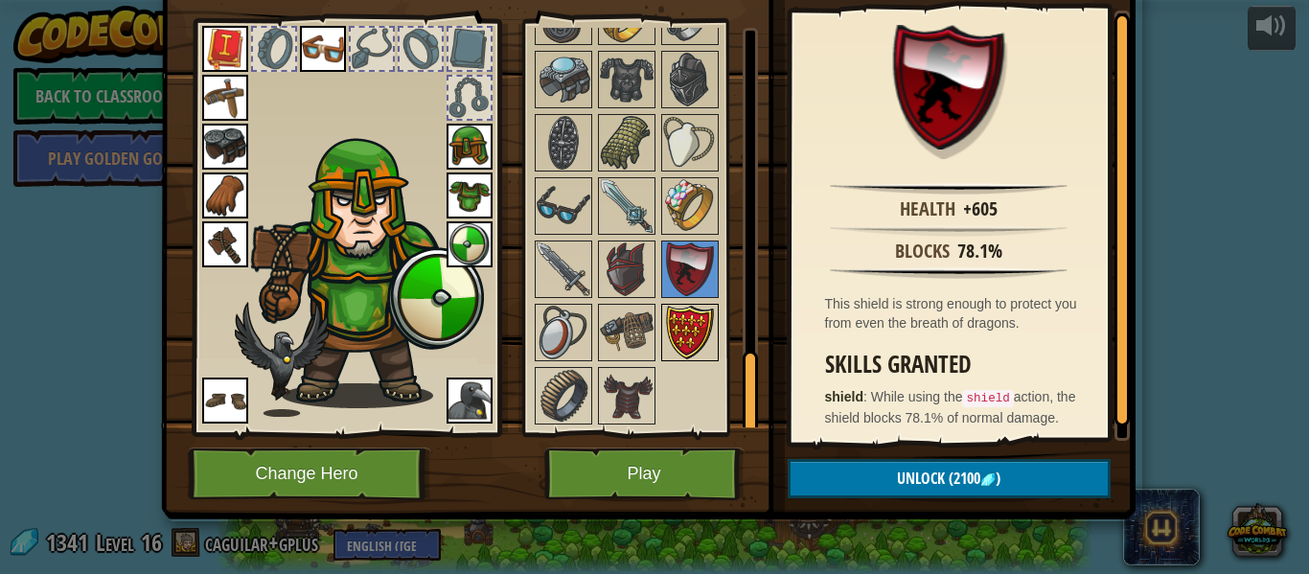
click at [703, 316] on img at bounding box center [690, 333] width 54 height 54
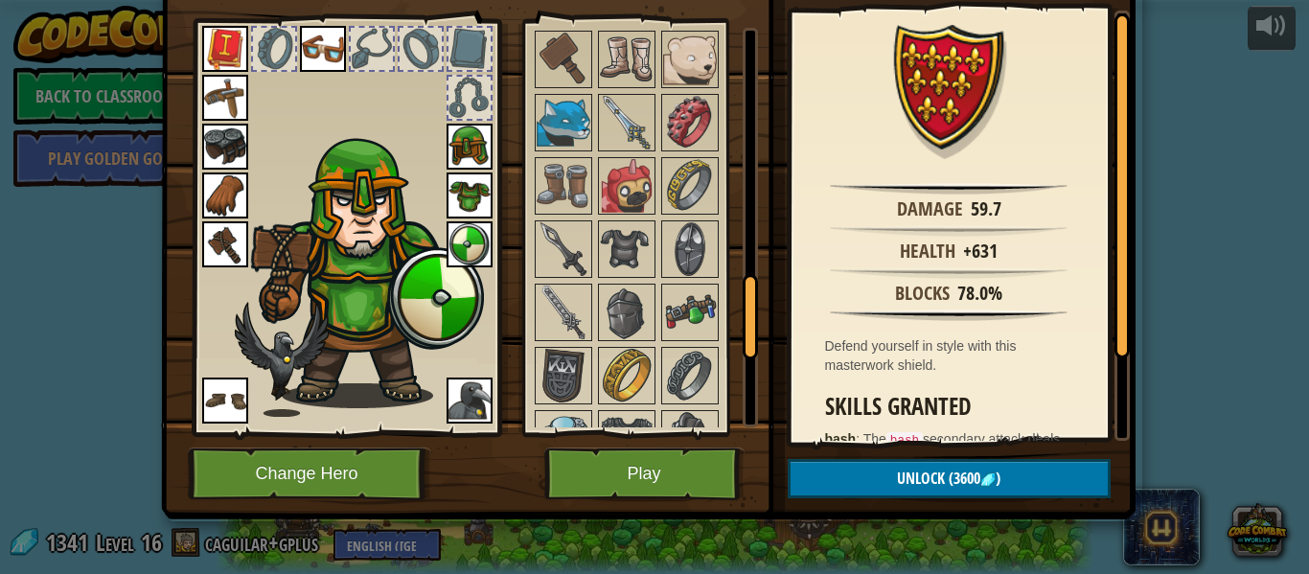
scroll to position [1157, 0]
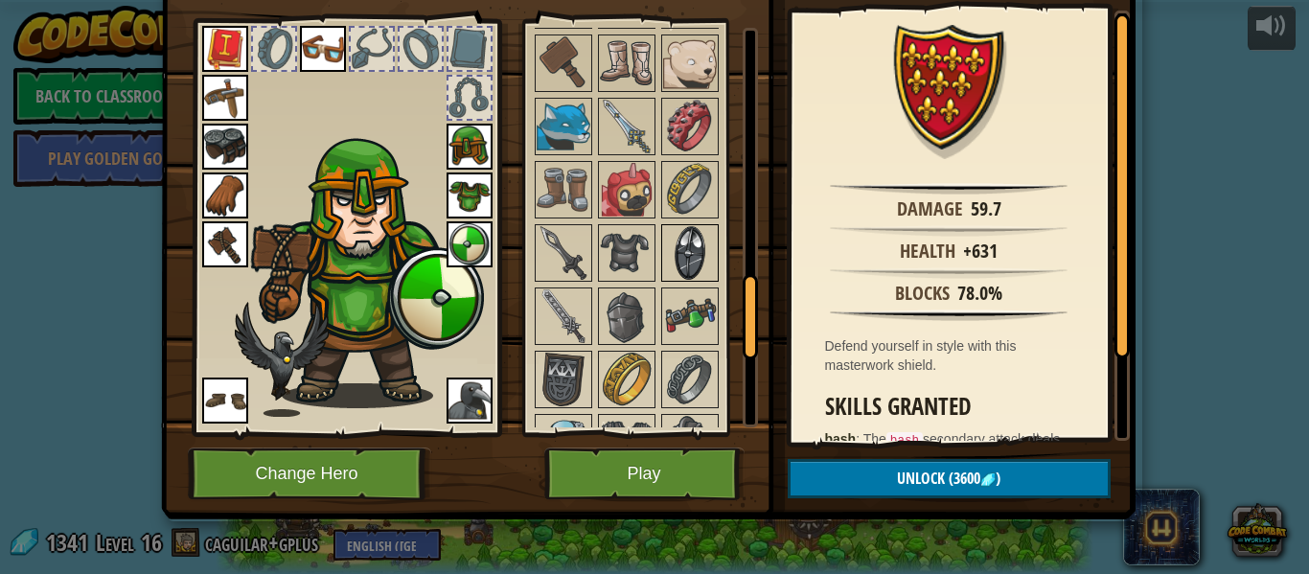
click at [687, 264] on img at bounding box center [690, 253] width 54 height 54
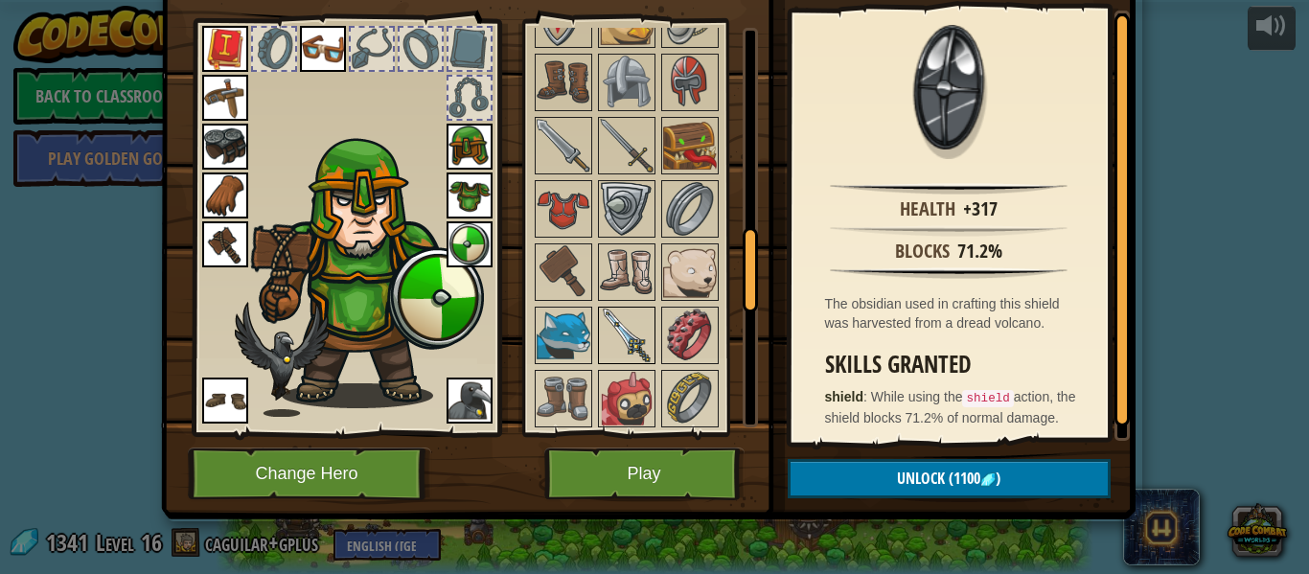
scroll to position [934, 0]
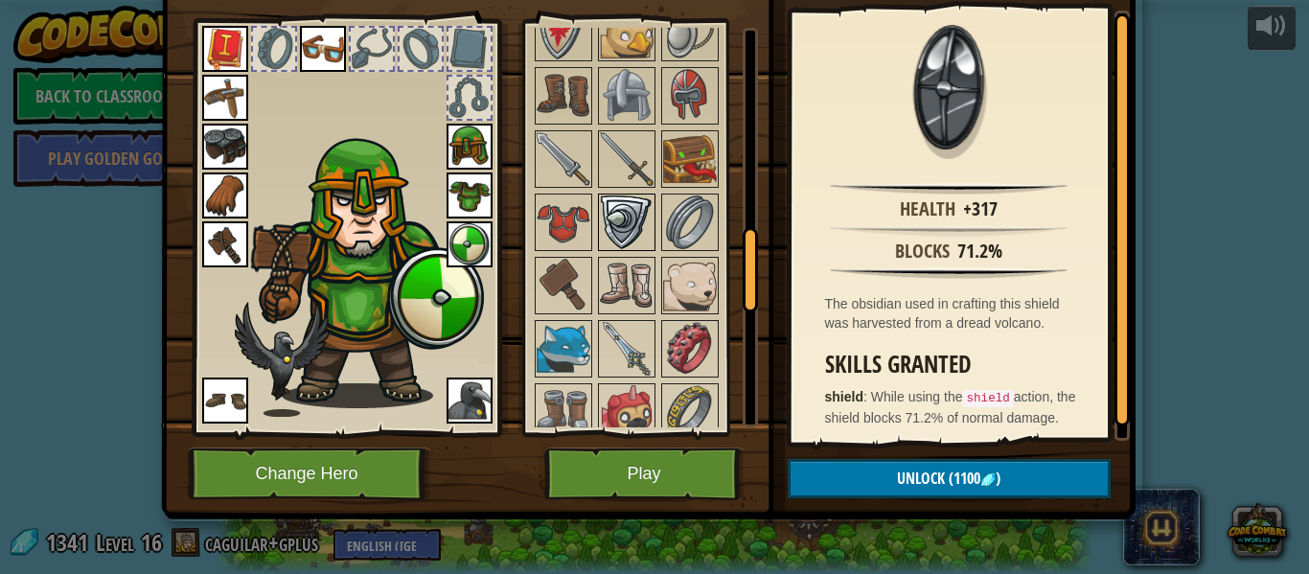
click at [618, 233] on img at bounding box center [627, 223] width 54 height 54
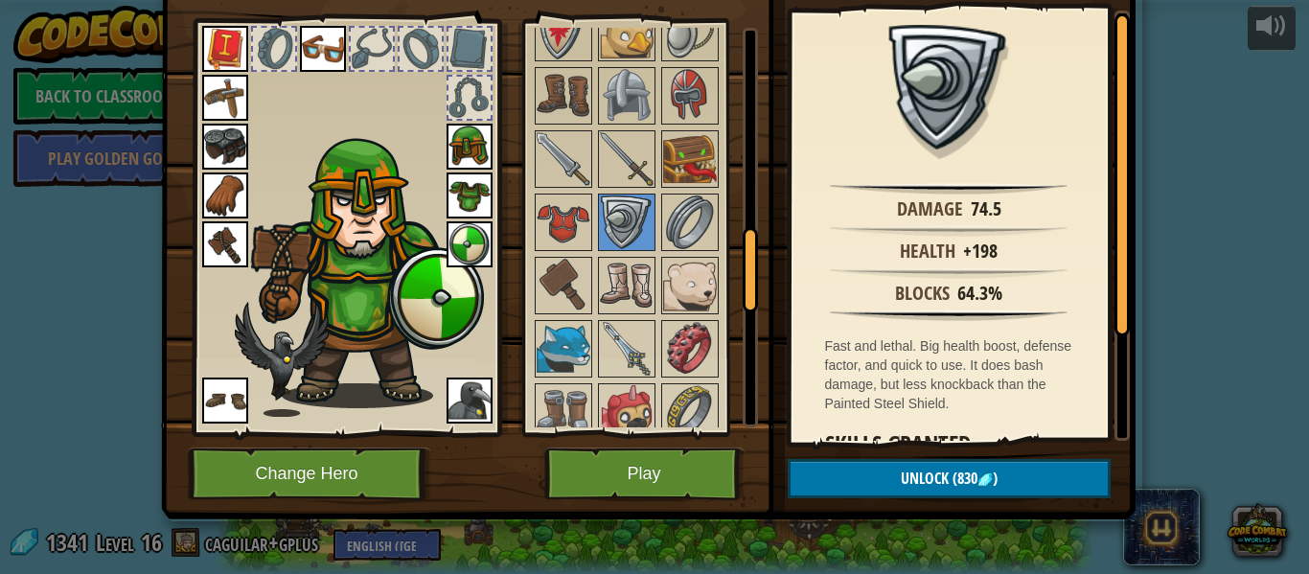
click at [1016, 499] on img at bounding box center [648, 172] width 975 height 696
click at [1017, 498] on img at bounding box center [648, 172] width 975 height 696
click at [1048, 478] on button "Unlock (830 )" at bounding box center [949, 478] width 323 height 39
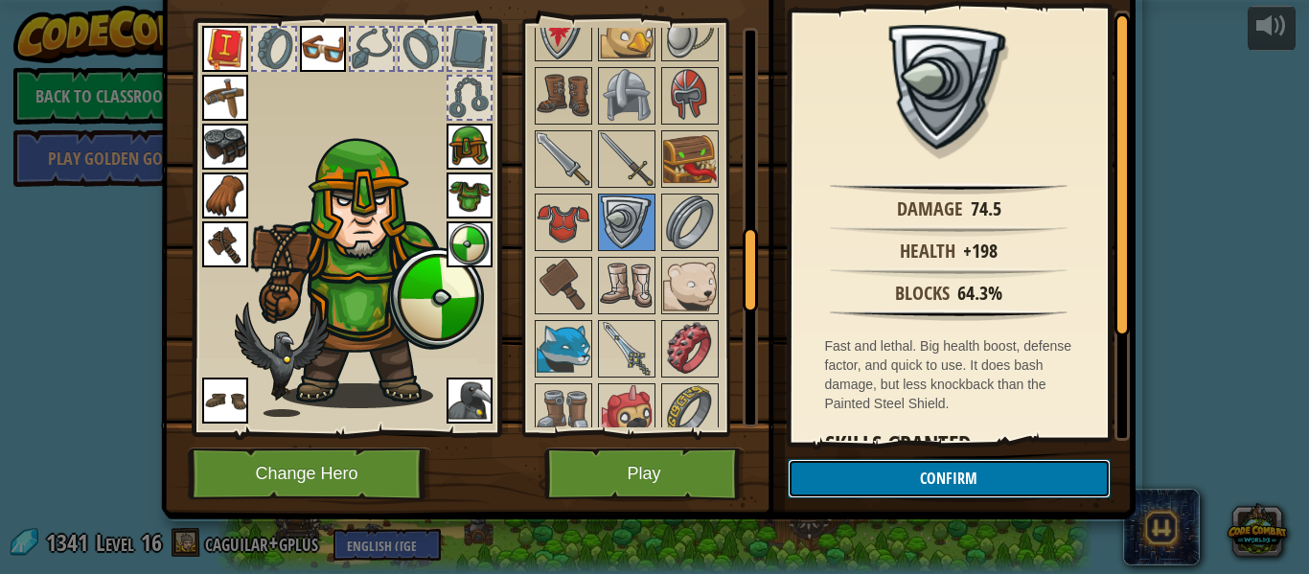
click at [1027, 482] on button "Confirm" at bounding box center [949, 478] width 323 height 39
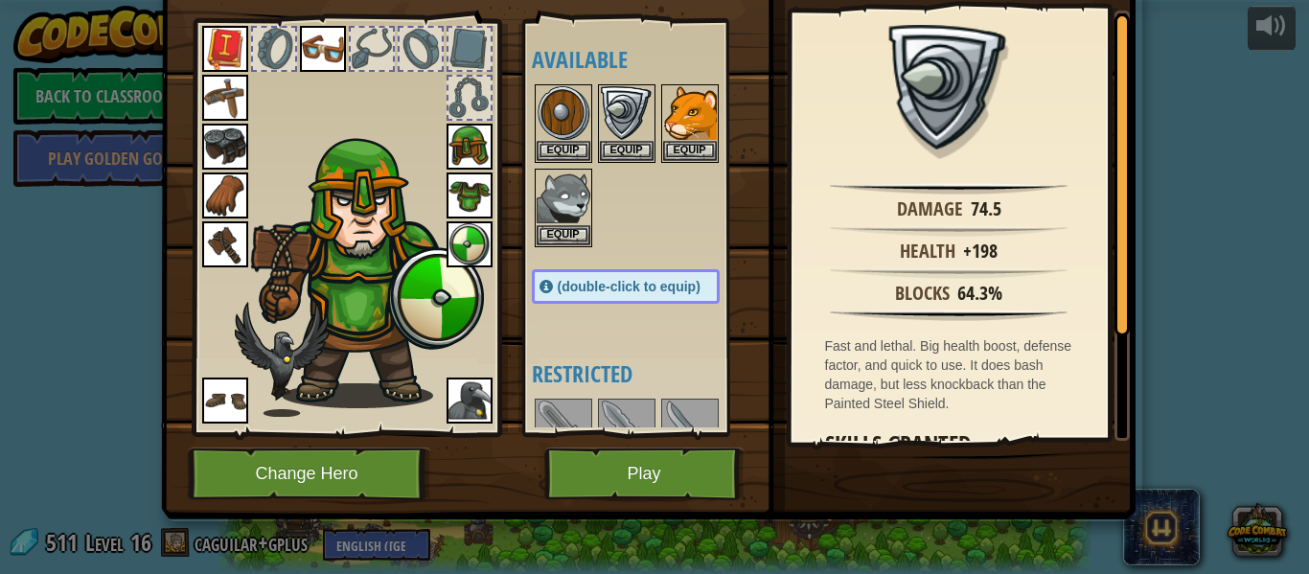
scroll to position [0, 0]
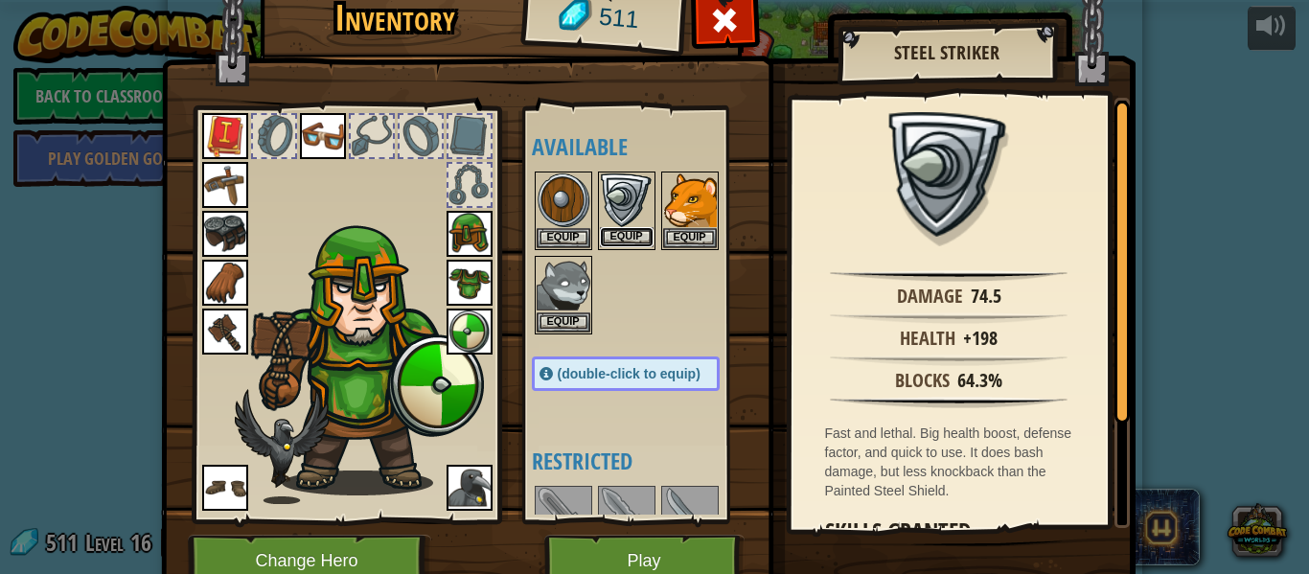
click at [618, 230] on button "Equip" at bounding box center [627, 237] width 54 height 20
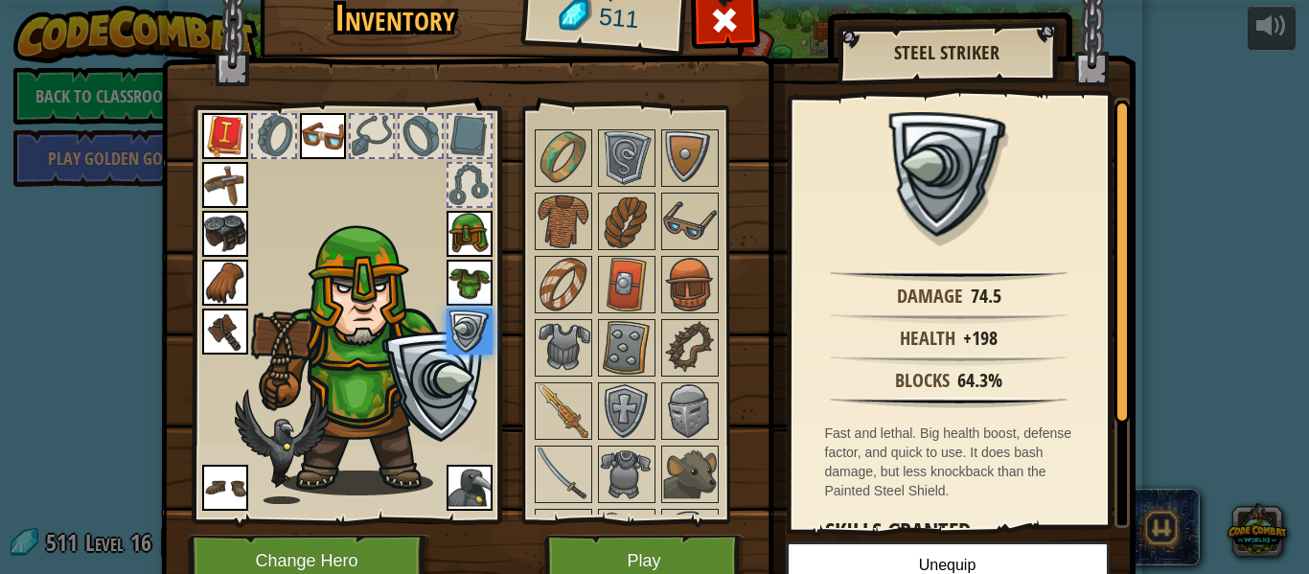
scroll to position [578, 0]
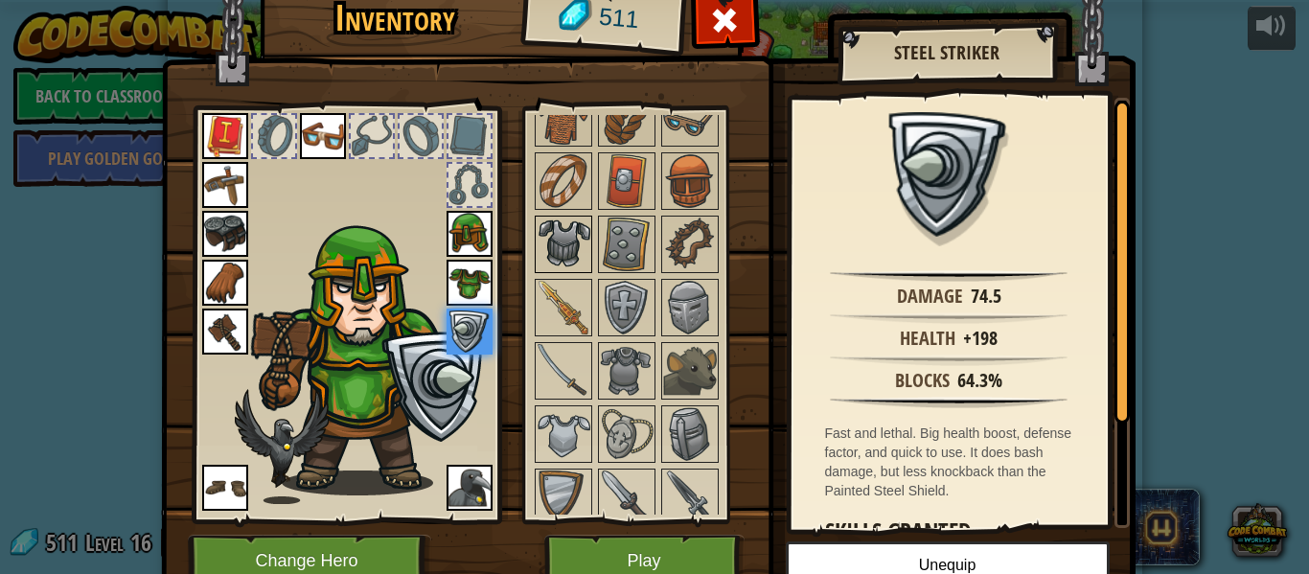
click at [559, 227] on img at bounding box center [564, 245] width 54 height 54
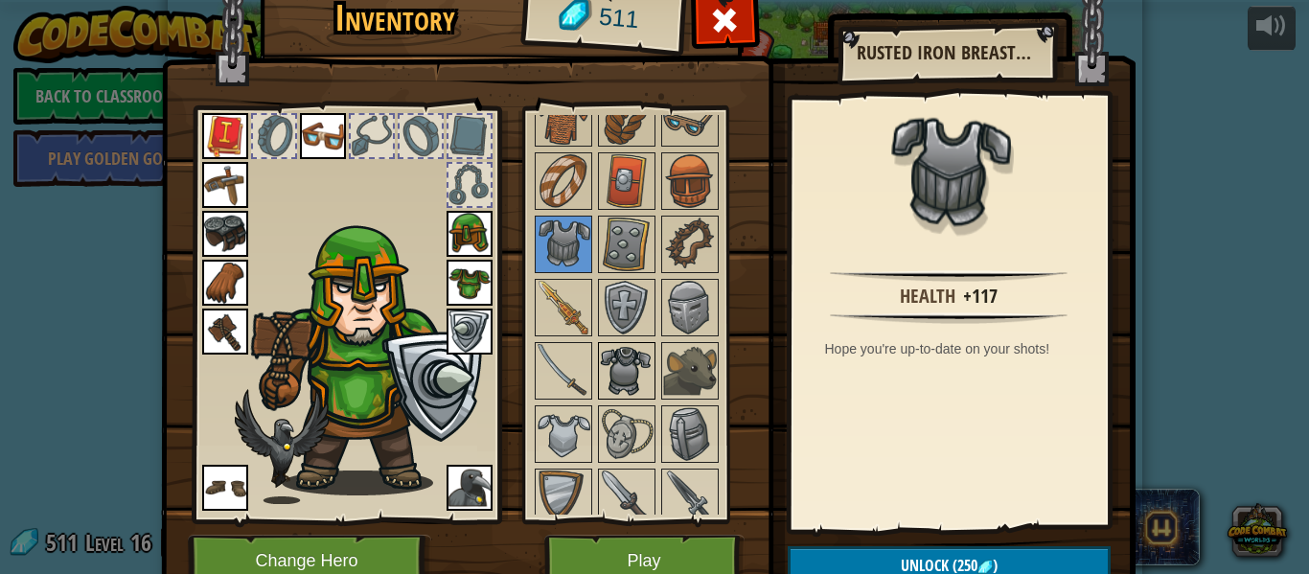
click at [642, 395] on img at bounding box center [627, 371] width 54 height 54
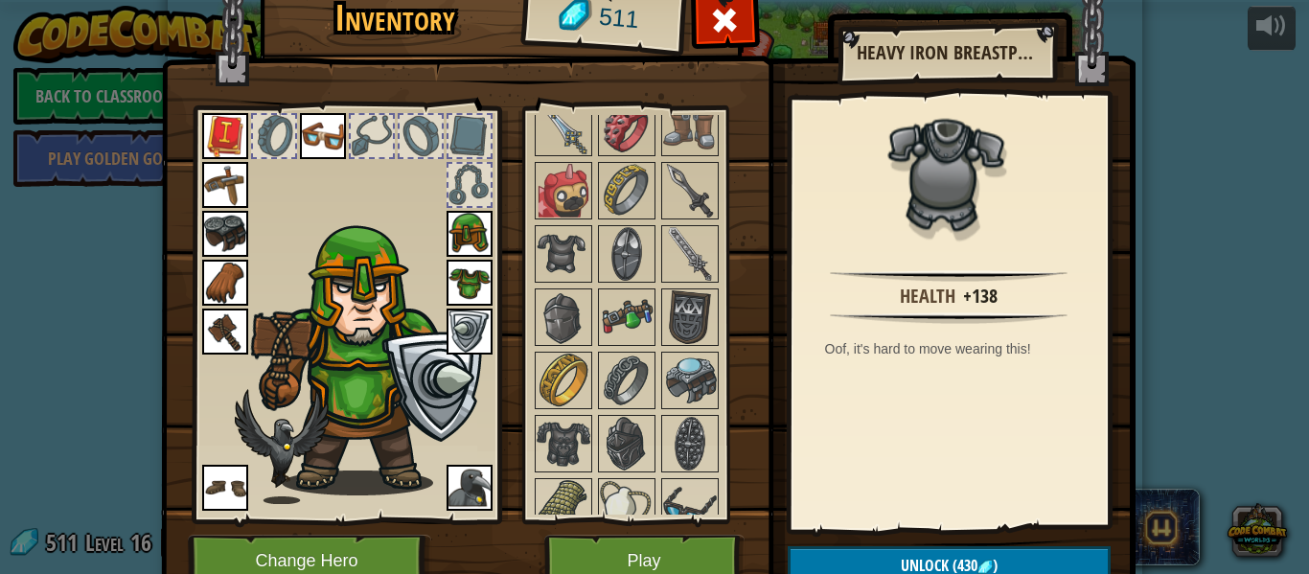
scroll to position [1320, 0]
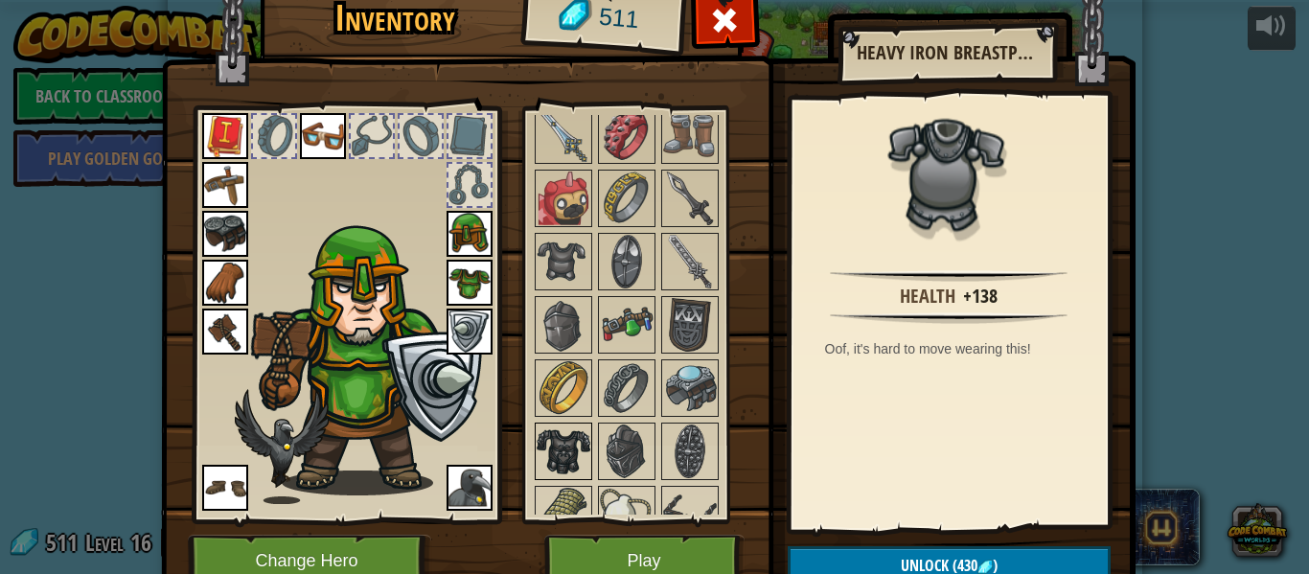
click at [577, 467] on img at bounding box center [564, 452] width 54 height 54
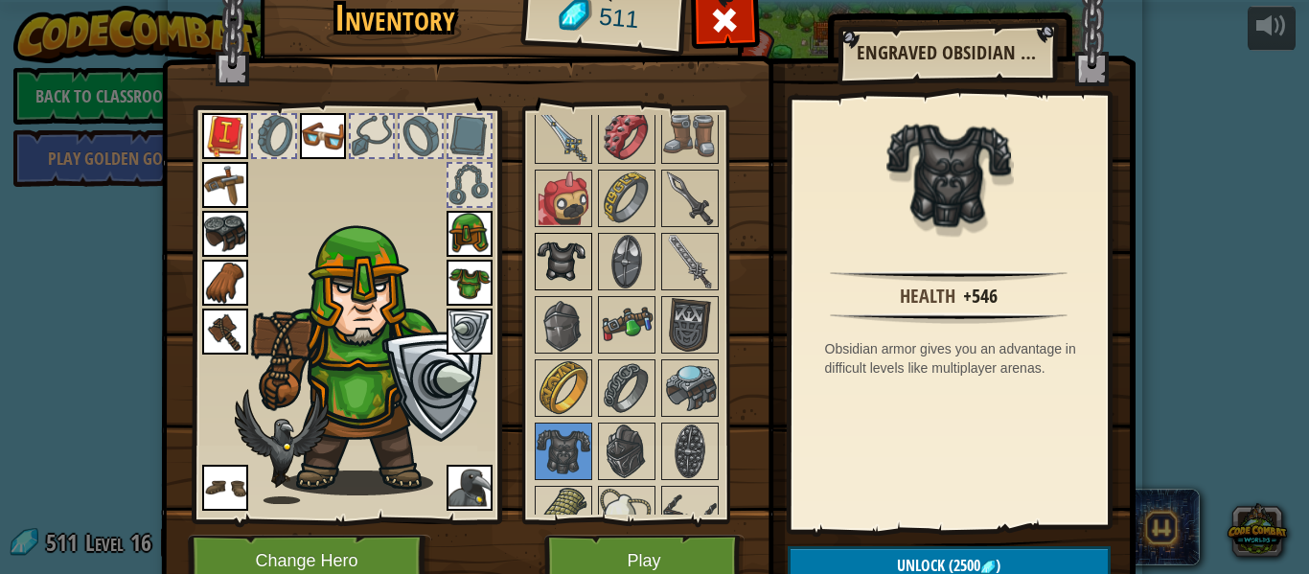
click at [580, 274] on img at bounding box center [564, 262] width 54 height 54
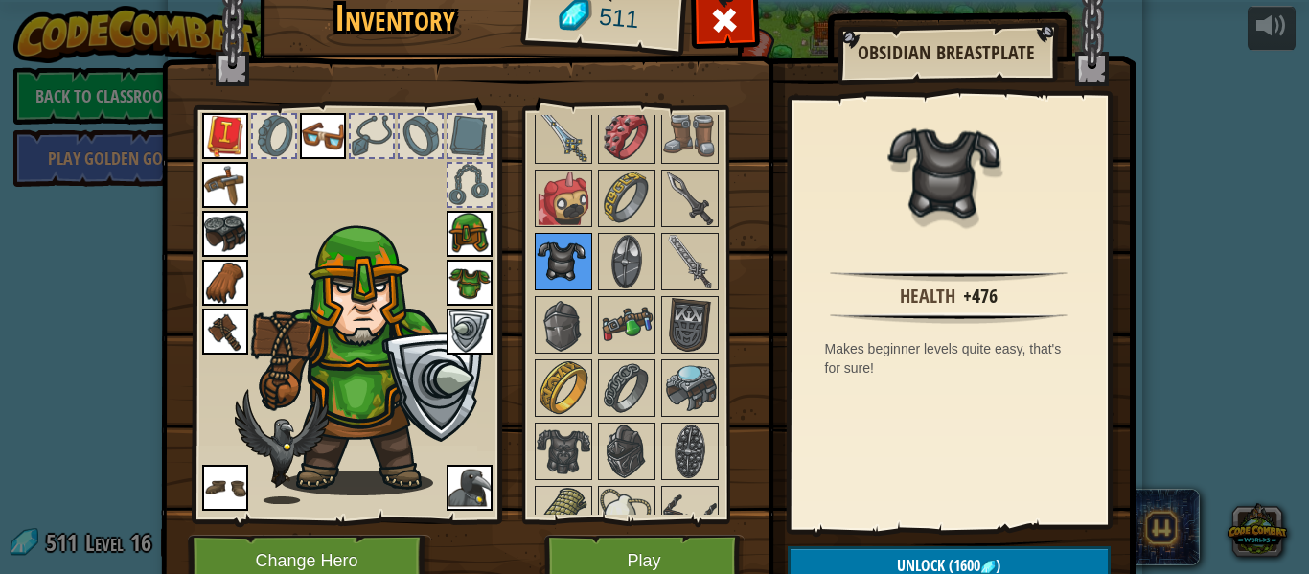
click at [567, 277] on img at bounding box center [564, 262] width 54 height 54
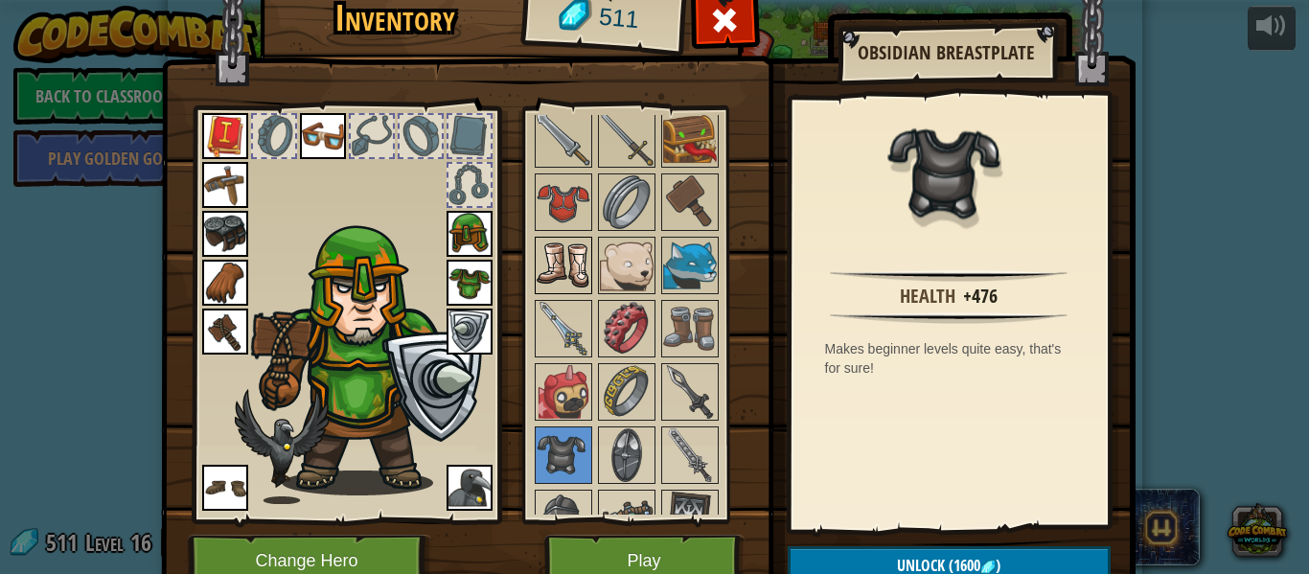
scroll to position [1084, 0]
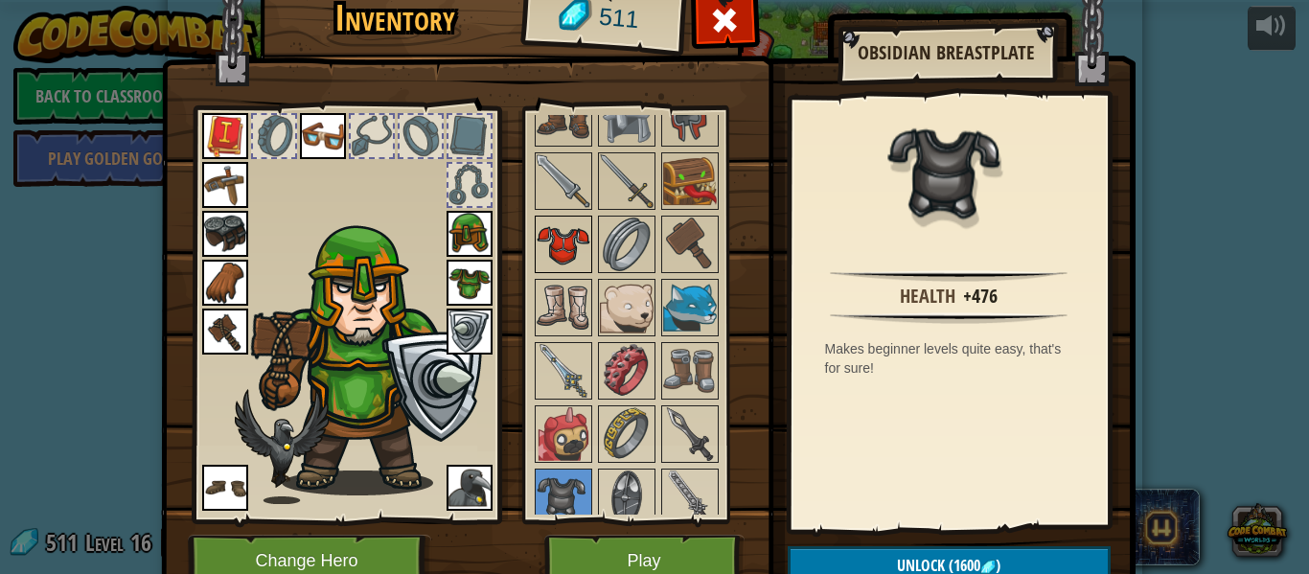
click at [561, 252] on img at bounding box center [564, 245] width 54 height 54
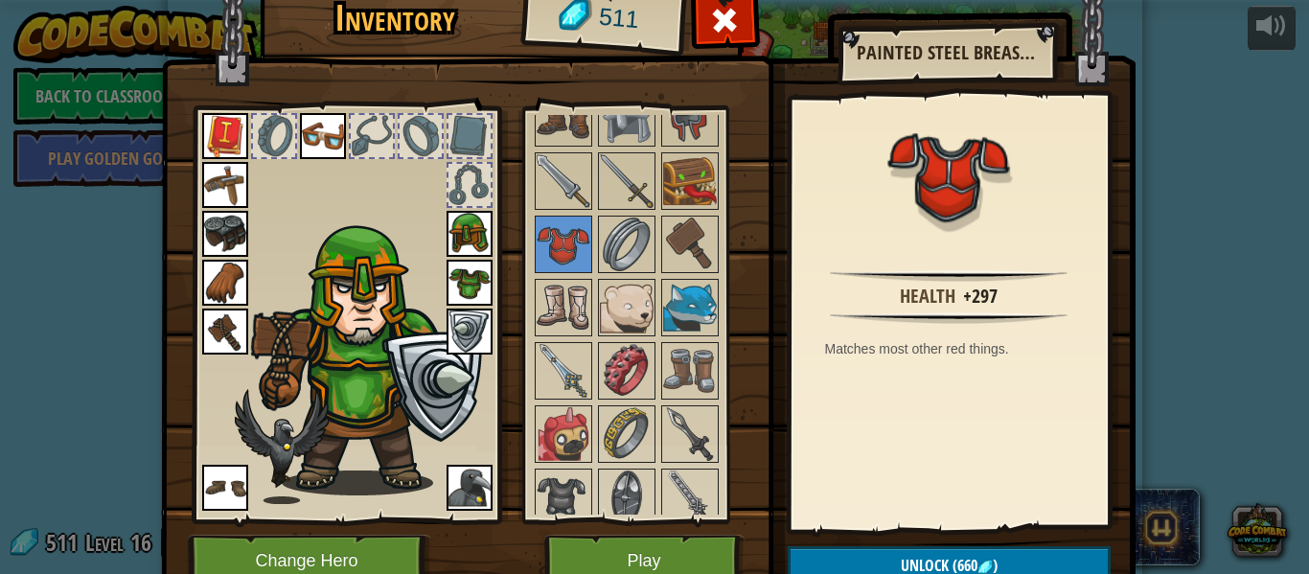
scroll to position [87, 0]
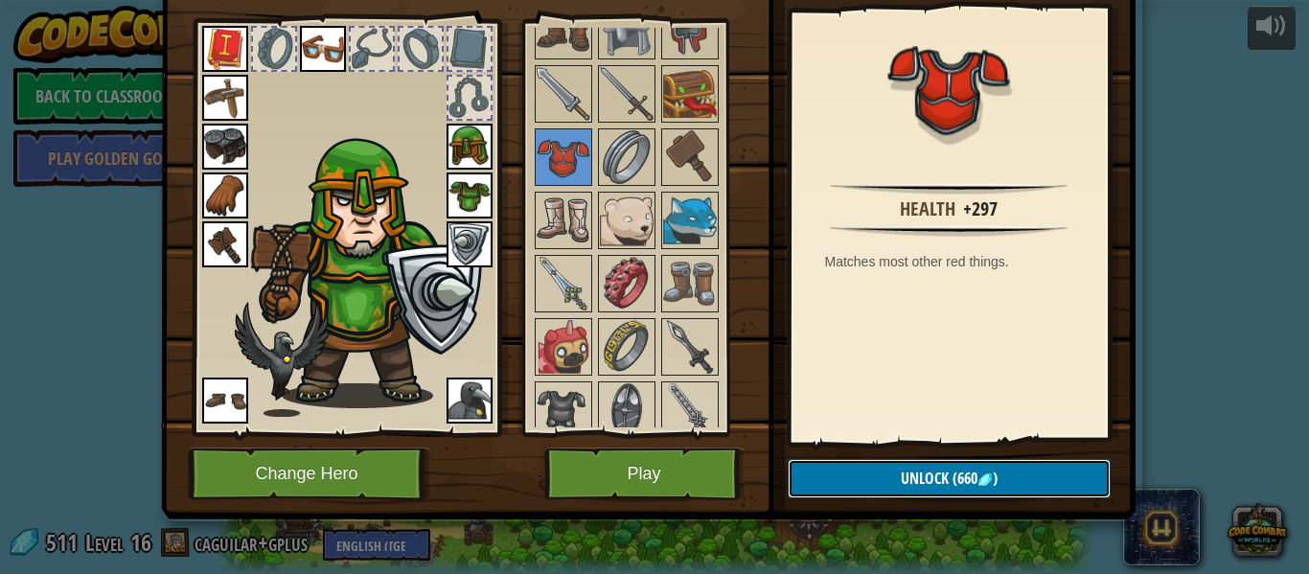
click at [942, 477] on span "Unlock" at bounding box center [925, 478] width 48 height 21
click at [916, 489] on button "Unlock (660 )" at bounding box center [949, 478] width 323 height 39
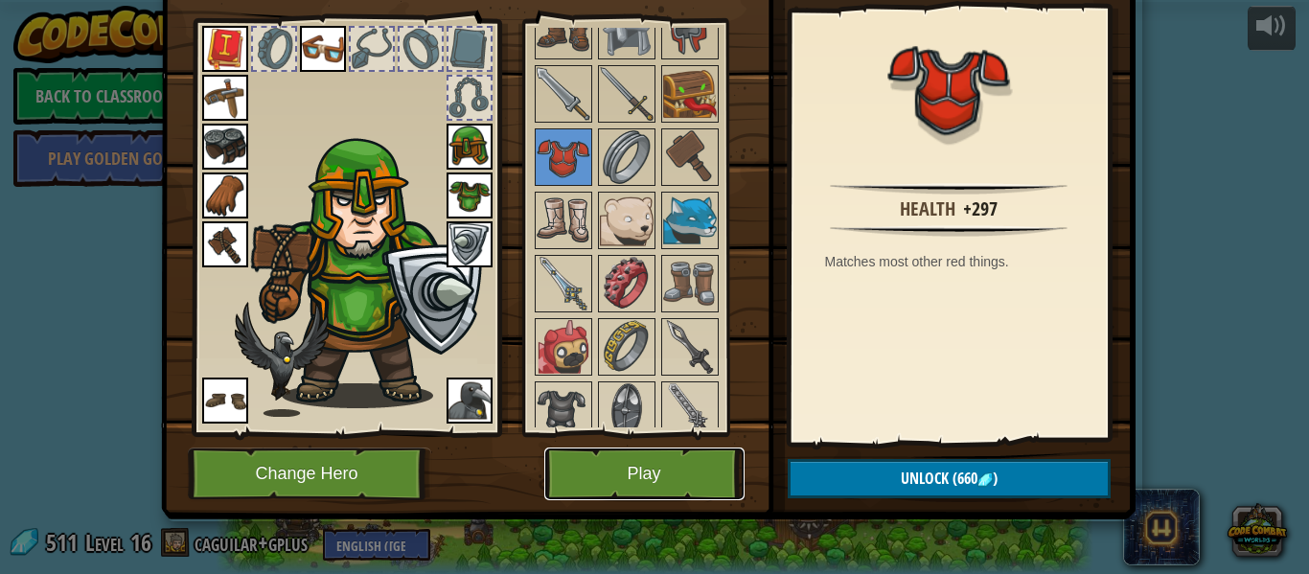
click at [684, 485] on button "Play" at bounding box center [644, 474] width 200 height 53
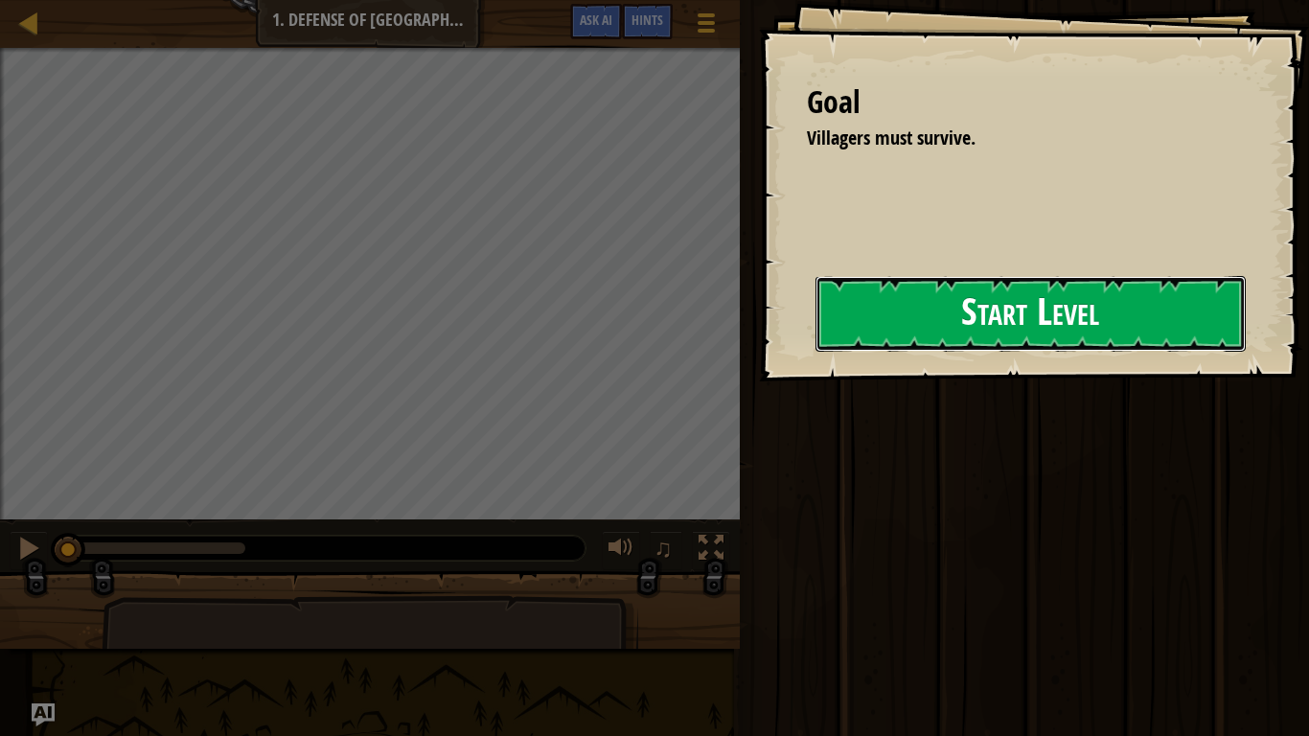
click at [816, 329] on button "Start Level" at bounding box center [1031, 314] width 430 height 76
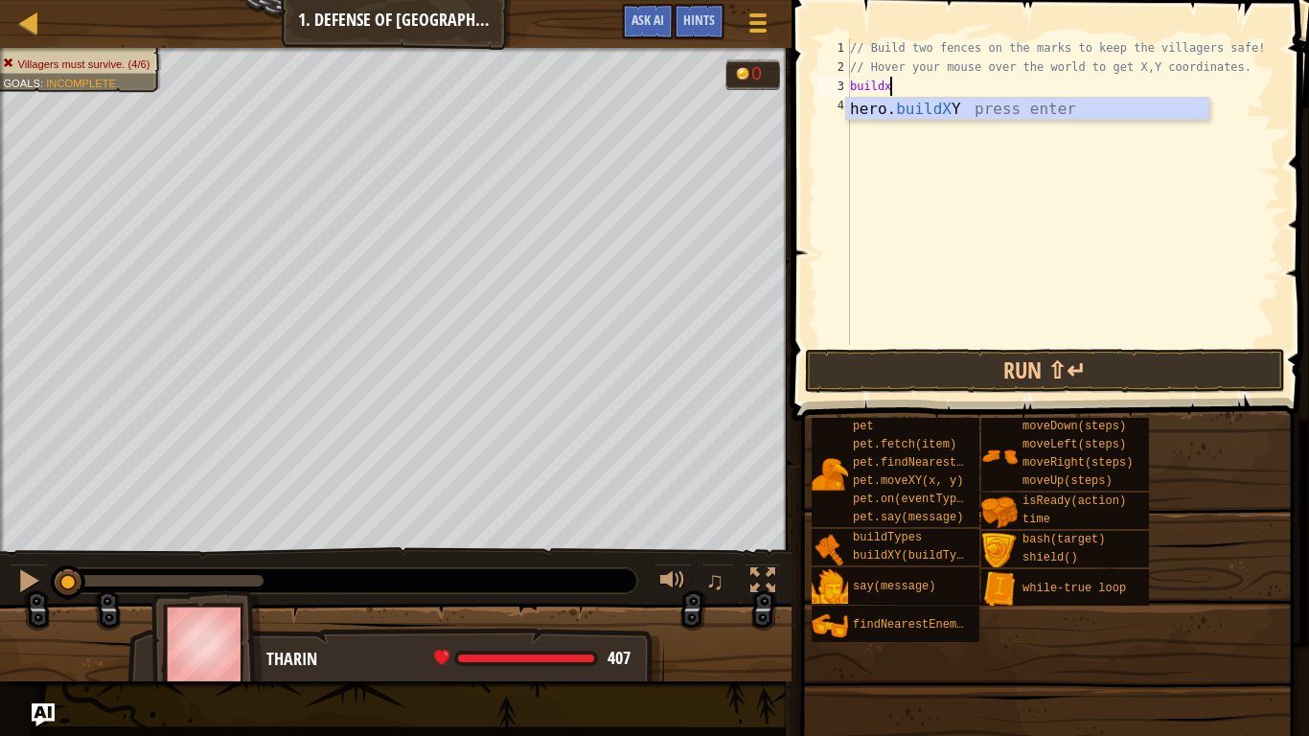
scroll to position [9, 6]
click at [1009, 90] on div "// Build two fences on the marks to keep the villagers safe! // Hover your mous…" at bounding box center [1063, 210] width 434 height 345
click at [1036, 89] on div "// Build two fences on the marks to keep the villagers safe! // Hover your mous…" at bounding box center [1063, 210] width 434 height 345
type textarea "hero.buildXY("fence", 40, 52);"
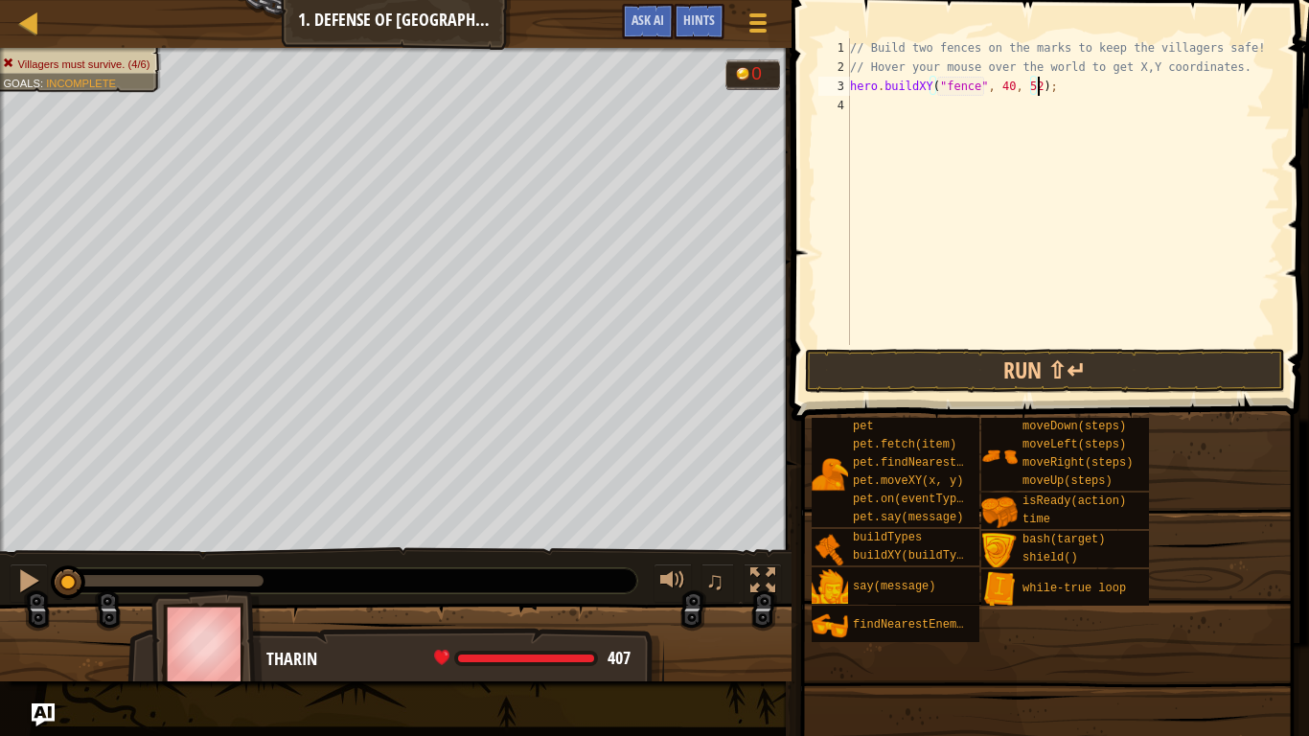
scroll to position [9, 27]
click at [1027, 131] on div "// Build two fences on the marks to keep the villagers safe! // Hover your mous…" at bounding box center [1063, 210] width 434 height 345
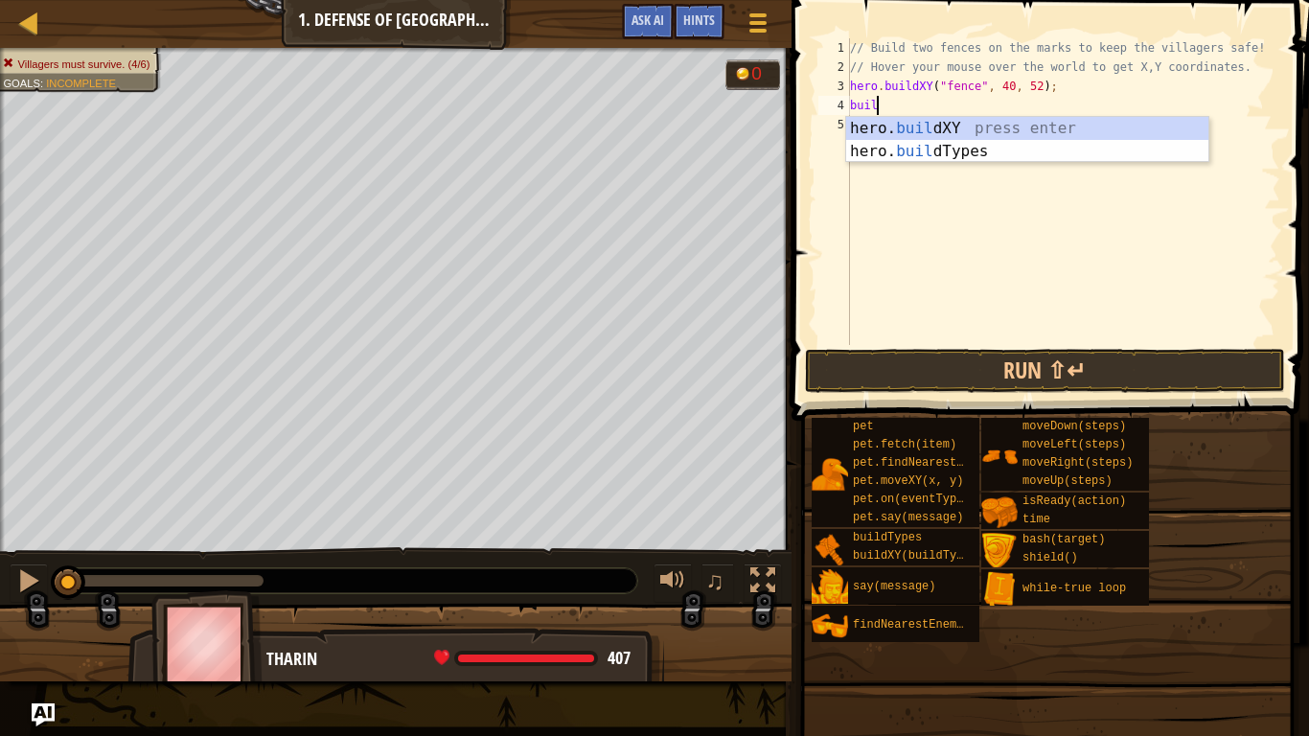
scroll to position [9, 4]
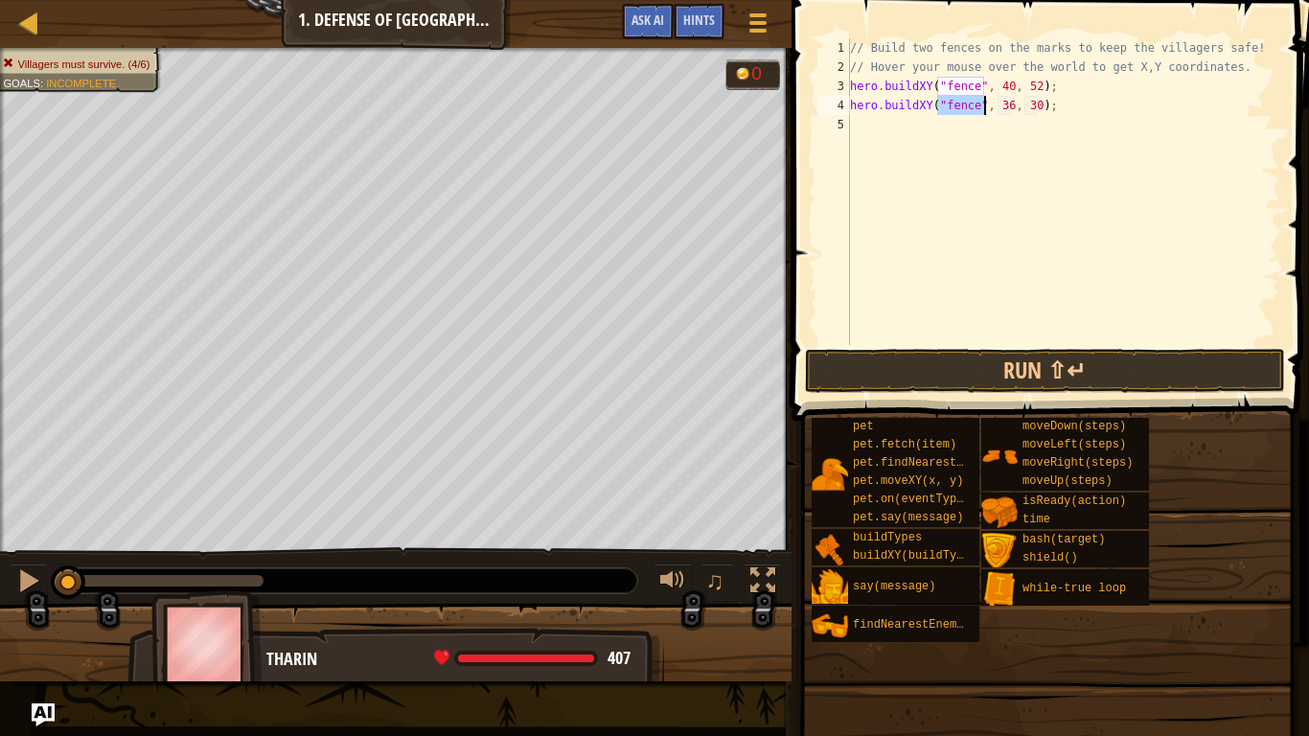
click at [1007, 112] on div "// Build two fences on the marks to keep the villagers safe! // Hover your mous…" at bounding box center [1063, 210] width 434 height 345
click at [1038, 109] on div "// Build two fences on the marks to keep the villagers safe! // Hover your mous…" at bounding box center [1063, 210] width 434 height 345
type textarea "hero.buildXY("fence", 40, 20);"
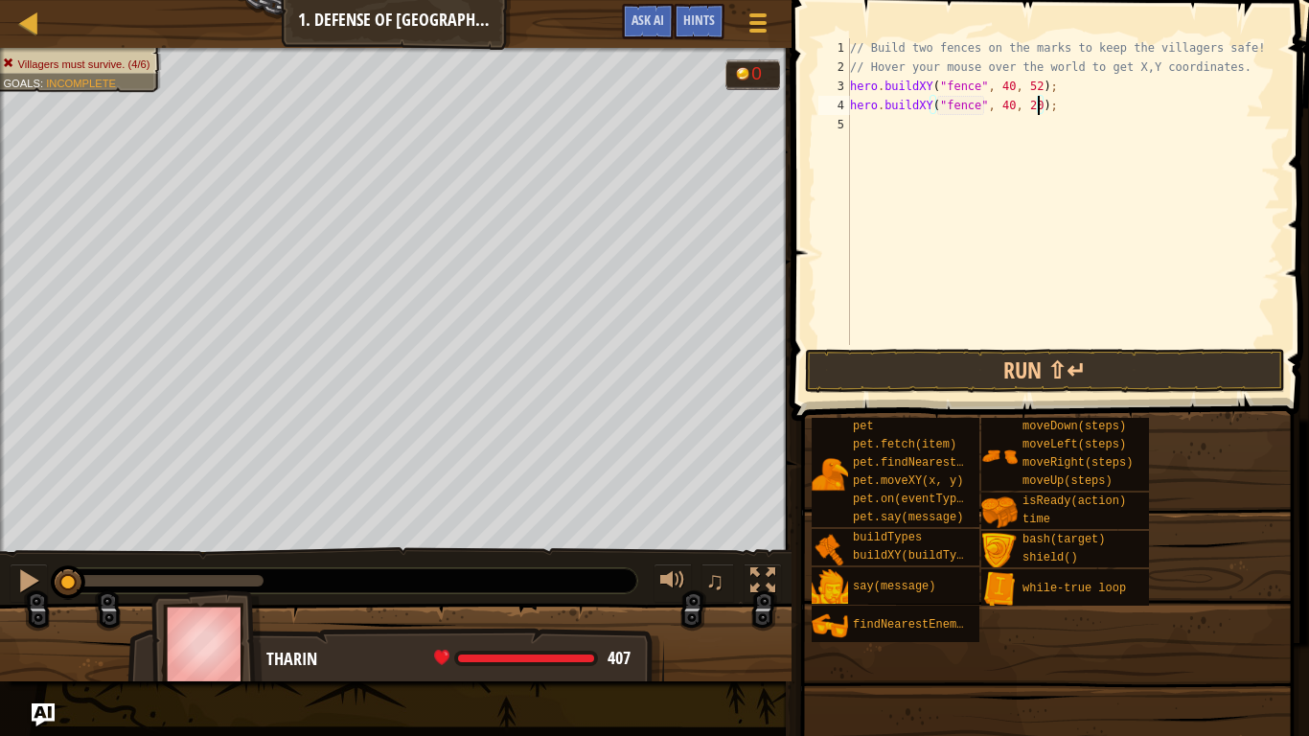
click at [1060, 347] on span at bounding box center [1052, 182] width 533 height 477
click at [1063, 387] on button "Run ⇧↵" at bounding box center [1045, 371] width 480 height 44
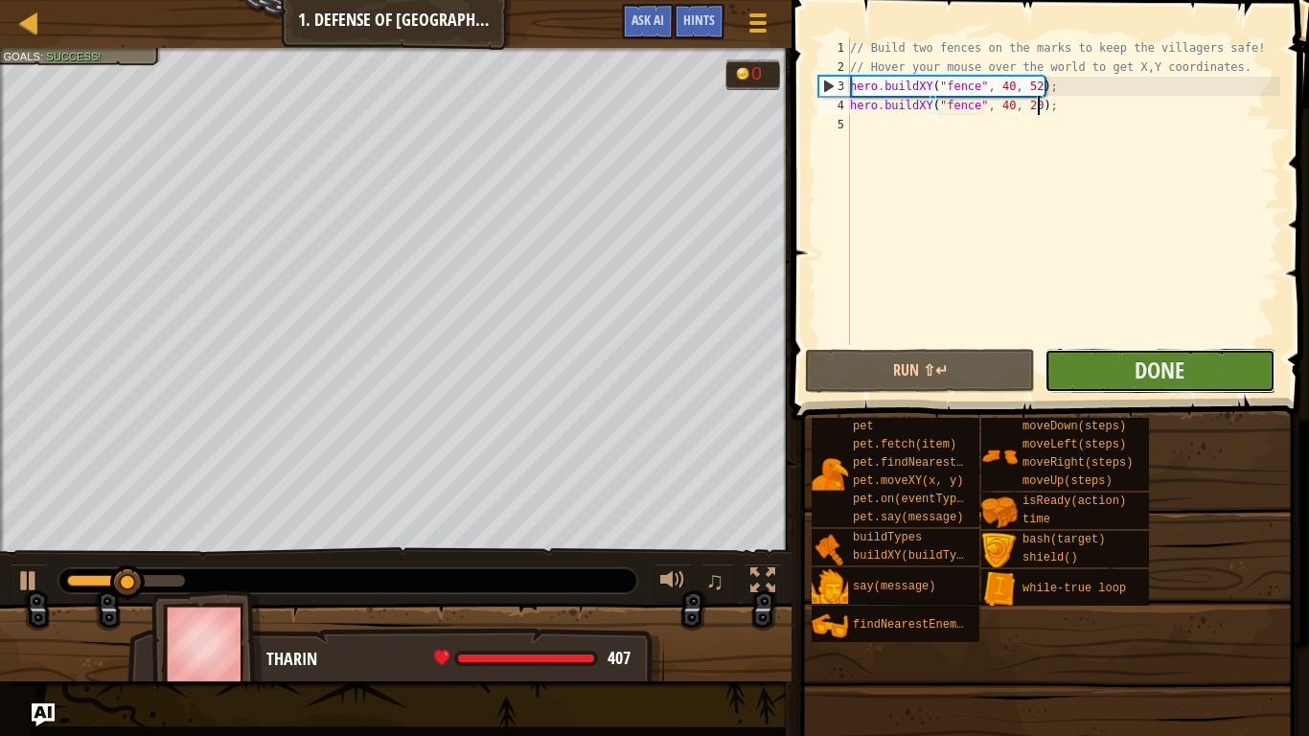
click at [1098, 358] on button "Done" at bounding box center [1160, 371] width 230 height 44
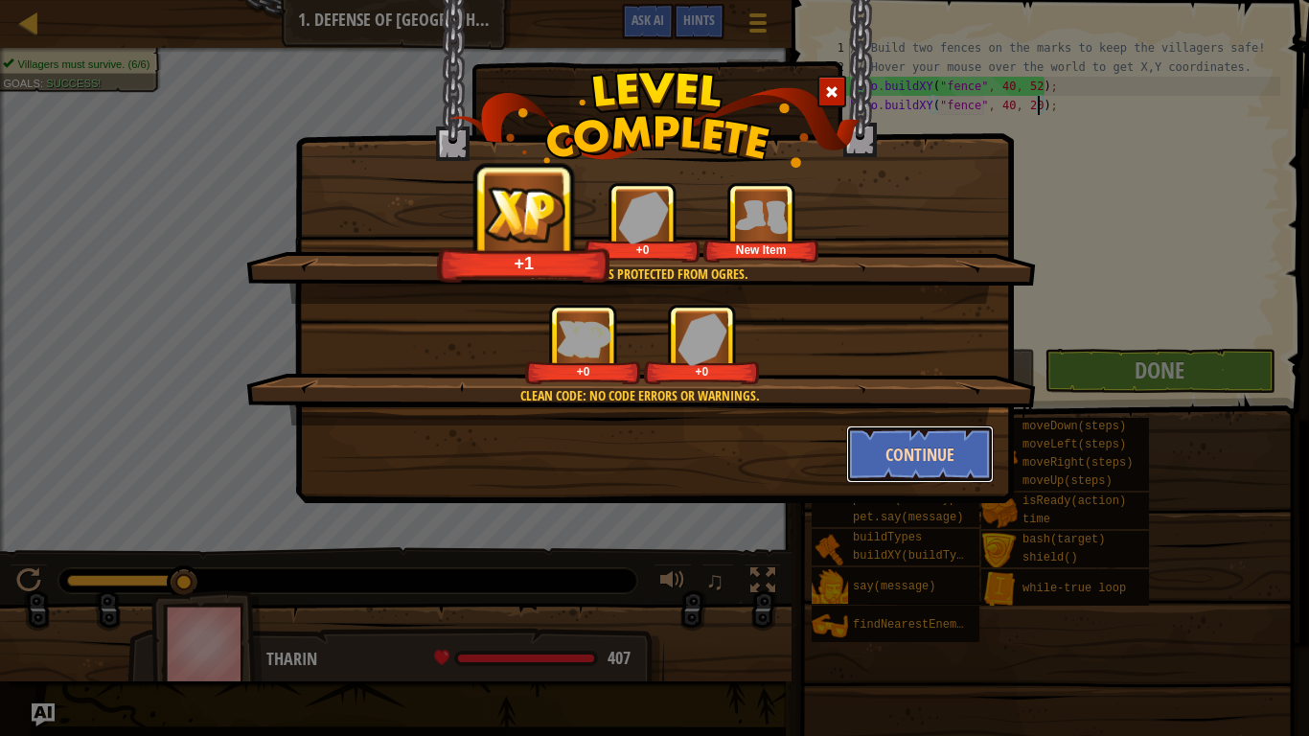
click at [911, 459] on button "Continue" at bounding box center [920, 455] width 149 height 58
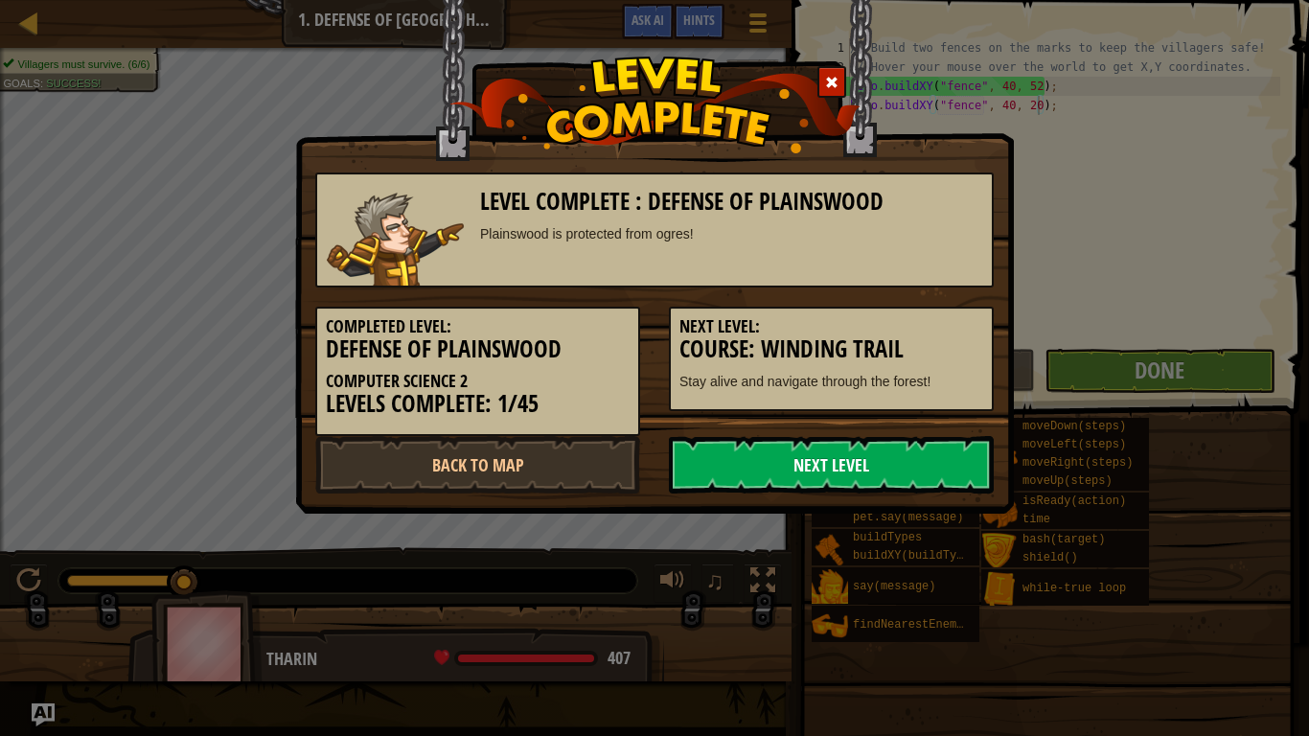
click at [936, 469] on link "Next Level" at bounding box center [831, 465] width 325 height 58
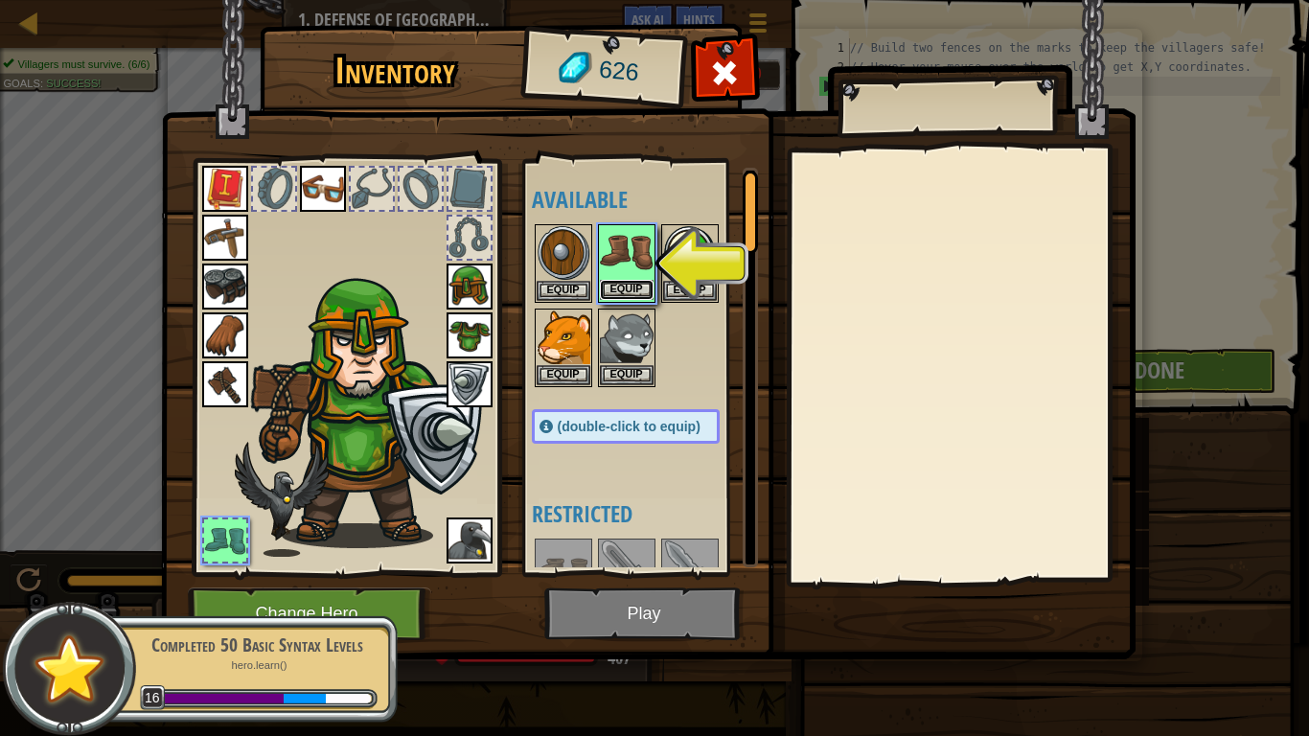
click at [631, 293] on button "Equip" at bounding box center [627, 290] width 54 height 20
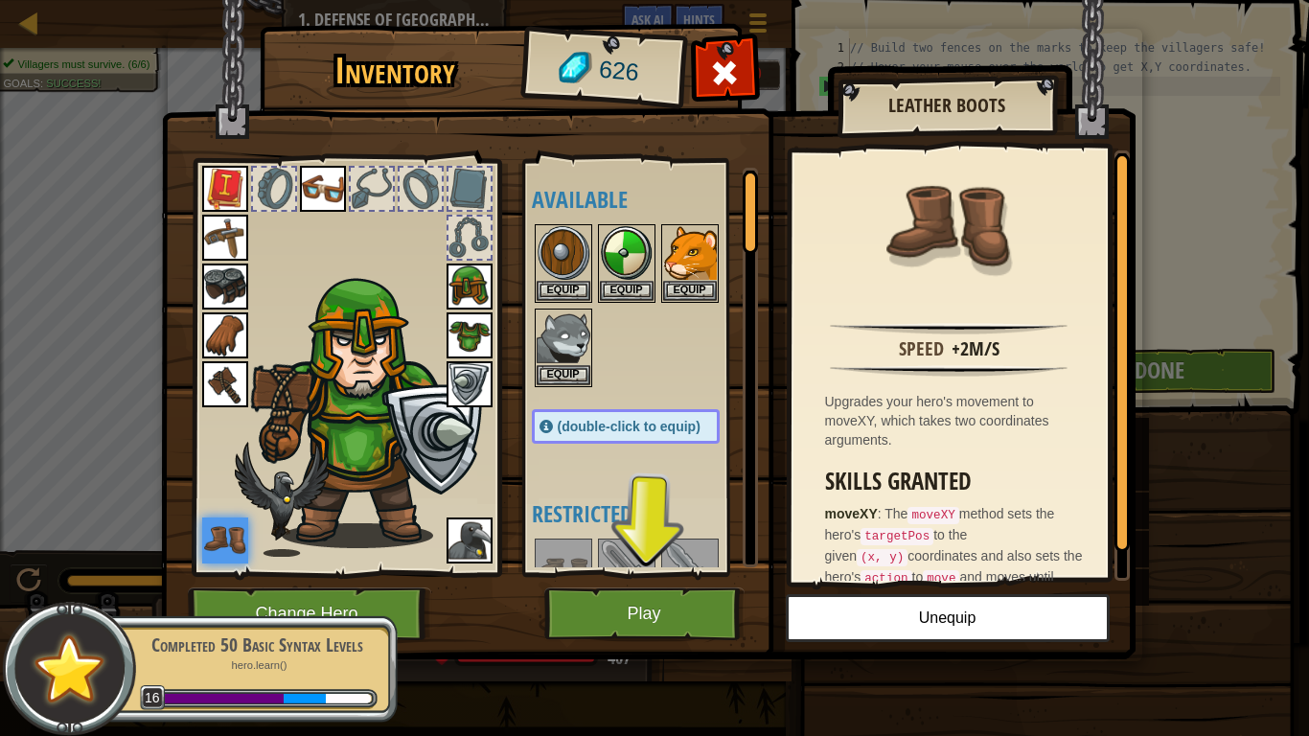
scroll to position [41, 0]
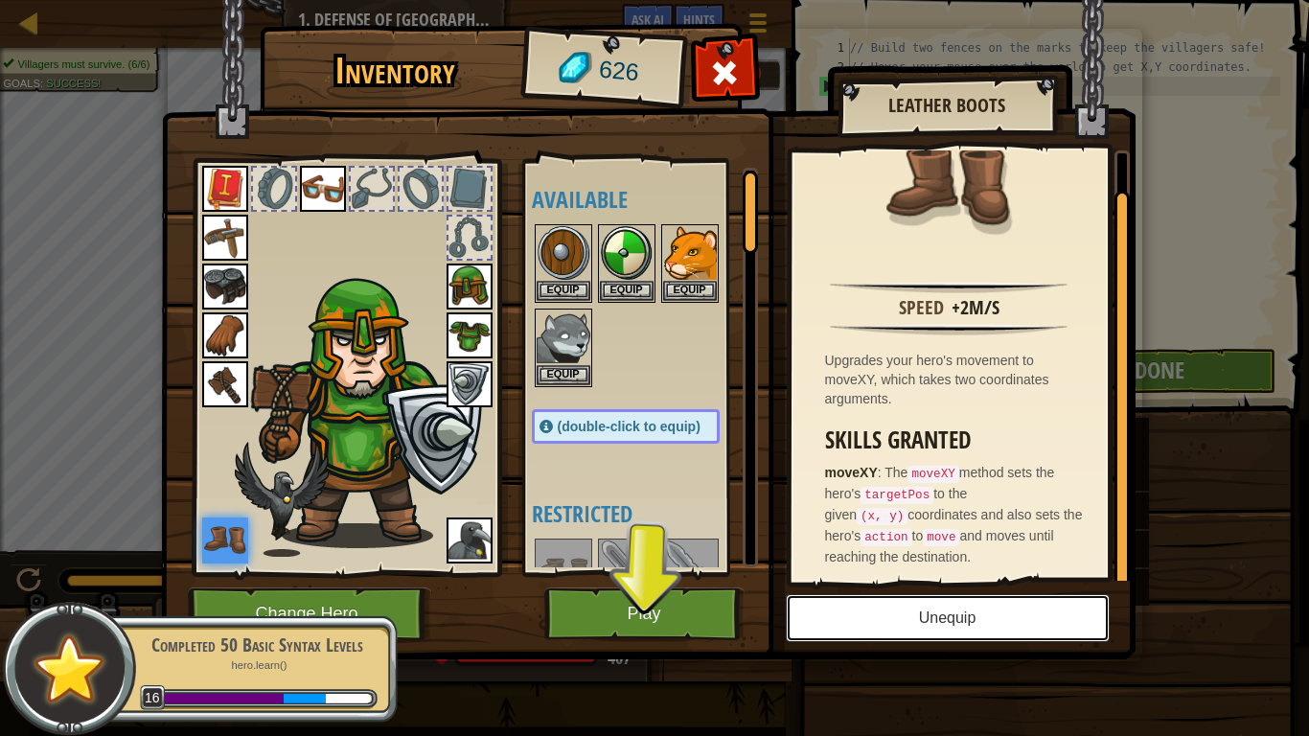
click at [985, 573] on button "Unequip" at bounding box center [948, 618] width 324 height 48
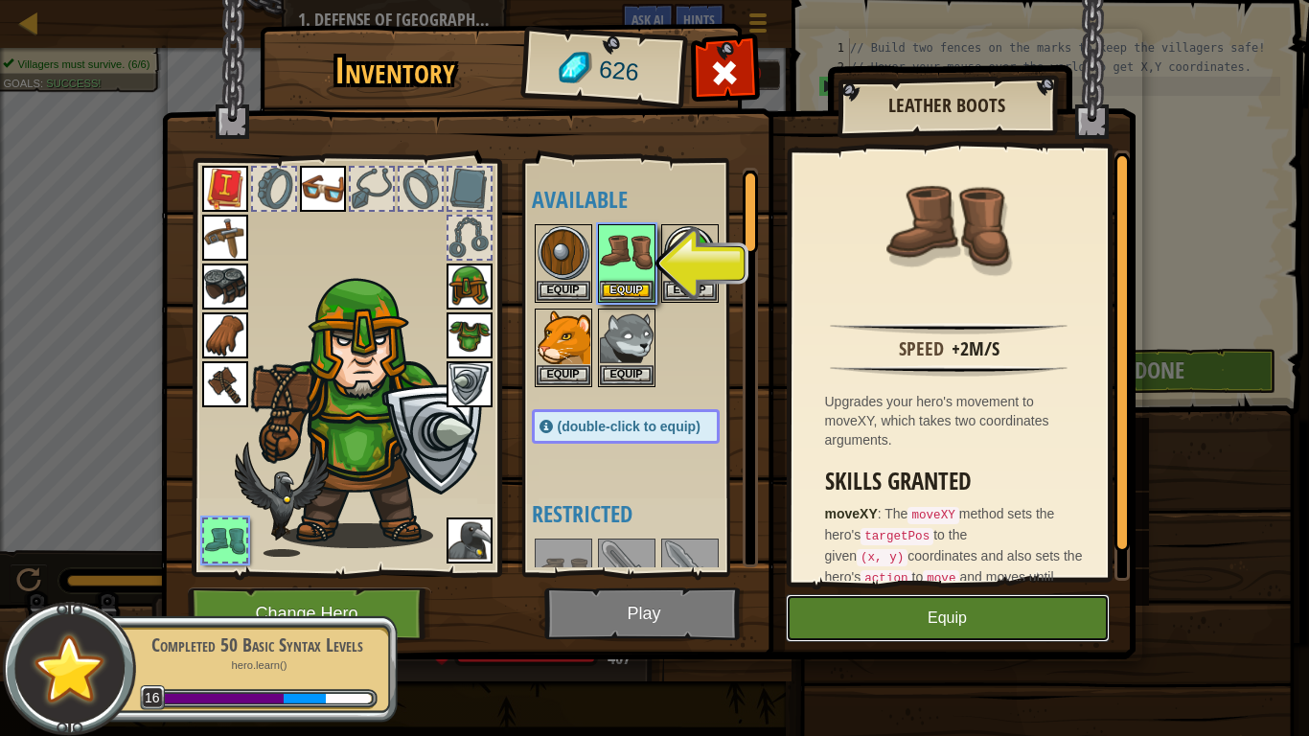
click at [898, 573] on button "Equip" at bounding box center [948, 618] width 324 height 48
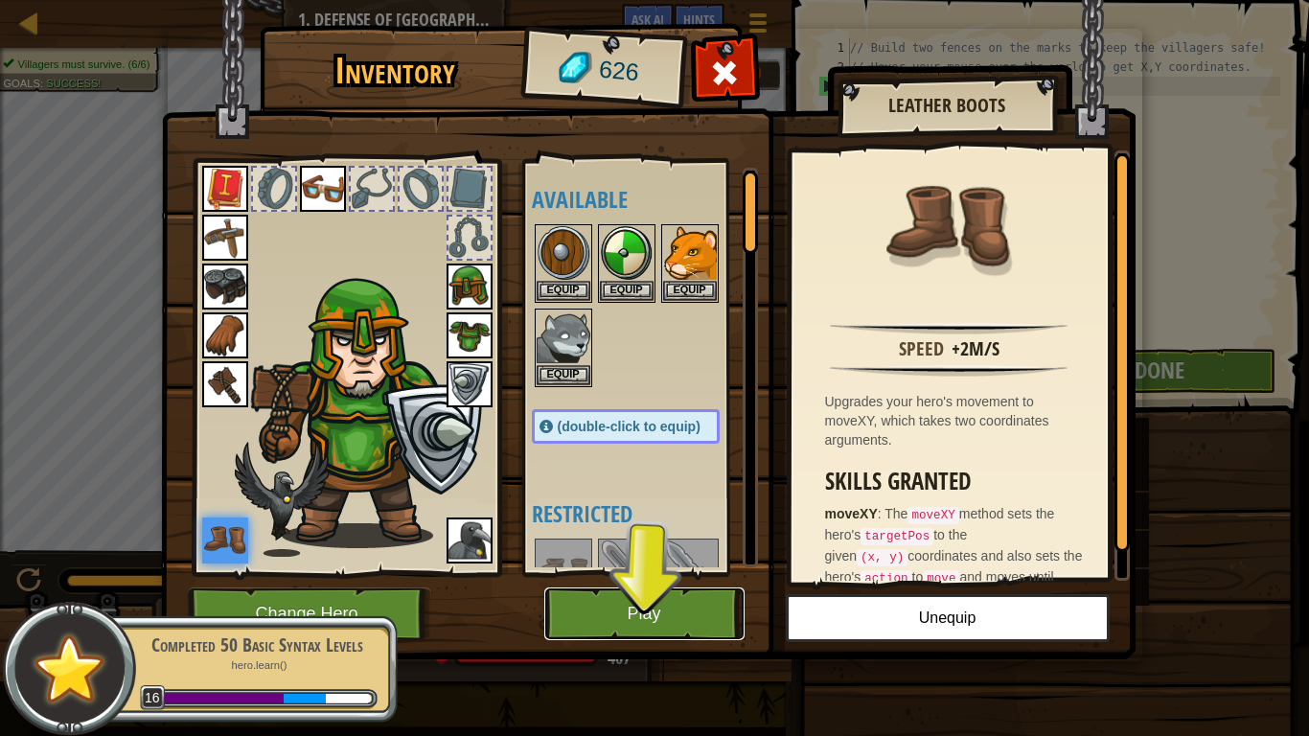
click at [680, 573] on button "Play" at bounding box center [644, 613] width 200 height 53
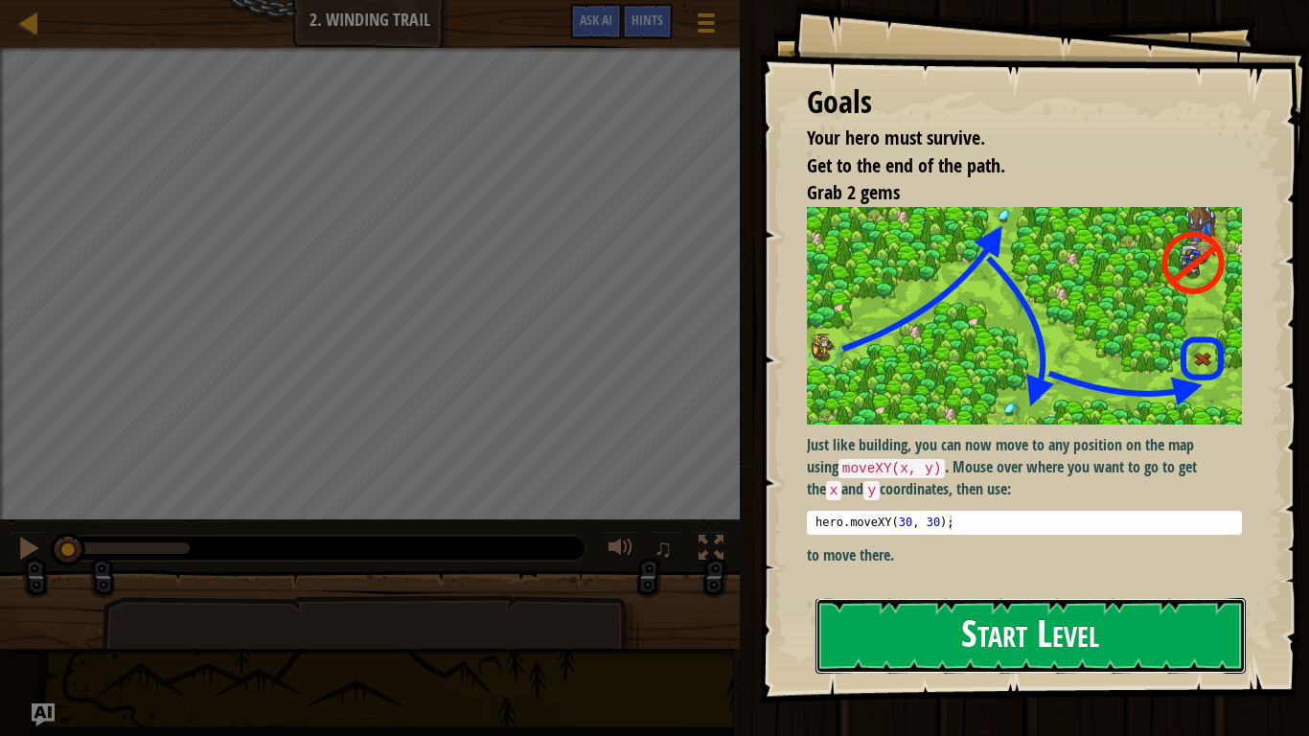
click at [1056, 573] on button "Start Level" at bounding box center [1031, 636] width 430 height 76
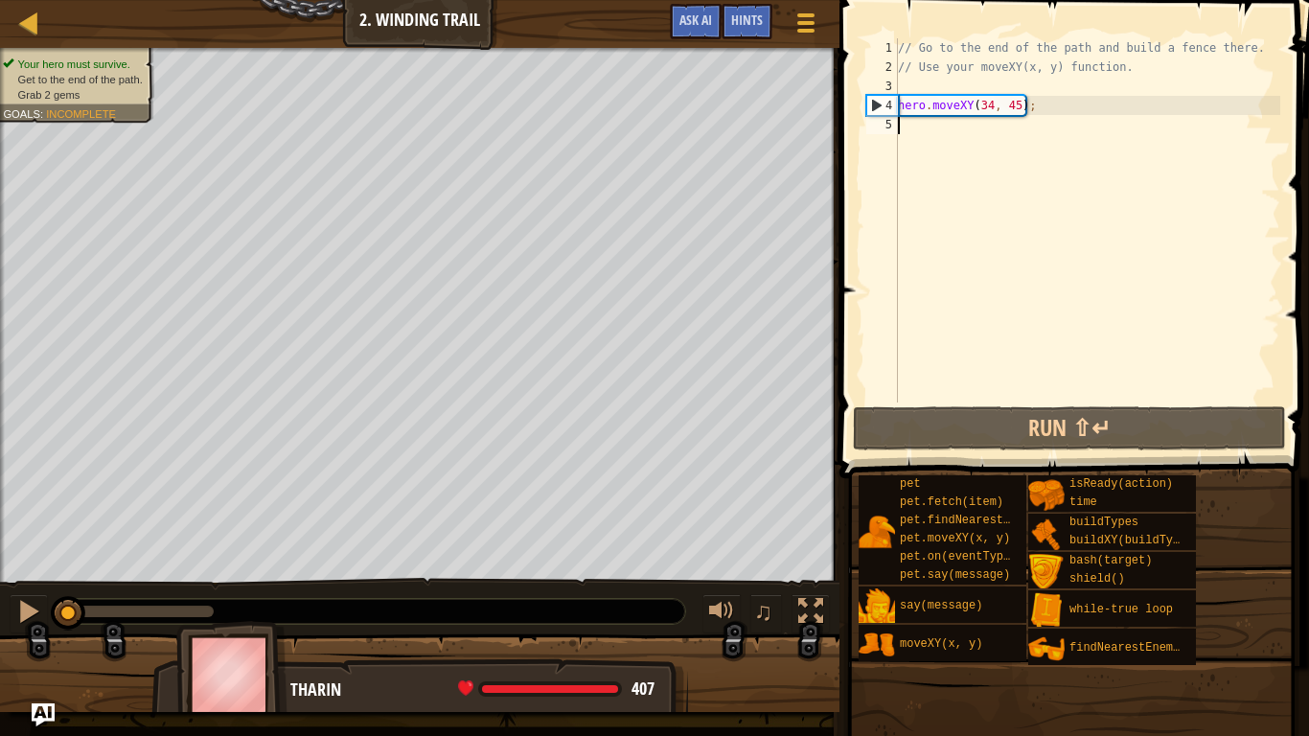
click at [1046, 111] on div "// Go to the end of the path and build a fence there. // Use your moveXY(x, y) …" at bounding box center [1087, 239] width 386 height 403
click at [990, 111] on div "// Go to the end of the path and build a fence there. // Use your moveXY(x, y) …" at bounding box center [1087, 239] width 386 height 403
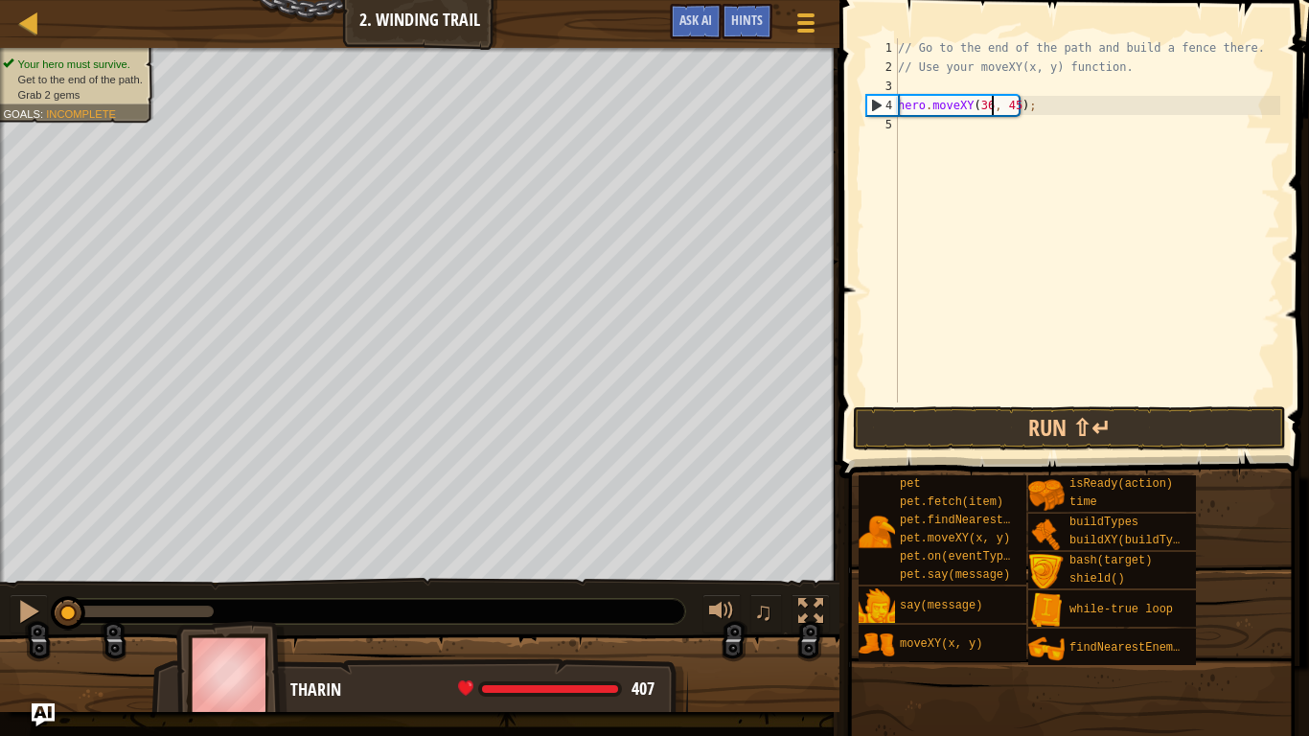
scroll to position [9, 14]
click at [1018, 113] on div "// Go to the end of the path and build a fence there. // Use your moveXY(x, y) …" at bounding box center [1087, 239] width 386 height 403
type textarea "hero.moveXY(36, 59);"
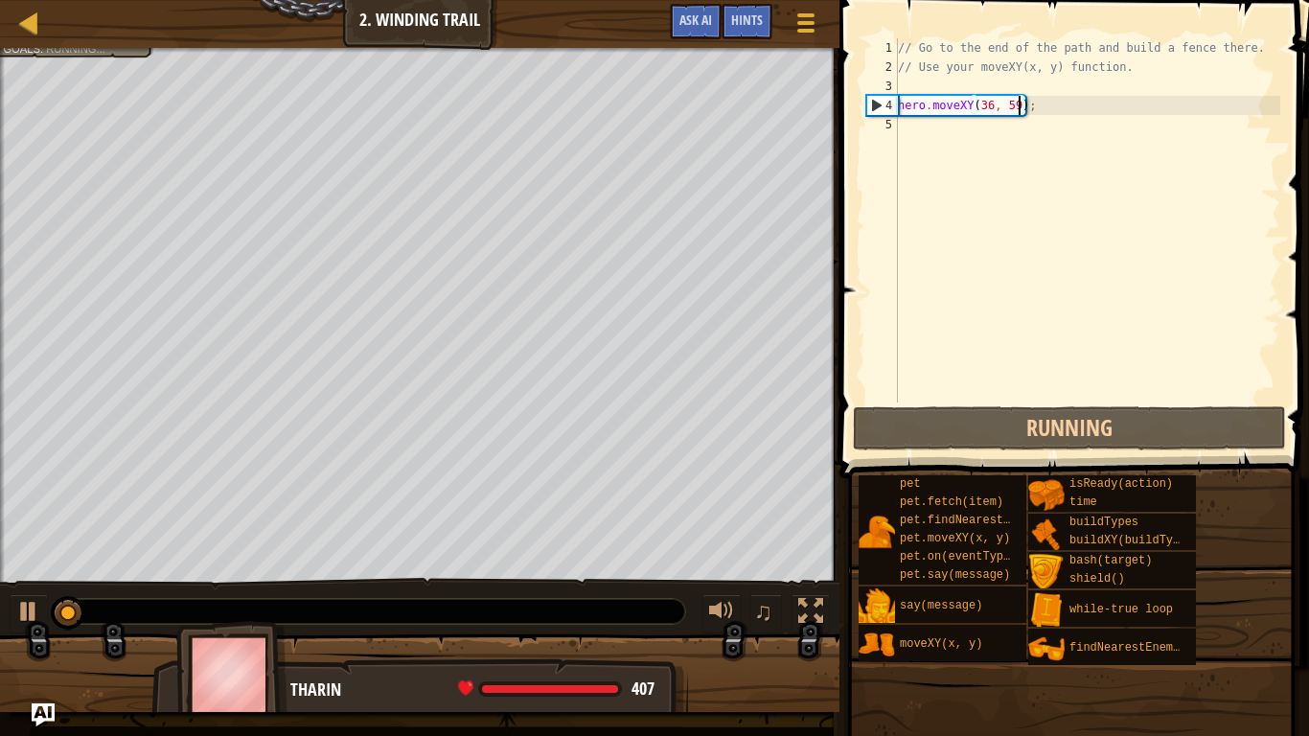
scroll to position [9, 18]
click at [1063, 148] on div "// Go to the end of the path and build a fence there. // Use your moveXY(x, y) …" at bounding box center [1087, 239] width 386 height 403
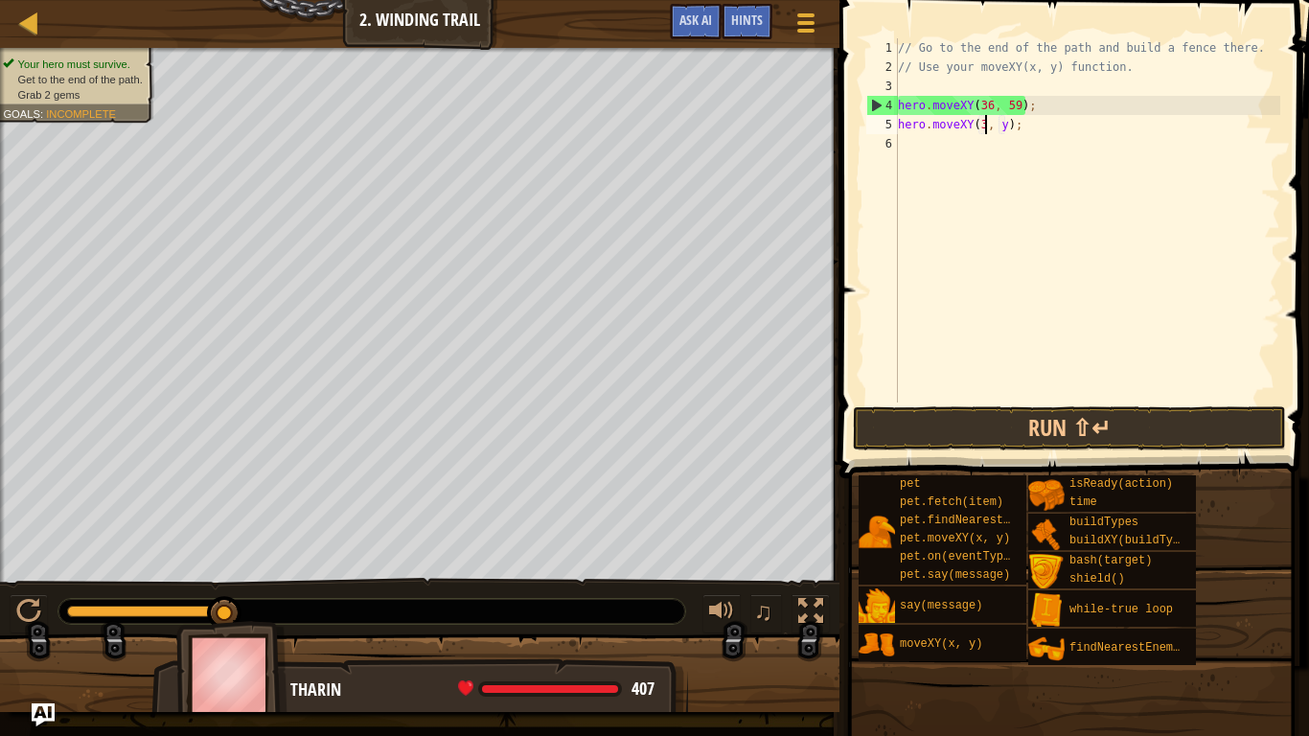
scroll to position [9, 14]
click at [1015, 127] on div "// Go to the end of the path and build a fence there. // Use your moveXY(x, y) …" at bounding box center [1087, 239] width 386 height 403
type textarea "hero.moveXY(37, 12);"
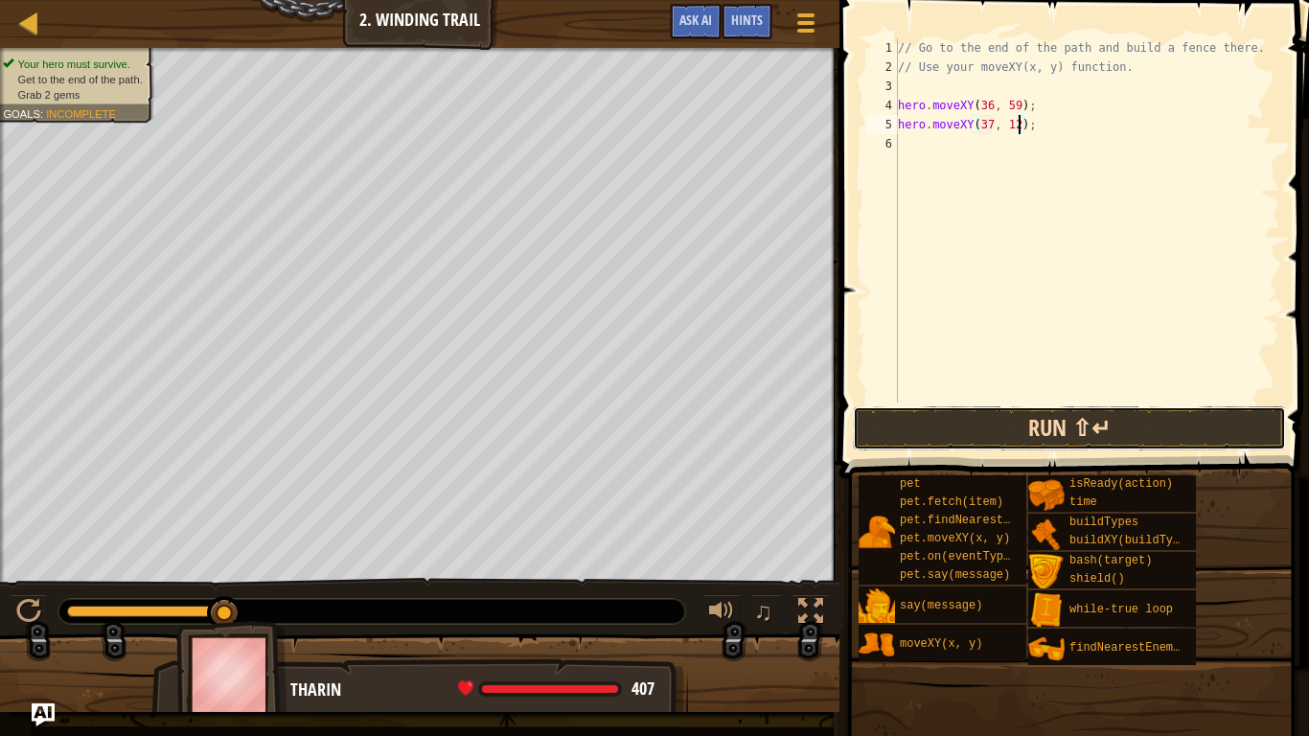
click at [1077, 416] on button "Run ⇧↵" at bounding box center [1069, 428] width 433 height 44
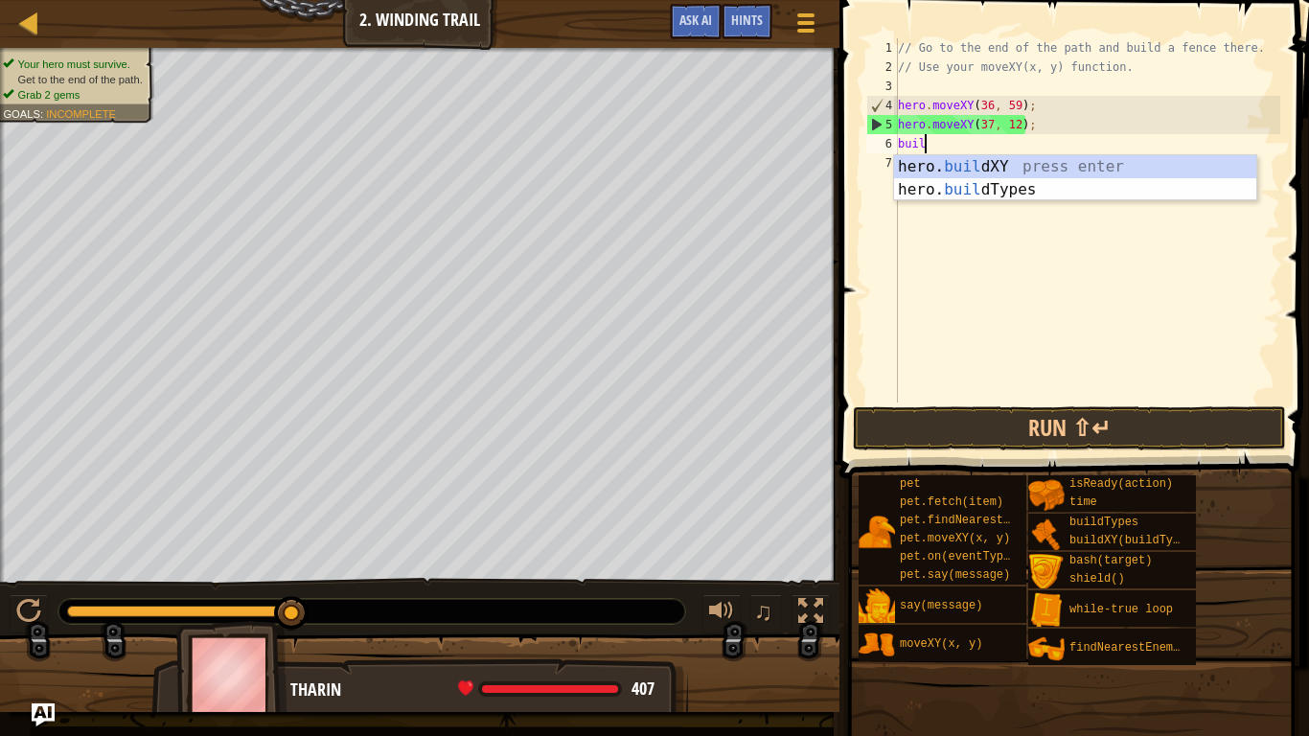
scroll to position [9, 4]
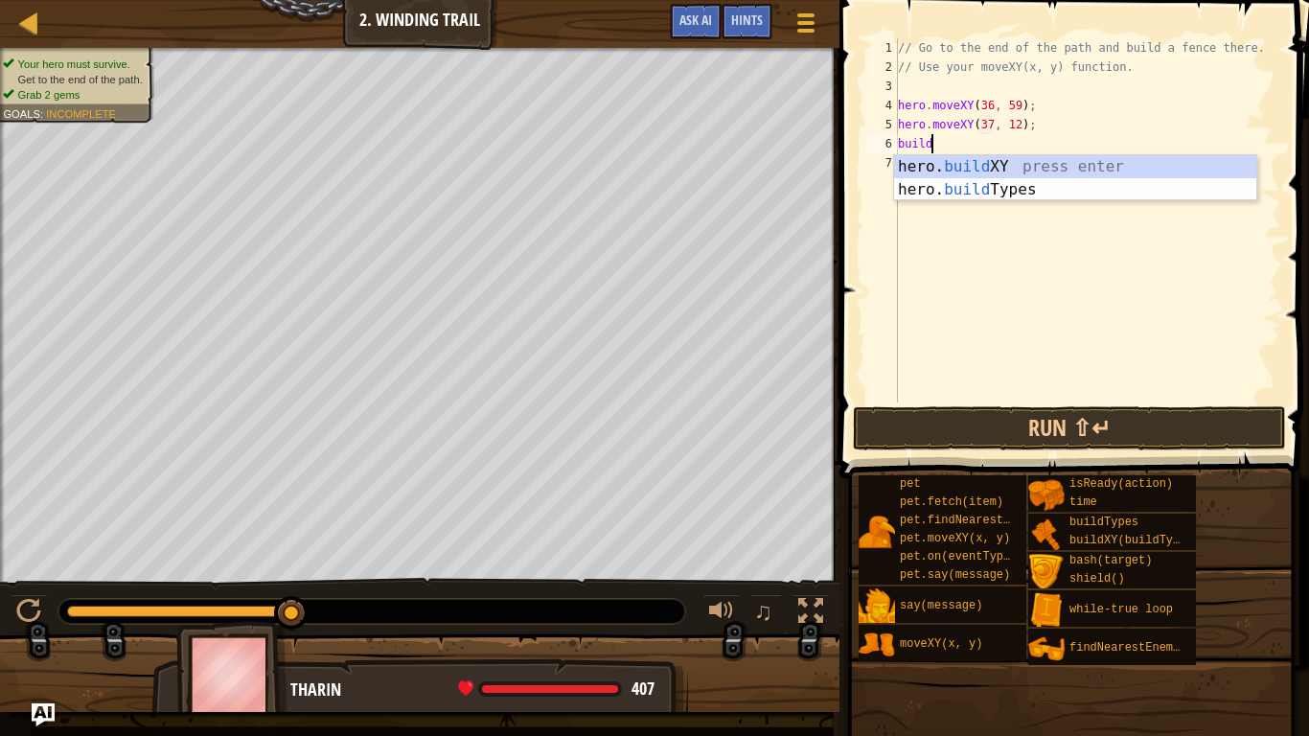
type textarea "hero.buildXY("fence", 36, 30);"
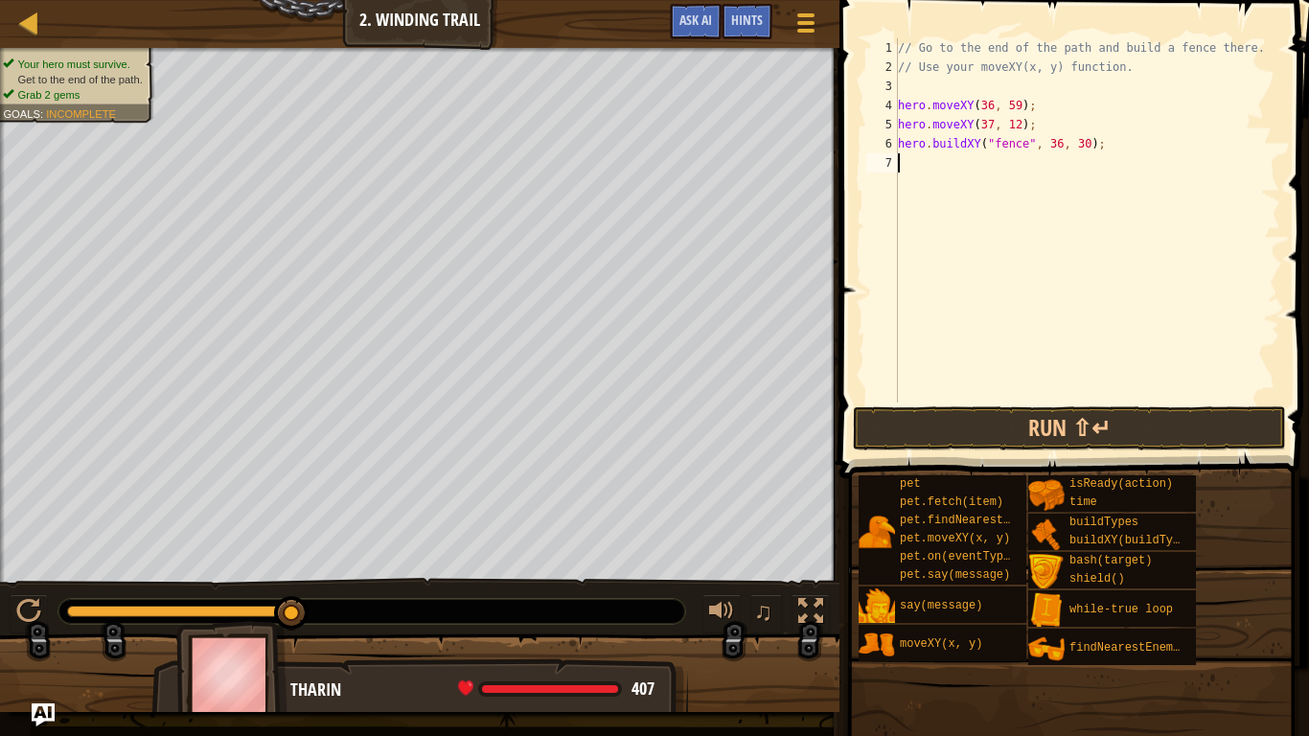
click at [727, 157] on div "Map Computer Science 2 2. Winding Trail Game Menu Done Hints Ask AI 1 ההההההההה…" at bounding box center [654, 368] width 1309 height 736
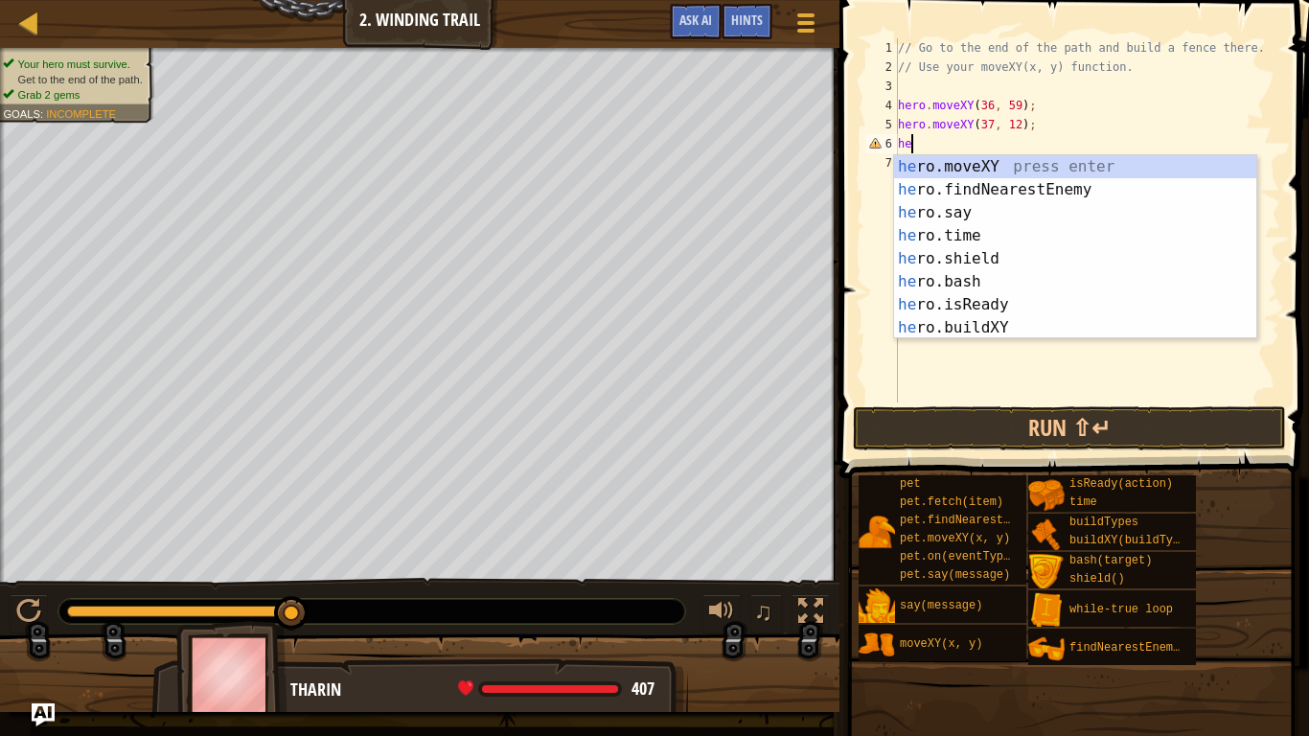
type textarea "h"
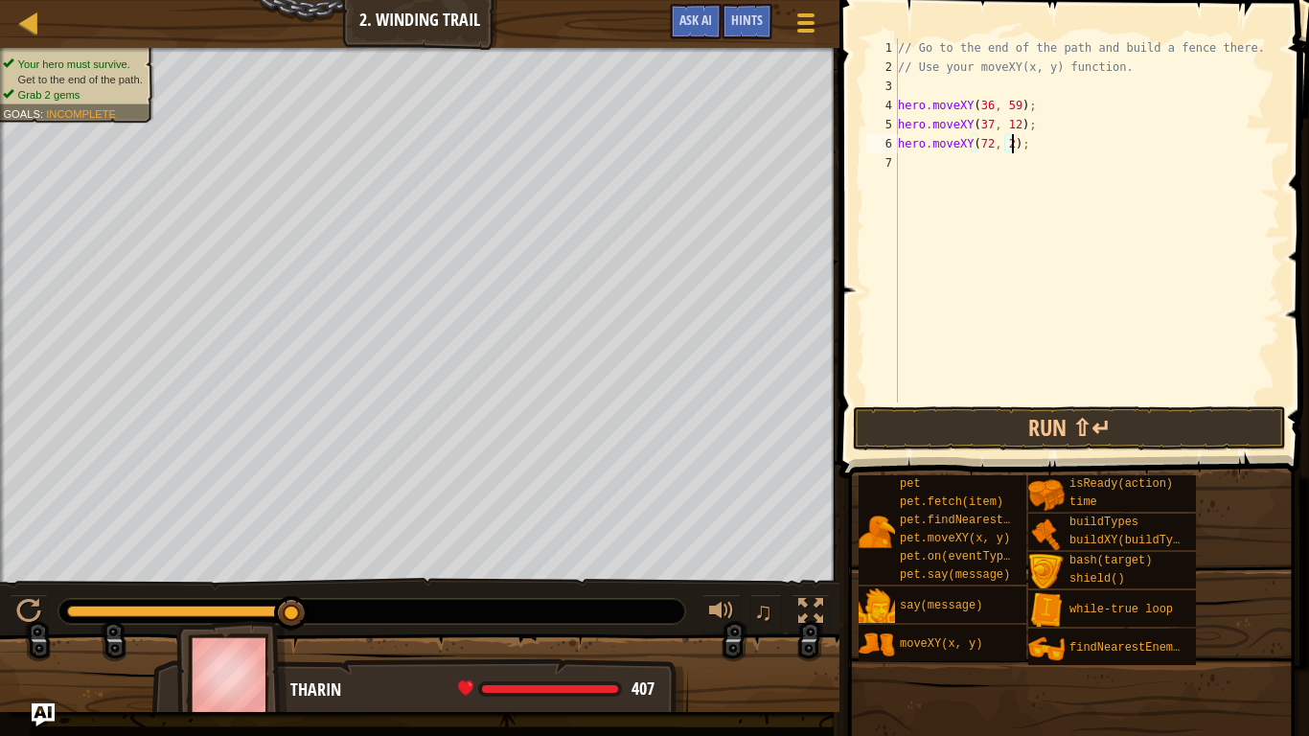
scroll to position [9, 18]
type textarea "hero.moveXY(72, 25);"
click at [1120, 441] on button "Run ⇧↵" at bounding box center [1069, 428] width 433 height 44
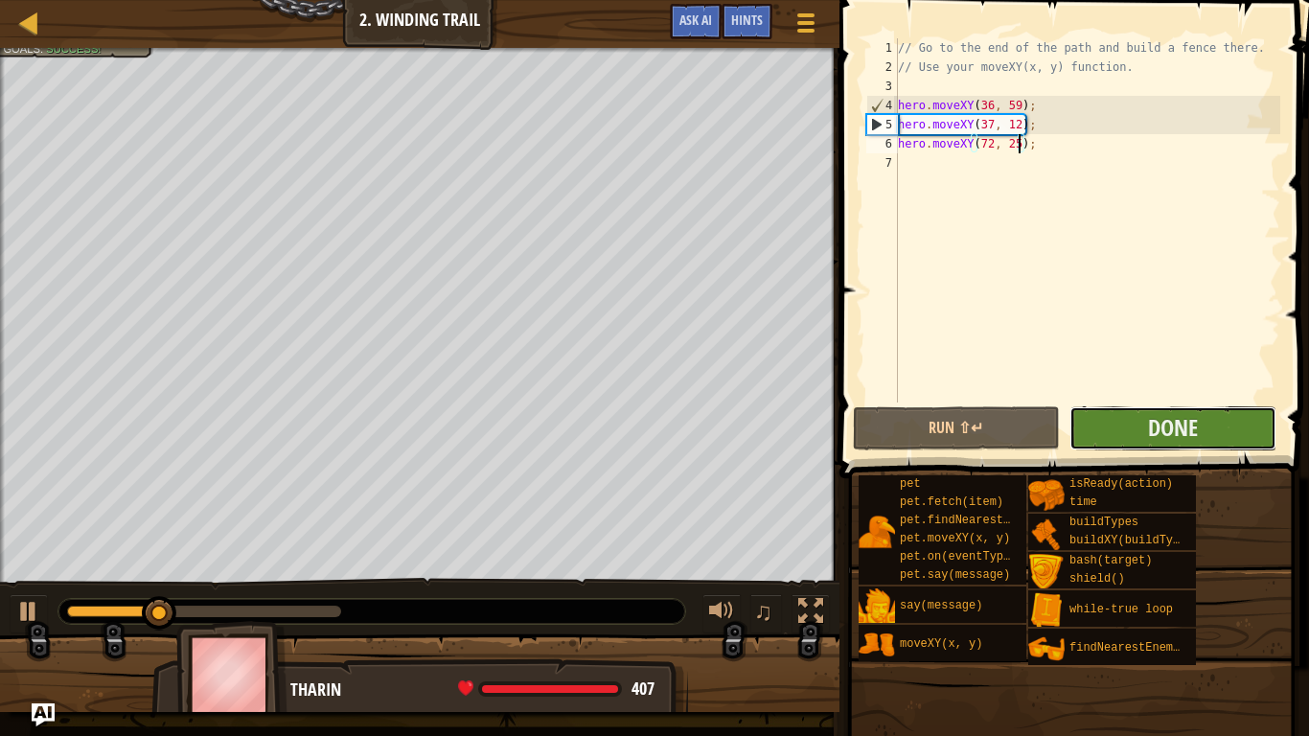
click at [1199, 447] on button "Done" at bounding box center [1173, 428] width 207 height 44
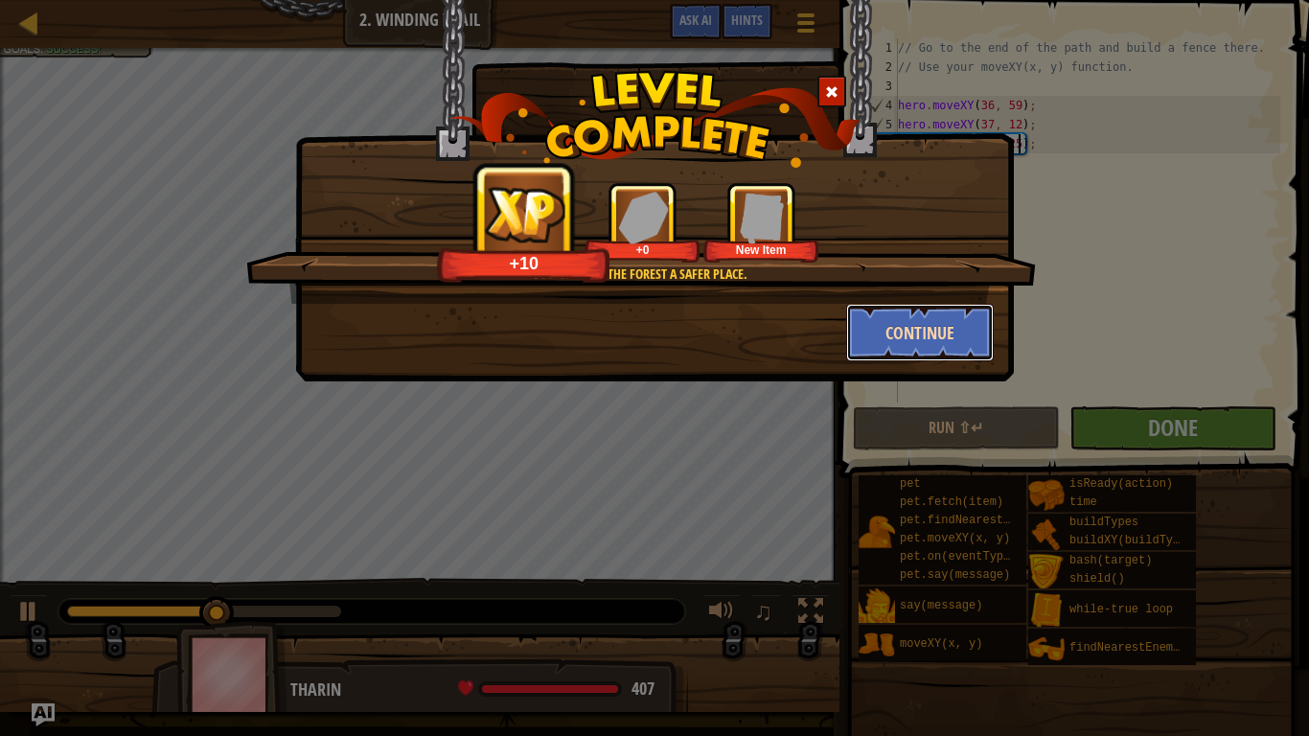
click at [887, 306] on button "Continue" at bounding box center [920, 333] width 149 height 58
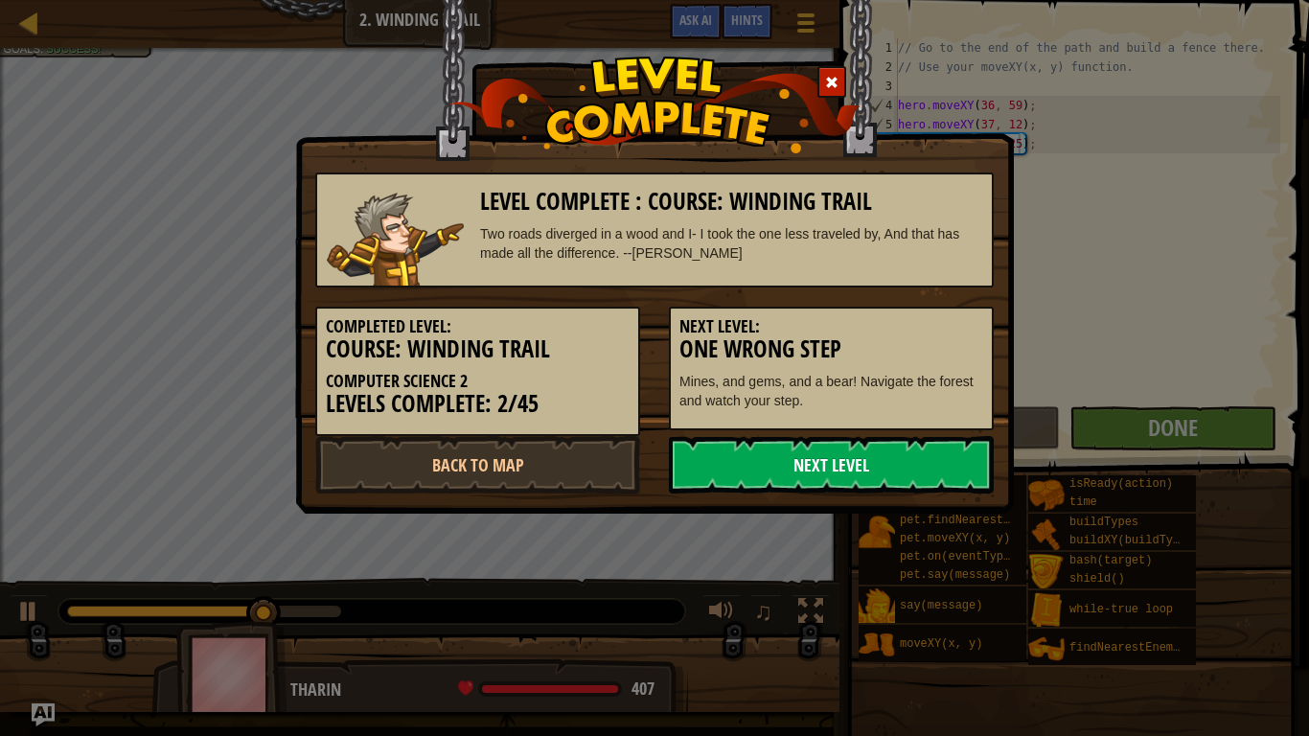
click at [822, 445] on link "Next Level" at bounding box center [831, 465] width 325 height 58
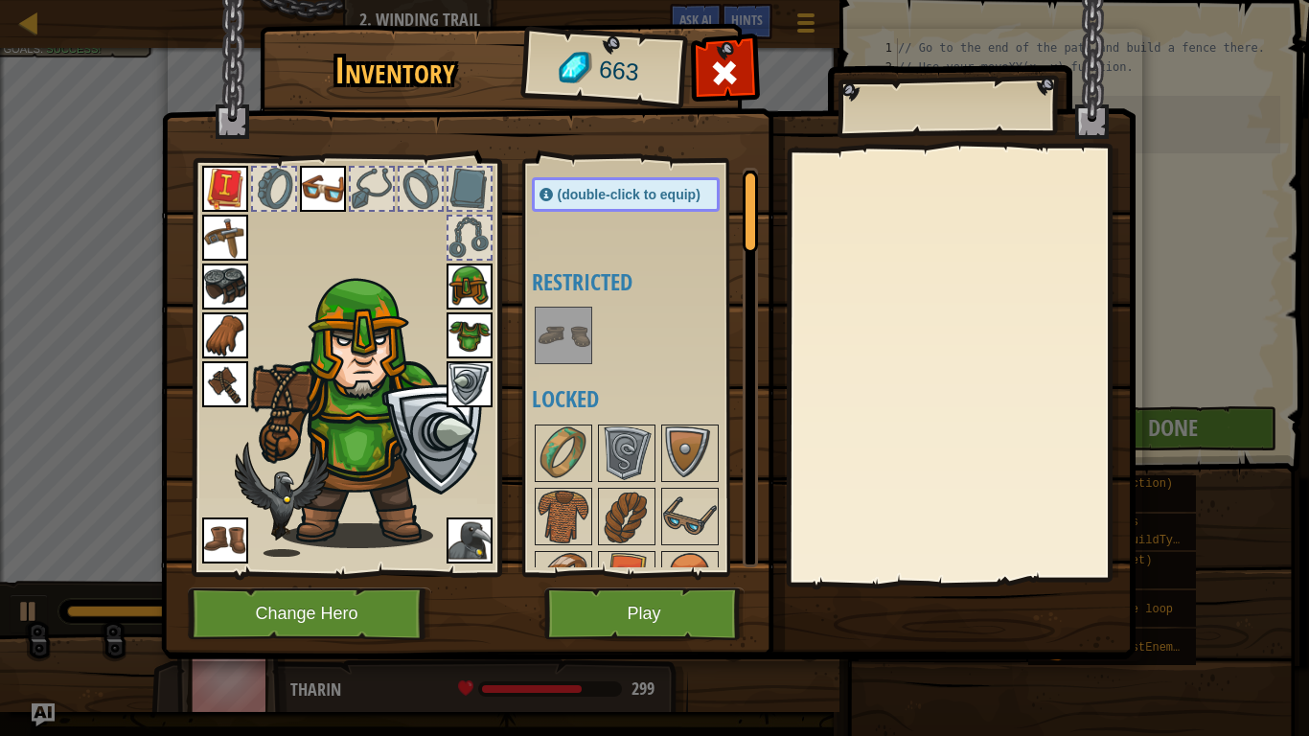
scroll to position [0, 0]
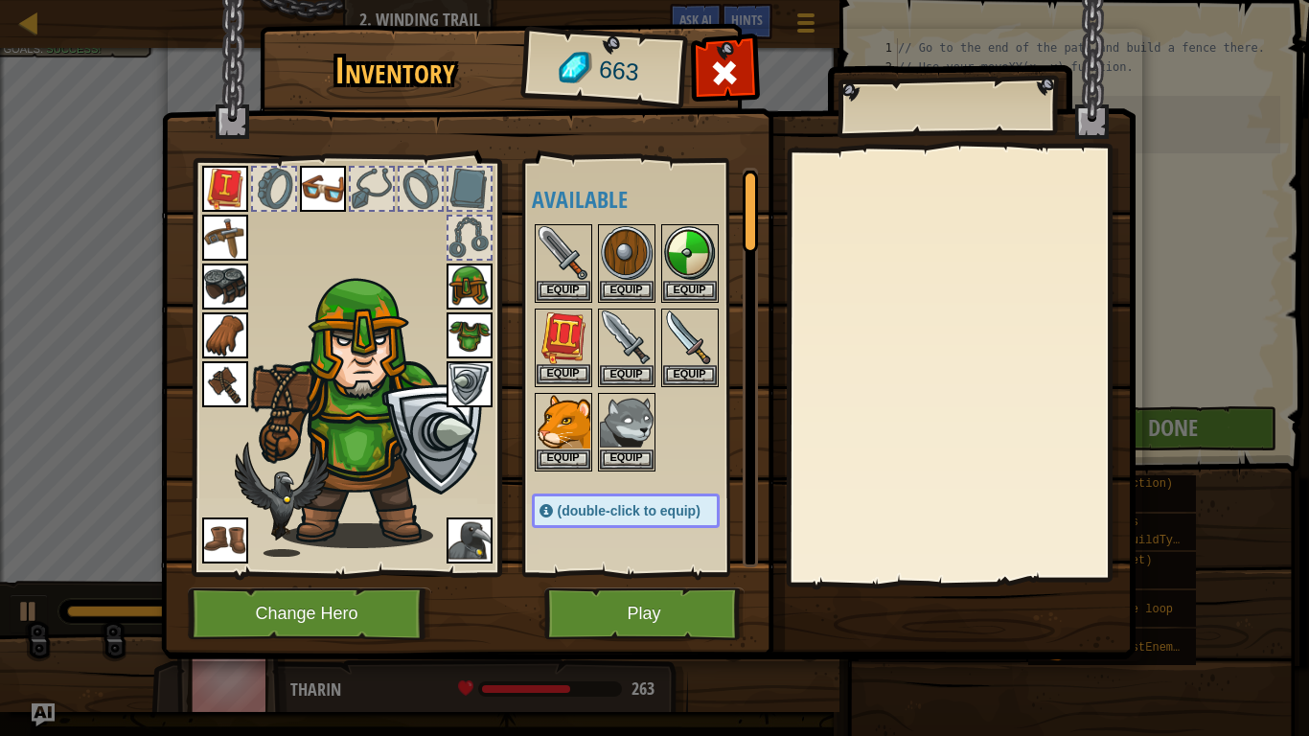
click at [569, 355] on img at bounding box center [564, 338] width 54 height 54
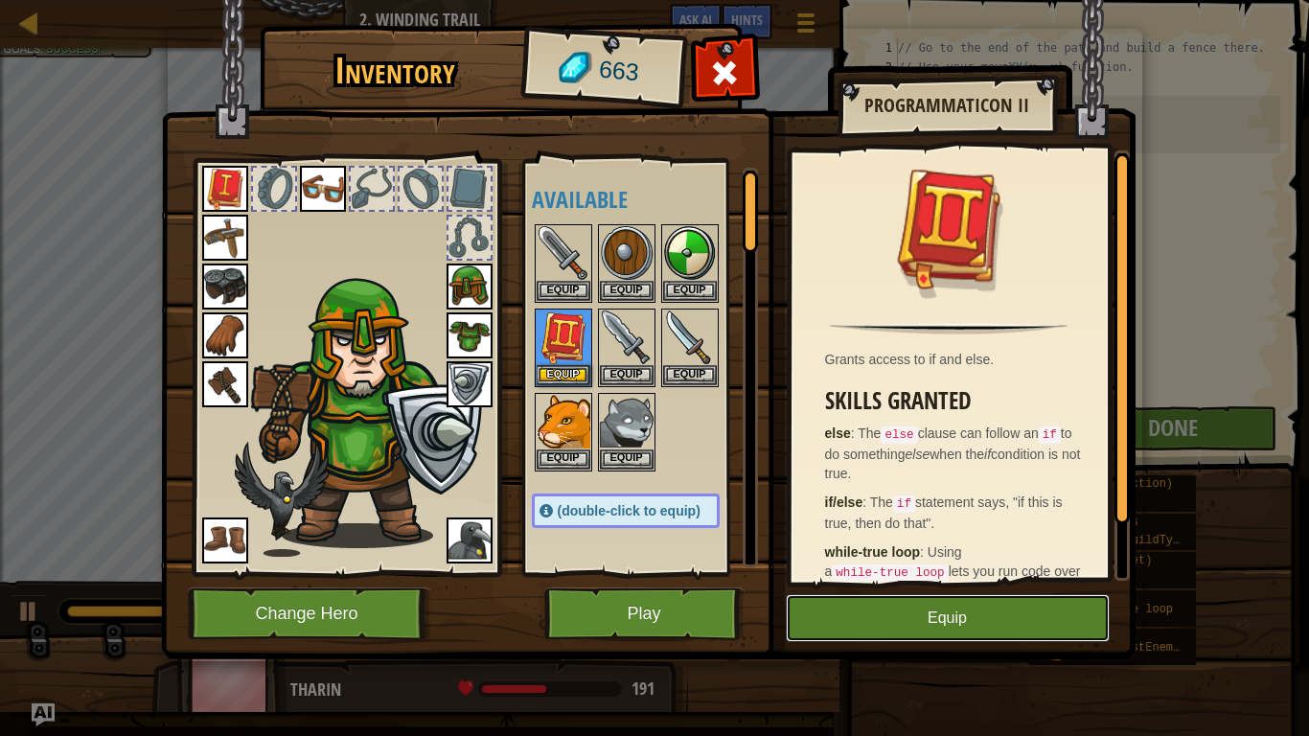
click at [969, 622] on button "Equip" at bounding box center [948, 618] width 324 height 48
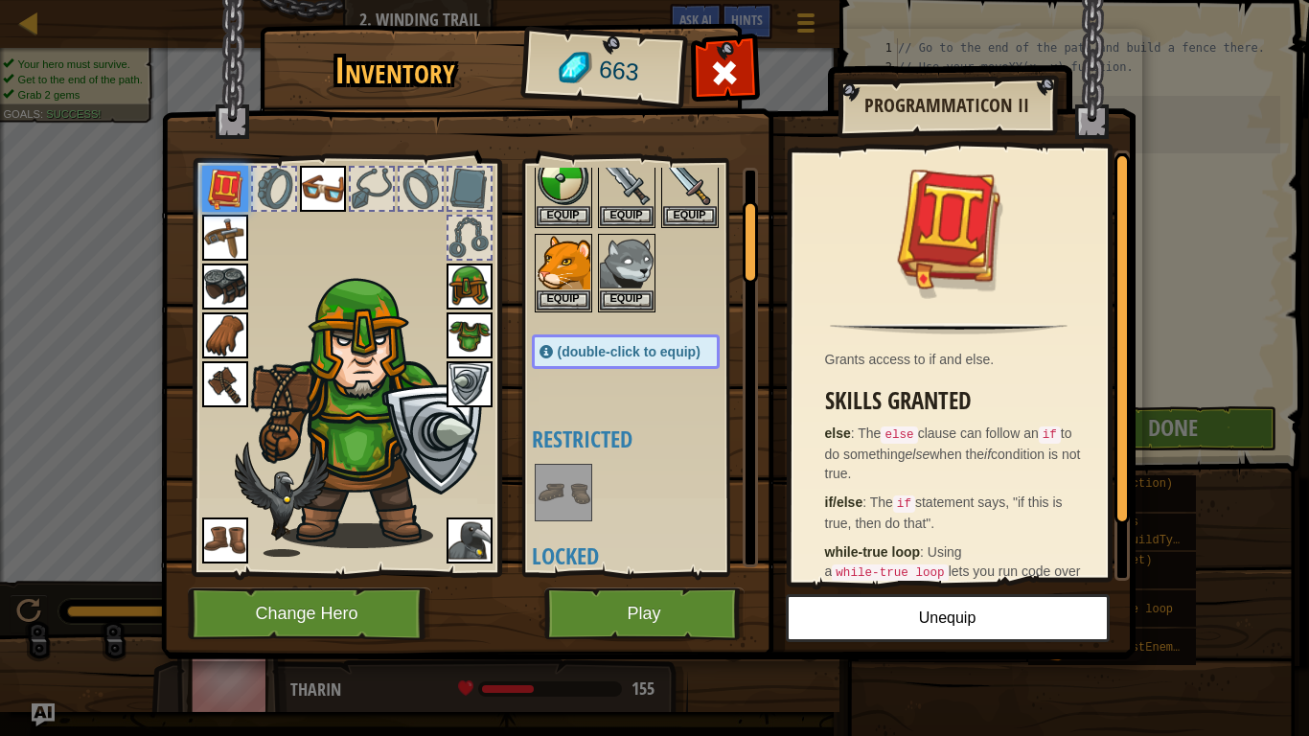
scroll to position [120, 0]
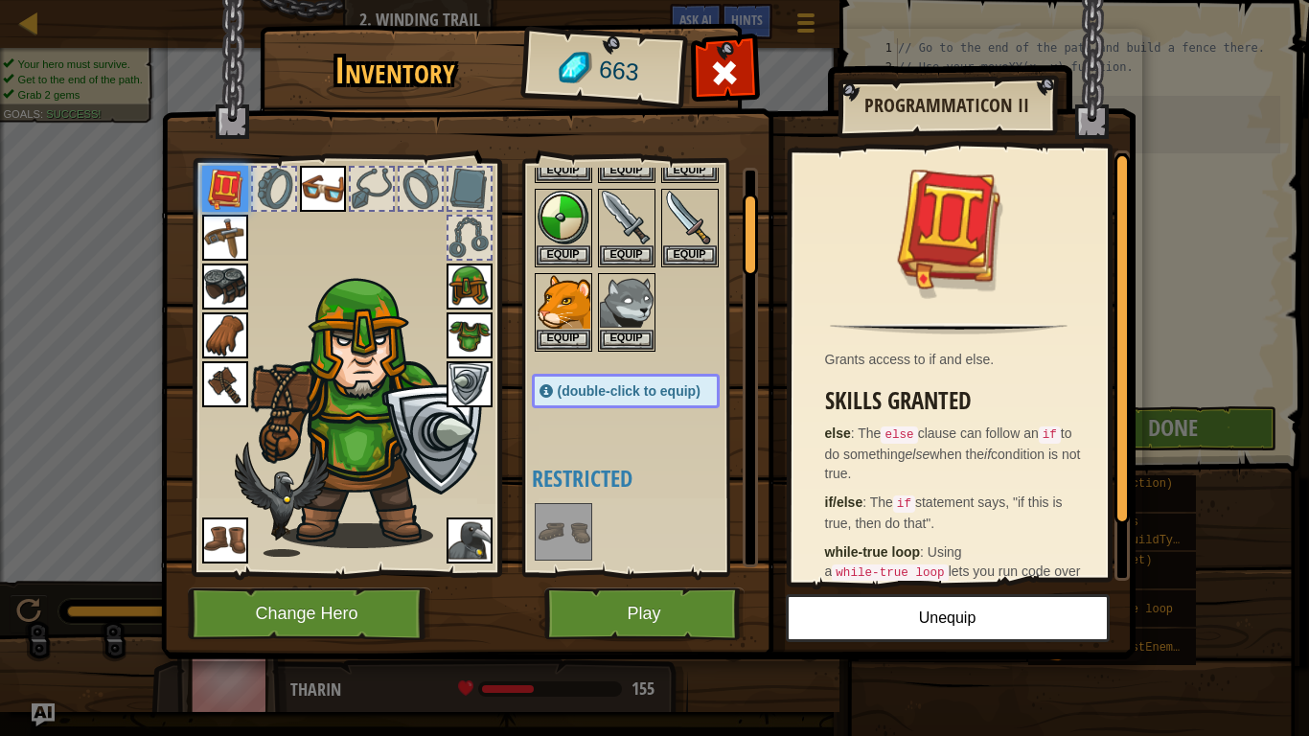
click at [557, 543] on img at bounding box center [564, 532] width 54 height 54
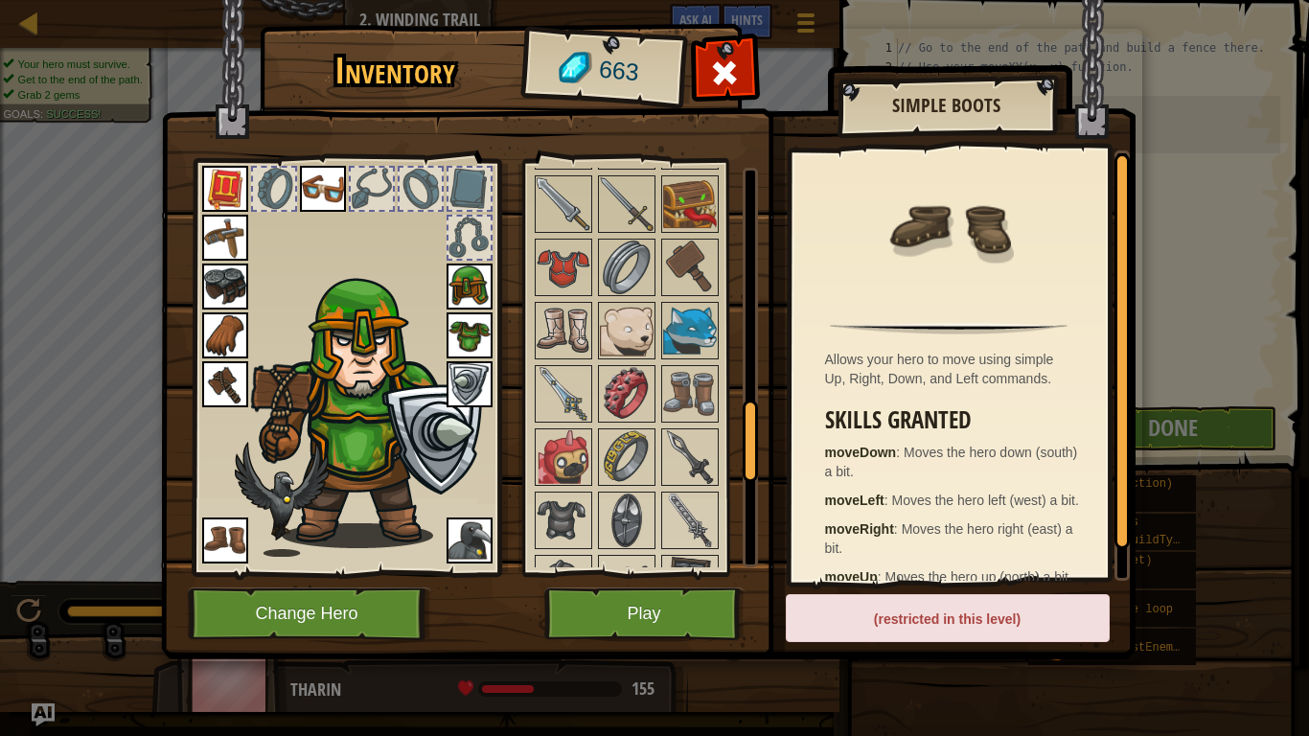
scroll to position [1199, 0]
click at [570, 282] on img at bounding box center [564, 267] width 54 height 54
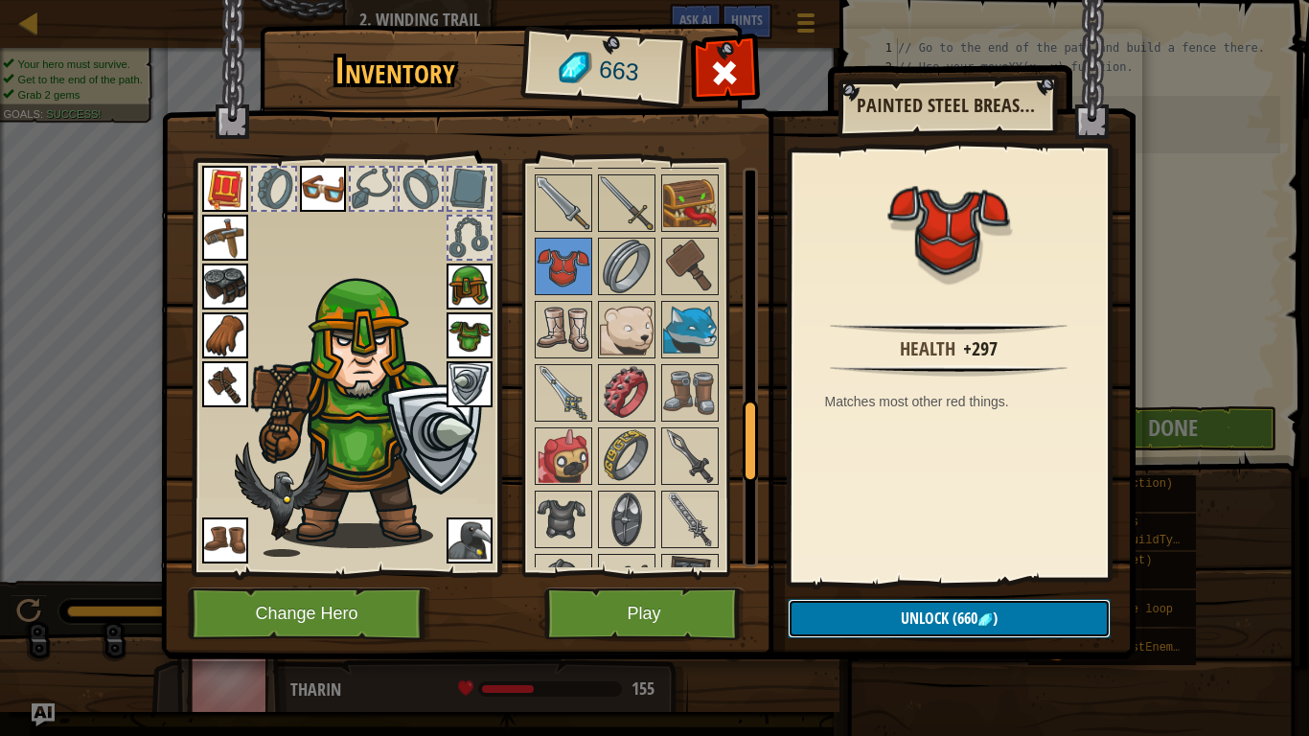
click at [941, 633] on button "Unlock (660 )" at bounding box center [949, 618] width 323 height 39
click at [941, 633] on button "Confirm" at bounding box center [949, 618] width 323 height 39
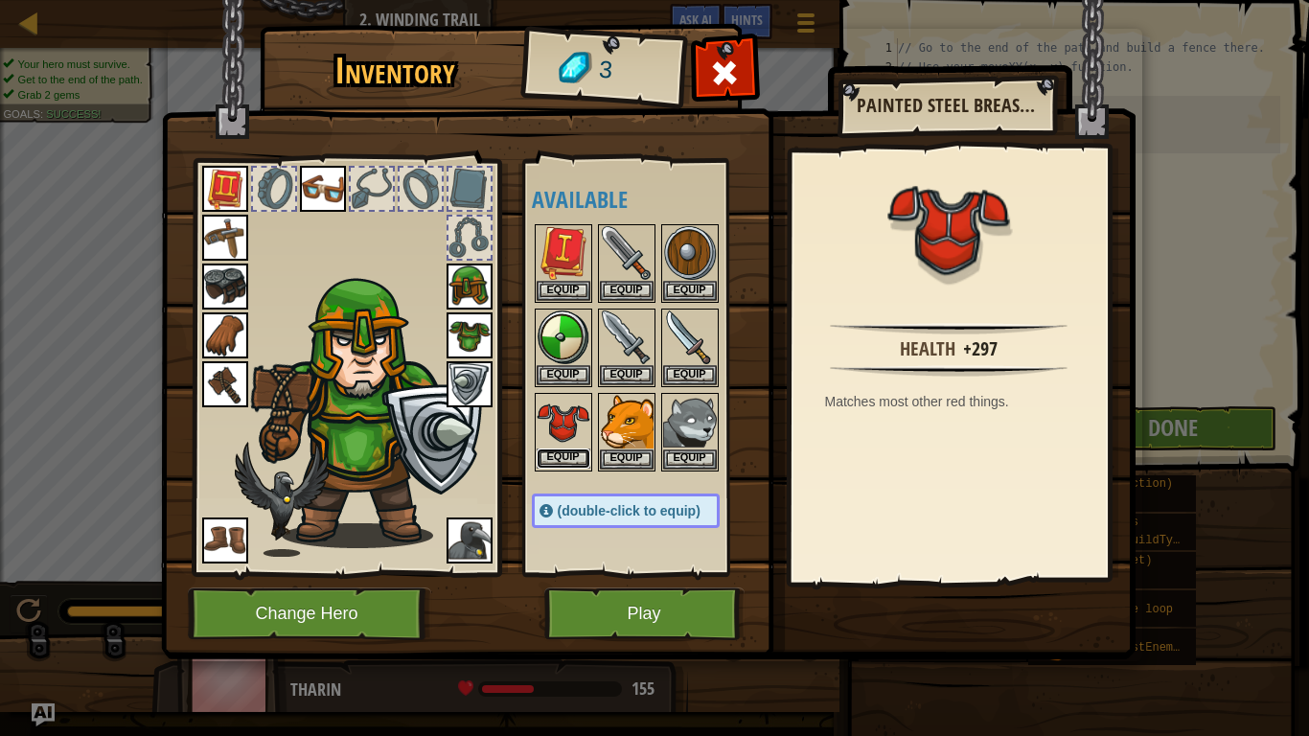
click at [558, 464] on button "Equip" at bounding box center [564, 459] width 54 height 20
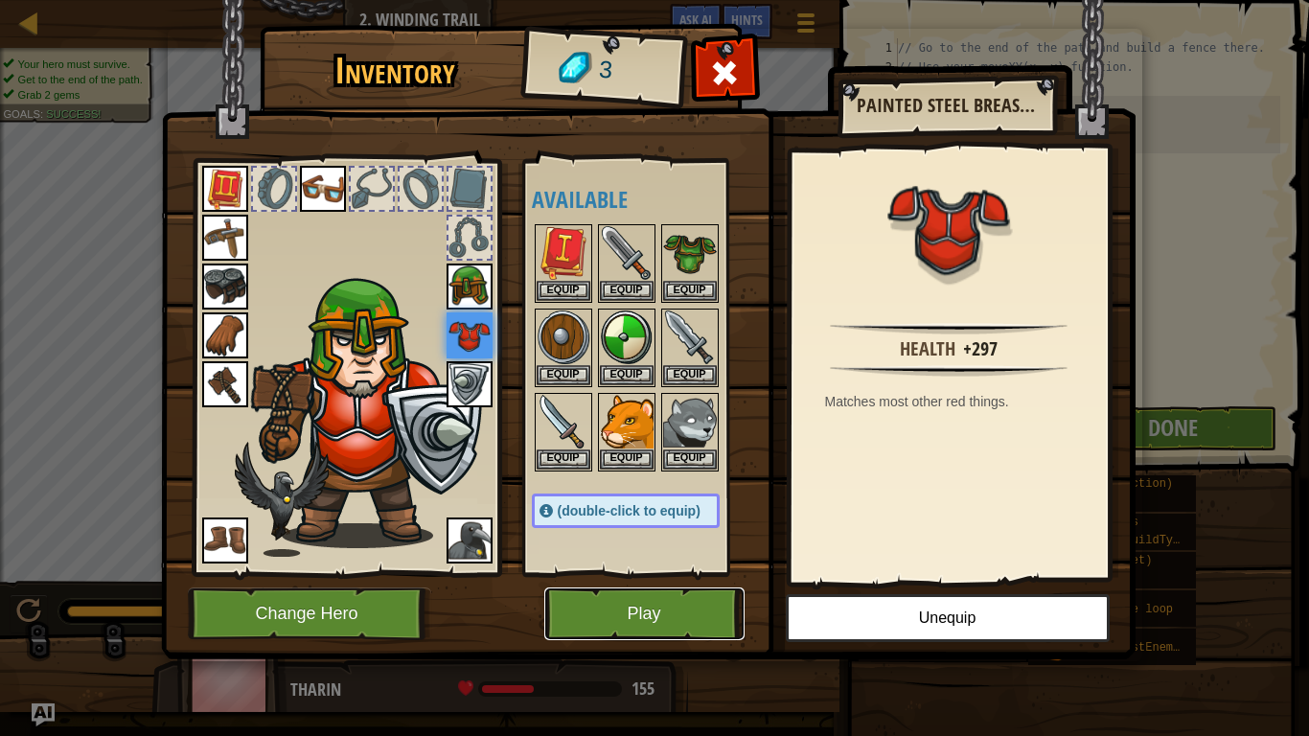
click at [646, 601] on button "Play" at bounding box center [644, 613] width 200 height 53
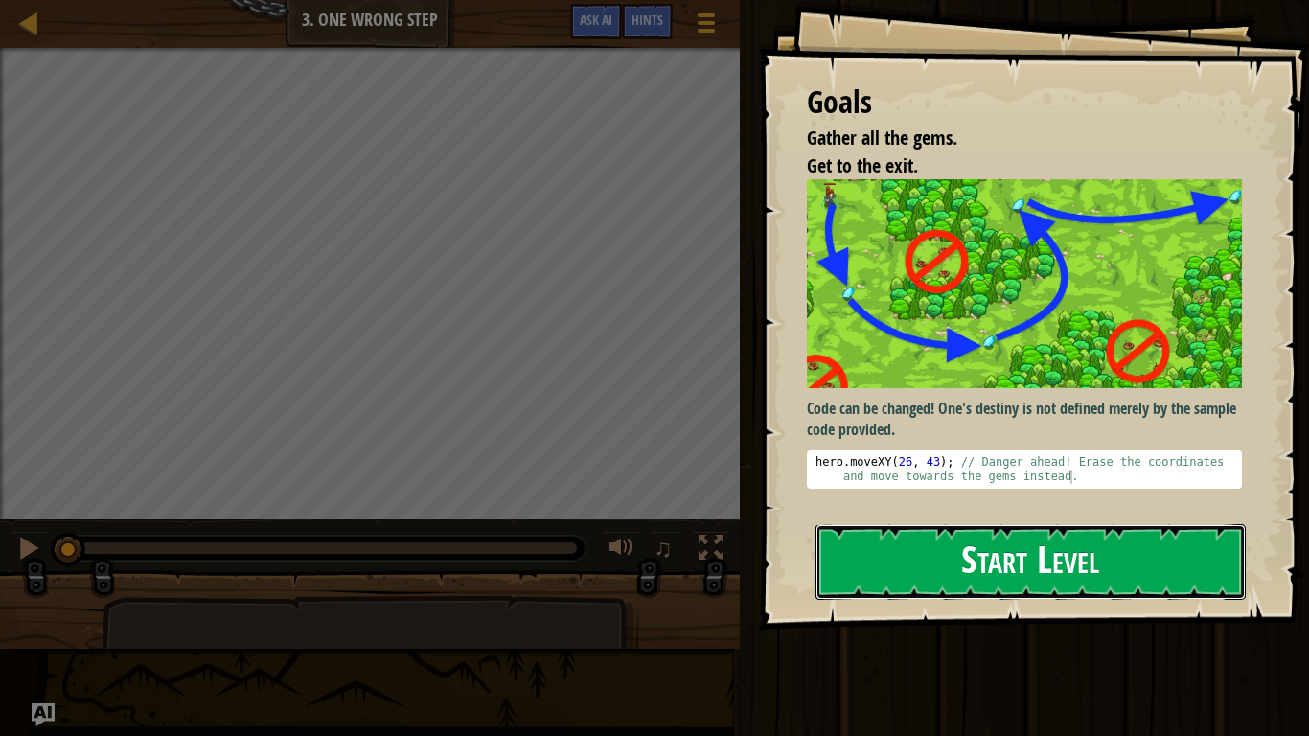
click at [1058, 571] on button "Start Level" at bounding box center [1031, 562] width 430 height 76
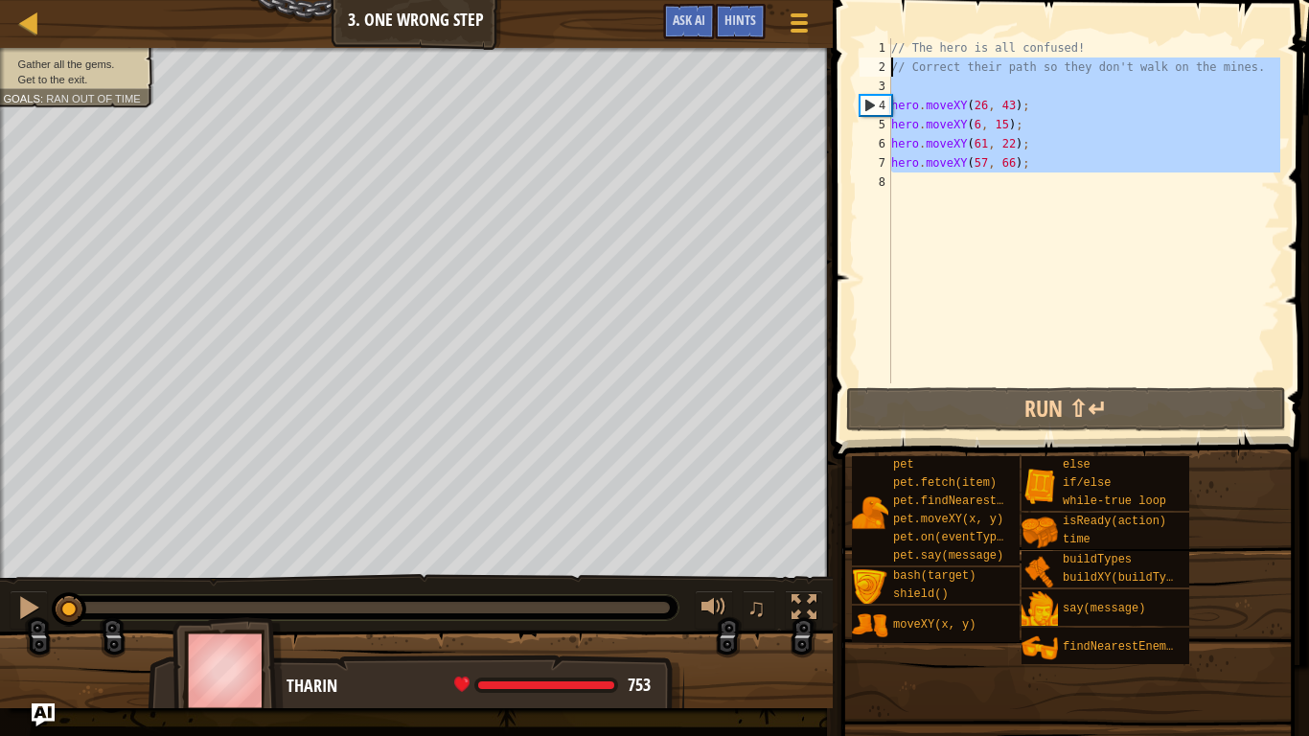
click at [796, 73] on div "Map Computer Science 2 3. One Wrong Step Game Menu Done Hints Ask AI 1 הההההההה…" at bounding box center [654, 368] width 1309 height 736
type textarea "// Correct their path so they don't walk on the mines."
click at [1056, 193] on div "// The hero is all confused! // Correct their path so they don't walk on the mi…" at bounding box center [1083, 210] width 393 height 345
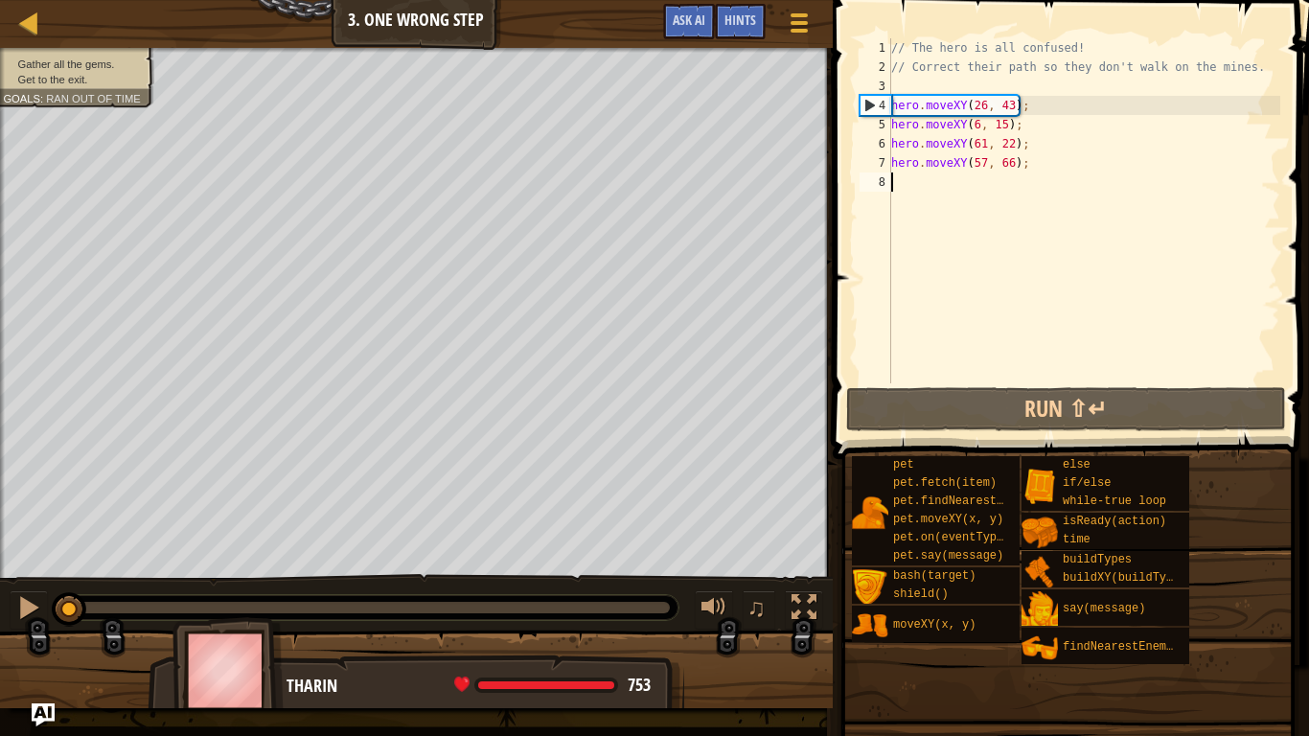
click at [982, 108] on div "// The hero is all confused! // Correct their path so they don't walk on the mi…" at bounding box center [1083, 229] width 393 height 383
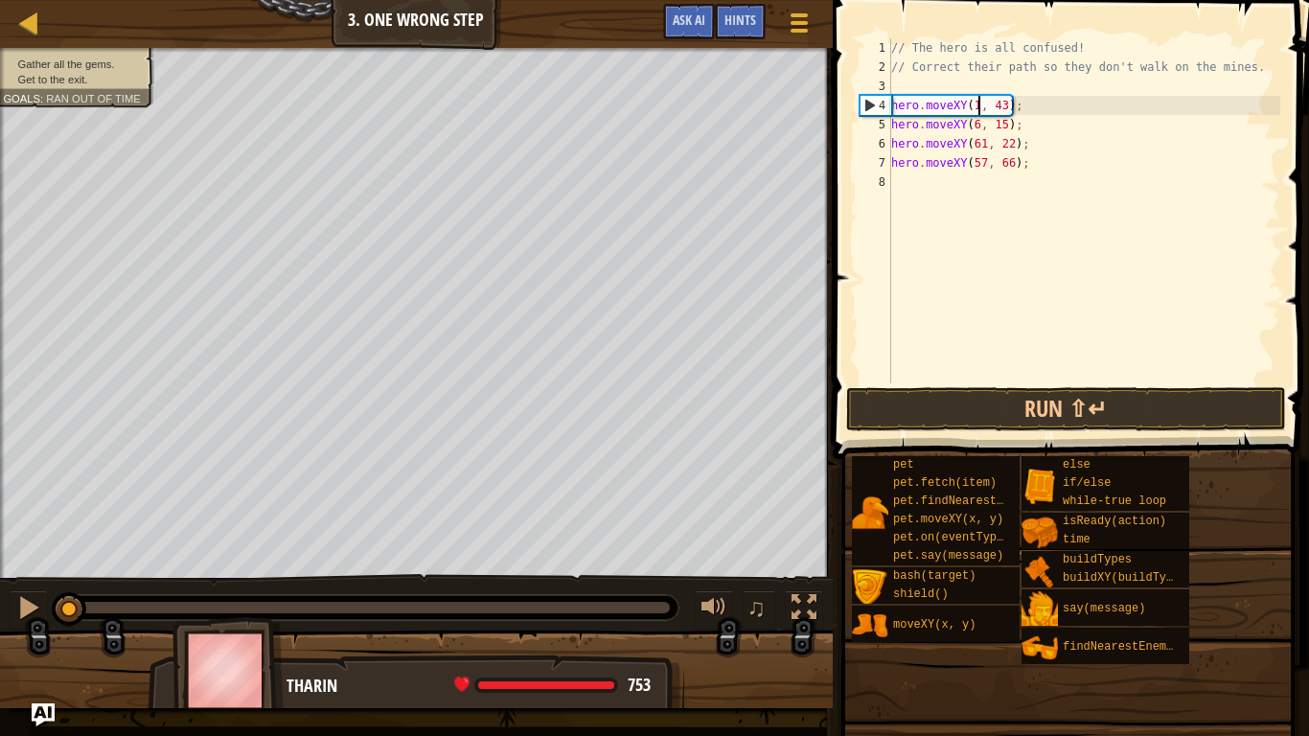
scroll to position [9, 13]
click at [1012, 110] on div "// The hero is all confused! // Correct their path so they don't walk on the mi…" at bounding box center [1083, 229] width 393 height 383
click at [976, 126] on div "// The hero is all confused! // Correct their path so they don't walk on the mi…" at bounding box center [1083, 229] width 393 height 383
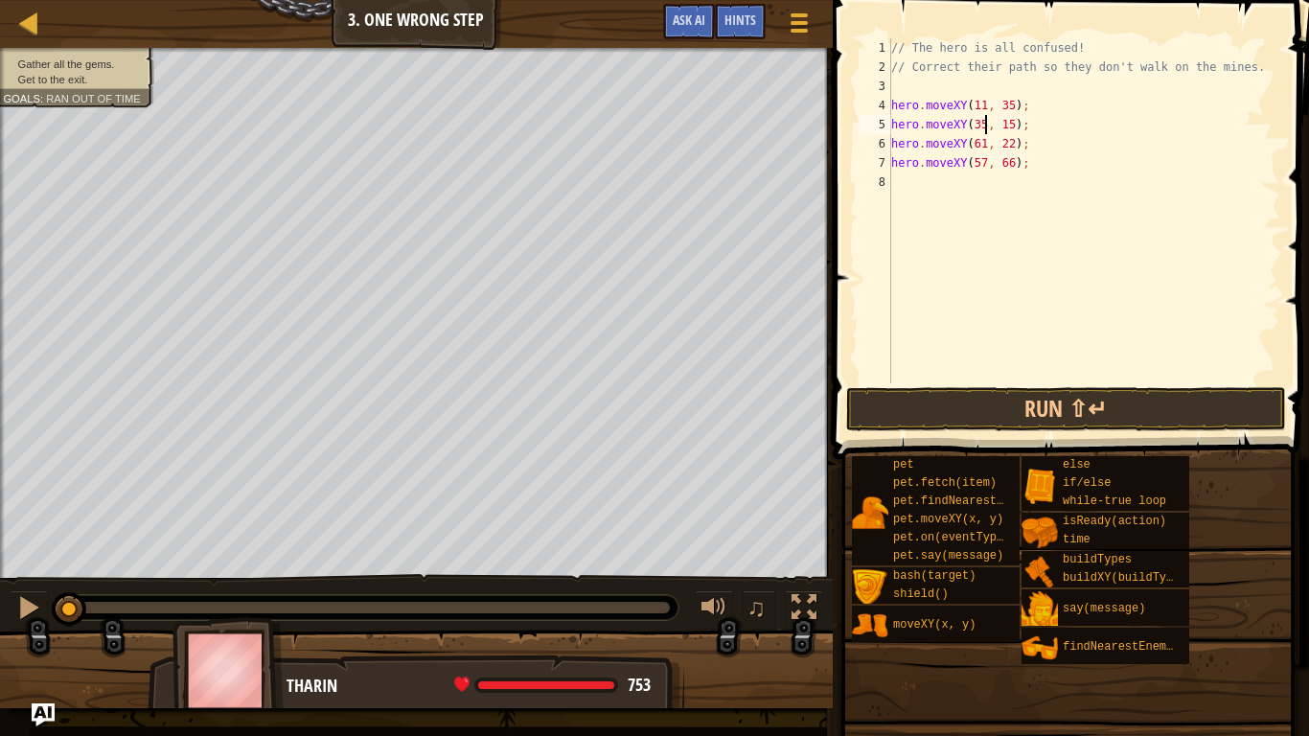
click at [1012, 126] on div "// The hero is all confused! // Correct their path so they don't walk on the mi…" at bounding box center [1083, 229] width 393 height 383
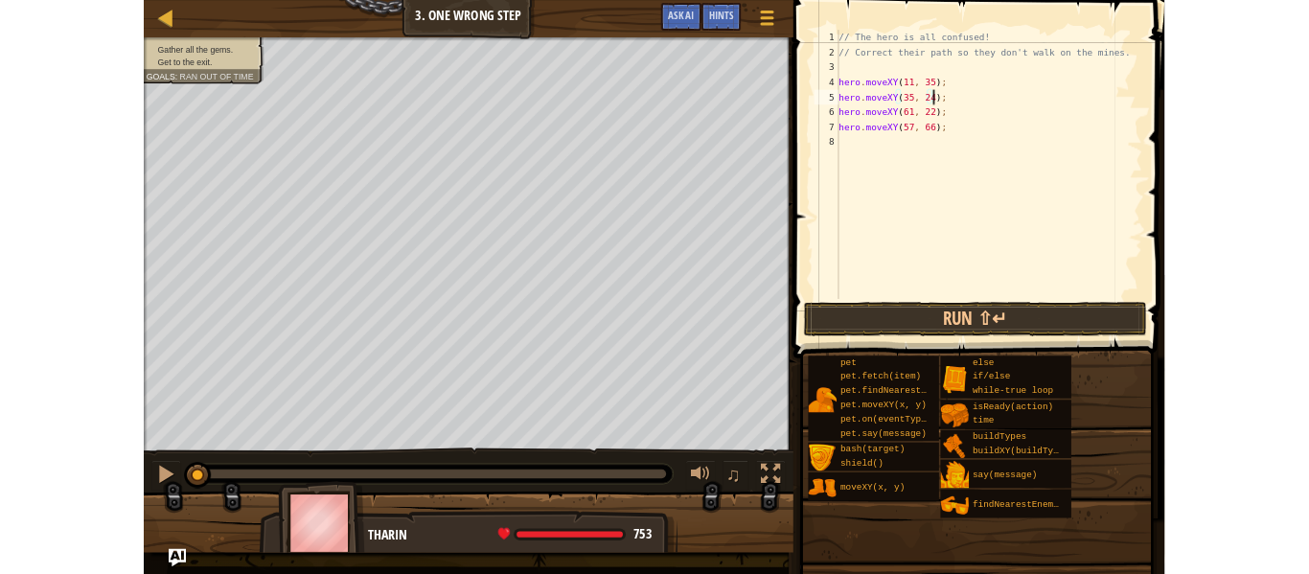
scroll to position [9, 17]
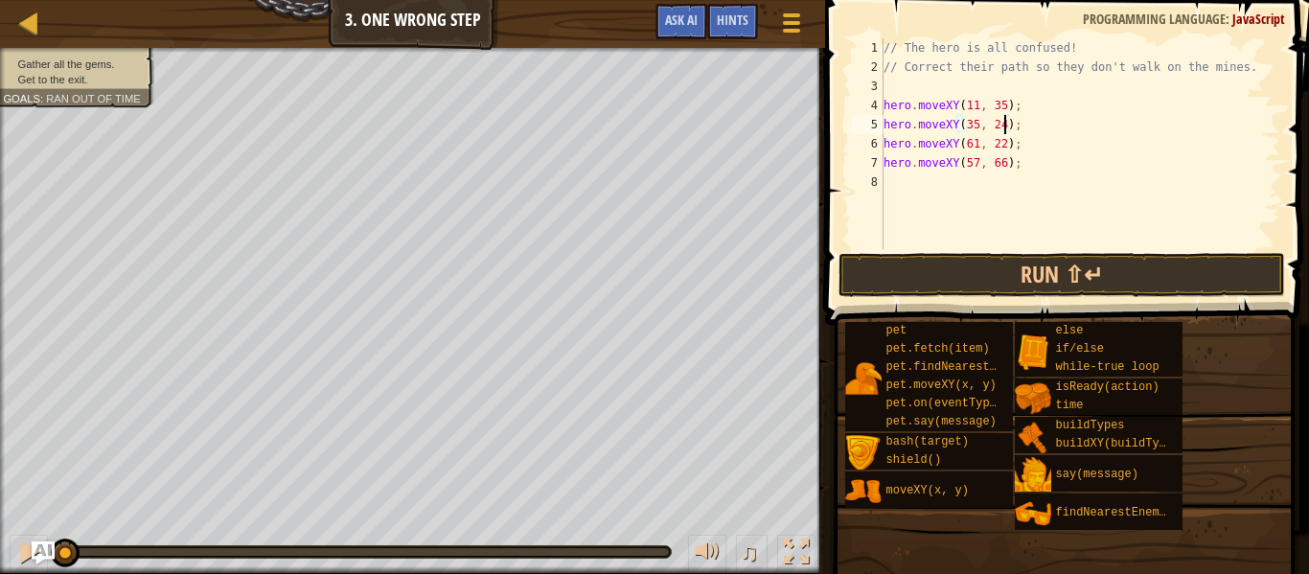
type textarea "hero.moveXY(35, 24);"
